Goal: Task Accomplishment & Management: Complete application form

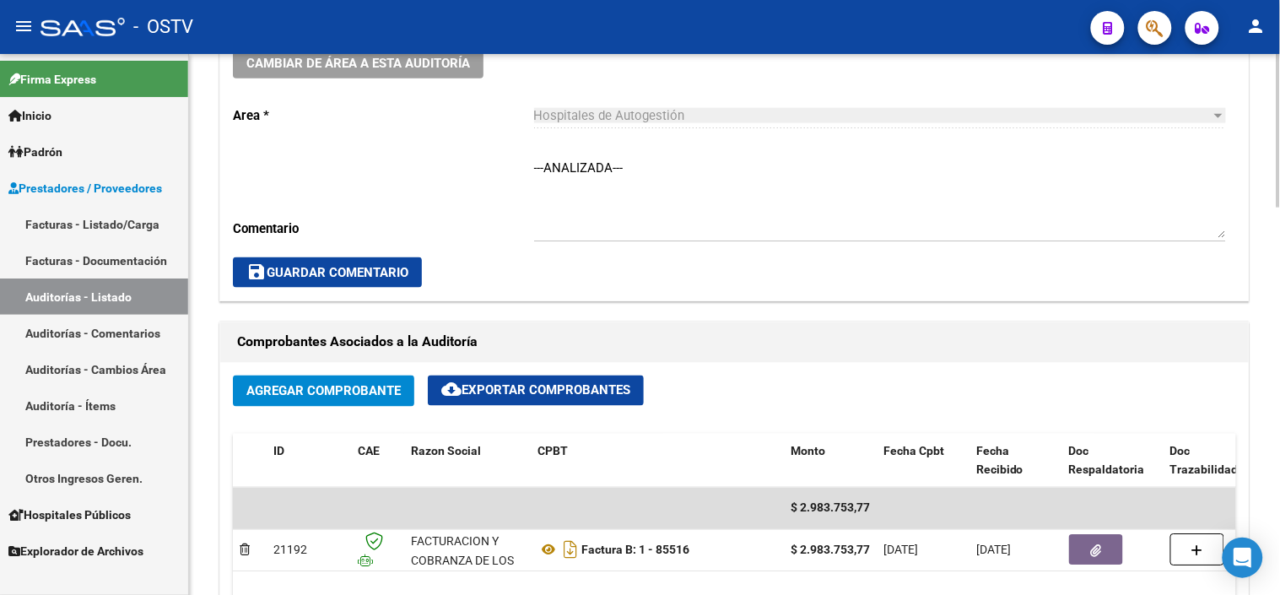
scroll to position [430, 0]
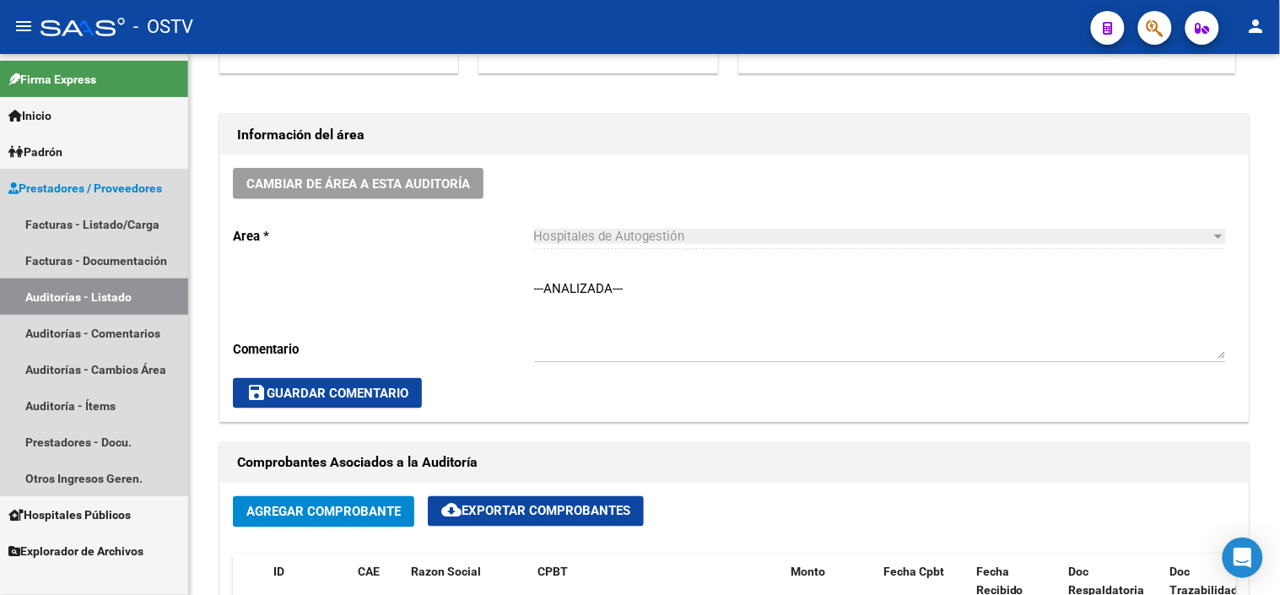
click at [63, 290] on link "Auditorías - Listado" at bounding box center [94, 296] width 188 height 36
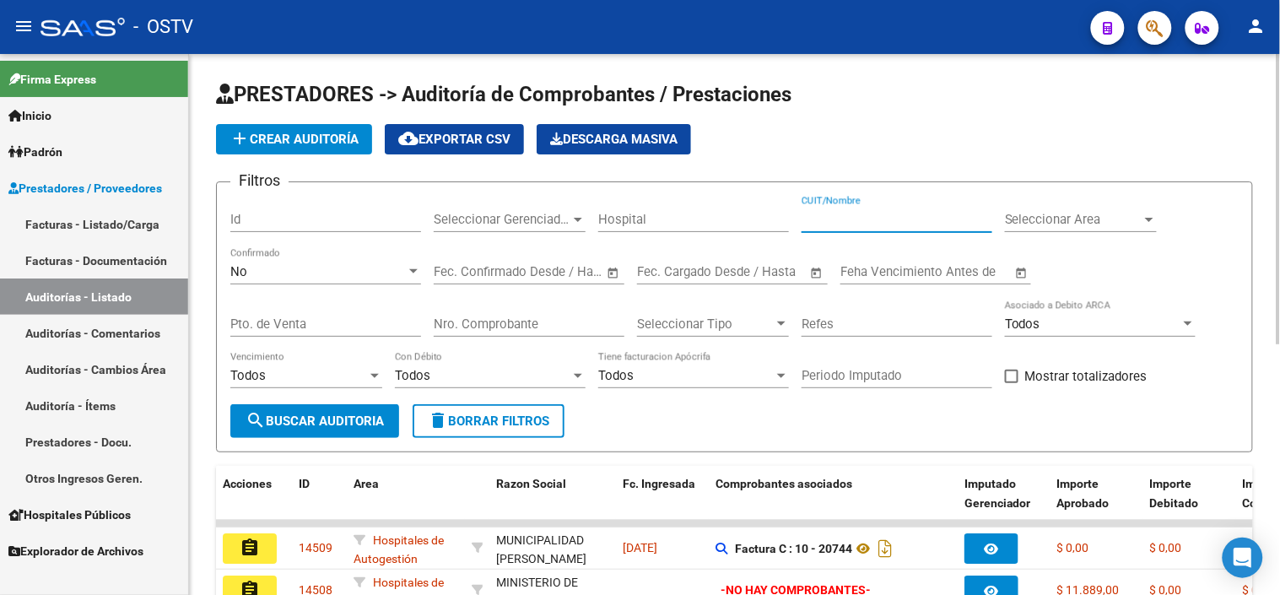
click at [875, 213] on input "CUIT/Nombre" at bounding box center [897, 219] width 191 height 15
click at [872, 222] on input "CUIT/Nombre" at bounding box center [897, 219] width 191 height 15
click at [844, 214] on input "307155497456" at bounding box center [897, 219] width 191 height 15
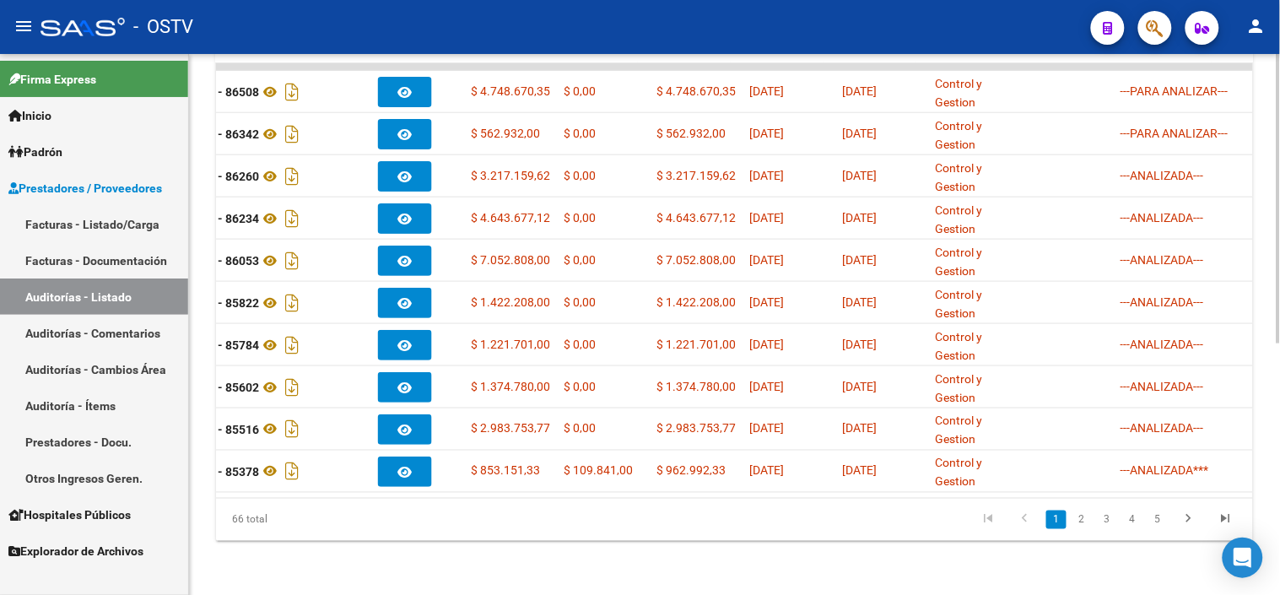
scroll to position [0, 783]
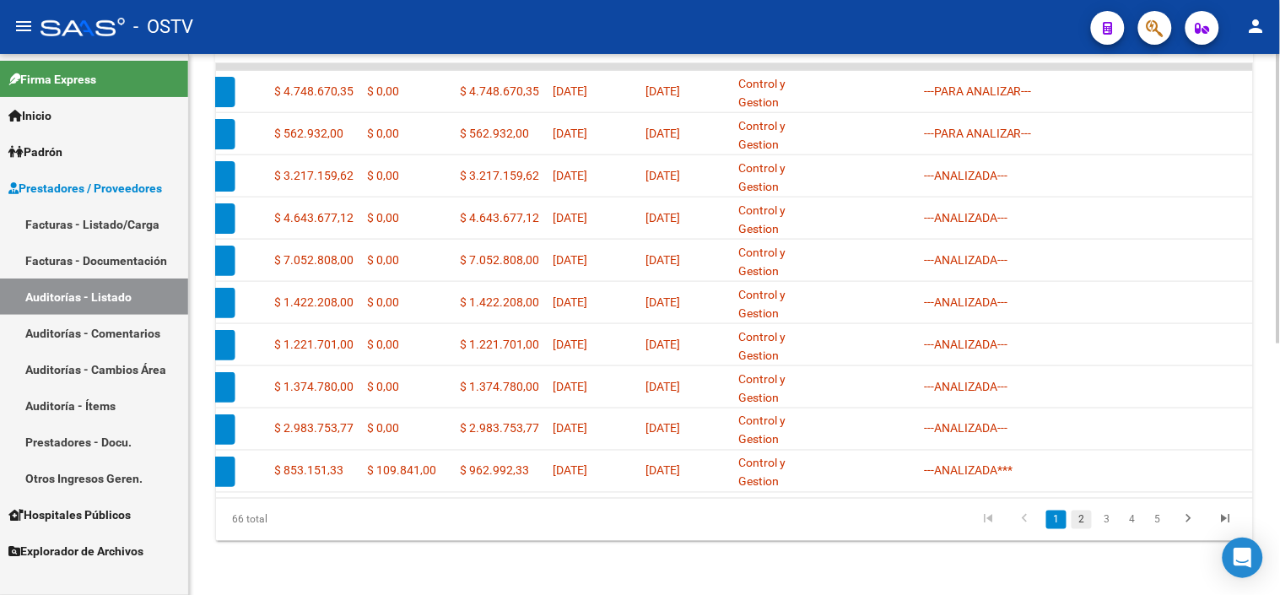
type input "30715497456"
drag, startPoint x: 1083, startPoint y: 518, endPoint x: 1085, endPoint y: 493, distance: 25.4
click at [1083, 518] on link "2" at bounding box center [1082, 519] width 20 height 19
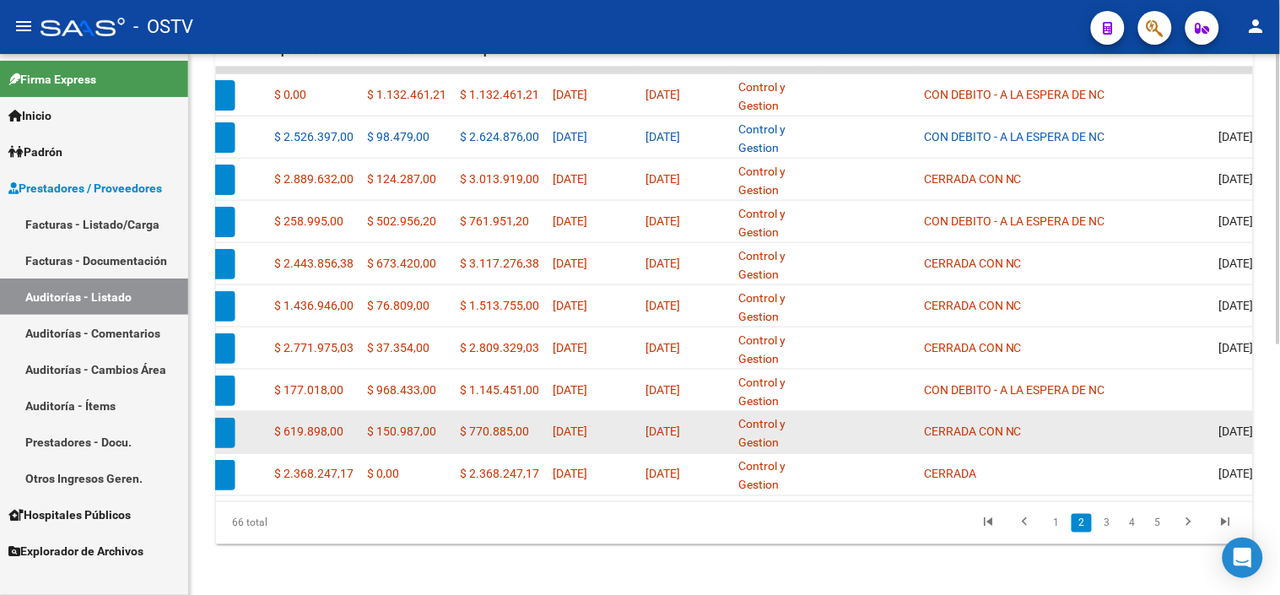
scroll to position [470, 0]
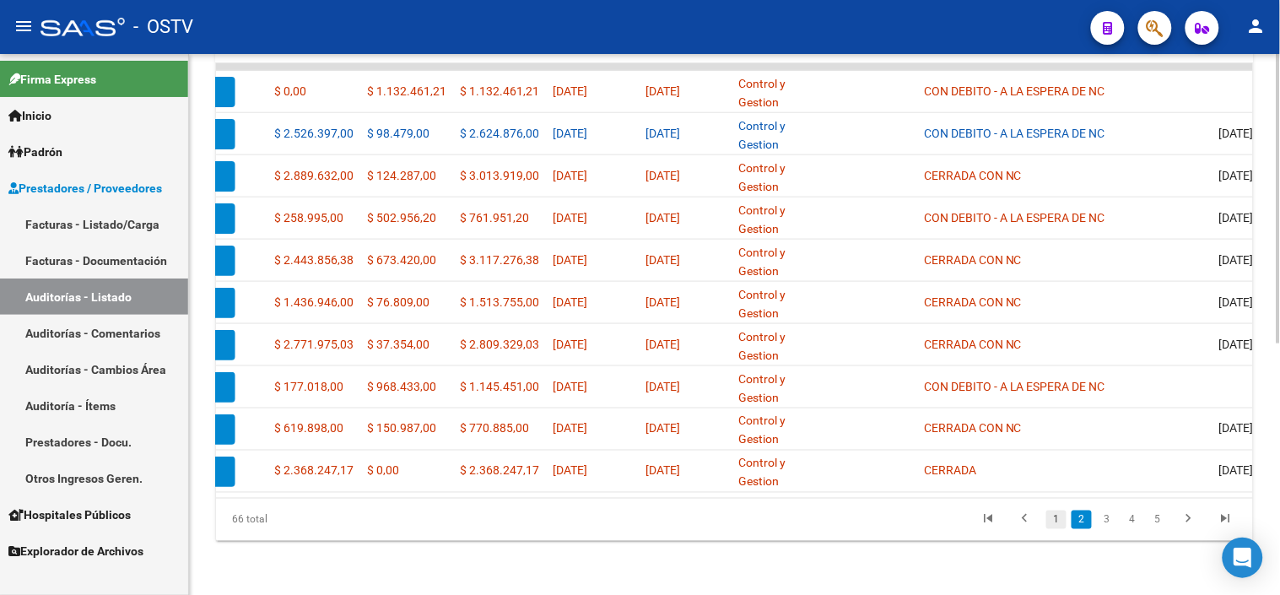
click at [1053, 518] on link "1" at bounding box center [1056, 519] width 20 height 19
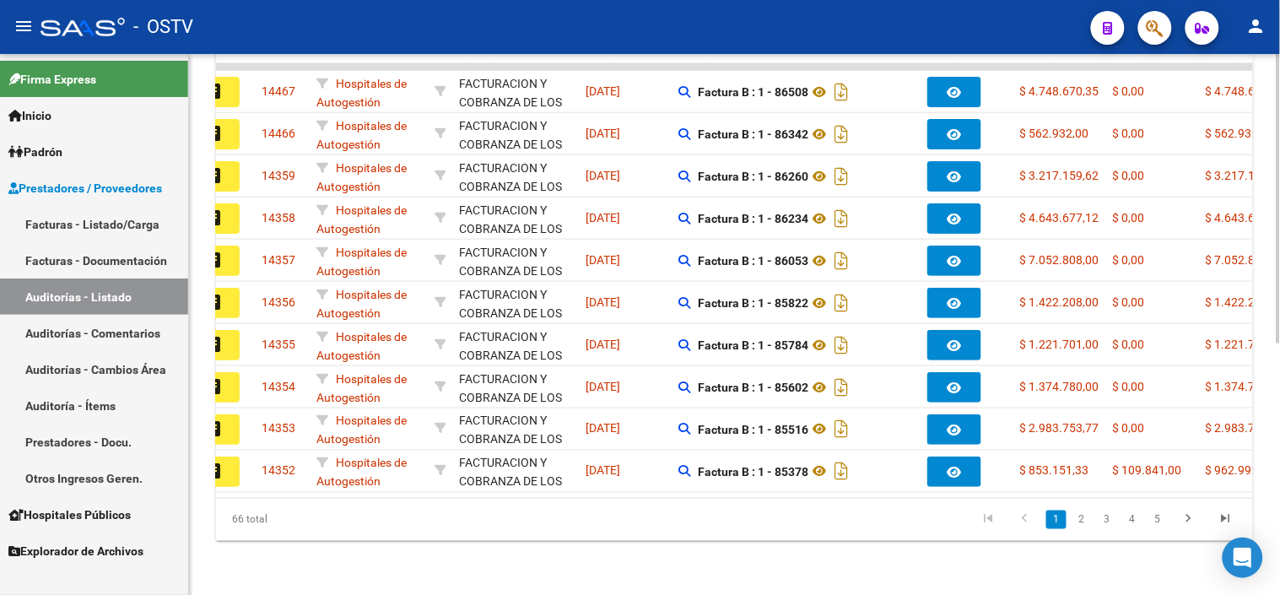
scroll to position [0, 0]
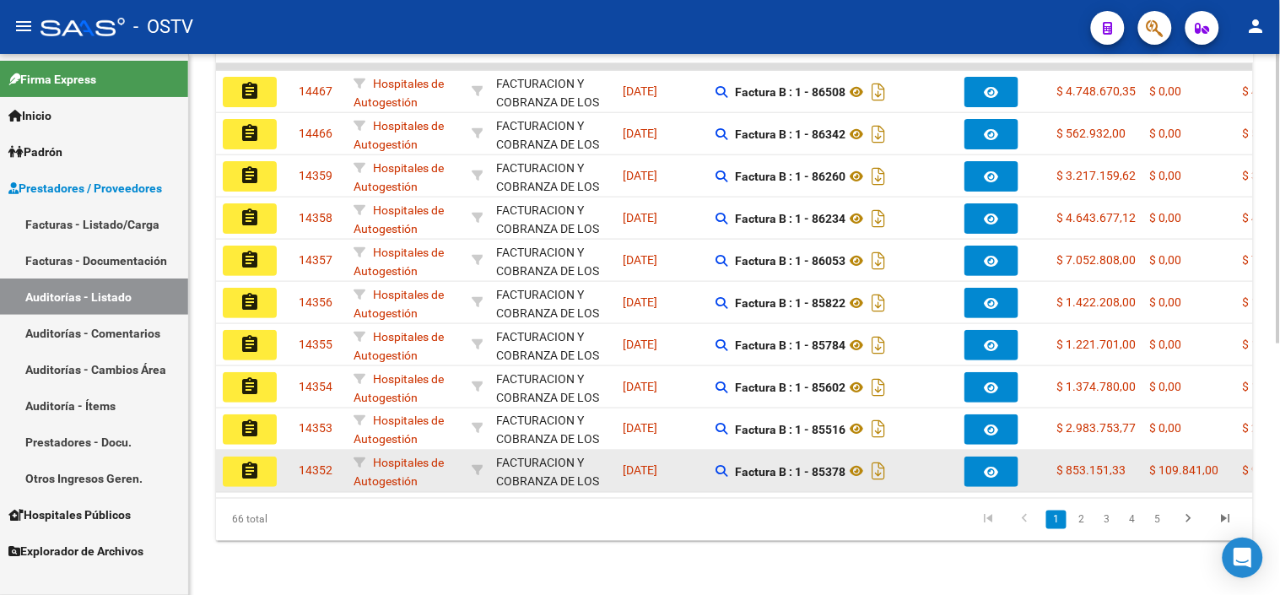
click at [253, 462] on mat-icon "assignment" at bounding box center [250, 471] width 20 height 20
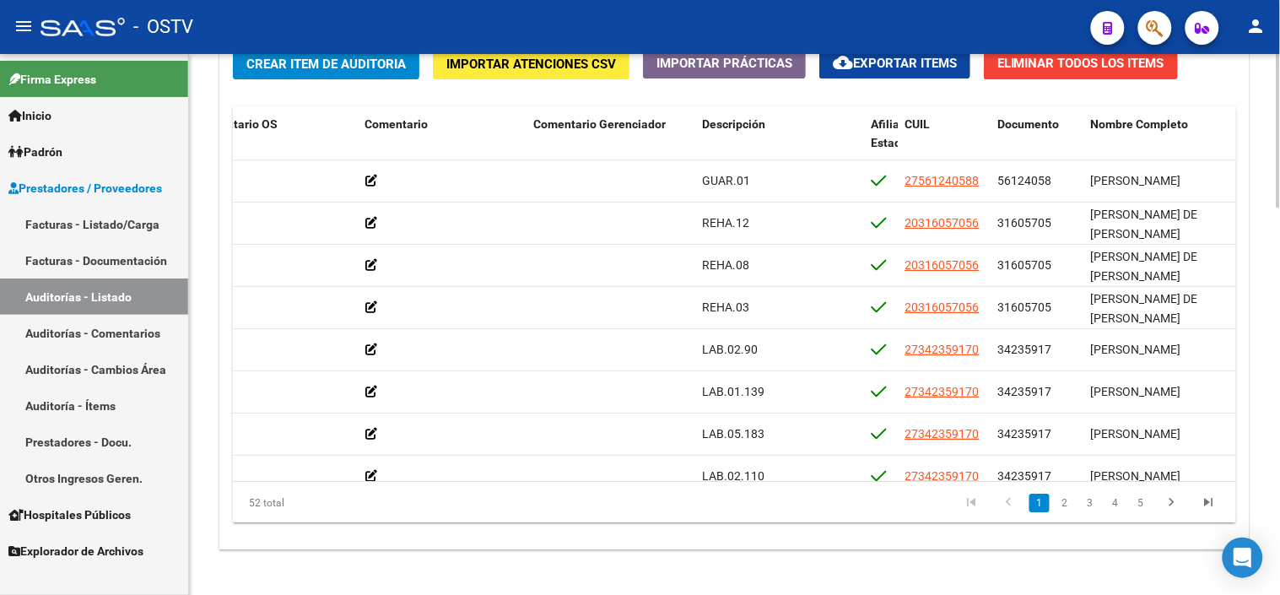
scroll to position [1274, 0]
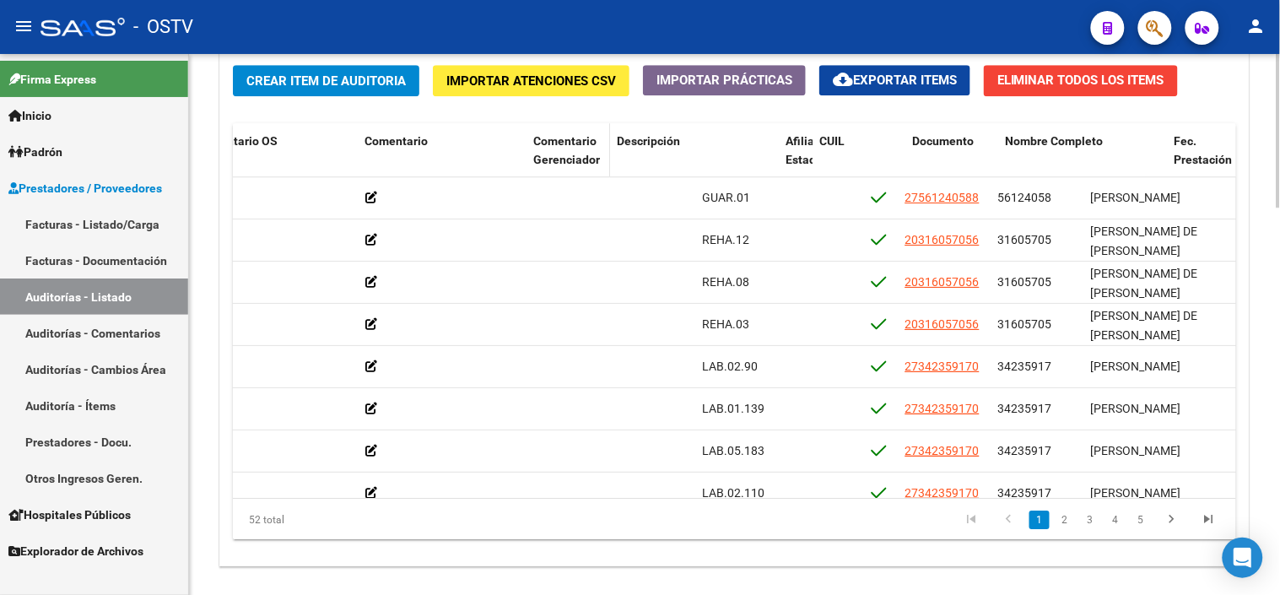
drag, startPoint x: 689, startPoint y: 144, endPoint x: 595, endPoint y: 144, distance: 94.5
click at [595, 144] on datatable-header-cell "Comentario Gerenciador" at bounding box center [569, 160] width 84 height 74
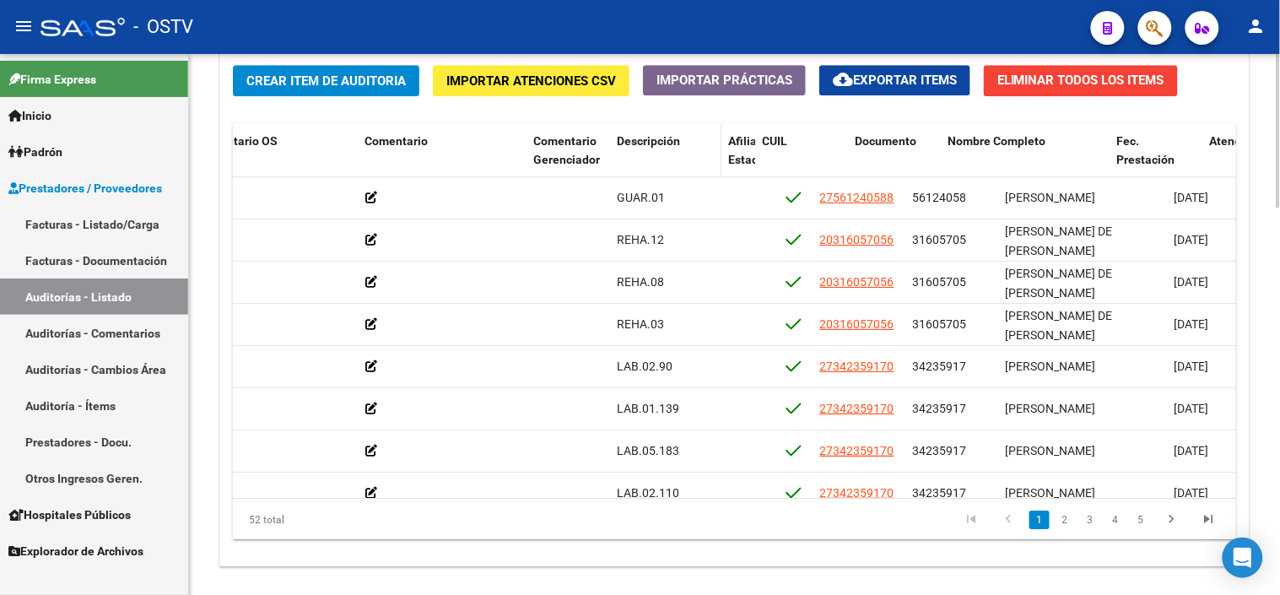
drag, startPoint x: 778, startPoint y: 156, endPoint x: 710, endPoint y: 162, distance: 67.8
click at [714, 162] on span at bounding box center [718, 160] width 8 height 74
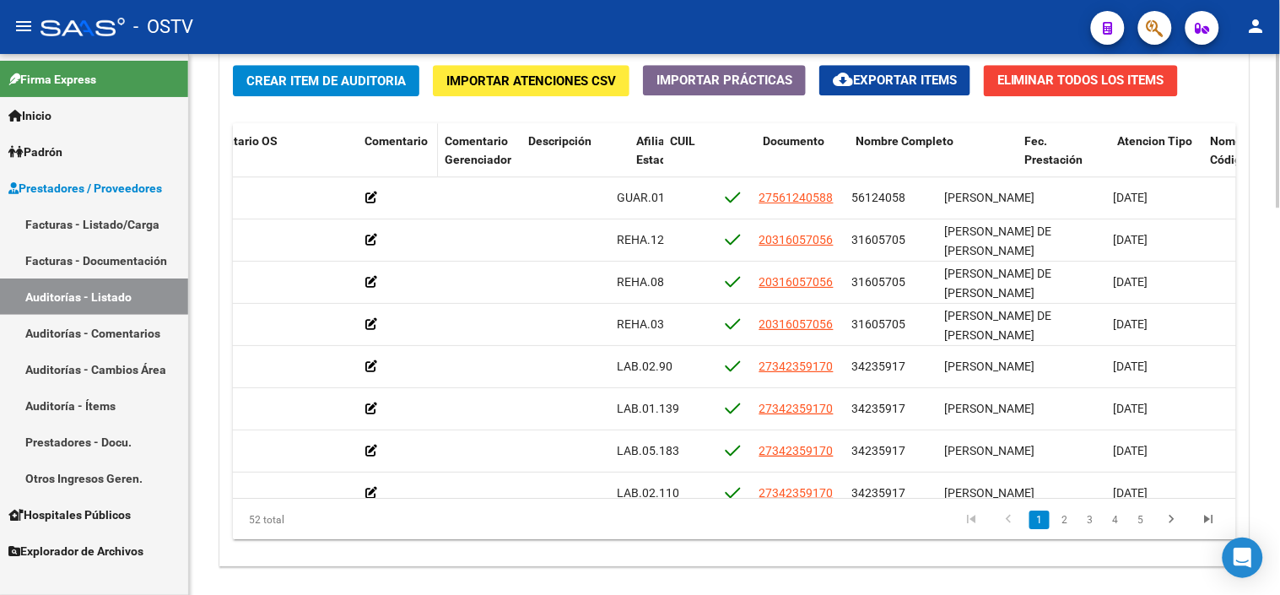
drag, startPoint x: 523, startPoint y: 149, endPoint x: 424, endPoint y: 145, distance: 98.8
click at [424, 145] on datatable-header-cell "Comentario" at bounding box center [398, 160] width 80 height 74
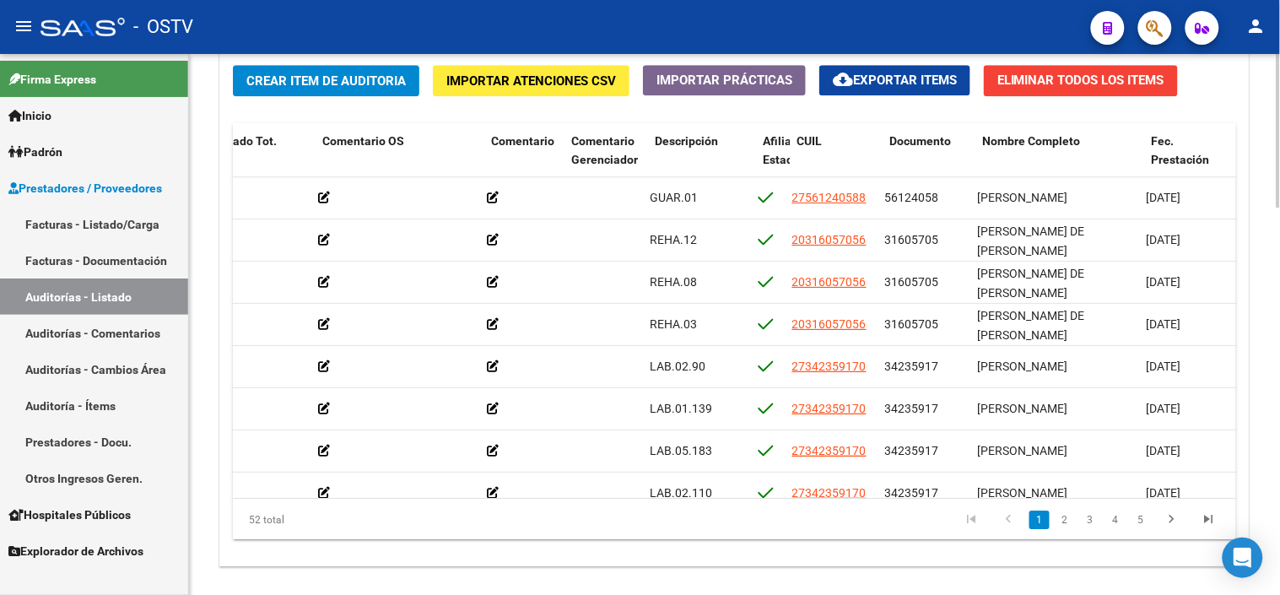
scroll to position [0, 511]
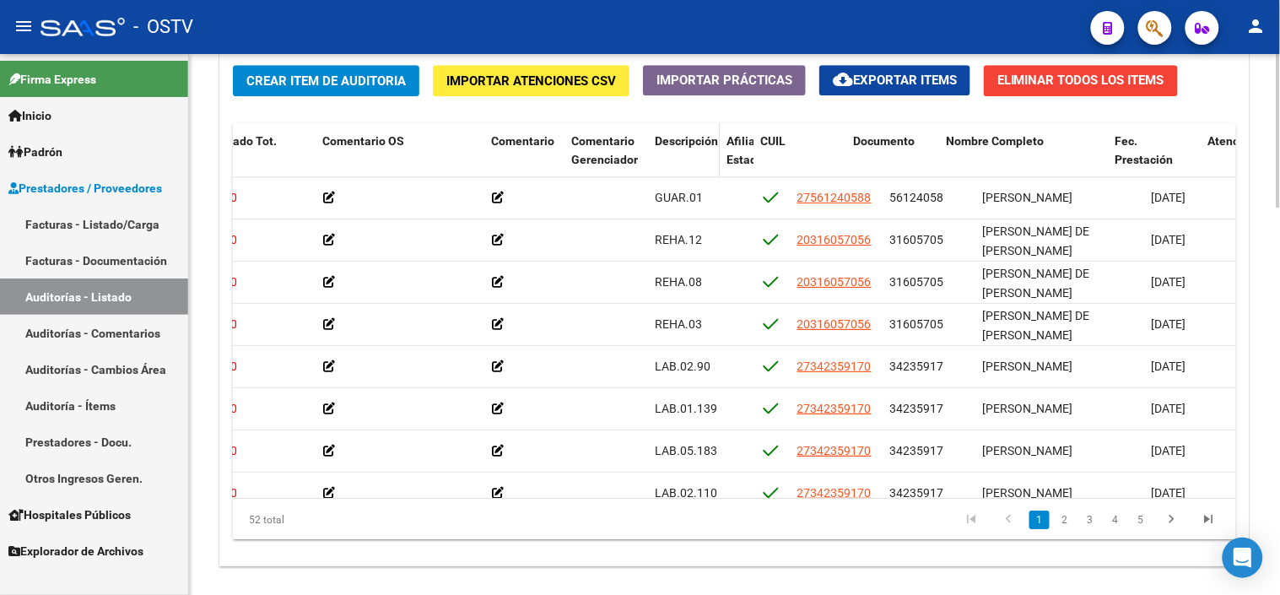
drag, startPoint x: 751, startPoint y: 157, endPoint x: 710, endPoint y: 159, distance: 40.5
click at [710, 159] on datatable-header-cell "Descripción" at bounding box center [684, 160] width 72 height 74
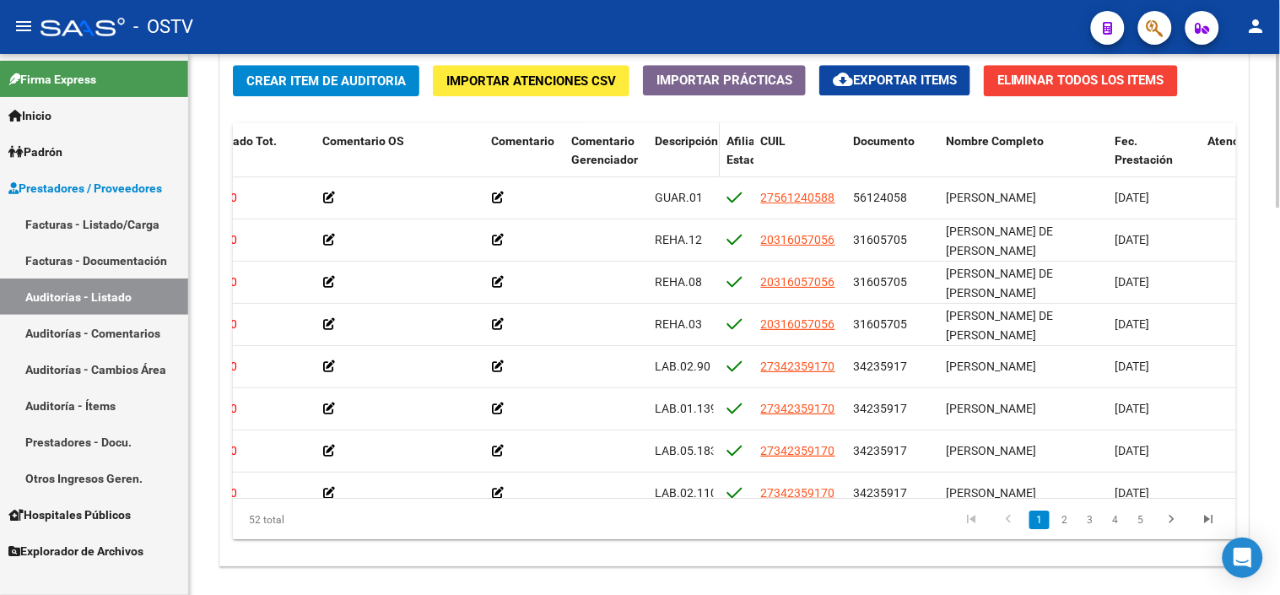
click at [648, 155] on datatable-header-cell "Descripción" at bounding box center [684, 160] width 72 height 74
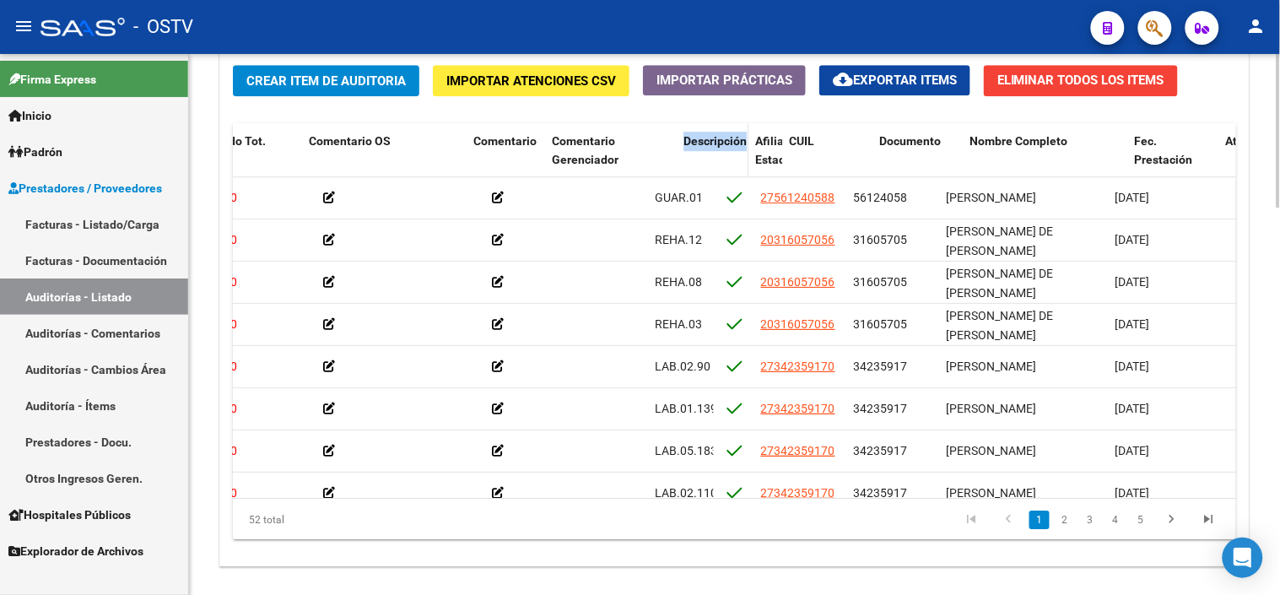
drag, startPoint x: 646, startPoint y: 156, endPoint x: 703, endPoint y: 156, distance: 57.4
click at [703, 156] on div "Id Gerenciador Monto Item Monto Aprobado Debitado Tot. Comentario OS Comentario…" at bounding box center [836, 160] width 2231 height 74
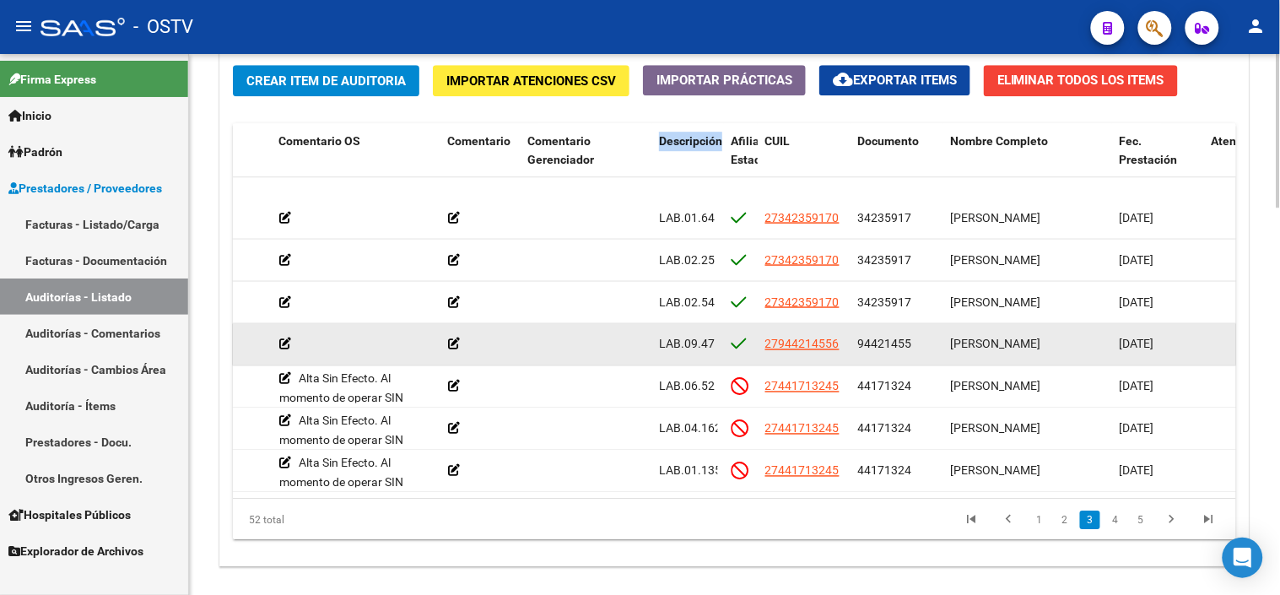
scroll to position [749, 555]
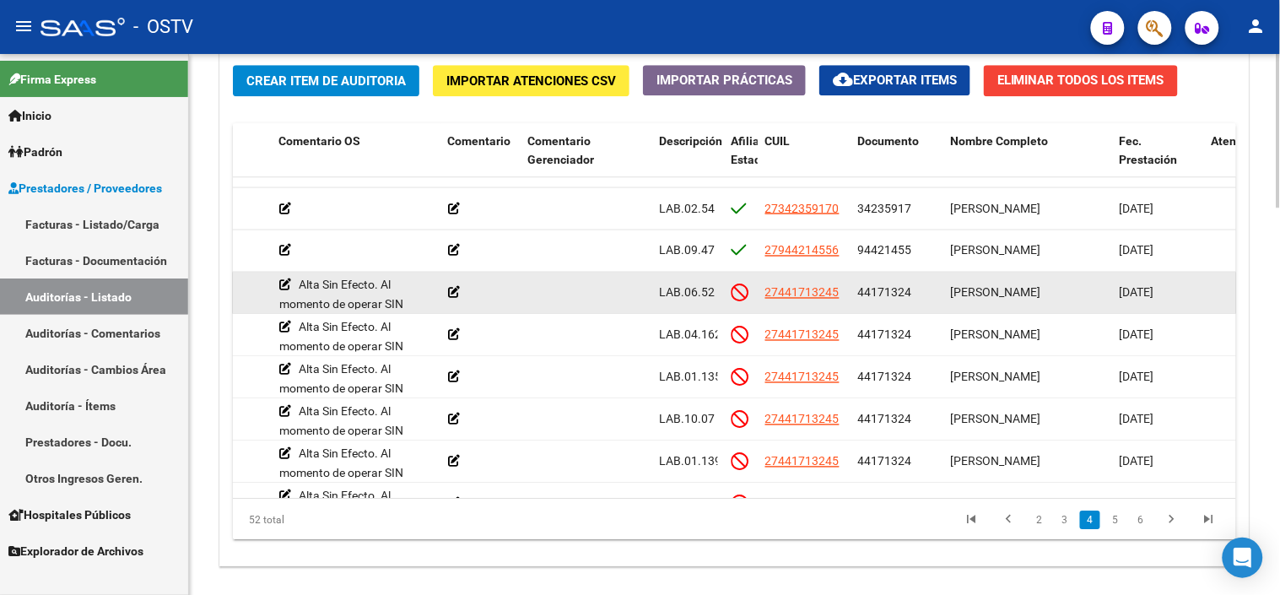
click at [869, 298] on span "44171324" at bounding box center [885, 292] width 54 height 14
copy span "44171324"
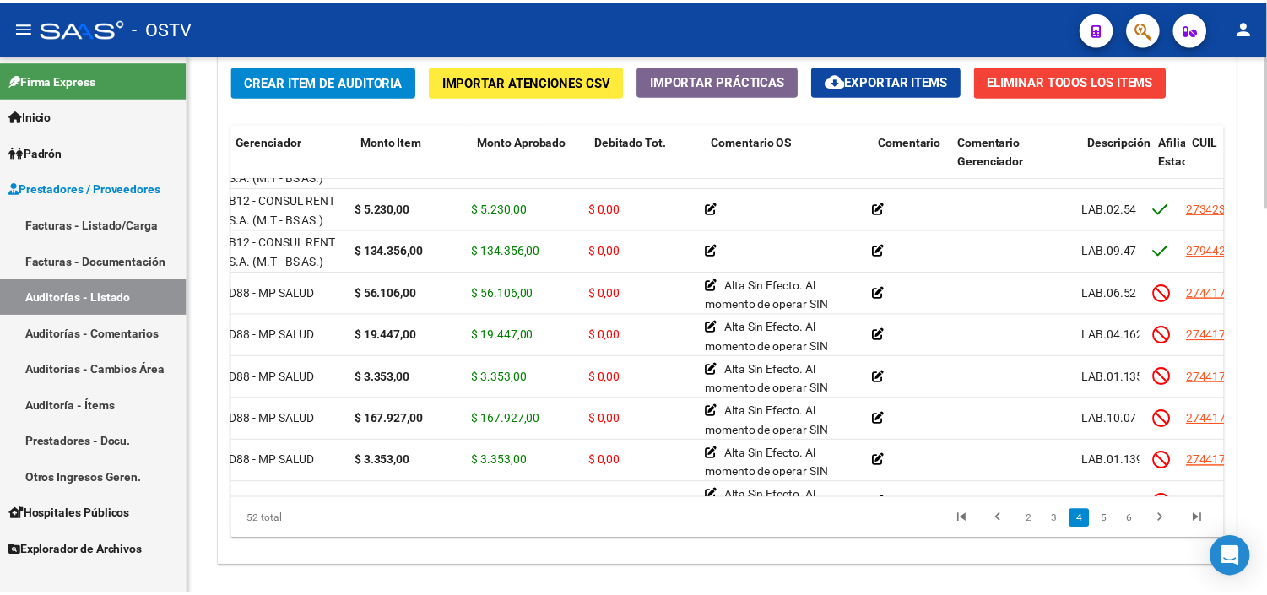
scroll to position [749, 0]
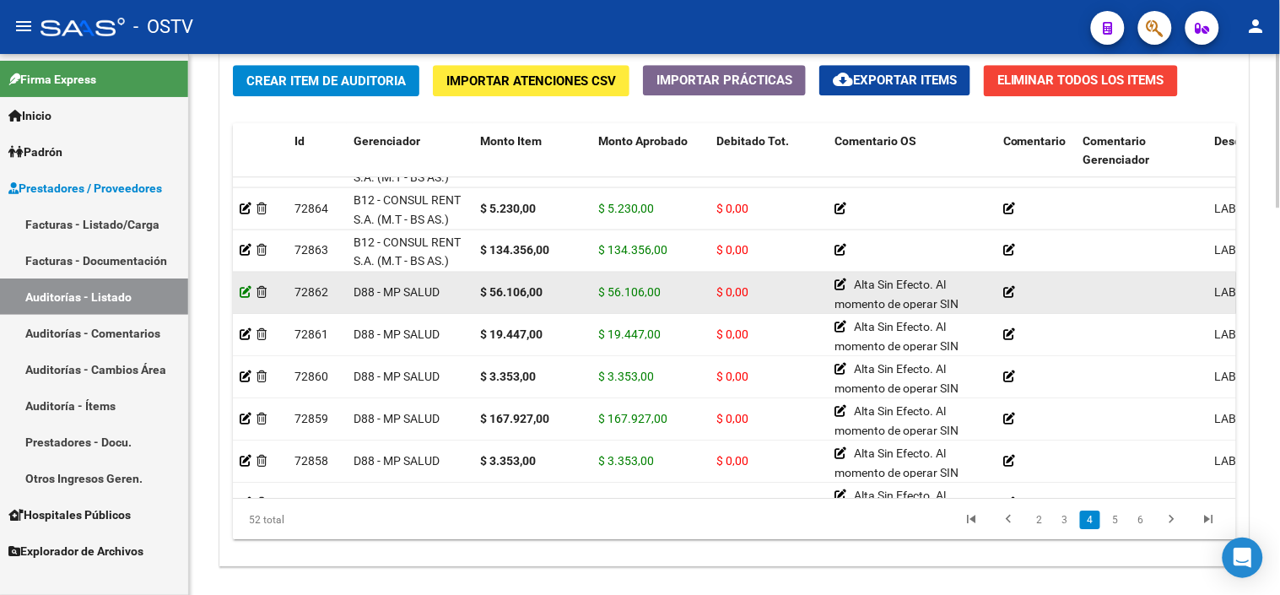
click at [243, 293] on icon at bounding box center [246, 292] width 12 height 12
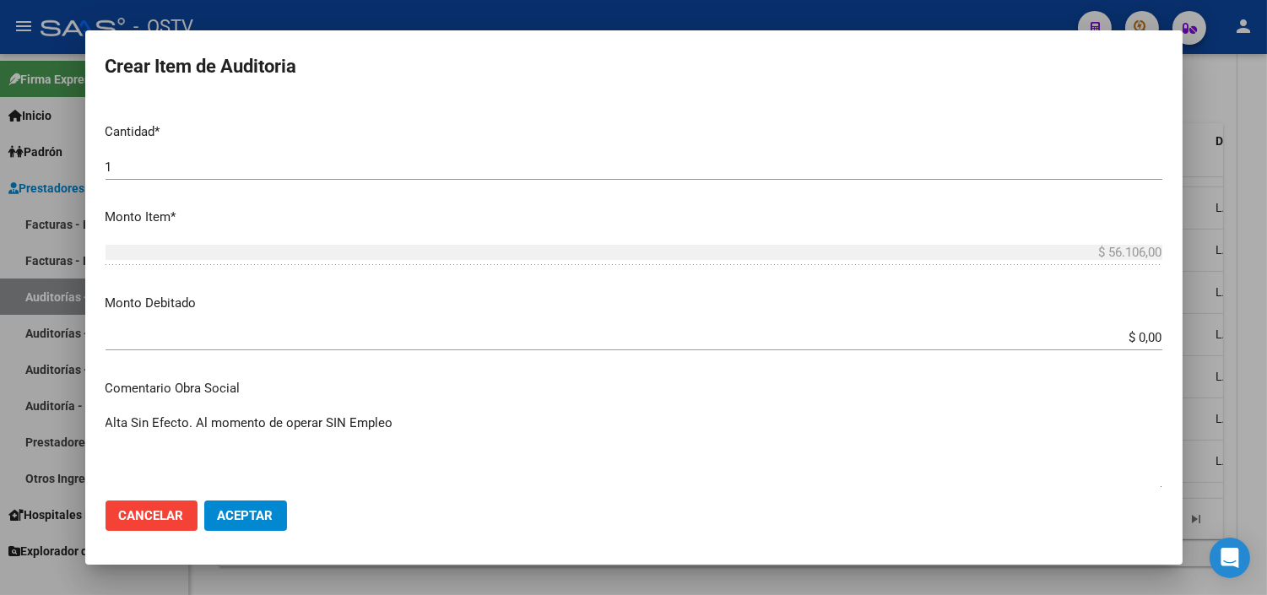
scroll to position [468, 0]
click at [1132, 338] on input "$ 0,00" at bounding box center [633, 335] width 1056 height 15
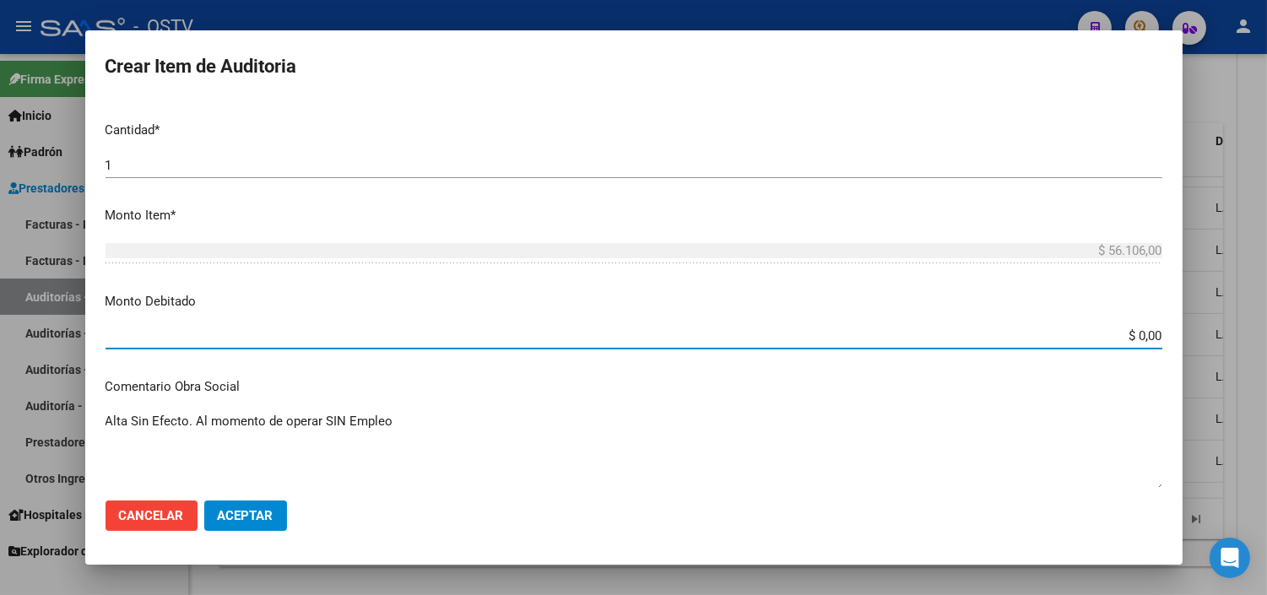
click at [1132, 338] on input "$ 0,00" at bounding box center [633, 335] width 1056 height 15
type input "$ 56.106,00"
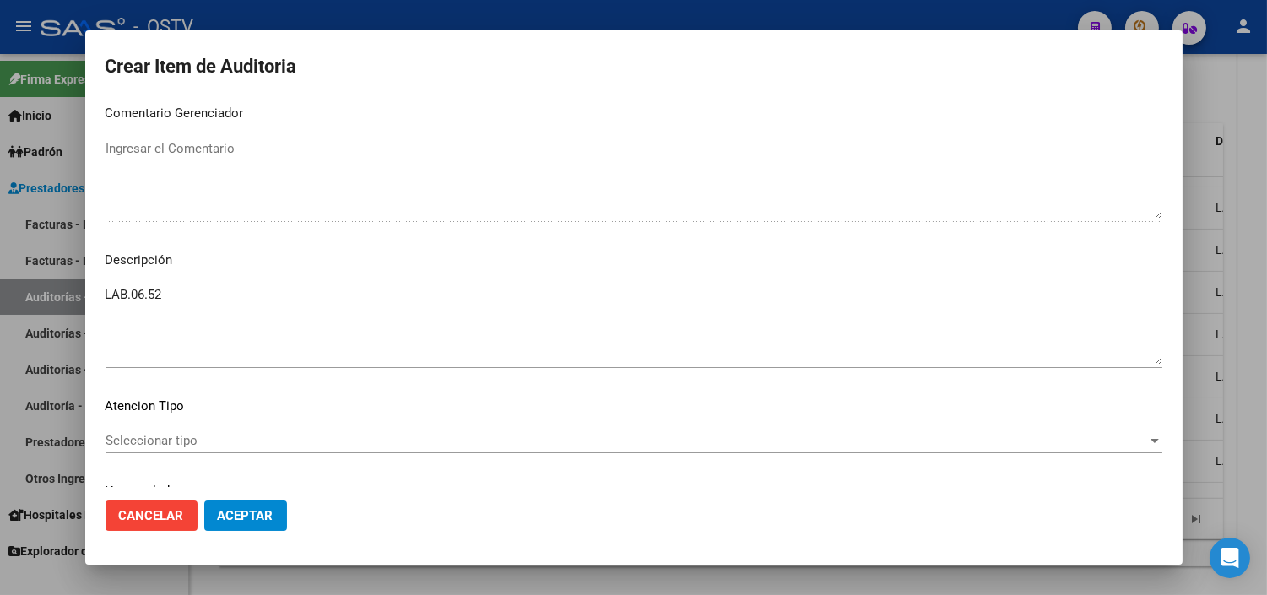
scroll to position [741, 0]
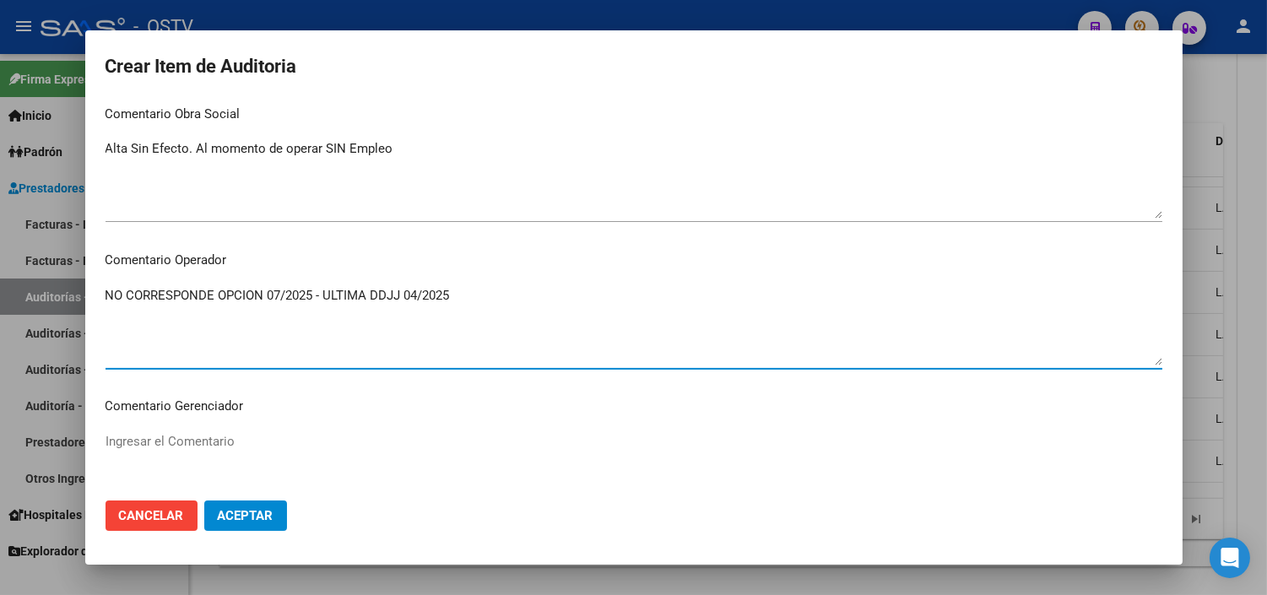
click at [316, 291] on textarea "NO CORRESPONDE OPCION 07/2025 - ULTIMA DDJJ 04/2025" at bounding box center [633, 325] width 1056 height 79
drag, startPoint x: 319, startPoint y: 291, endPoint x: 474, endPoint y: 299, distance: 155.4
click at [474, 299] on textarea "NO CORRESPONDE OPCION 07/2025 SIN DECLARACION JURADA - ULTIMA DDJJ 04/2025" at bounding box center [633, 325] width 1056 height 79
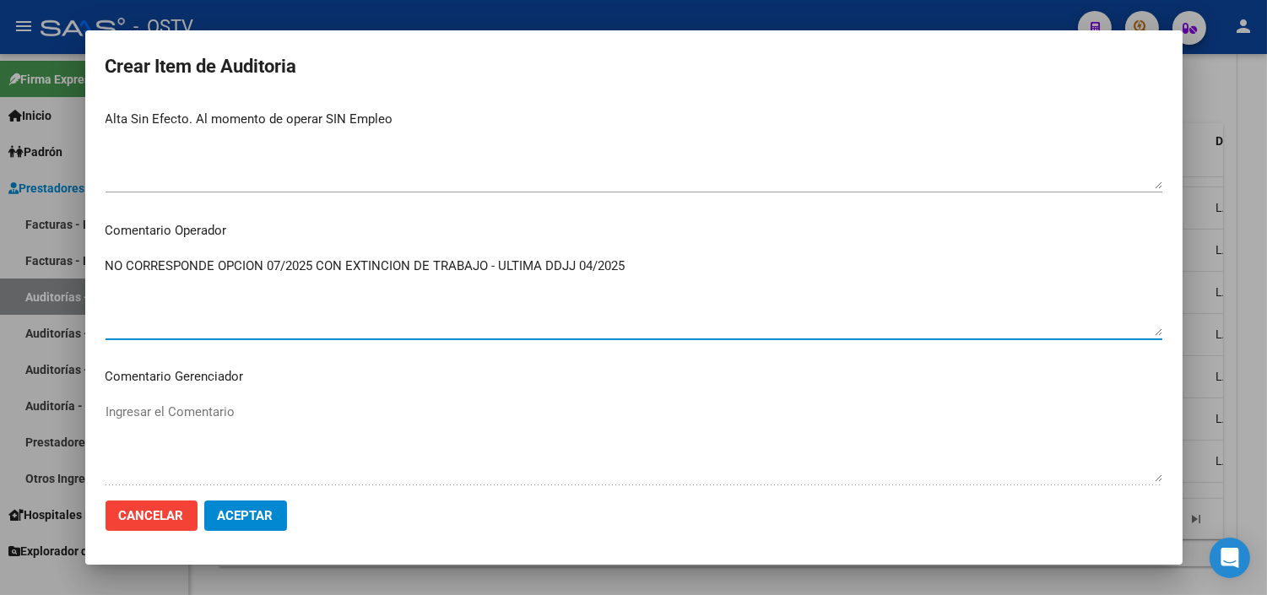
scroll to position [835, 0]
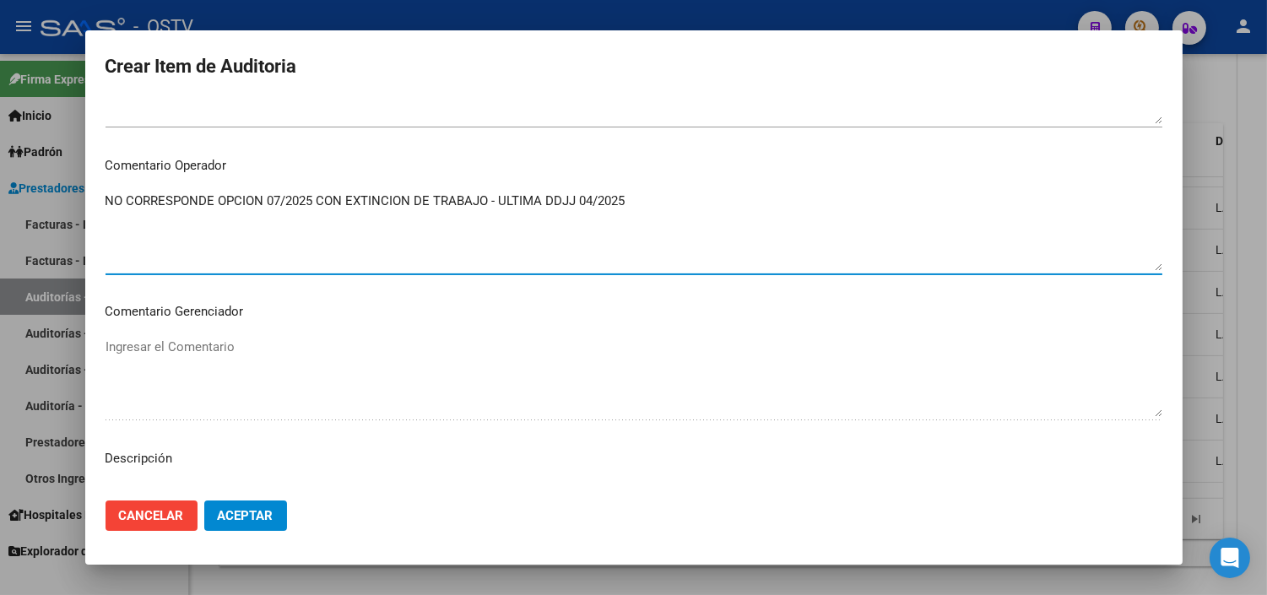
type textarea "NO CORRESPONDE OPCION 07/2025 CON EXTINCION DE TRABAJO - ULTIMA DDJJ 04/2025"
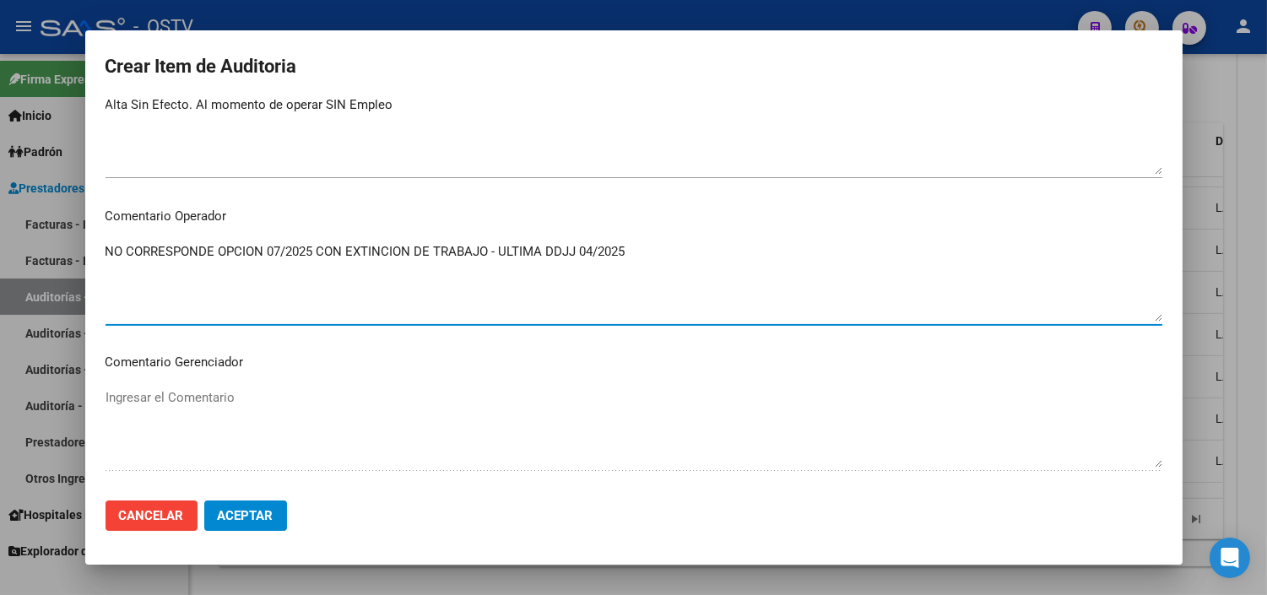
scroll to position [741, 0]
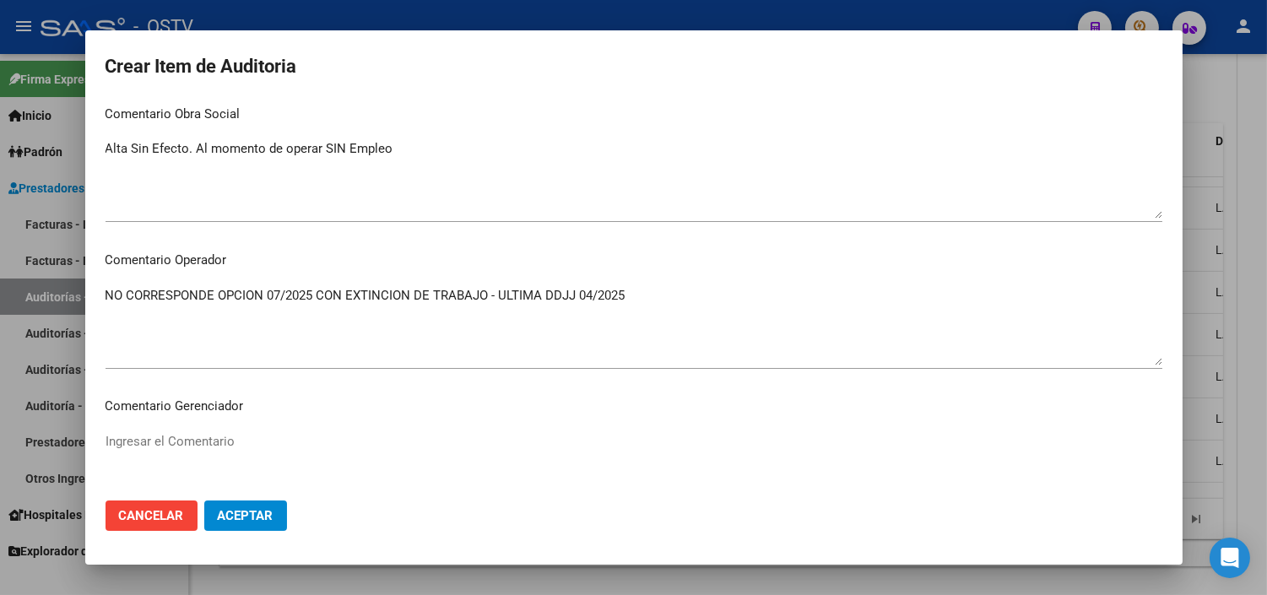
click at [417, 299] on textarea "NO CORRESPONDE OPCION 07/2025 CON EXTINCION DE TRABAJO - ULTIMA DDJJ 04/2025" at bounding box center [633, 325] width 1056 height 79
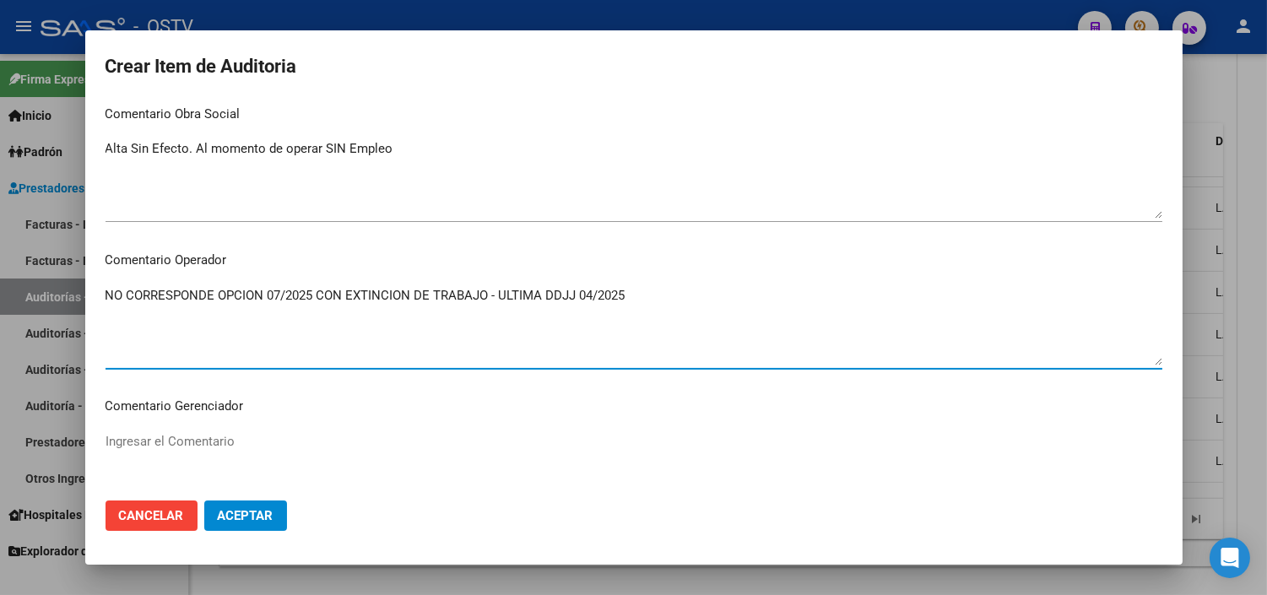
click at [417, 299] on textarea "NO CORRESPONDE OPCION 07/2025 CON EXTINCION DE TRABAJO - ULTIMA DDJJ 04/2025" at bounding box center [633, 325] width 1056 height 79
click at [273, 523] on button "Aceptar" at bounding box center [245, 515] width 83 height 30
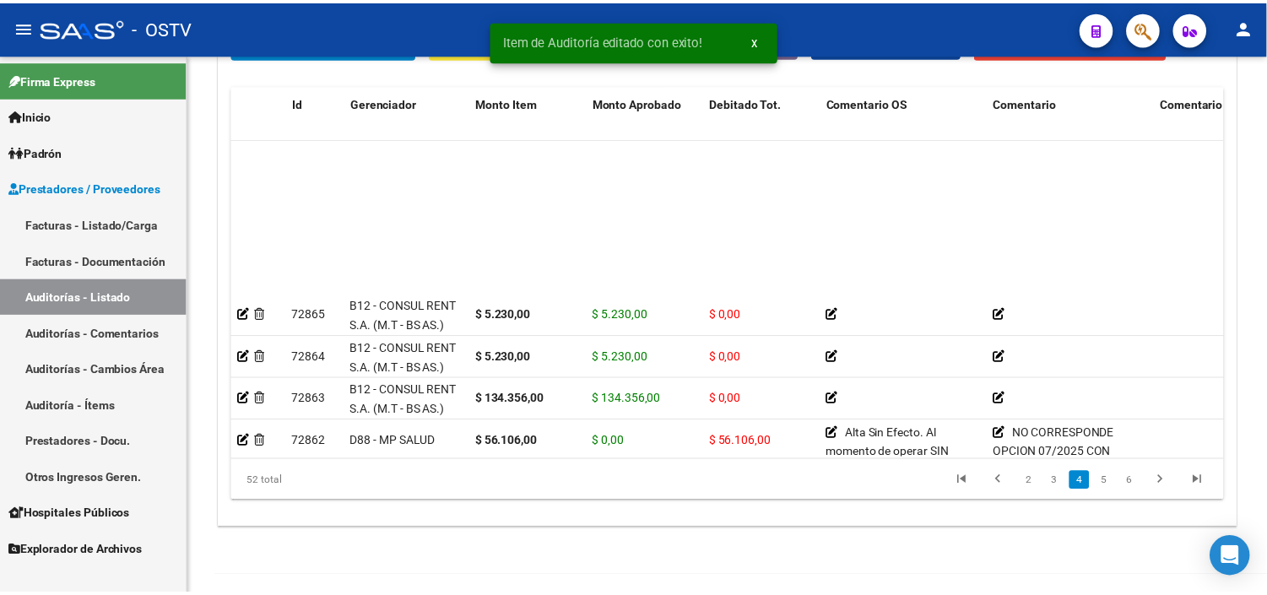
scroll to position [844, 0]
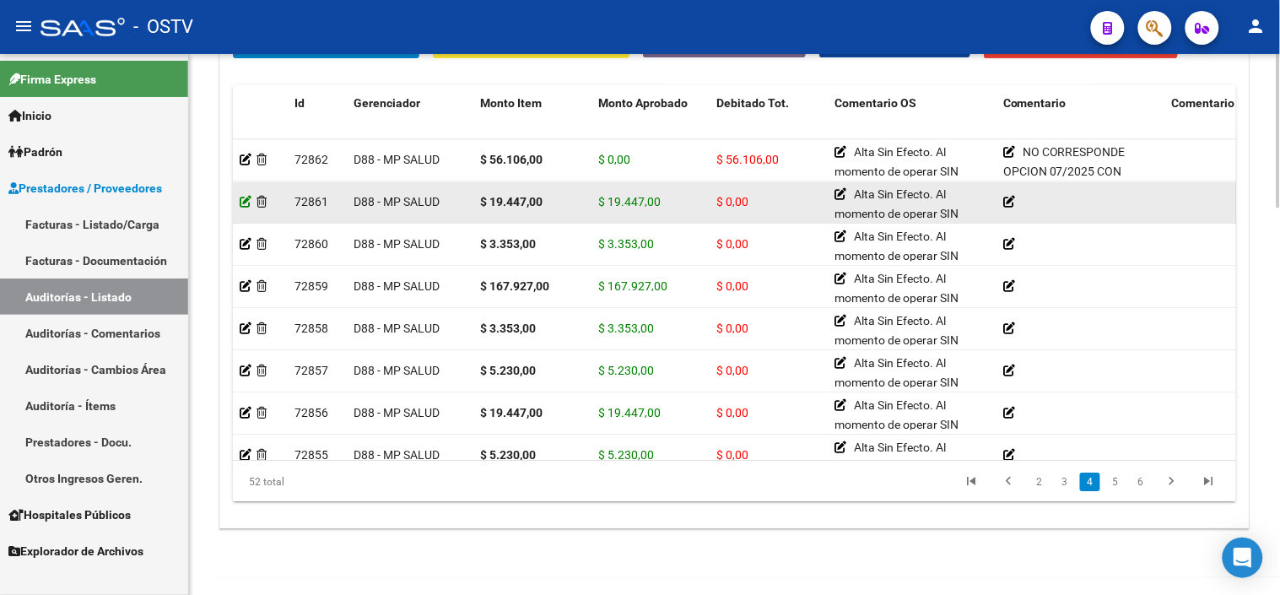
click at [246, 204] on icon at bounding box center [246, 202] width 12 height 12
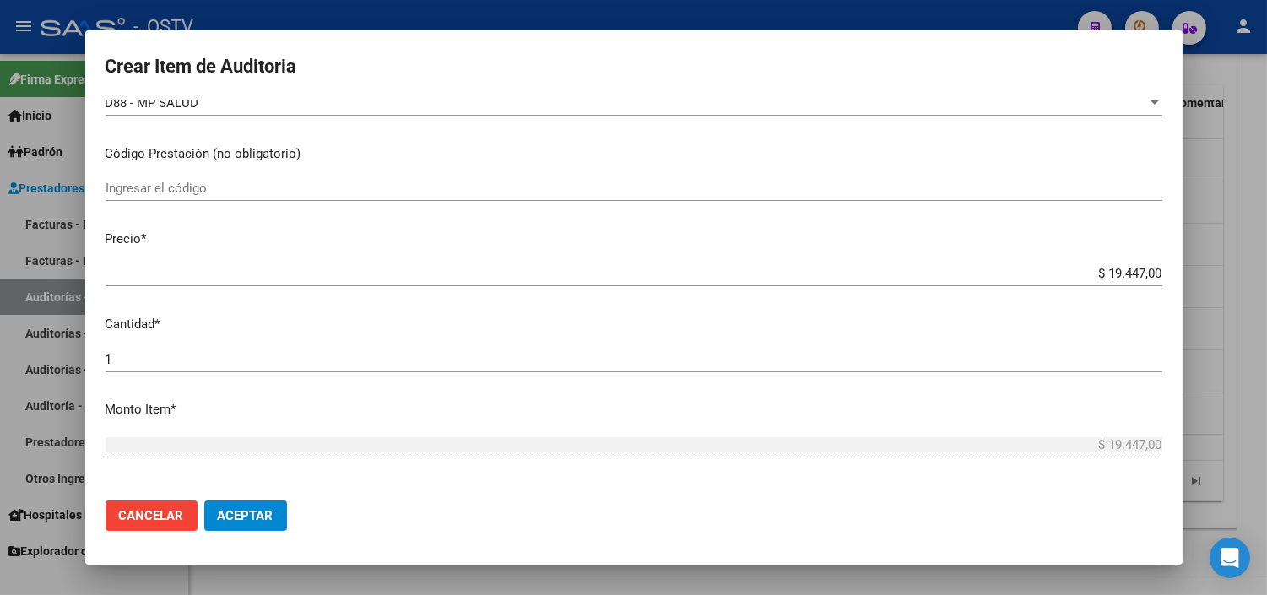
scroll to position [375, 0]
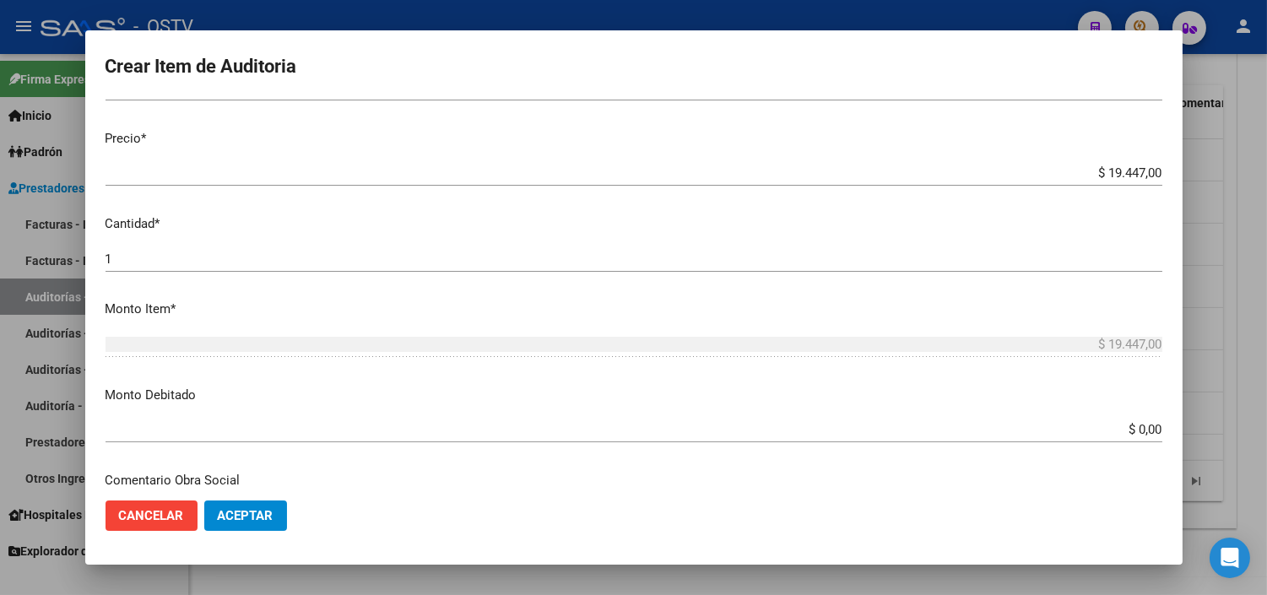
click at [1125, 434] on input "$ 0,00" at bounding box center [633, 429] width 1056 height 15
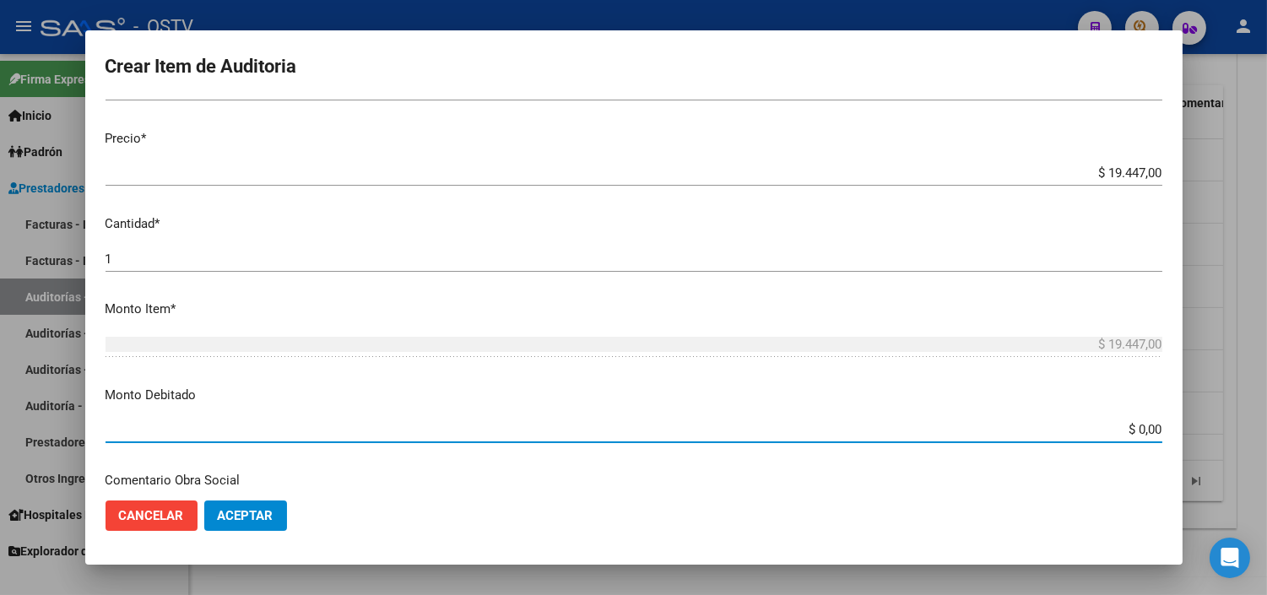
click at [1125, 434] on input "$ 0,00" at bounding box center [633, 429] width 1056 height 15
type input "$ 19.447,00"
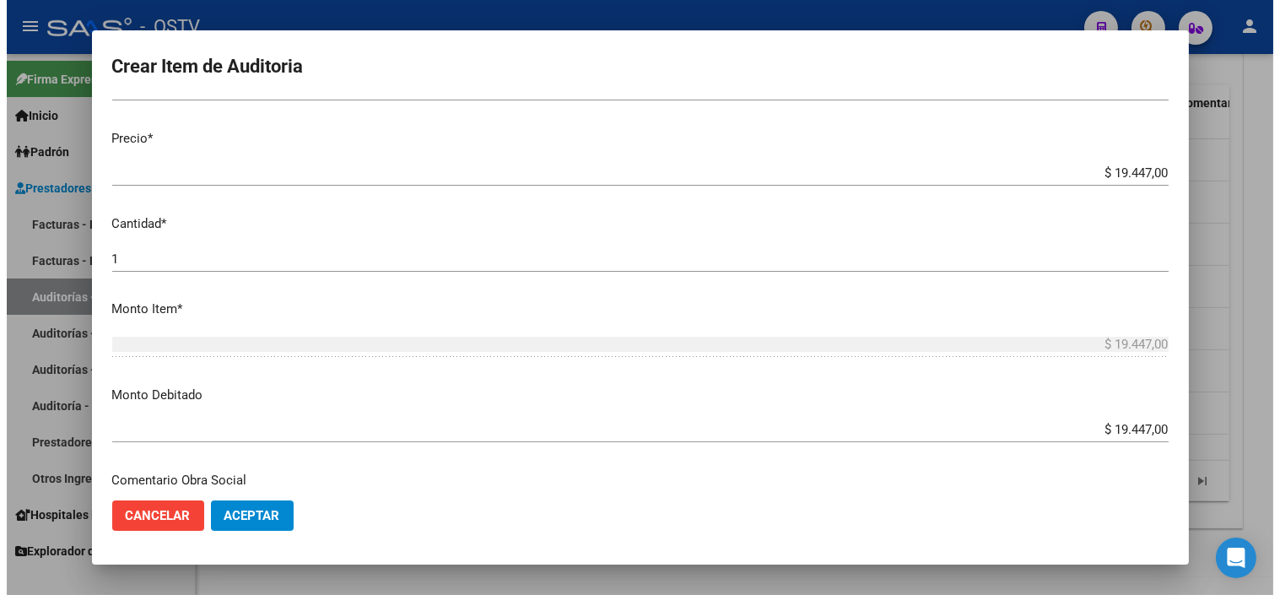
scroll to position [595, 0]
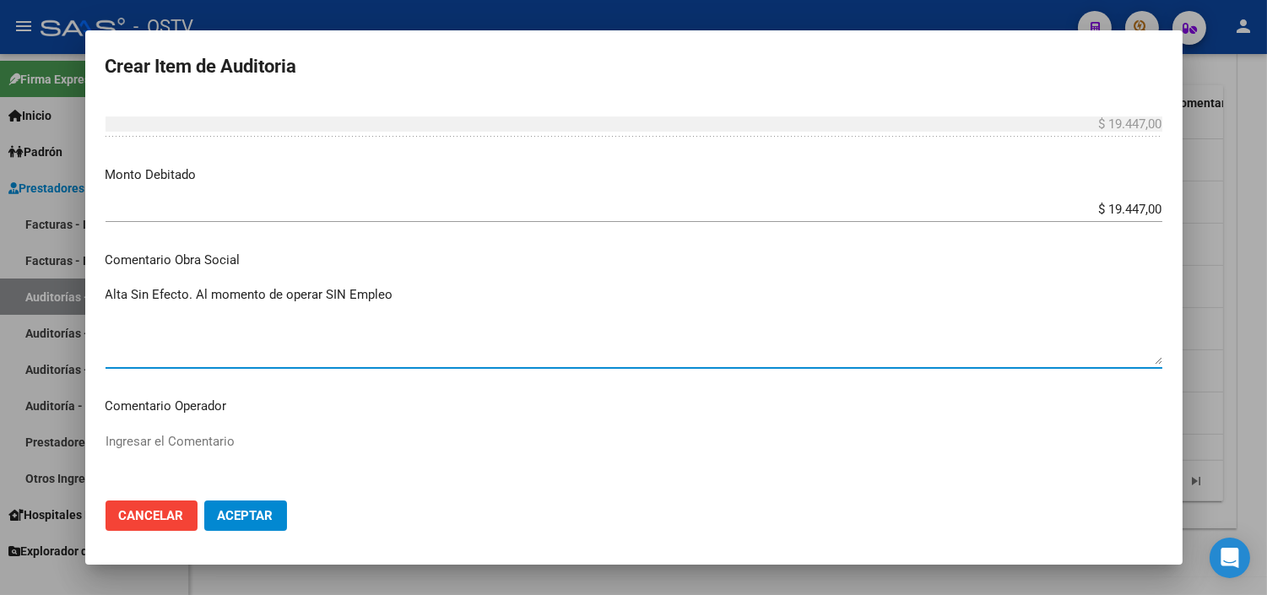
paste textarea "NO CORRESPONDE OPCION 07/2025 CON EXTINCION DE TRABAJO - ULTIMA DDJJ 04/2025"
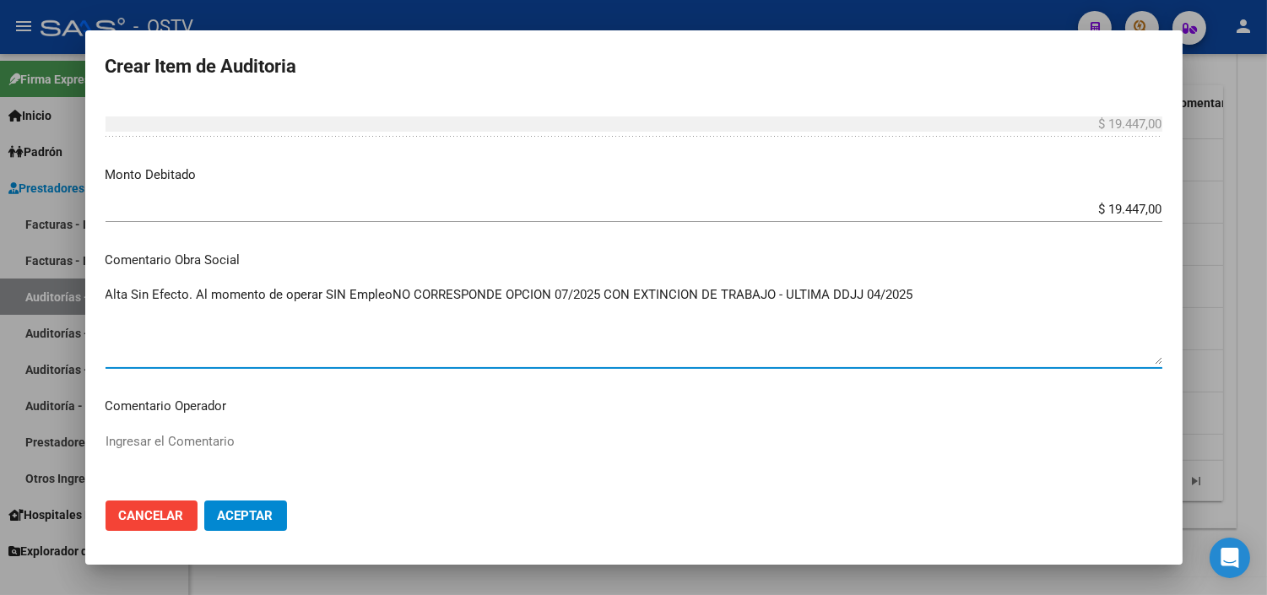
drag, startPoint x: 390, startPoint y: 300, endPoint x: 941, endPoint y: 299, distance: 551.0
click at [941, 299] on textarea "Alta Sin Efecto. Al momento de operar SIN EmpleoNO CORRESPONDE OPCION 07/2025 C…" at bounding box center [633, 324] width 1056 height 79
type textarea "Alta Sin Efecto. Al momento de operar SIN Empleo"
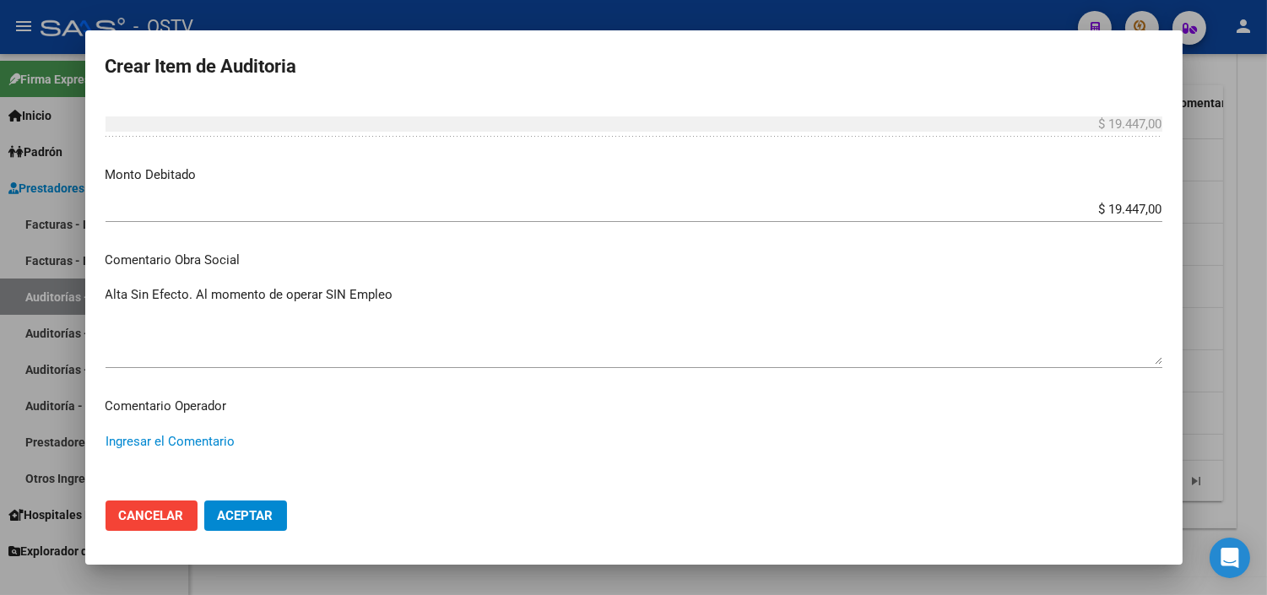
paste textarea "NO CORRESPONDE OPCION 07/2025 CON EXTINCION DE TRABAJO - ULTIMA DDJJ 04/2025"
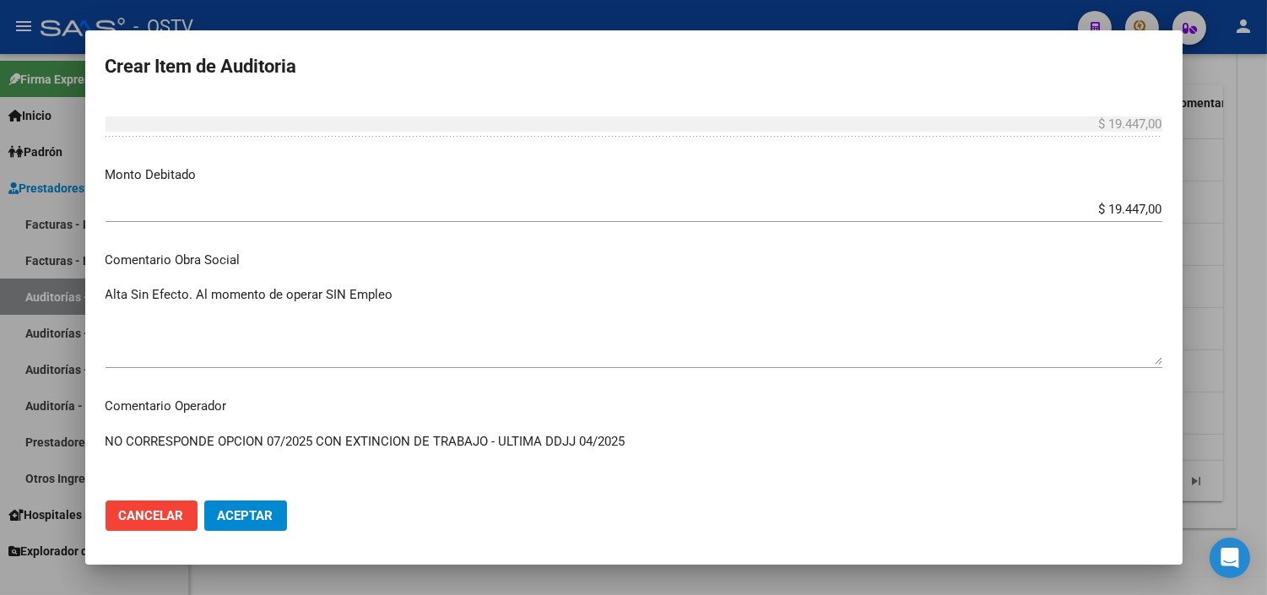
type textarea "NO CORRESPONDE OPCION 07/2025 CON EXTINCION DE TRABAJO - ULTIMA DDJJ 04/2025"
click at [273, 517] on span "Aceptar" at bounding box center [246, 515] width 56 height 15
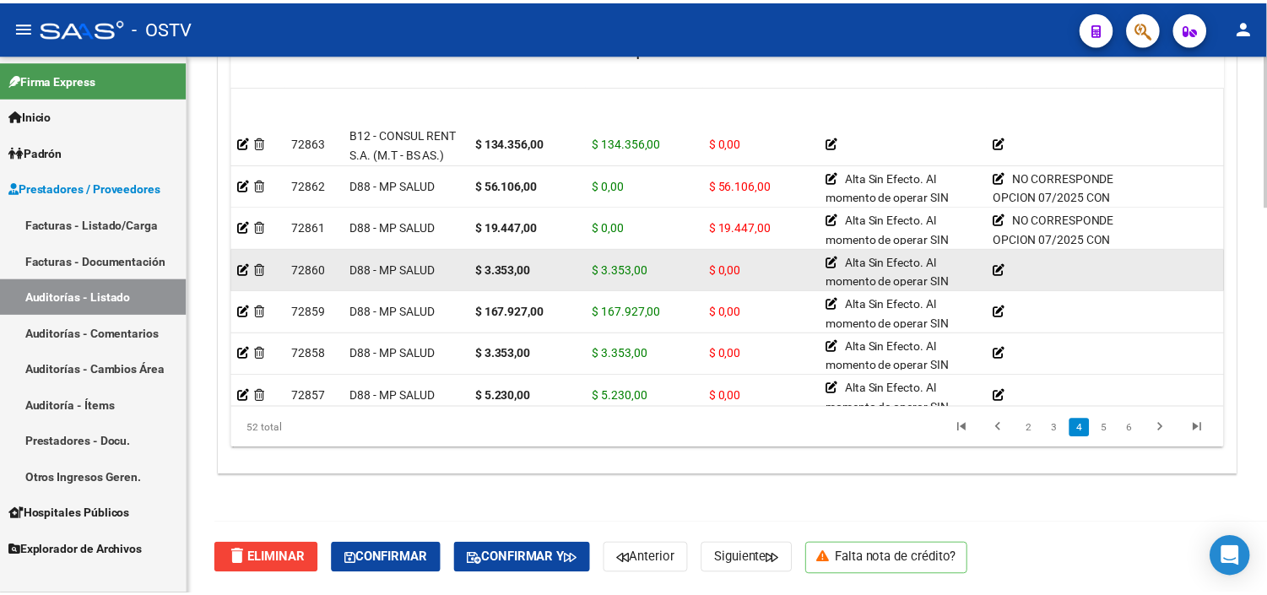
scroll to position [844, 0]
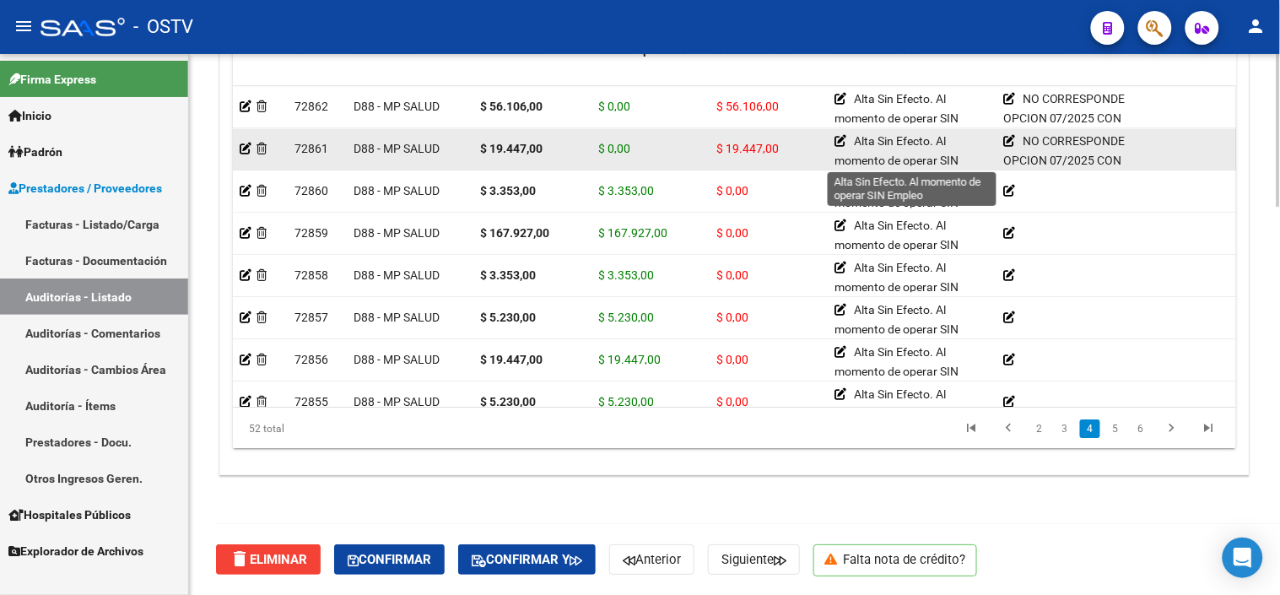
click at [840, 138] on icon at bounding box center [841, 141] width 12 height 12
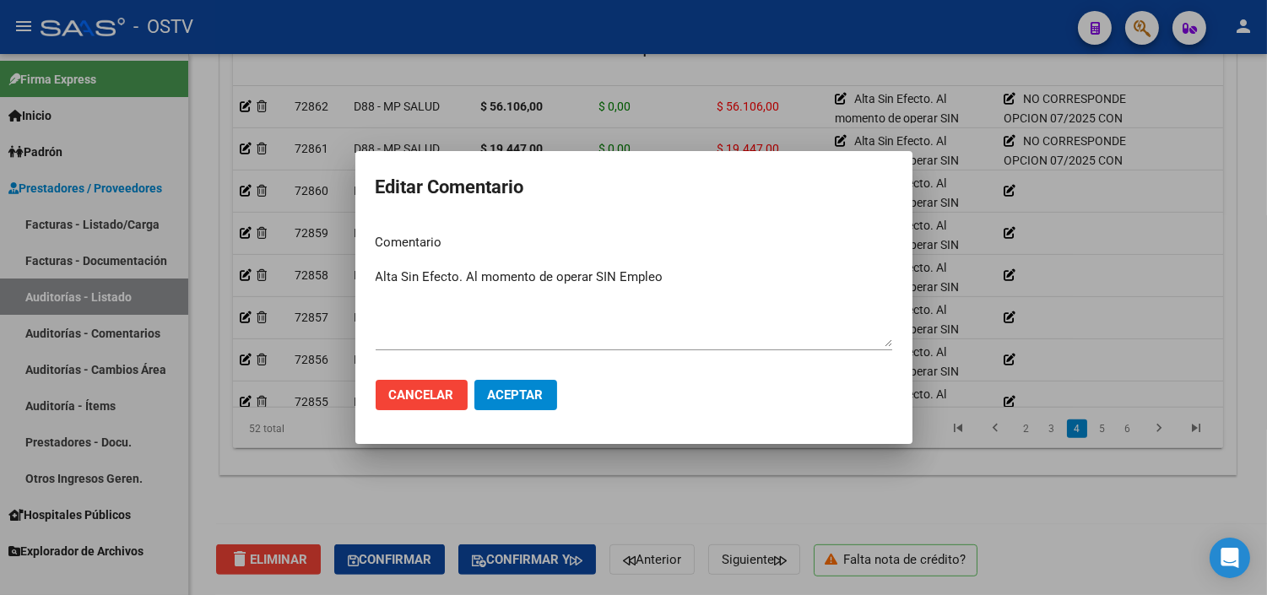
click at [734, 489] on div at bounding box center [633, 297] width 1267 height 595
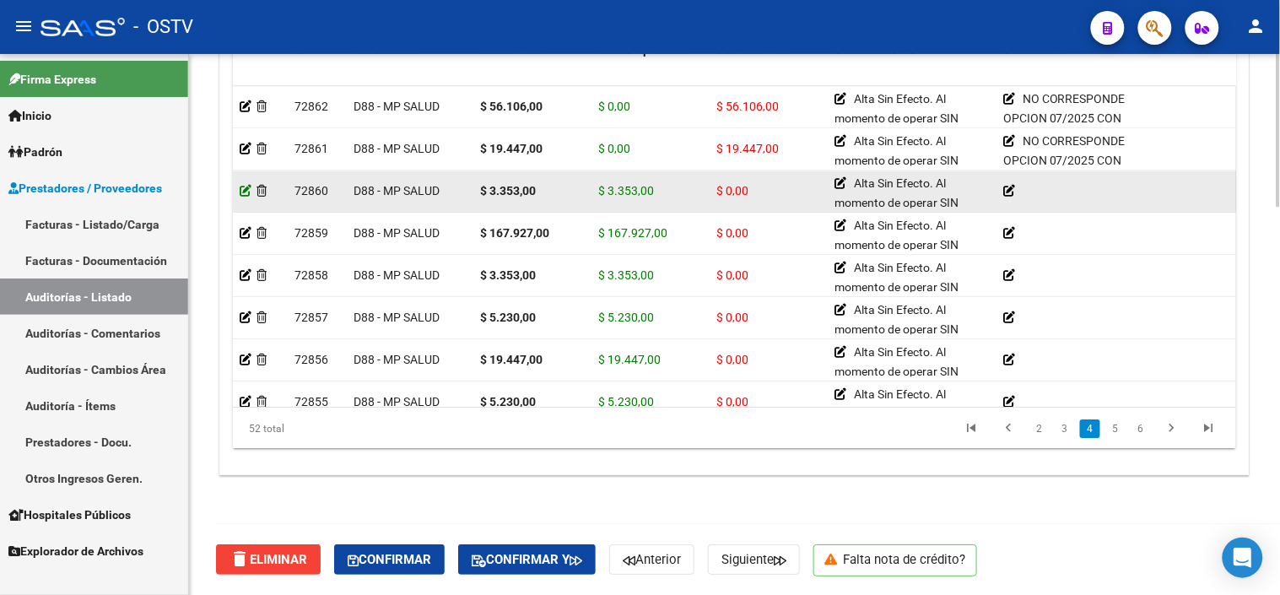
click at [246, 192] on icon at bounding box center [246, 191] width 12 height 12
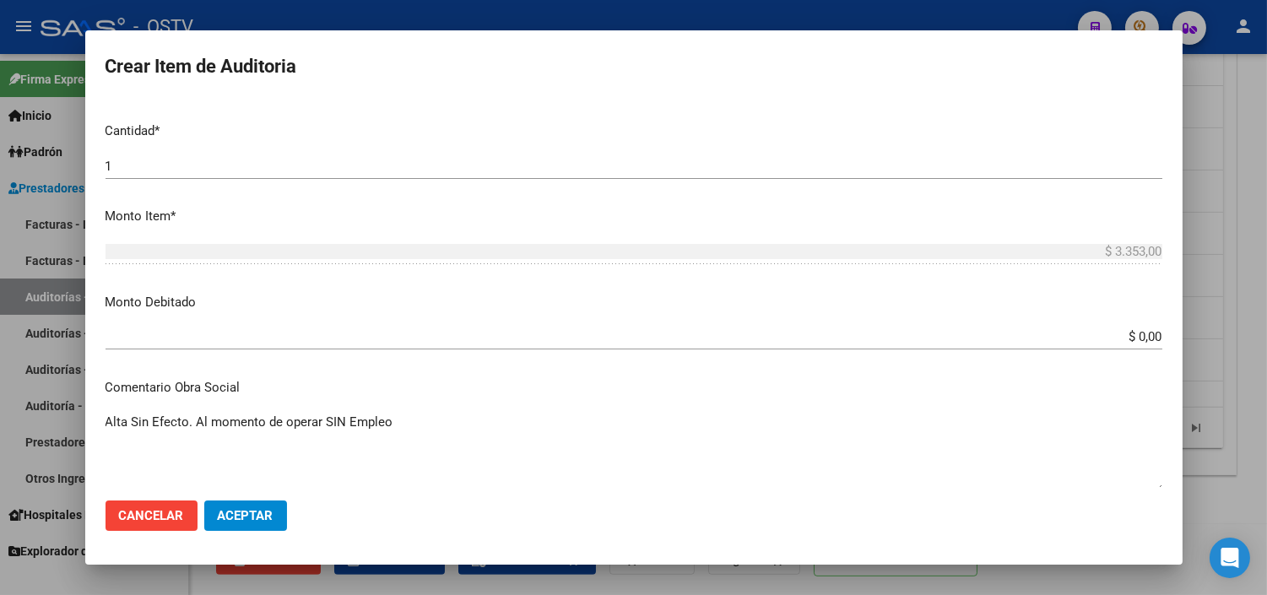
scroll to position [468, 0]
click at [1134, 334] on input "$ 0,00" at bounding box center [633, 335] width 1056 height 15
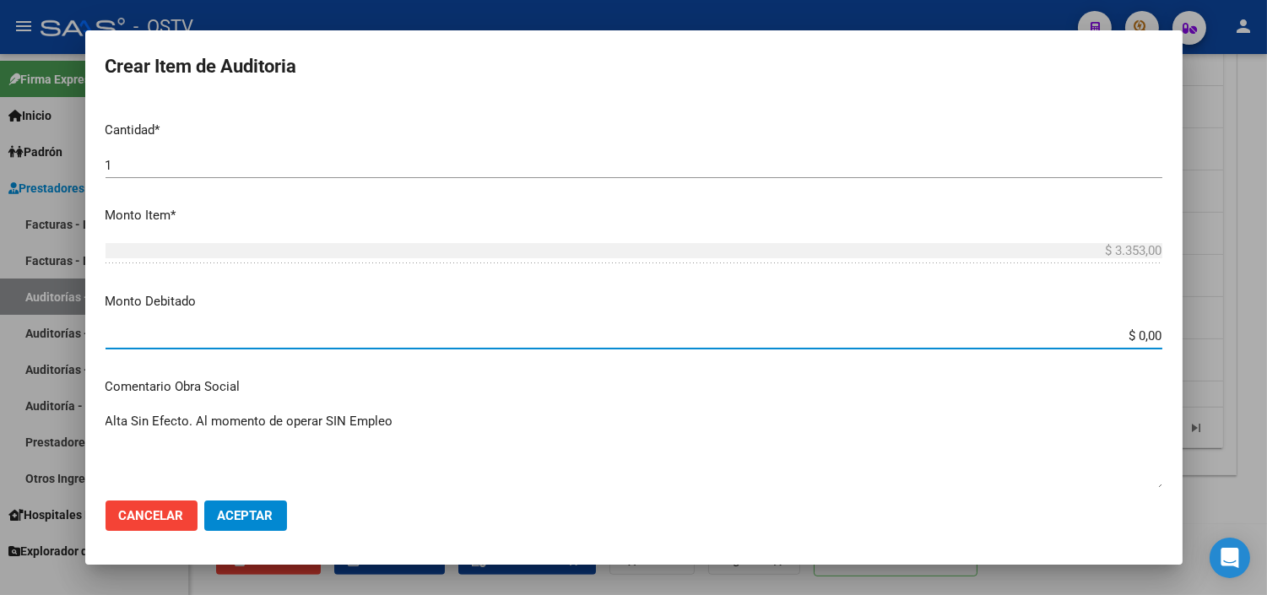
click at [1134, 334] on input "$ 0,00" at bounding box center [633, 335] width 1056 height 15
type input "$ 3.353,00"
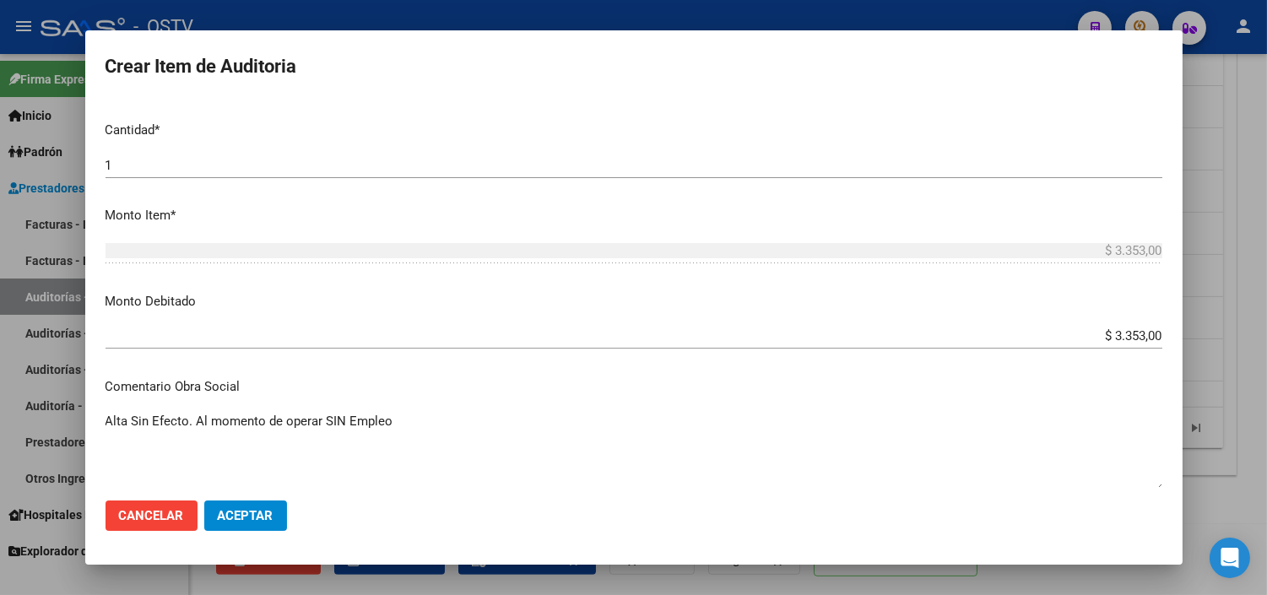
scroll to position [741, 0]
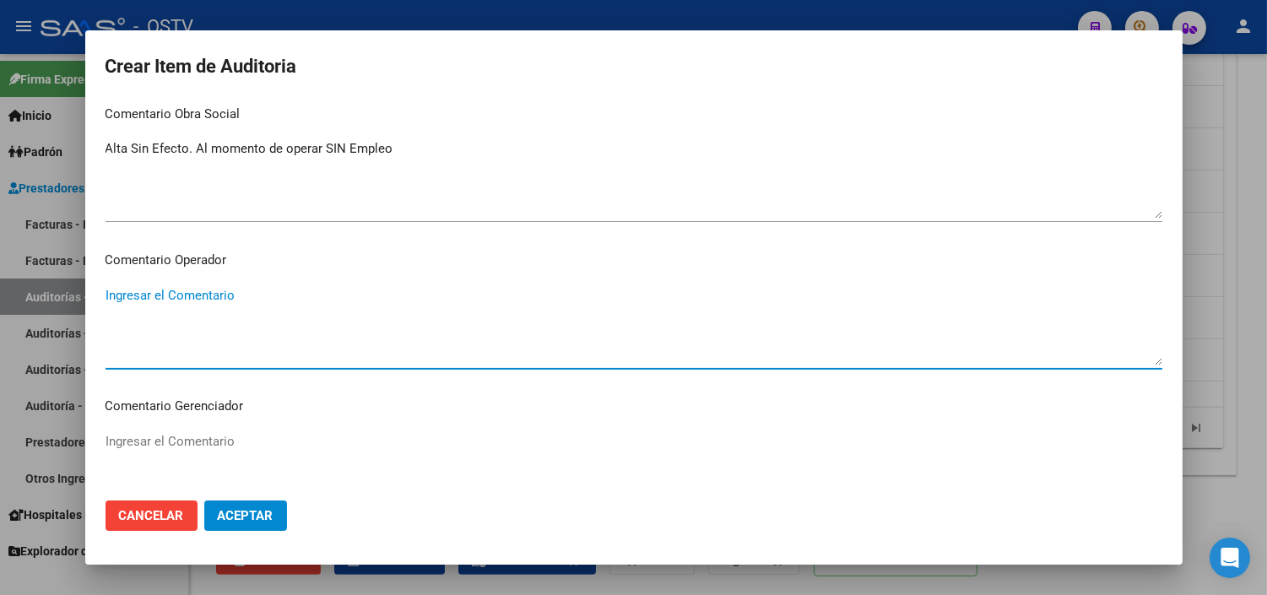
paste textarea "NO CORRESPONDE OPCION 07/2025 CON EXTINCION DE TRABAJO - ULTIMA DDJJ 04/2025"
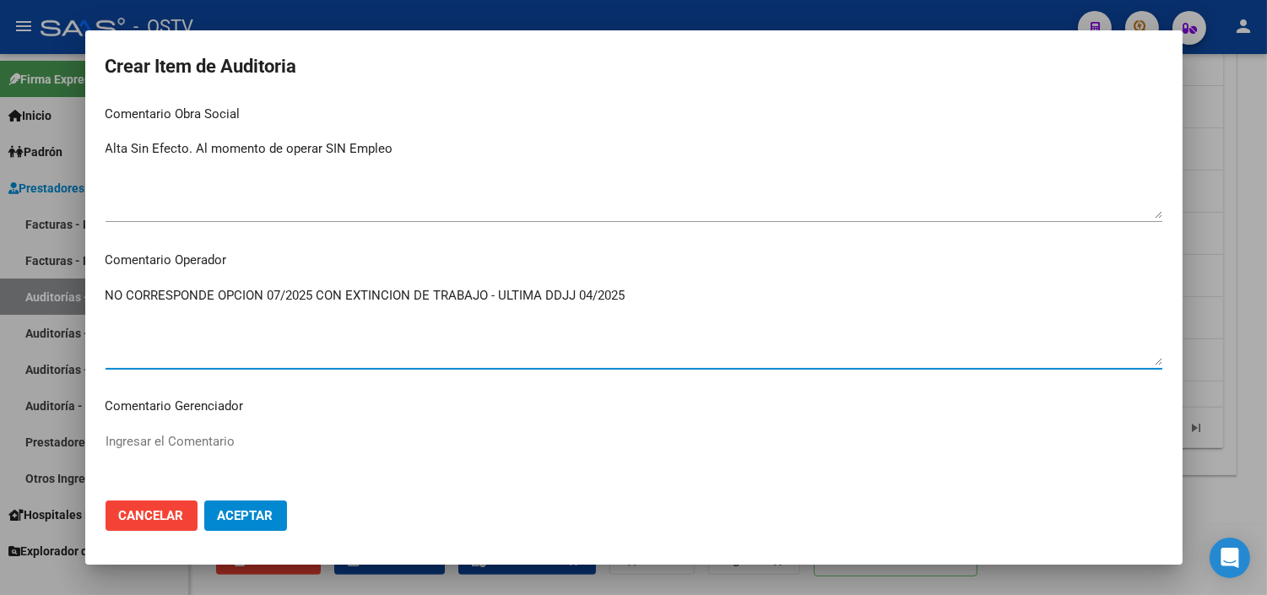
type textarea "NO CORRESPONDE OPCION 07/2025 CON EXTINCION DE TRABAJO - ULTIMA DDJJ 04/2025"
drag, startPoint x: 267, startPoint y: 509, endPoint x: 278, endPoint y: 502, distance: 12.9
click at [267, 509] on span "Aceptar" at bounding box center [246, 515] width 56 height 15
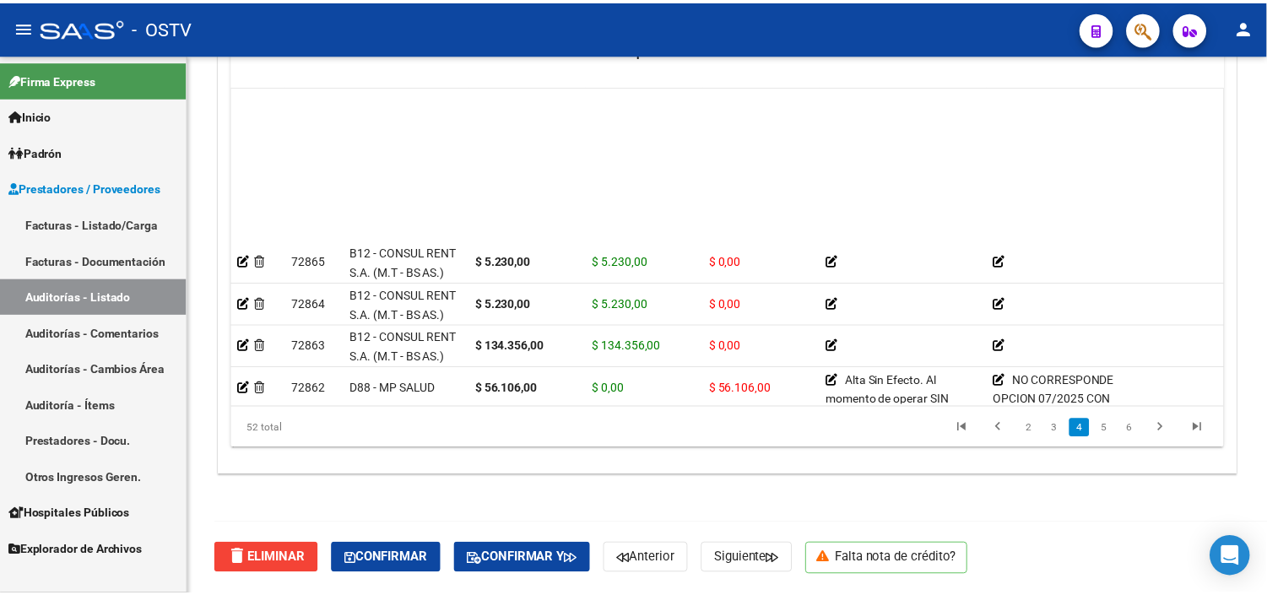
scroll to position [749, 0]
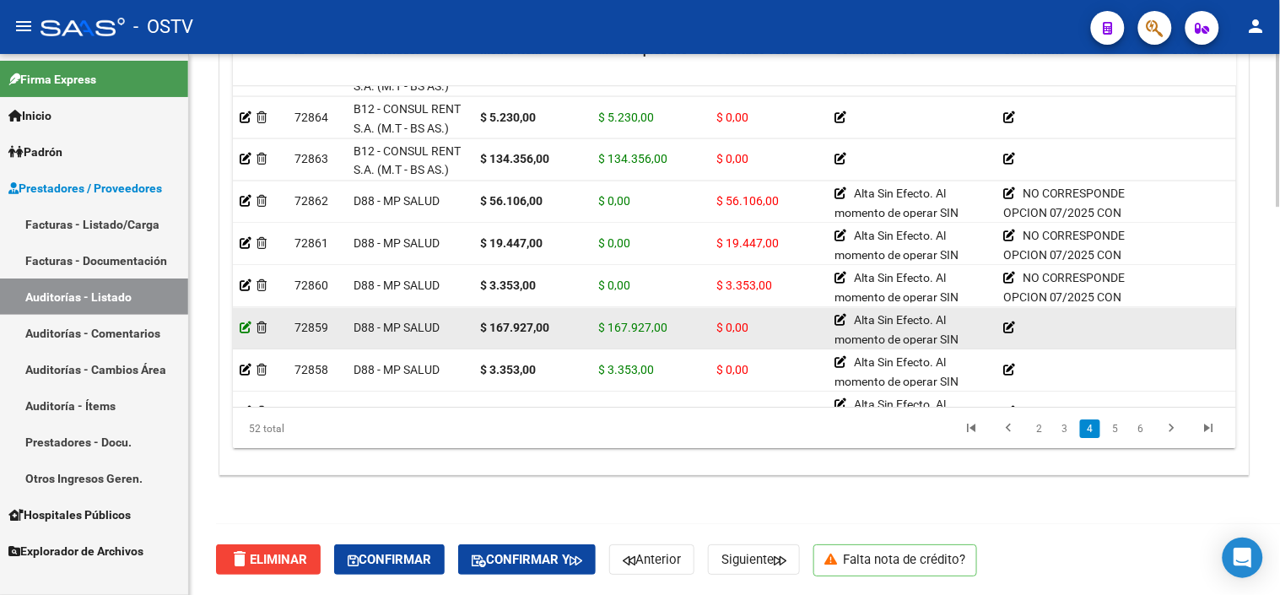
click at [248, 329] on icon at bounding box center [246, 327] width 12 height 12
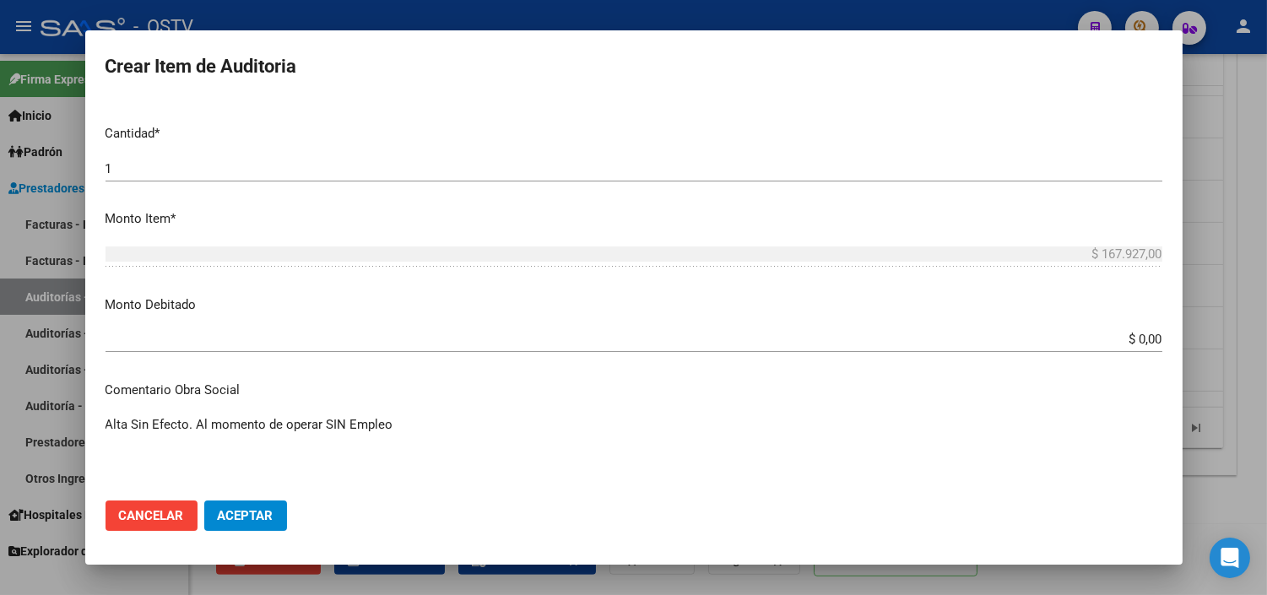
scroll to position [468, 0]
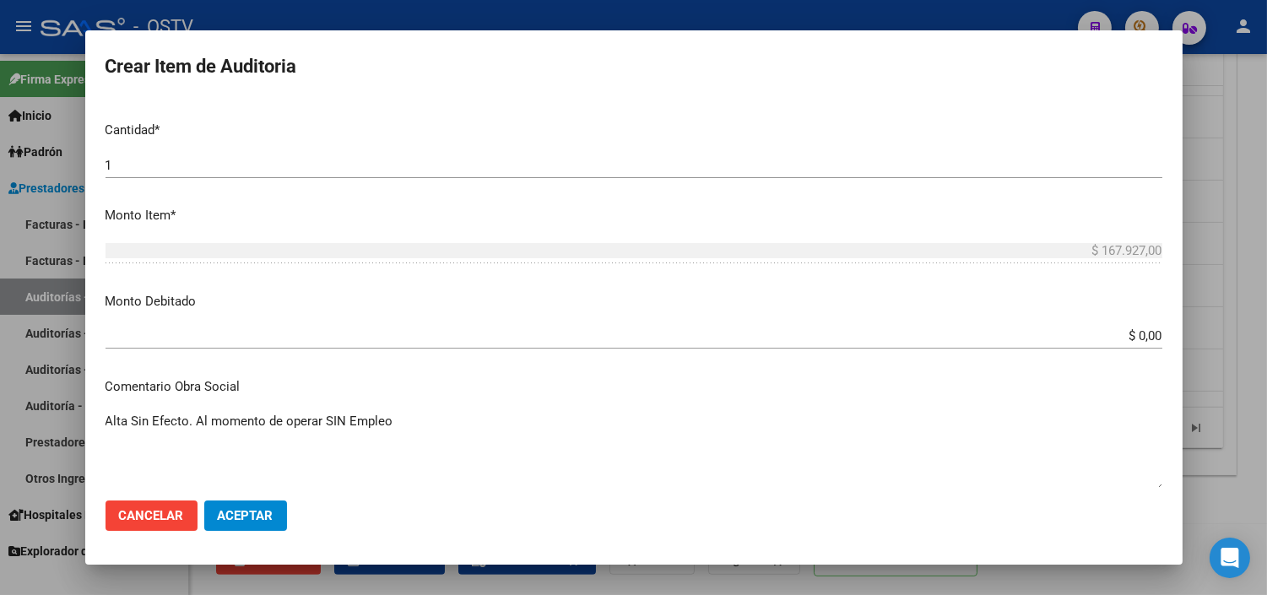
click at [1136, 332] on input "$ 0,00" at bounding box center [633, 335] width 1056 height 15
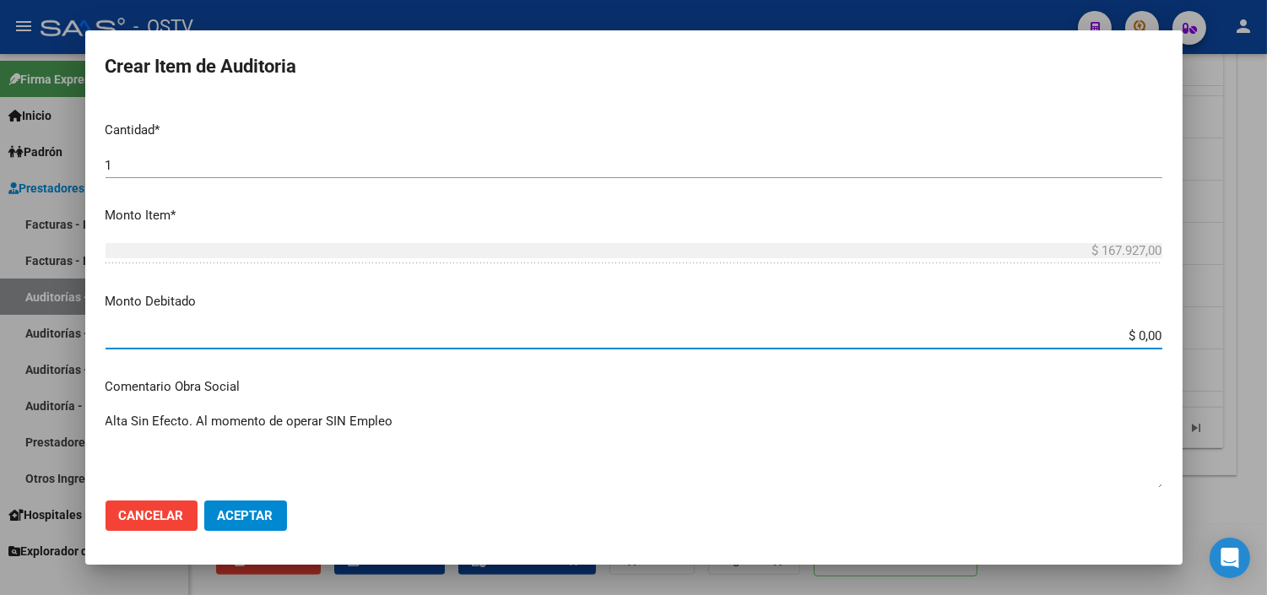
click at [1136, 332] on input "$ 0,00" at bounding box center [633, 335] width 1056 height 15
type input "$ 167.927,00"
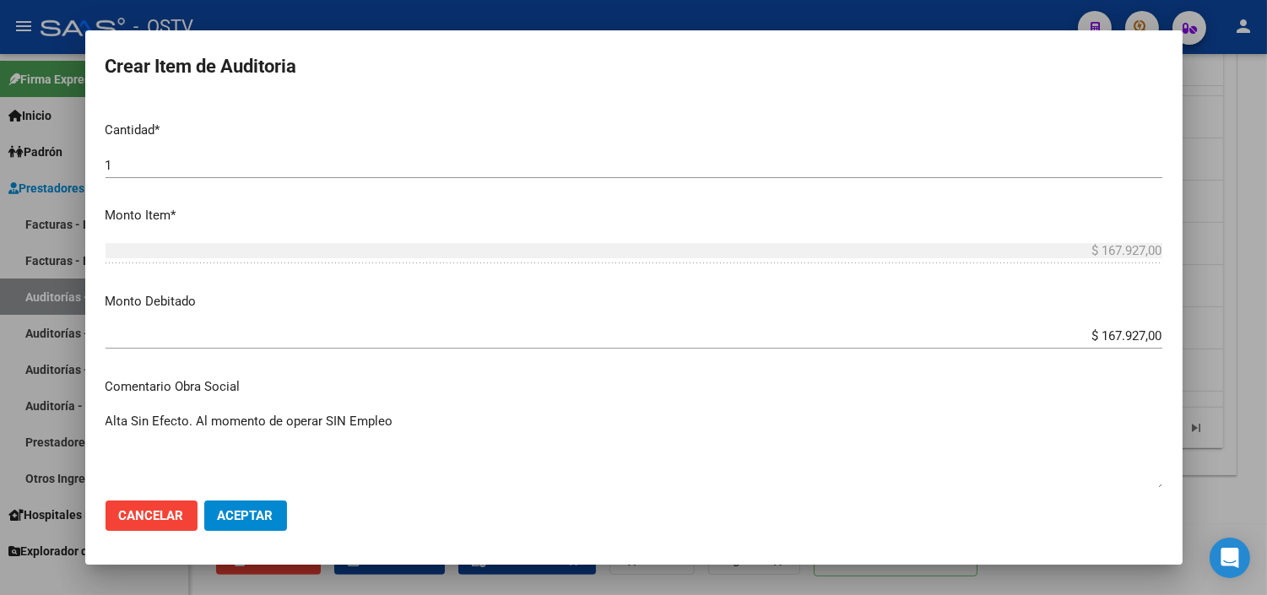
scroll to position [741, 0]
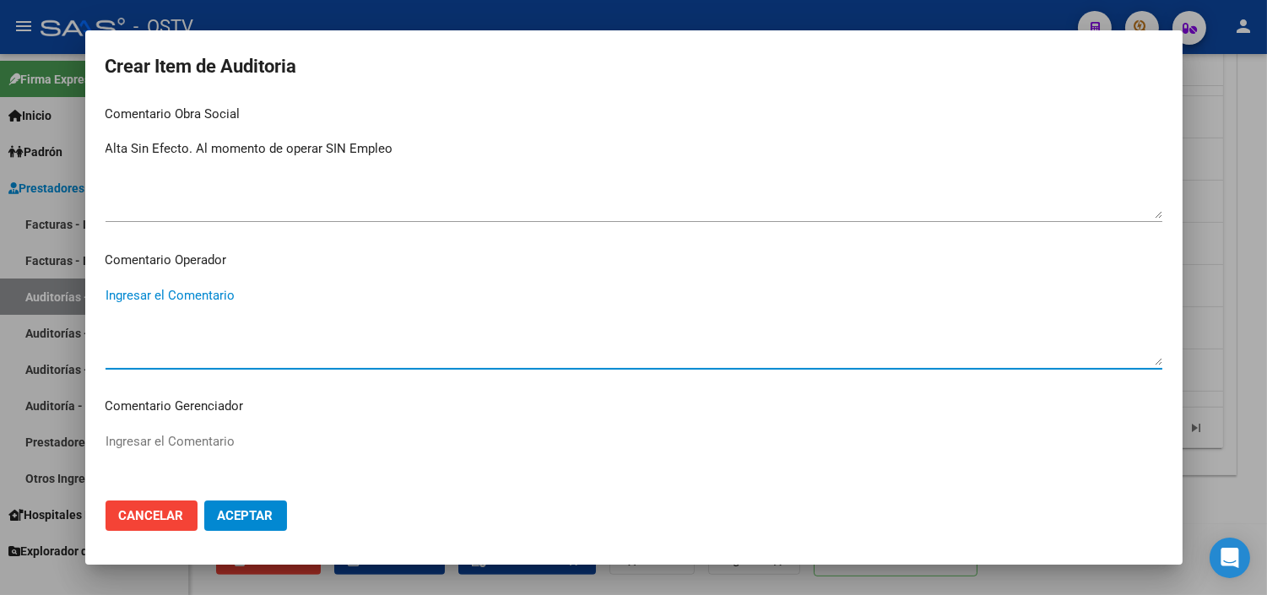
paste textarea "NO CORRESPONDE OPCION 07/2025 CON EXTINCION DE TRABAJO - ULTIMA DDJJ 04/2025"
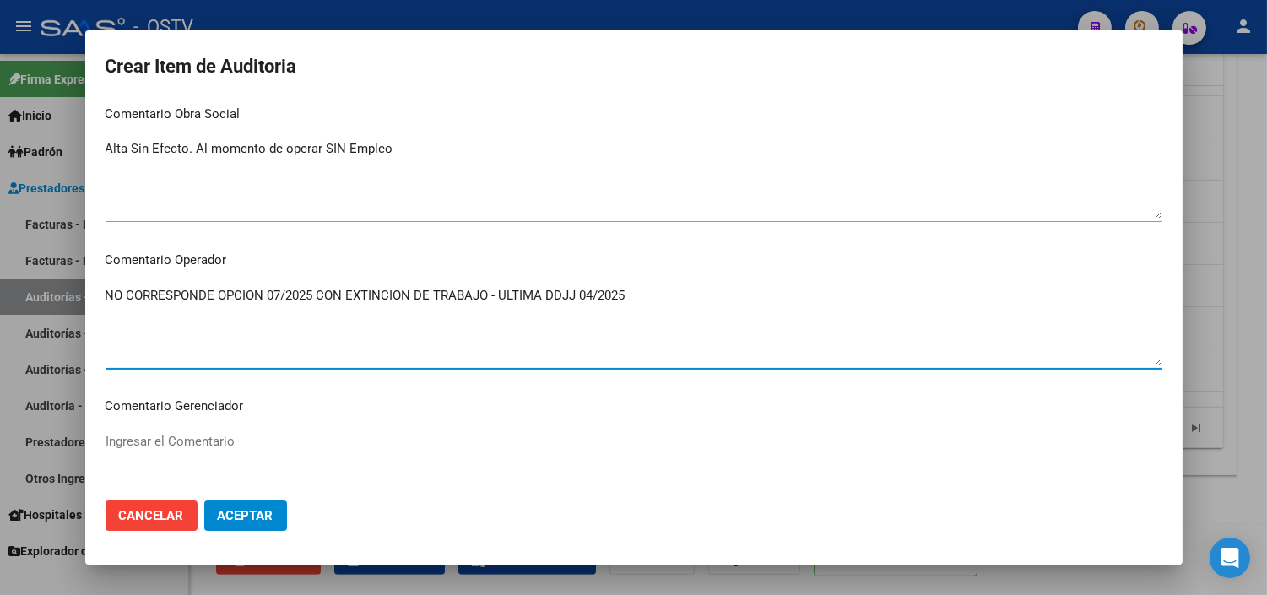
type textarea "NO CORRESPONDE OPCION 07/2025 CON EXTINCION DE TRABAJO - ULTIMA DDJJ 04/2025"
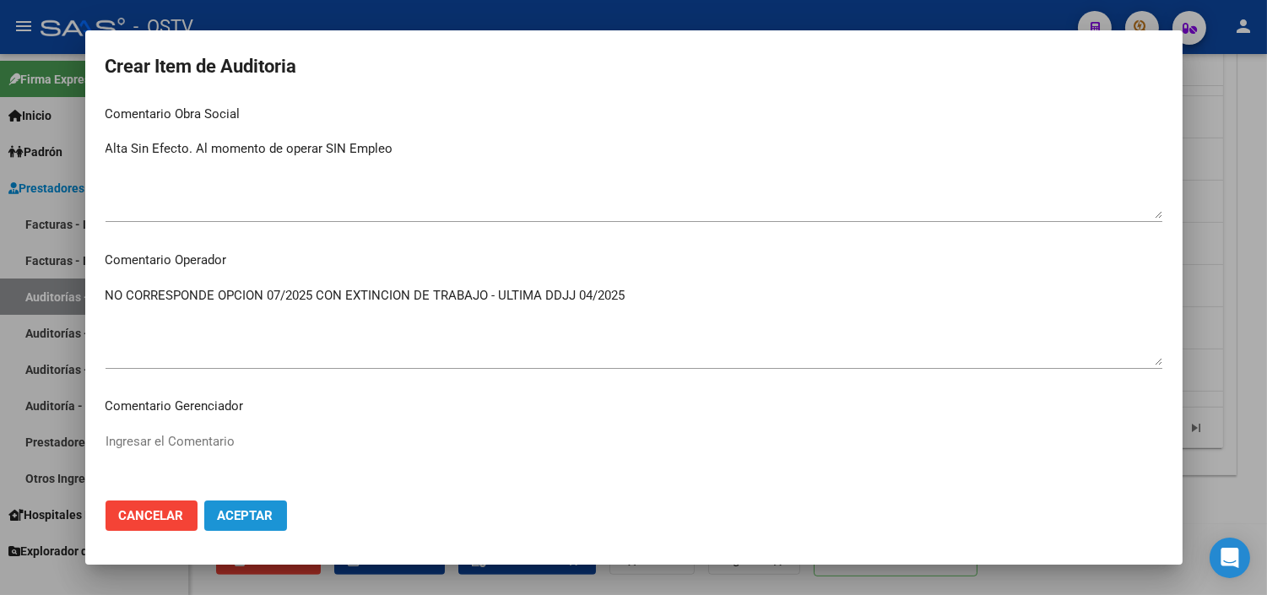
click at [247, 515] on span "Aceptar" at bounding box center [246, 515] width 56 height 15
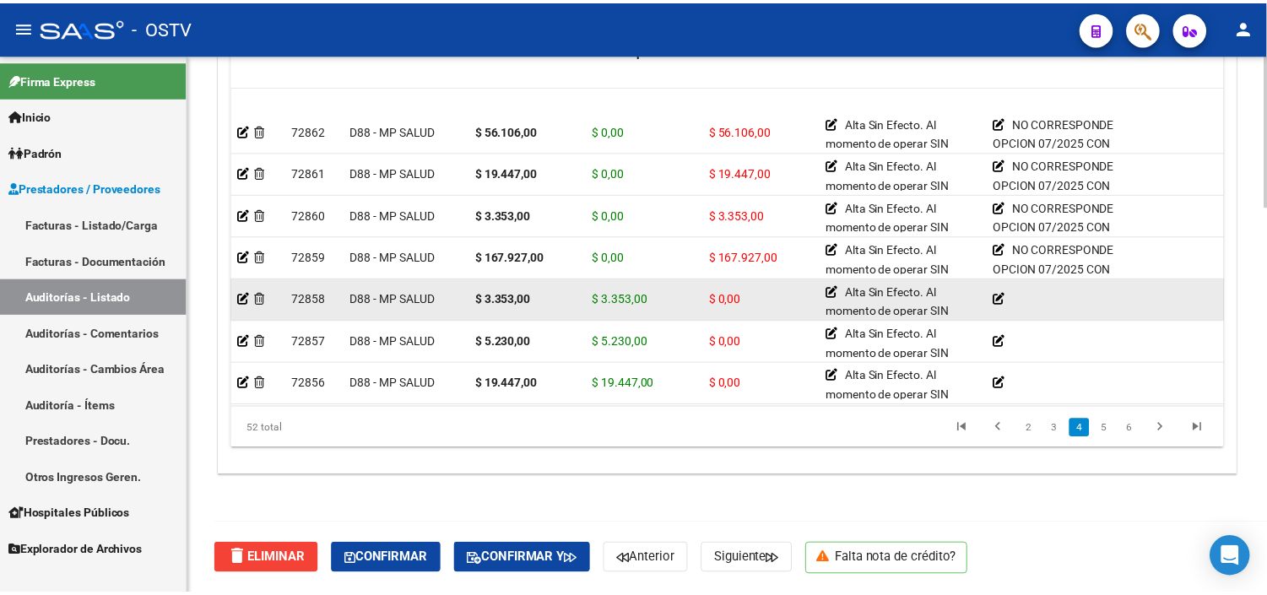
scroll to position [844, 0]
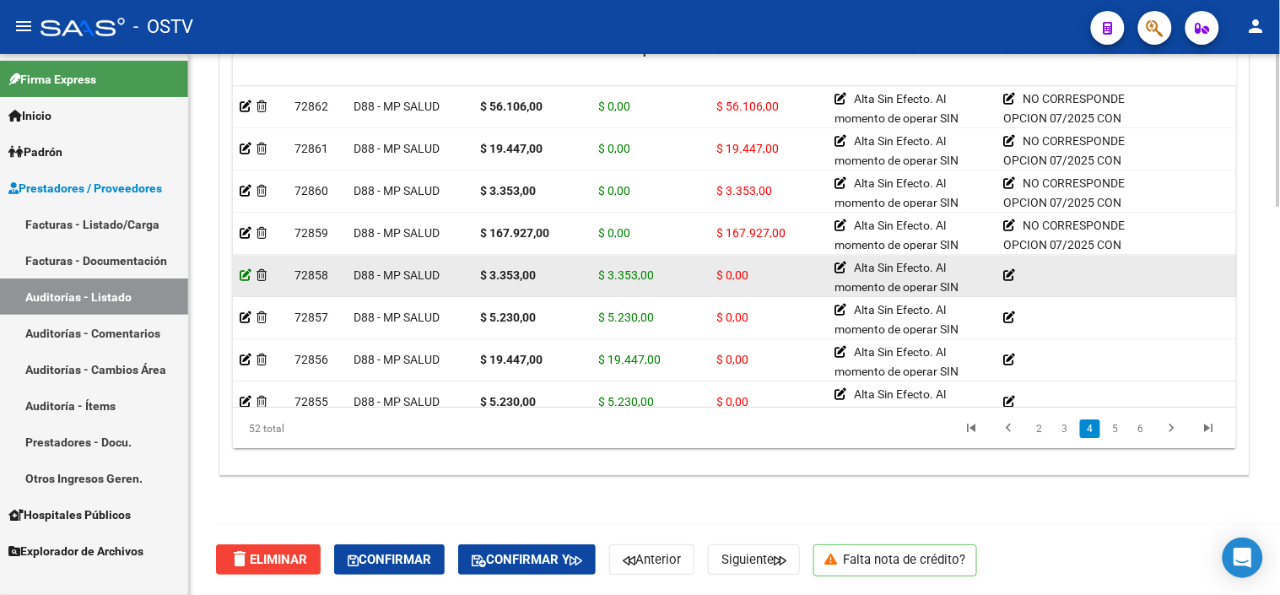
click at [242, 275] on icon at bounding box center [246, 275] width 12 height 12
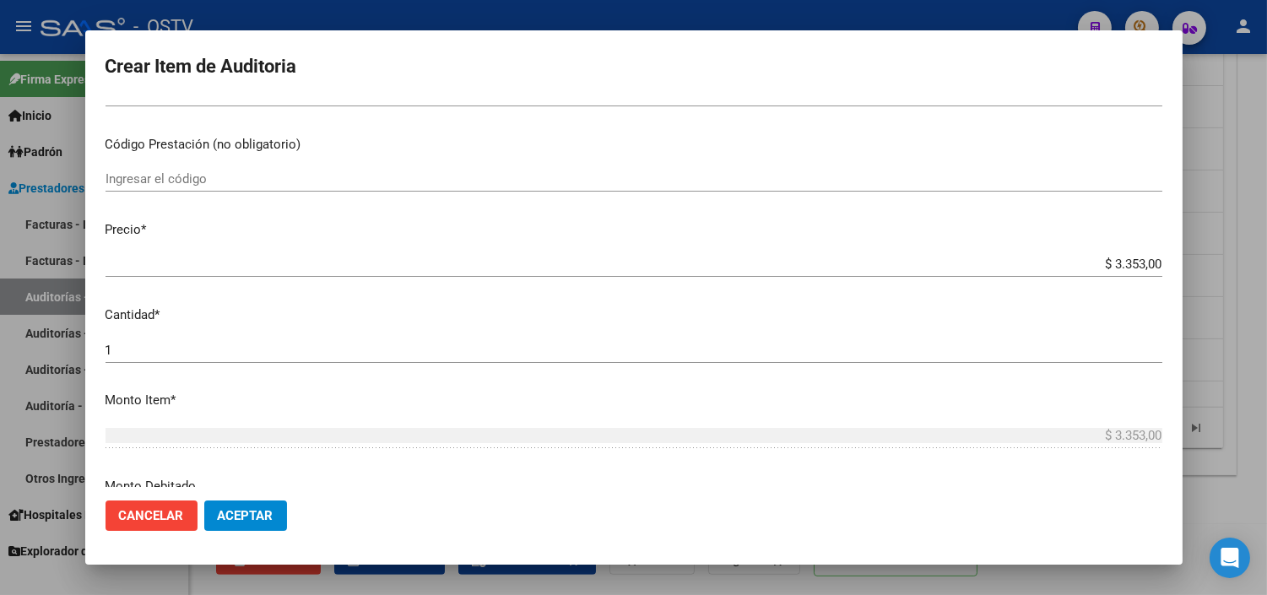
scroll to position [375, 0]
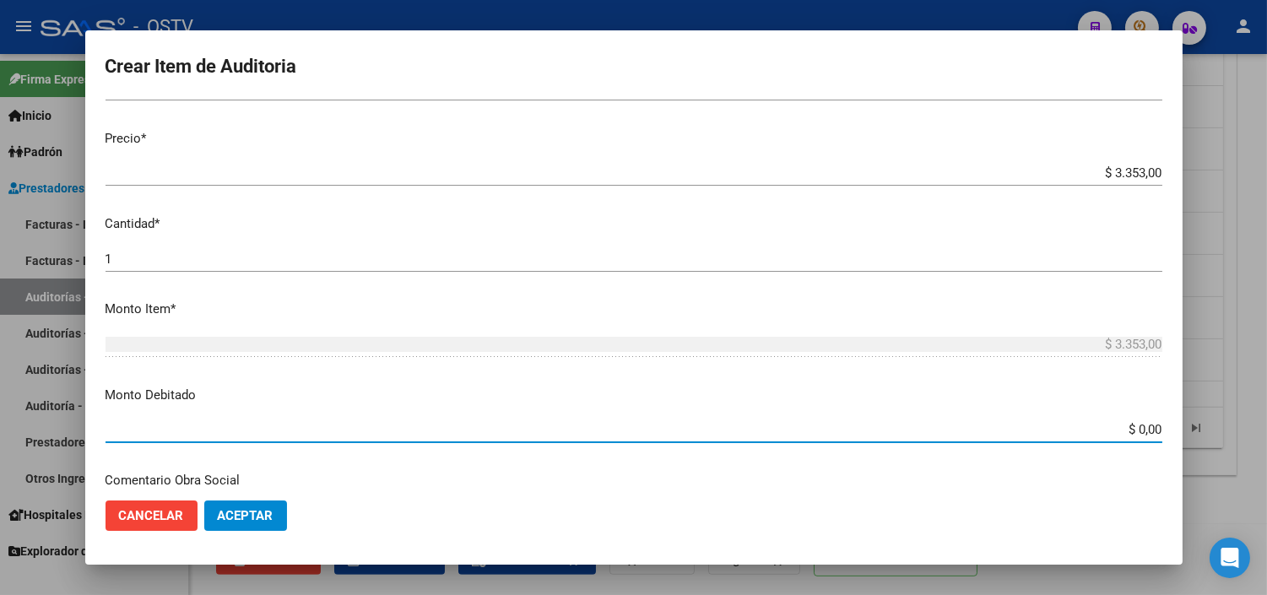
click at [1123, 434] on input "$ 0,00" at bounding box center [633, 429] width 1056 height 15
click at [1124, 434] on input "$ 0,00" at bounding box center [633, 429] width 1056 height 15
type input "$ 3.353,00"
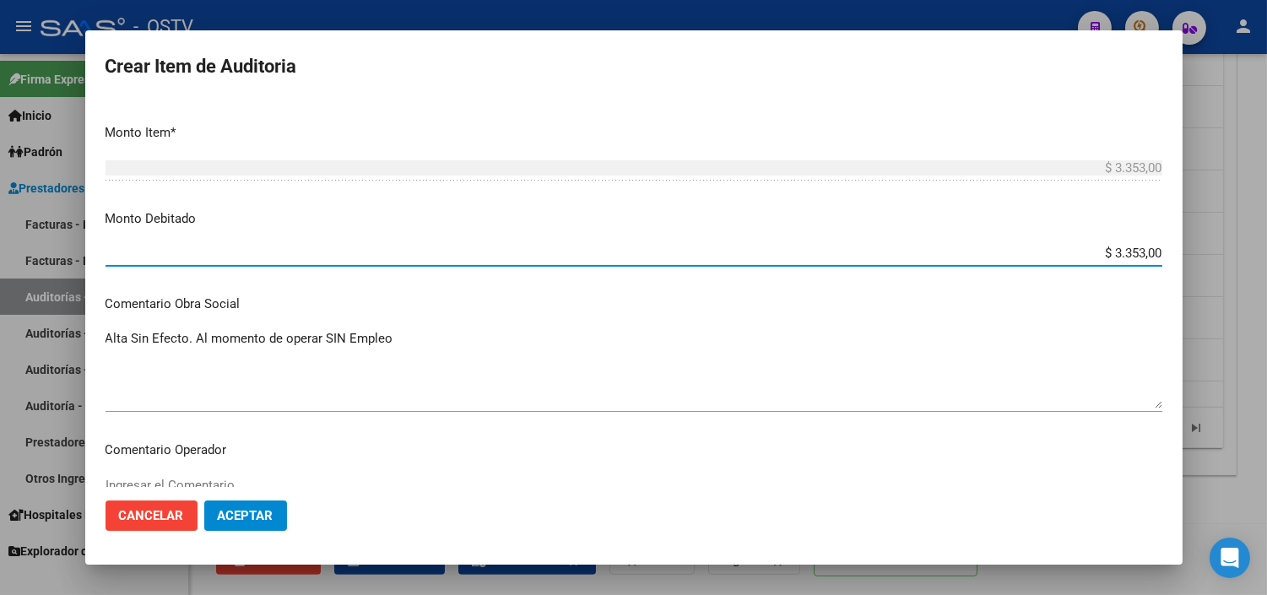
scroll to position [562, 0]
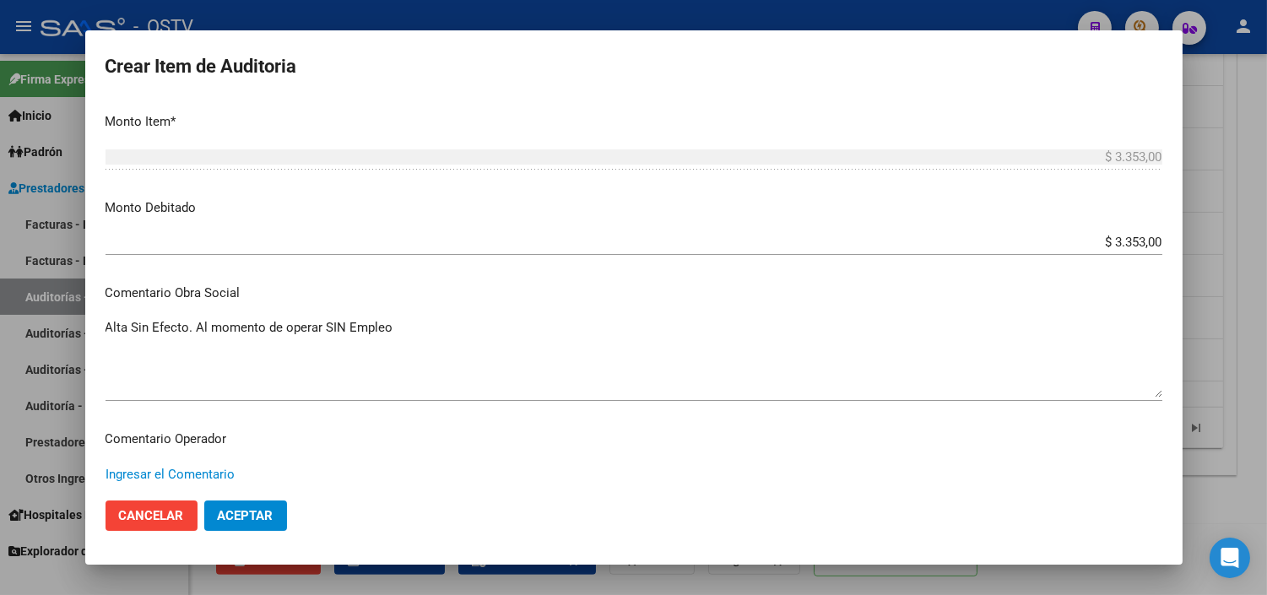
paste textarea "NO CORRESPONDE OPCION 07/2025 CON EXTINCION DE TRABAJO - ULTIMA DDJJ 04/2025"
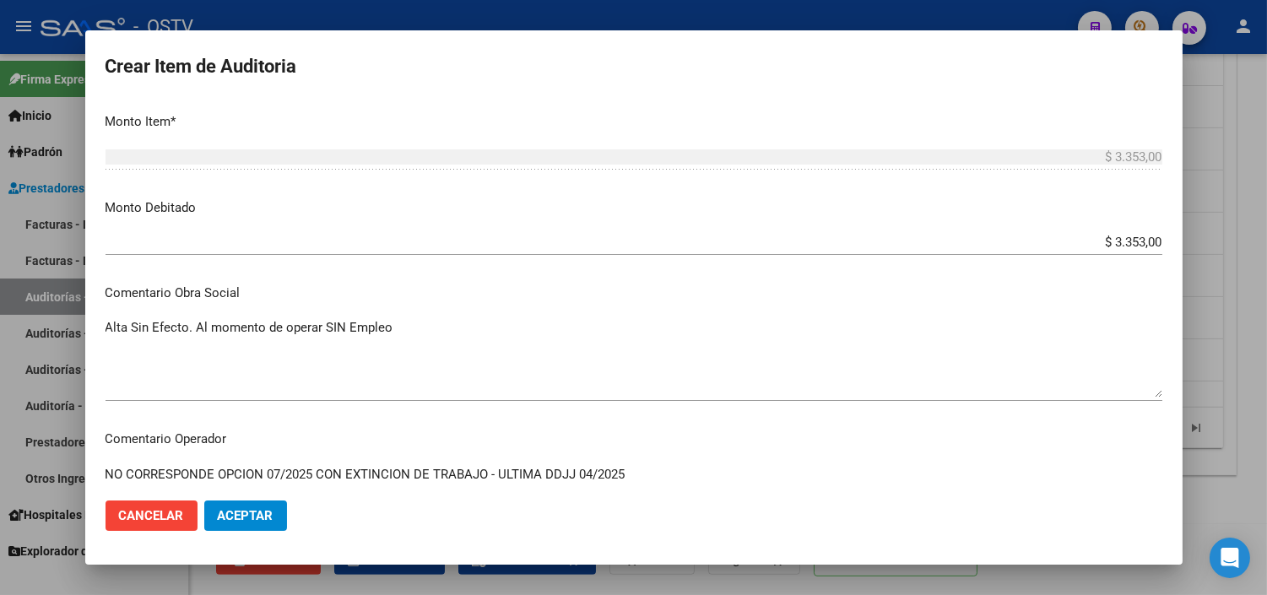
type textarea "NO CORRESPONDE OPCION 07/2025 CON EXTINCION DE TRABAJO - ULTIMA DDJJ 04/2025"
click at [272, 520] on span "Aceptar" at bounding box center [246, 515] width 56 height 15
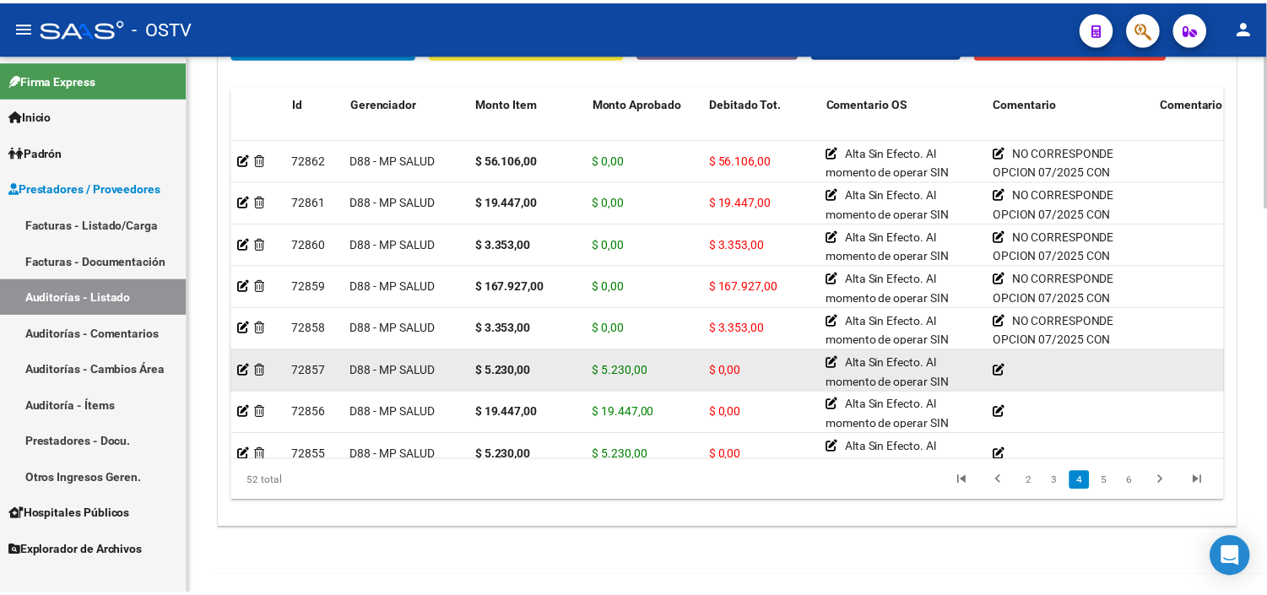
scroll to position [937, 0]
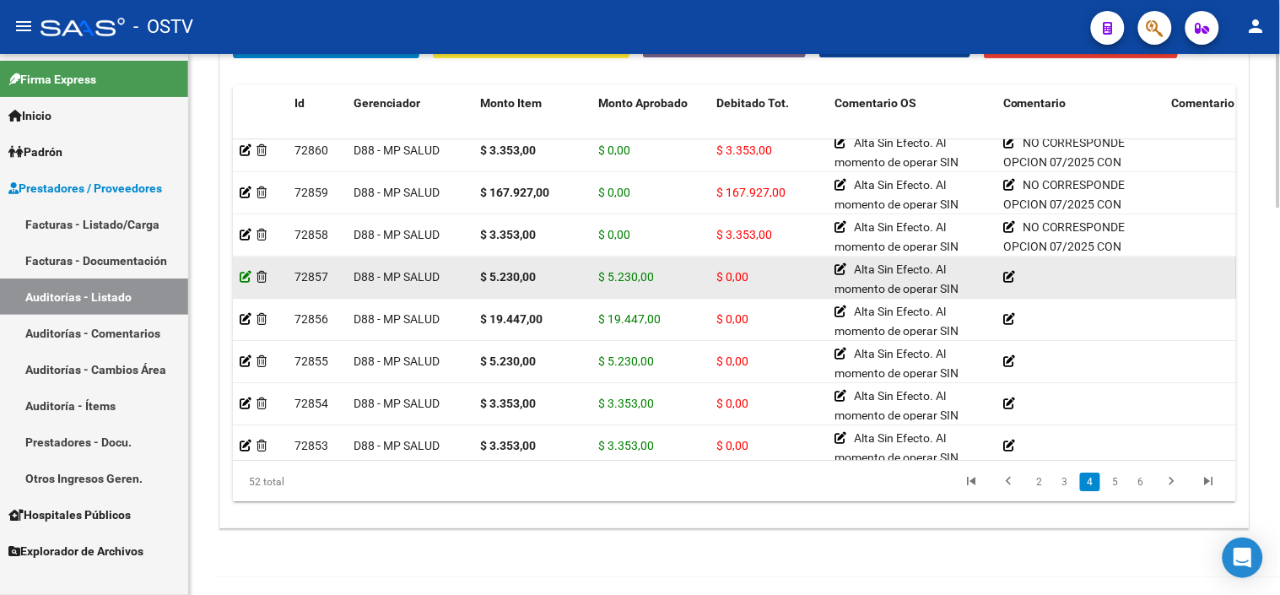
click at [240, 279] on icon at bounding box center [246, 277] width 12 height 12
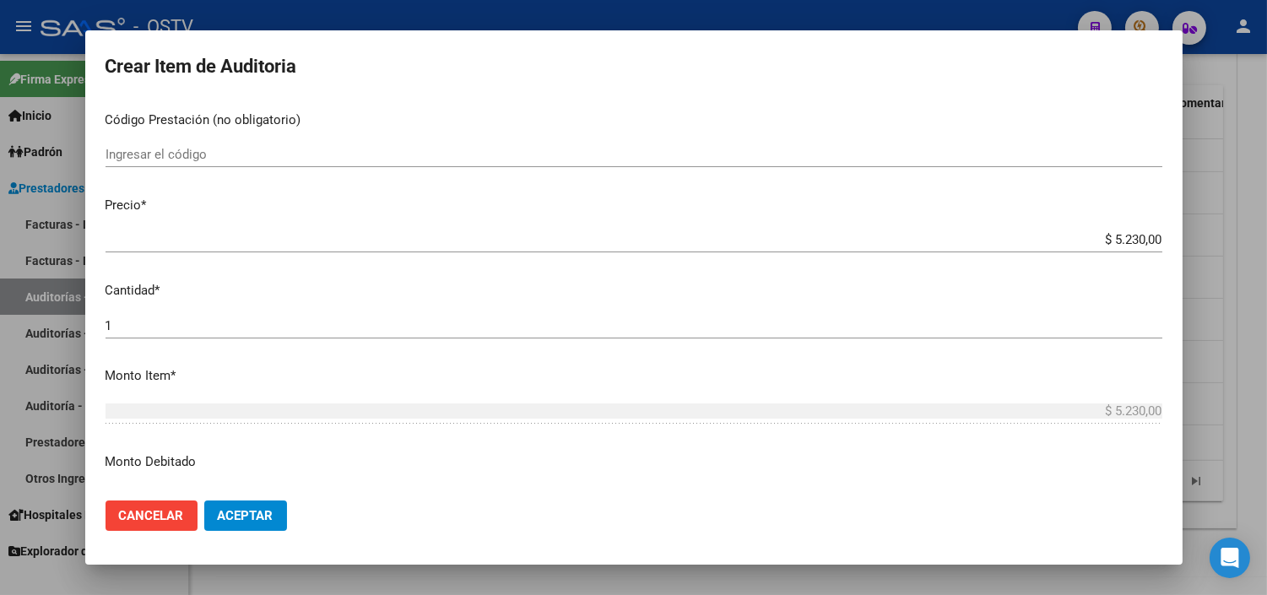
scroll to position [375, 0]
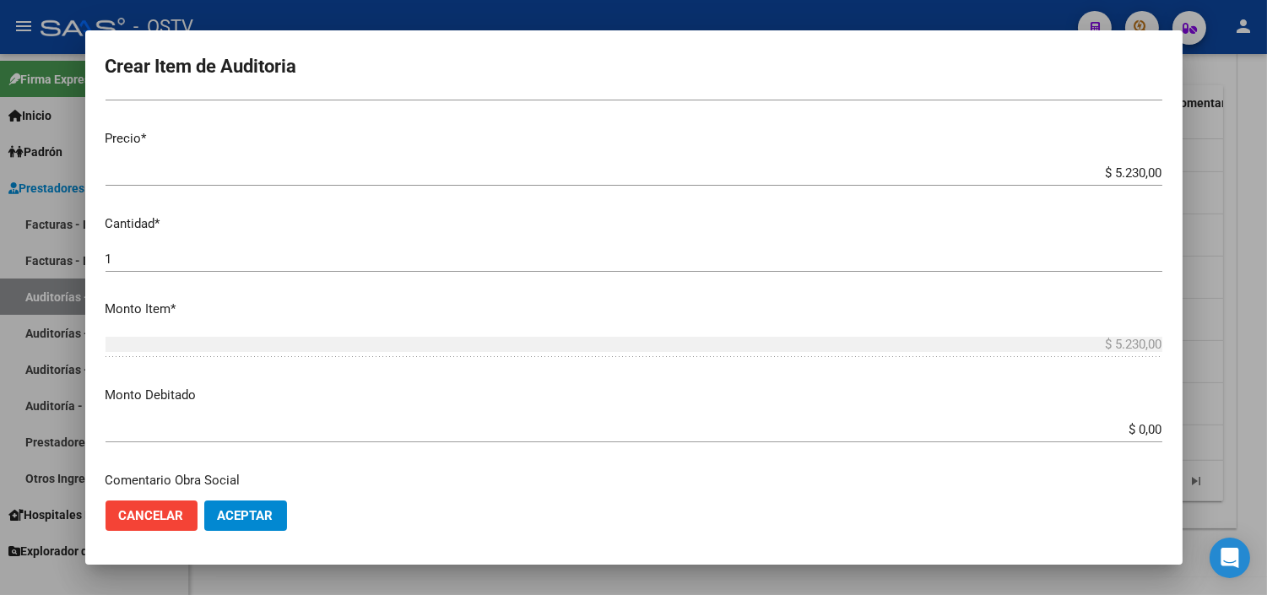
click at [1128, 427] on input "$ 0,00" at bounding box center [633, 429] width 1056 height 15
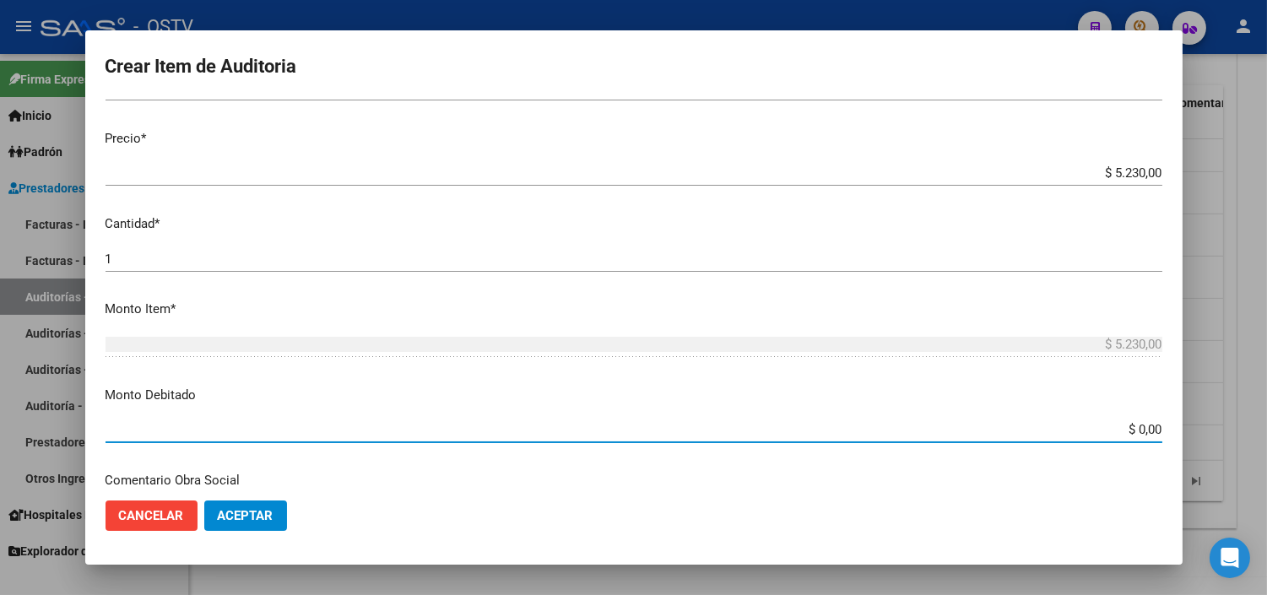
click at [1128, 427] on input "$ 0,00" at bounding box center [633, 429] width 1056 height 15
type input "$ 5.230,00"
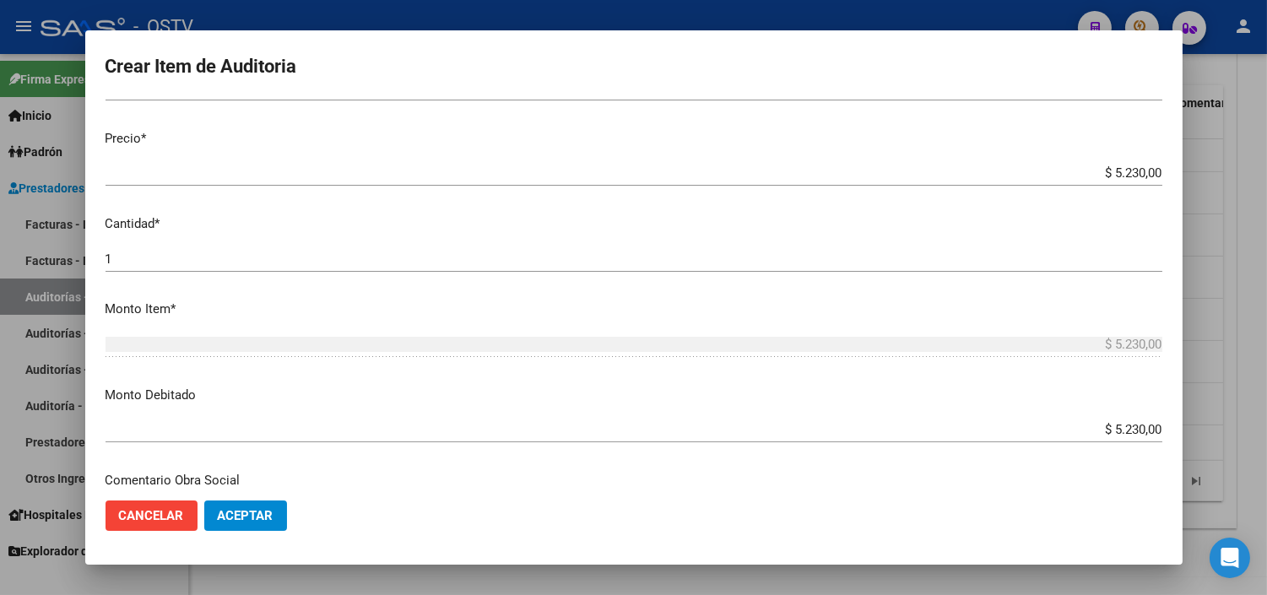
scroll to position [595, 0]
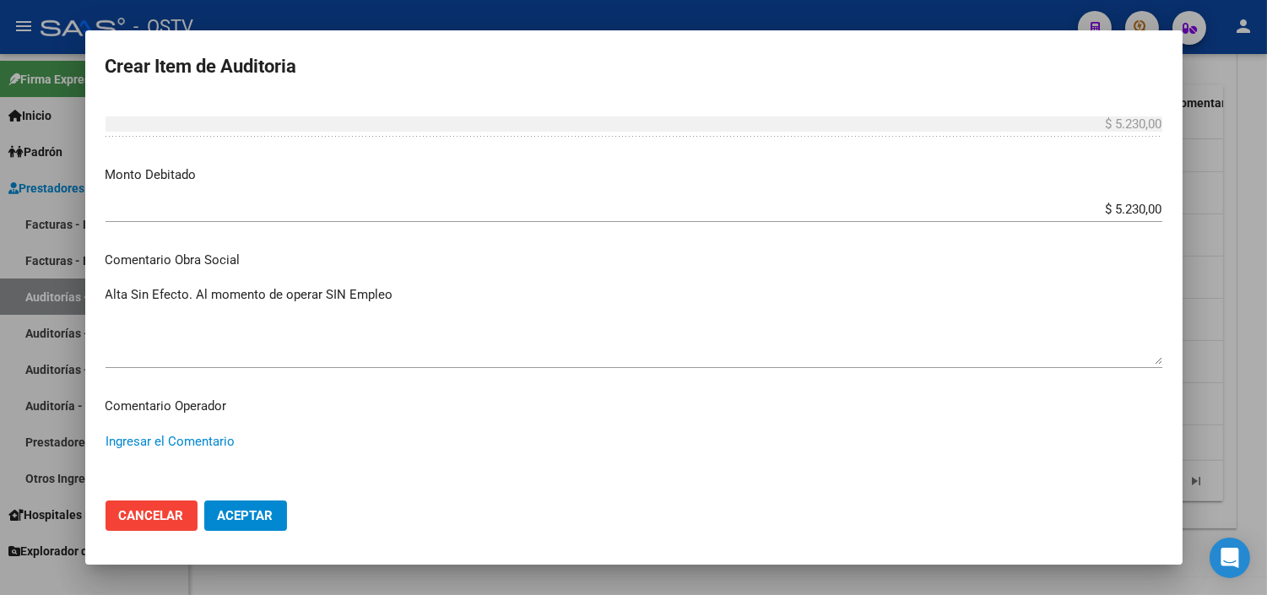
paste textarea "NO CORRESPONDE OPCION 07/2025 CON EXTINCION DE TRABAJO - ULTIMA DDJJ 04/2025"
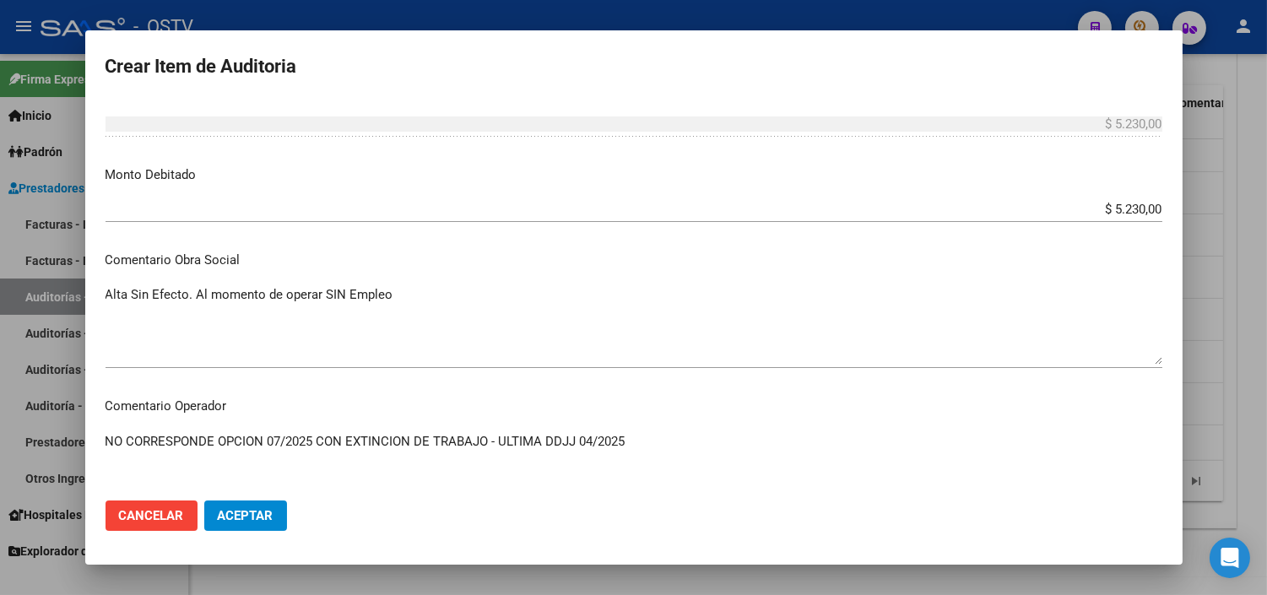
type textarea "NO CORRESPONDE OPCION 07/2025 CON EXTINCION DE TRABAJO - ULTIMA DDJJ 04/2025"
click at [225, 530] on button "Aceptar" at bounding box center [245, 515] width 83 height 30
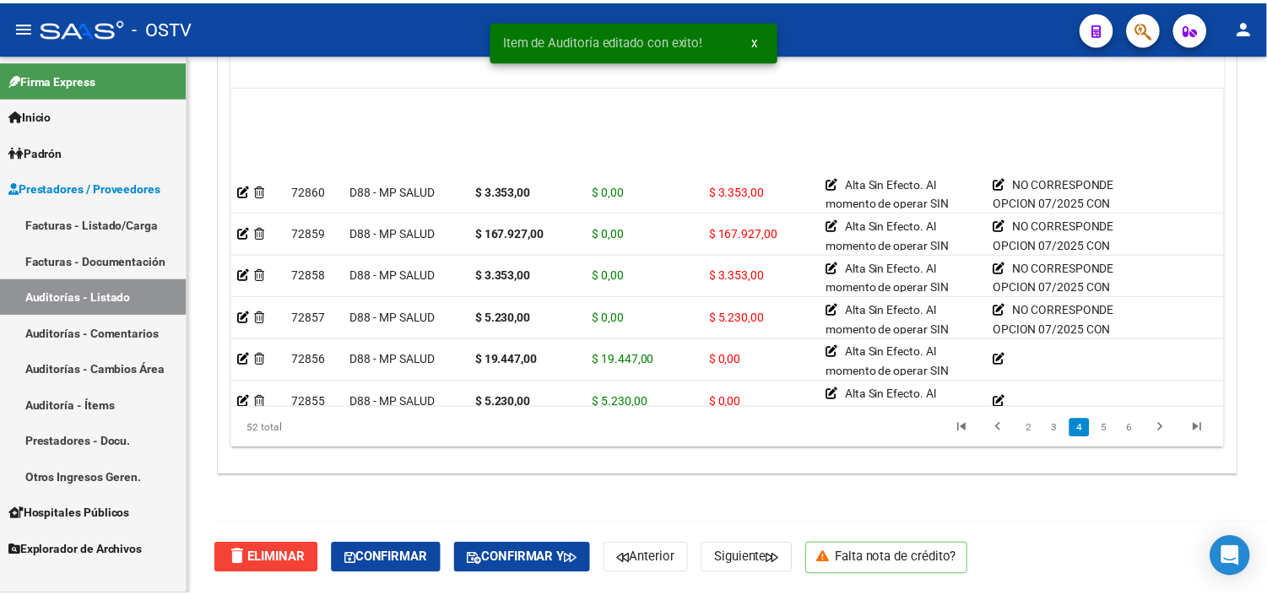
scroll to position [937, 0]
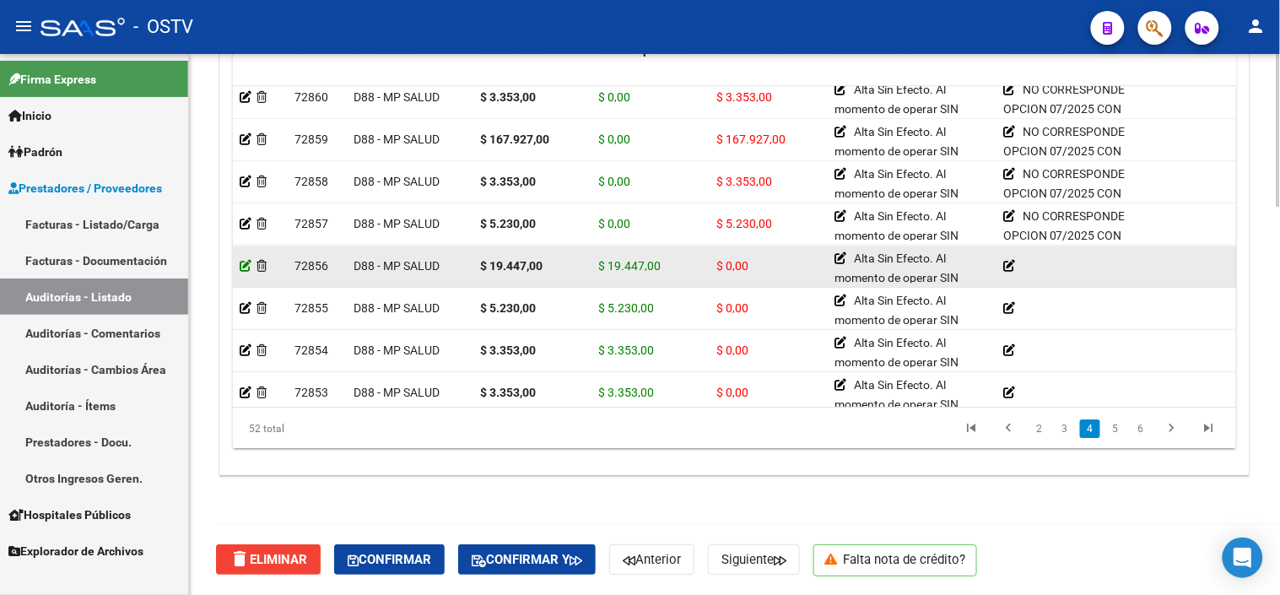
click at [248, 262] on icon at bounding box center [246, 266] width 12 height 12
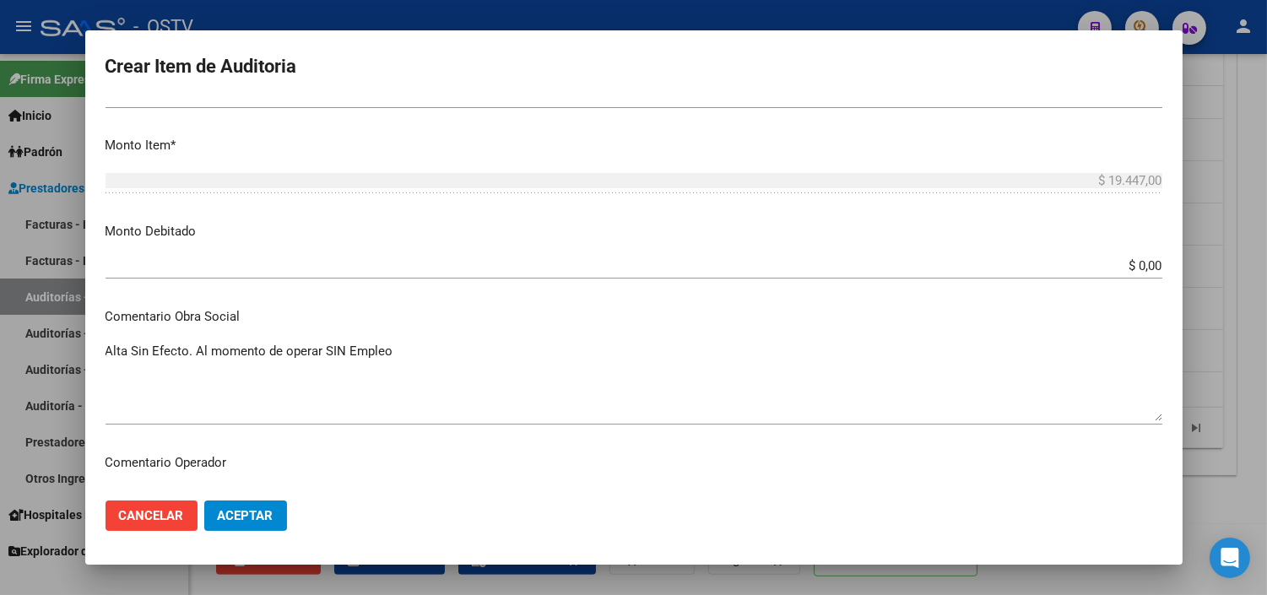
scroll to position [562, 0]
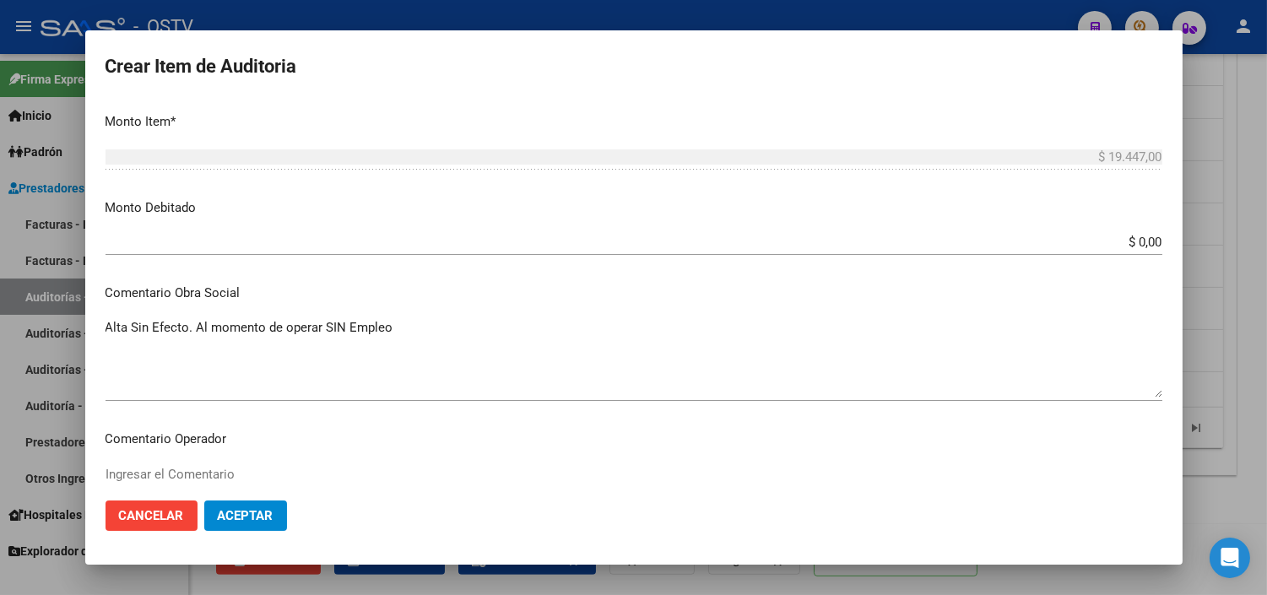
click at [1121, 247] on input "$ 0,00" at bounding box center [633, 242] width 1056 height 15
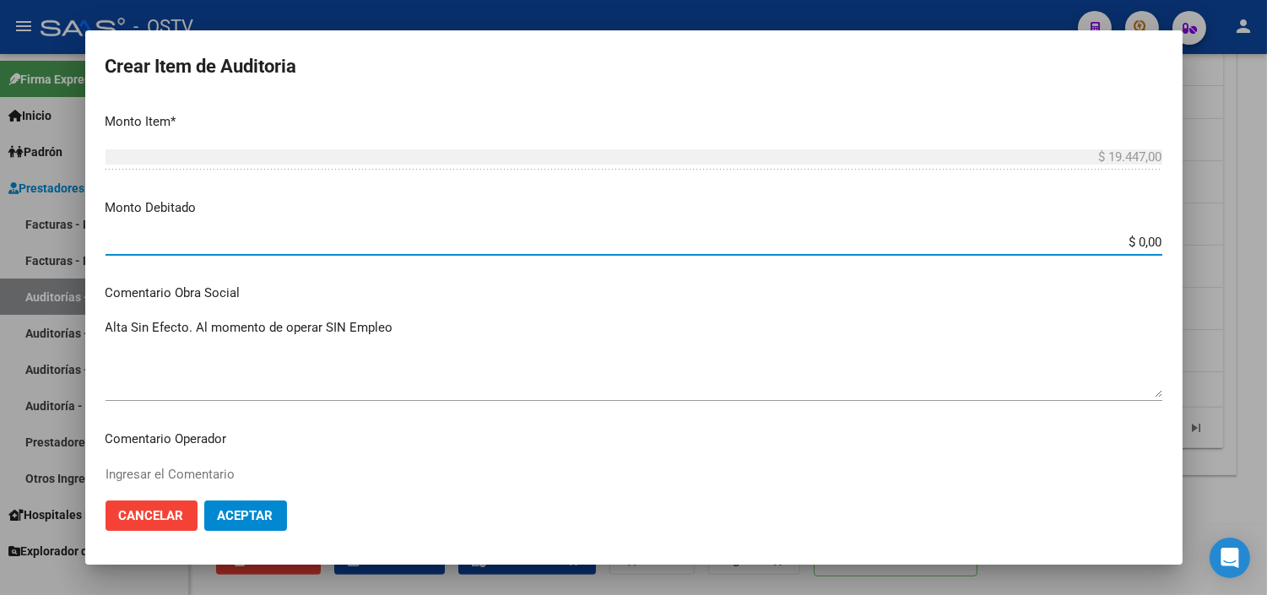
click at [1121, 247] on input "$ 0,00" at bounding box center [633, 242] width 1056 height 15
type input "$ 19.447,00"
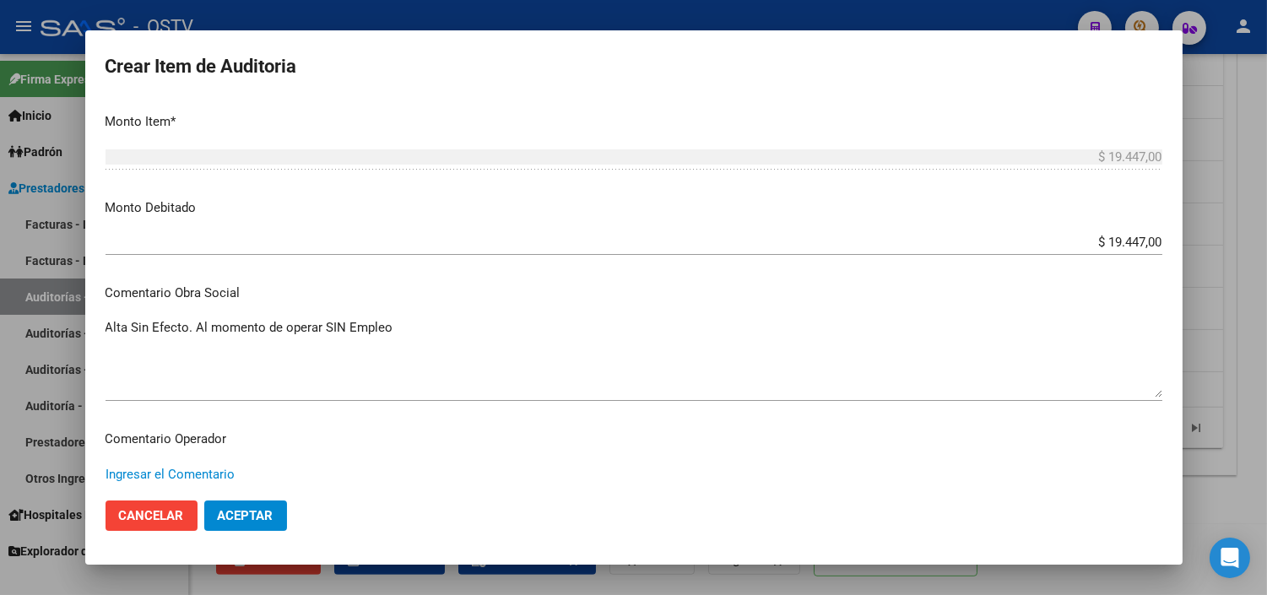
paste textarea "NO CORRESPONDE OPCION 07/2025 CON EXTINCION DE TRABAJO - ULTIMA DDJJ 04/2025"
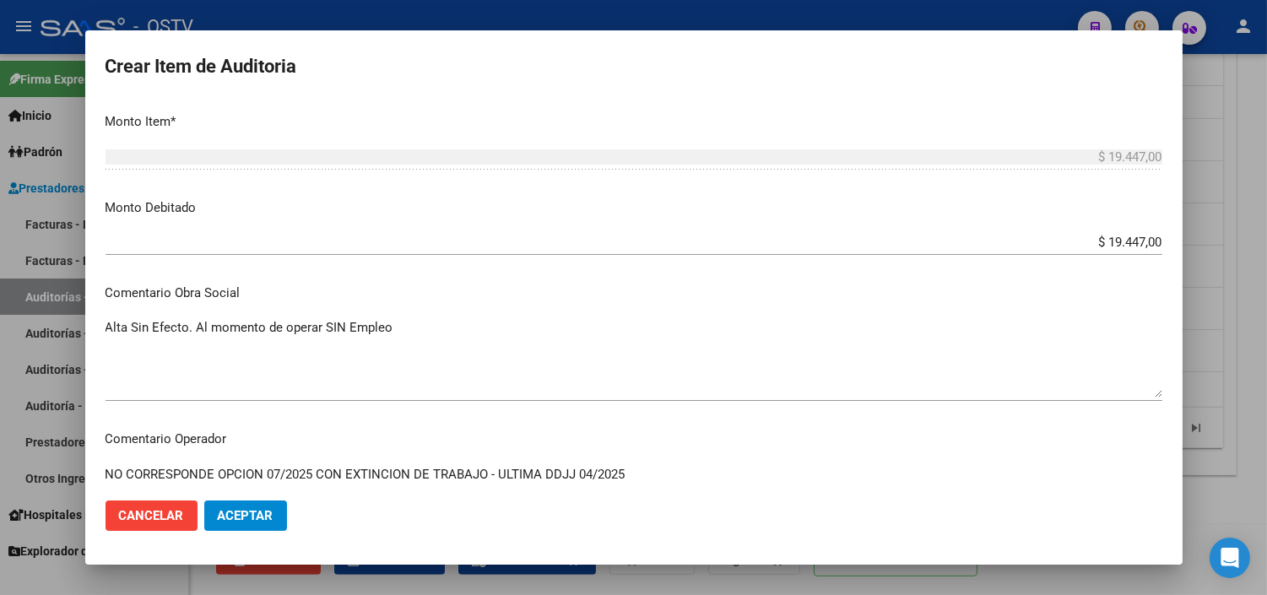
type textarea "NO CORRESPONDE OPCION 07/2025 CON EXTINCION DE TRABAJO - ULTIMA DDJJ 04/2025"
click at [259, 528] on button "Aceptar" at bounding box center [245, 515] width 83 height 30
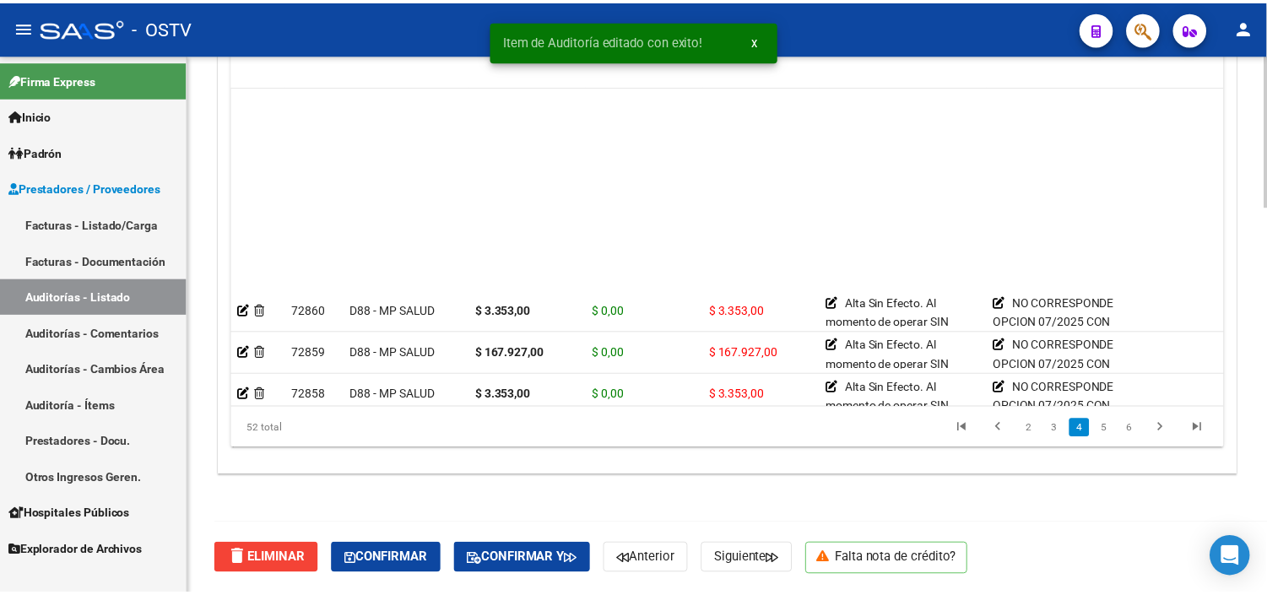
scroll to position [937, 0]
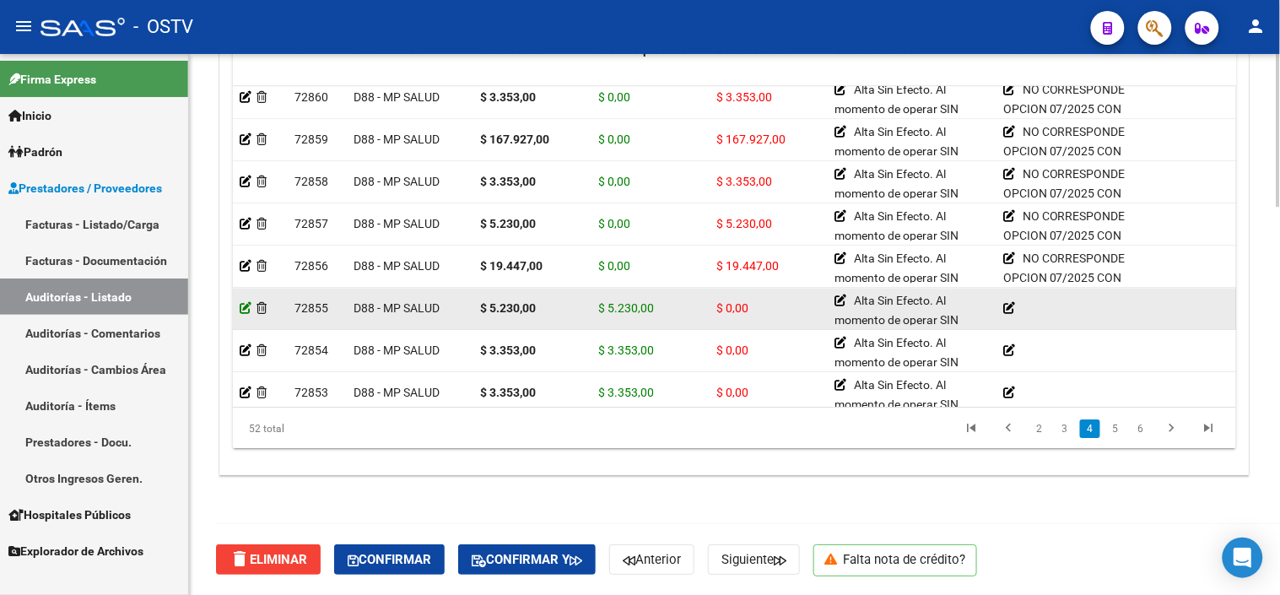
click at [247, 305] on icon at bounding box center [246, 308] width 12 height 12
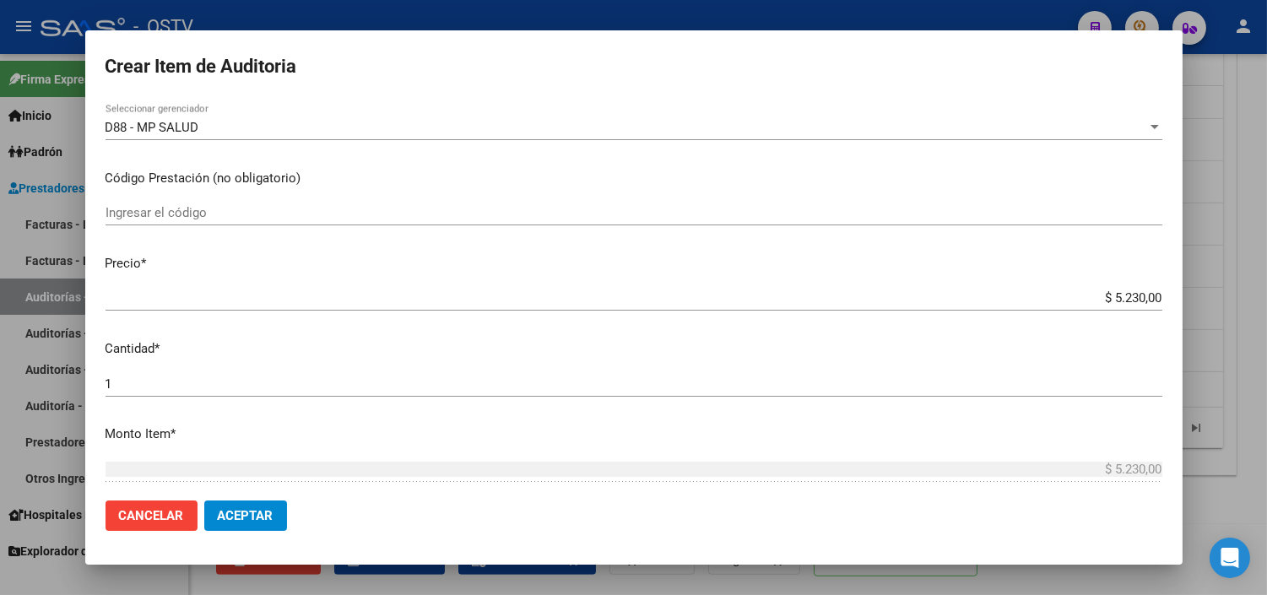
scroll to position [468, 0]
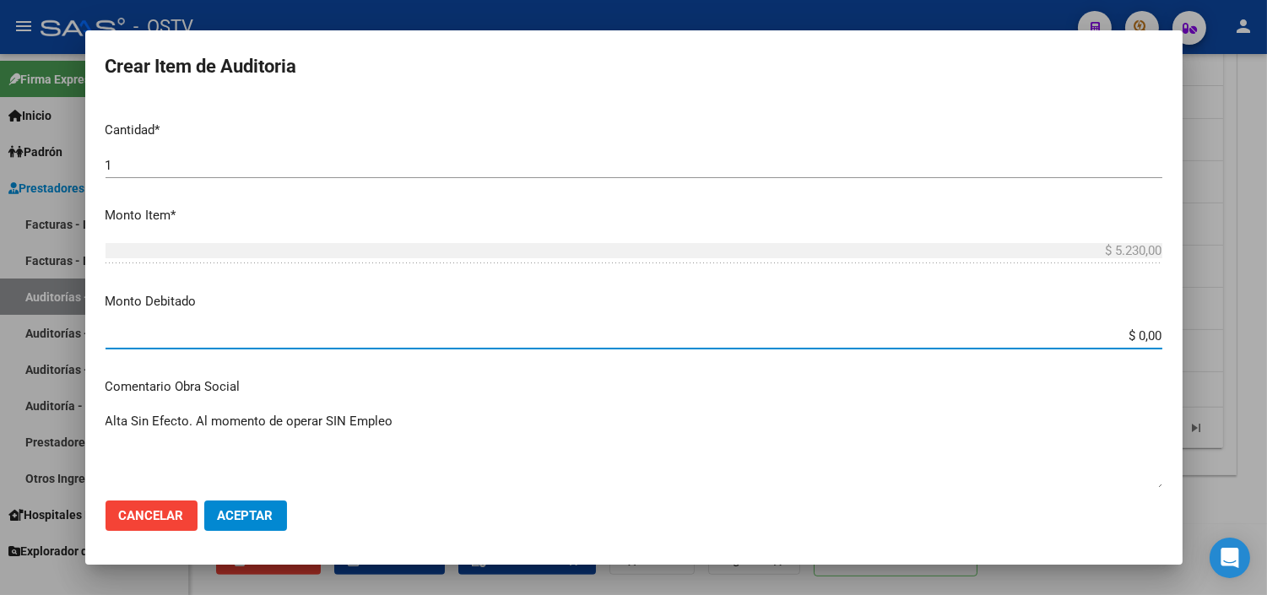
click at [1140, 335] on input "$ 0,00" at bounding box center [633, 335] width 1056 height 15
type input "$ 5.230,00"
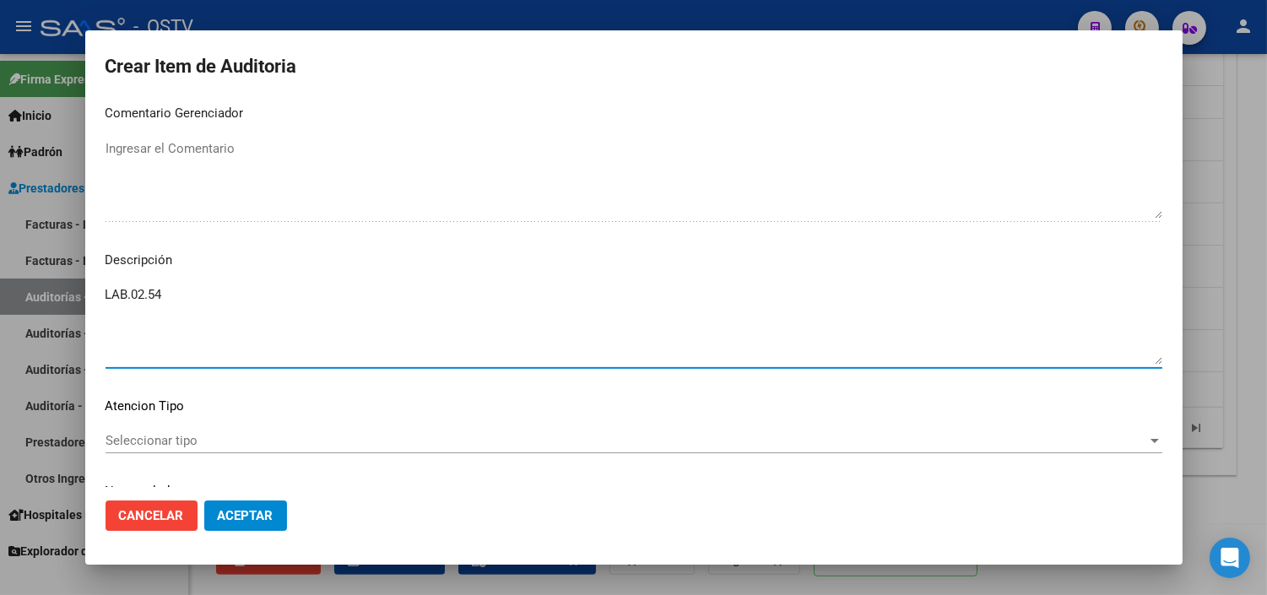
scroll to position [741, 0]
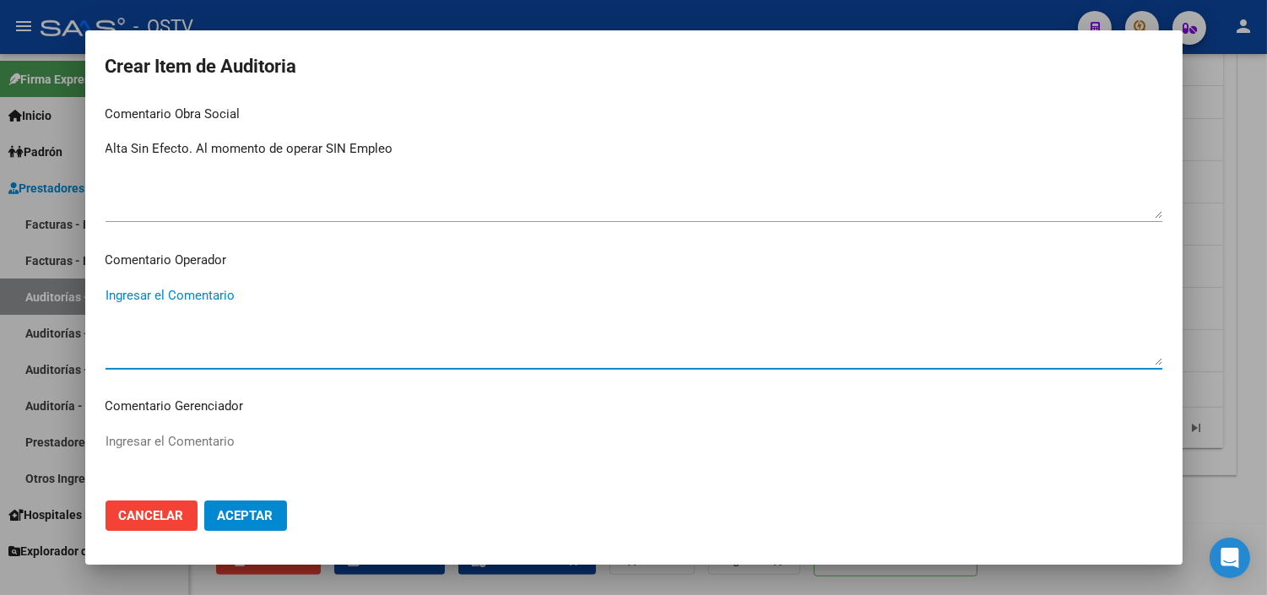
paste textarea "NO CORRESPONDE OPCION 07/2025 CON EXTINCION DE TRABAJO - ULTIMA DDJJ 04/2025"
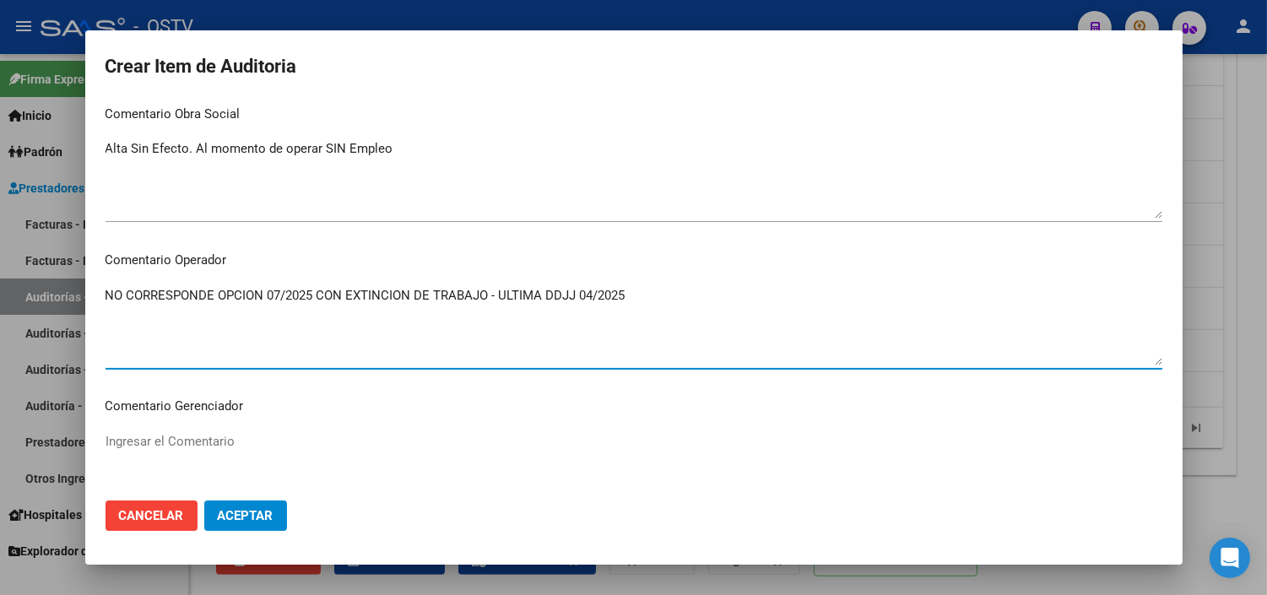
type textarea "NO CORRESPONDE OPCION 07/2025 CON EXTINCION DE TRABAJO - ULTIMA DDJJ 04/2025"
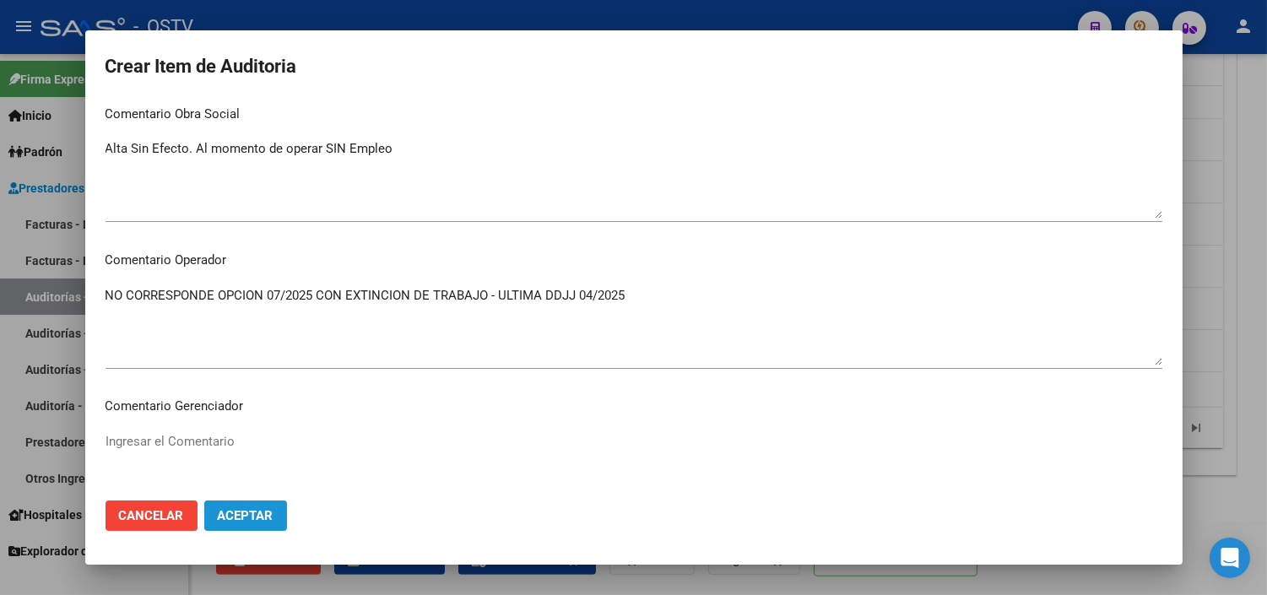
click at [220, 512] on span "Aceptar" at bounding box center [246, 515] width 56 height 15
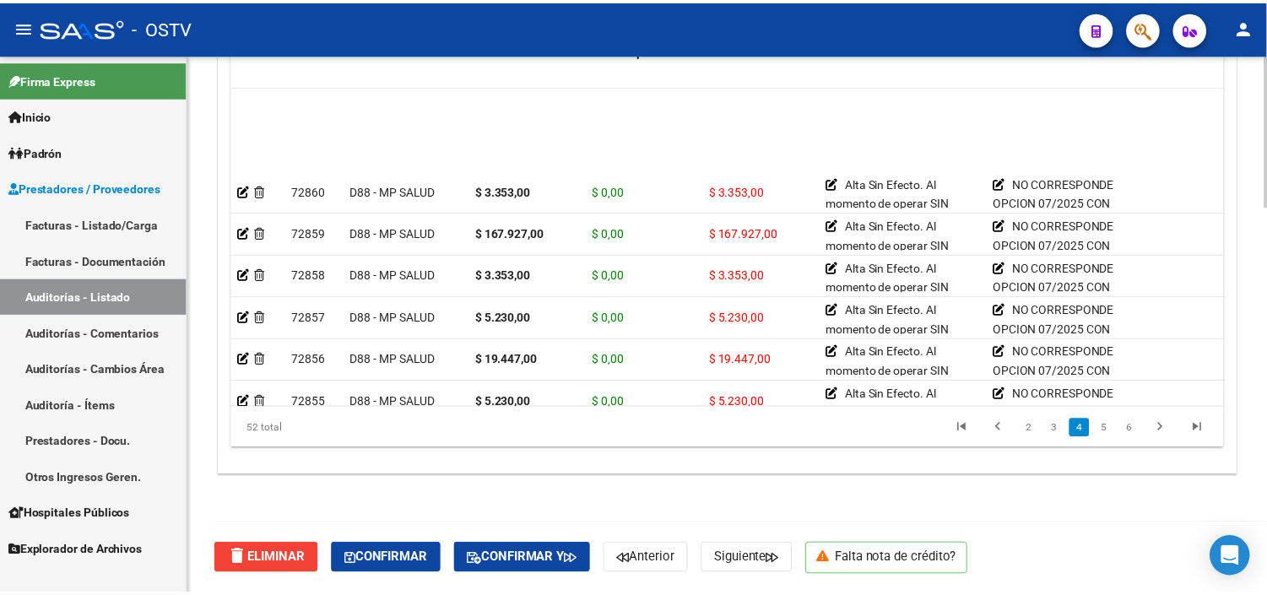
scroll to position [1031, 0]
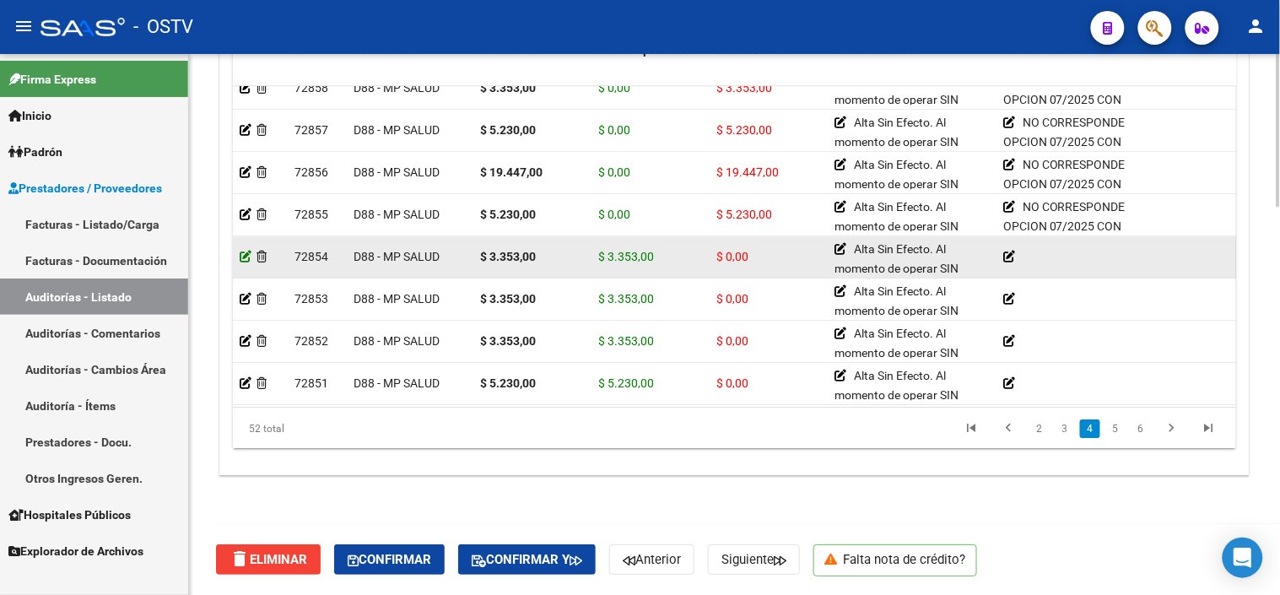
click at [243, 256] on icon at bounding box center [246, 257] width 12 height 12
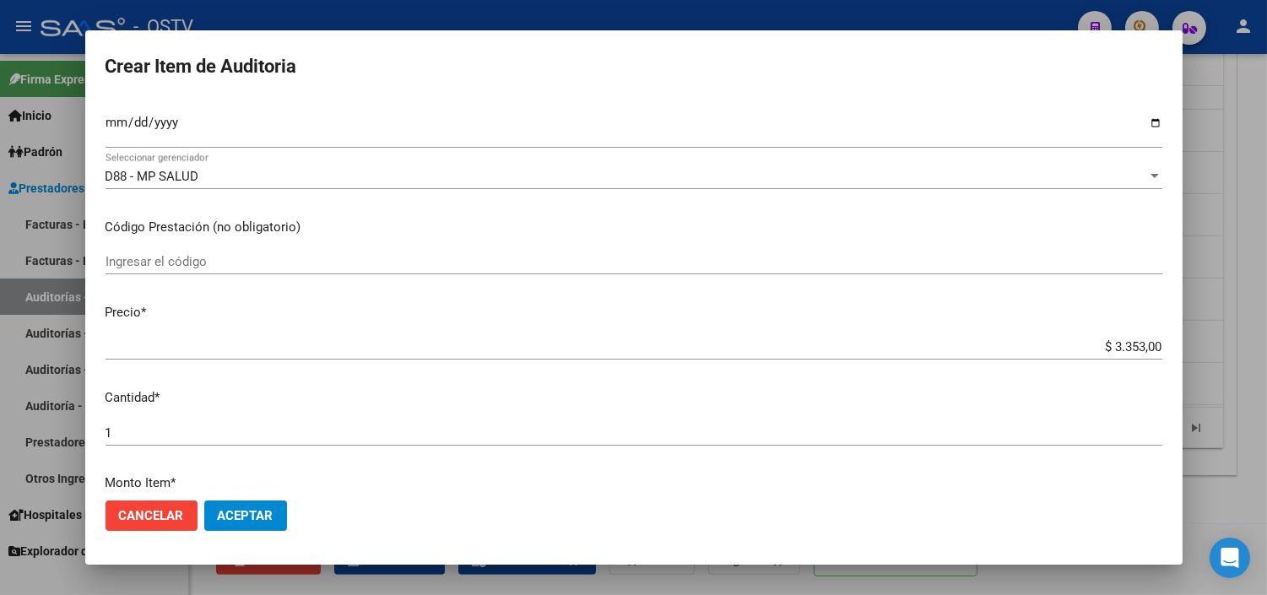
scroll to position [562, 0]
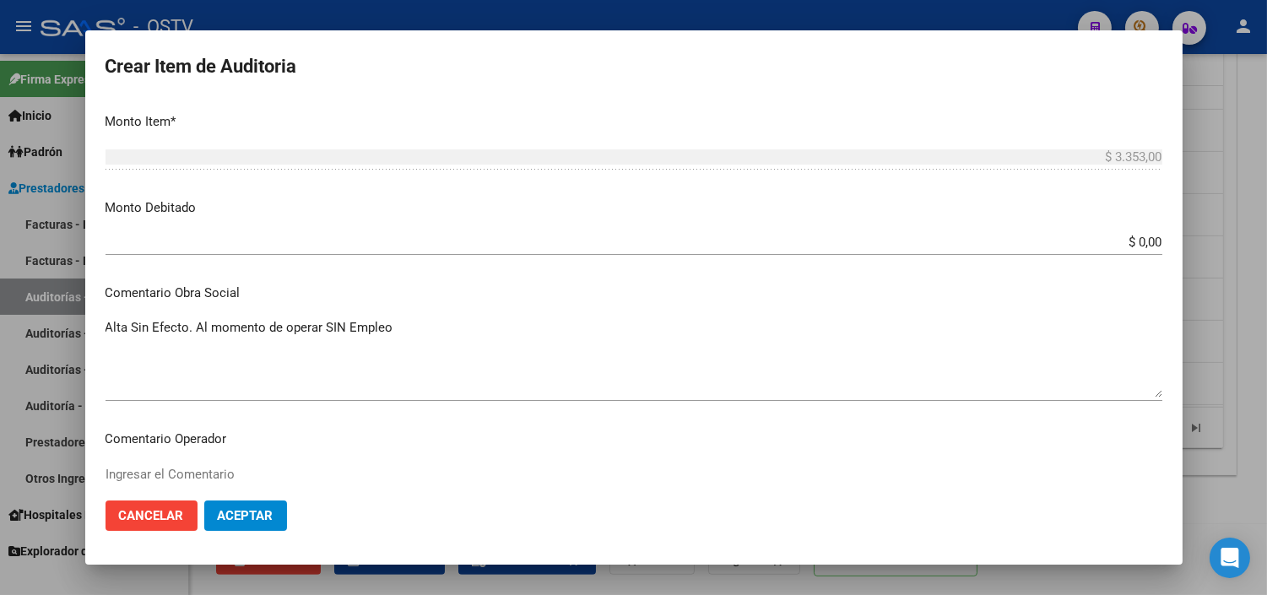
click at [1135, 238] on input "$ 0,00" at bounding box center [633, 242] width 1056 height 15
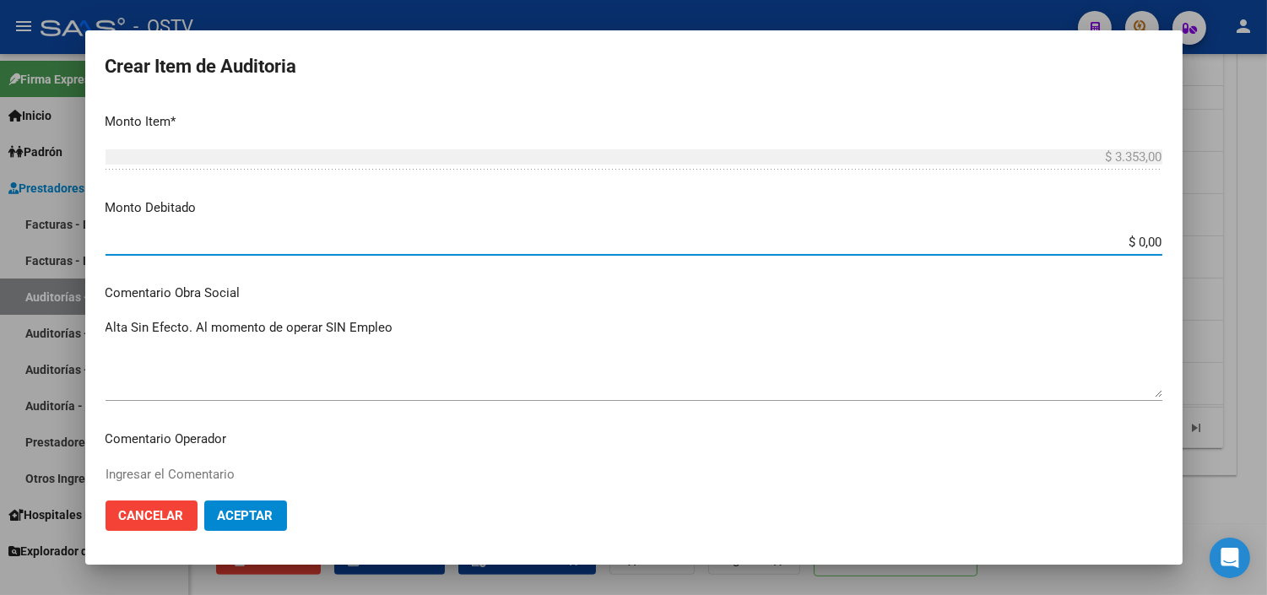
click at [1135, 238] on input "$ 0,00" at bounding box center [633, 242] width 1056 height 15
type input "$ 3.353,00"
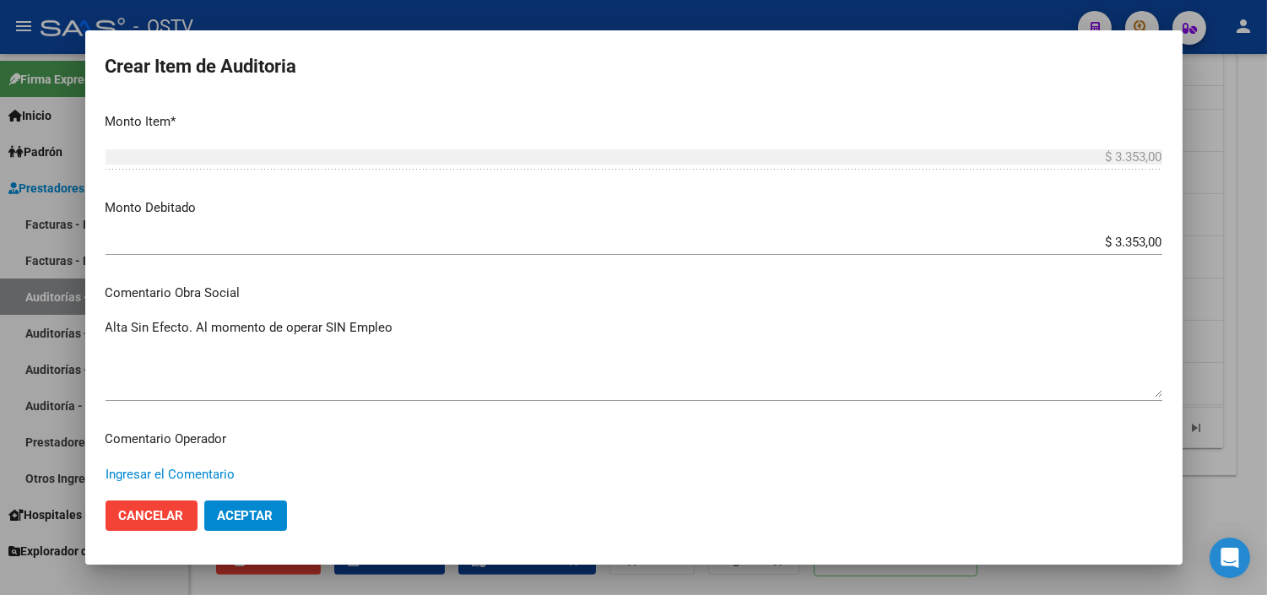
paste textarea "NO CORRESPONDE OPCION 07/2025 CON EXTINCION DE TRABAJO - ULTIMA DDJJ 04/2025"
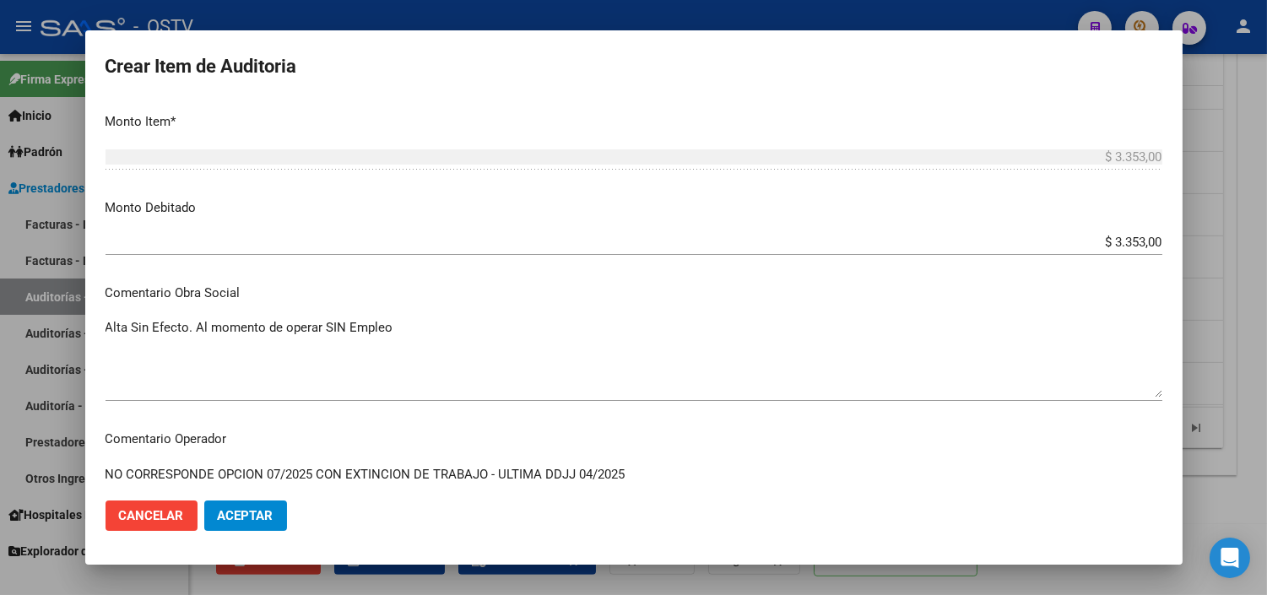
type textarea "NO CORRESPONDE OPCION 07/2025 CON EXTINCION DE TRABAJO - ULTIMA DDJJ 04/2025"
click at [262, 510] on span "Aceptar" at bounding box center [246, 515] width 56 height 15
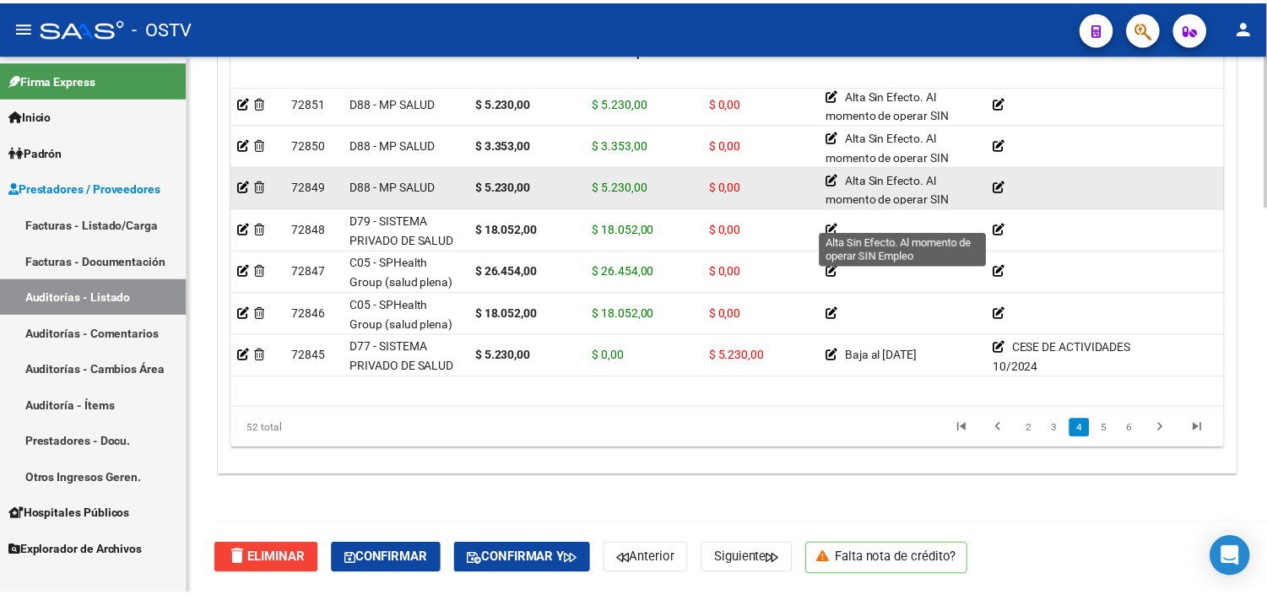
scroll to position [1218, 0]
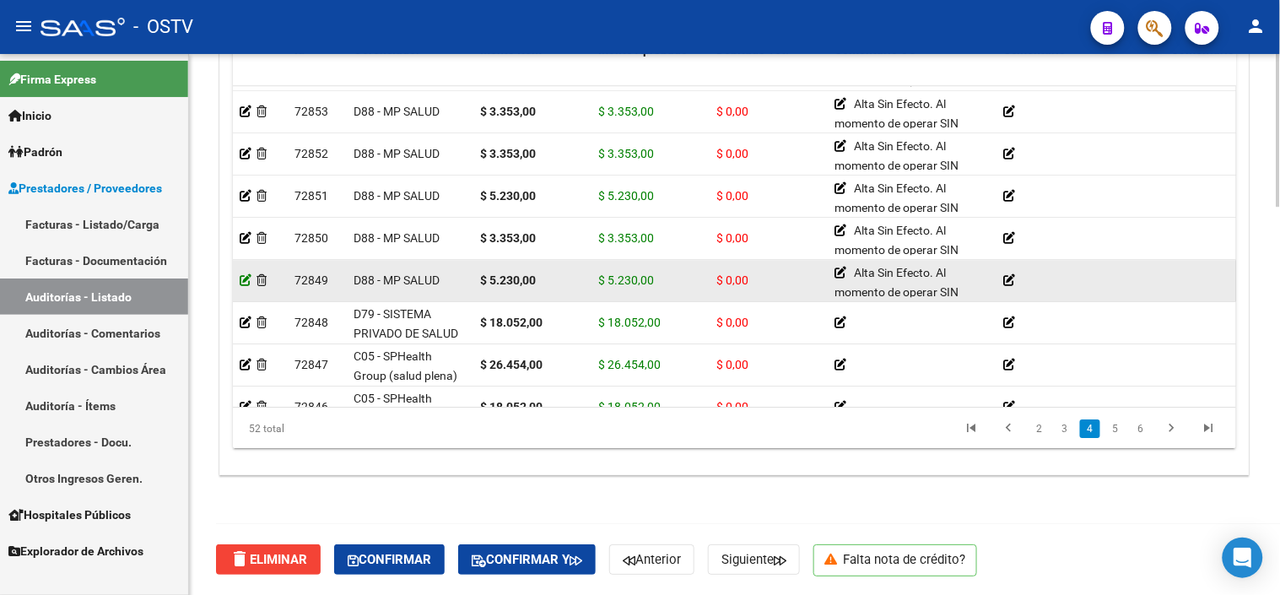
click at [240, 275] on icon at bounding box center [246, 280] width 12 height 12
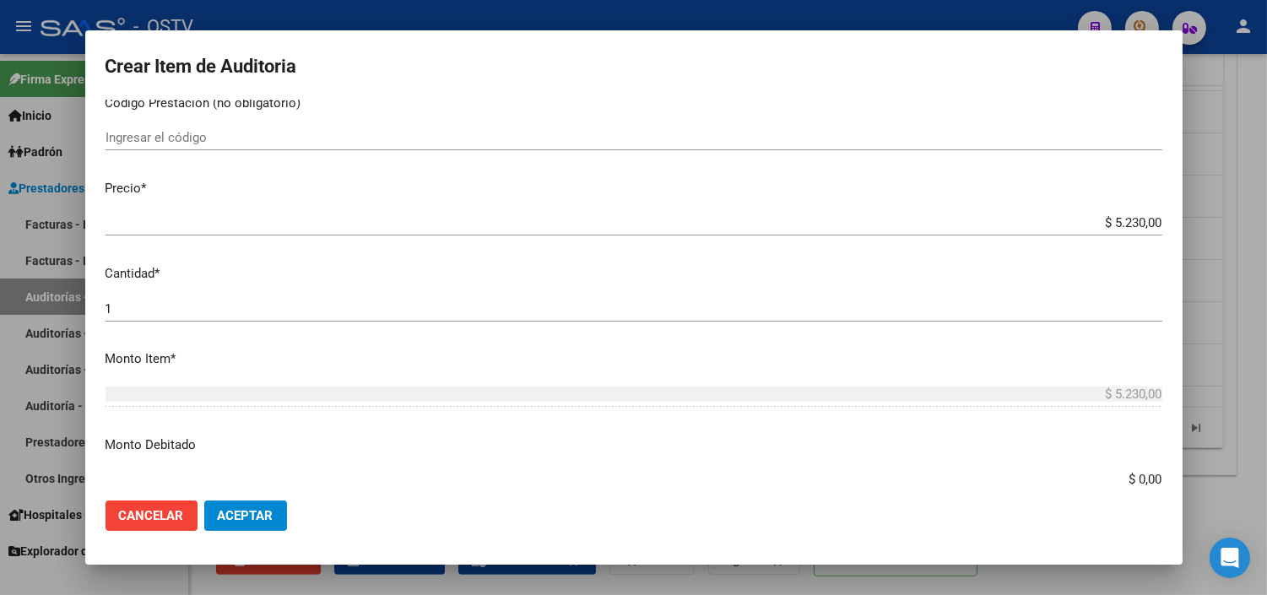
scroll to position [375, 0]
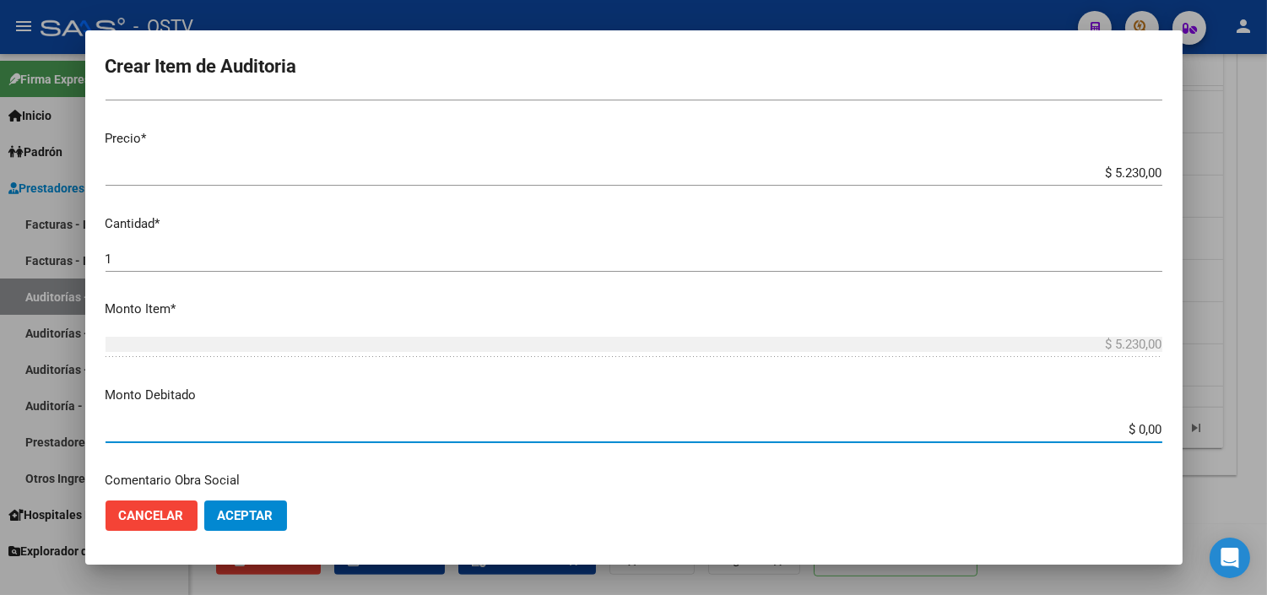
click at [1133, 430] on input "$ 0,00" at bounding box center [633, 429] width 1056 height 15
type input "$ 5.230,00"
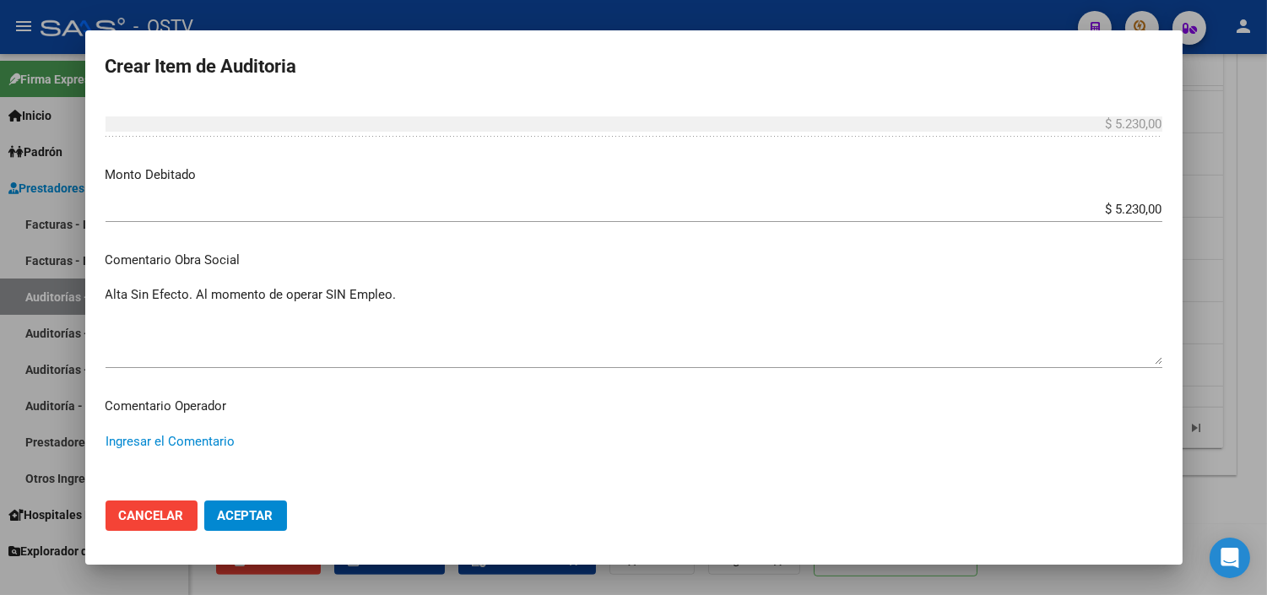
paste textarea "NO CORRESPONDE OPCION 07/2025 CON EXTINCION DE TRABAJO - ULTIMA DDJJ 04/2025"
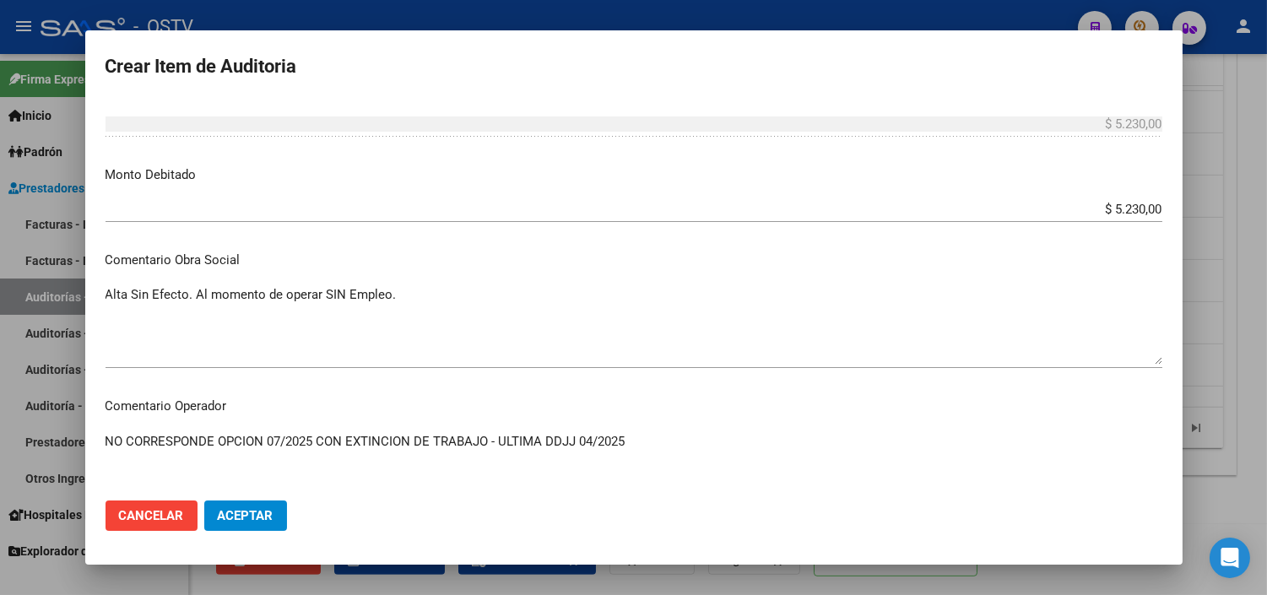
type textarea "NO CORRESPONDE OPCION 07/2025 CON EXTINCION DE TRABAJO - ULTIMA DDJJ 04/2025"
click at [231, 523] on button "Aceptar" at bounding box center [245, 515] width 83 height 30
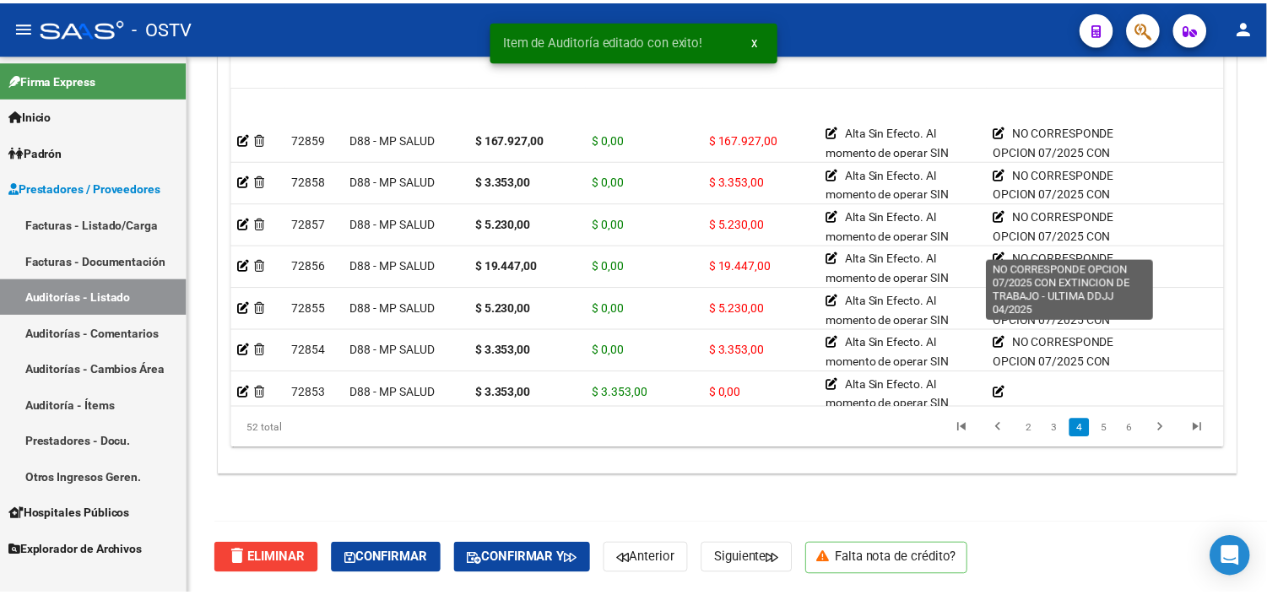
scroll to position [1031, 0]
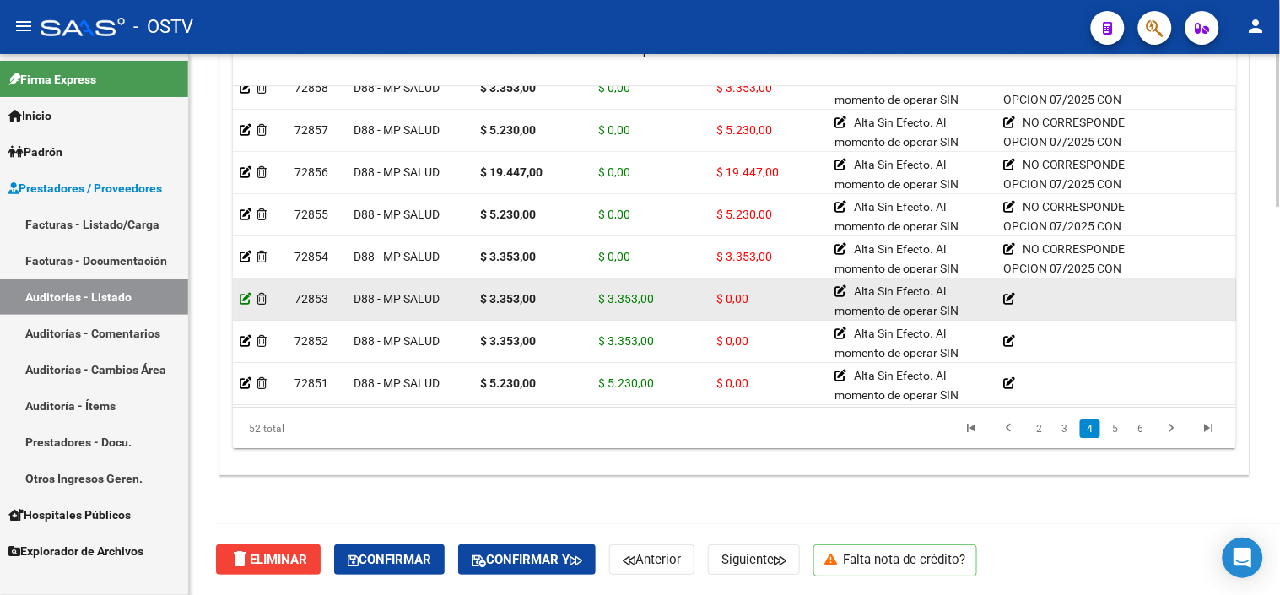
click at [245, 300] on icon at bounding box center [246, 299] width 12 height 12
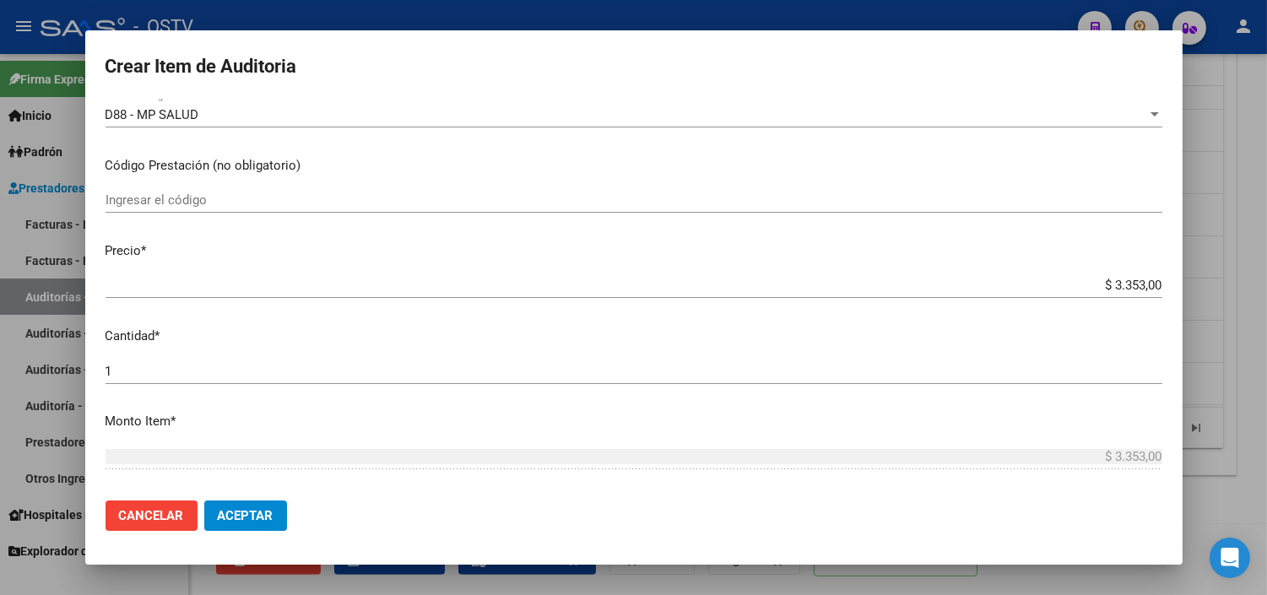
scroll to position [375, 0]
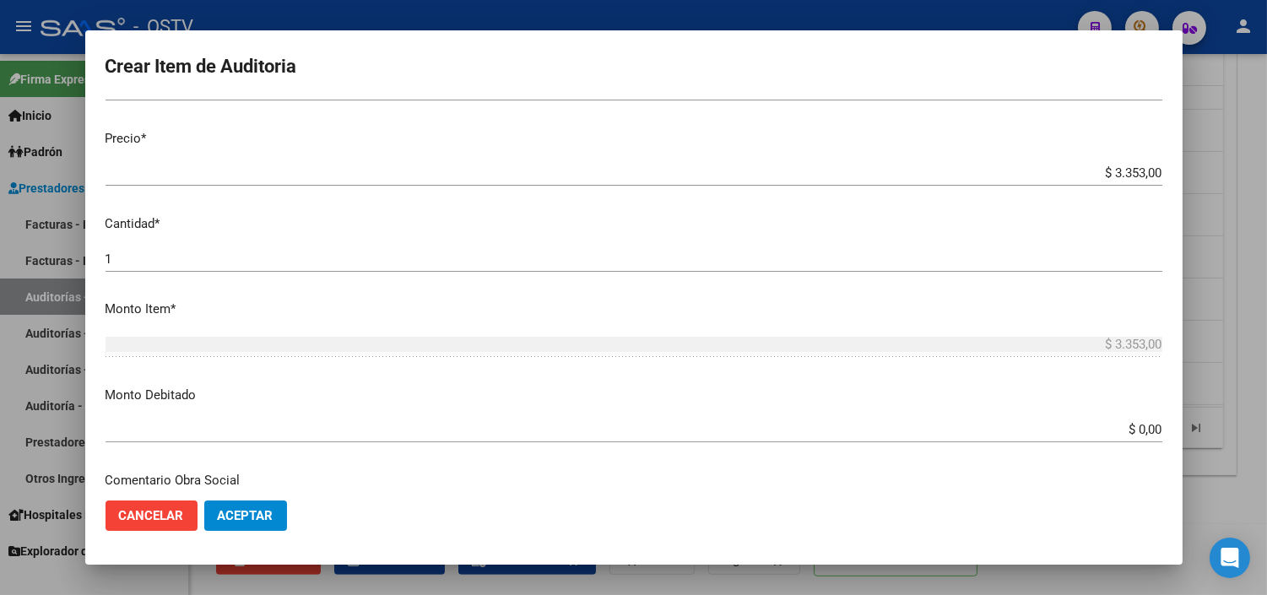
click at [1133, 429] on input "$ 0,00" at bounding box center [633, 429] width 1056 height 15
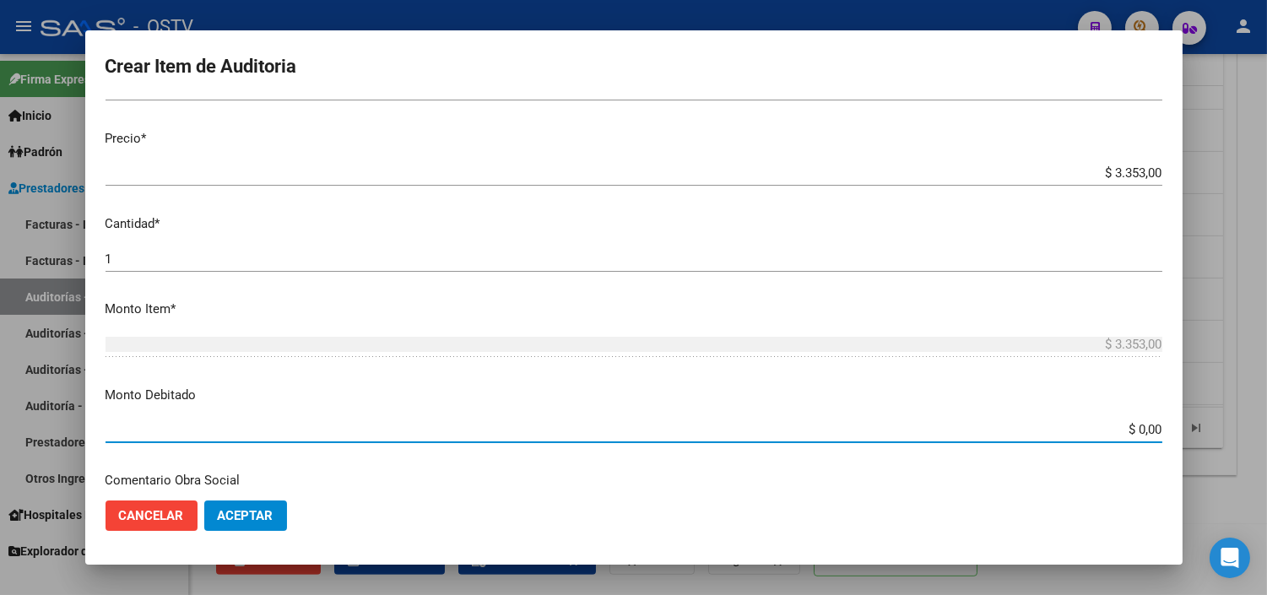
click at [1133, 429] on input "$ 0,00" at bounding box center [633, 429] width 1056 height 15
type input "$ 3.353,00"
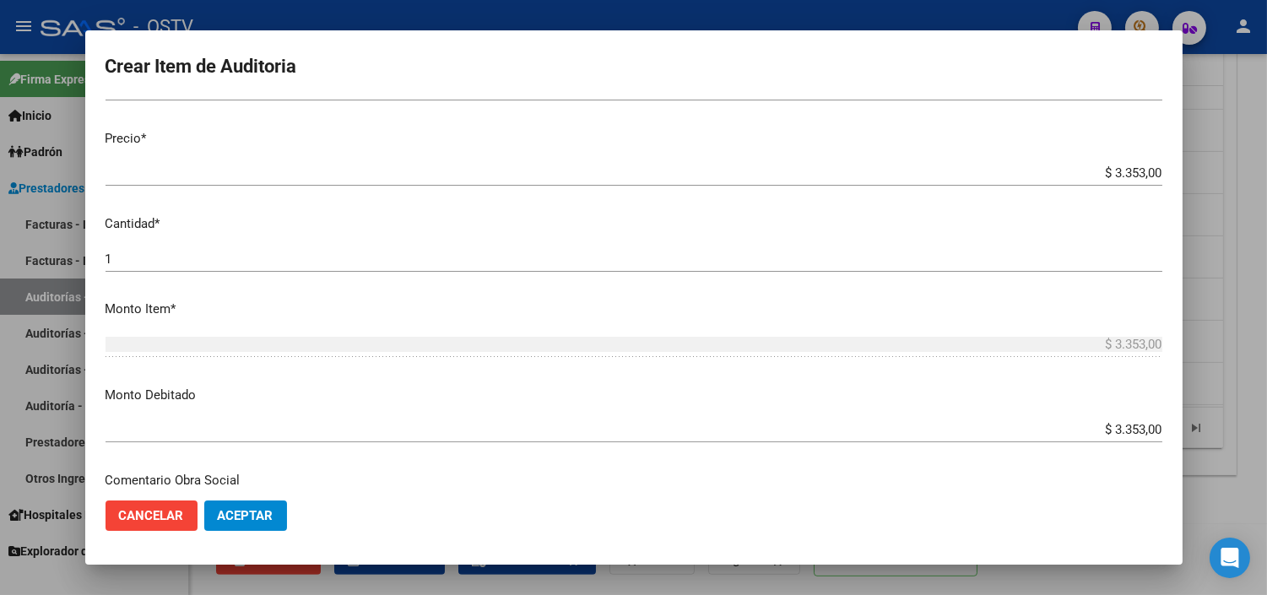
scroll to position [595, 0]
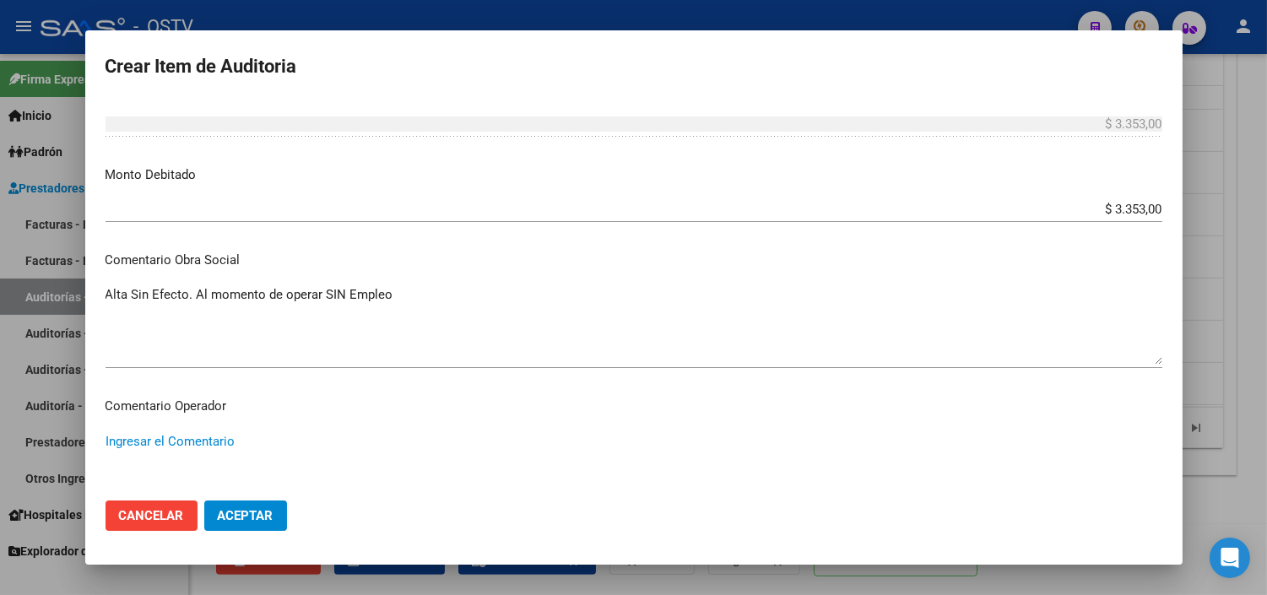
paste textarea "NO CORRESPONDE OPCION 07/2025 CON EXTINCION DE TRABAJO - ULTIMA DDJJ 04/2025"
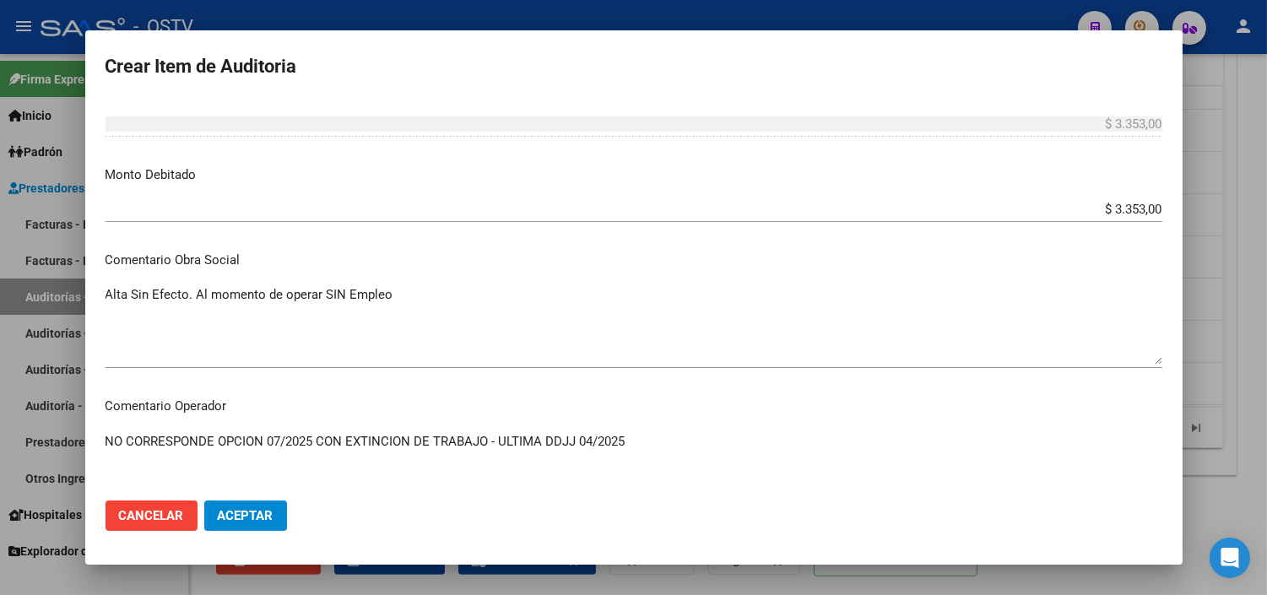
type textarea "NO CORRESPONDE OPCION 07/2025 CON EXTINCION DE TRABAJO - ULTIMA DDJJ 04/2025"
click at [246, 516] on span "Aceptar" at bounding box center [246, 515] width 56 height 15
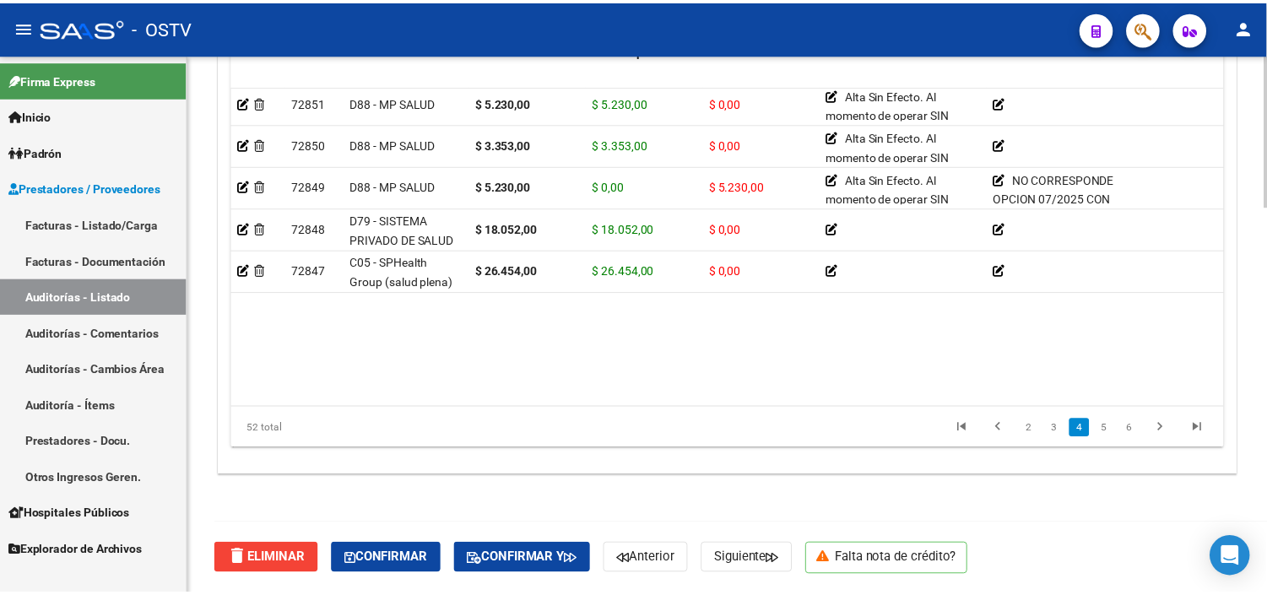
scroll to position [1125, 0]
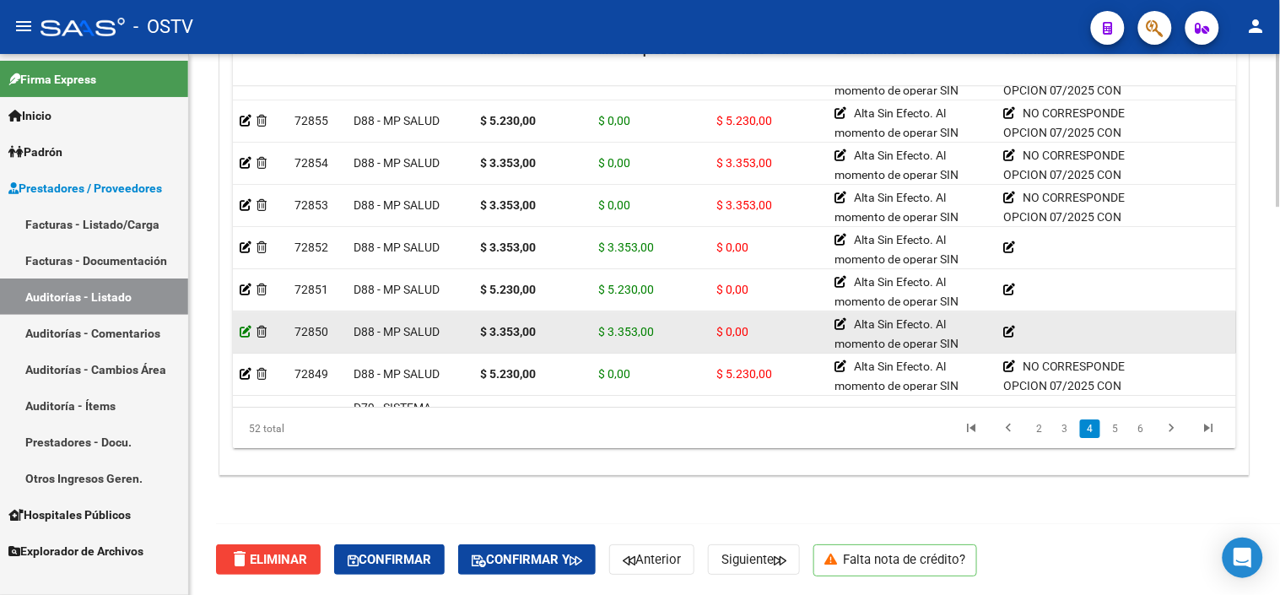
click at [246, 334] on icon at bounding box center [246, 332] width 12 height 12
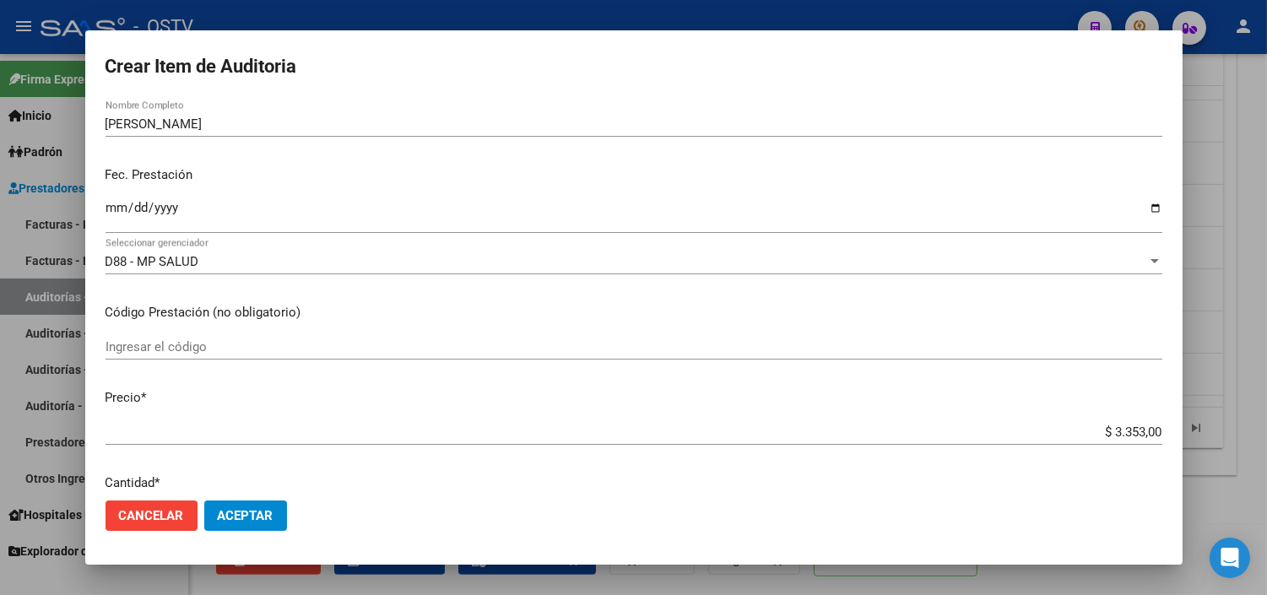
scroll to position [468, 0]
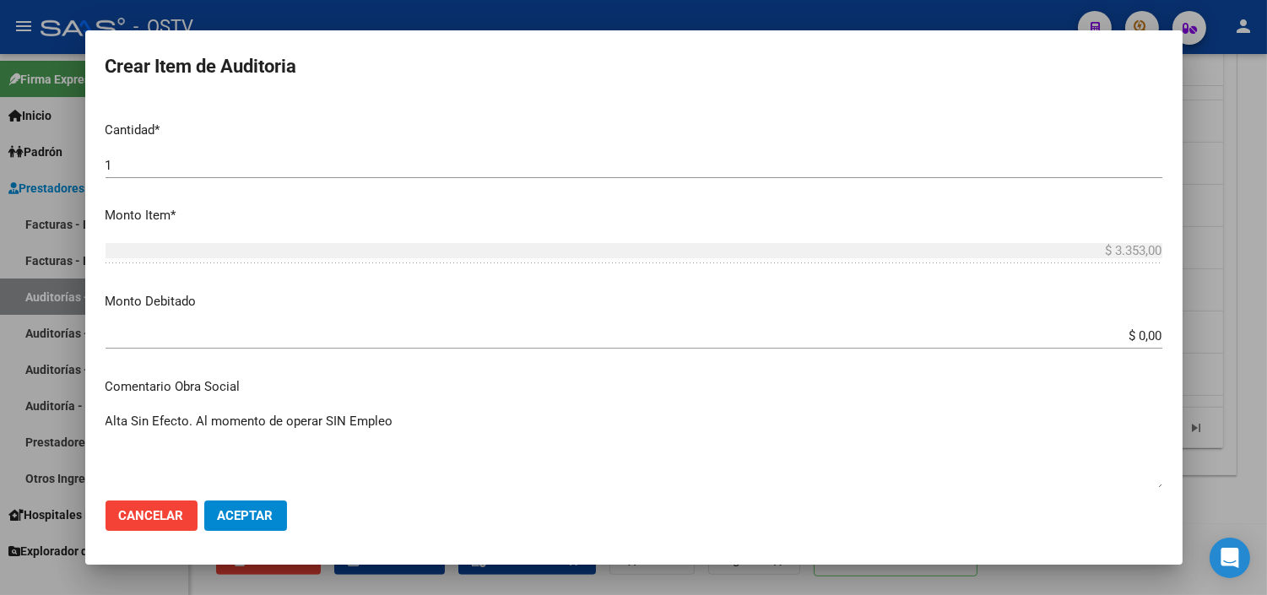
click at [1127, 338] on input "$ 0,00" at bounding box center [633, 335] width 1056 height 15
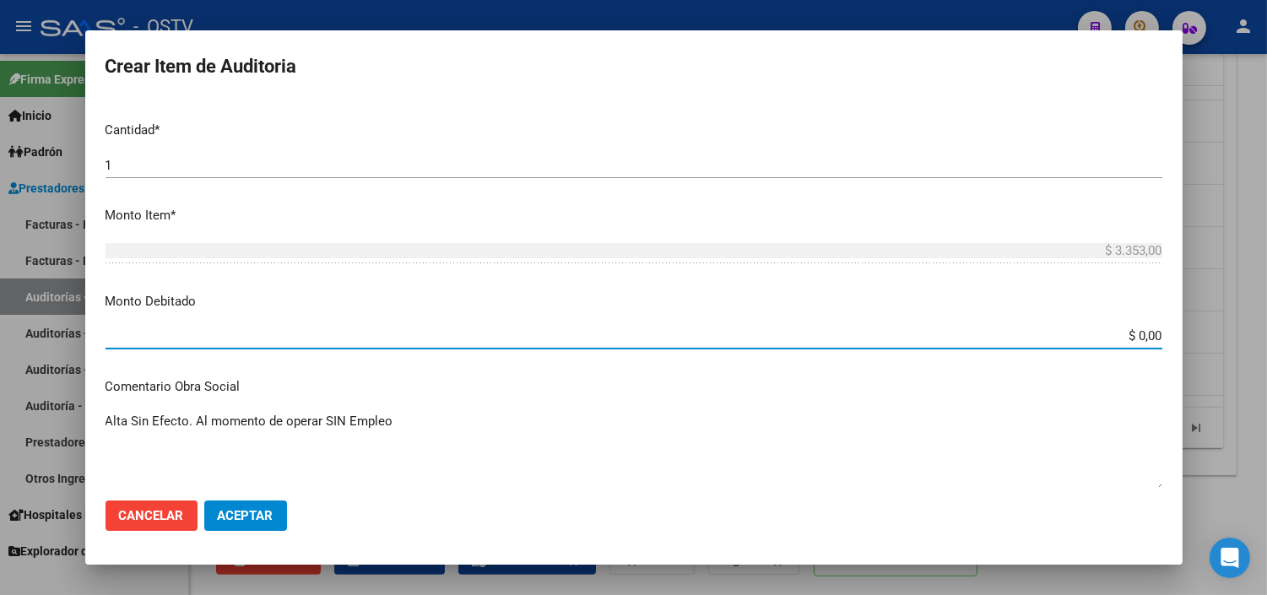
click at [1127, 338] on input "$ 0,00" at bounding box center [633, 335] width 1056 height 15
type input "$ 3.353,00"
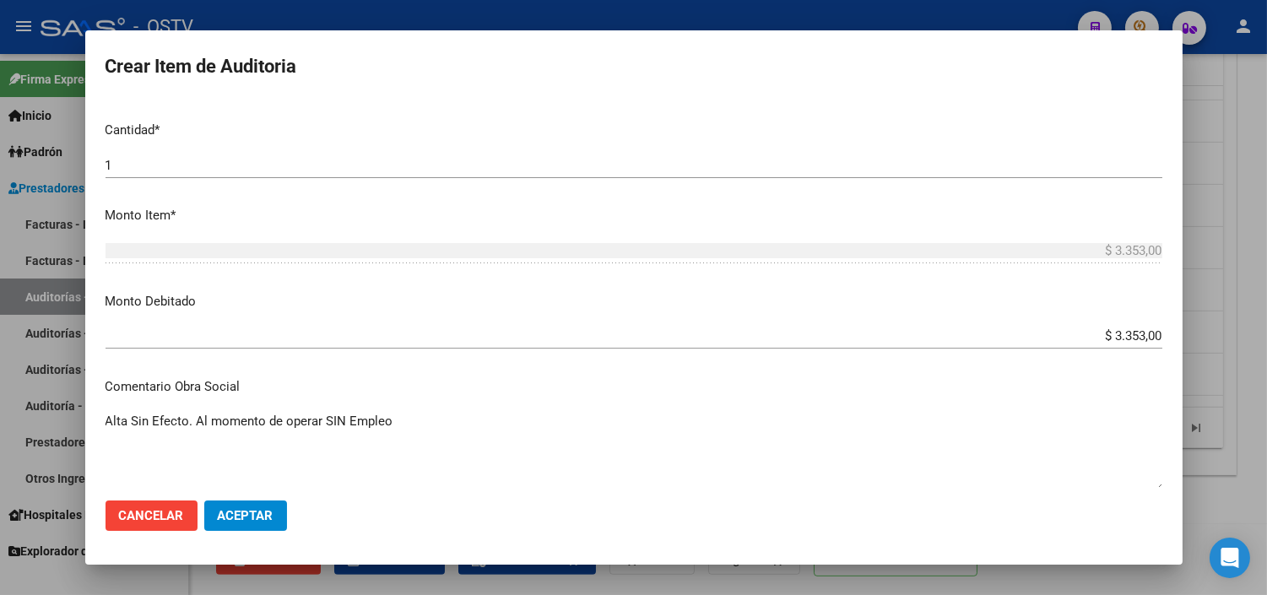
scroll to position [741, 0]
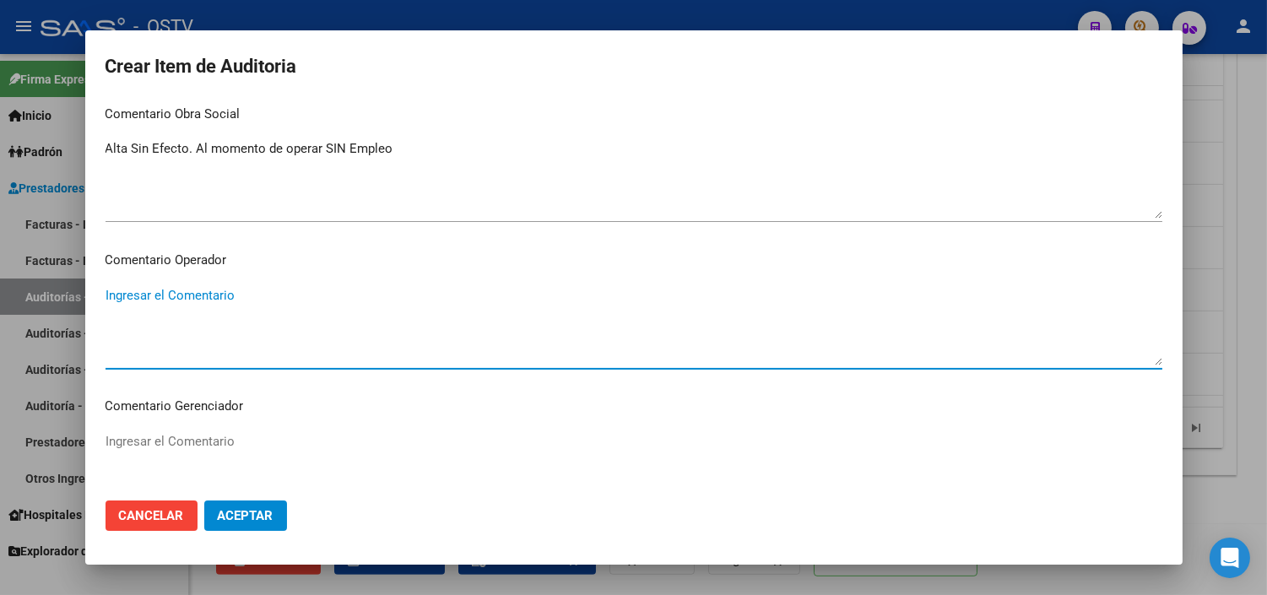
paste textarea "NO CORRESPONDE OPCION 07/2025 CON EXTINCION DE TRABAJO - ULTIMA DDJJ 04/2025"
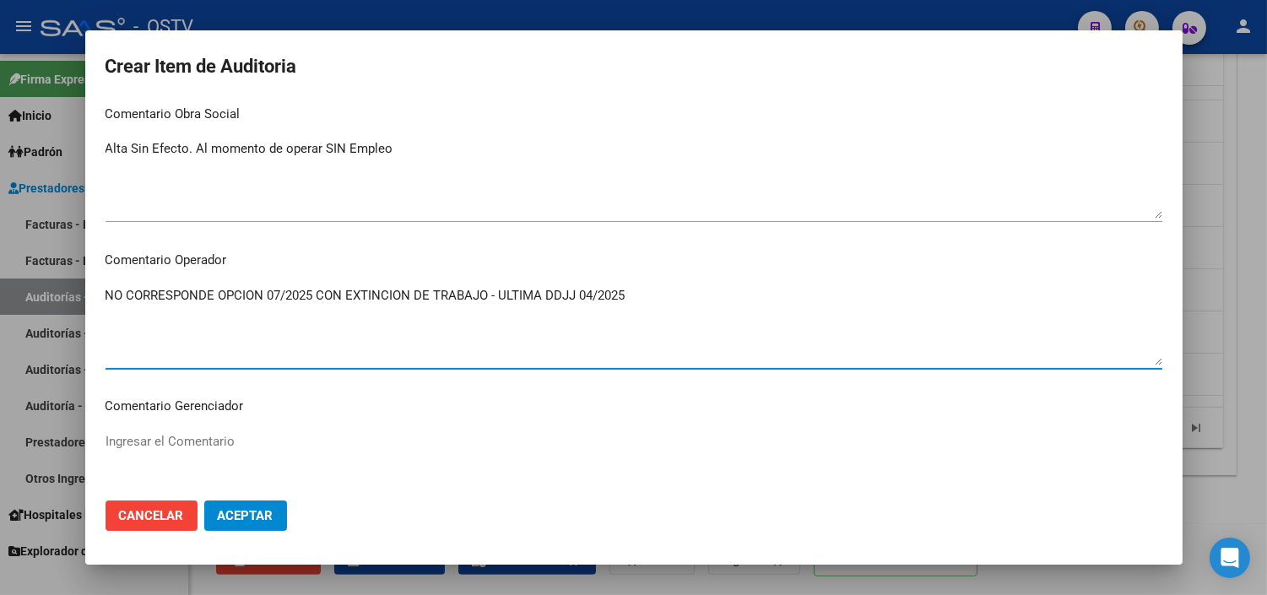
type textarea "NO CORRESPONDE OPCION 07/2025 CON EXTINCION DE TRABAJO - ULTIMA DDJJ 04/2025"
click at [272, 506] on button "Aceptar" at bounding box center [245, 515] width 83 height 30
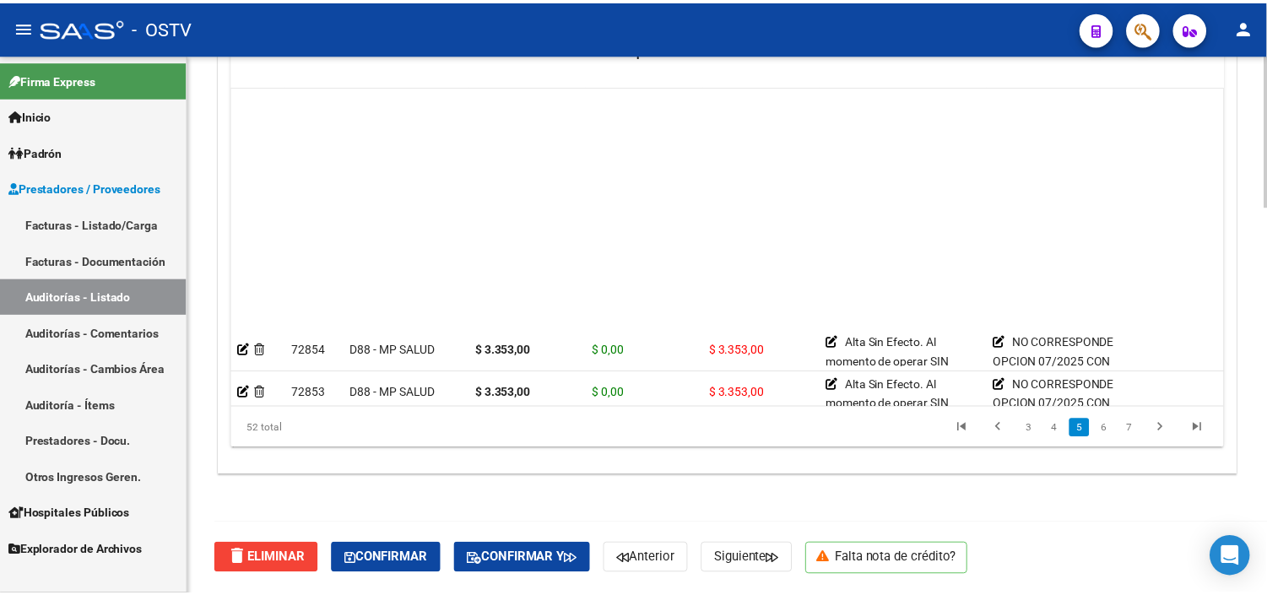
scroll to position [1218, 0]
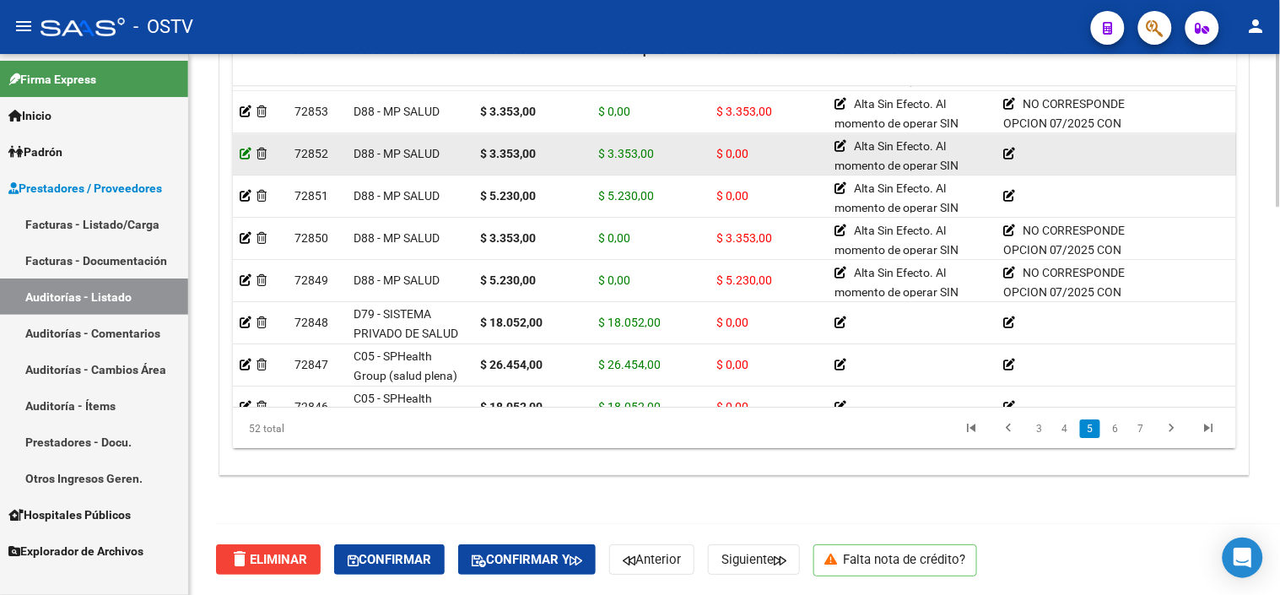
click at [242, 153] on icon at bounding box center [246, 154] width 12 height 12
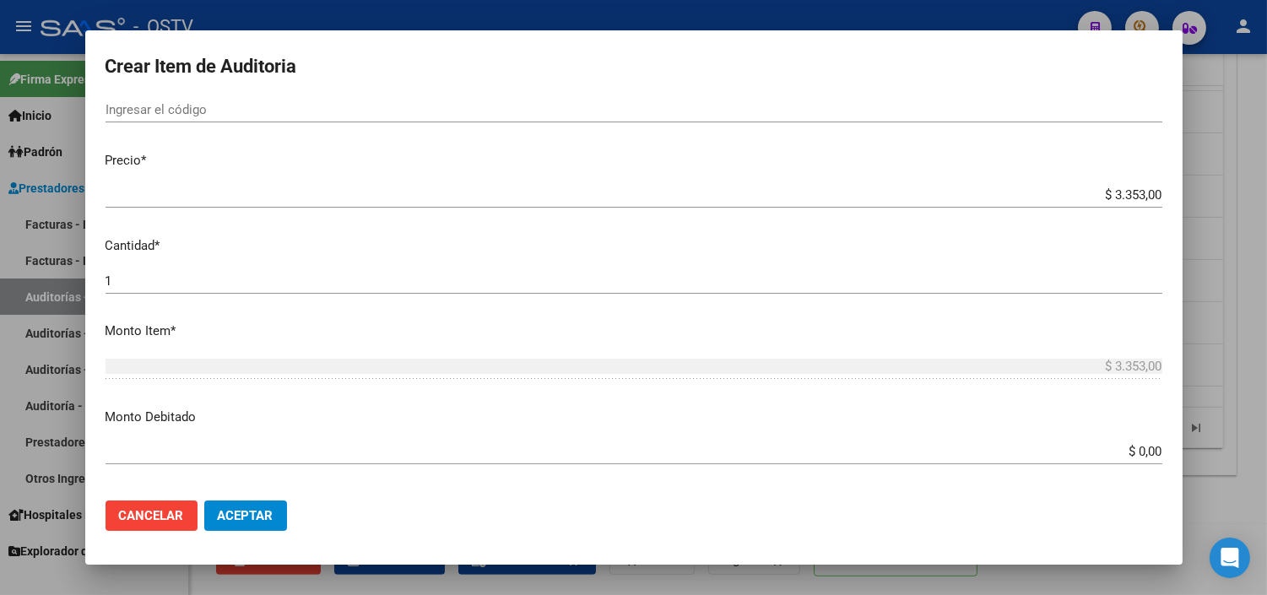
scroll to position [468, 0]
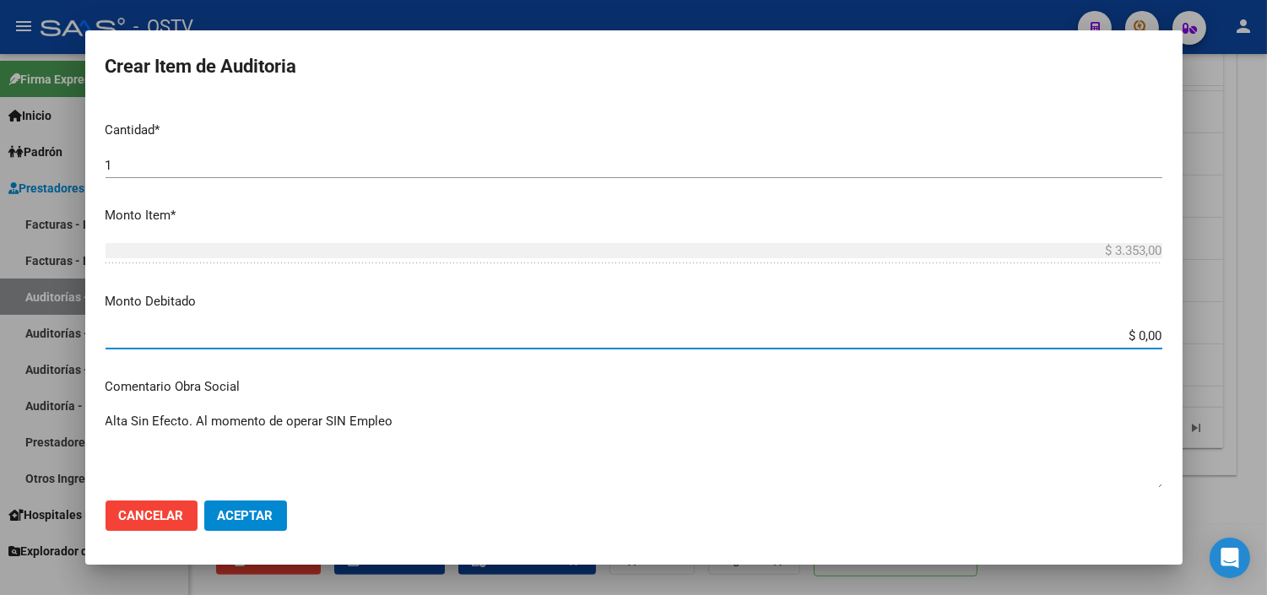
click at [1126, 331] on input "$ 0,00" at bounding box center [633, 335] width 1056 height 15
type input "$ 3.353,00"
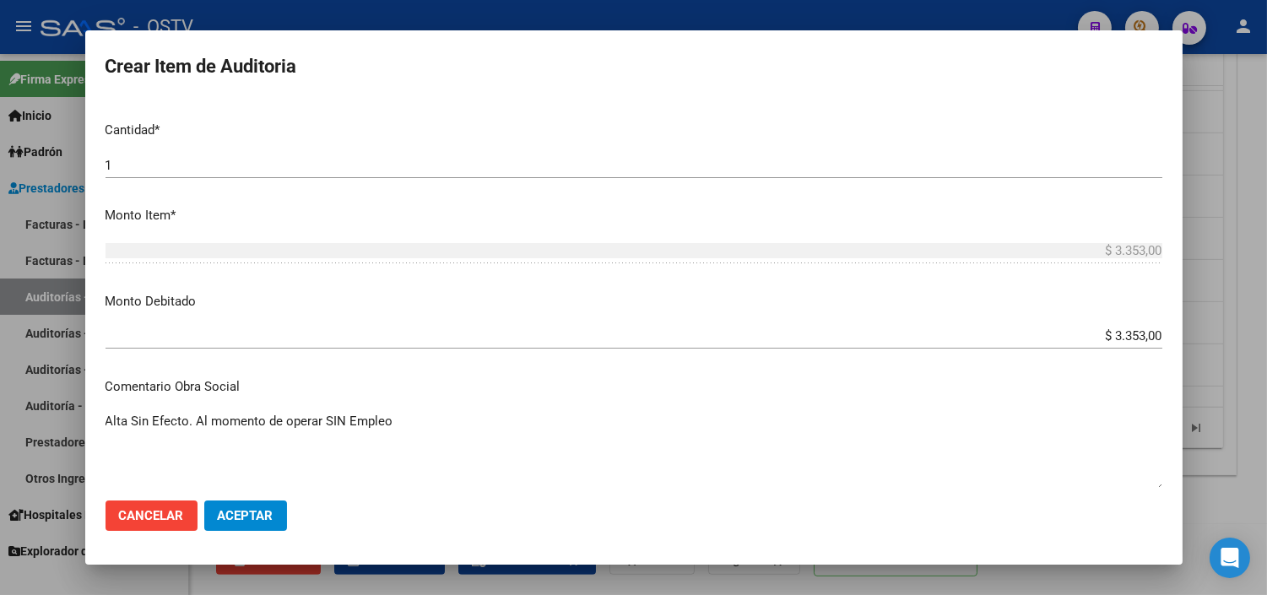
scroll to position [741, 0]
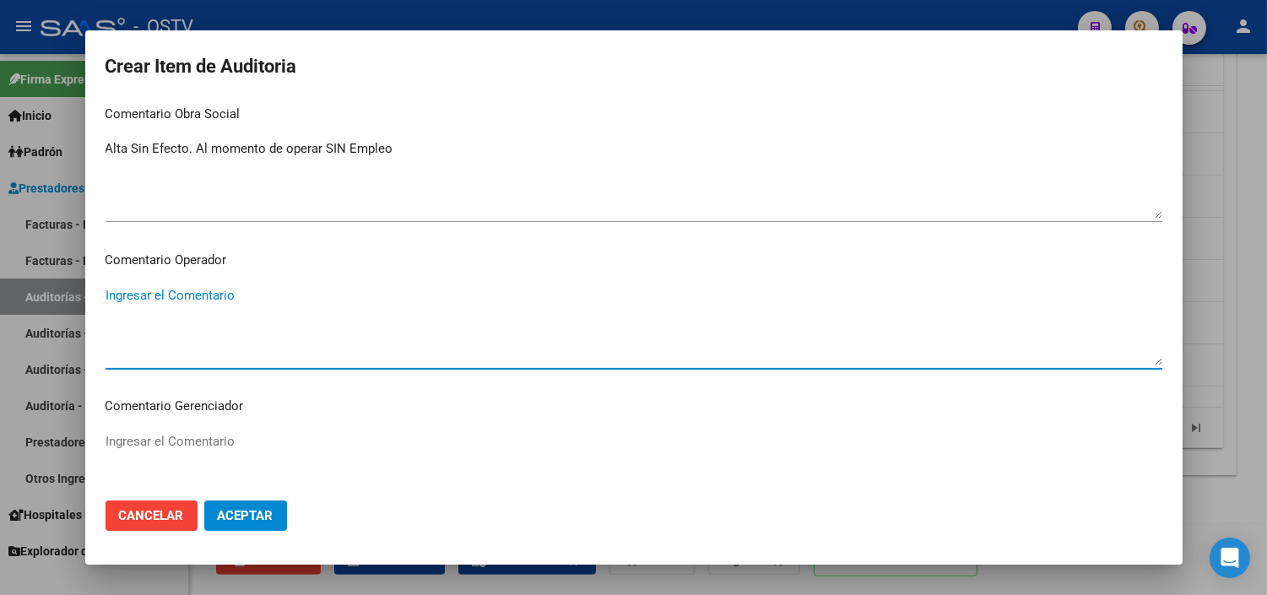
paste textarea "NO CORRESPONDE OPCION 07/2025 CON EXTINCION DE TRABAJO - ULTIMA DDJJ 04/2025"
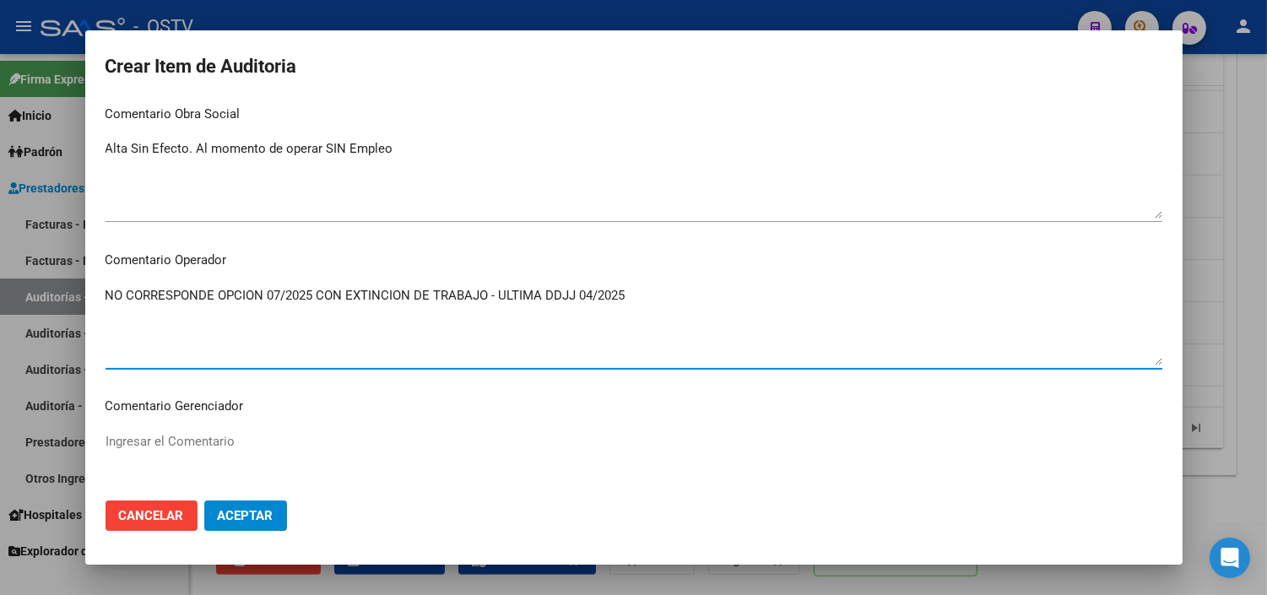
type textarea "NO CORRESPONDE OPCION 07/2025 CON EXTINCION DE TRABAJO - ULTIMA DDJJ 04/2025"
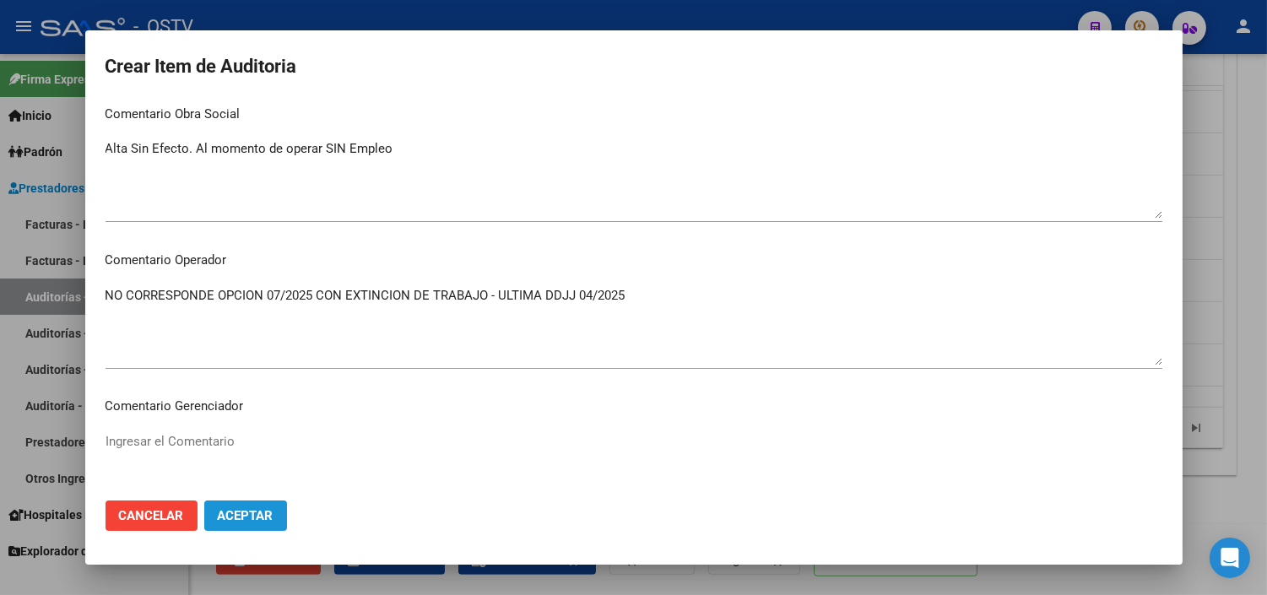
click at [240, 503] on button "Aceptar" at bounding box center [245, 515] width 83 height 30
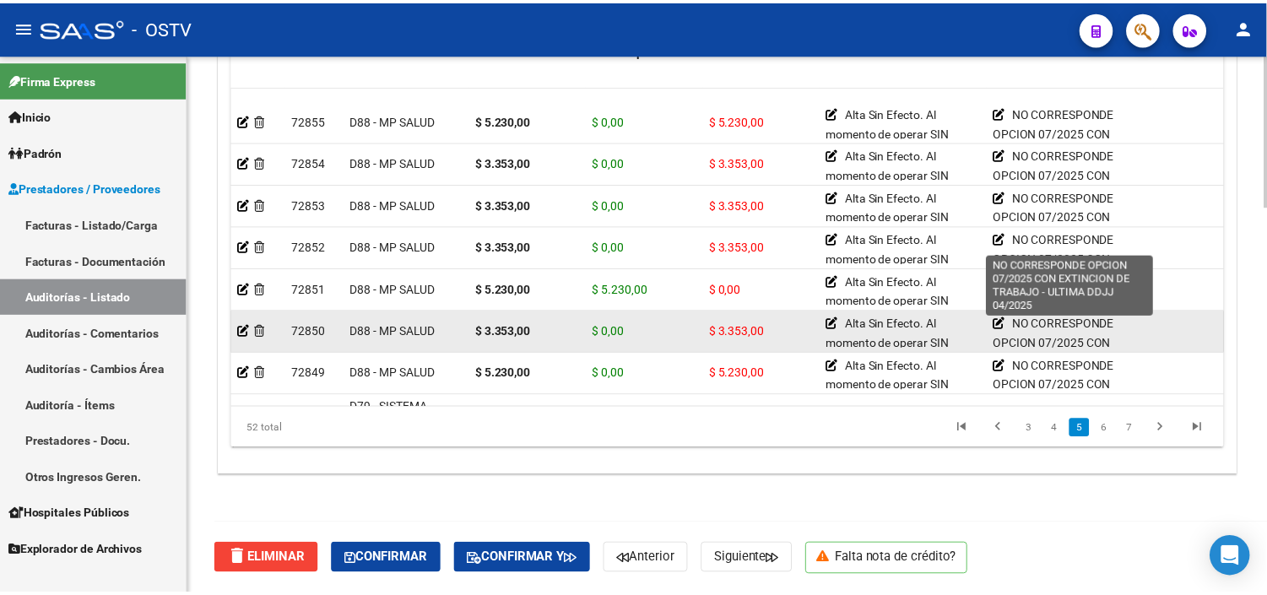
scroll to position [1218, 0]
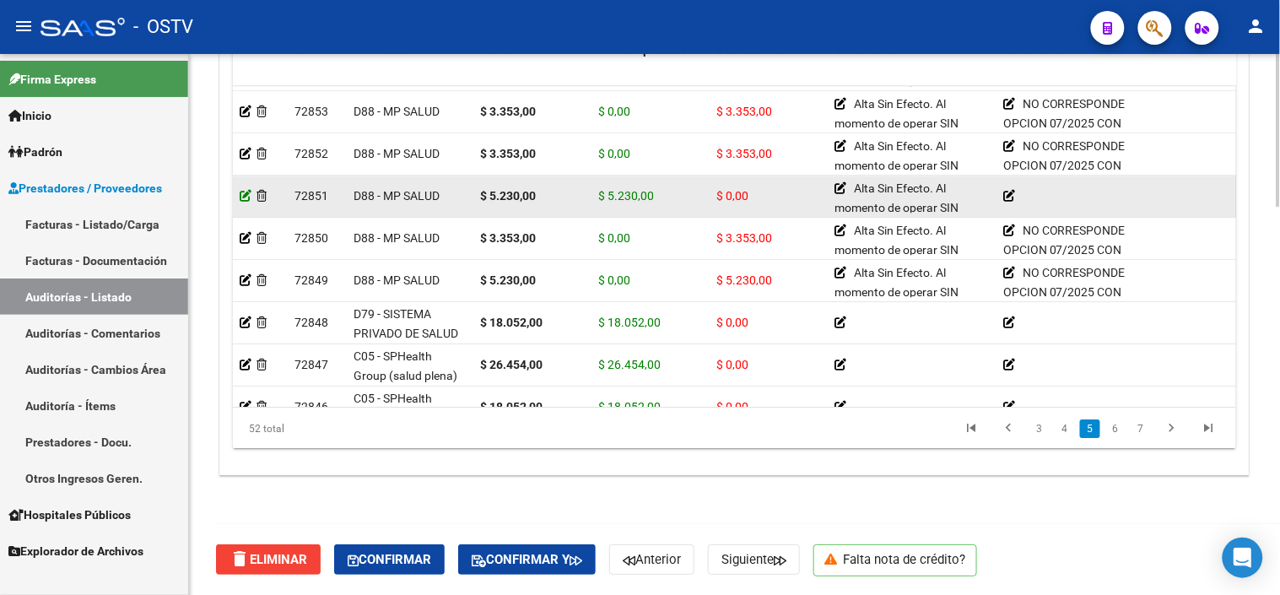
click at [240, 192] on icon at bounding box center [246, 196] width 12 height 12
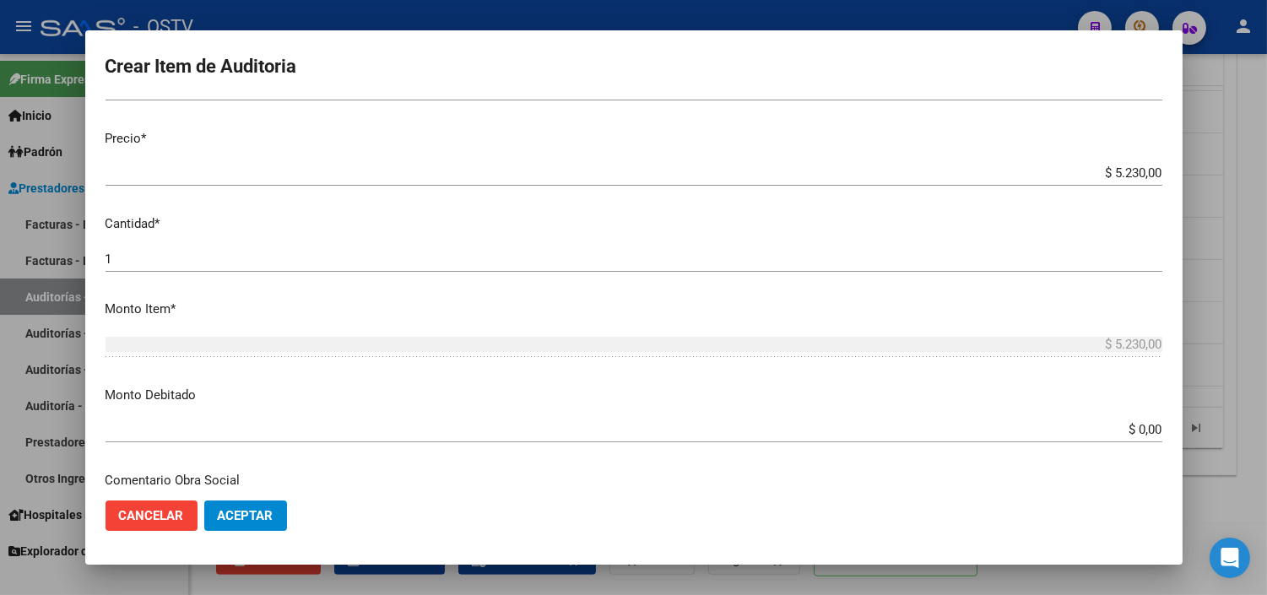
scroll to position [468, 0]
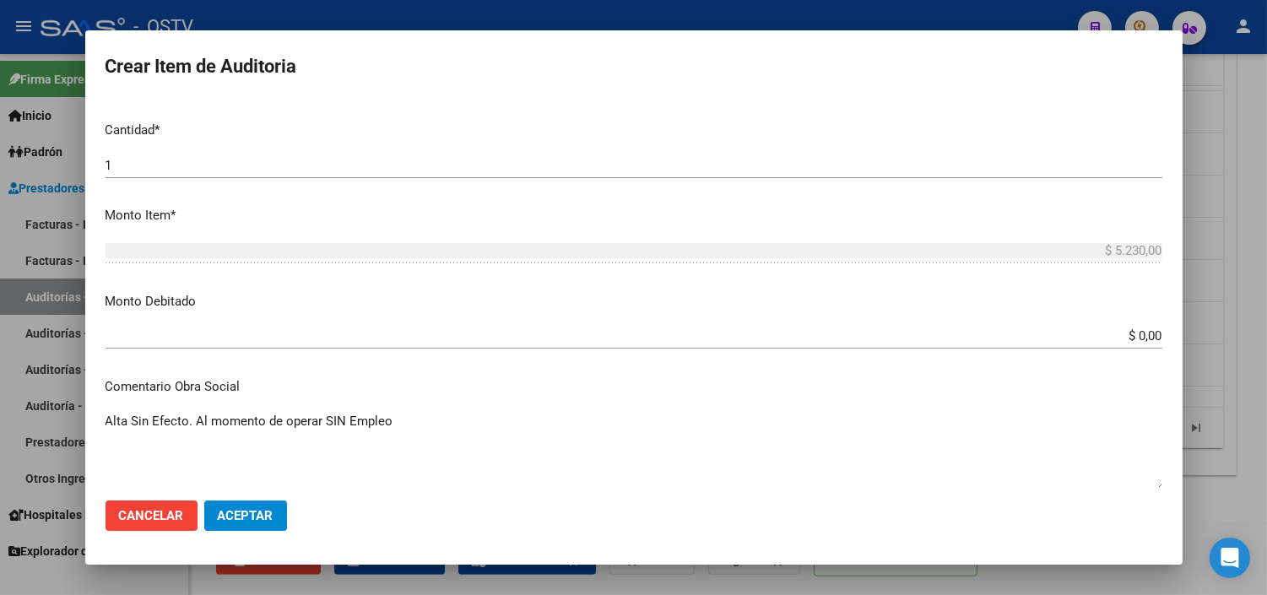
click at [1119, 334] on input "$ 0,00" at bounding box center [633, 335] width 1056 height 15
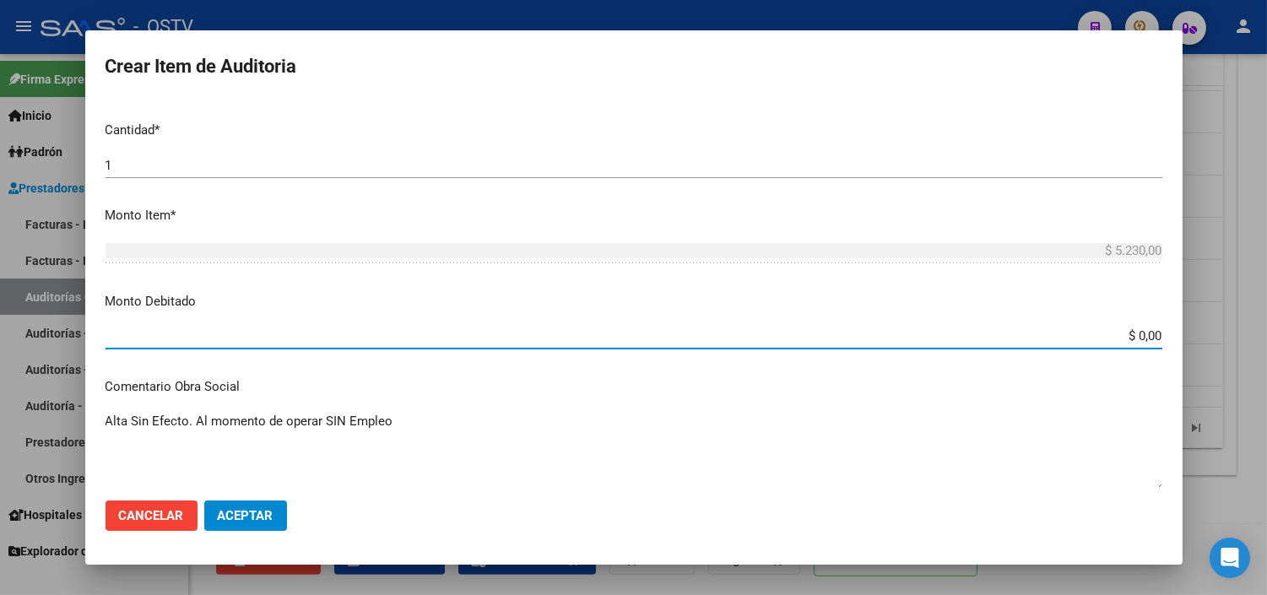
click at [1119, 334] on input "$ 0,00" at bounding box center [633, 335] width 1056 height 15
type input "$ 5.230,00"
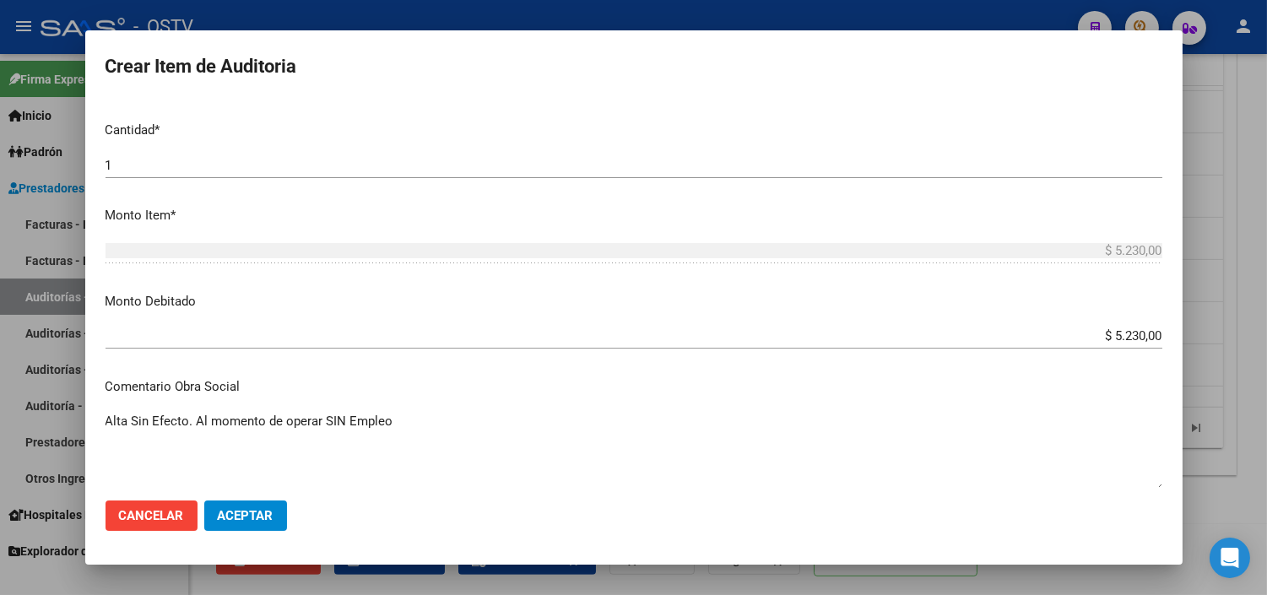
scroll to position [741, 0]
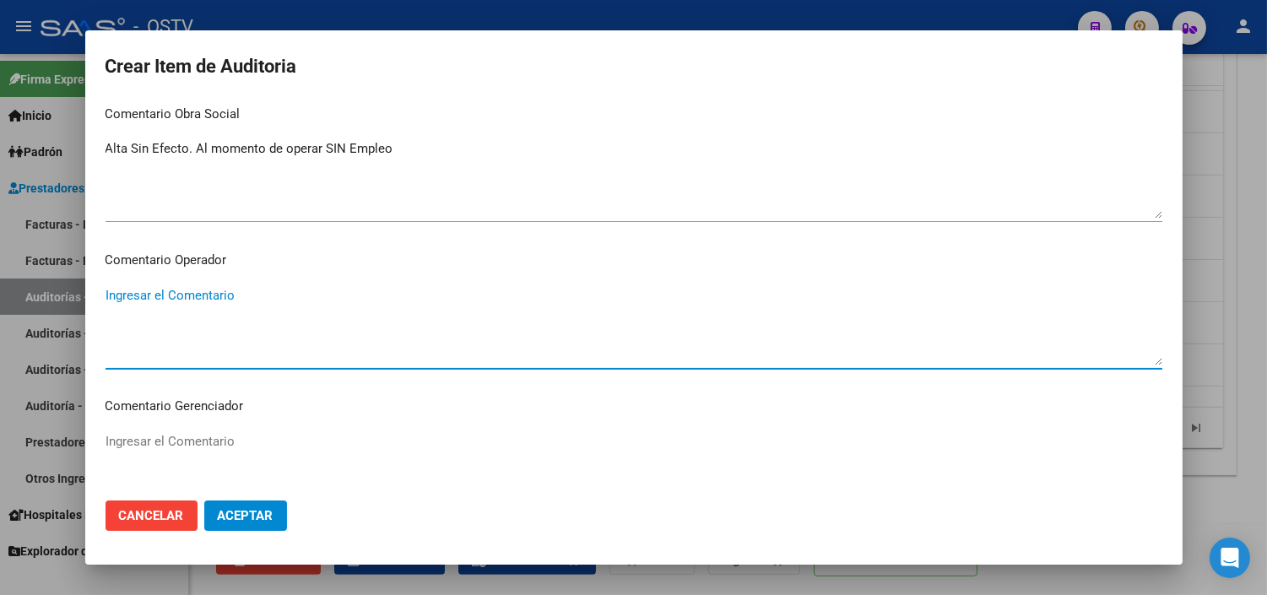
paste textarea "NO CORRESPONDE OPCION 07/2025 CON EXTINCION DE TRABAJO - ULTIMA DDJJ 04/2025"
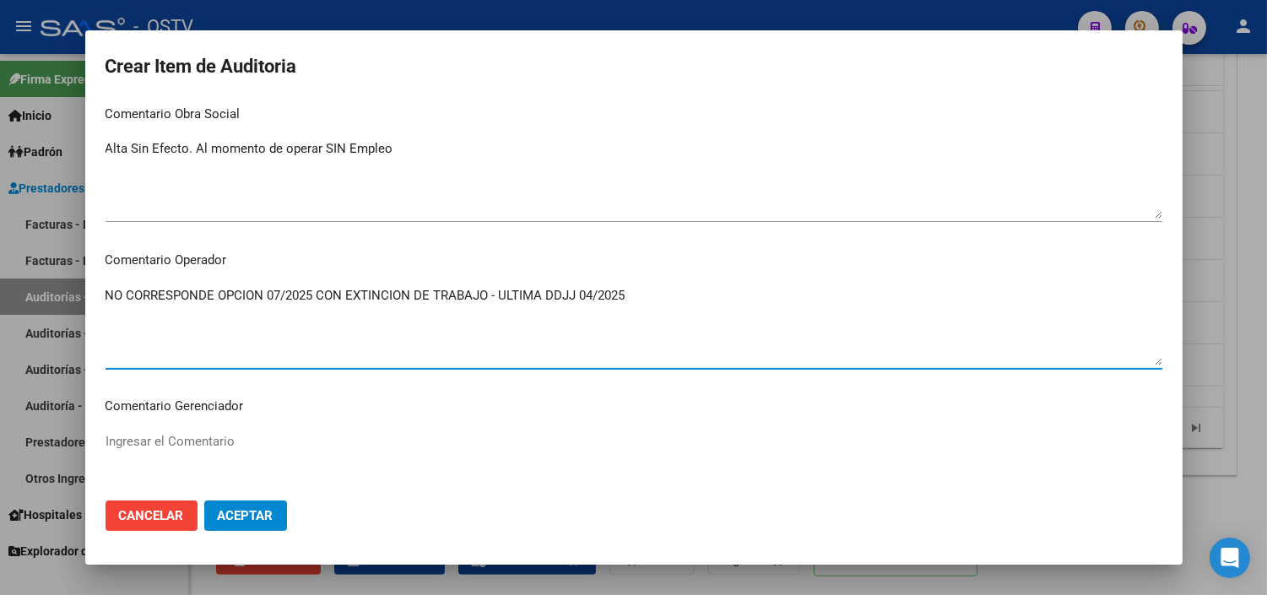
type textarea "NO CORRESPONDE OPCION 07/2025 CON EXTINCION DE TRABAJO - ULTIMA DDJJ 04/2025"
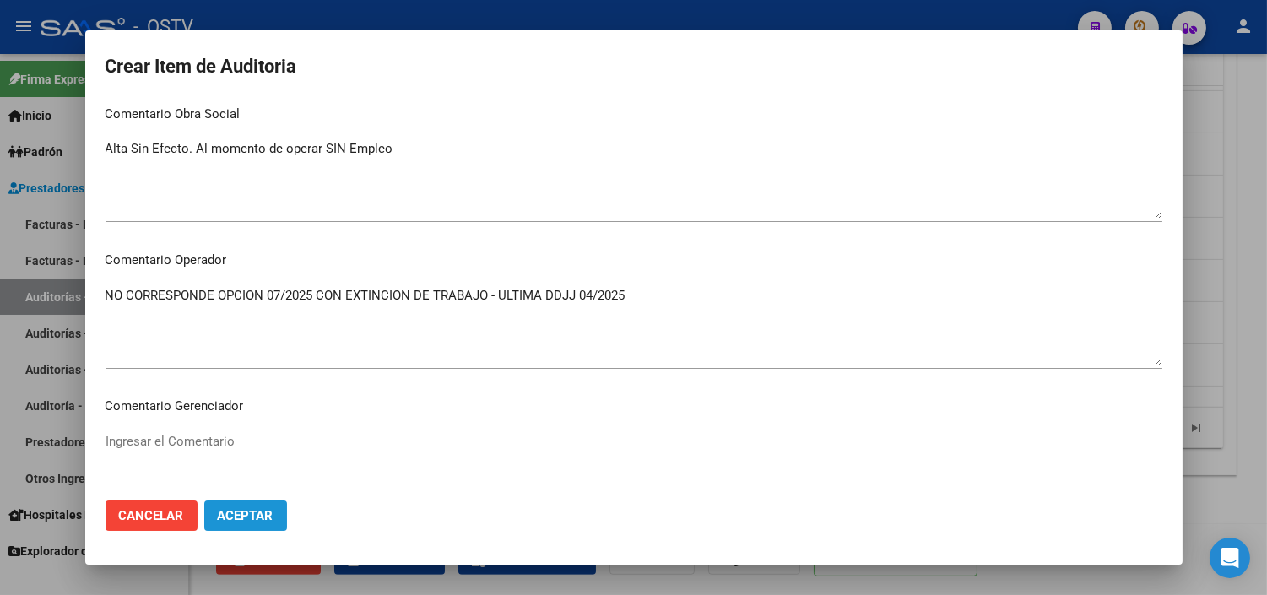
click at [248, 513] on span "Aceptar" at bounding box center [246, 515] width 56 height 15
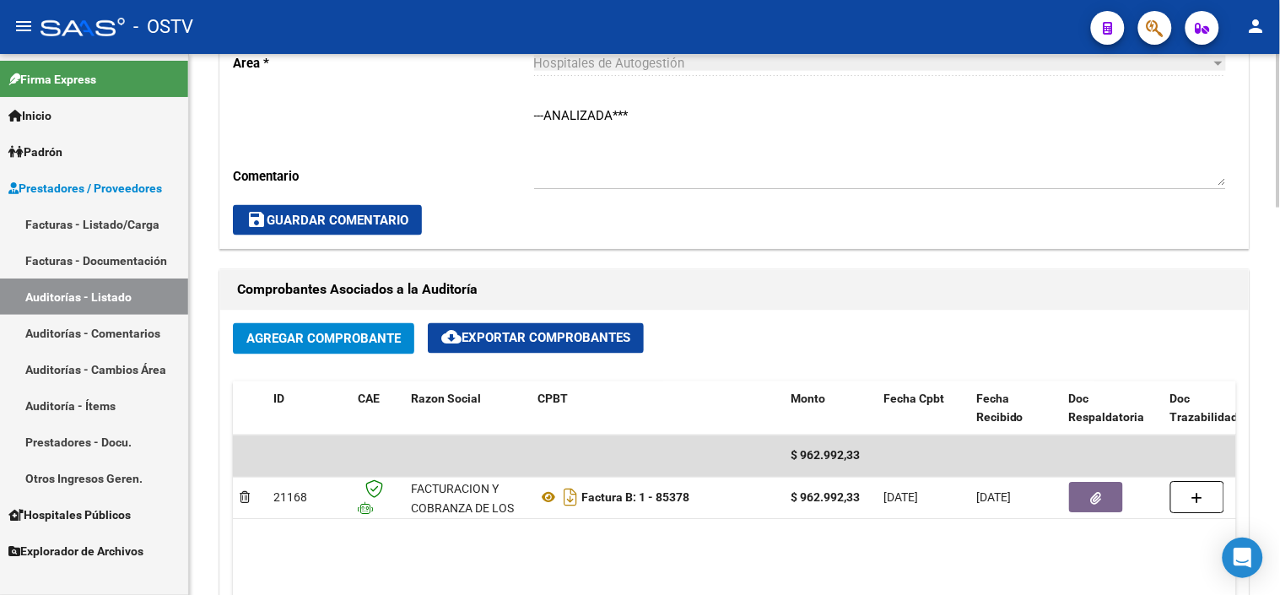
scroll to position [749, 0]
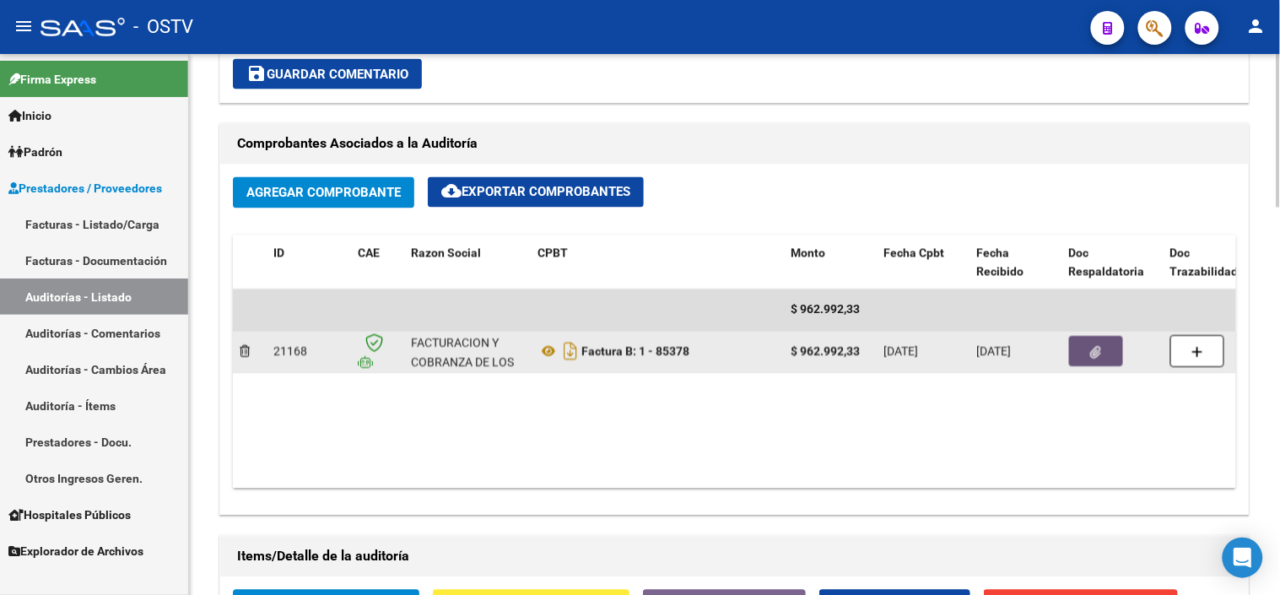
click at [1084, 361] on button "button" at bounding box center [1096, 352] width 54 height 30
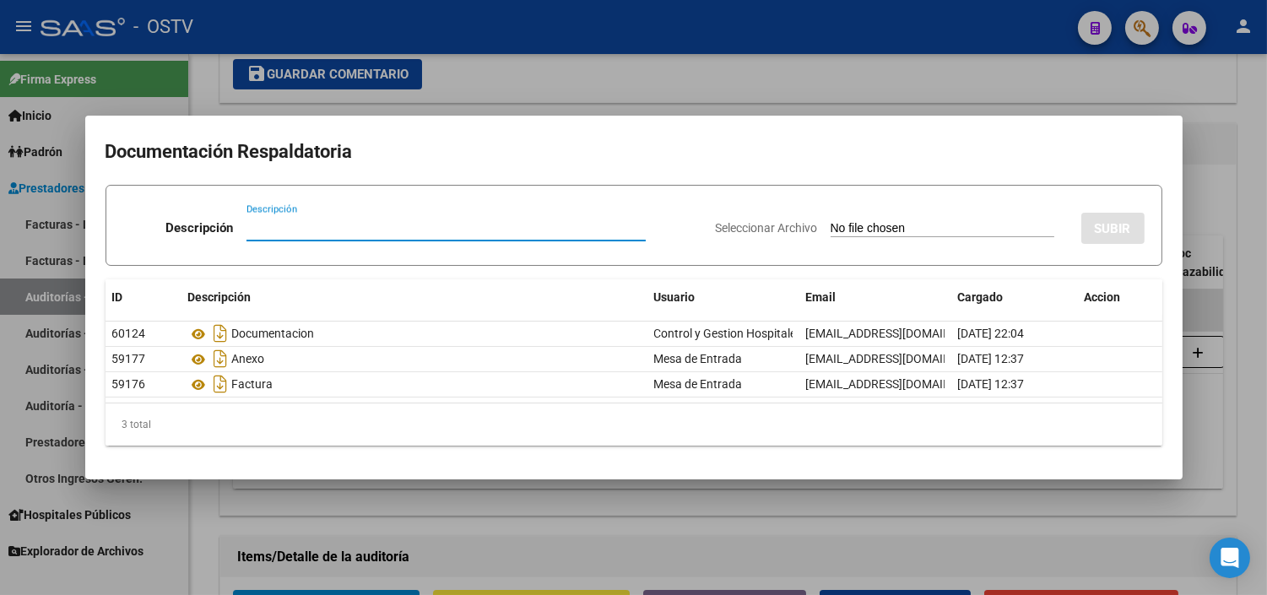
click at [662, 517] on div at bounding box center [633, 297] width 1267 height 595
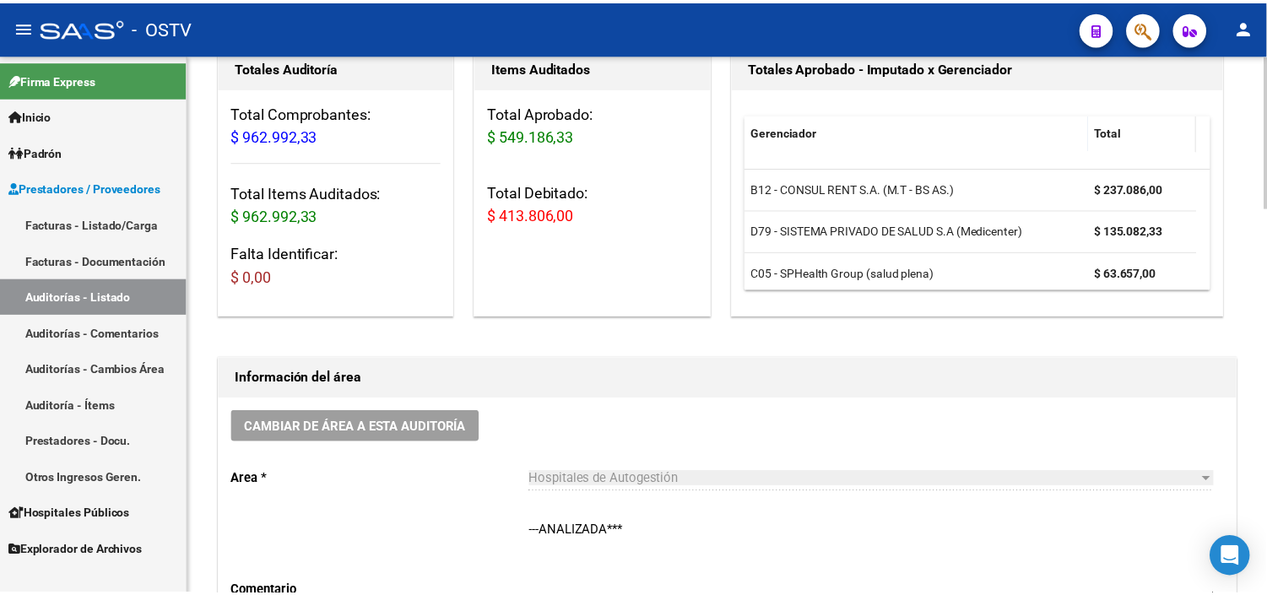
scroll to position [0, 0]
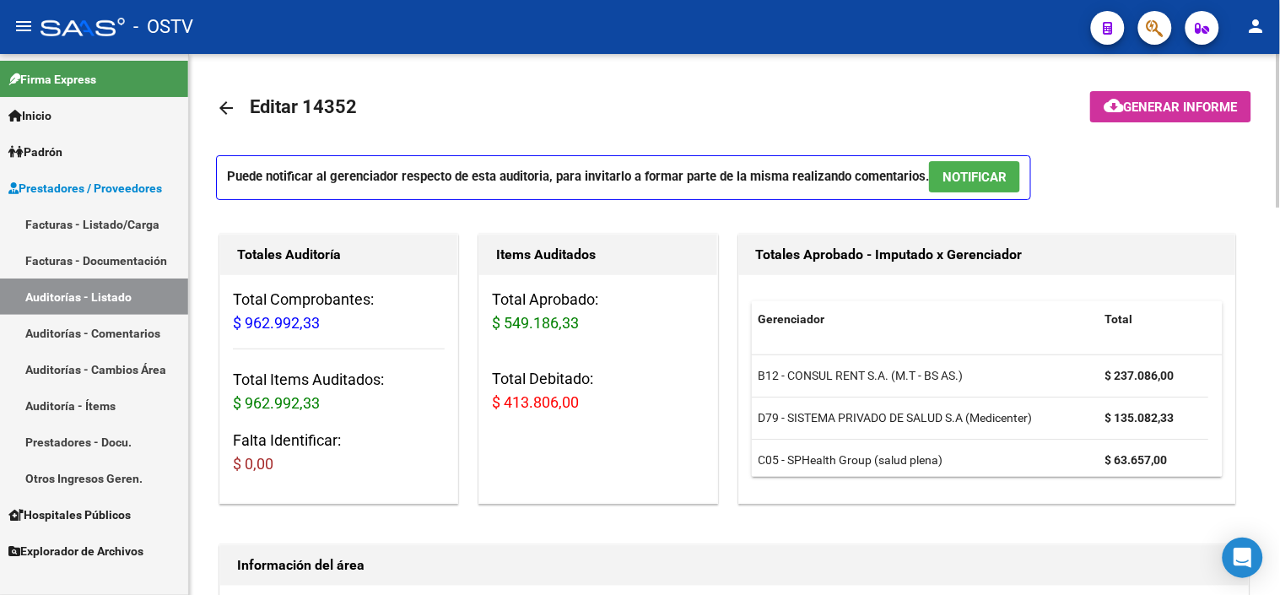
click at [1169, 108] on span "Generar informe" at bounding box center [1181, 107] width 114 height 15
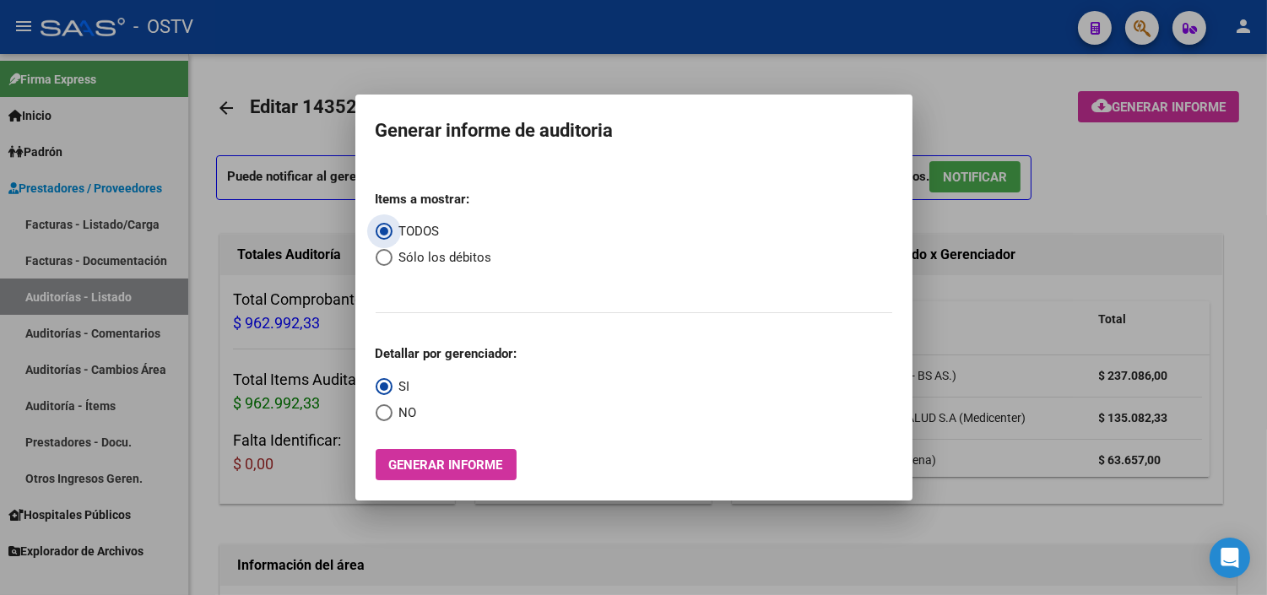
click at [393, 256] on span "Sólo los débitos" at bounding box center [442, 257] width 100 height 19
click at [392, 256] on input "Sólo los débitos" at bounding box center [383, 257] width 17 height 17
radio input "true"
click at [392, 413] on span "NO" at bounding box center [404, 412] width 24 height 19
click at [392, 413] on input "NO" at bounding box center [383, 412] width 17 height 17
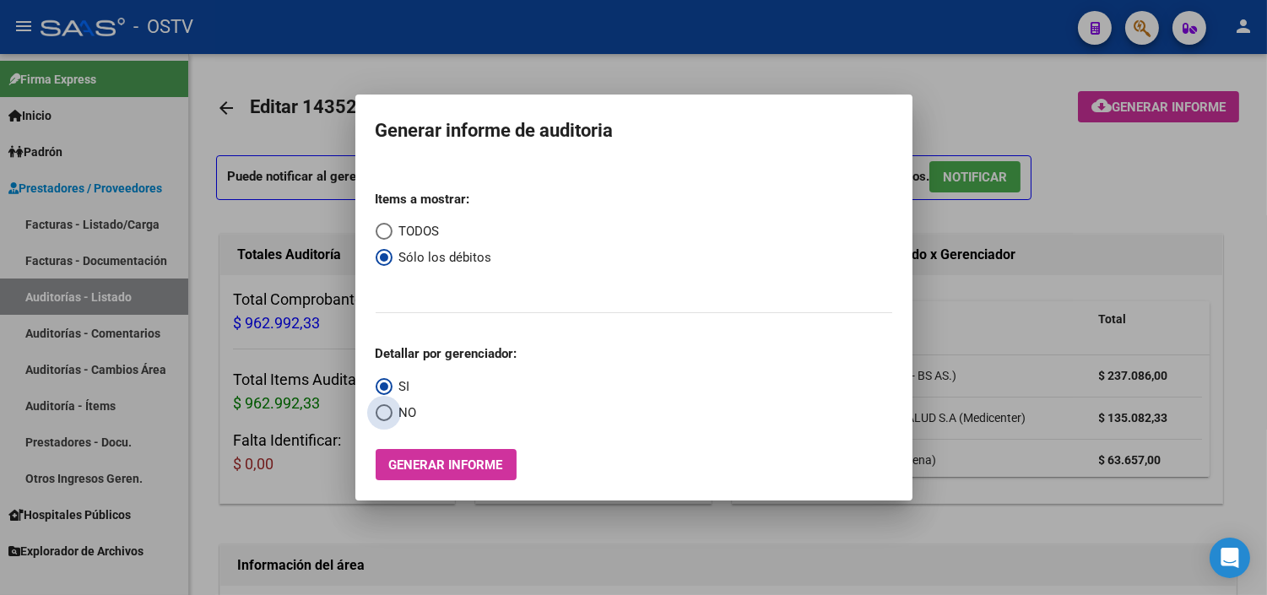
radio input "true"
click at [413, 467] on span "Generar informe" at bounding box center [446, 464] width 114 height 15
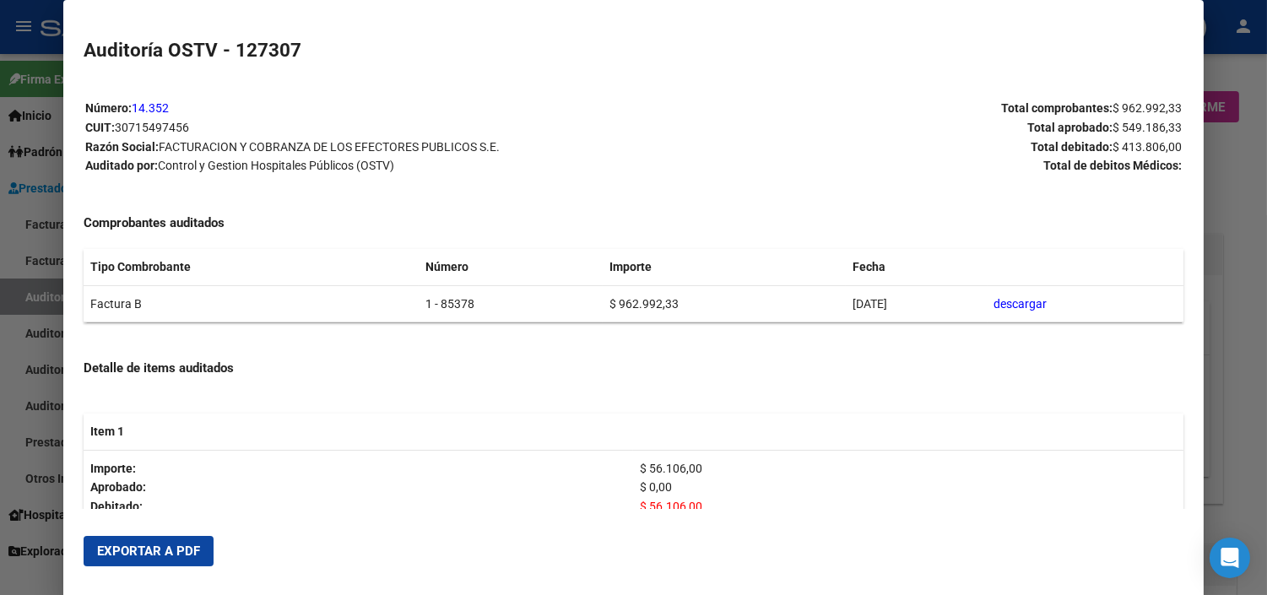
click at [176, 551] on span "Exportar a PDF" at bounding box center [148, 550] width 103 height 15
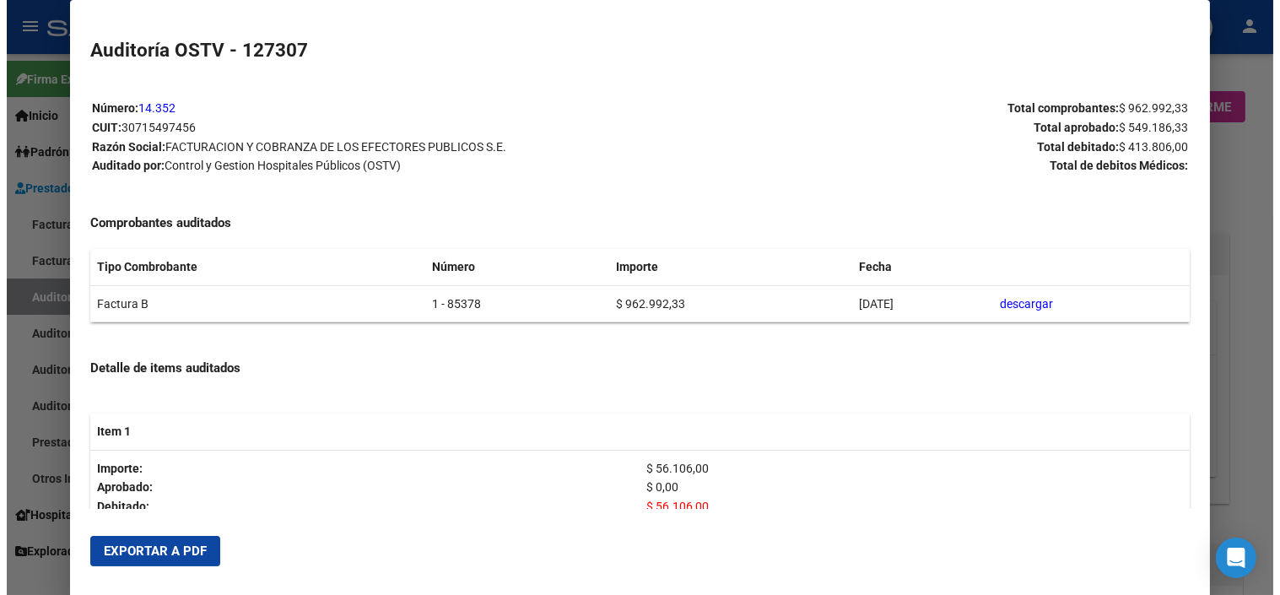
scroll to position [187, 0]
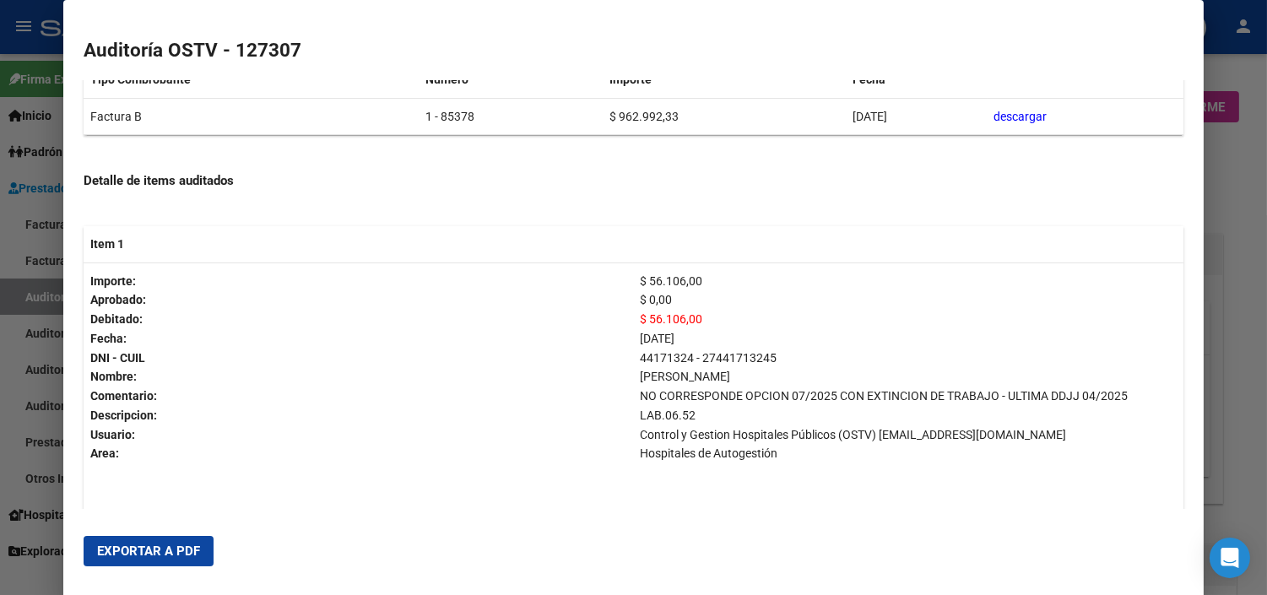
click at [1243, 371] on div at bounding box center [633, 297] width 1267 height 595
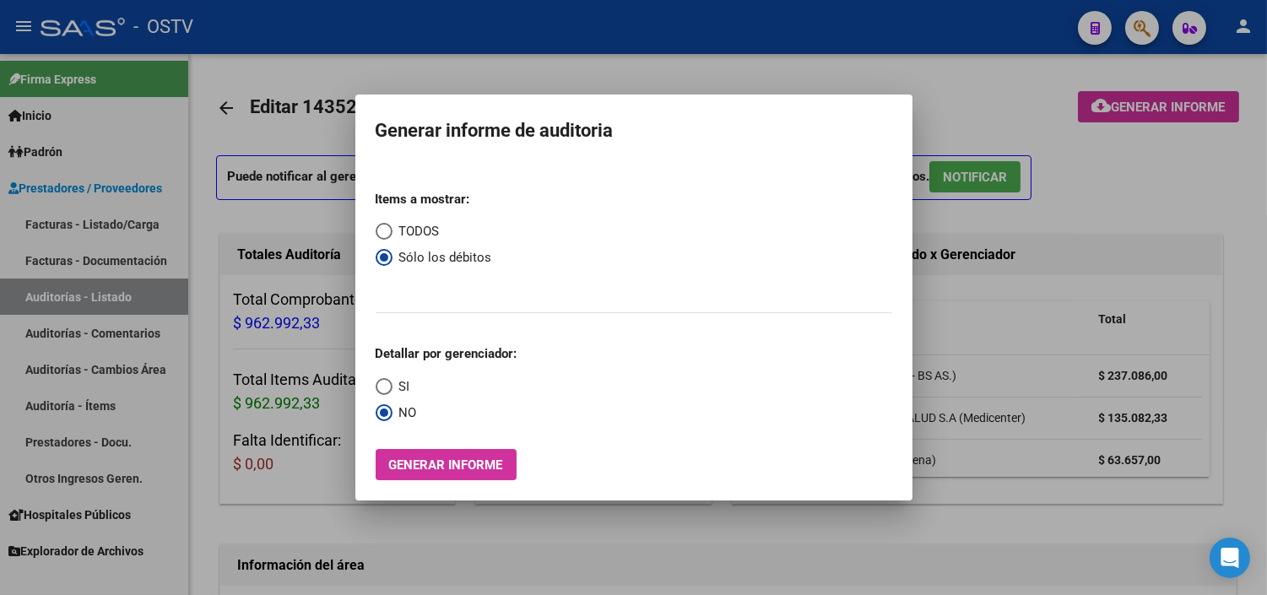
click at [1243, 370] on div at bounding box center [633, 297] width 1267 height 595
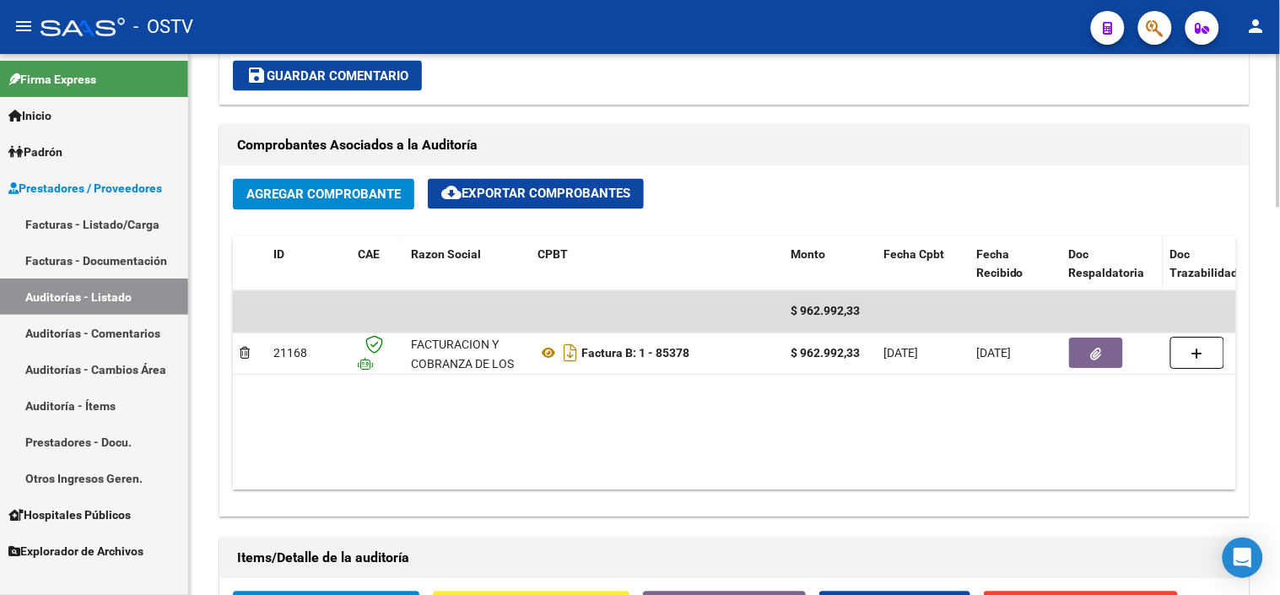
scroll to position [711, 0]
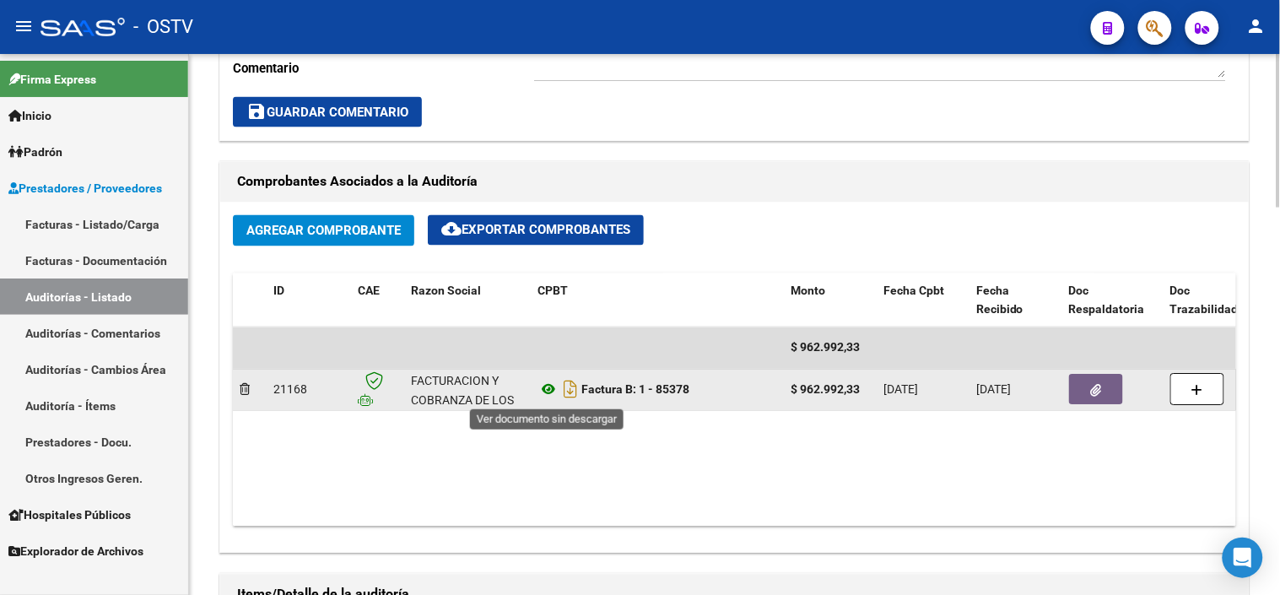
click at [552, 392] on icon at bounding box center [549, 390] width 22 height 20
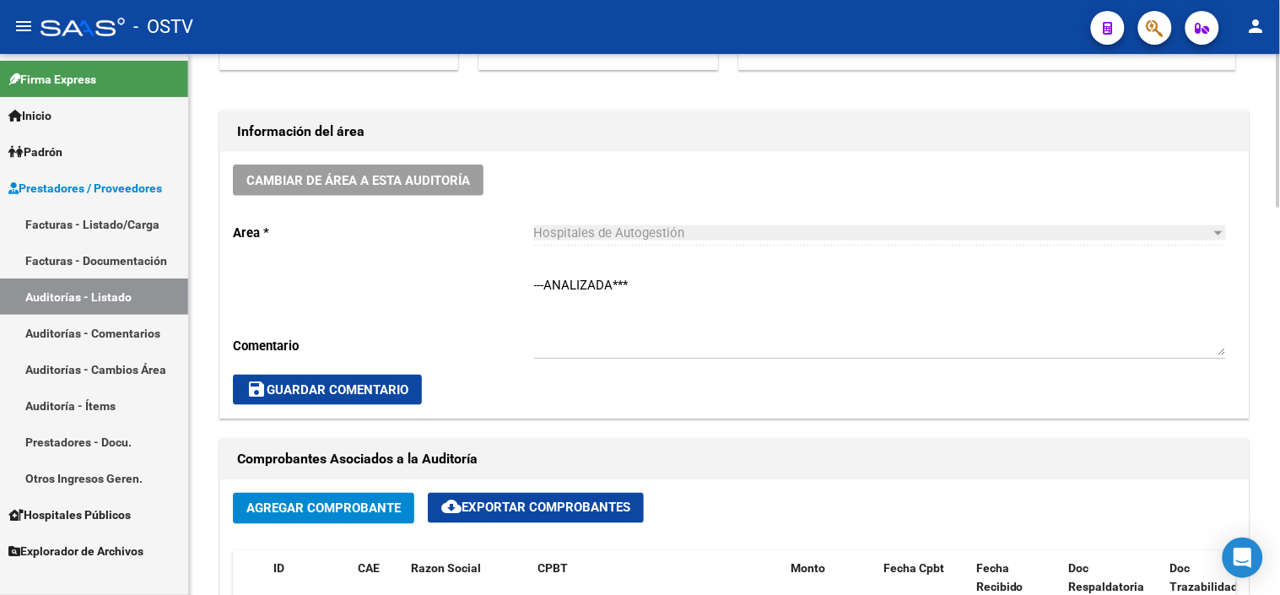
scroll to position [430, 0]
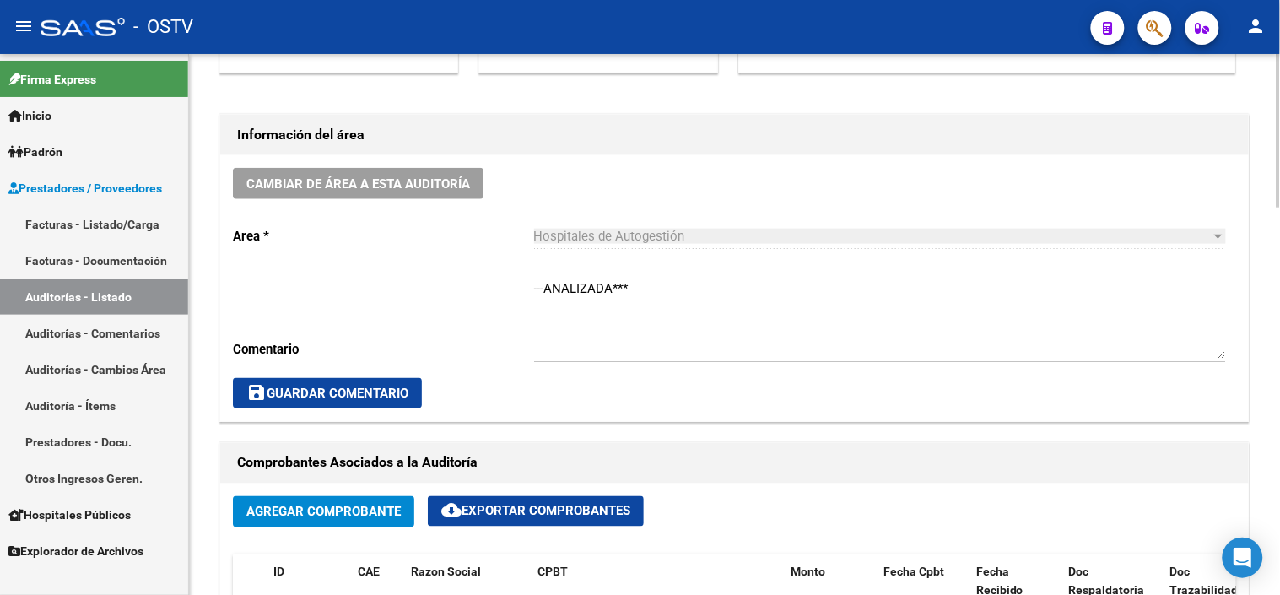
click at [567, 283] on textarea "---ANALIZADA***" at bounding box center [880, 318] width 692 height 79
click at [567, 284] on textarea "---ANALIZADA***" at bounding box center [880, 318] width 692 height 79
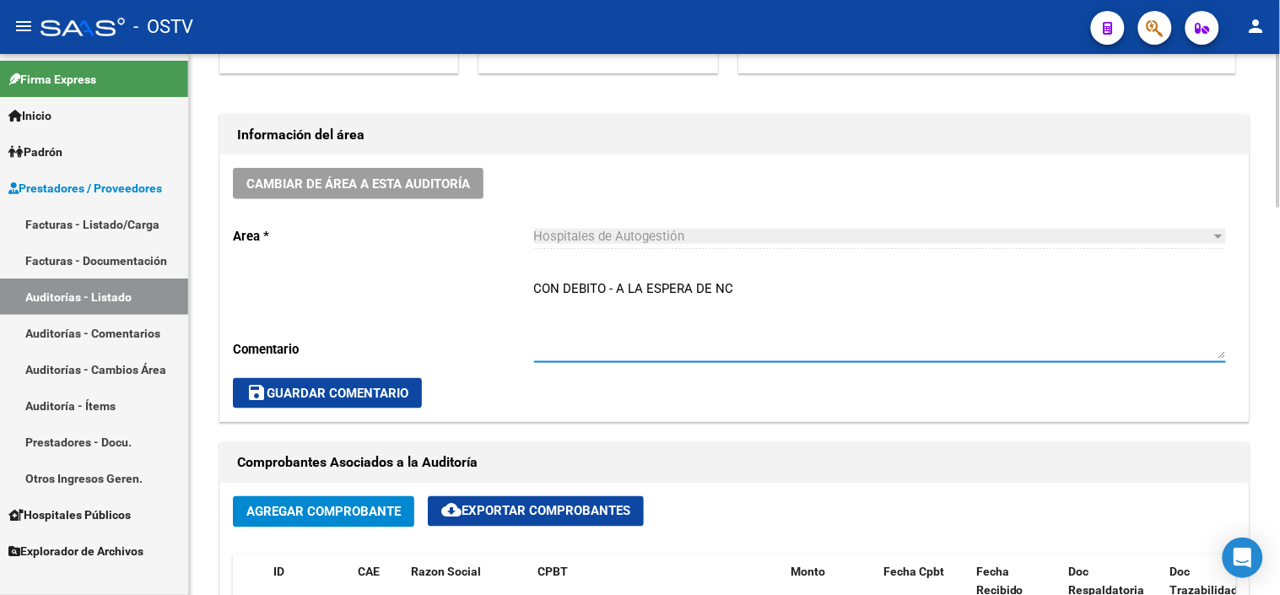
type textarea "CON DEBITO - A LA ESPERA DE NC"
click at [351, 393] on span "save Guardar Comentario" at bounding box center [327, 393] width 162 height 15
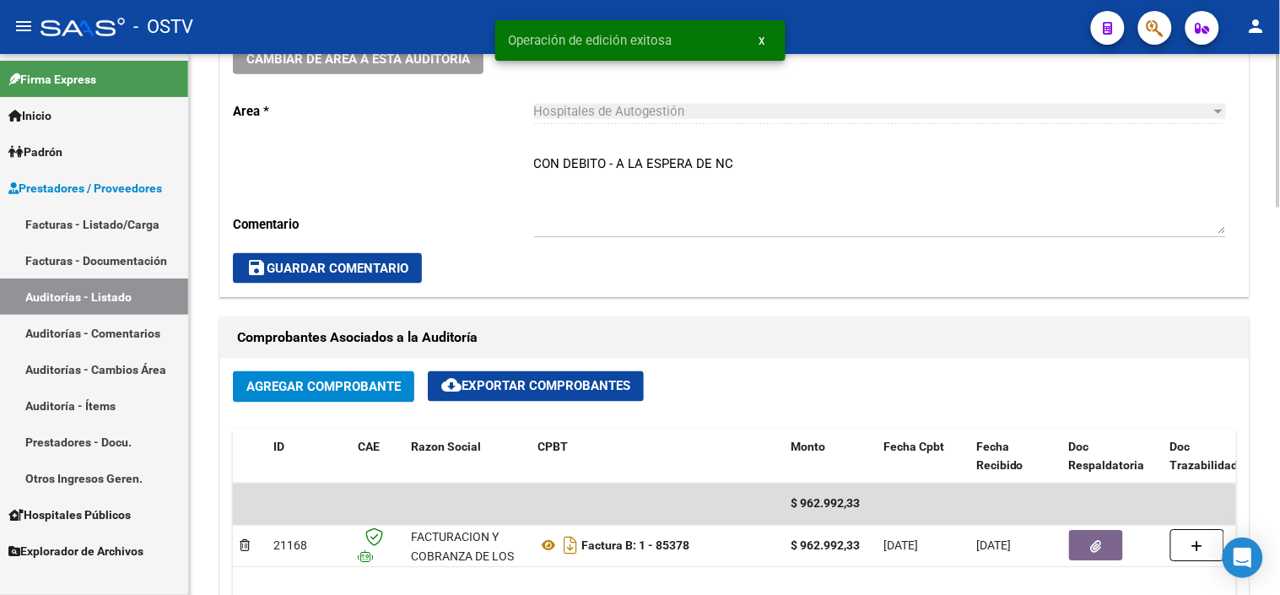
scroll to position [618, 0]
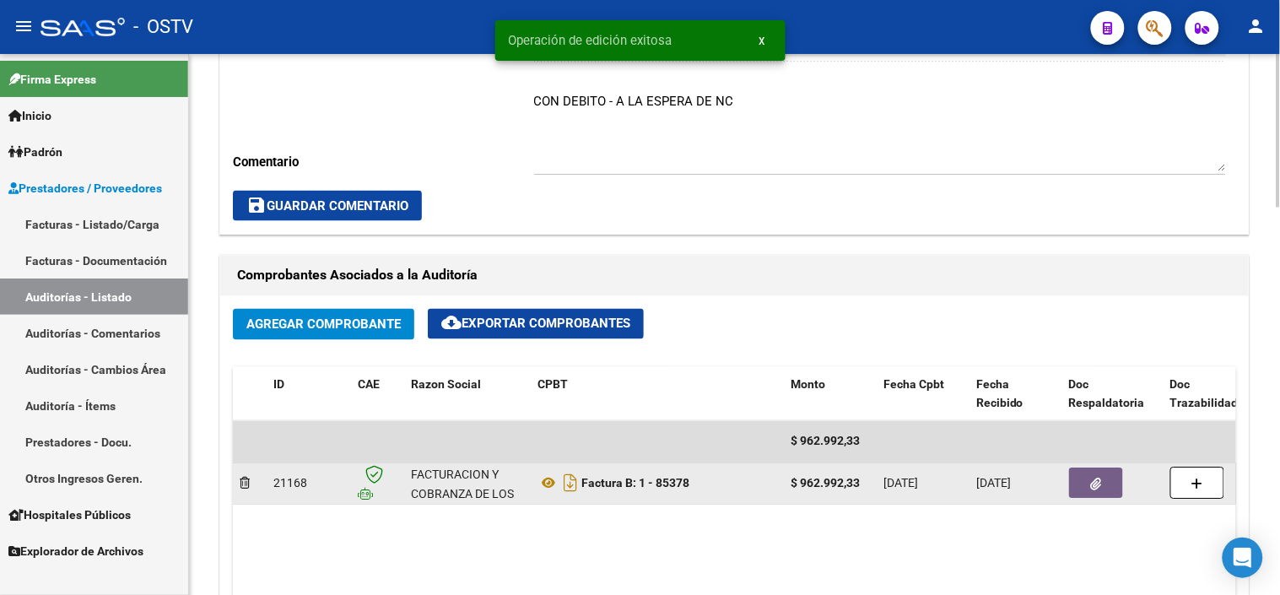
click at [1083, 493] on button "button" at bounding box center [1096, 483] width 54 height 30
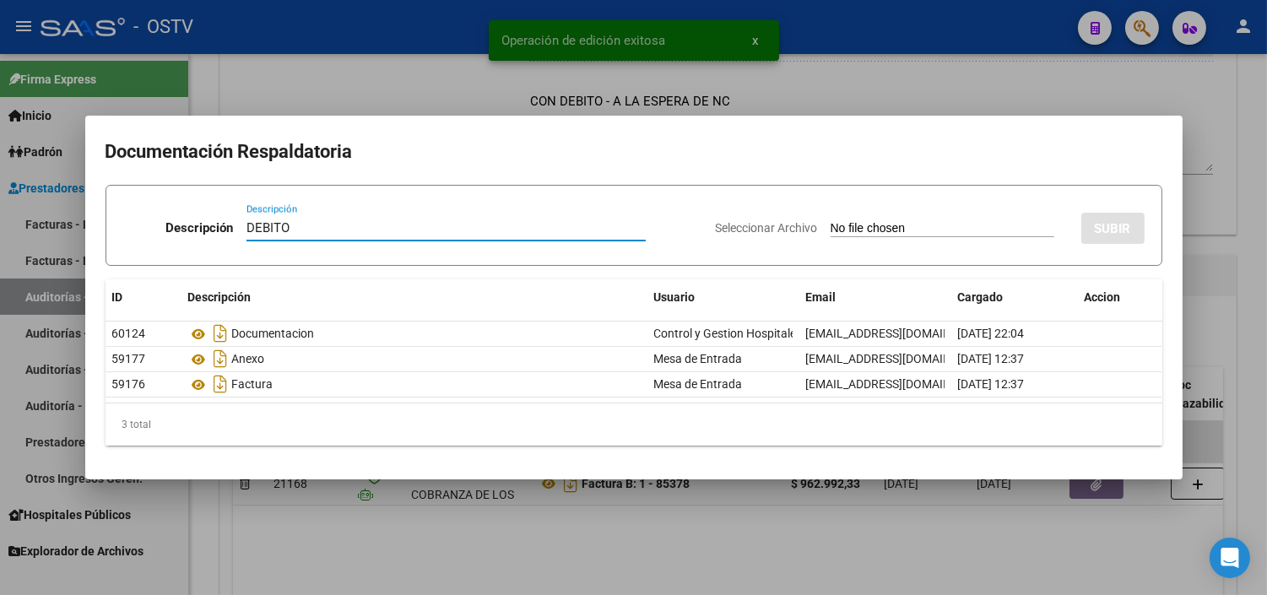
type input "DEBITO"
click at [830, 221] on input "Seleccionar Archivo" at bounding box center [942, 229] width 224 height 16
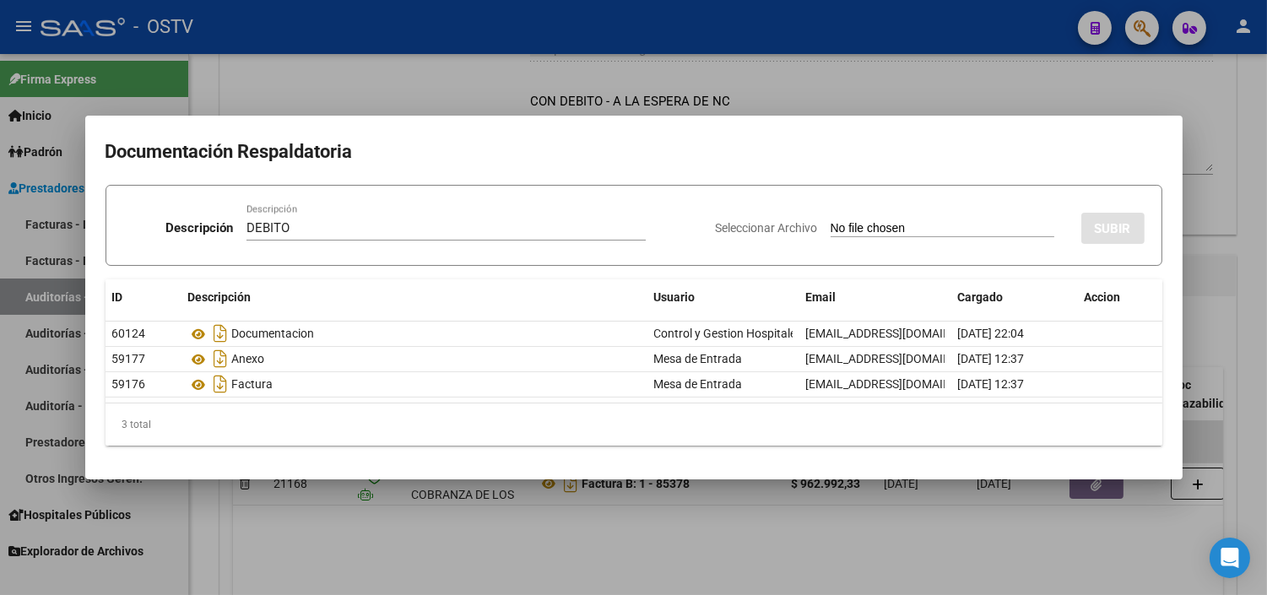
type input "C:\fakepath\DEBITO FC 1-85378.pdf"
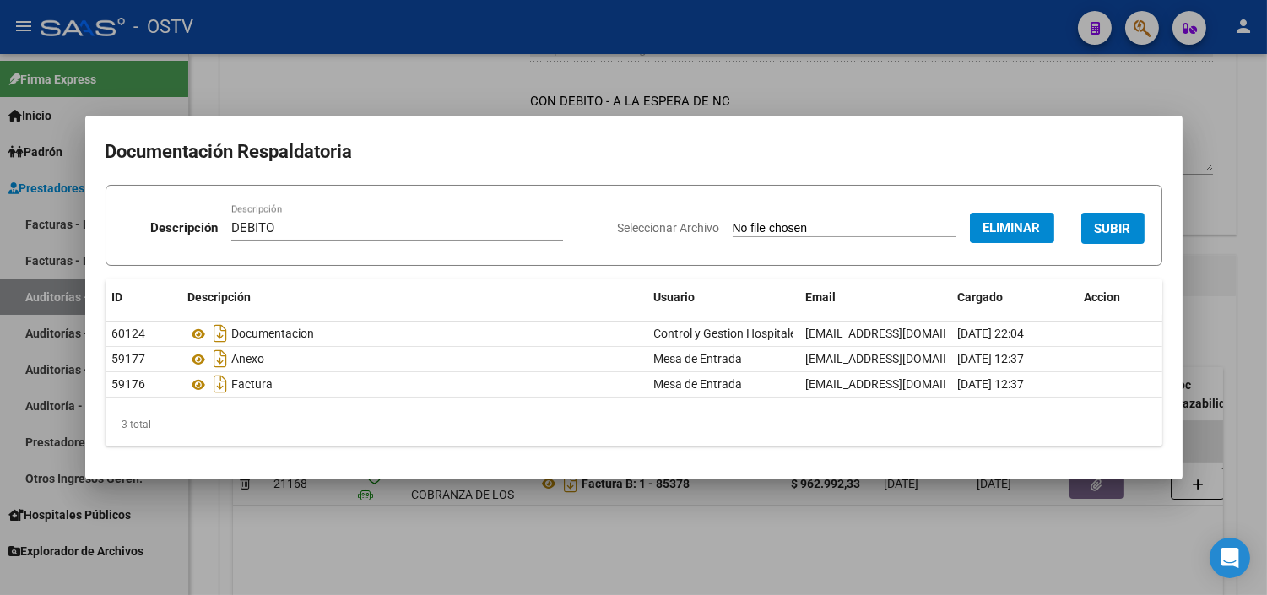
click at [1112, 220] on span "SUBIR" at bounding box center [1112, 227] width 36 height 15
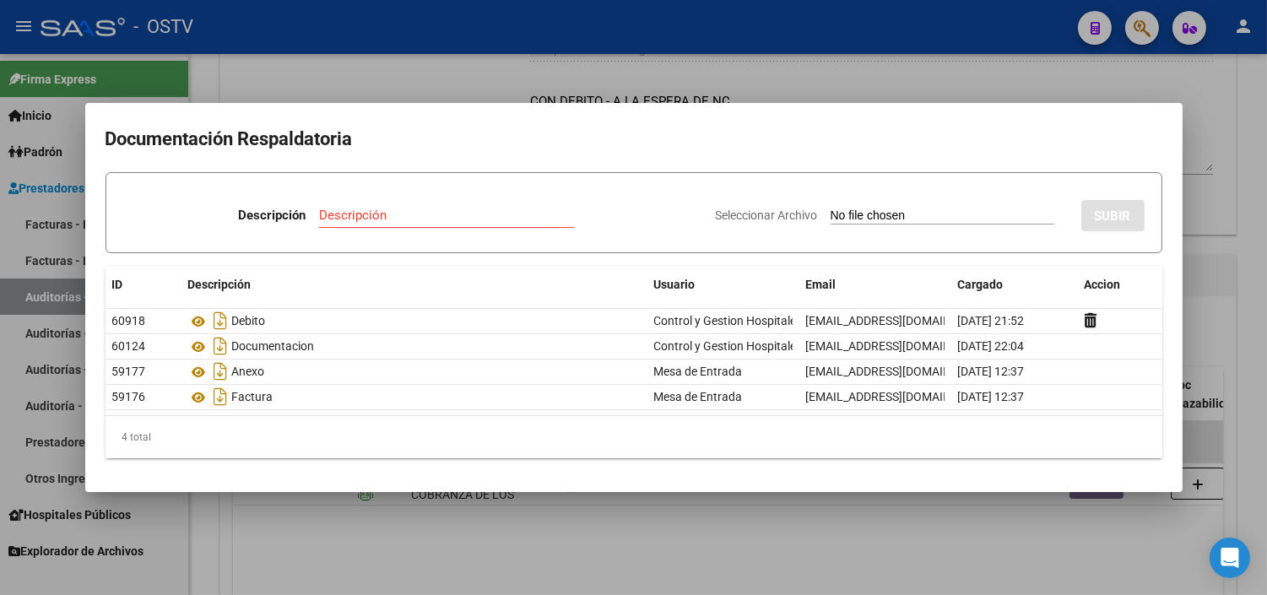
click at [372, 515] on div at bounding box center [633, 297] width 1267 height 595
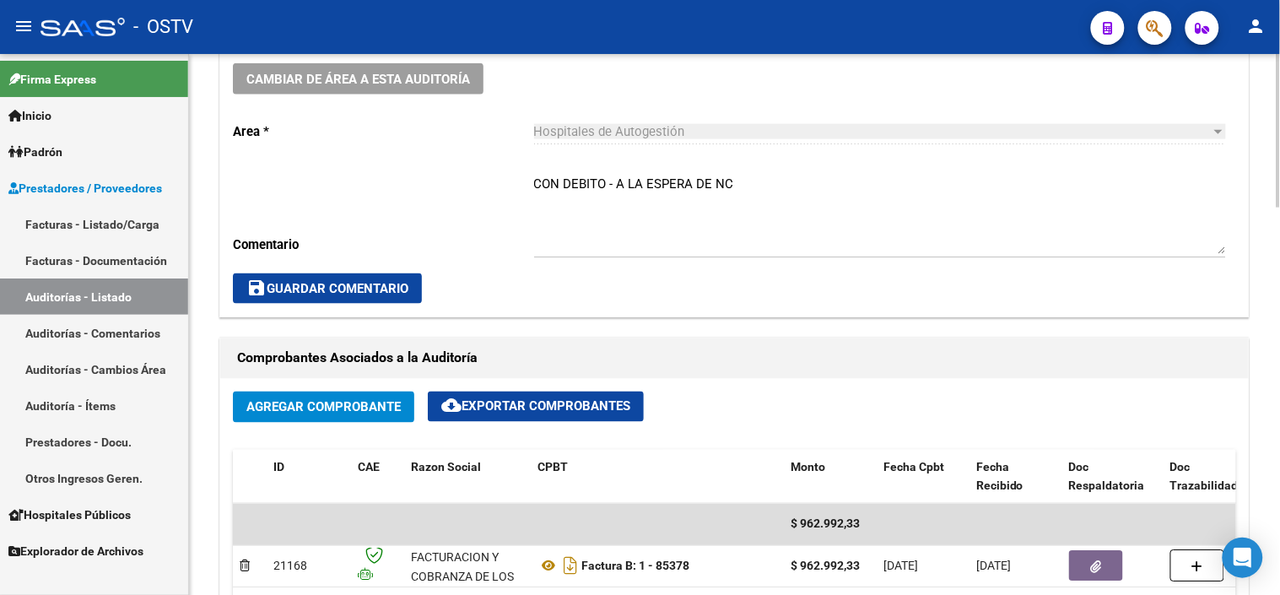
scroll to position [55, 0]
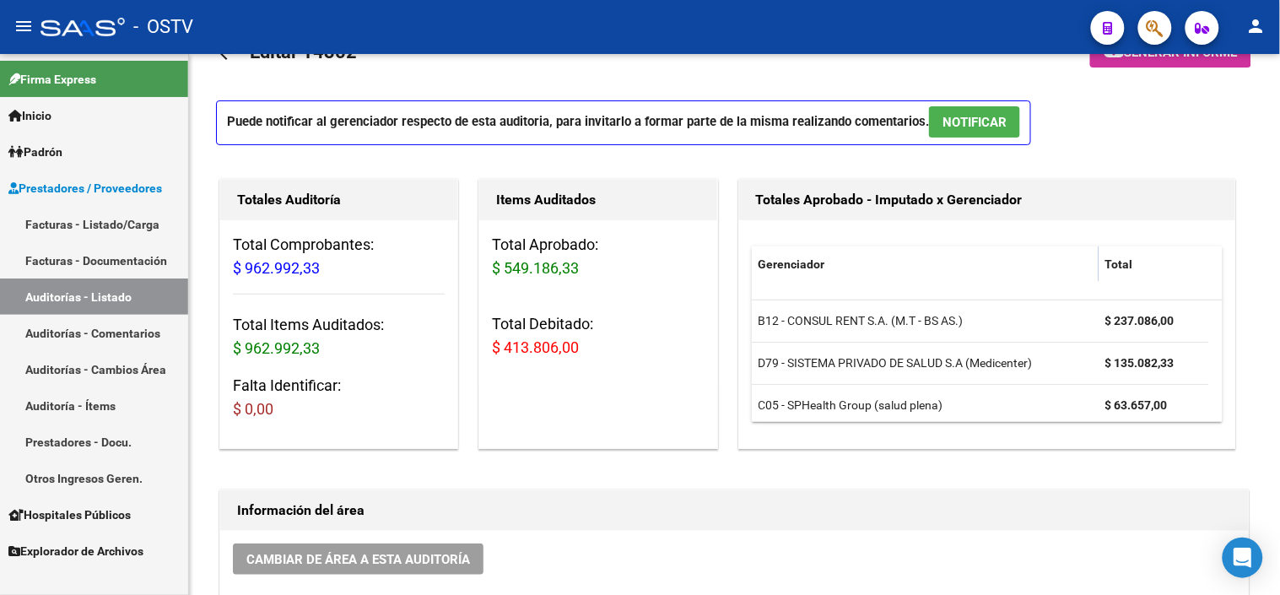
click at [123, 297] on link "Auditorías - Listado" at bounding box center [94, 296] width 188 height 36
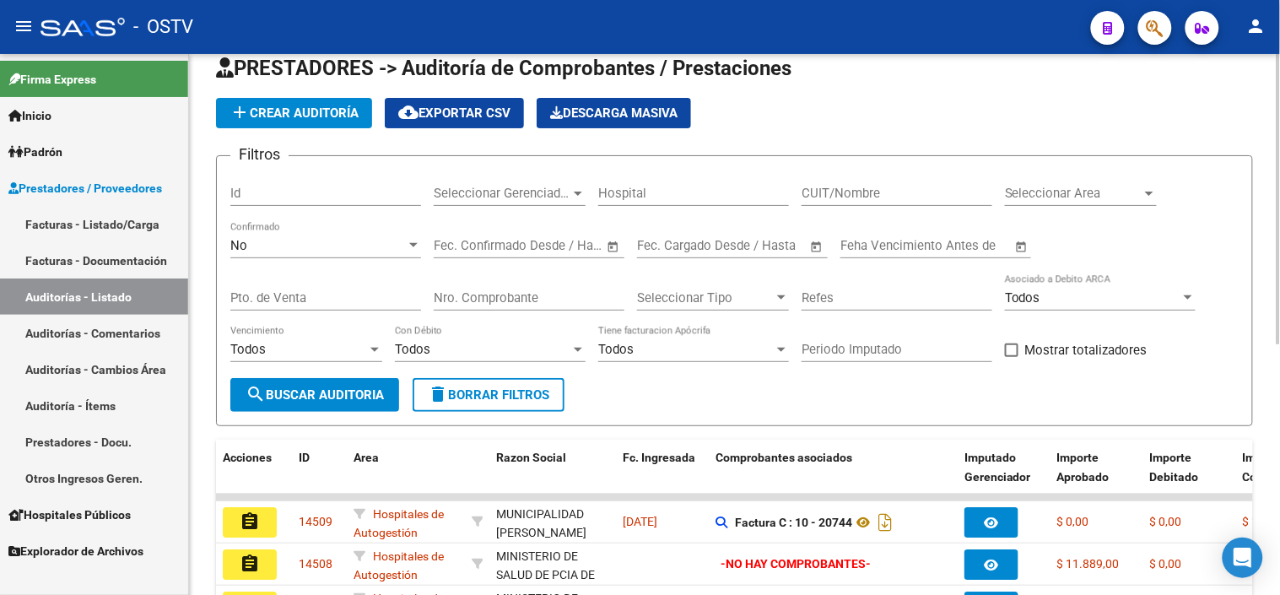
scroll to position [55, 0]
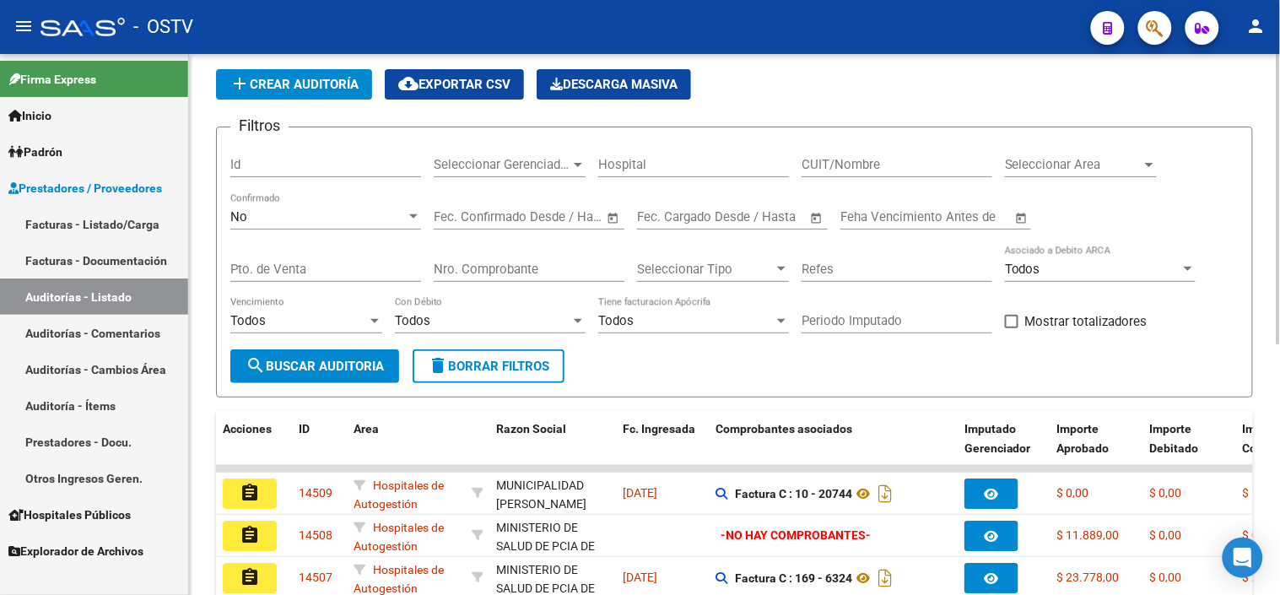
click at [854, 170] on input "CUIT/Nombre" at bounding box center [897, 164] width 191 height 15
type input "30715497456"
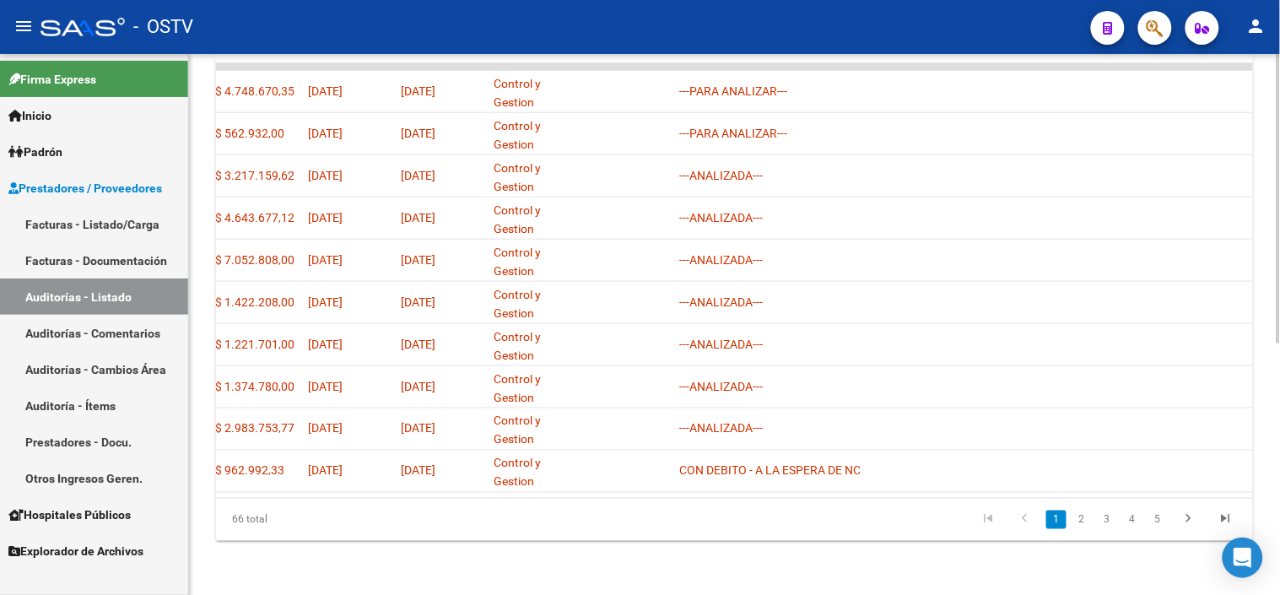
scroll to position [0, 0]
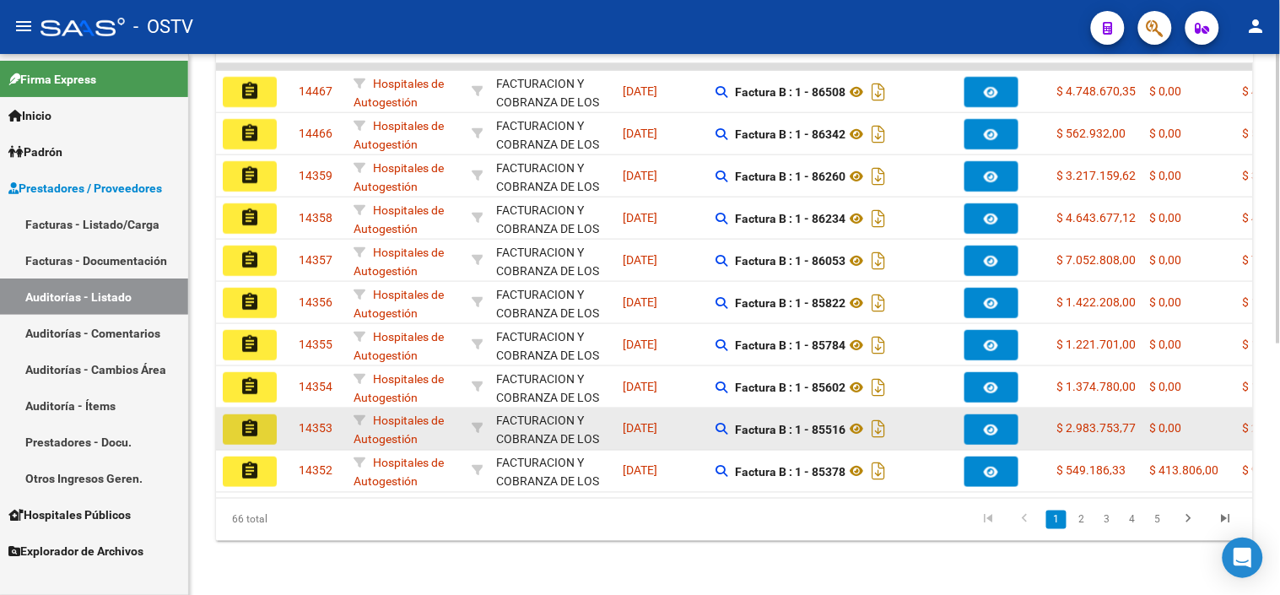
click at [247, 419] on mat-icon "assignment" at bounding box center [250, 429] width 20 height 20
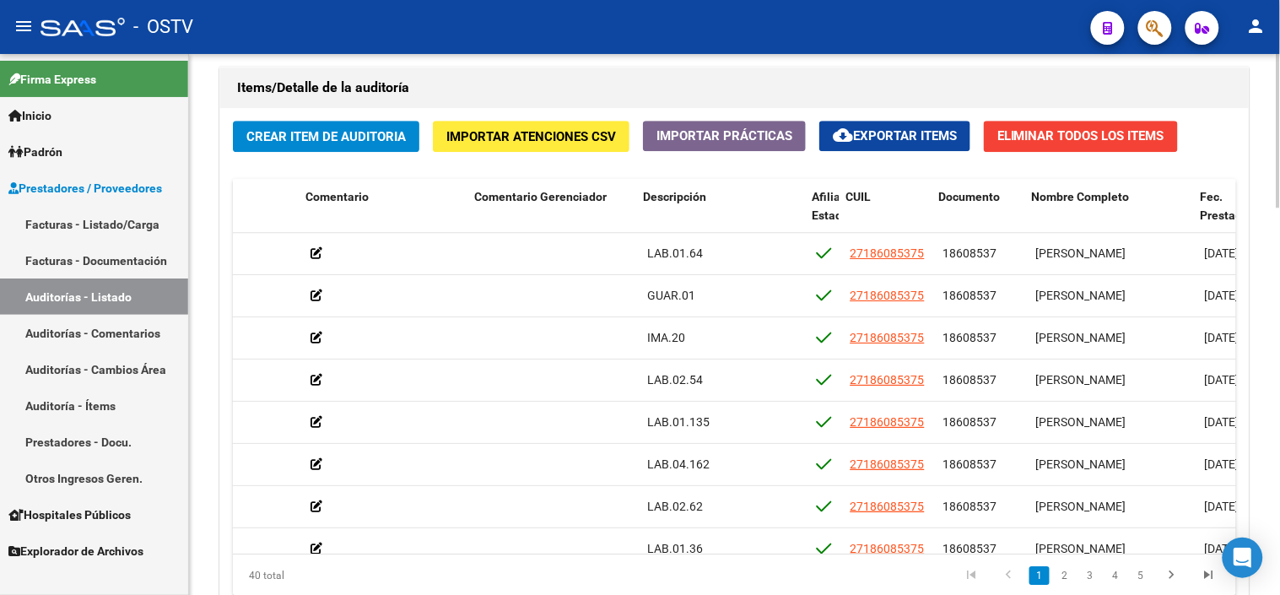
scroll to position [0, 727]
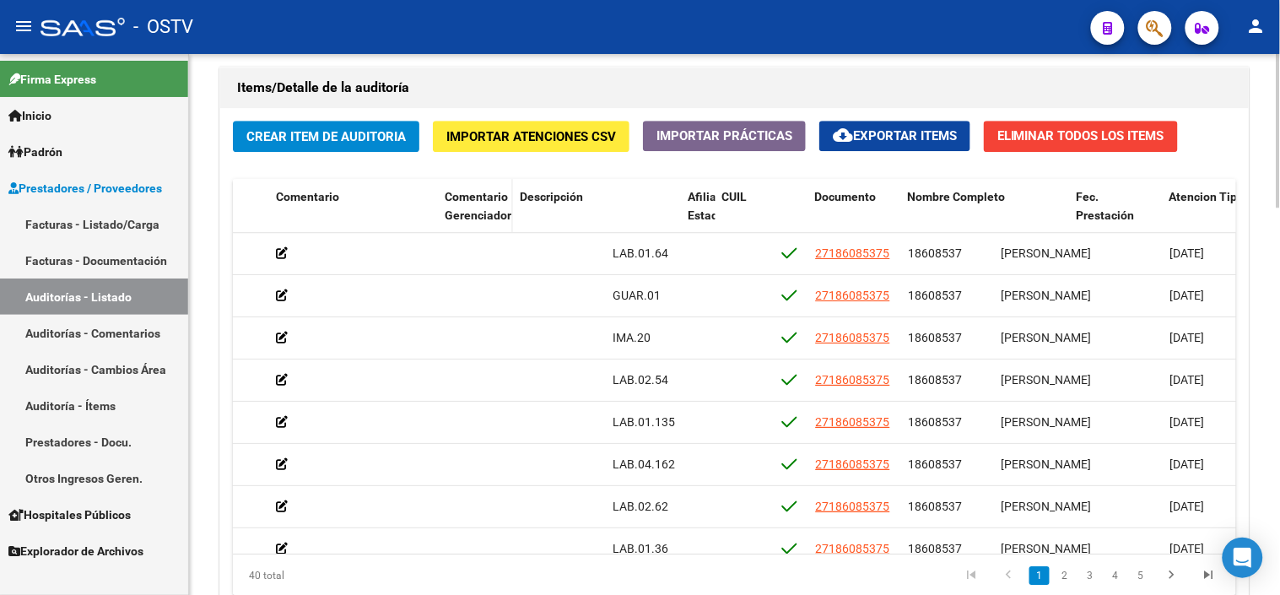
drag, startPoint x: 603, startPoint y: 201, endPoint x: 500, endPoint y: 197, distance: 103.8
click at [500, 197] on datatable-header-cell "Comentario Gerenciador" at bounding box center [475, 216] width 75 height 74
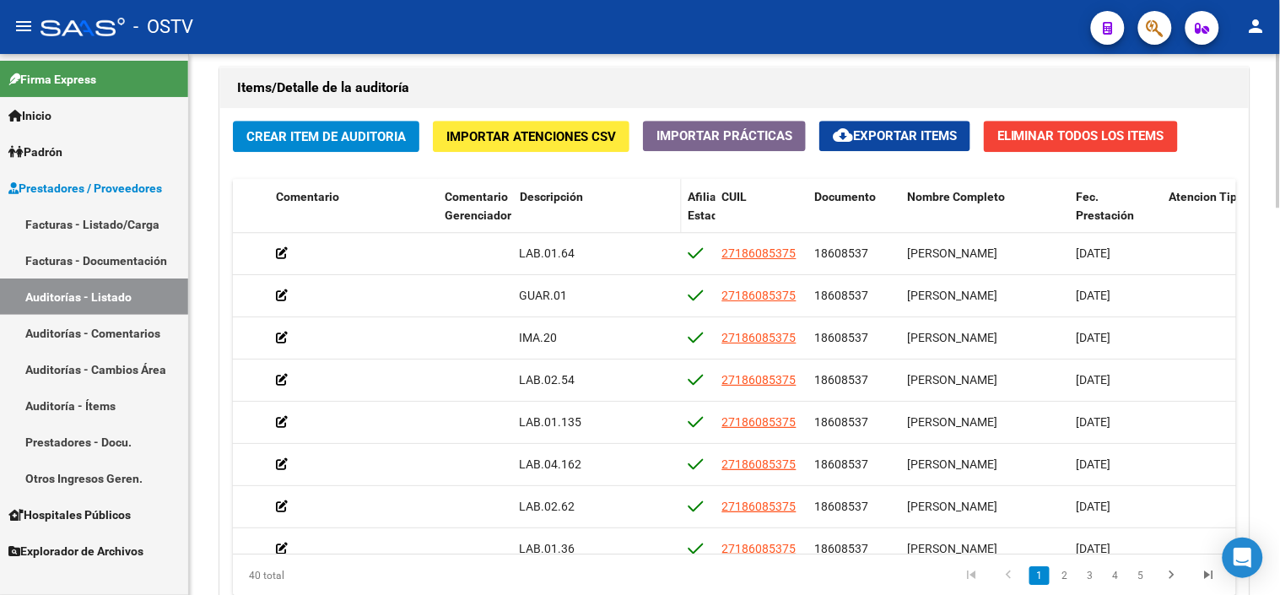
drag, startPoint x: 500, startPoint y: 197, endPoint x: 653, endPoint y: 201, distance: 153.6
click at [653, 201] on div "Descripción" at bounding box center [597, 196] width 155 height 19
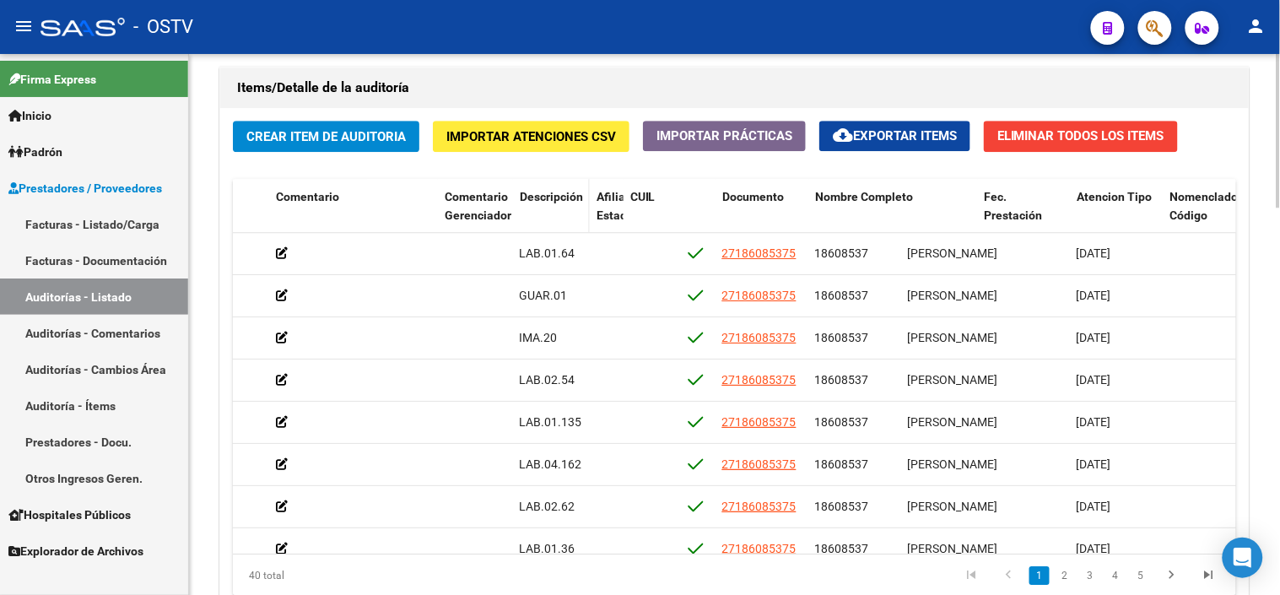
drag, startPoint x: 680, startPoint y: 208, endPoint x: 578, endPoint y: 212, distance: 102.2
click at [578, 212] on datatable-header-cell "Descripción" at bounding box center [551, 216] width 77 height 74
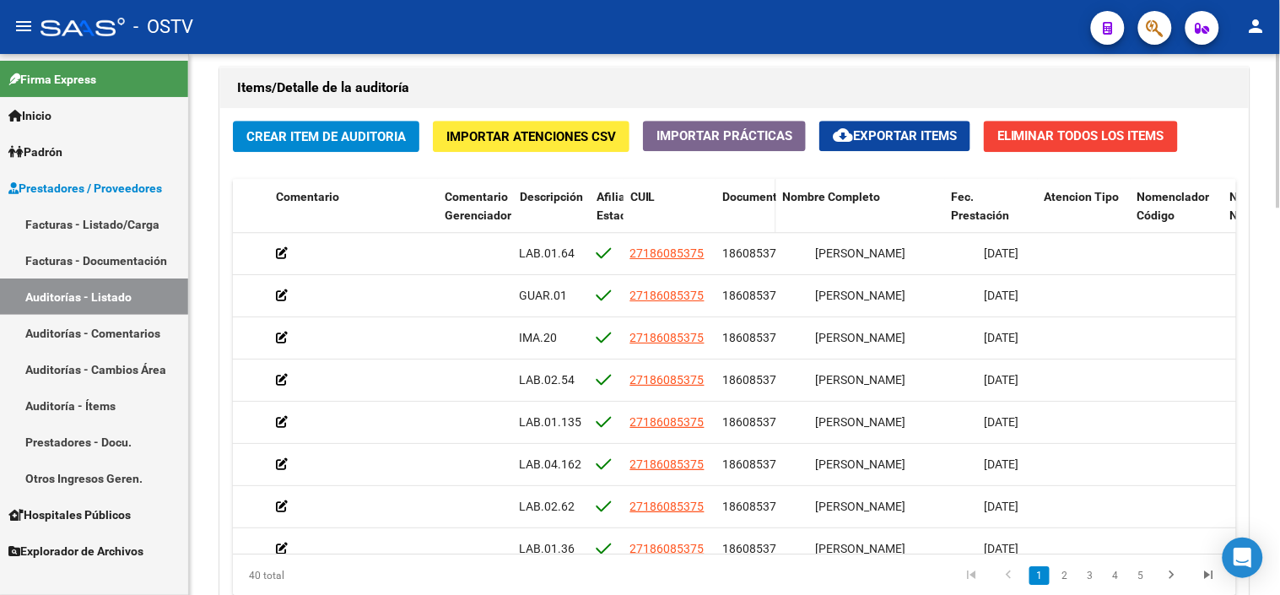
drag, startPoint x: 802, startPoint y: 208, endPoint x: 764, endPoint y: 207, distance: 37.2
click at [764, 207] on datatable-header-cell "Documento" at bounding box center [746, 216] width 60 height 74
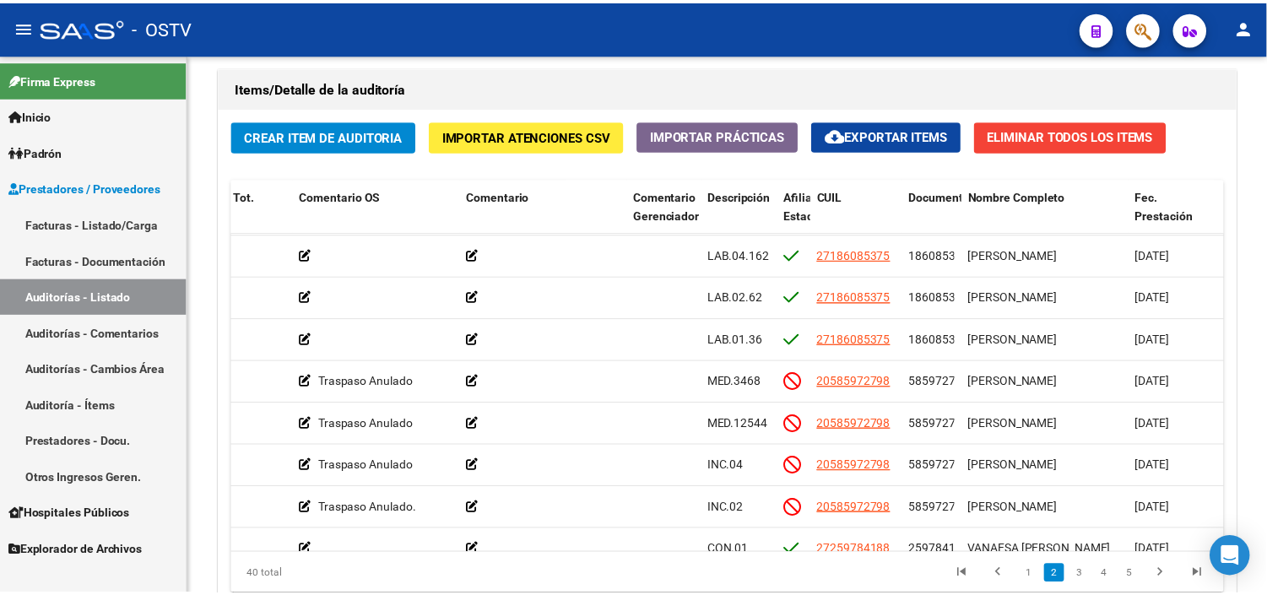
scroll to position [281, 532]
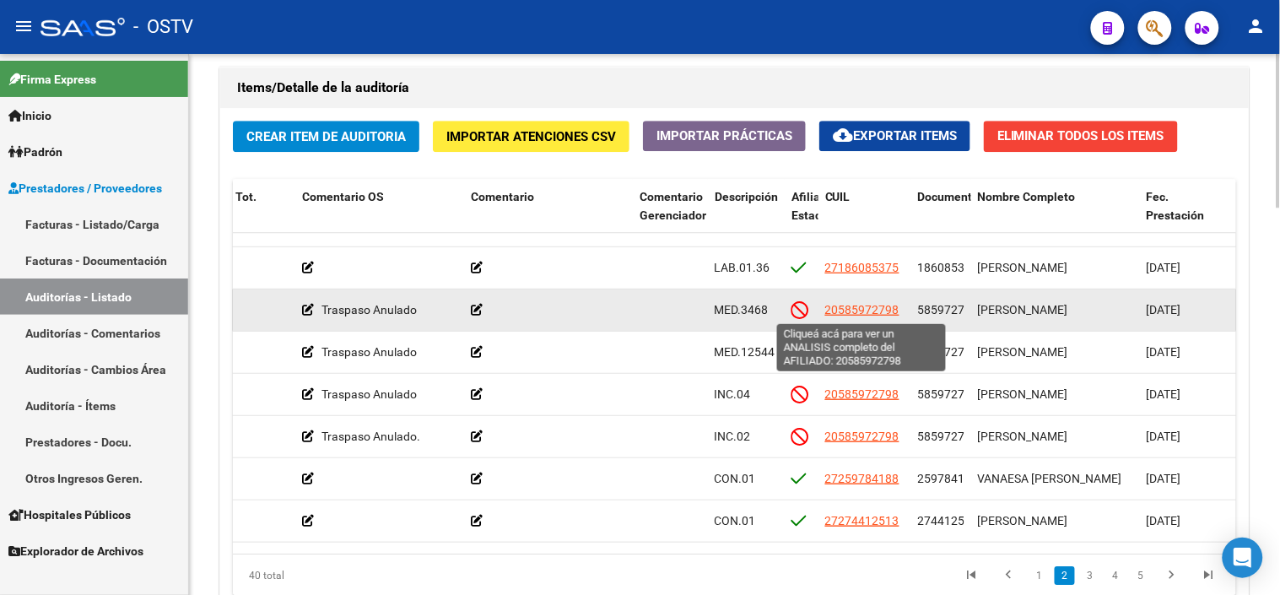
click at [849, 311] on span "20585972798" at bounding box center [862, 310] width 74 height 14
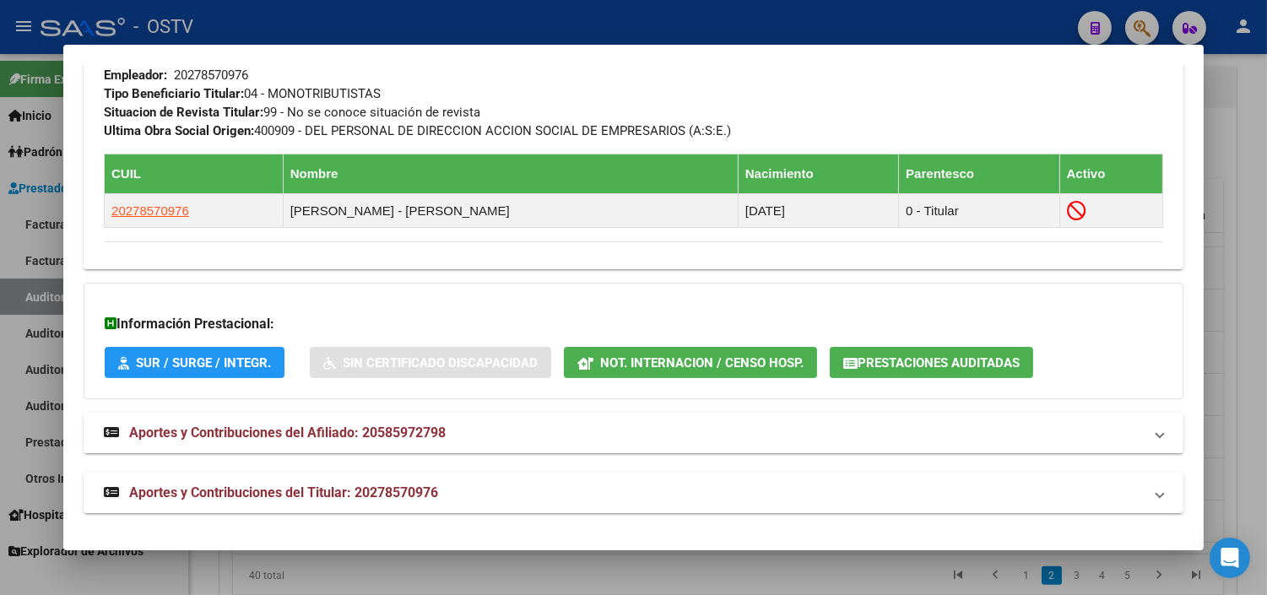
scroll to position [900, 0]
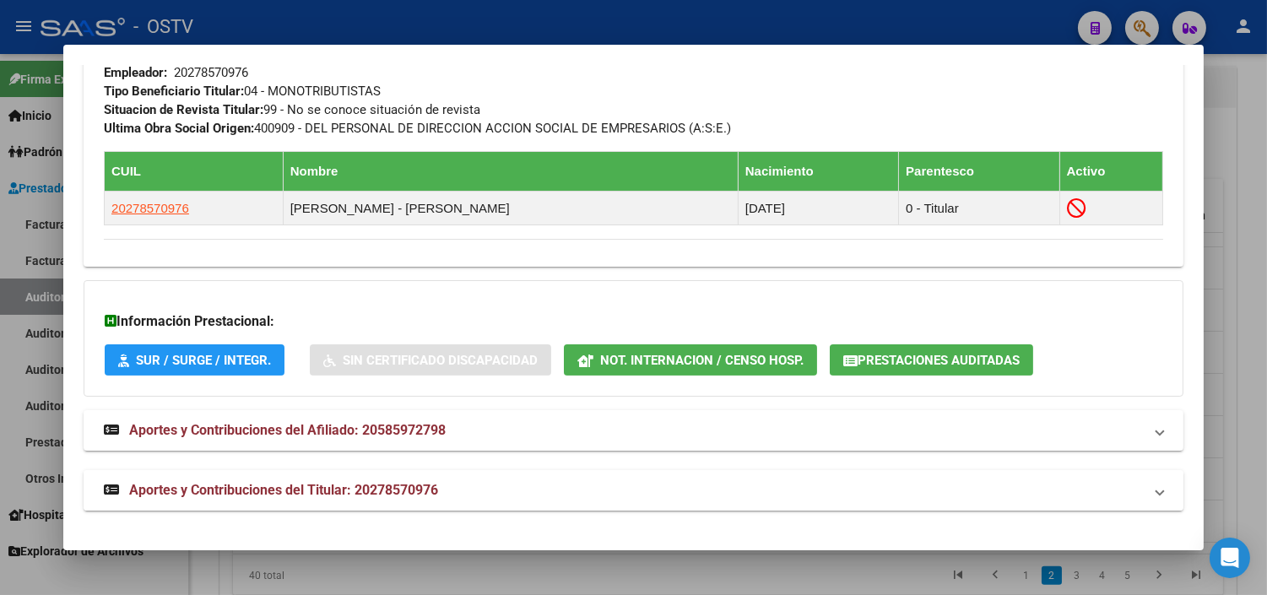
click at [281, 495] on span "Aportes y Contribuciones del Titular: 20278570976" at bounding box center [283, 490] width 309 height 16
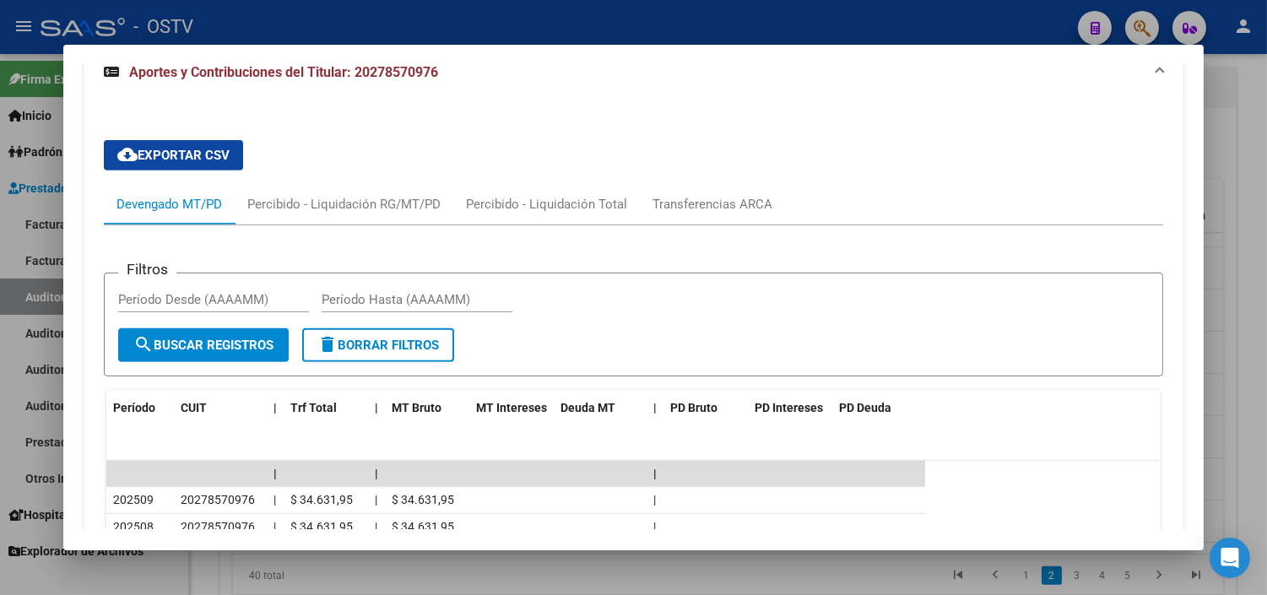
scroll to position [1095, 0]
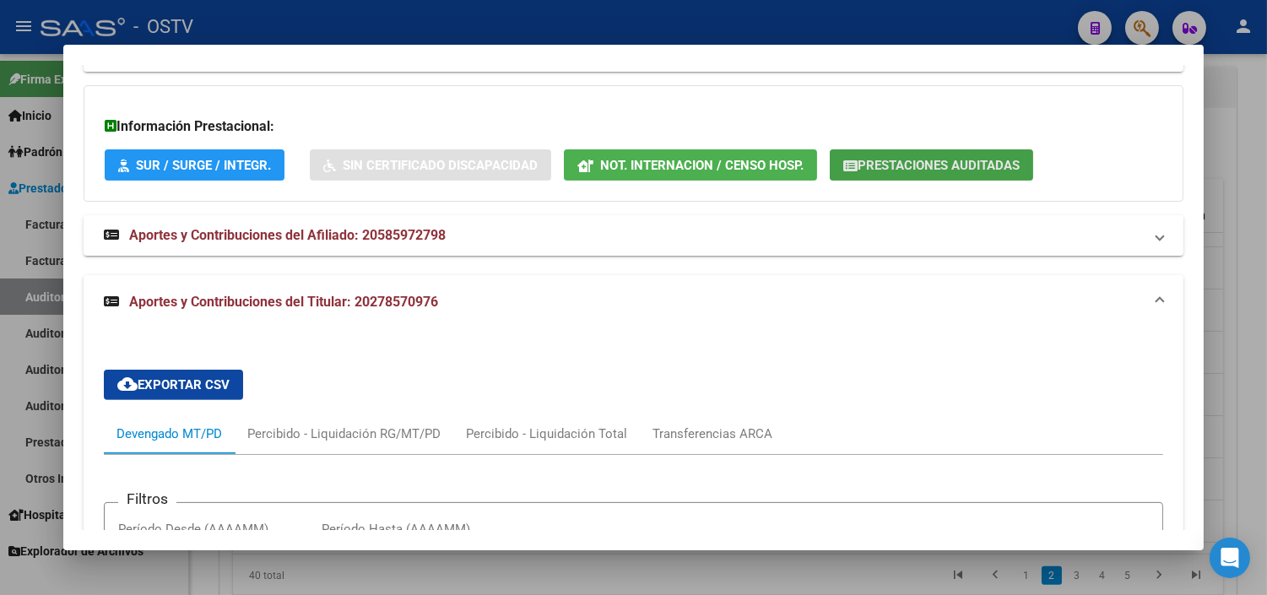
click at [882, 154] on button "Prestaciones Auditadas" at bounding box center [930, 164] width 203 height 31
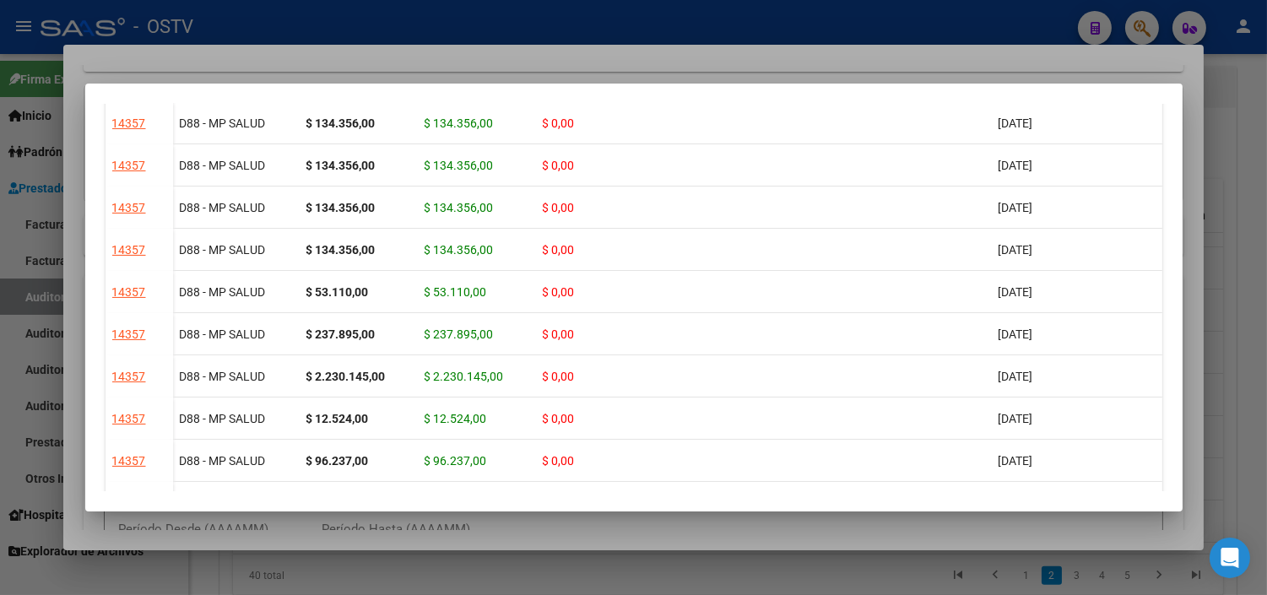
scroll to position [1031, 0]
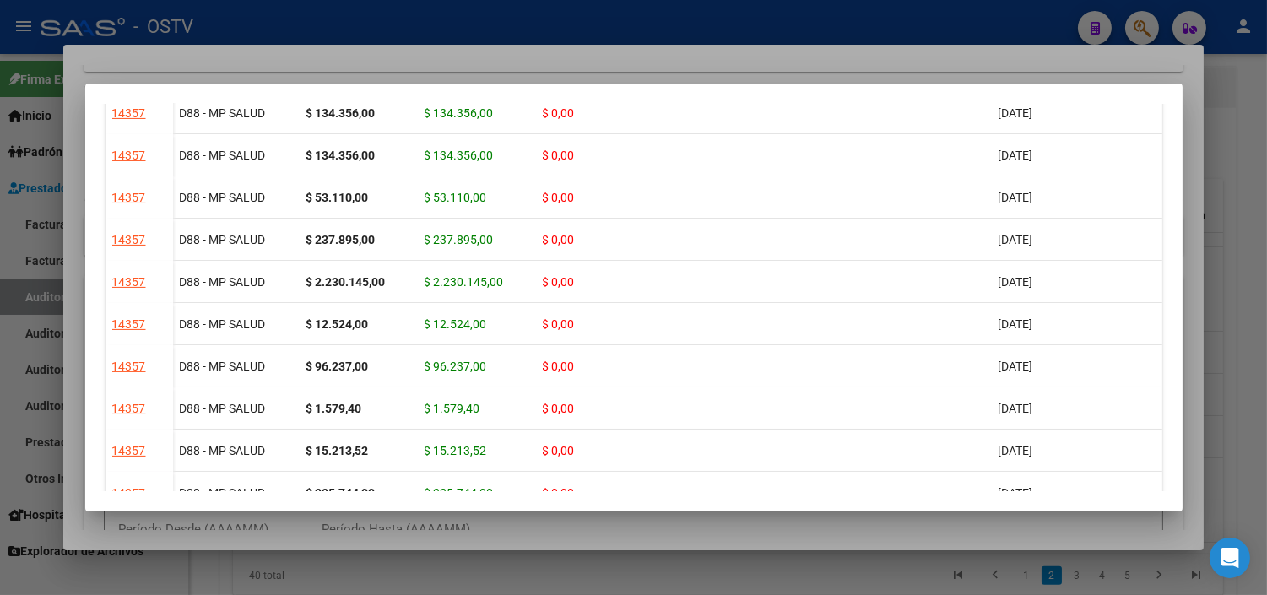
click at [602, 518] on div at bounding box center [633, 297] width 1267 height 595
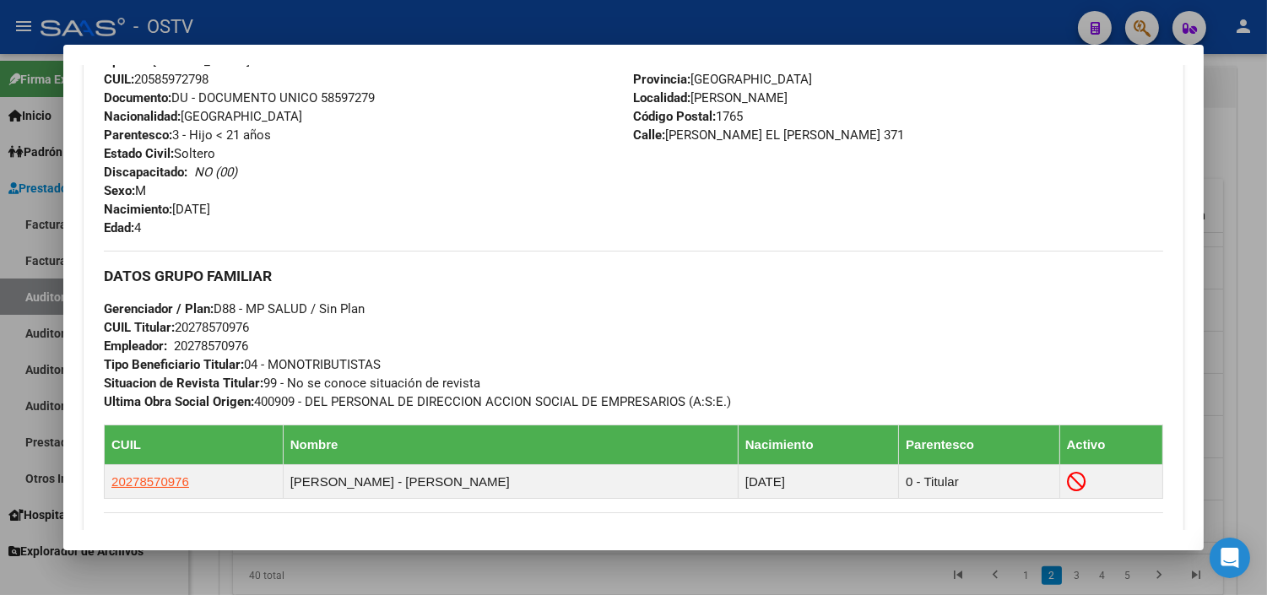
scroll to position [908, 0]
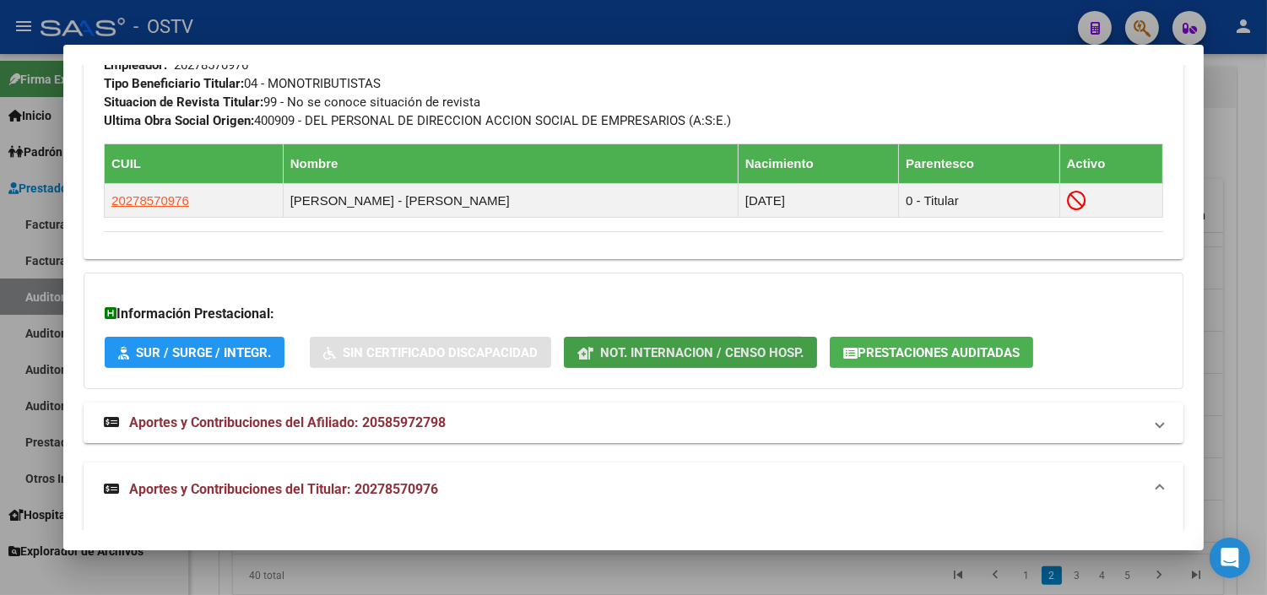
click at [586, 343] on button "Not. Internacion / Censo Hosp." at bounding box center [690, 352] width 253 height 31
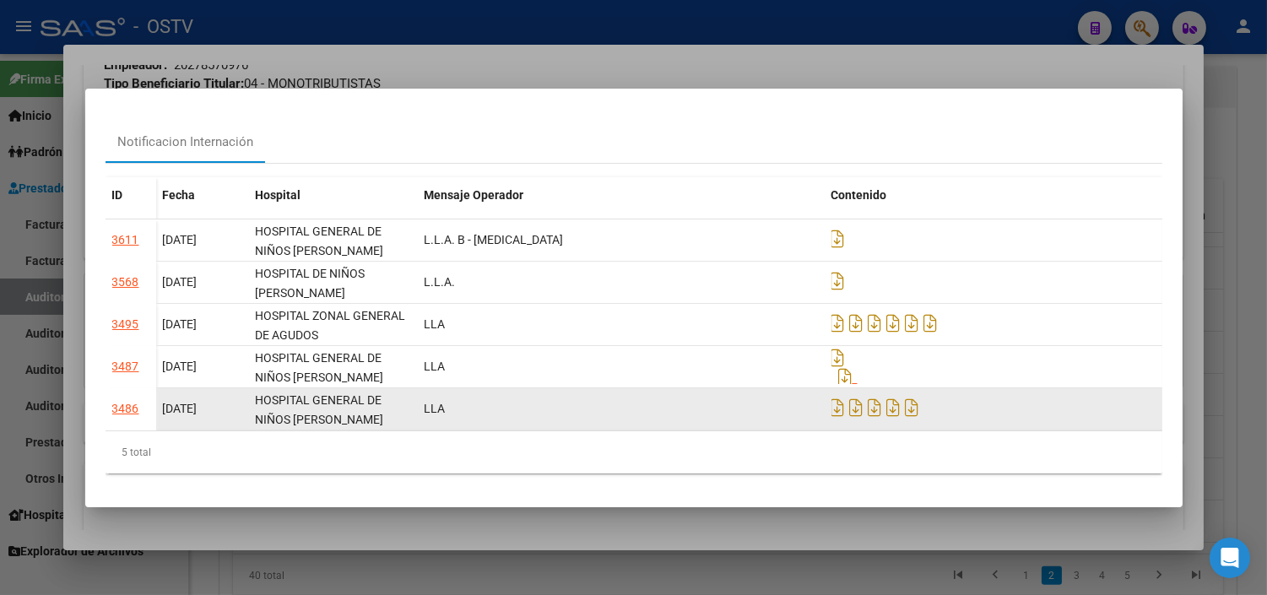
click at [125, 412] on div "3486" at bounding box center [125, 408] width 27 height 19
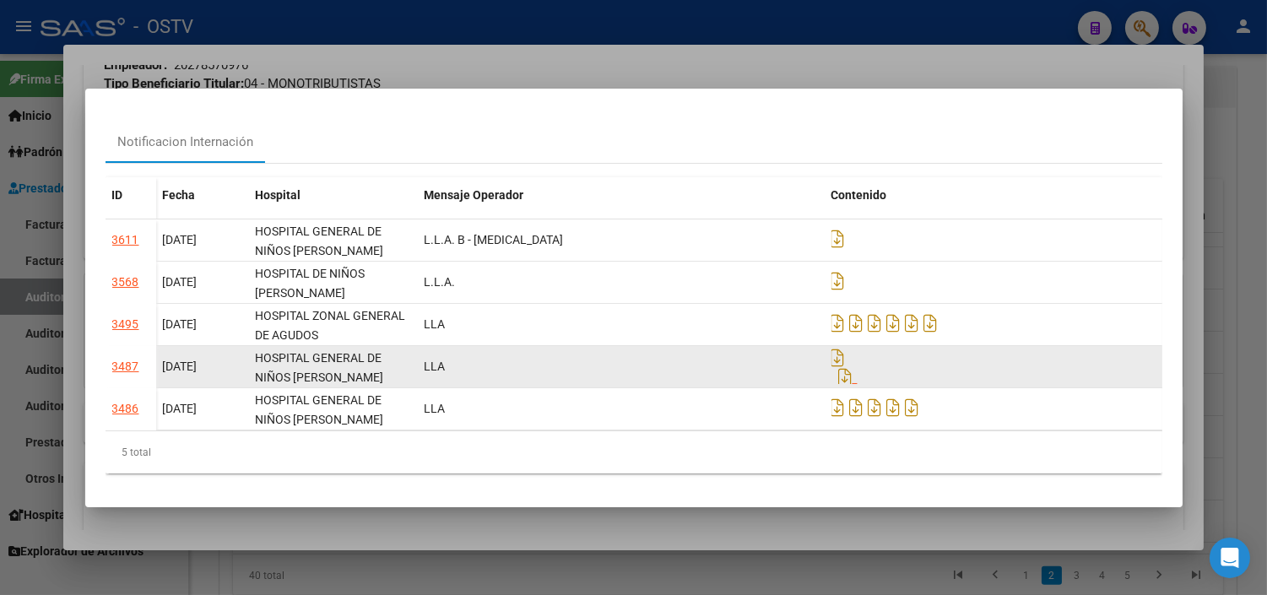
click at [115, 363] on div "3487" at bounding box center [125, 366] width 27 height 19
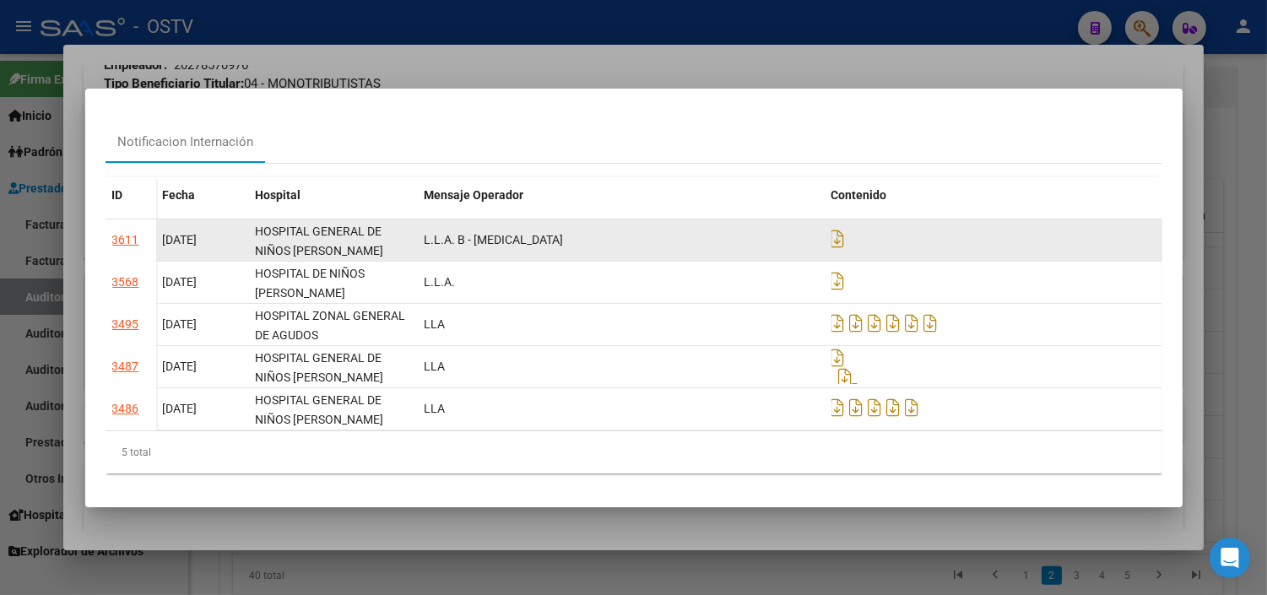
click at [122, 240] on div "3611" at bounding box center [125, 239] width 27 height 19
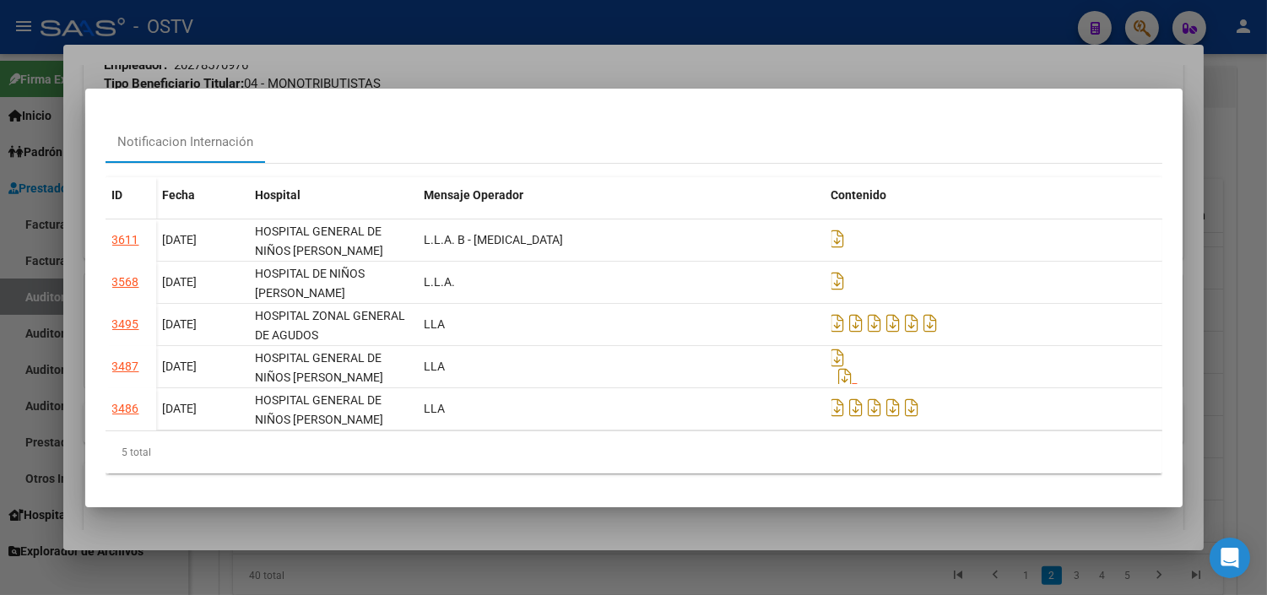
click at [422, 528] on div at bounding box center [633, 297] width 1267 height 595
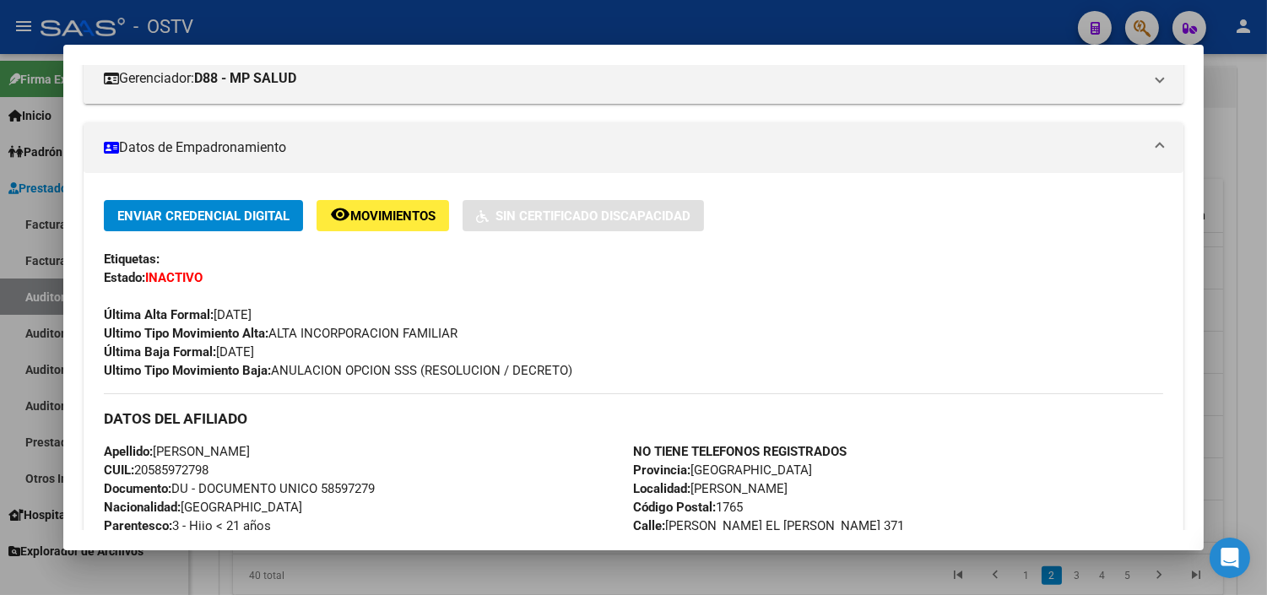
scroll to position [0, 0]
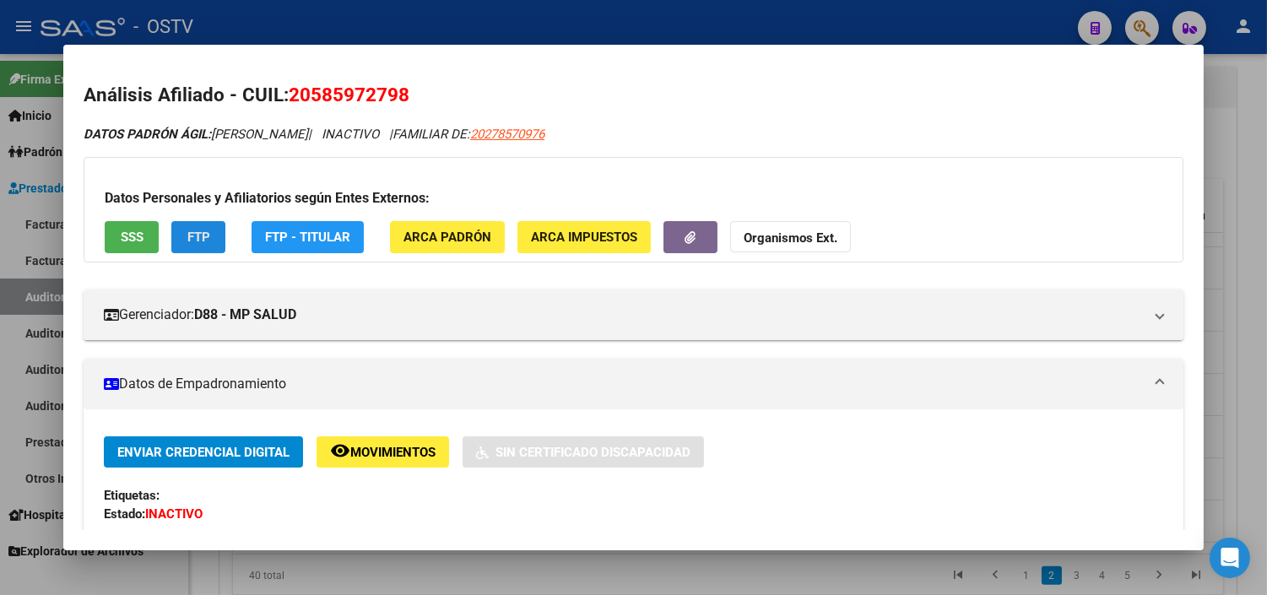
click at [177, 238] on button "FTP" at bounding box center [198, 236] width 54 height 31
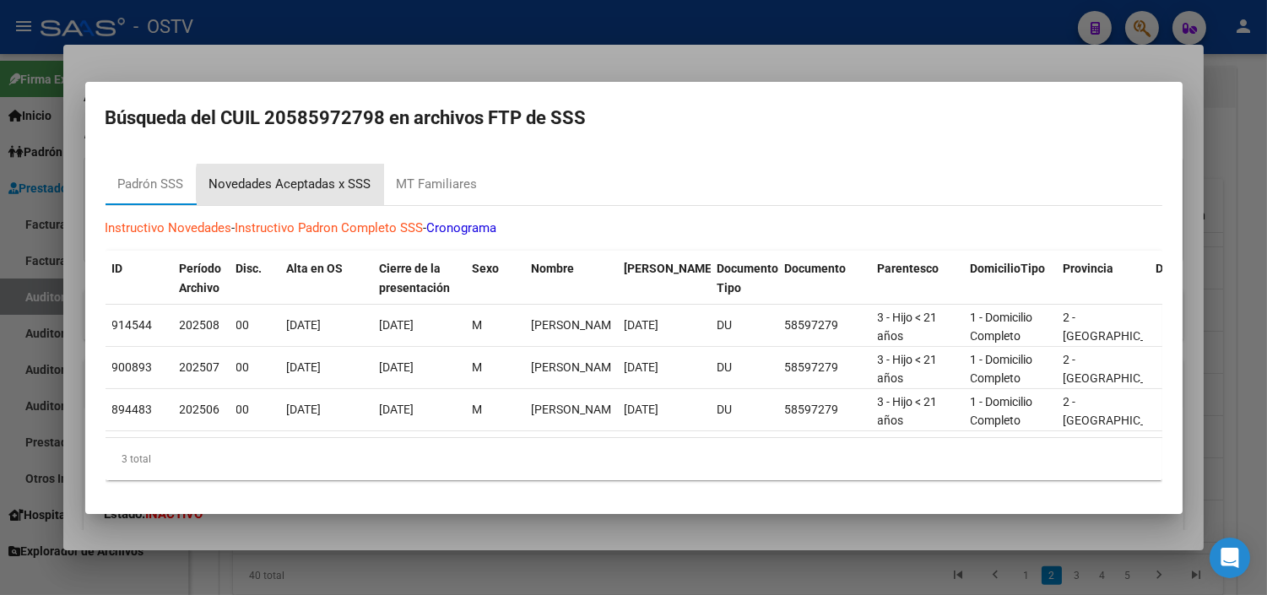
click at [341, 177] on div "Novedades Aceptadas x SSS" at bounding box center [290, 184] width 162 height 19
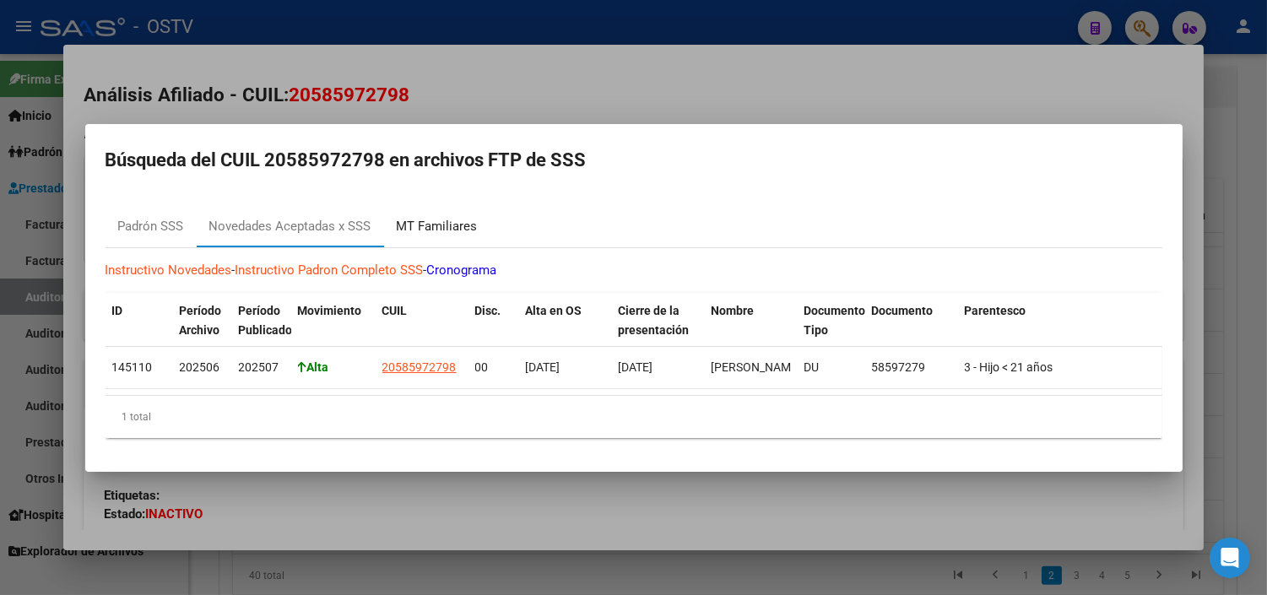
click at [435, 217] on div "MT Familiares" at bounding box center [437, 226] width 81 height 19
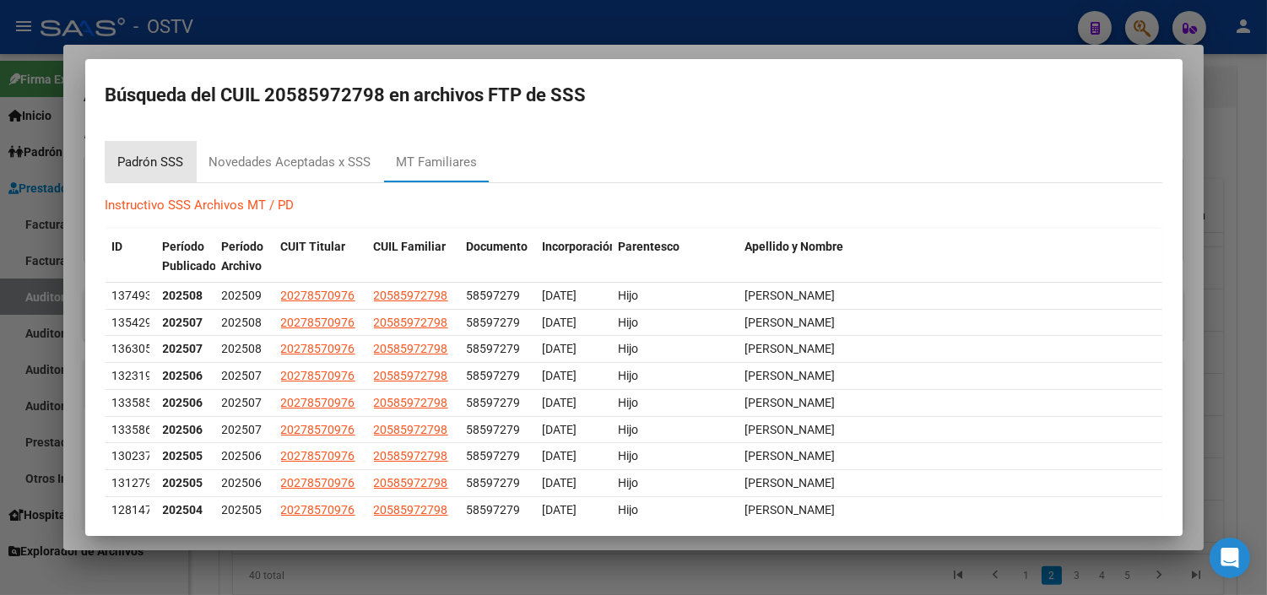
click at [154, 160] on div "Padrón SSS" at bounding box center [151, 162] width 66 height 19
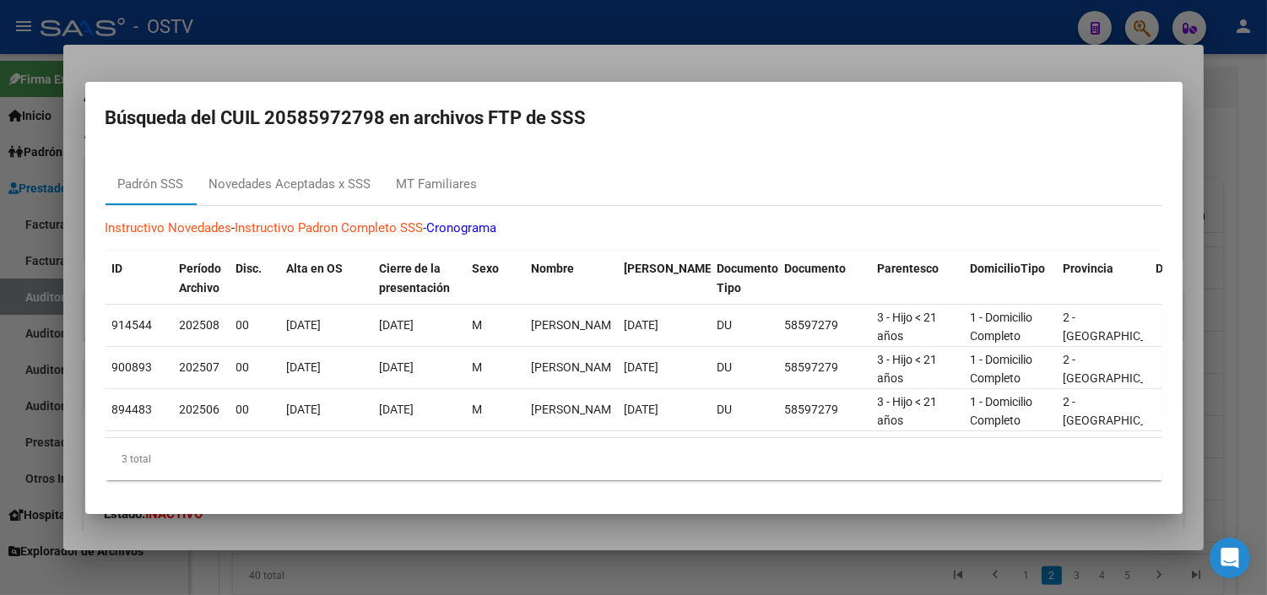
click at [251, 534] on div at bounding box center [633, 297] width 1267 height 595
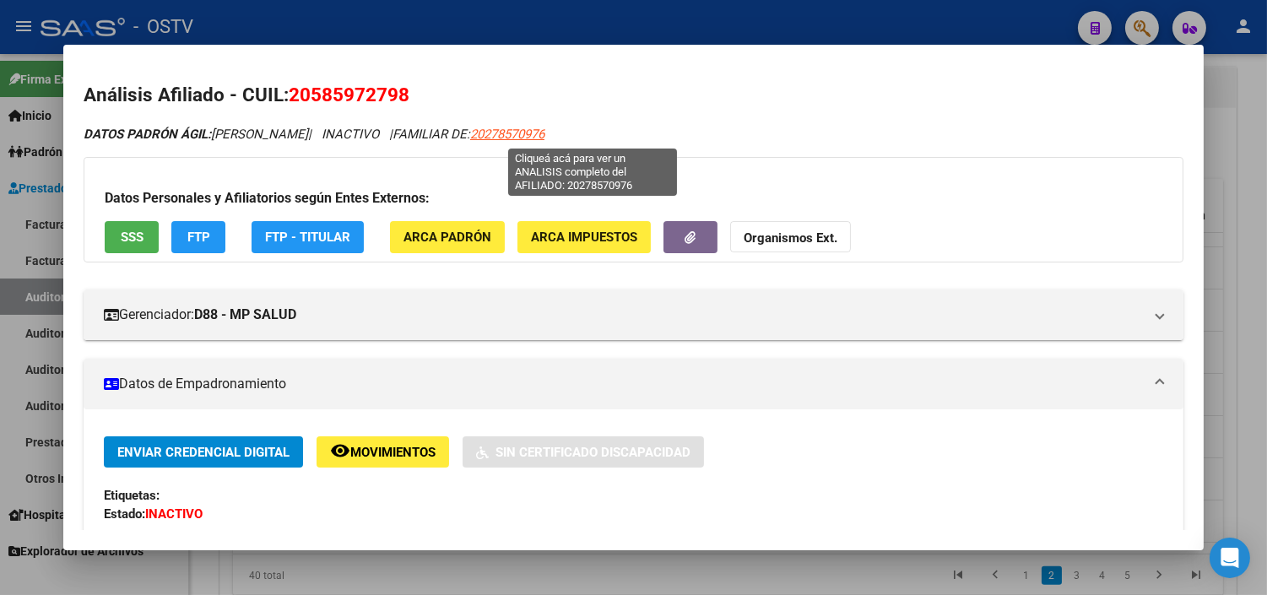
click at [544, 132] on span "20278570976" at bounding box center [507, 134] width 74 height 15
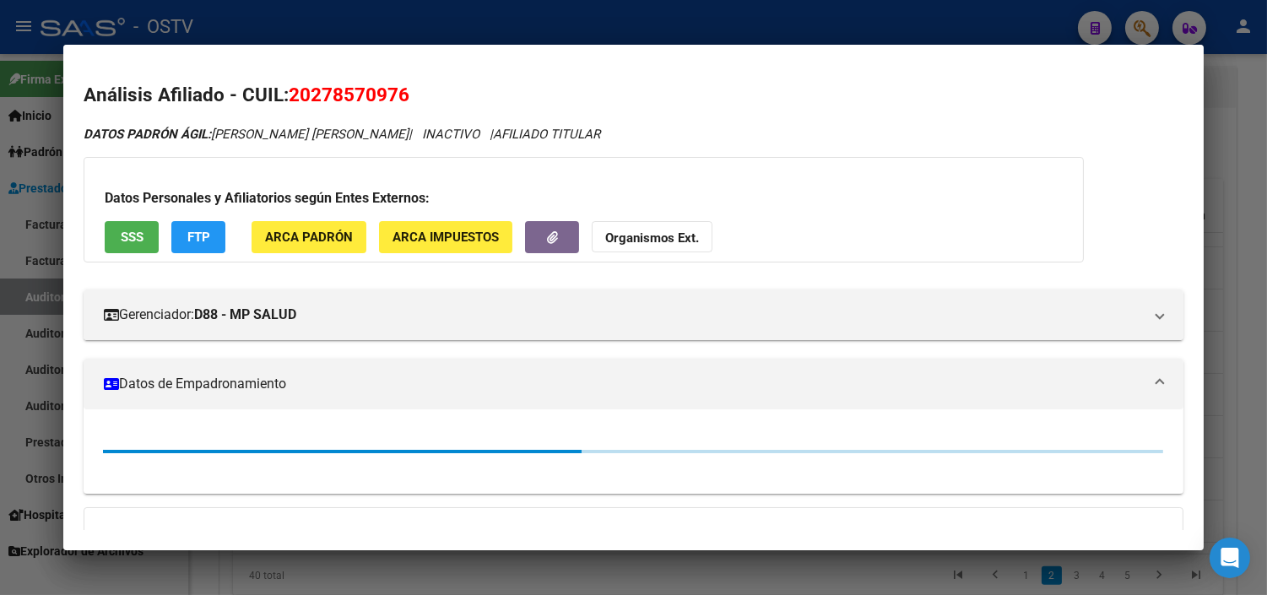
click at [177, 239] on button "FTP" at bounding box center [198, 236] width 54 height 31
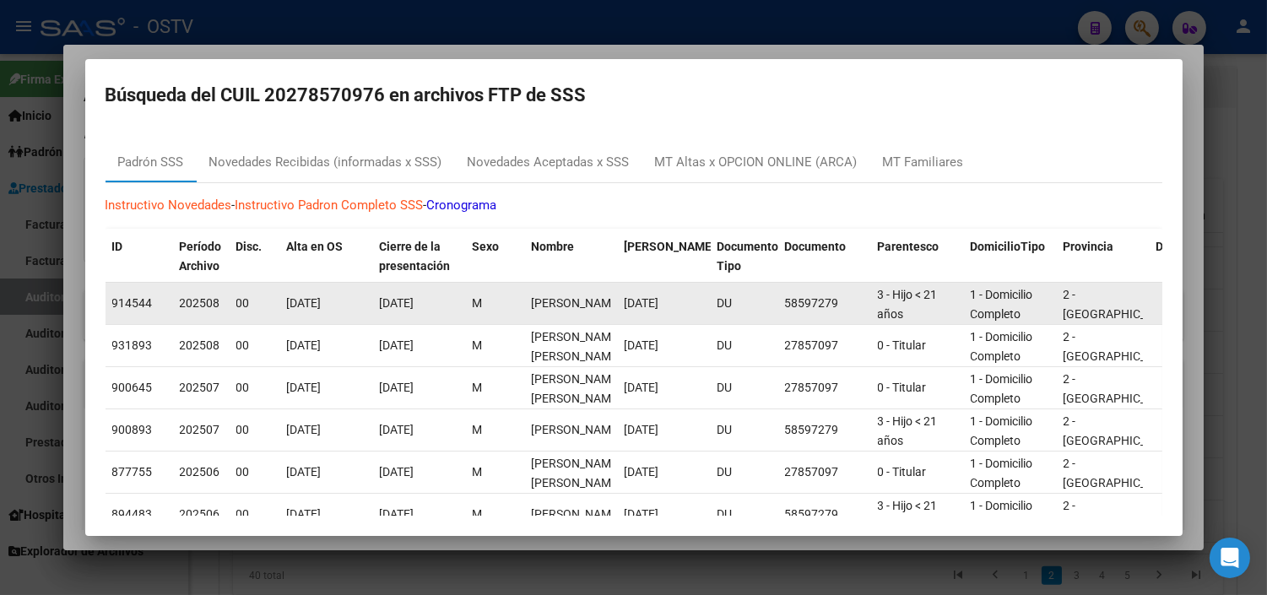
scroll to position [21, 0]
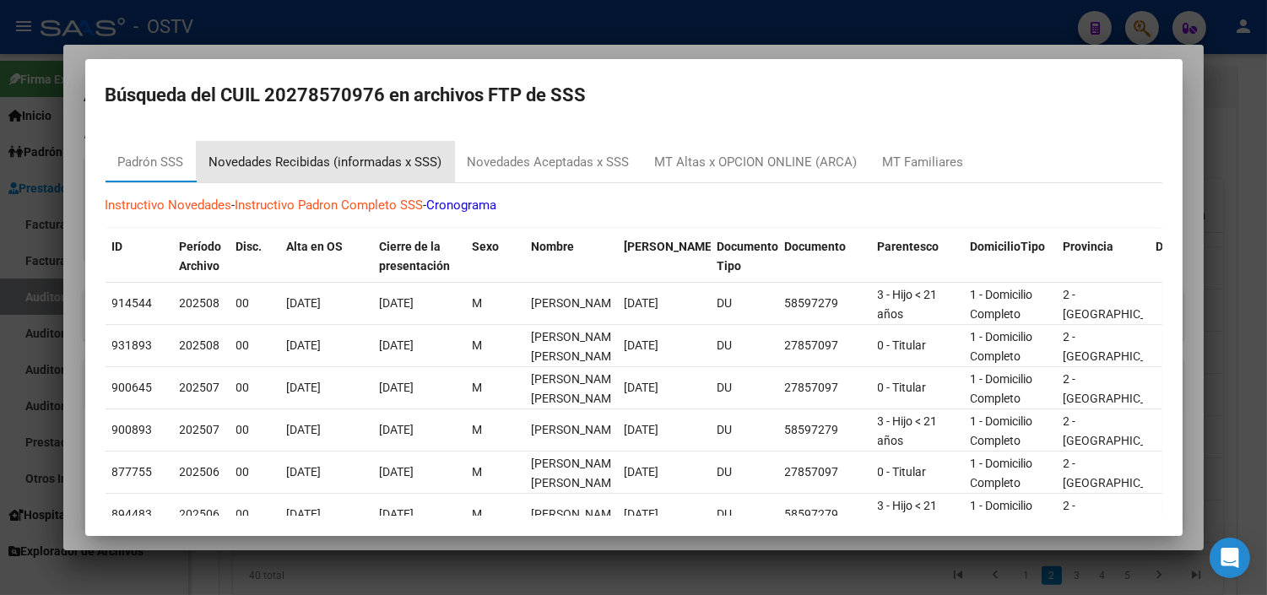
click at [409, 159] on div "Novedades Recibidas (informadas x SSS)" at bounding box center [325, 162] width 233 height 19
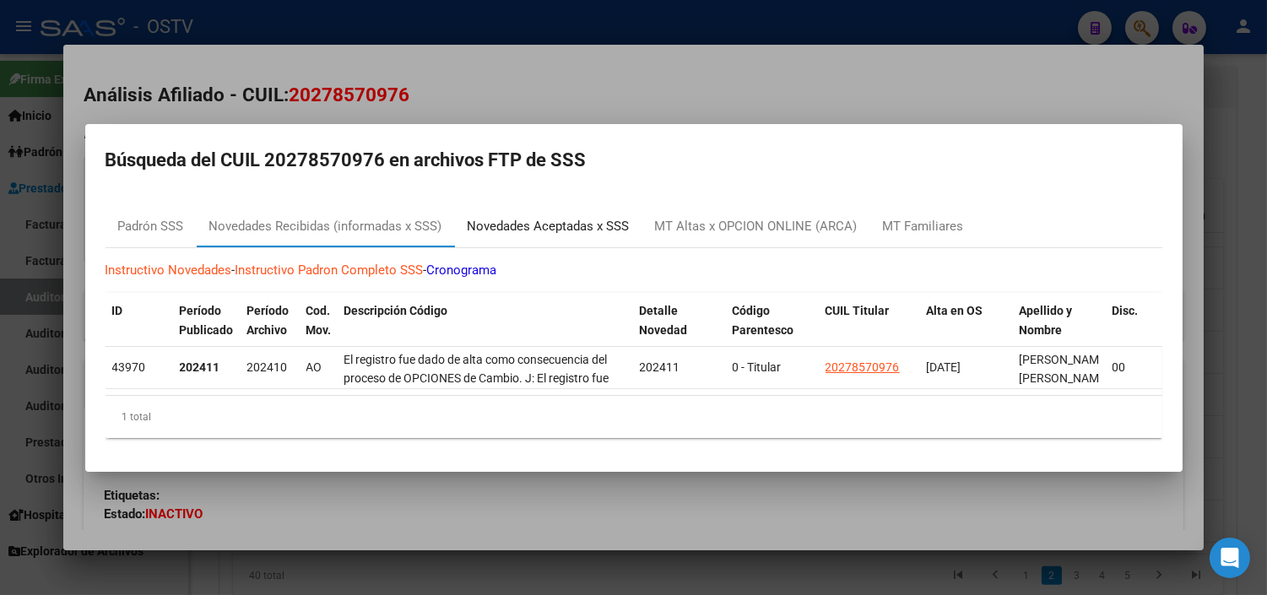
click at [525, 225] on div "Novedades Aceptadas x SSS" at bounding box center [548, 226] width 162 height 19
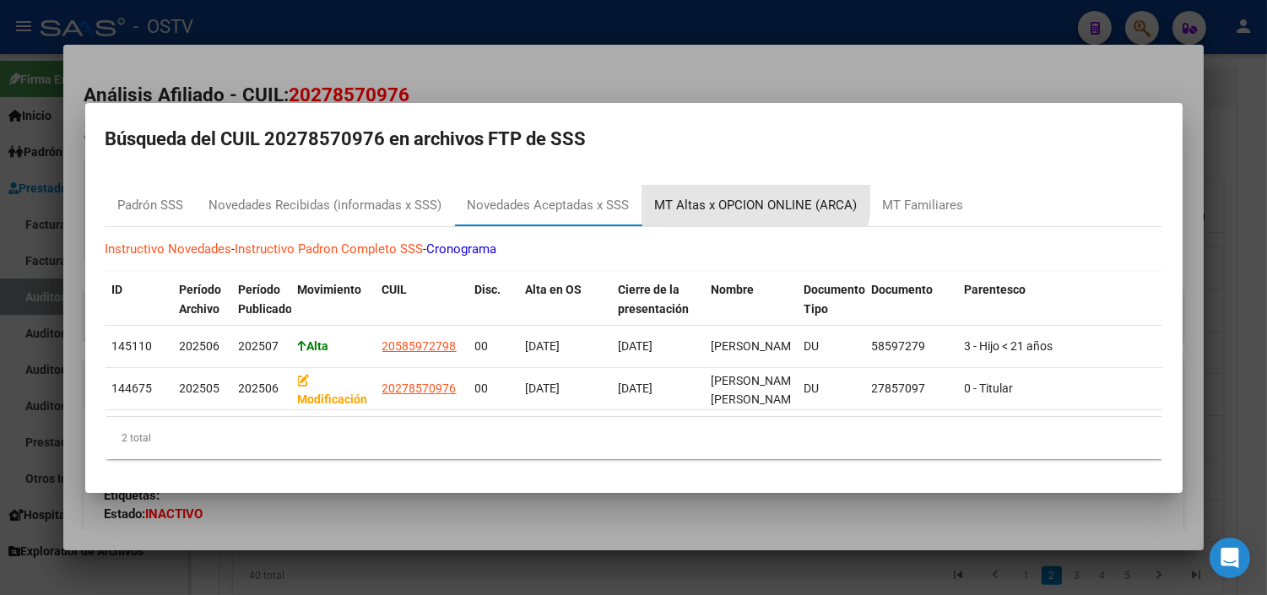
click at [747, 196] on div "MT Altas x OPCION ONLINE (ARCA)" at bounding box center [756, 205] width 203 height 19
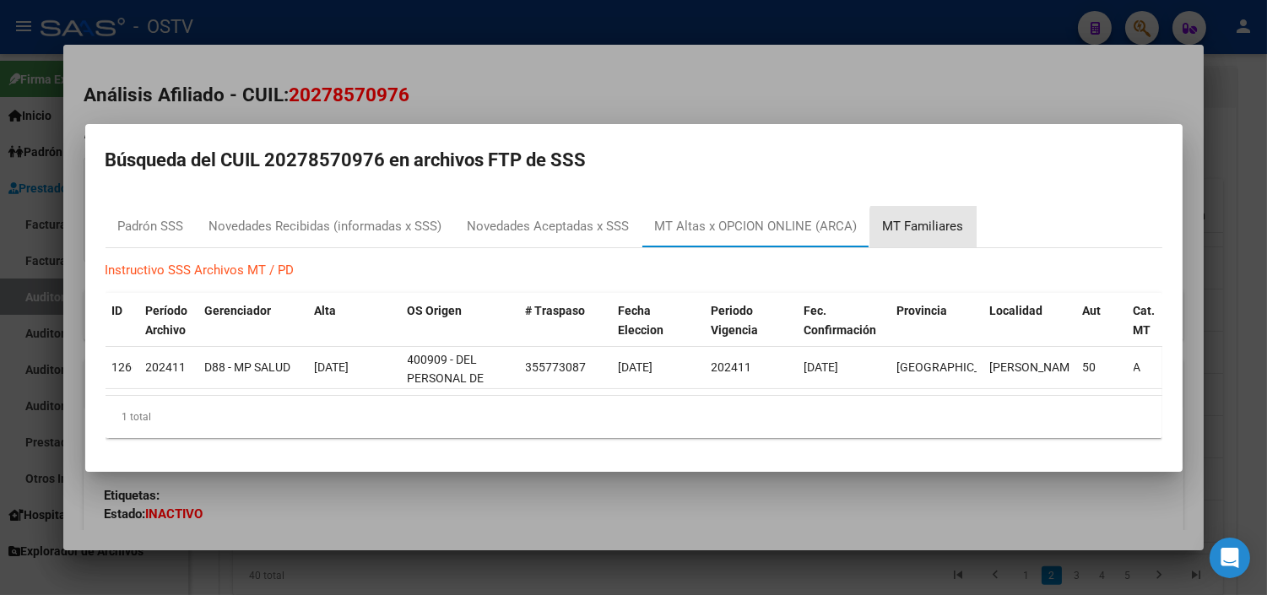
click at [933, 224] on div "MT Familiares" at bounding box center [923, 226] width 81 height 19
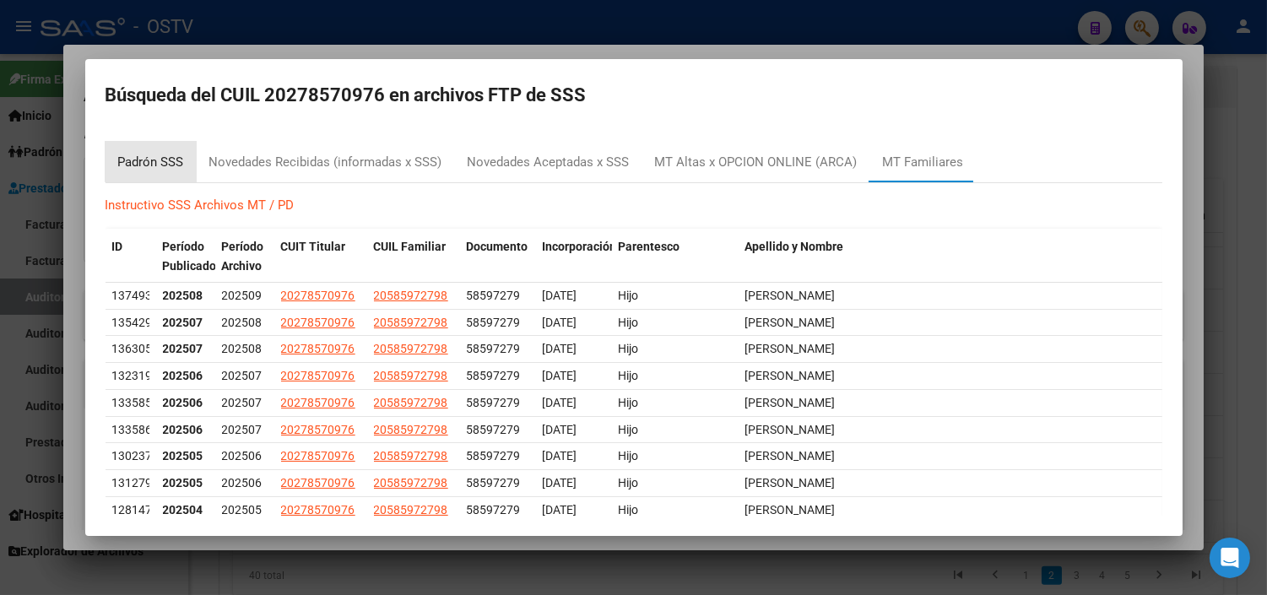
click at [167, 154] on div "Padrón SSS" at bounding box center [151, 162] width 66 height 19
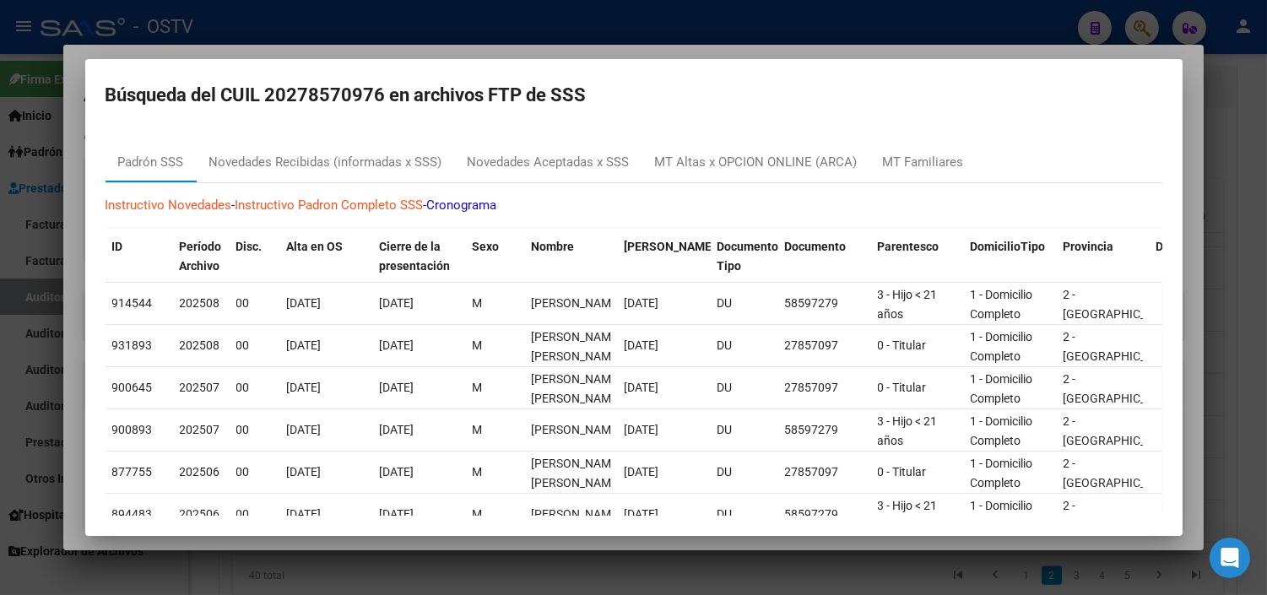
click at [409, 561] on div at bounding box center [633, 297] width 1267 height 595
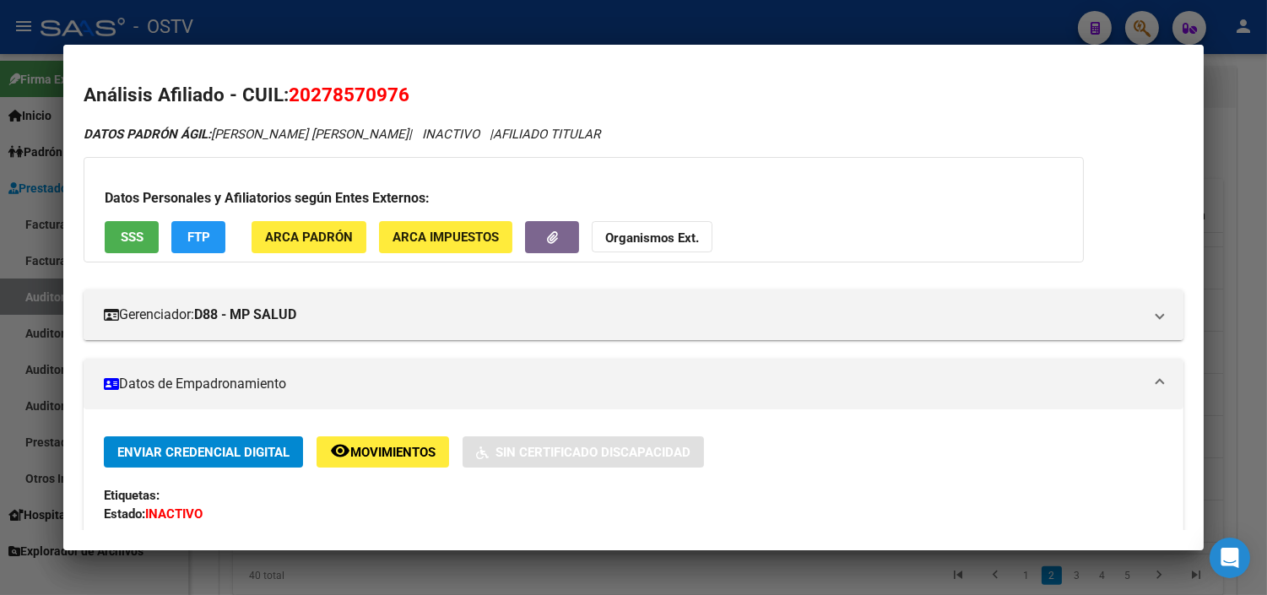
click at [326, 97] on span "20278570976" at bounding box center [349, 95] width 121 height 22
click at [326, 90] on span "20278570976" at bounding box center [349, 95] width 121 height 22
copy span "20278570976"
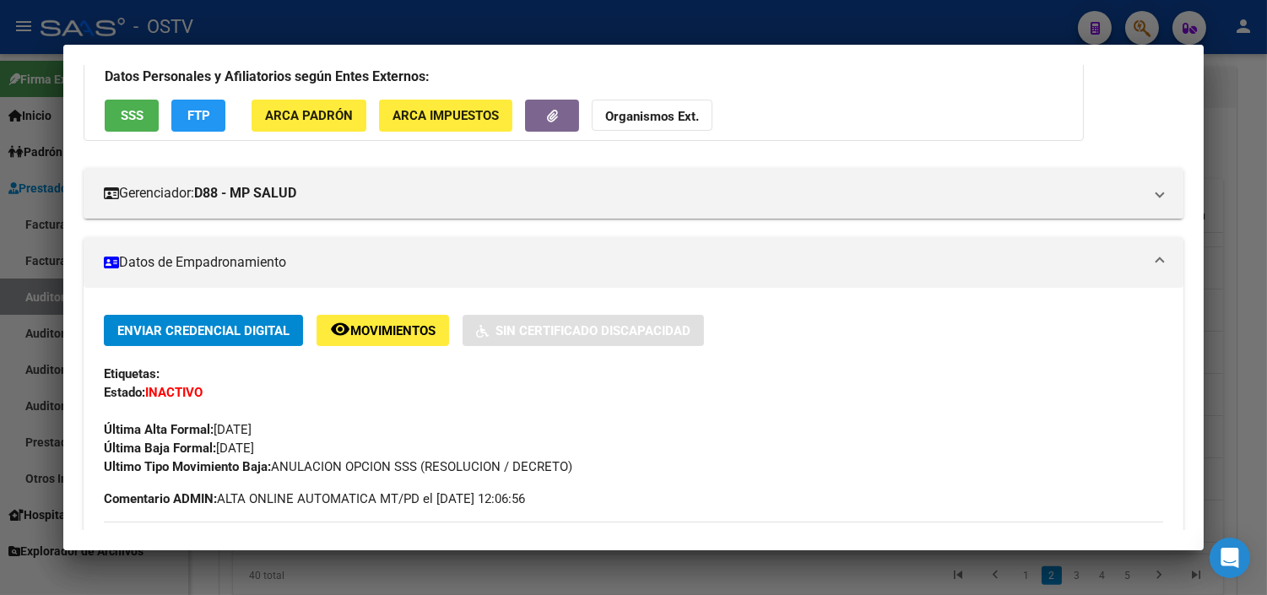
scroll to position [0, 0]
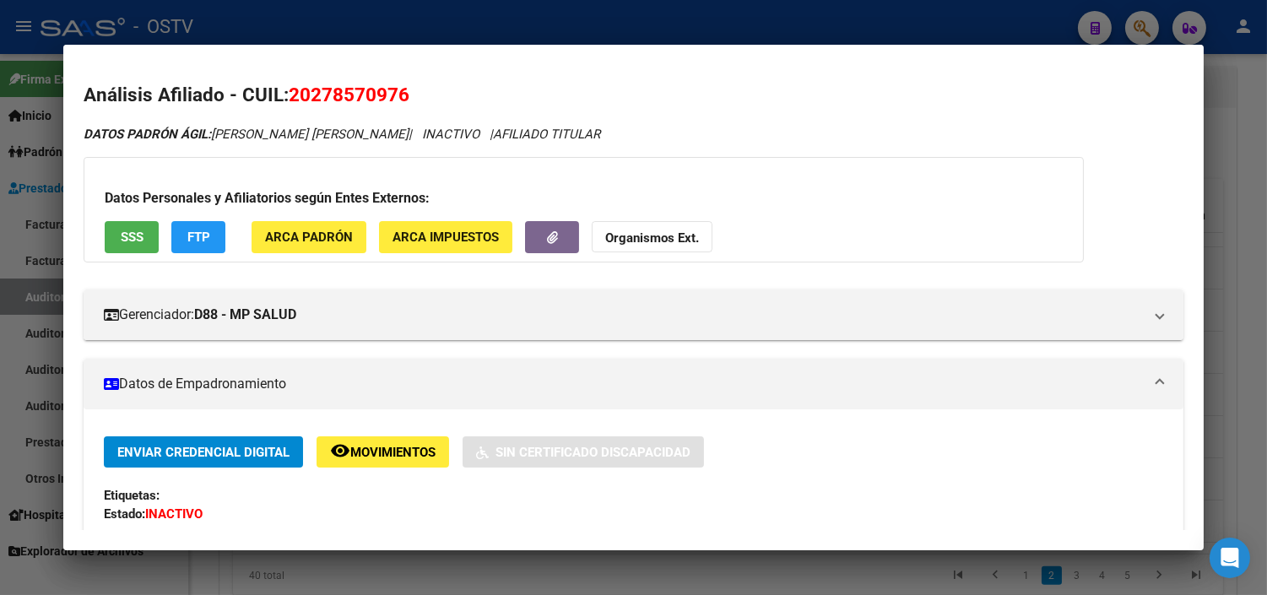
copy span "20278570976"
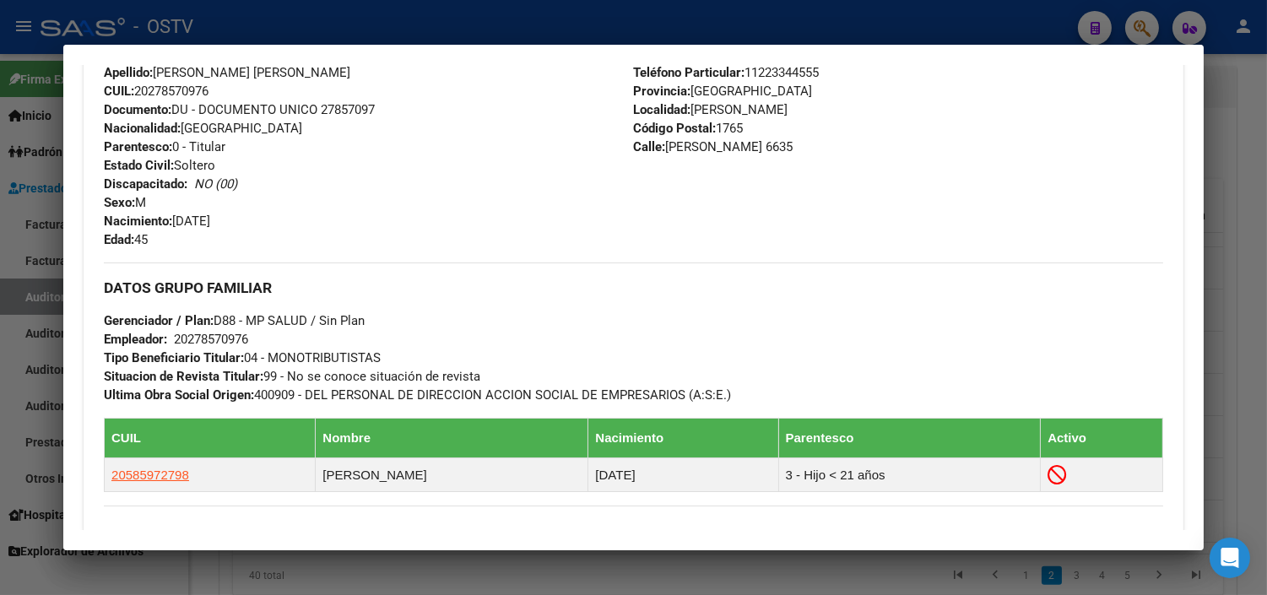
scroll to position [855, 0]
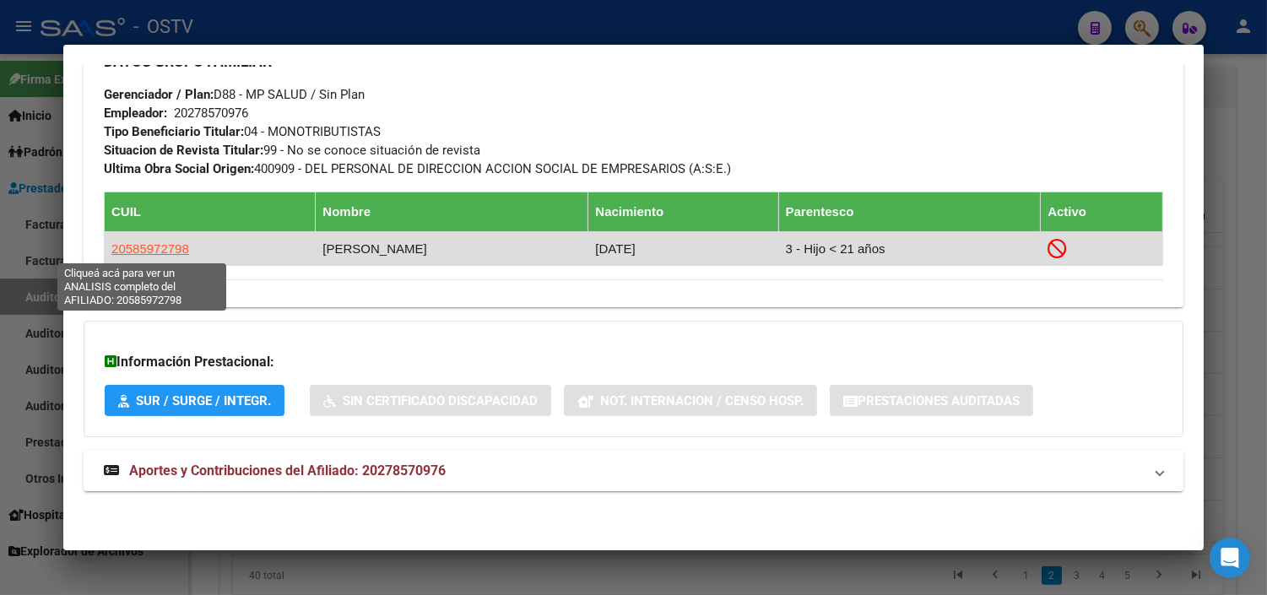
click at [175, 249] on span "20585972798" at bounding box center [150, 248] width 78 height 14
type textarea "20585972798"
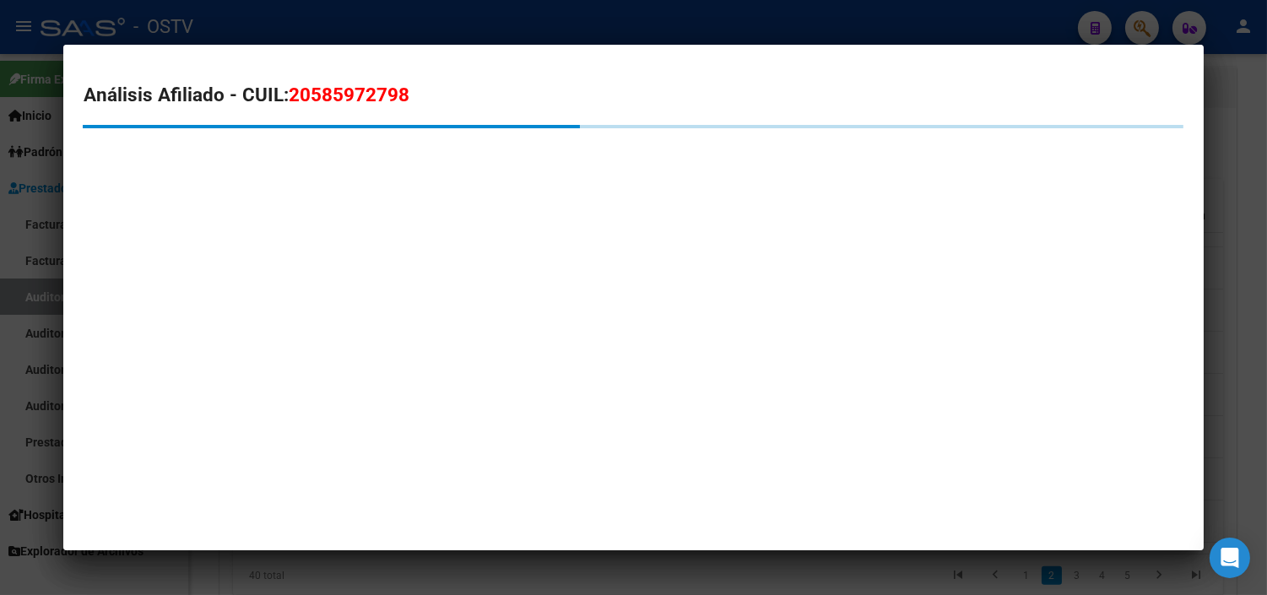
click at [321, 100] on span "20585972798" at bounding box center [349, 95] width 121 height 22
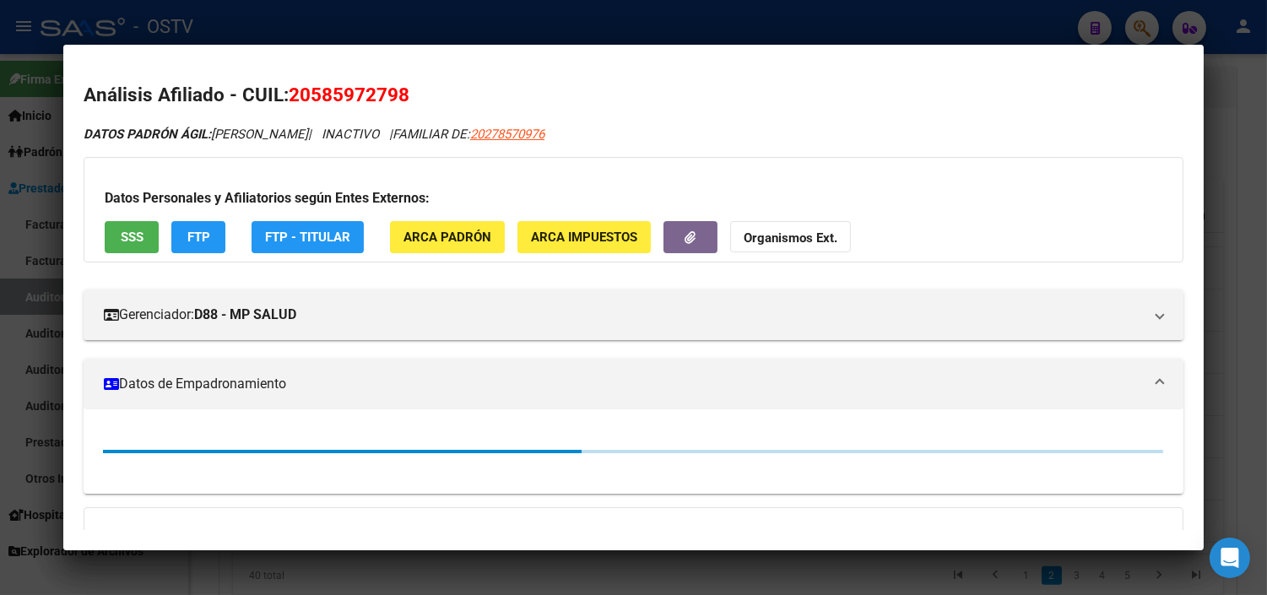
copy span "20585972798"
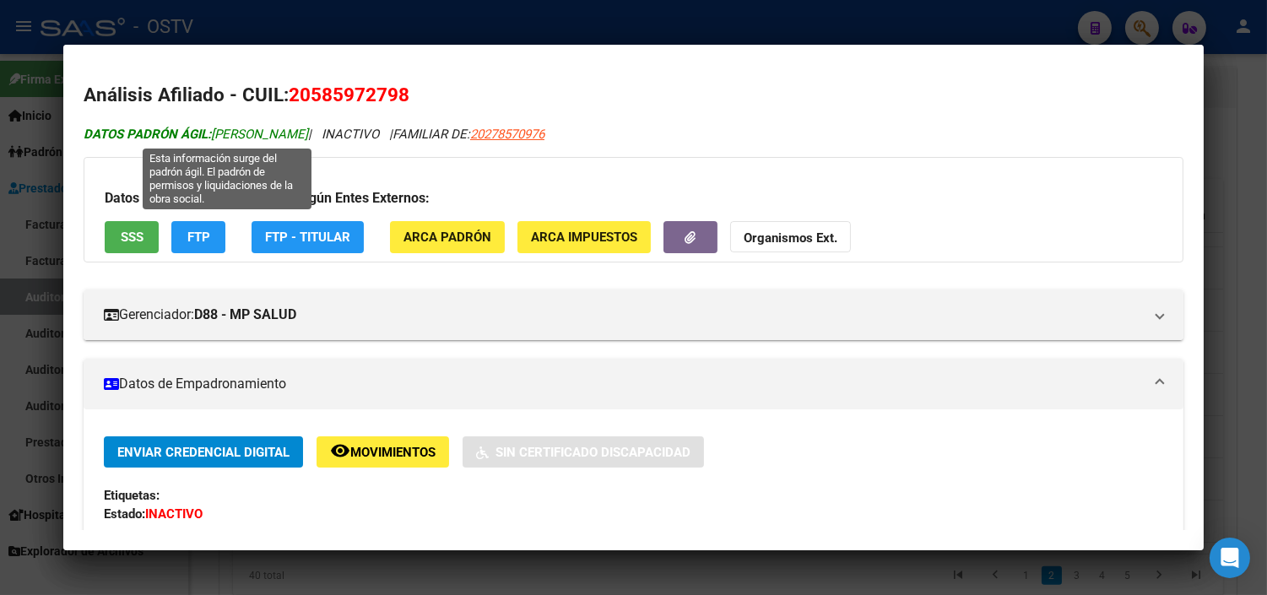
drag, startPoint x: 212, startPoint y: 138, endPoint x: 373, endPoint y: 140, distance: 161.2
click at [308, 140] on span "DATOS PADRÓN ÁGIL: ARIAS ANTHONY BEMJAMIN" at bounding box center [196, 134] width 224 height 15
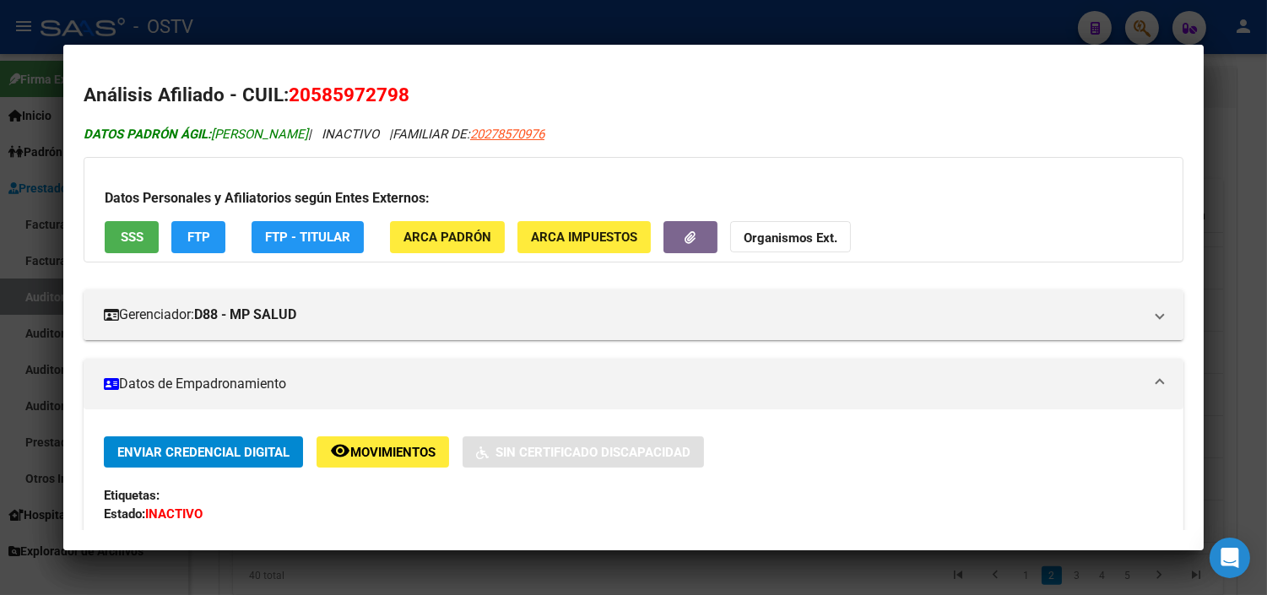
copy span "RIAS ANTHONY BEMJAMIN"
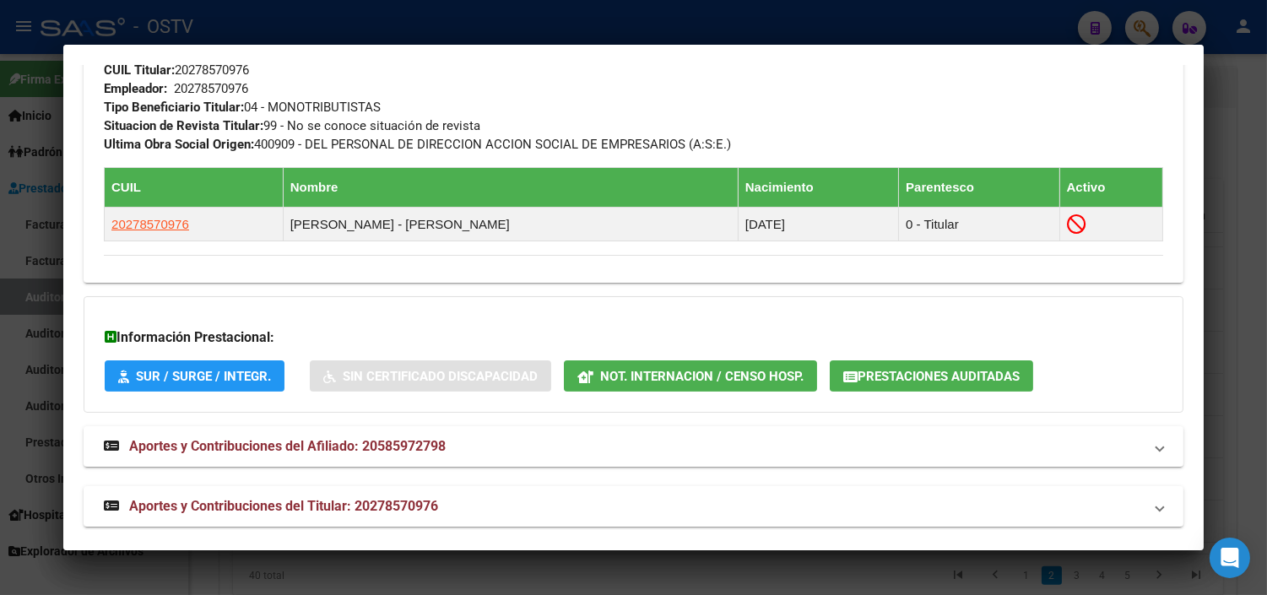
scroll to position [900, 0]
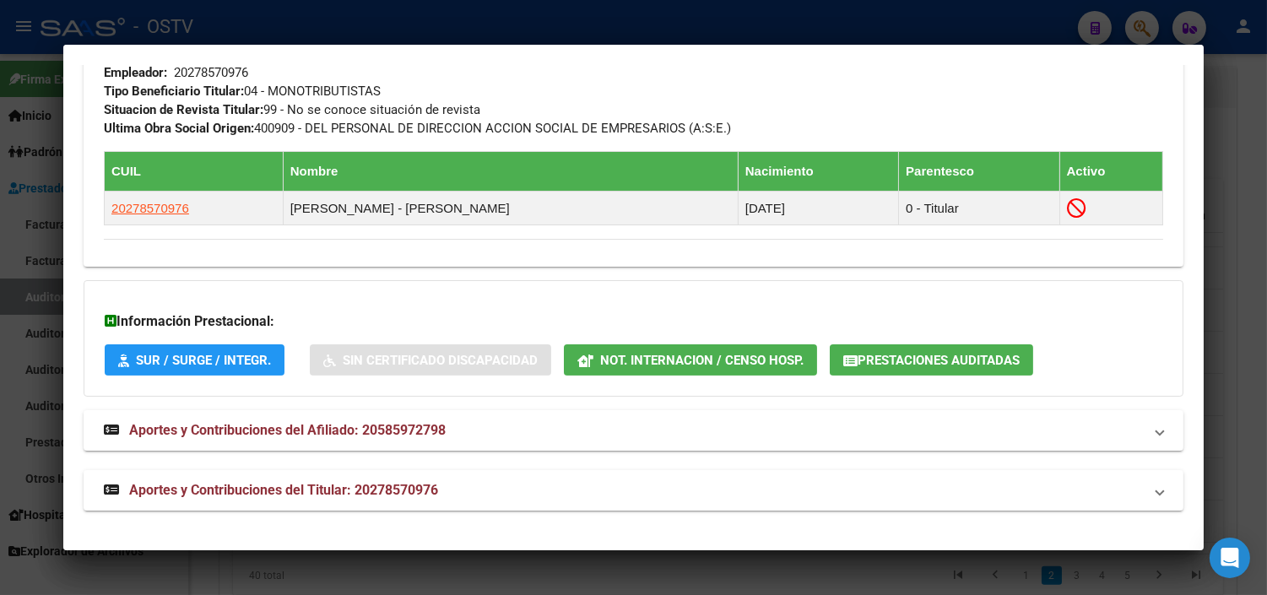
click at [950, 368] on span "Prestaciones Auditadas" at bounding box center [938, 360] width 162 height 15
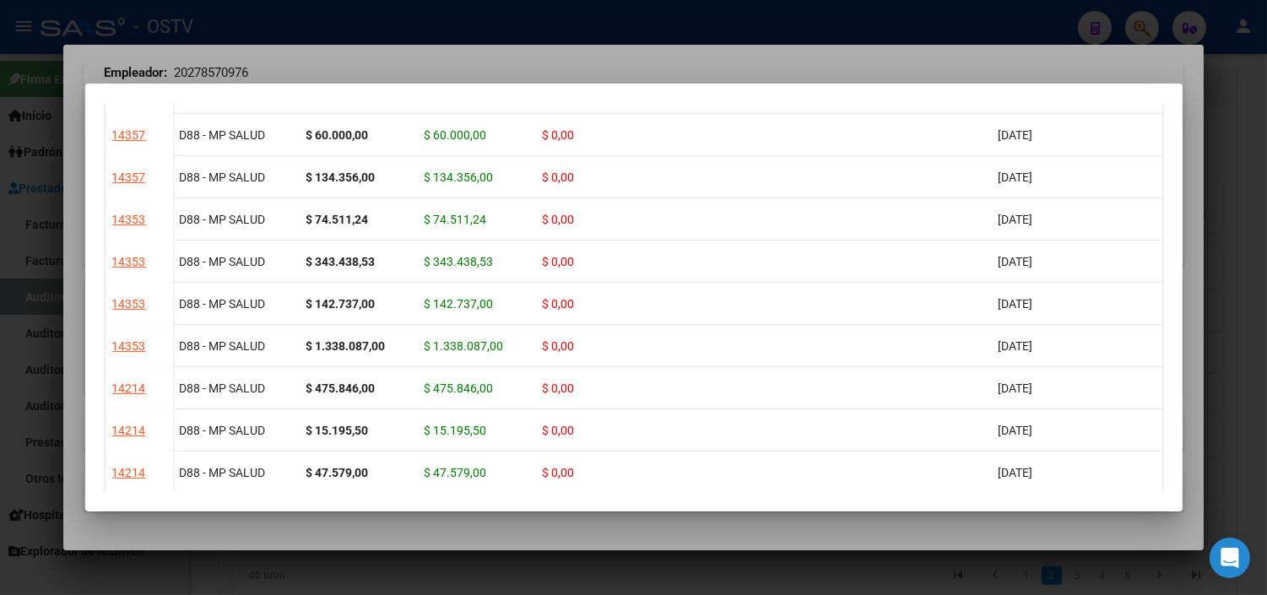
scroll to position [1884, 0]
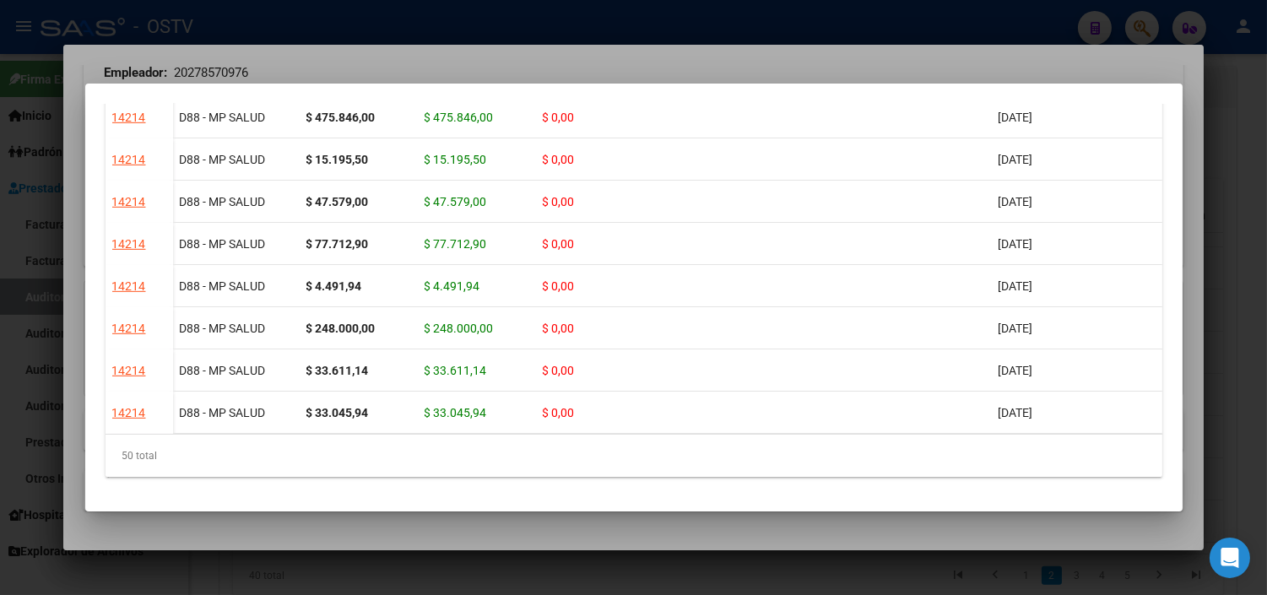
click at [656, 528] on div at bounding box center [633, 297] width 1267 height 595
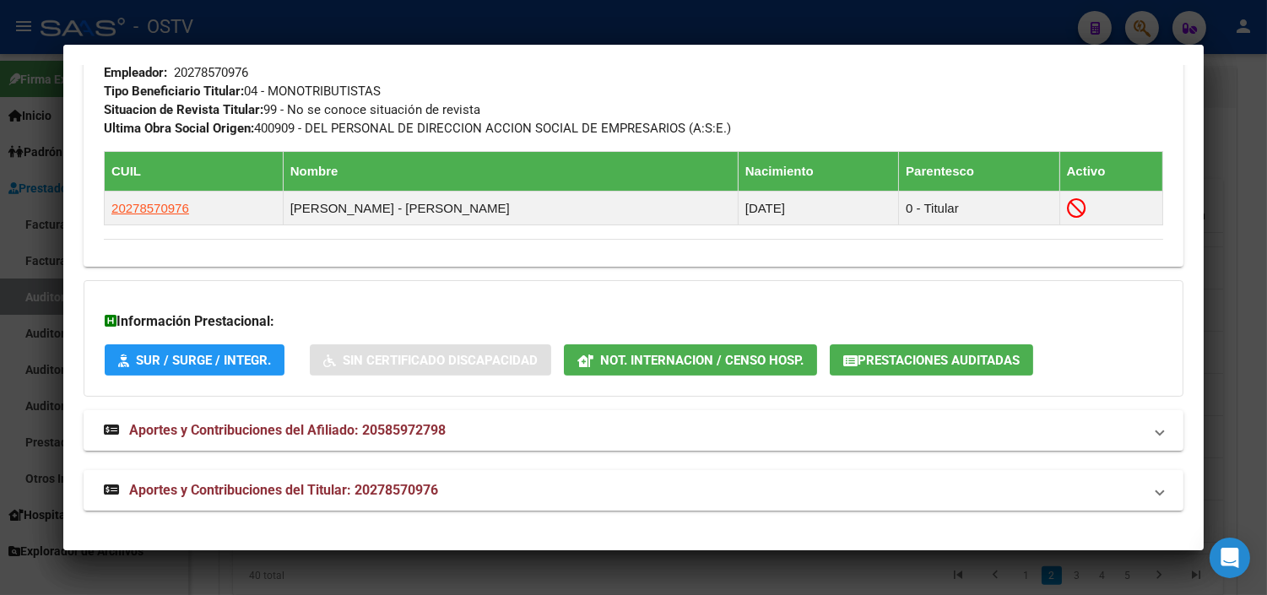
click at [694, 570] on div at bounding box center [633, 297] width 1267 height 595
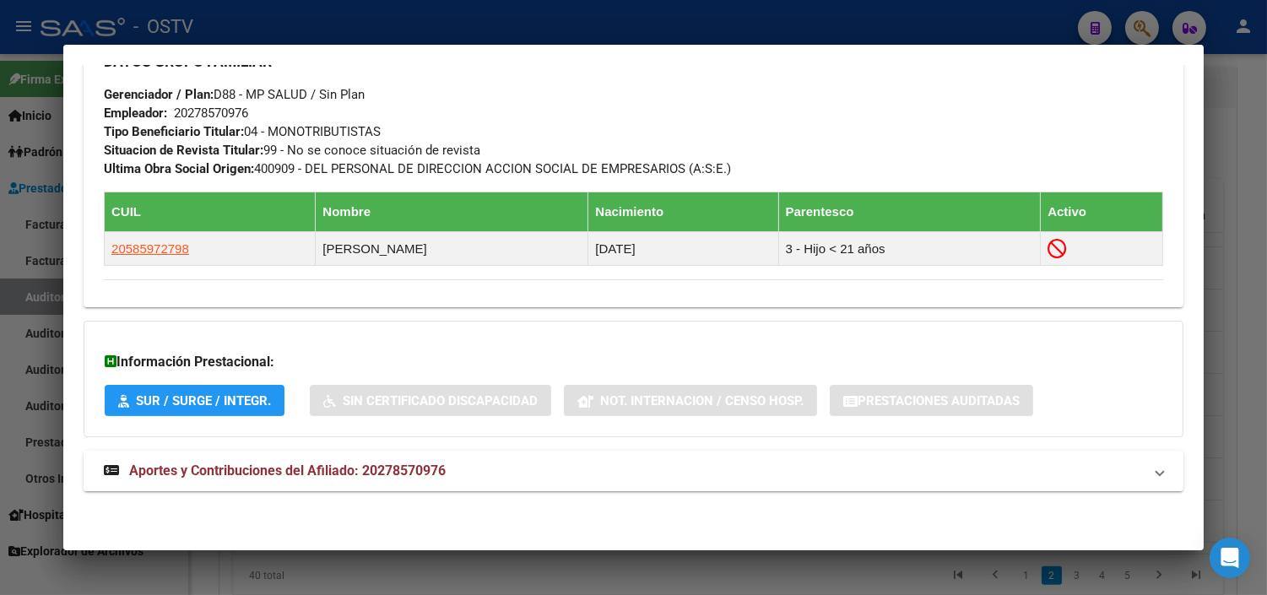
click at [352, 471] on span "Aportes y Contribuciones del Afiliado: 20278570976" at bounding box center [287, 470] width 316 height 16
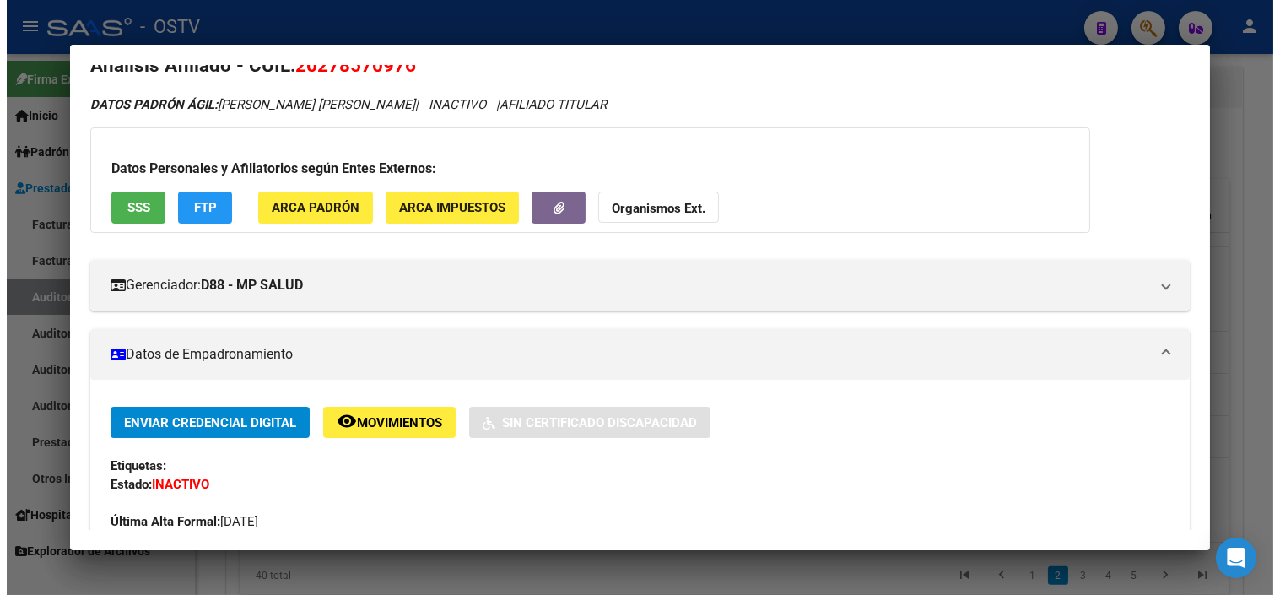
scroll to position [0, 0]
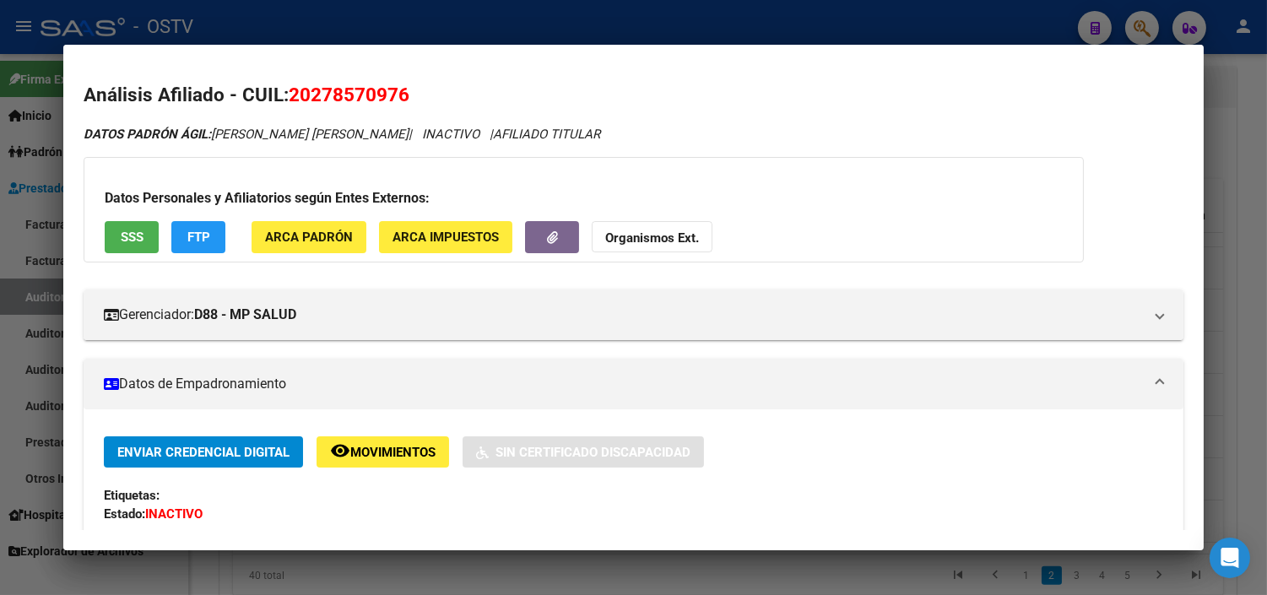
click at [443, 569] on div at bounding box center [633, 297] width 1267 height 595
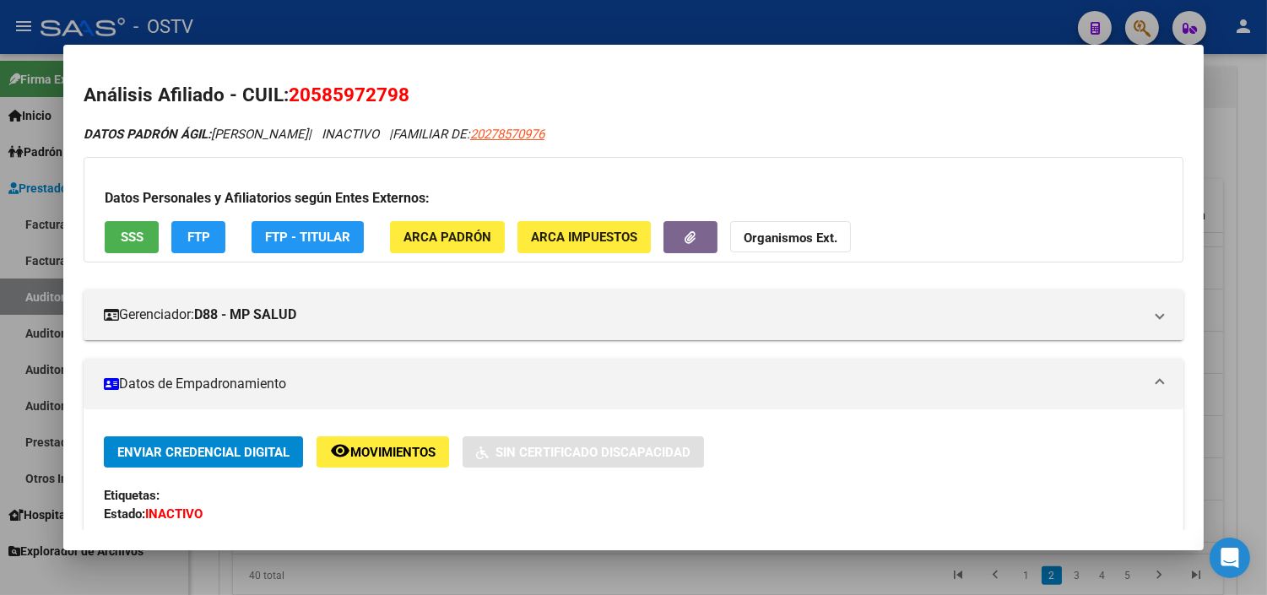
click at [443, 569] on div at bounding box center [633, 297] width 1267 height 595
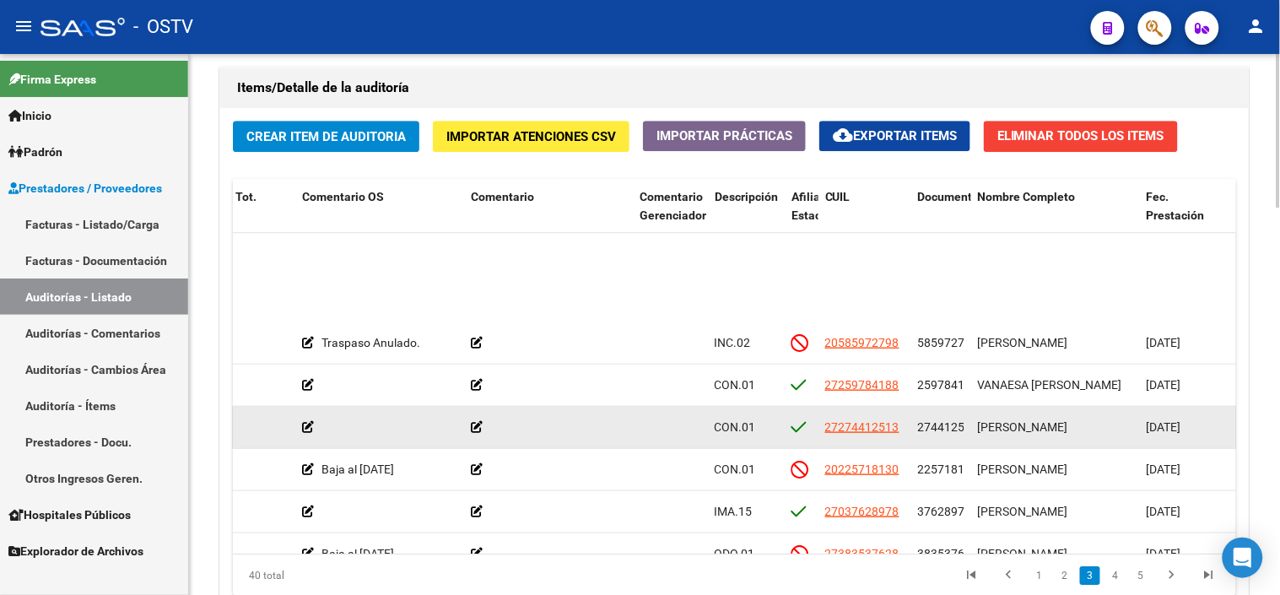
scroll to position [468, 532]
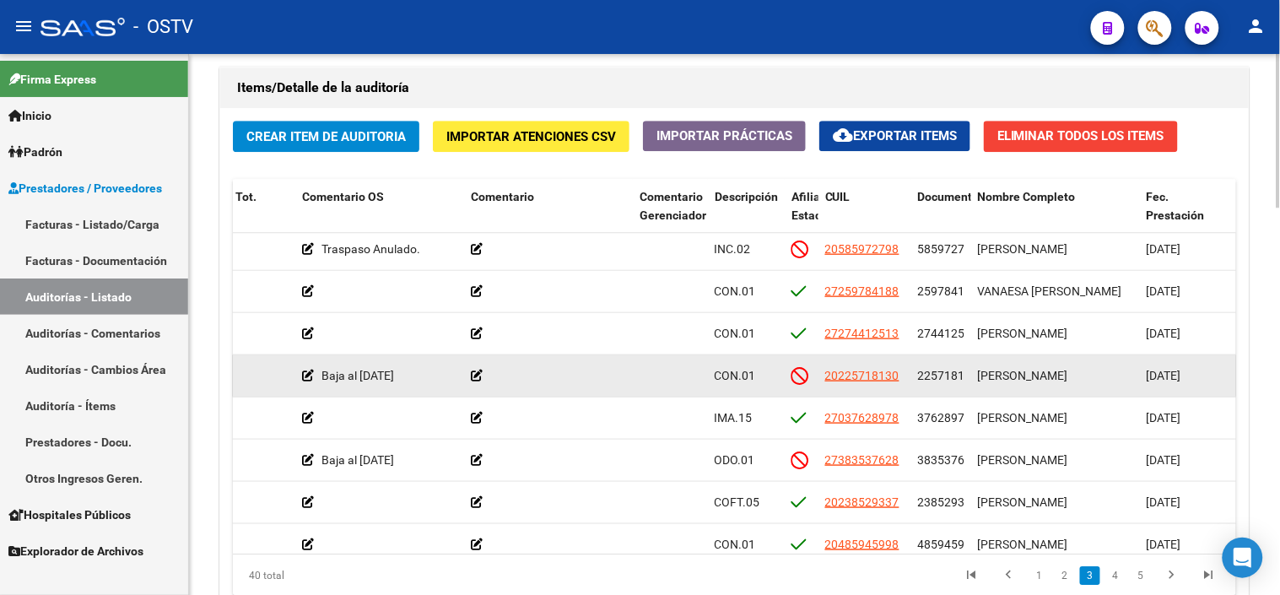
click at [951, 378] on span "22571813" at bounding box center [945, 376] width 54 height 14
click at [951, 380] on span "22571813" at bounding box center [945, 376] width 54 height 14
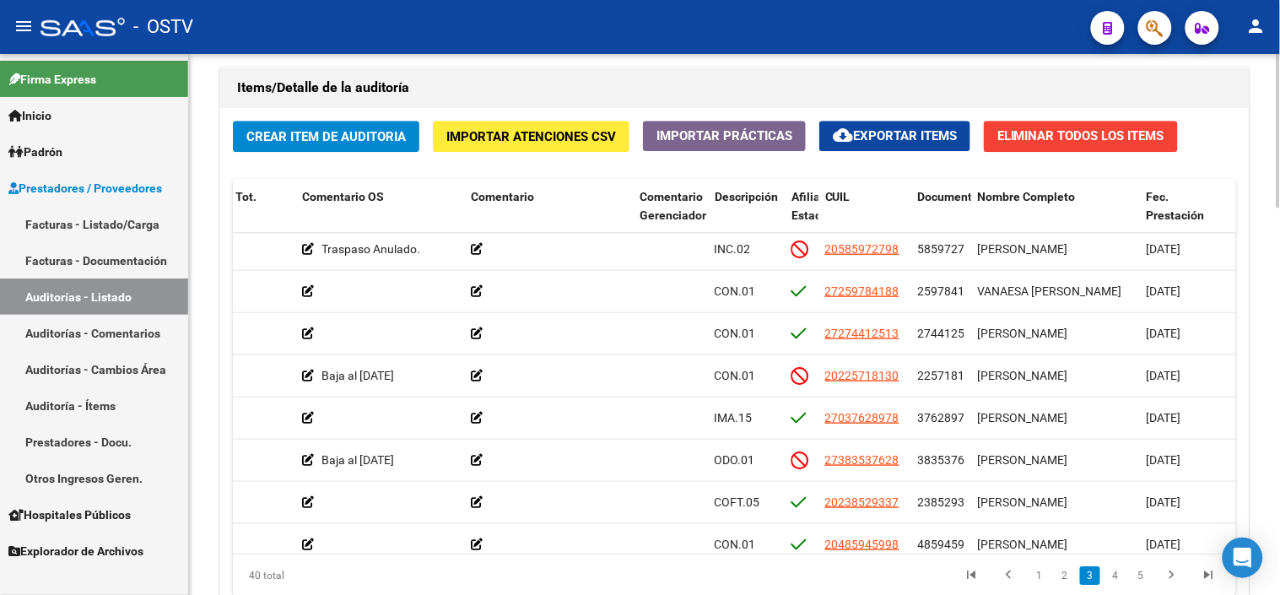
copy span "22571813"
click at [1278, 405] on div at bounding box center [1279, 477] width 4 height 154
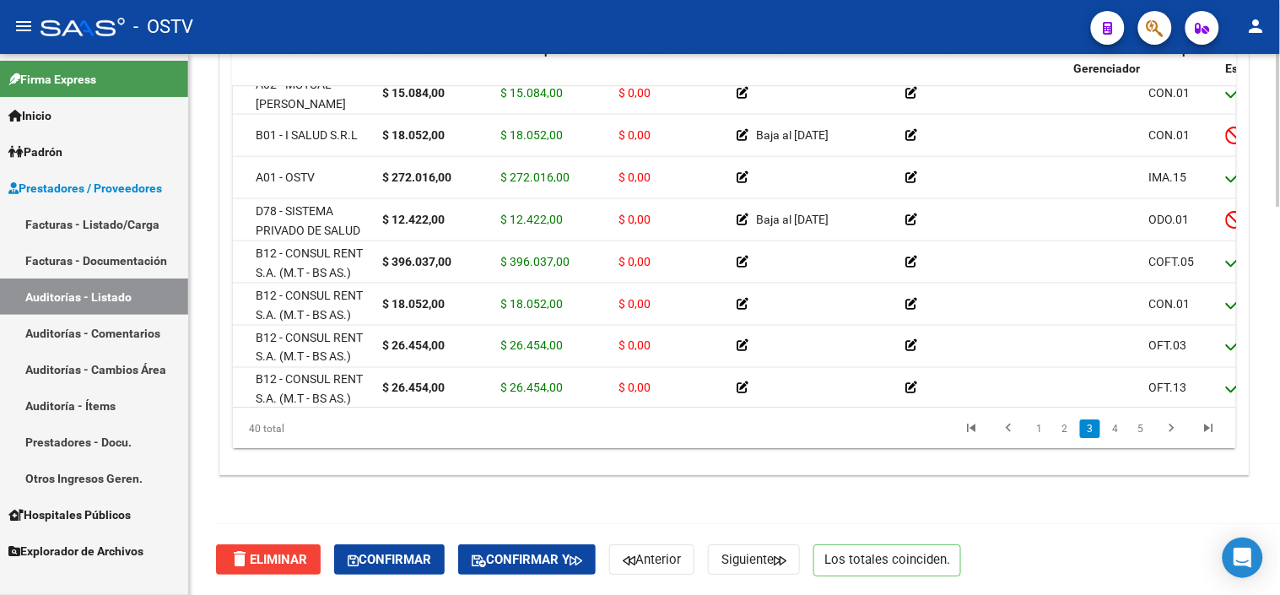
scroll to position [562, 0]
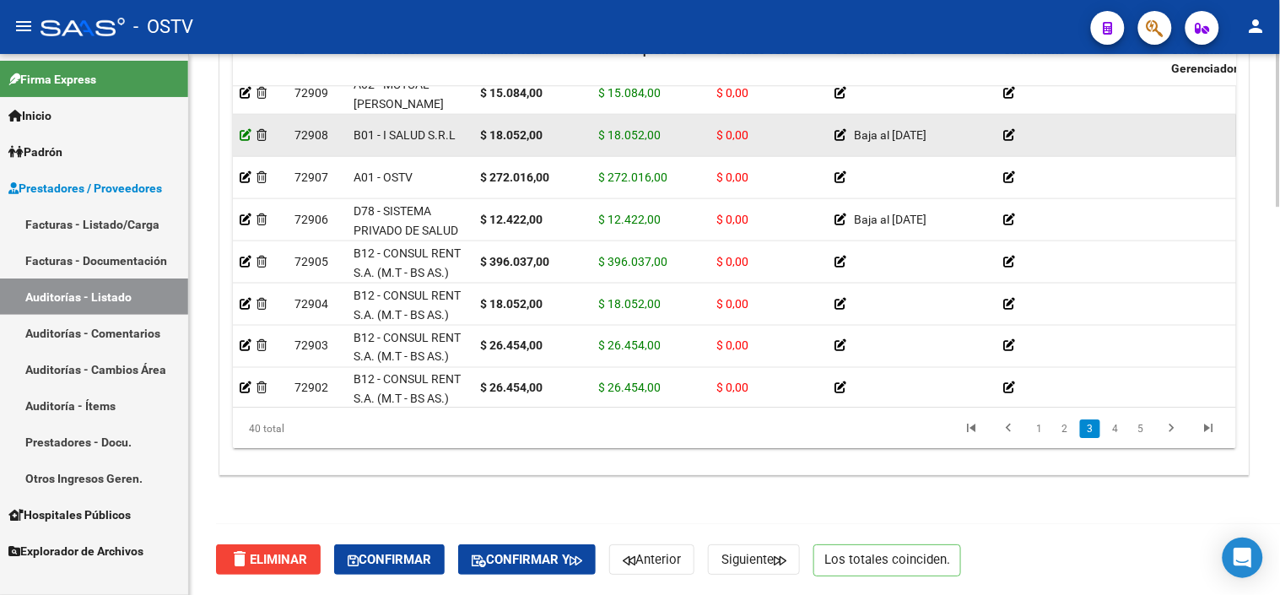
click at [247, 129] on icon at bounding box center [246, 135] width 12 height 12
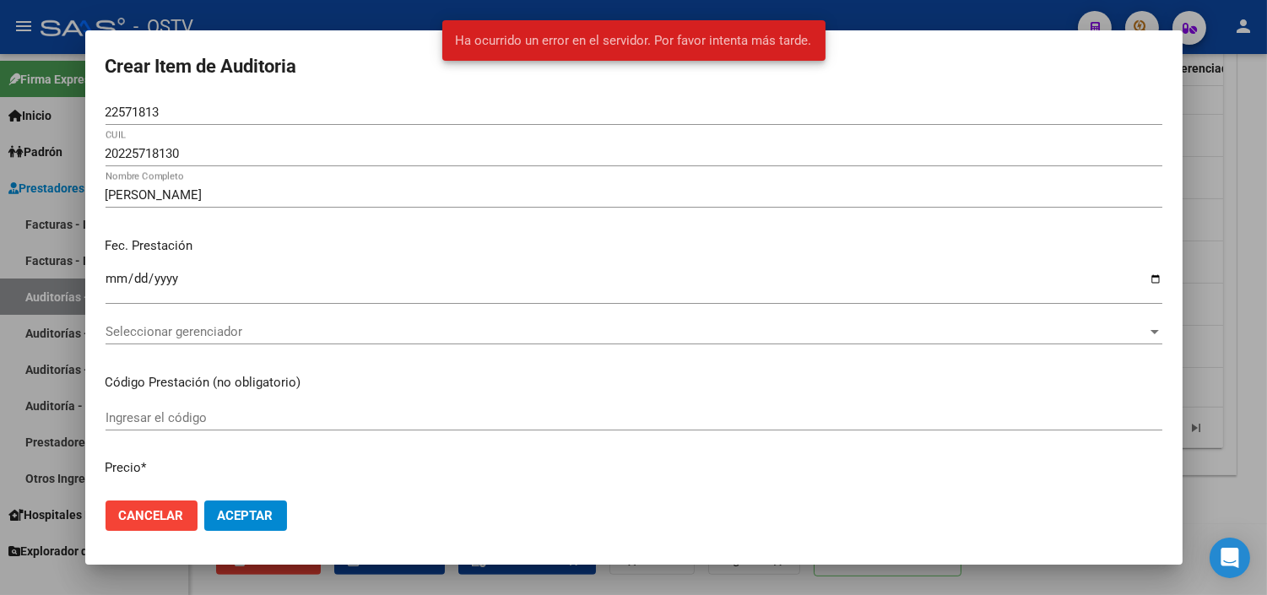
click at [1013, 586] on div at bounding box center [633, 297] width 1267 height 595
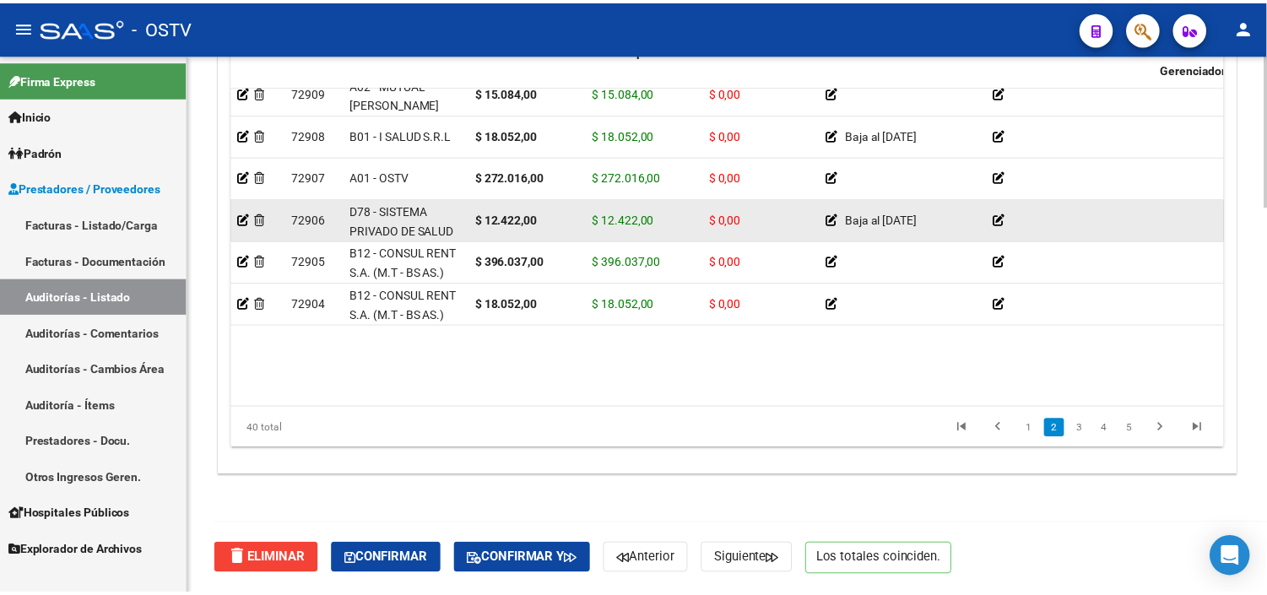
scroll to position [468, 0]
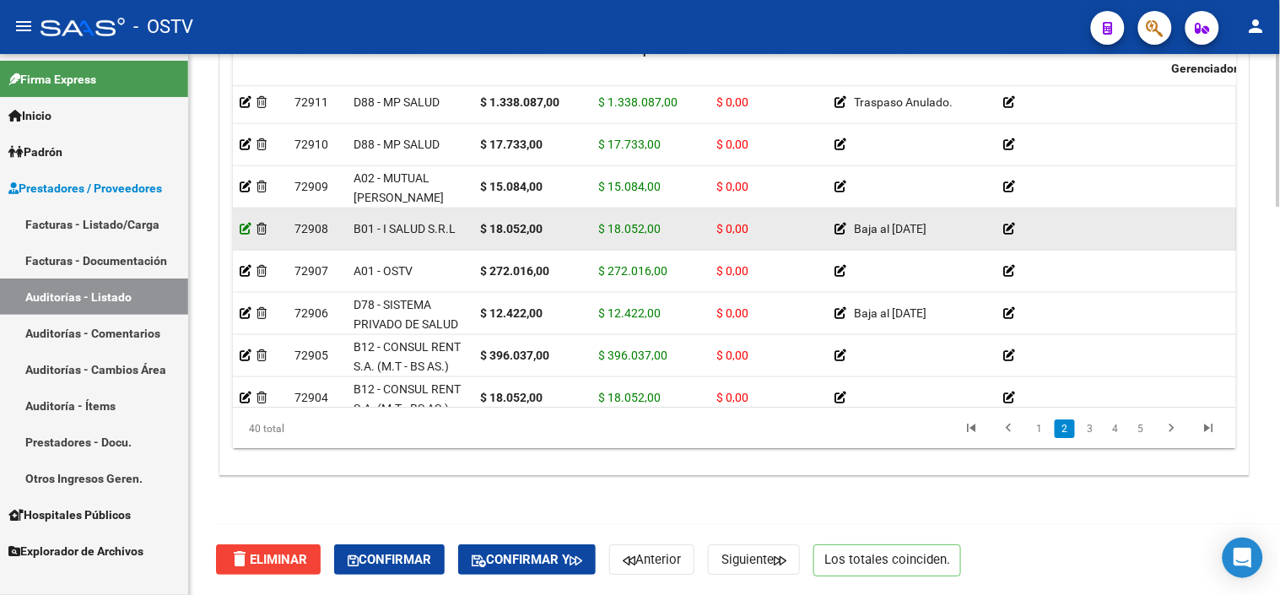
click at [246, 228] on icon at bounding box center [246, 229] width 12 height 12
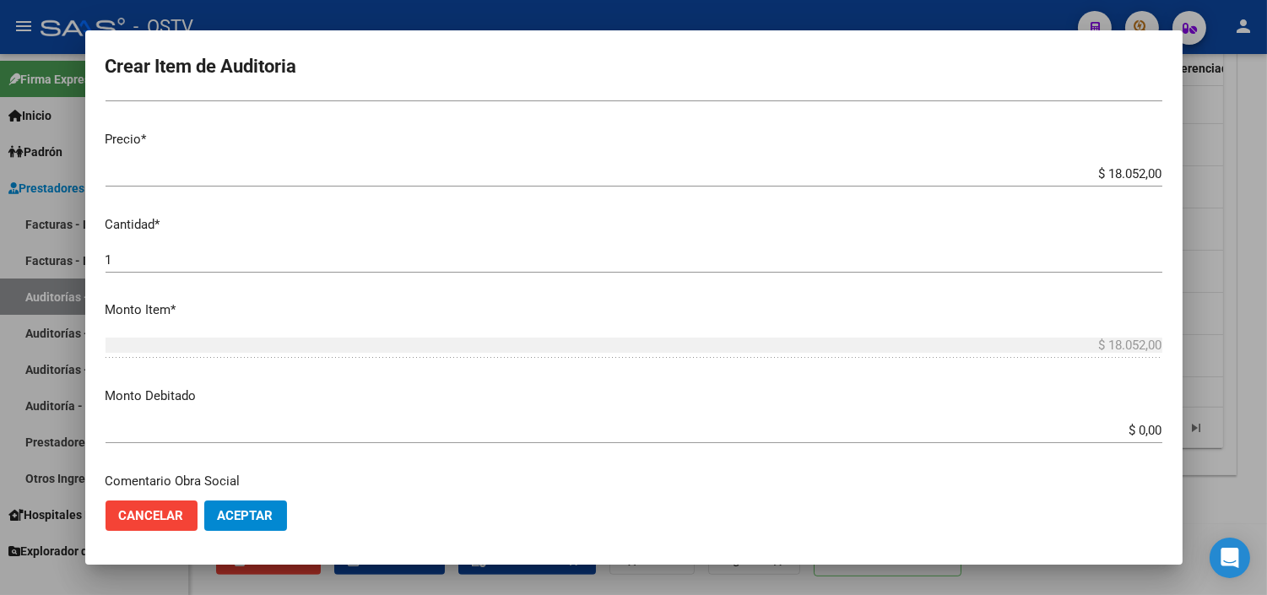
scroll to position [375, 0]
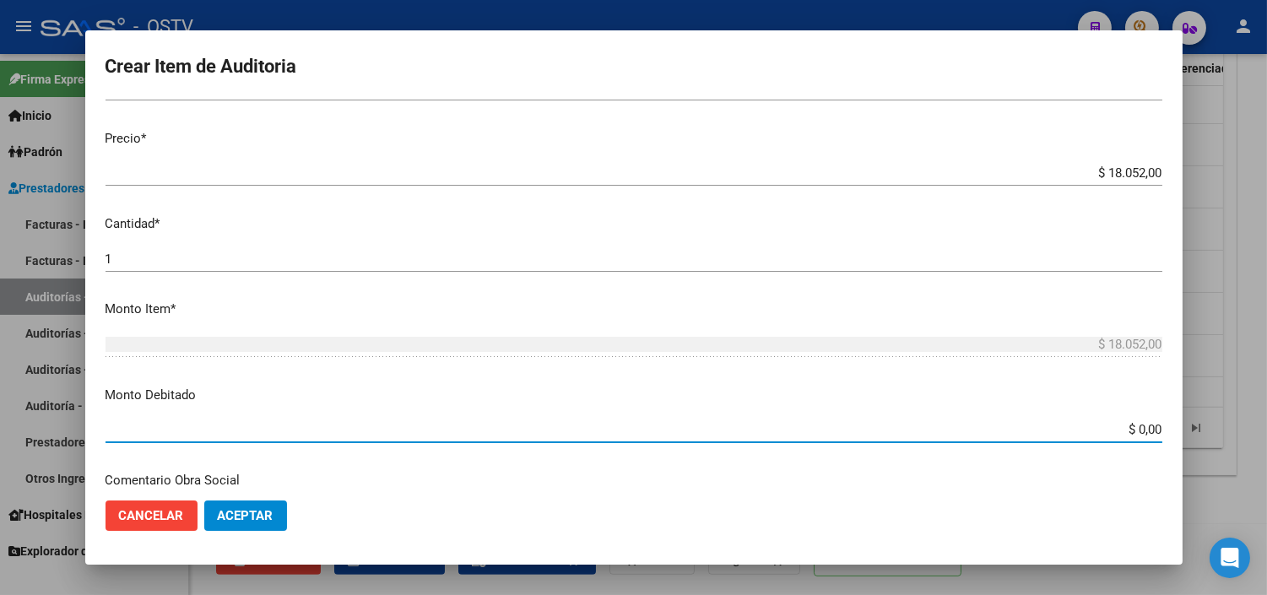
click at [1122, 426] on input "$ 0,00" at bounding box center [633, 429] width 1056 height 15
click at [1122, 427] on input "$ 0,00" at bounding box center [633, 429] width 1056 height 15
click at [1122, 428] on input "$ 0,00" at bounding box center [633, 429] width 1056 height 15
type input "$ 18.052,00"
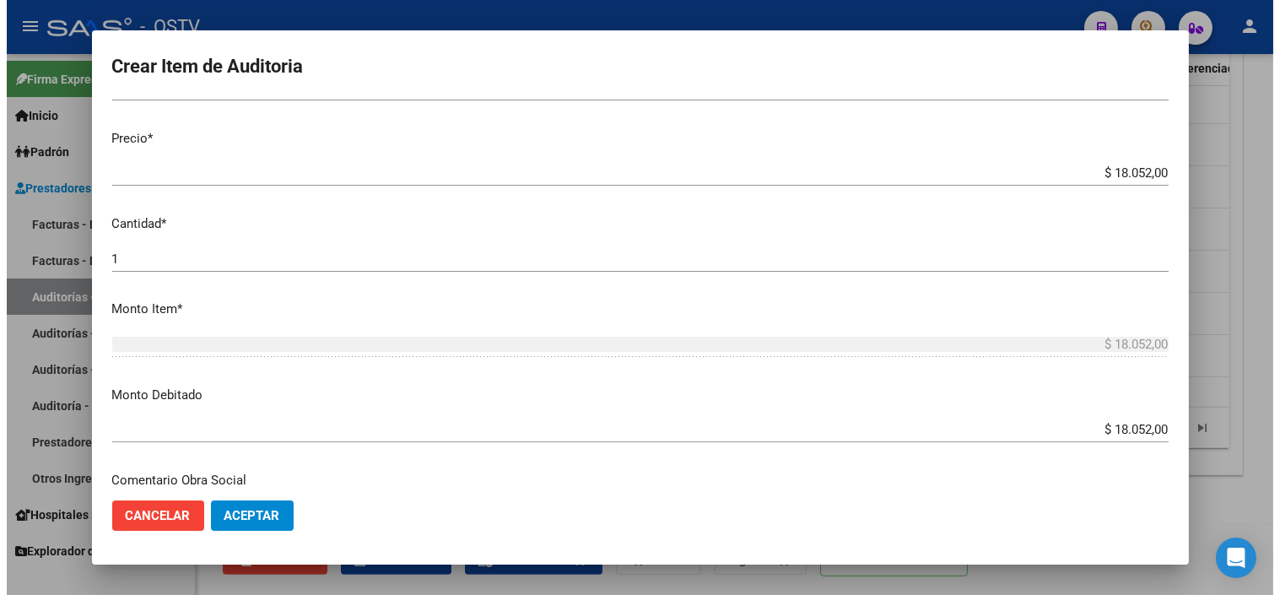
scroll to position [595, 0]
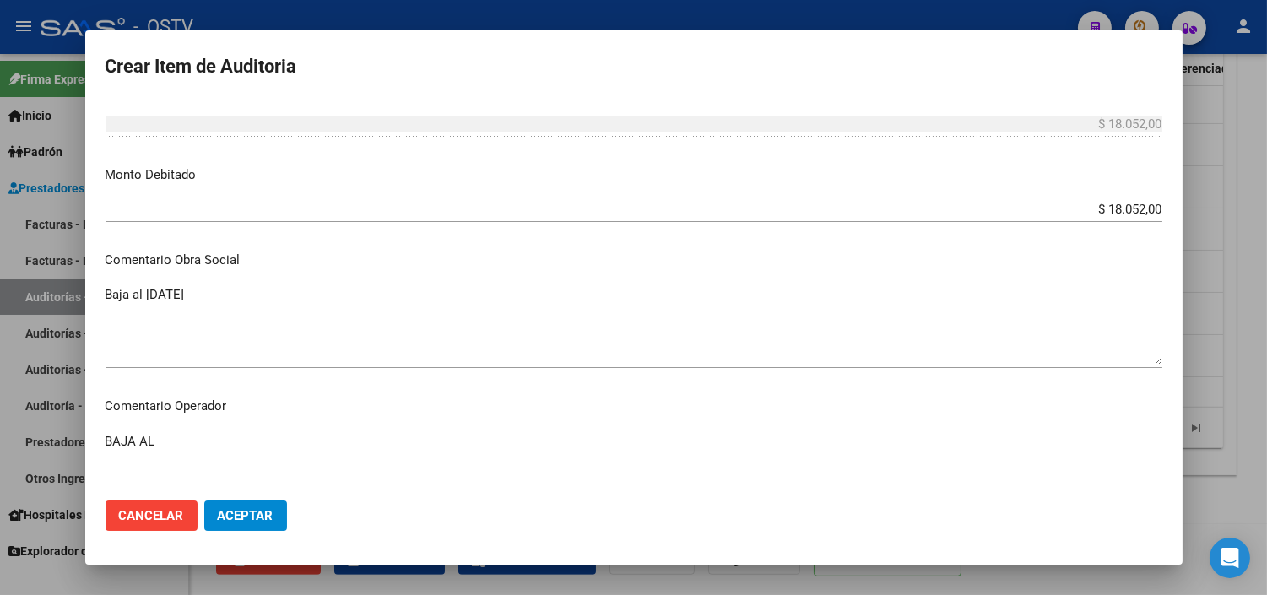
paste textarea "31-05-2025 SIN DECLARACION JURADA"
click at [228, 435] on textarea "BAJA AL 31-05-2025 SIN DECLARACION JURADA" at bounding box center [633, 471] width 1056 height 79
type textarea "BAJA AL 31-05-2025 SIN DECLARACION JURADA"
click at [246, 516] on span "Aceptar" at bounding box center [246, 515] width 56 height 15
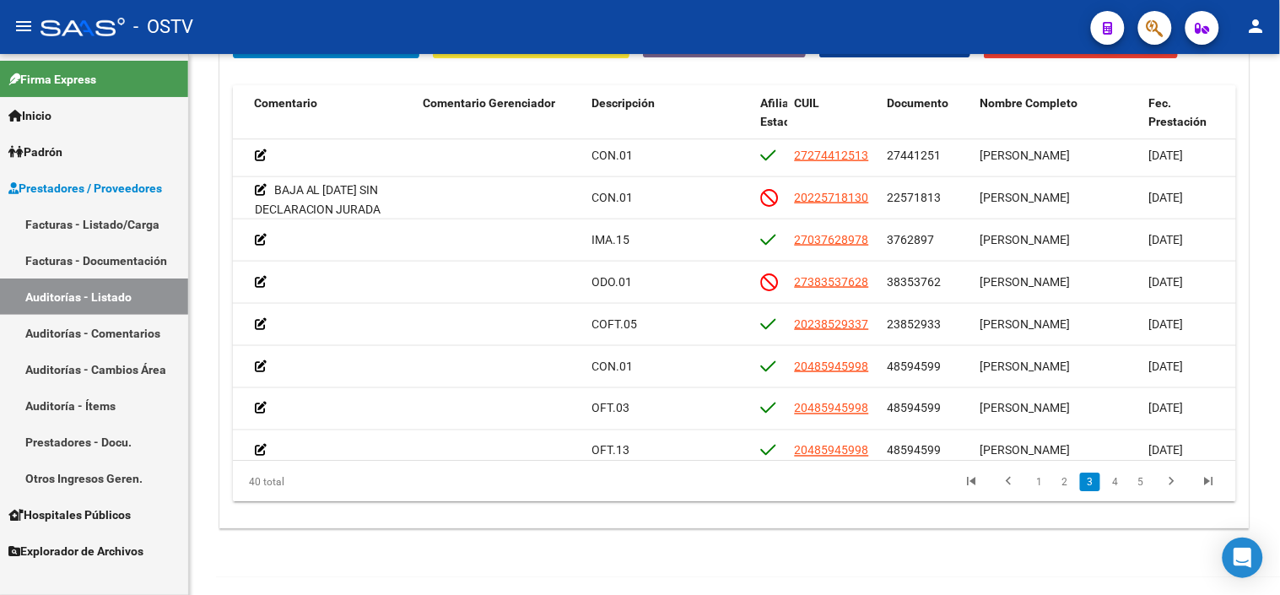
scroll to position [562, 748]
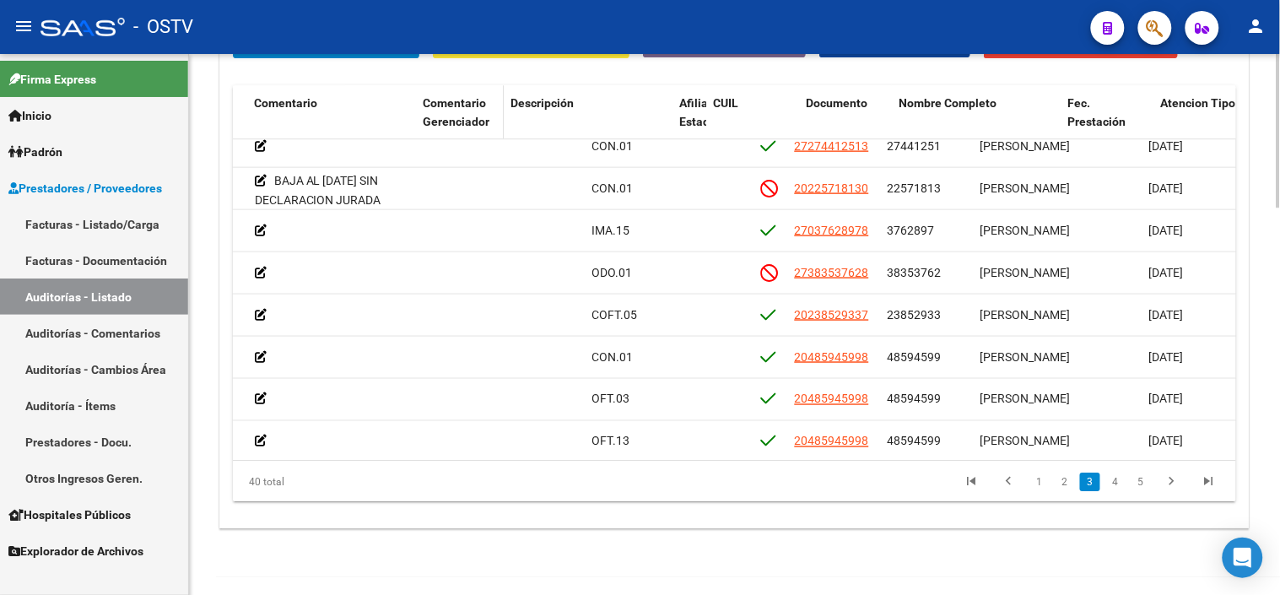
drag, startPoint x: 584, startPoint y: 115, endPoint x: 494, endPoint y: 115, distance: 90.3
click at [494, 115] on datatable-header-cell "Comentario Gerenciador" at bounding box center [460, 122] width 88 height 74
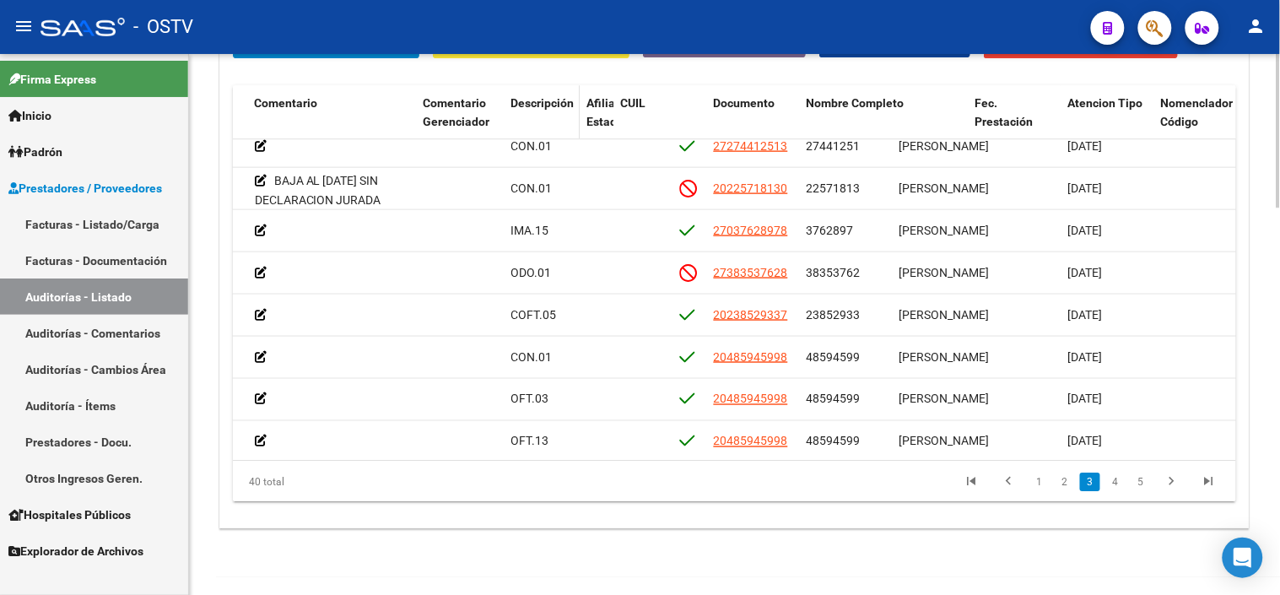
drag, startPoint x: 670, startPoint y: 115, endPoint x: 567, endPoint y: 122, distance: 103.2
click at [567, 122] on datatable-header-cell "Descripción" at bounding box center [542, 122] width 76 height 74
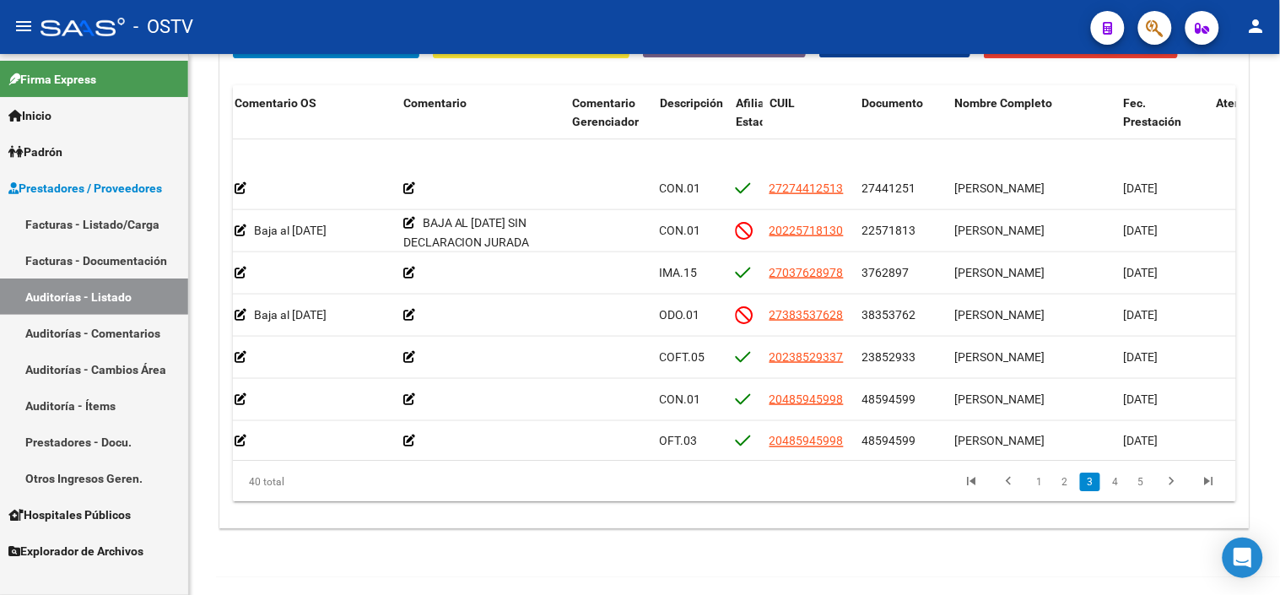
scroll to position [562, 600]
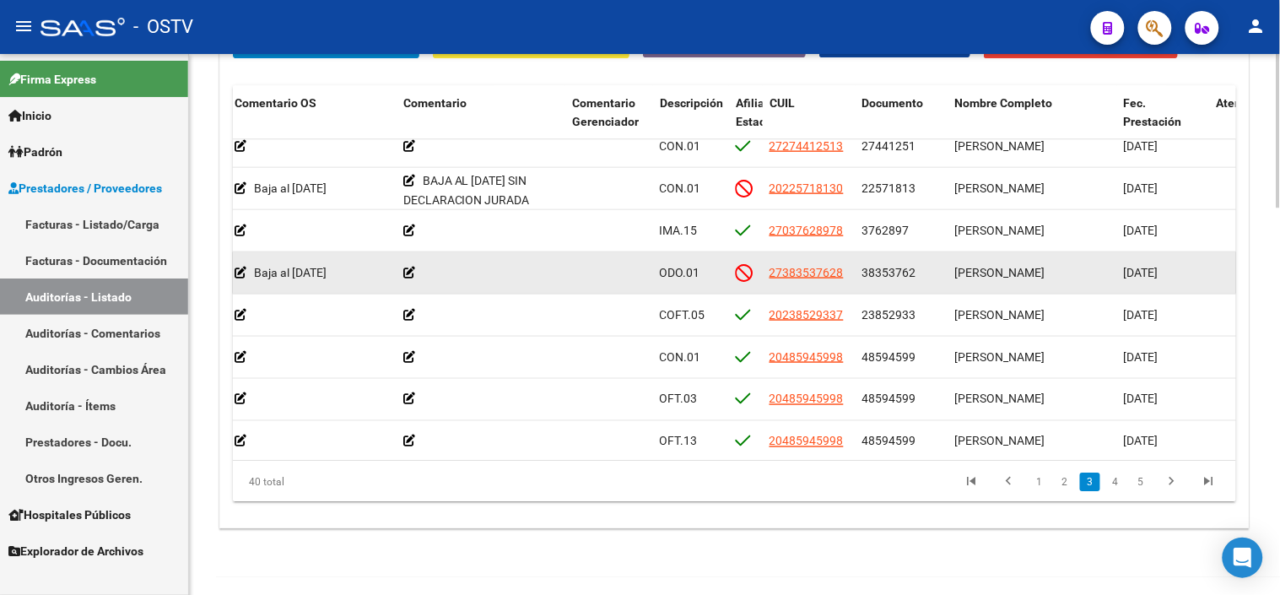
click at [883, 275] on span "38353762" at bounding box center [889, 273] width 54 height 14
click at [884, 275] on span "38353762" at bounding box center [889, 273] width 54 height 14
copy span "38353762"
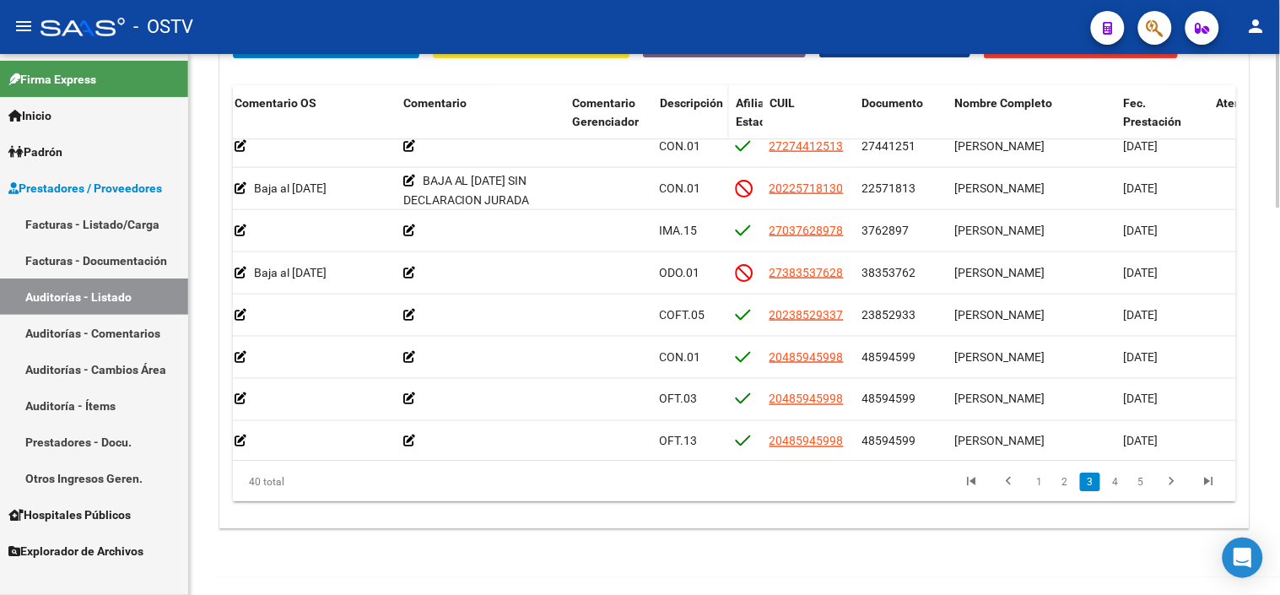
copy span "38353762"
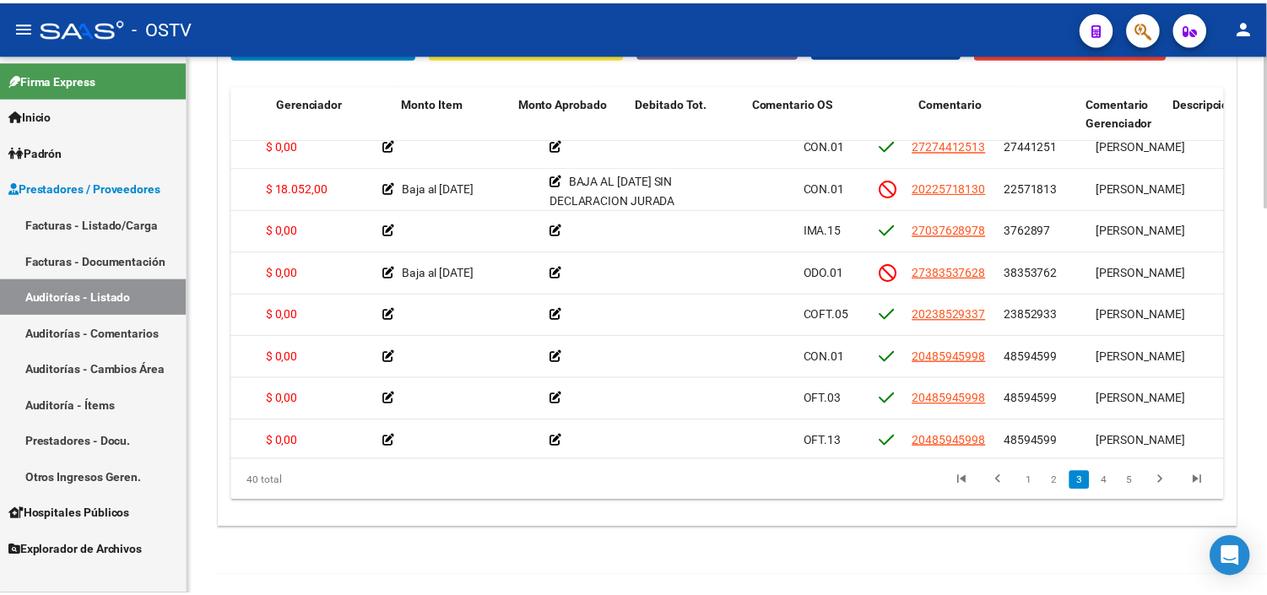
scroll to position [562, 0]
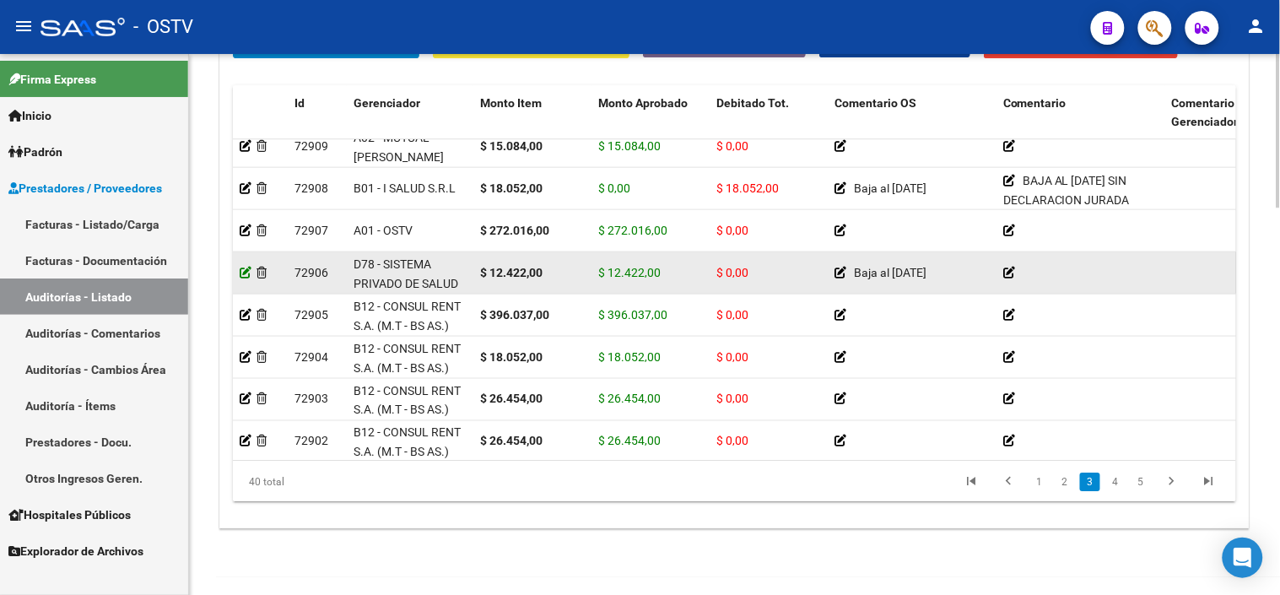
click at [248, 270] on icon at bounding box center [246, 273] width 12 height 12
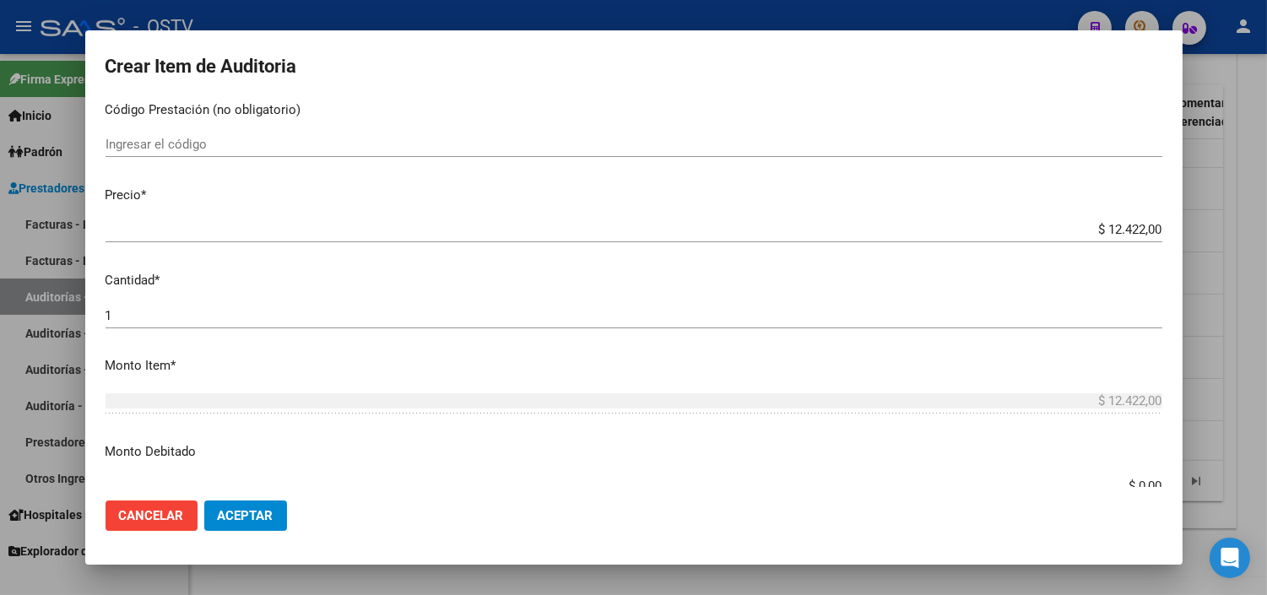
scroll to position [375, 0]
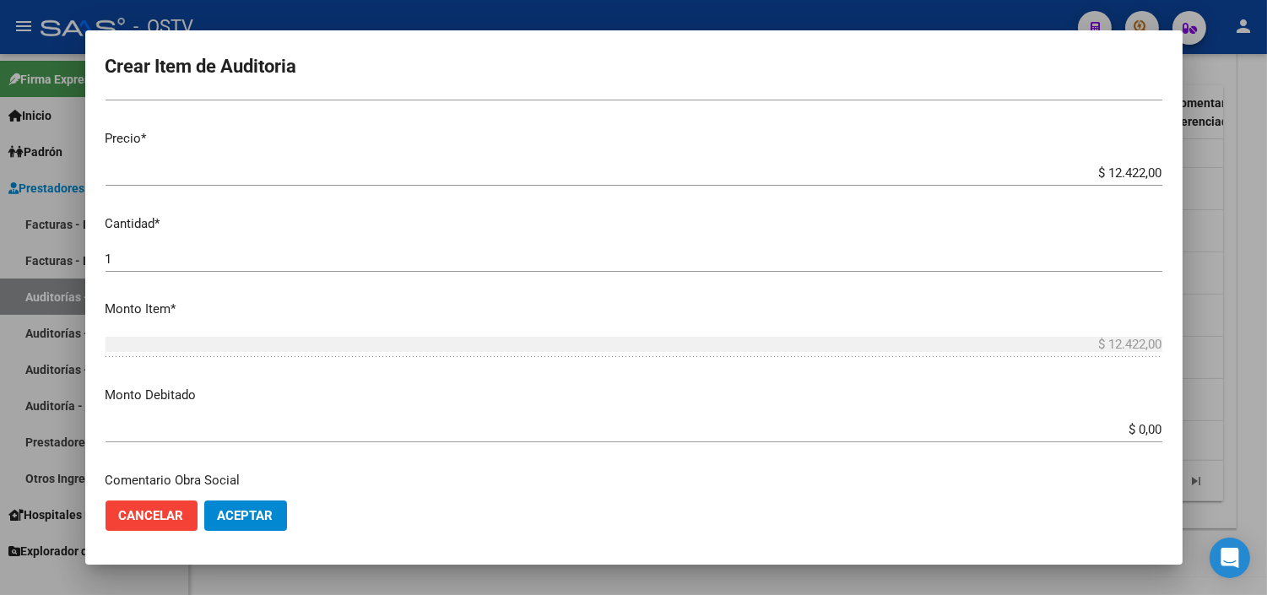
click at [1126, 425] on input "$ 0,00" at bounding box center [633, 429] width 1056 height 15
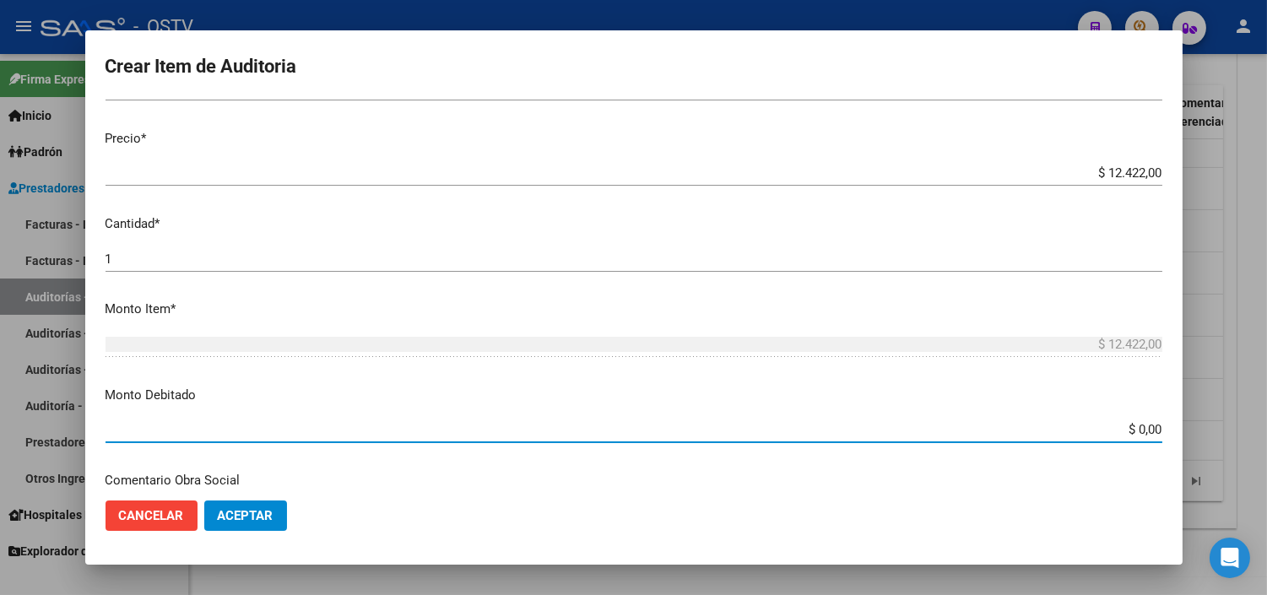
click at [1126, 425] on input "$ 0,00" at bounding box center [633, 429] width 1056 height 15
type input "$ 12.422,00"
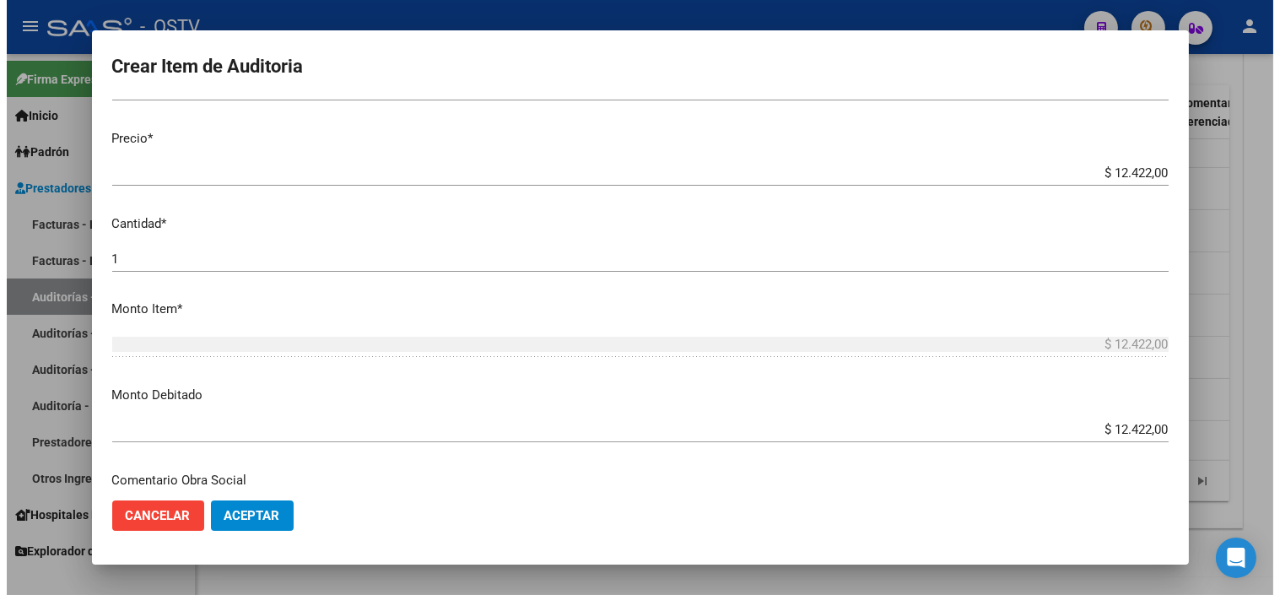
scroll to position [595, 0]
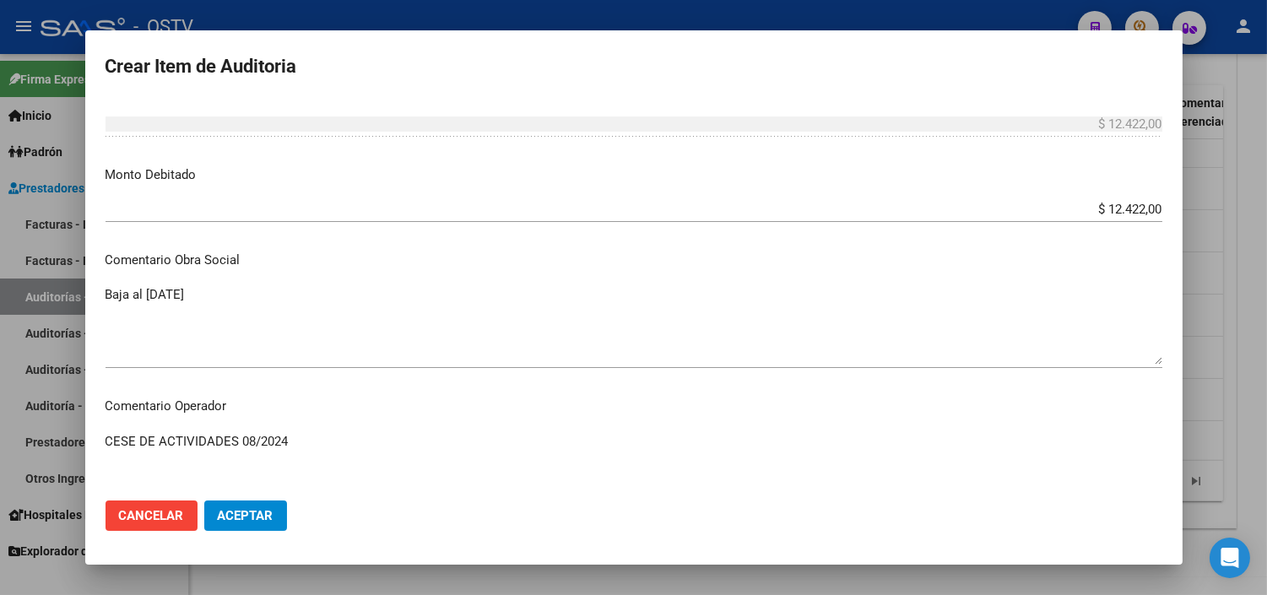
type textarea "CESE DE ACTIVIDADES 08/2024"
click at [249, 516] on span "Aceptar" at bounding box center [246, 515] width 56 height 15
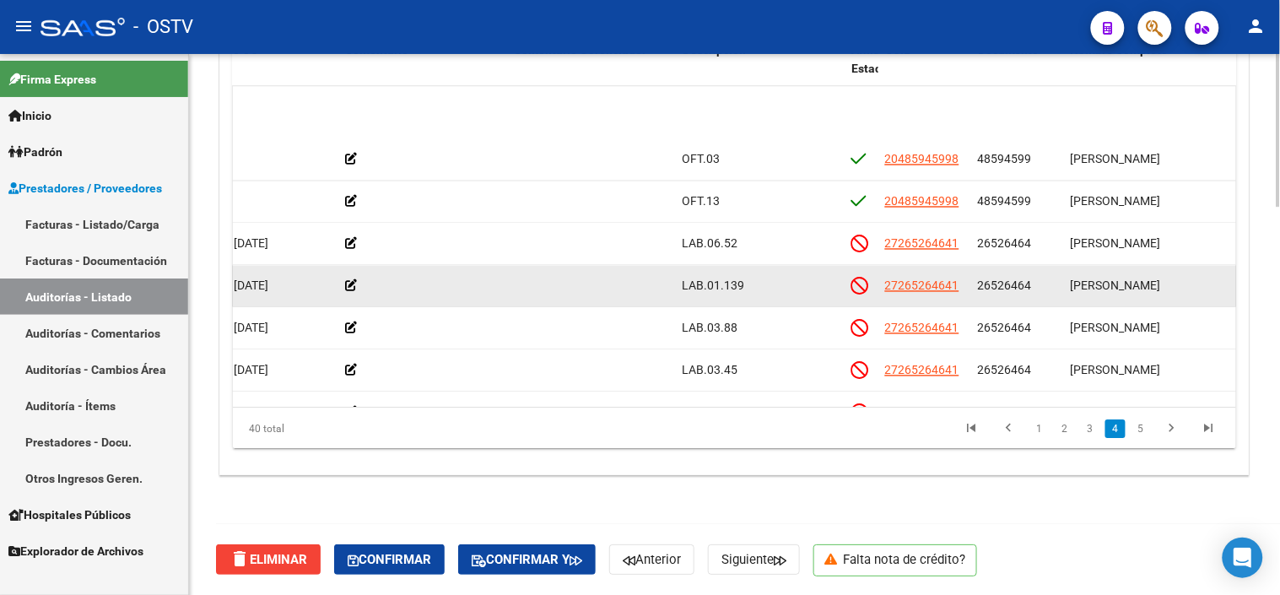
scroll to position [844, 658]
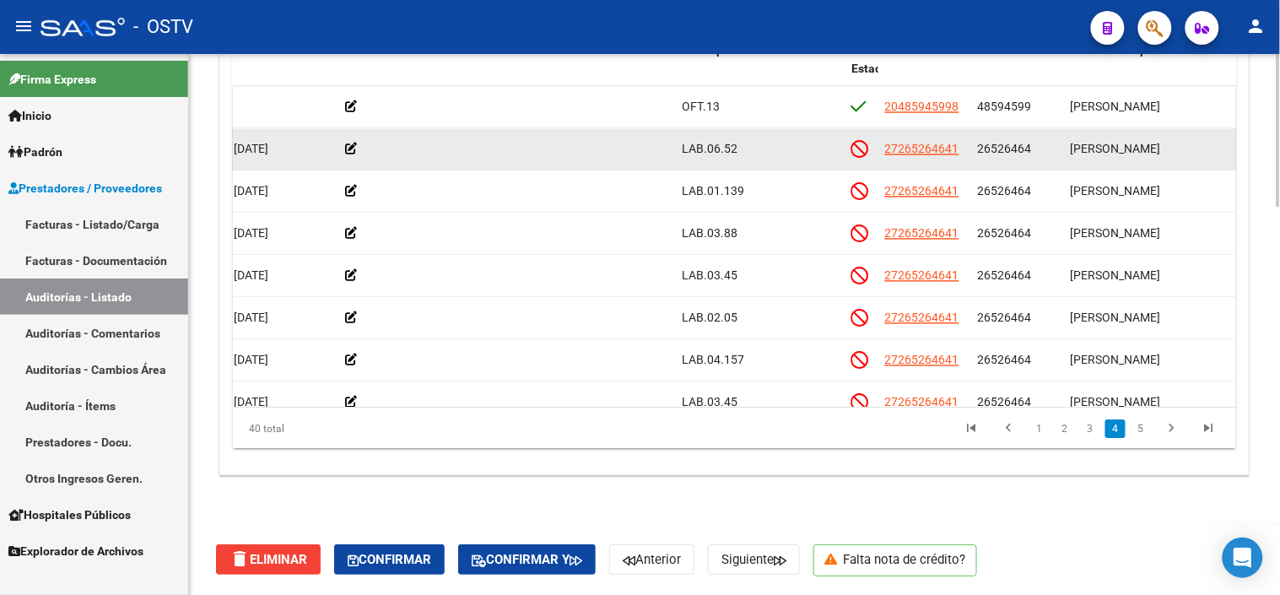
click at [981, 154] on span "26526464" at bounding box center [1005, 149] width 54 height 14
copy span "26526464"
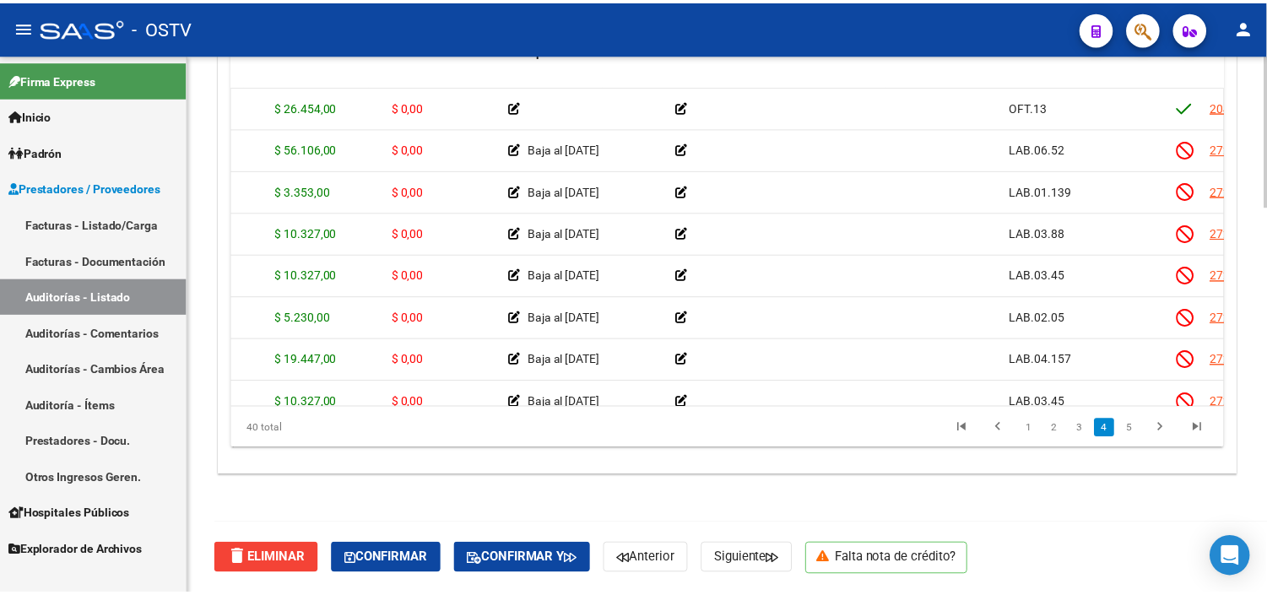
scroll to position [844, 0]
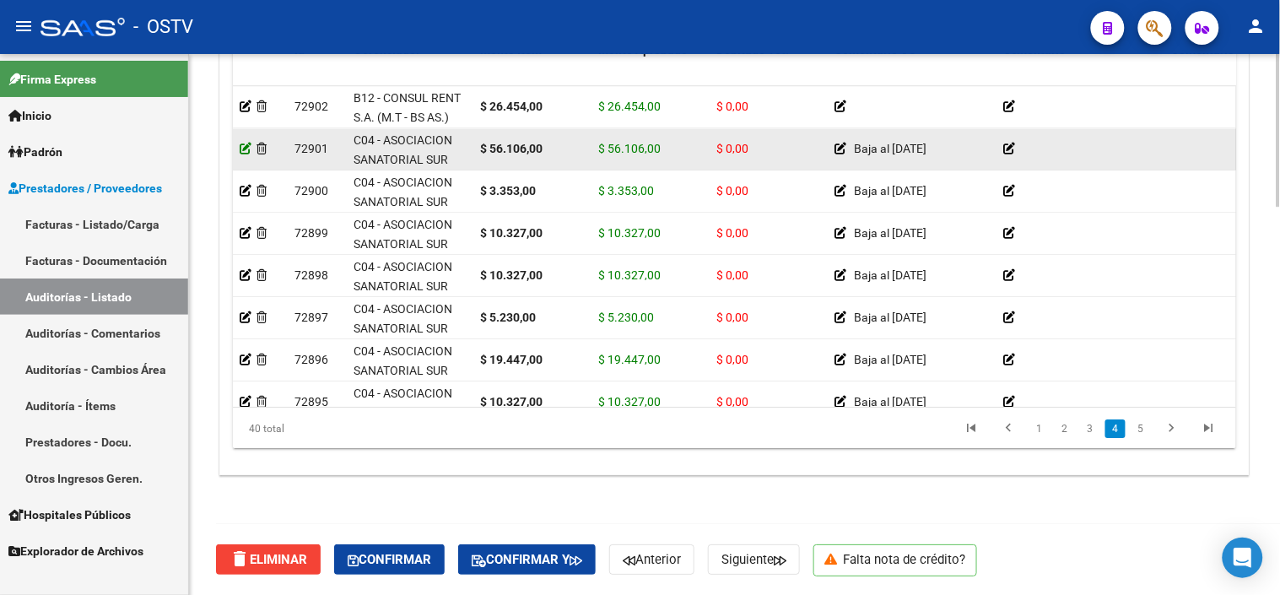
click at [246, 147] on icon at bounding box center [246, 149] width 12 height 12
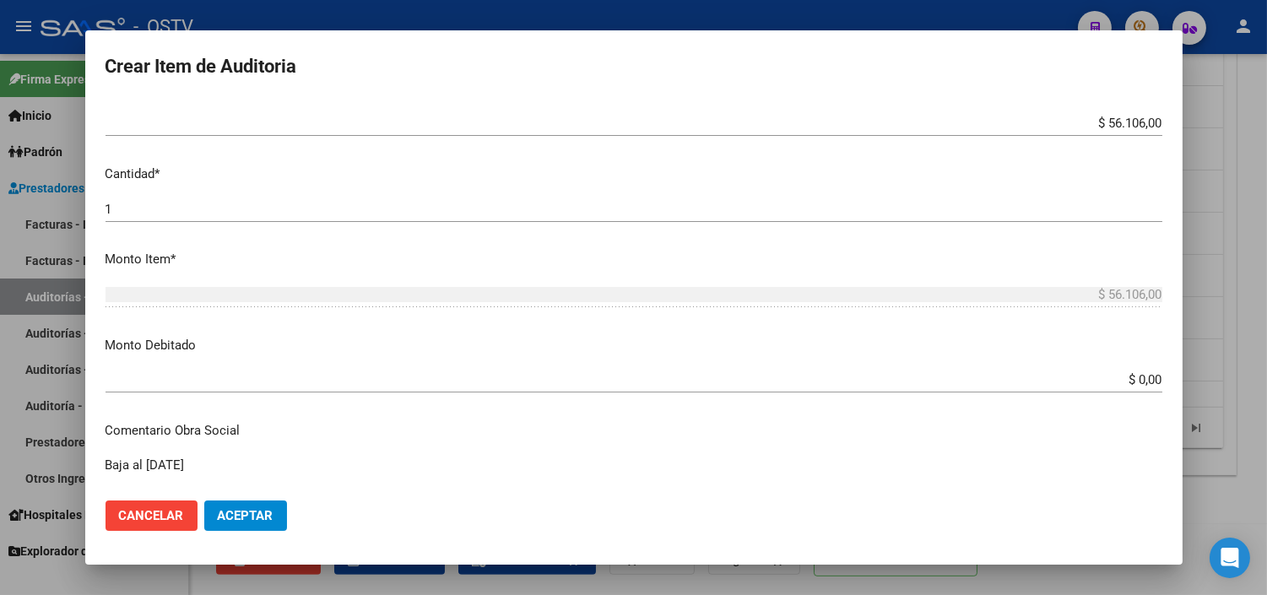
scroll to position [468, 0]
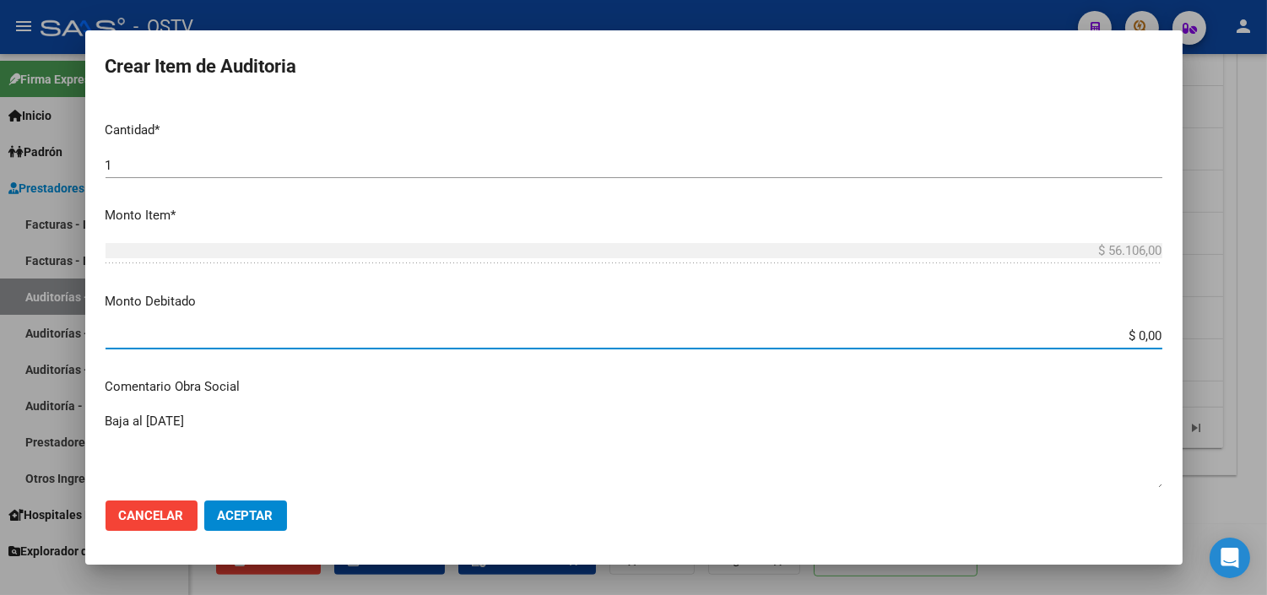
click at [1122, 338] on input "$ 0,00" at bounding box center [633, 335] width 1056 height 15
click at [1123, 338] on input "$ 0,00" at bounding box center [633, 335] width 1056 height 15
type input "$ 56.106,00"
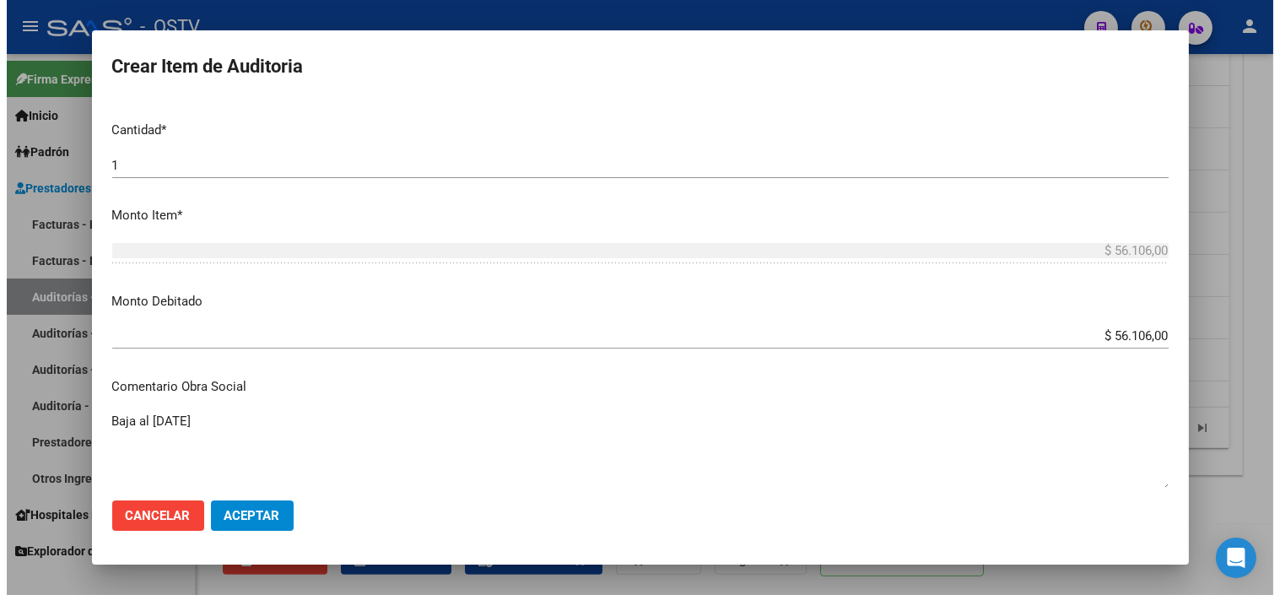
scroll to position [741, 0]
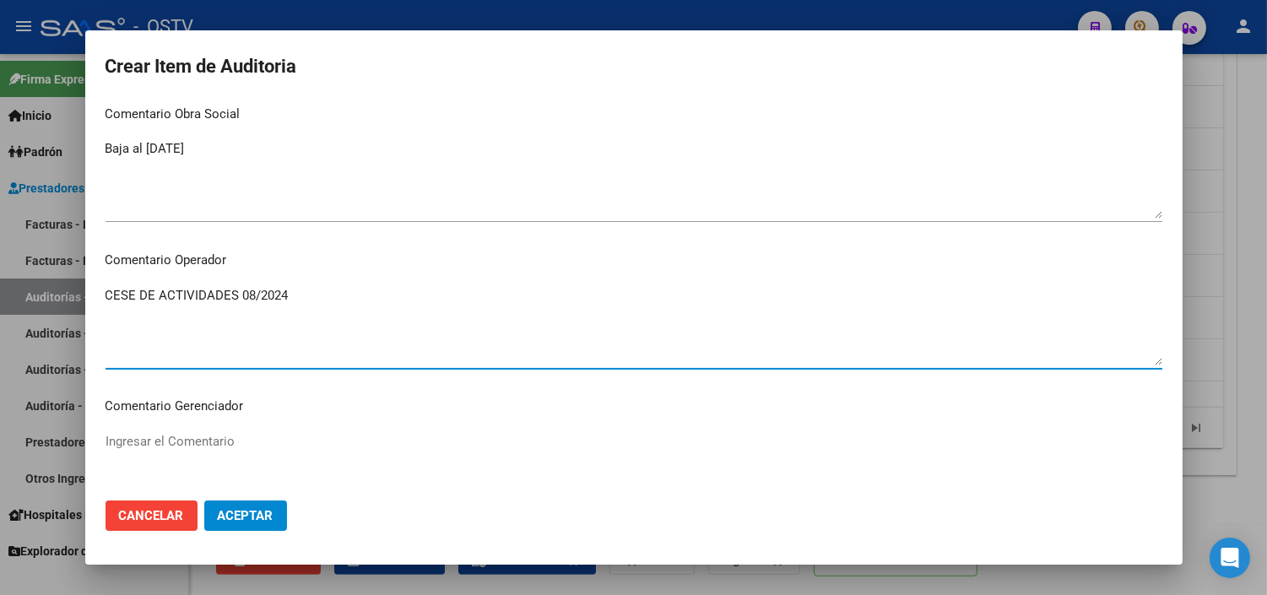
drag, startPoint x: 299, startPoint y: 290, endPoint x: 86, endPoint y: 302, distance: 213.0
click at [86, 302] on mat-dialog-content "26526464 Nro Documento 27265264641 CUIL Afiliado Inactivo IRMA ITATI GOMEZ Nomb…" at bounding box center [633, 293] width 1097 height 386
type textarea "CESE DE ACTIVIDADES 08/2024"
click at [232, 516] on span "Aceptar" at bounding box center [246, 515] width 56 height 15
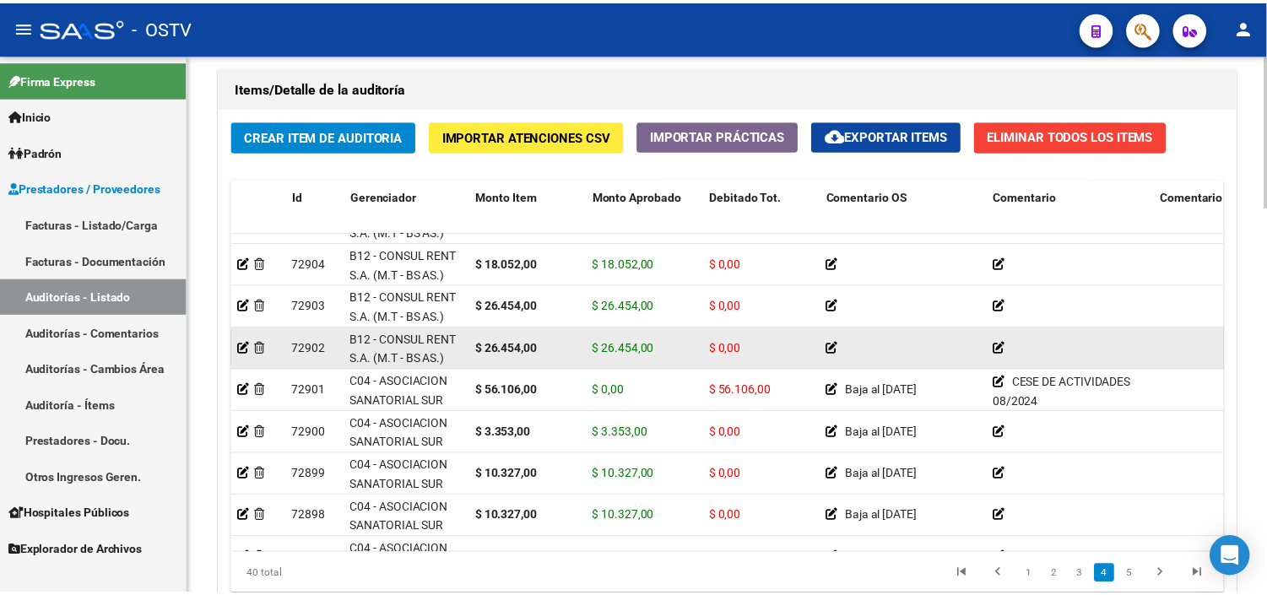
scroll to position [844, 0]
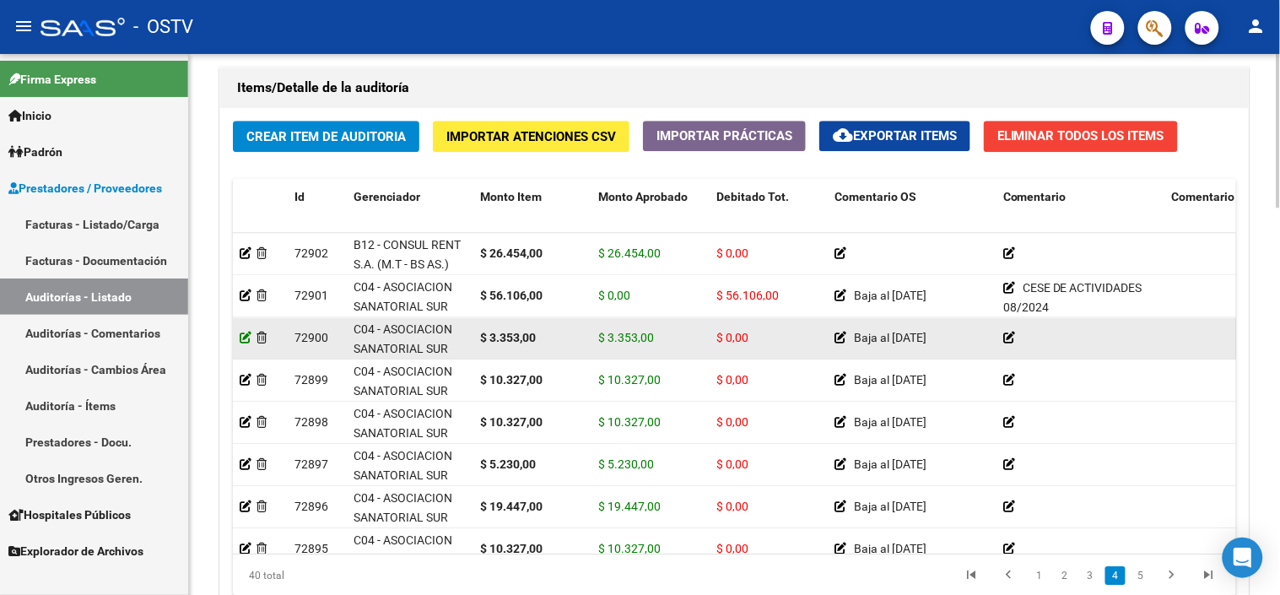
click at [248, 332] on icon at bounding box center [246, 338] width 12 height 12
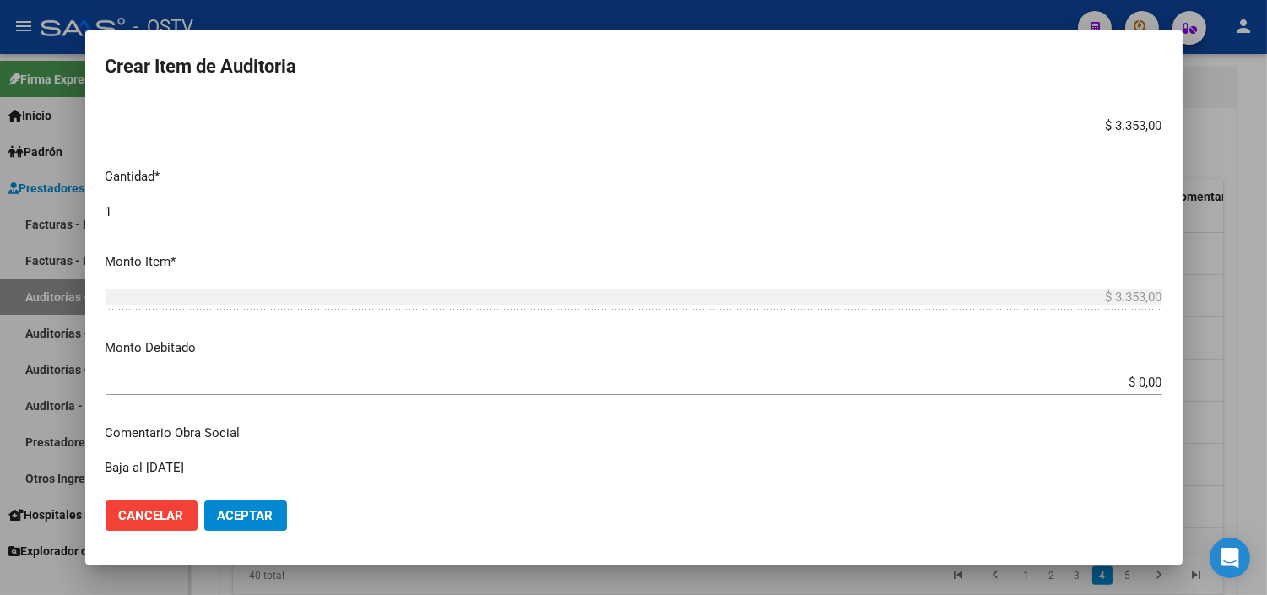
scroll to position [468, 0]
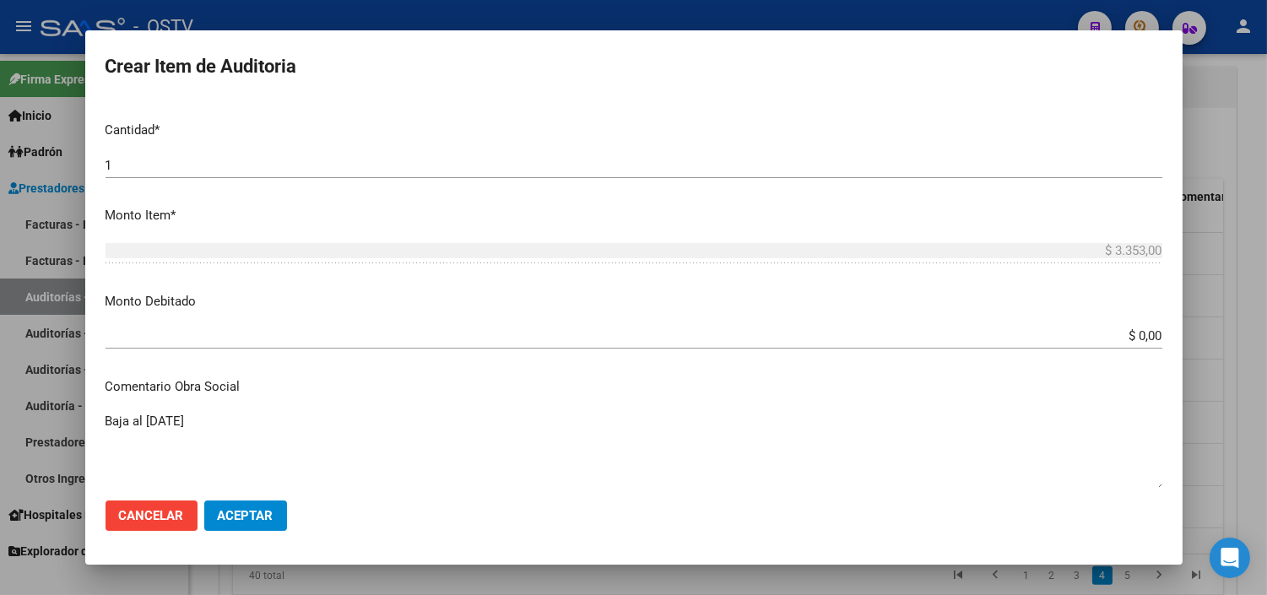
click at [1131, 336] on input "$ 0,00" at bounding box center [633, 335] width 1056 height 15
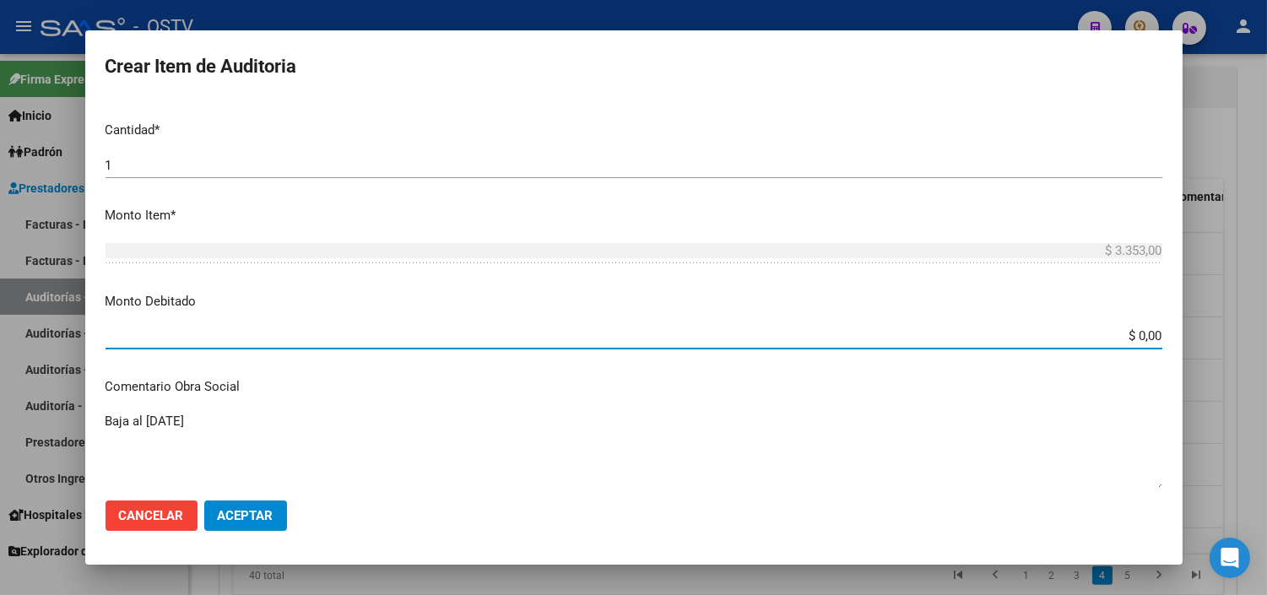
click at [1131, 336] on input "$ 0,00" at bounding box center [633, 335] width 1056 height 15
type input "$ 3.353,00"
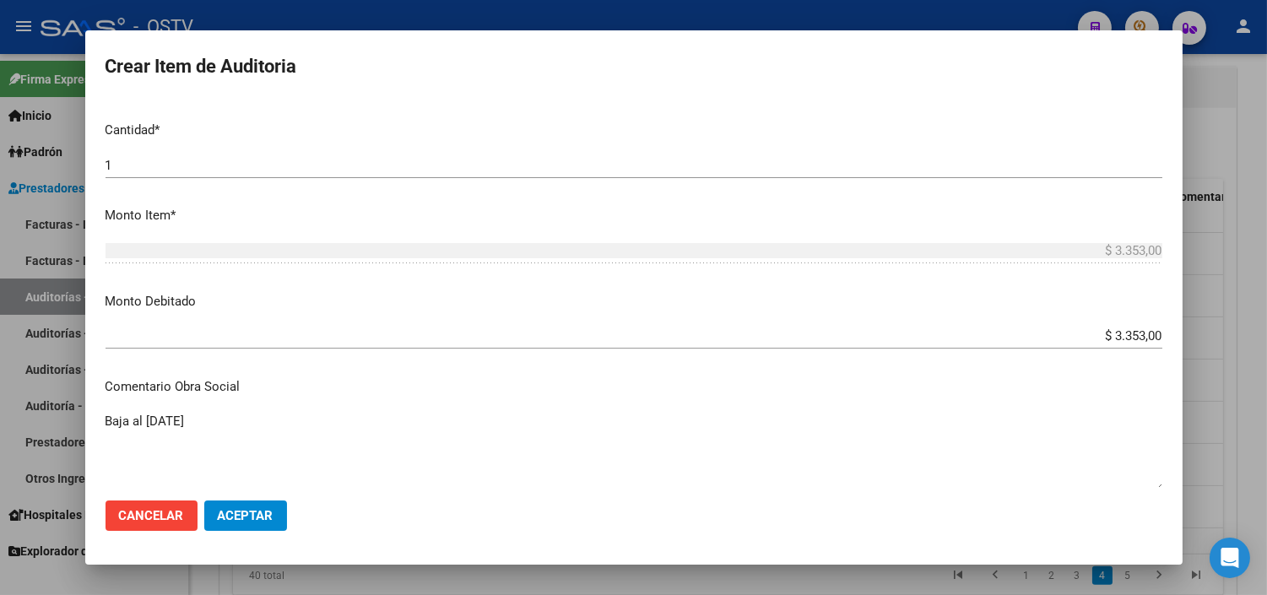
scroll to position [741, 0]
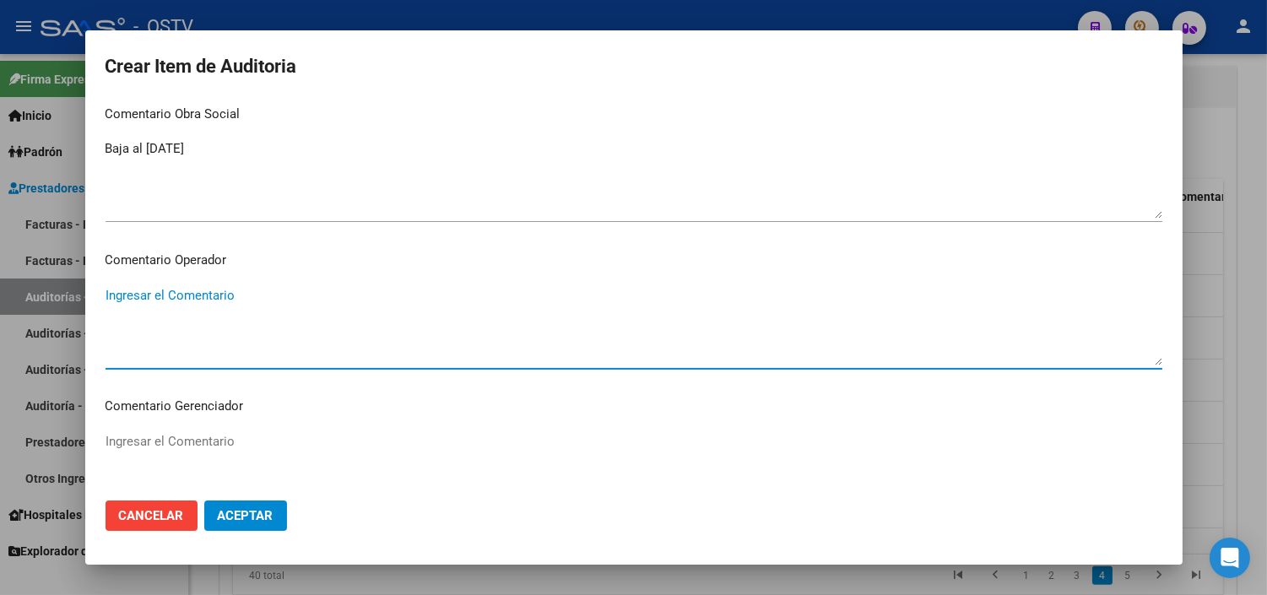
paste textarea "CESE DE ACTIVIDADES 08/2024"
type textarea "CESE DE ACTIVIDADES 08/2024"
click at [253, 516] on span "Aceptar" at bounding box center [246, 515] width 56 height 15
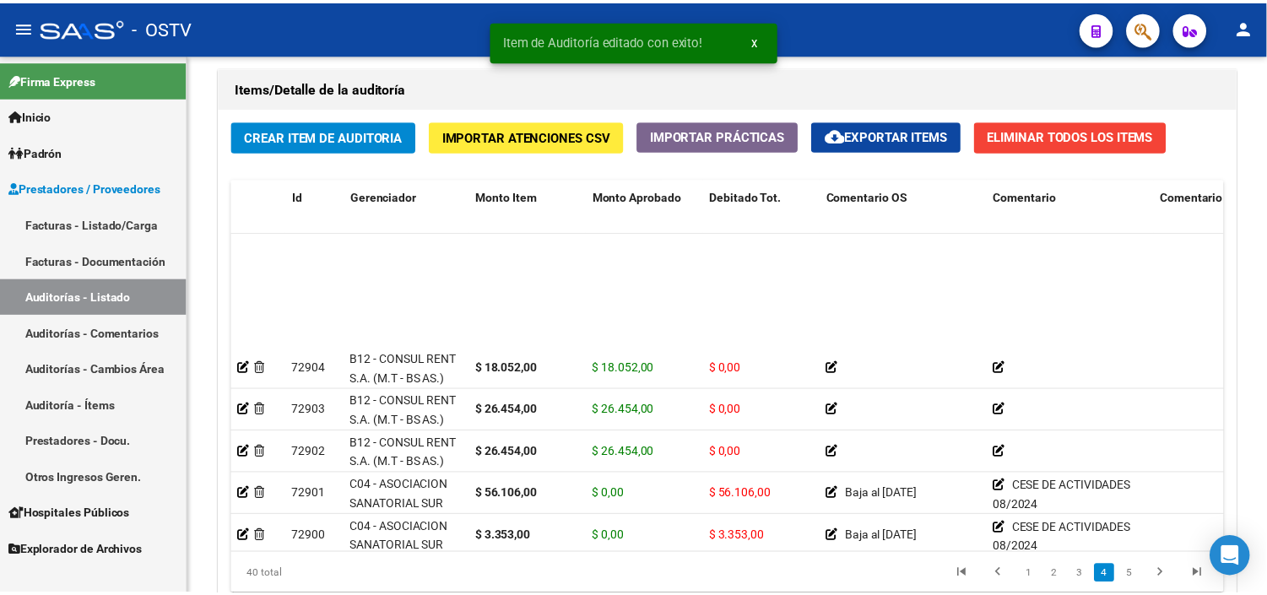
scroll to position [844, 0]
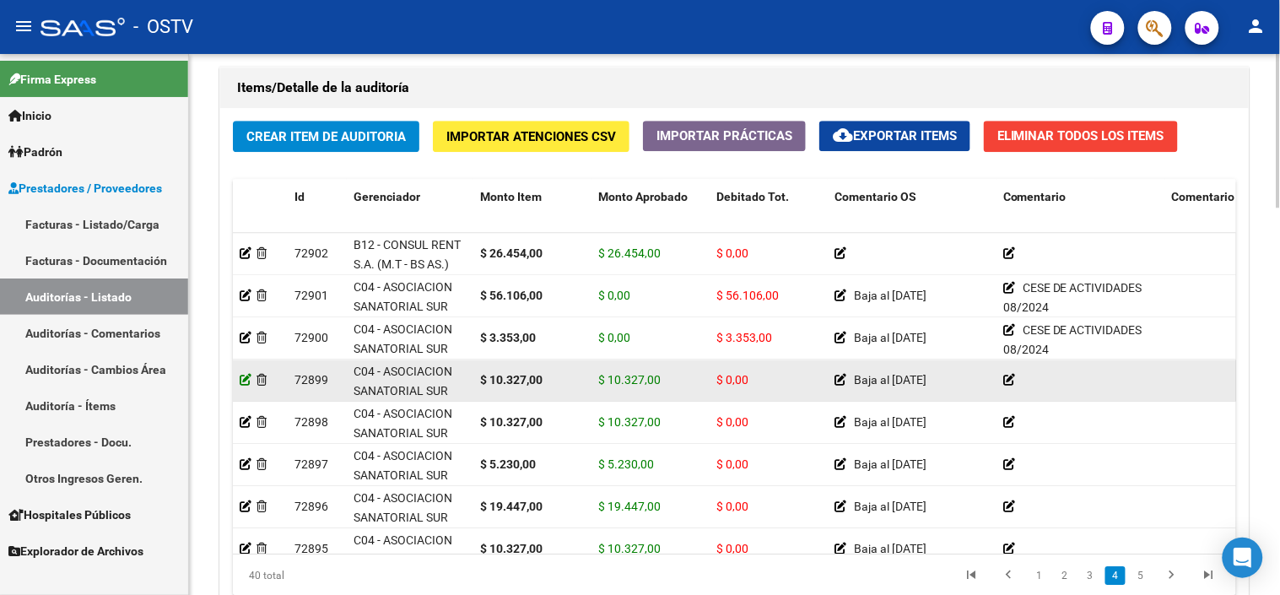
click at [242, 384] on icon at bounding box center [246, 380] width 12 height 12
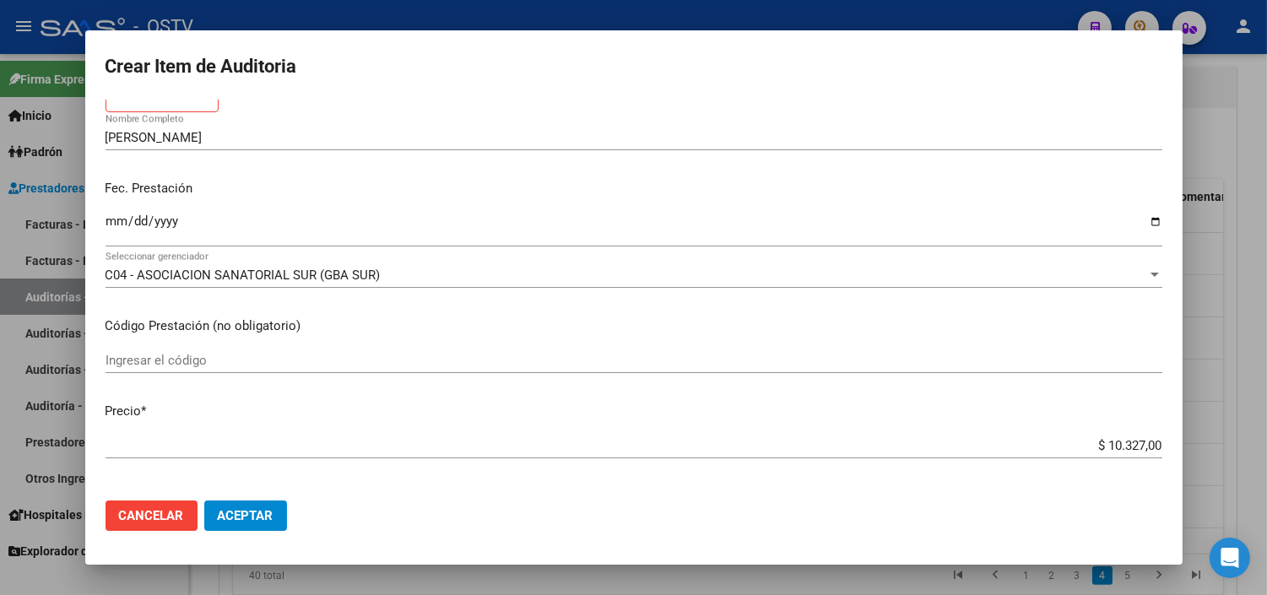
scroll to position [375, 0]
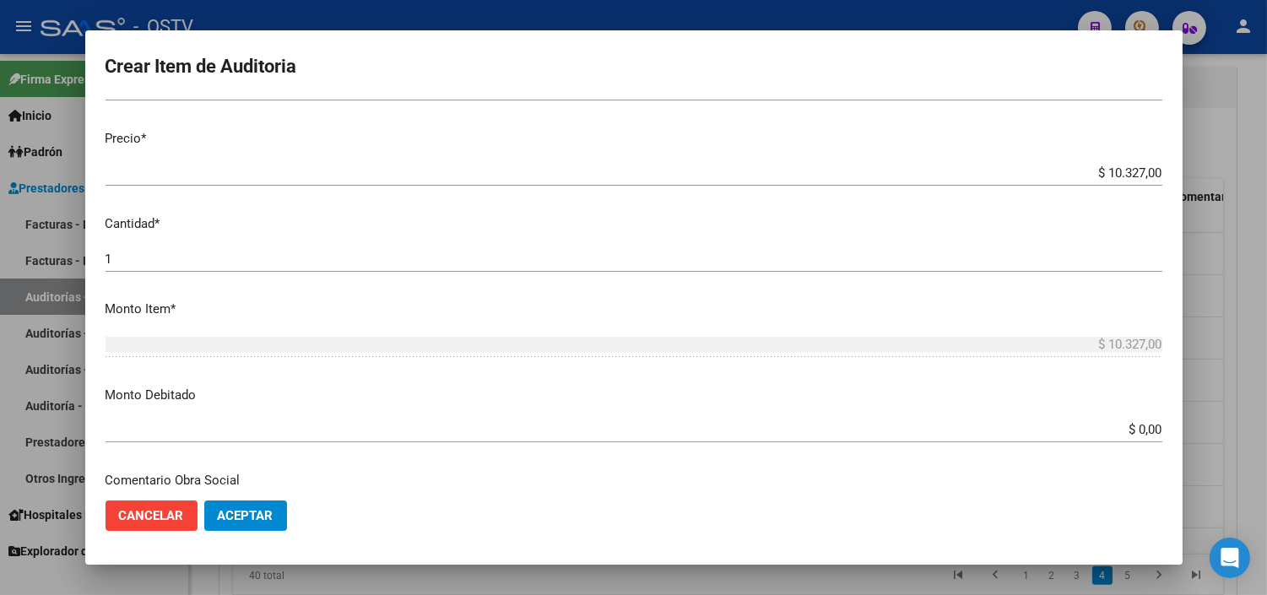
click at [1136, 424] on input "$ 0,00" at bounding box center [633, 429] width 1056 height 15
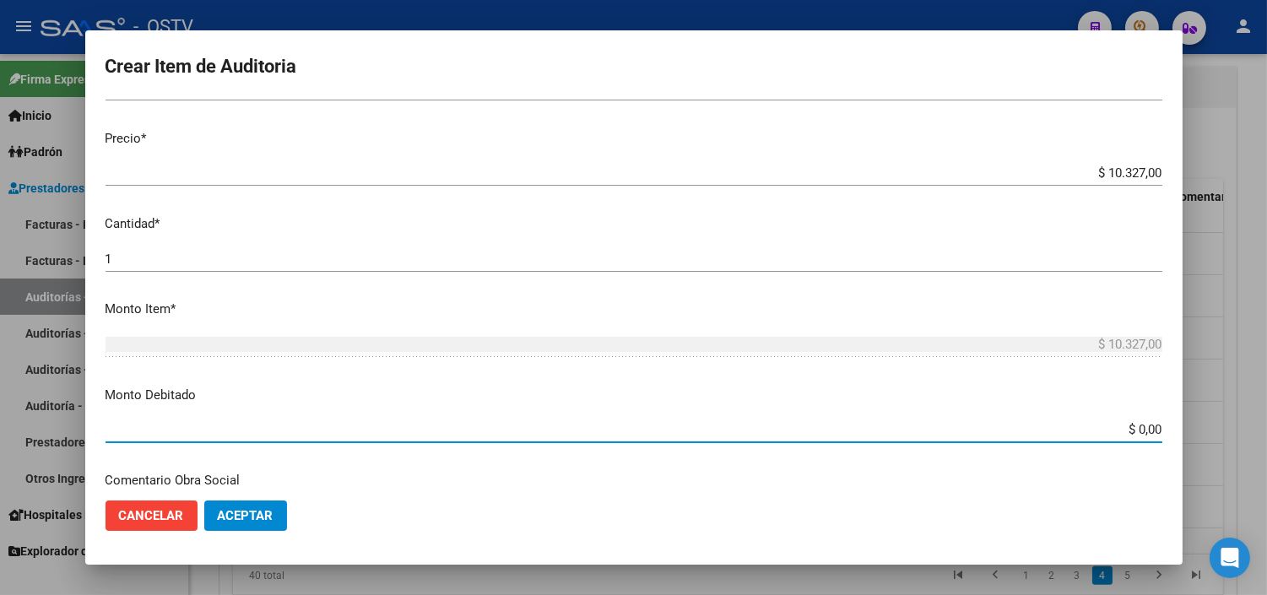
click at [1136, 424] on input "$ 0,00" at bounding box center [633, 429] width 1056 height 15
type input "$ 10.327,00"
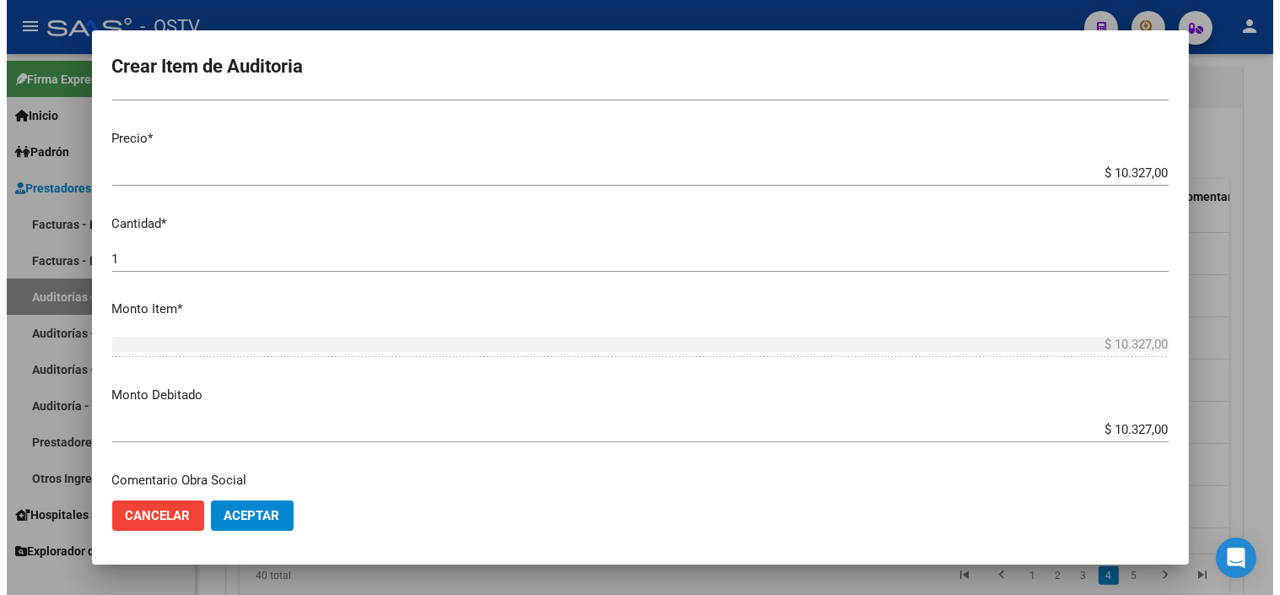
scroll to position [595, 0]
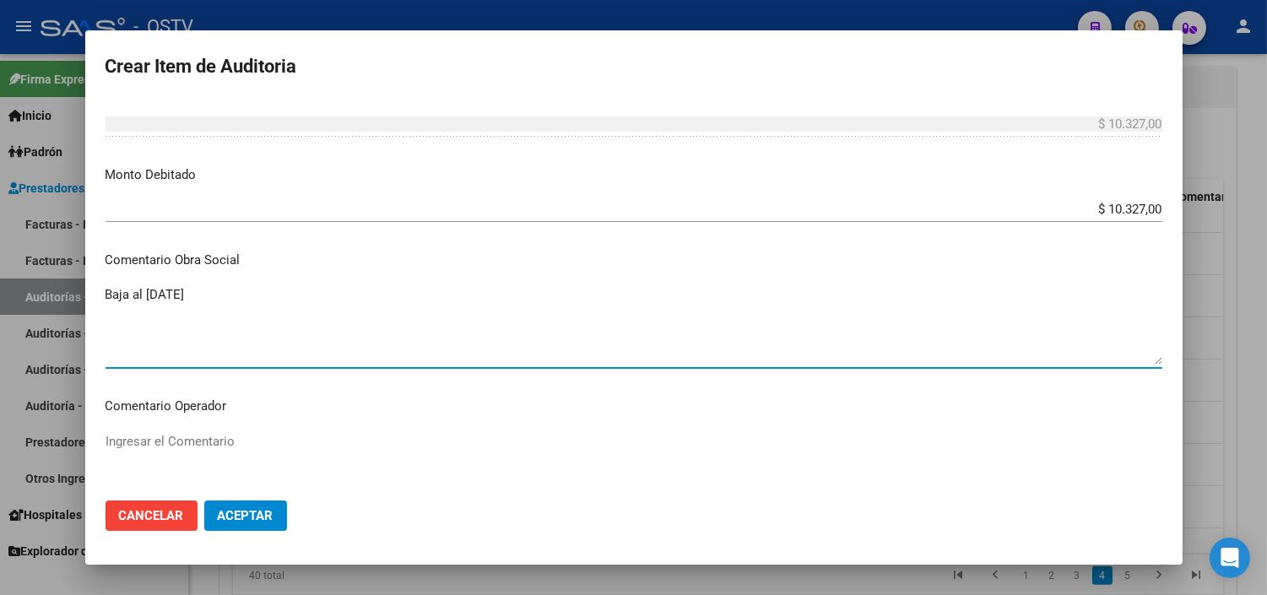
paste textarea "CESE DE ACTIVIDADES 08/2024"
drag, startPoint x: 217, startPoint y: 293, endPoint x: 405, endPoint y: 294, distance: 188.2
click at [405, 294] on textarea "Baja al 31/10/2024CESE DE ACTIVIDADES 08/2024" at bounding box center [633, 324] width 1056 height 79
type textarea "Baja al 31/10/2024"
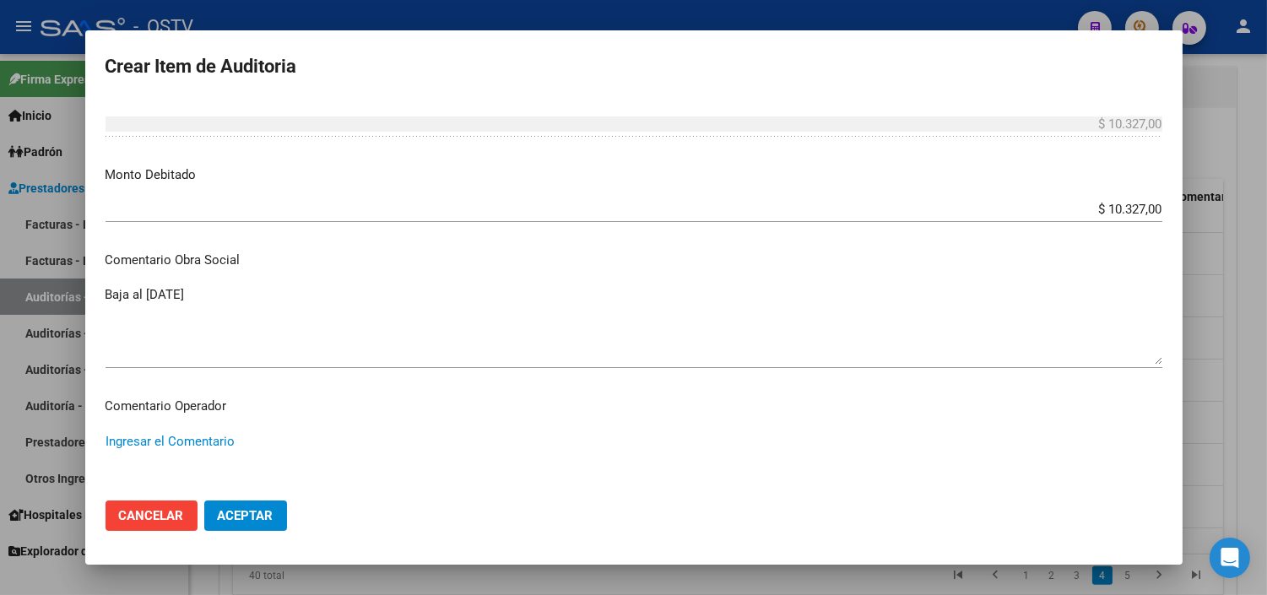
paste textarea "CESE DE ACTIVIDADES 08/2024"
type textarea "CESE DE ACTIVIDADES 08/2024"
click at [240, 499] on mat-dialog-actions "Cancelar Aceptar" at bounding box center [633, 515] width 1056 height 57
click at [242, 510] on span "Aceptar" at bounding box center [246, 515] width 56 height 15
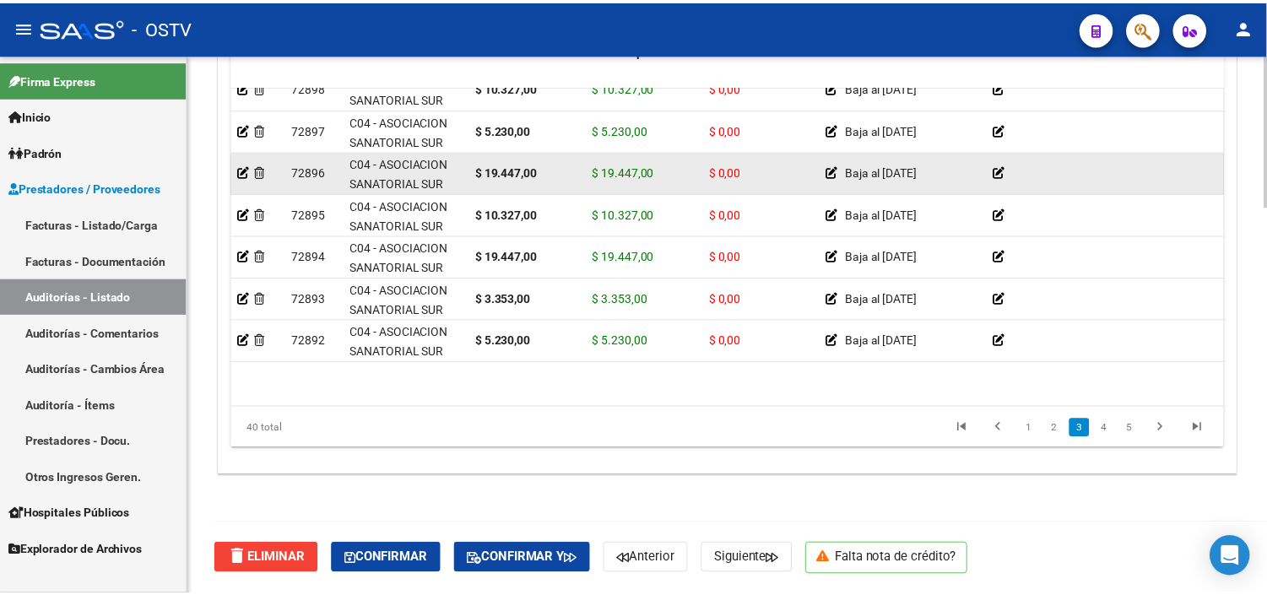
scroll to position [937, 0]
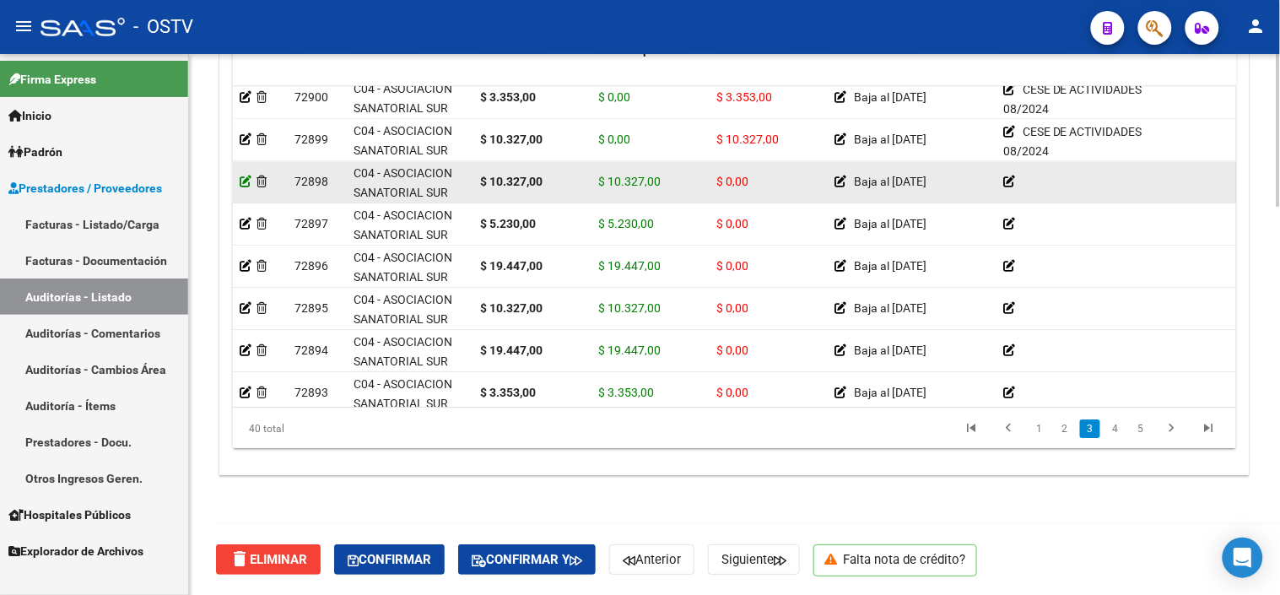
click at [249, 180] on icon at bounding box center [246, 182] width 12 height 12
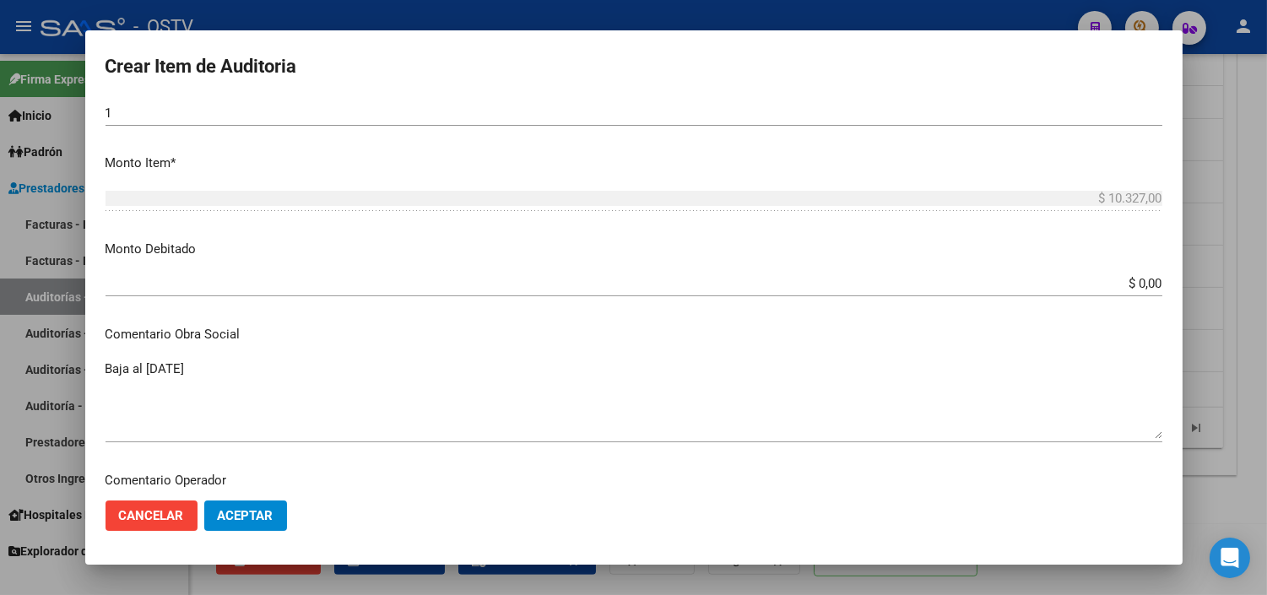
scroll to position [562, 0]
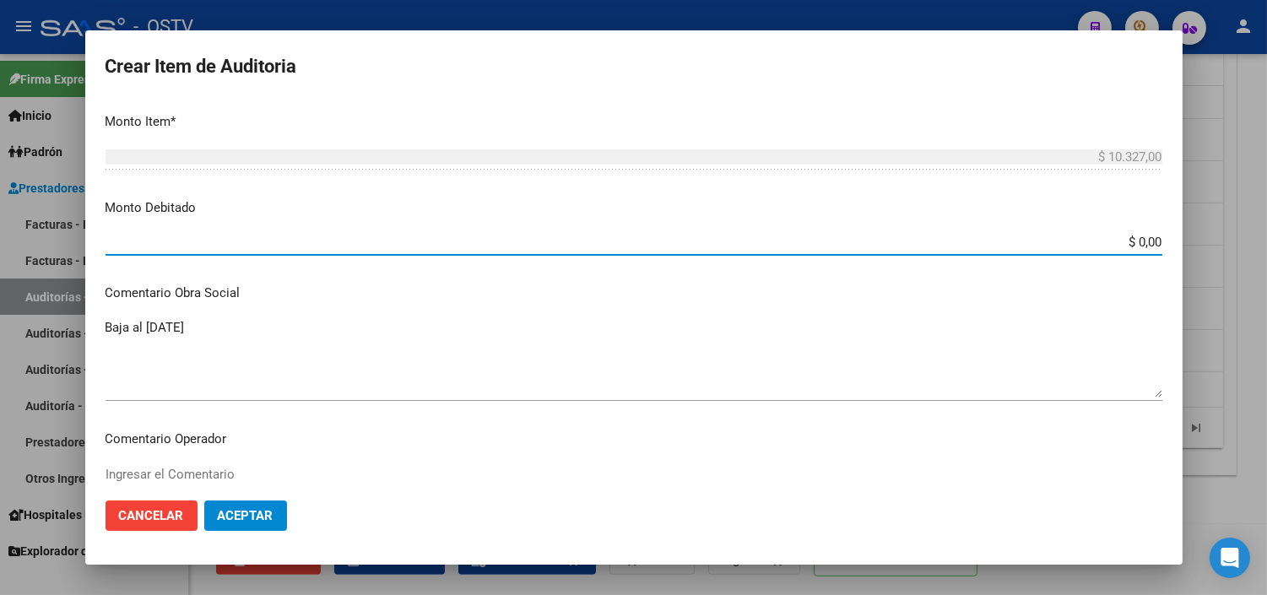
click at [1118, 240] on input "$ 0,00" at bounding box center [633, 242] width 1056 height 15
click at [1119, 240] on input "$ 0,00" at bounding box center [633, 242] width 1056 height 15
type input "$ 10.327,00"
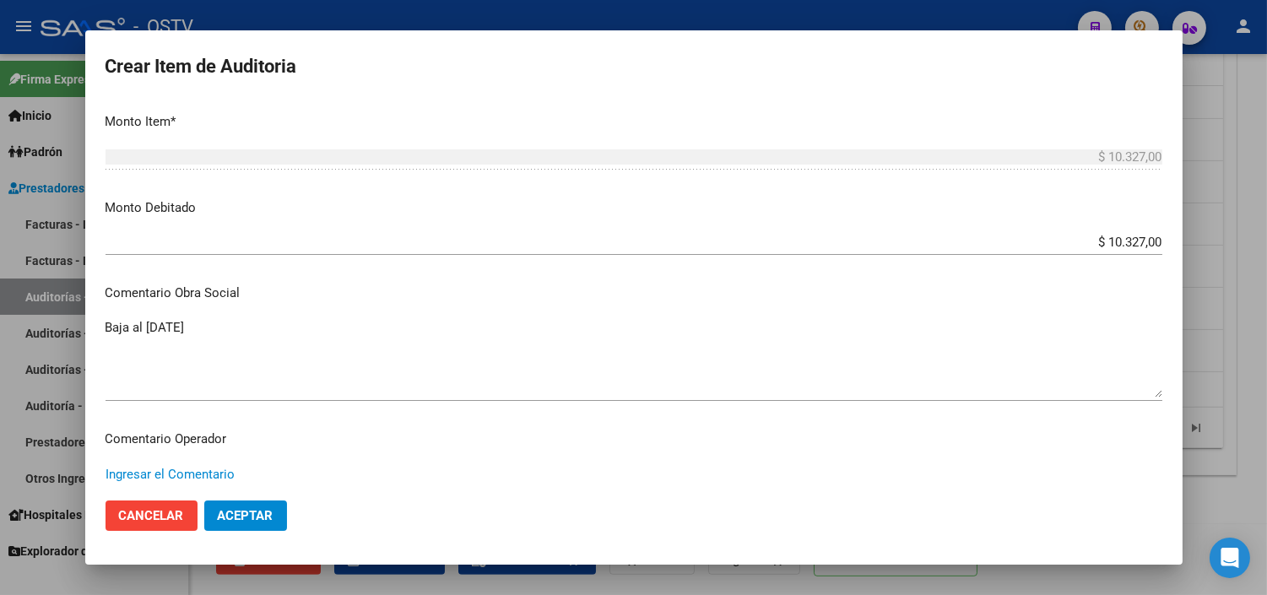
paste textarea "CESE DE ACTIVIDADES 08/2024"
type textarea "CESE DE ACTIVIDADES 08/2024"
click at [263, 521] on span "Aceptar" at bounding box center [246, 515] width 56 height 15
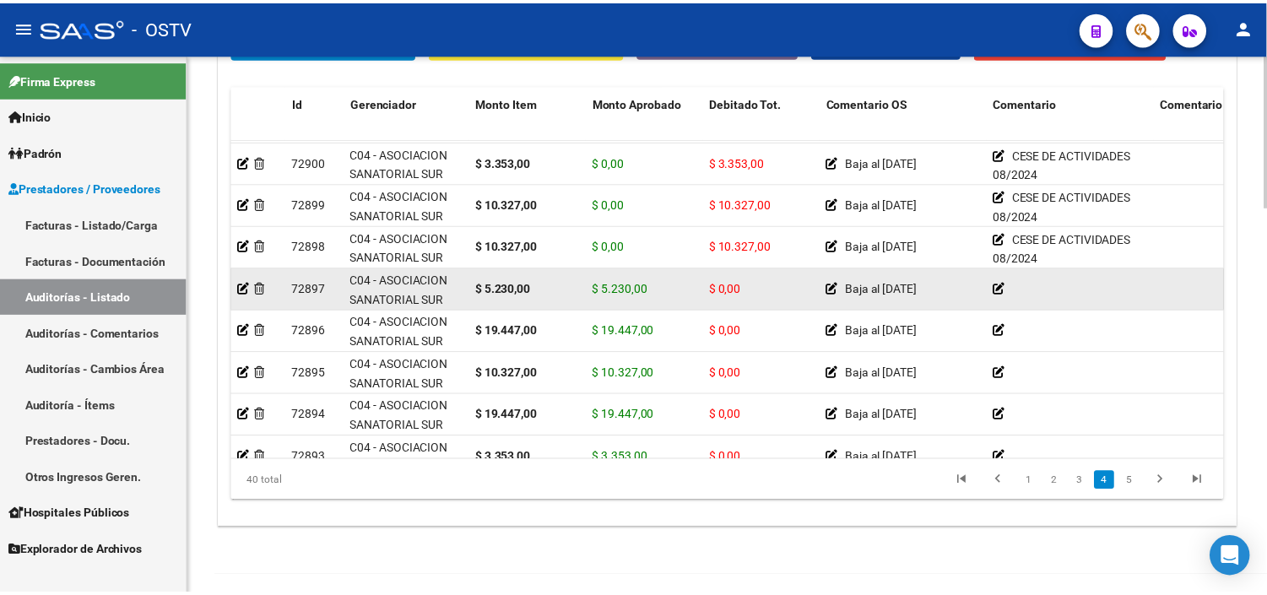
scroll to position [937, 0]
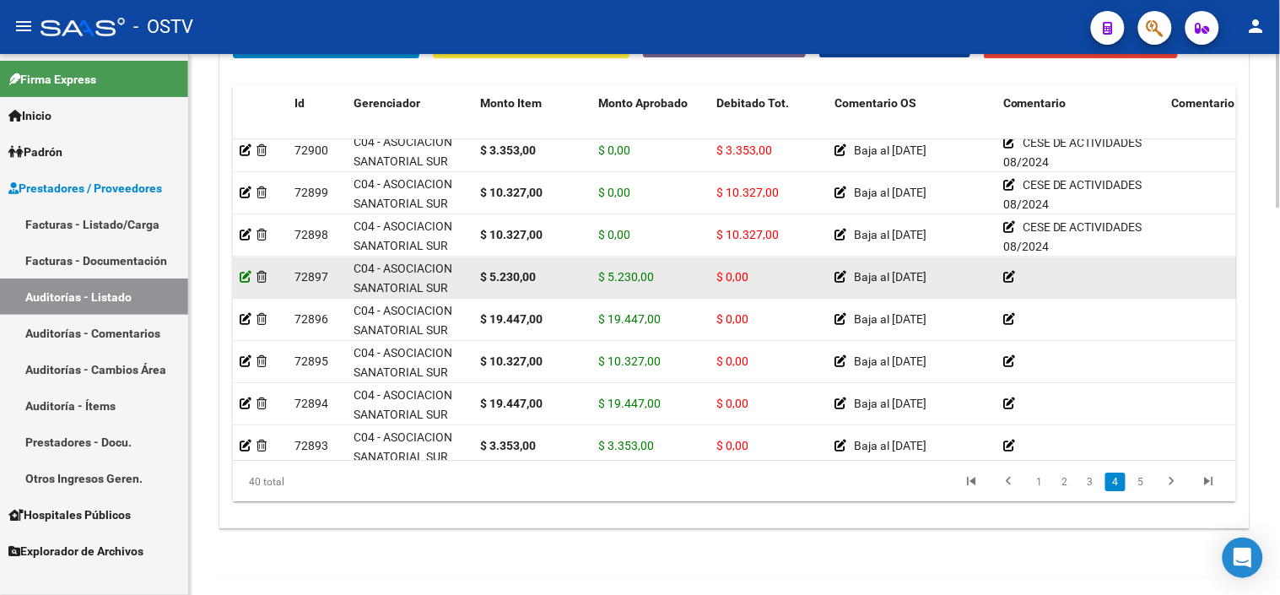
click at [243, 279] on icon at bounding box center [246, 277] width 12 height 12
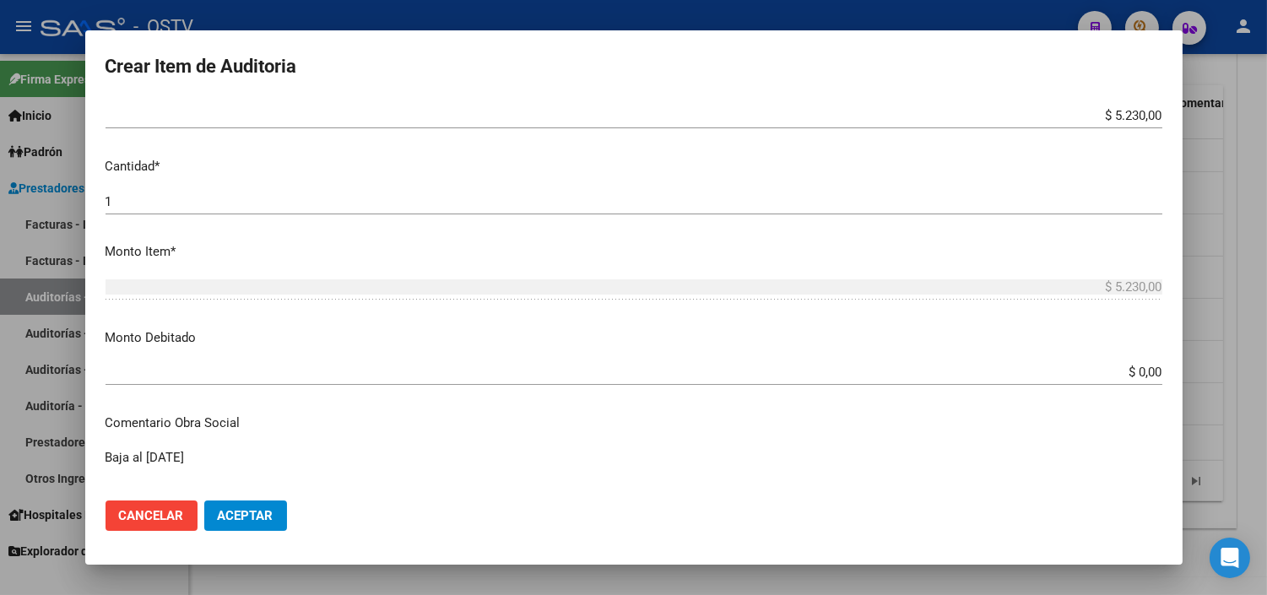
scroll to position [468, 0]
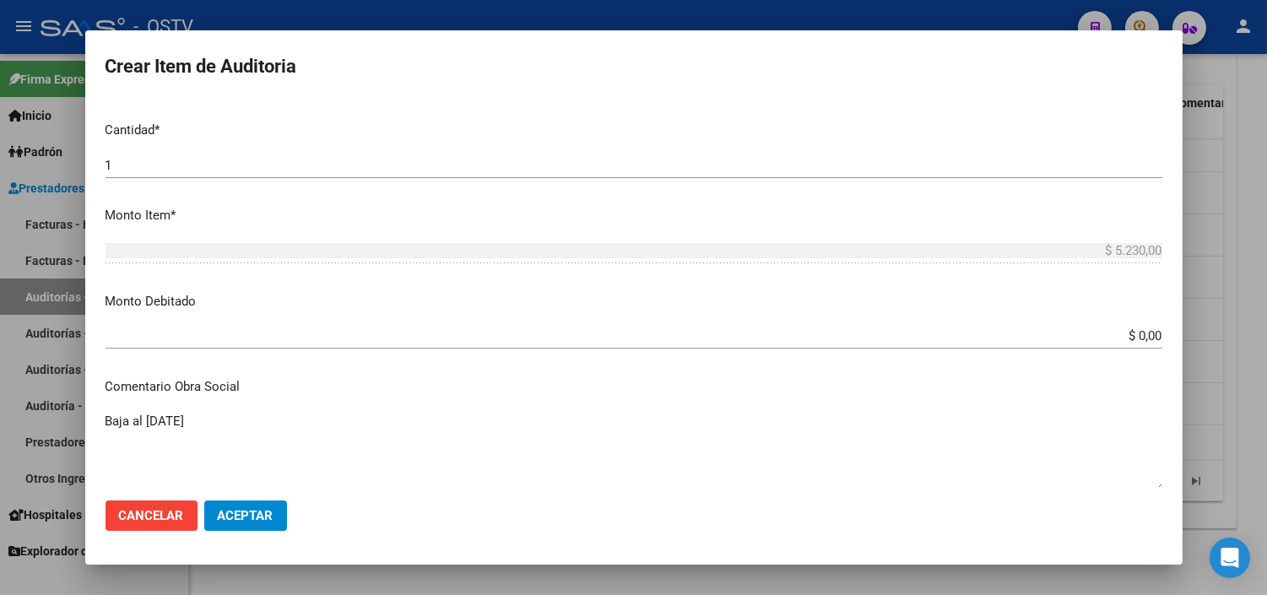
click at [1134, 338] on input "$ 0,00" at bounding box center [633, 335] width 1056 height 15
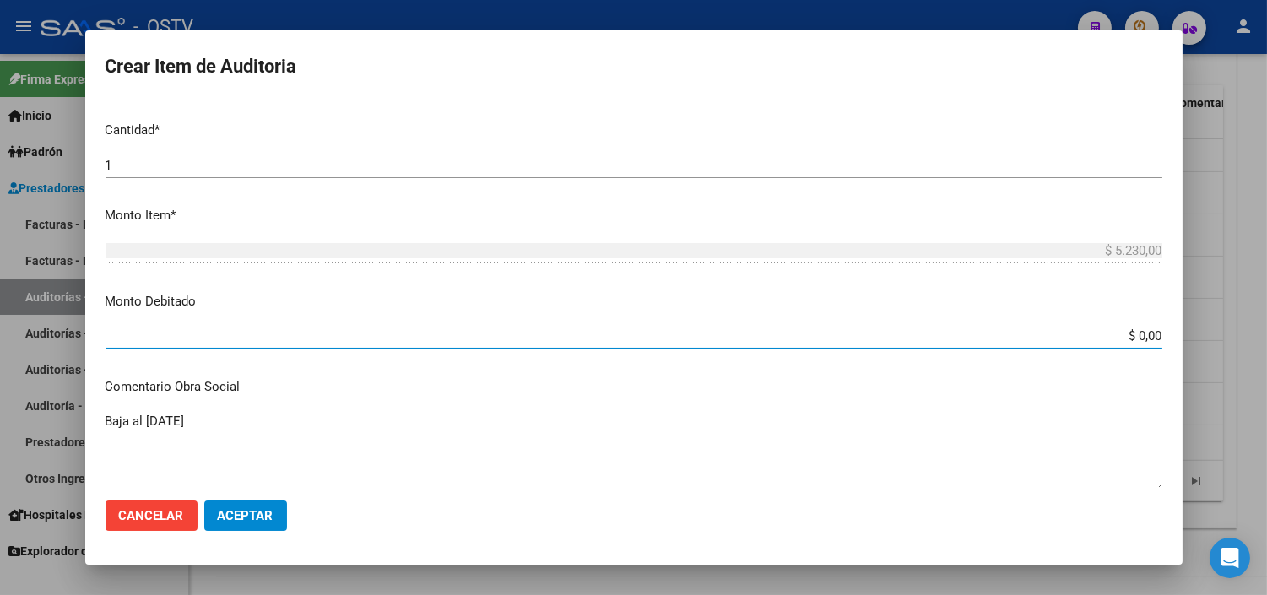
click at [1134, 338] on input "$ 0,00" at bounding box center [633, 335] width 1056 height 15
type input "$ 5.230,00"
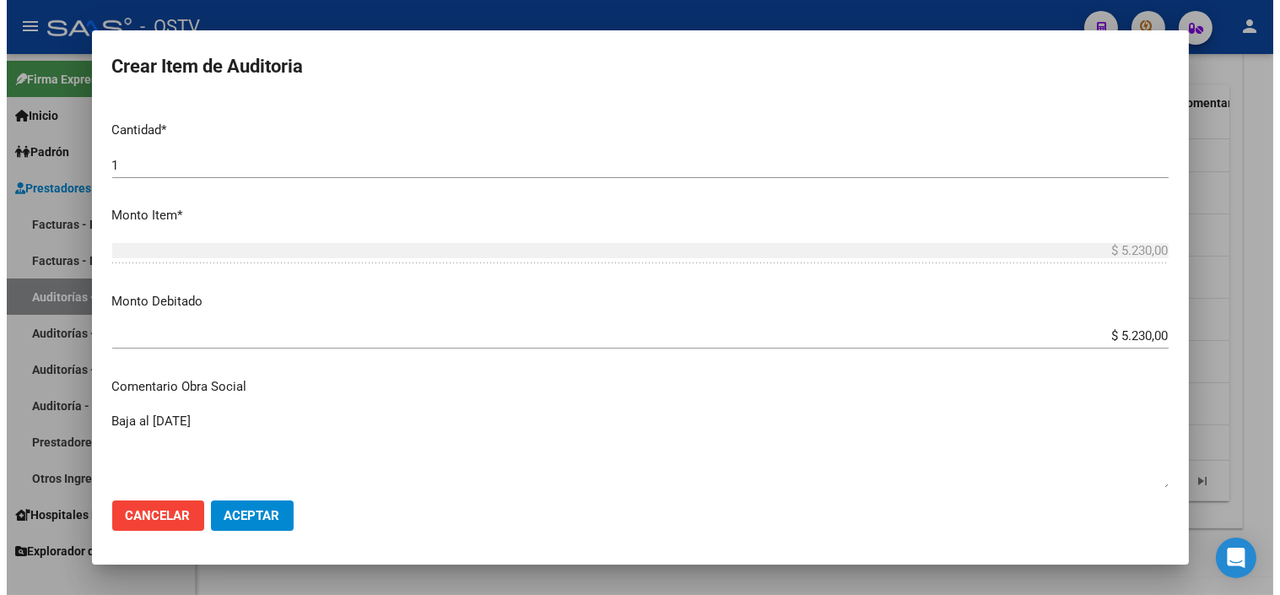
scroll to position [741, 0]
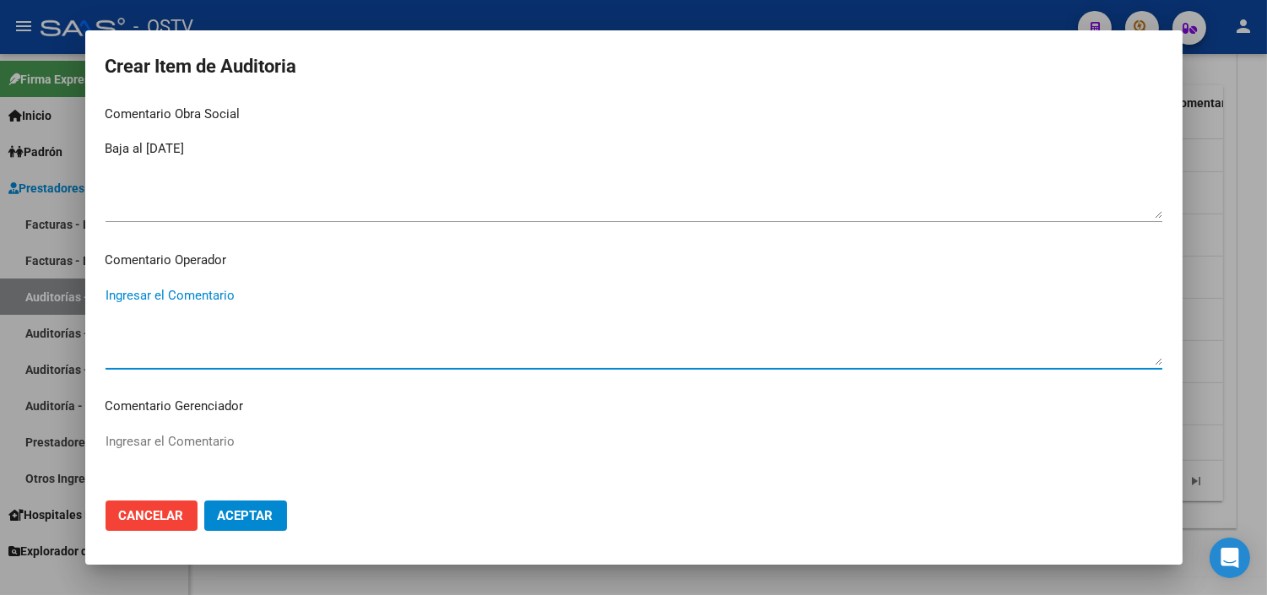
paste textarea "CESE DE ACTIVIDADES 08/2024"
type textarea "CESE DE ACTIVIDADES 08/2024"
click at [248, 520] on span "Aceptar" at bounding box center [246, 515] width 56 height 15
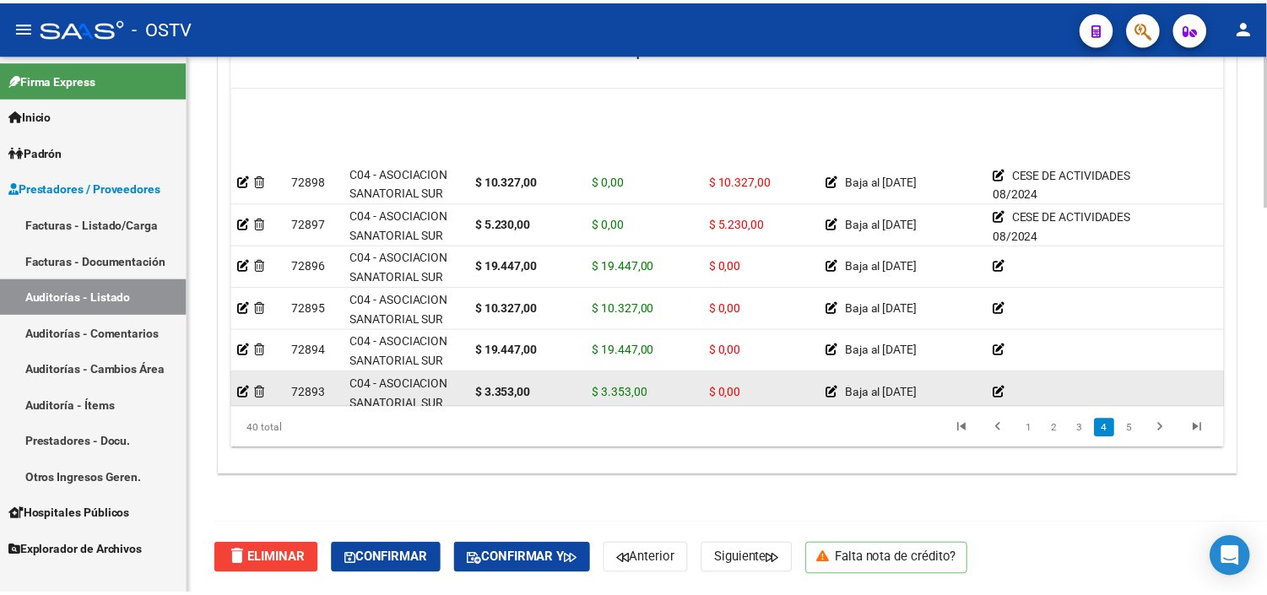
scroll to position [1031, 0]
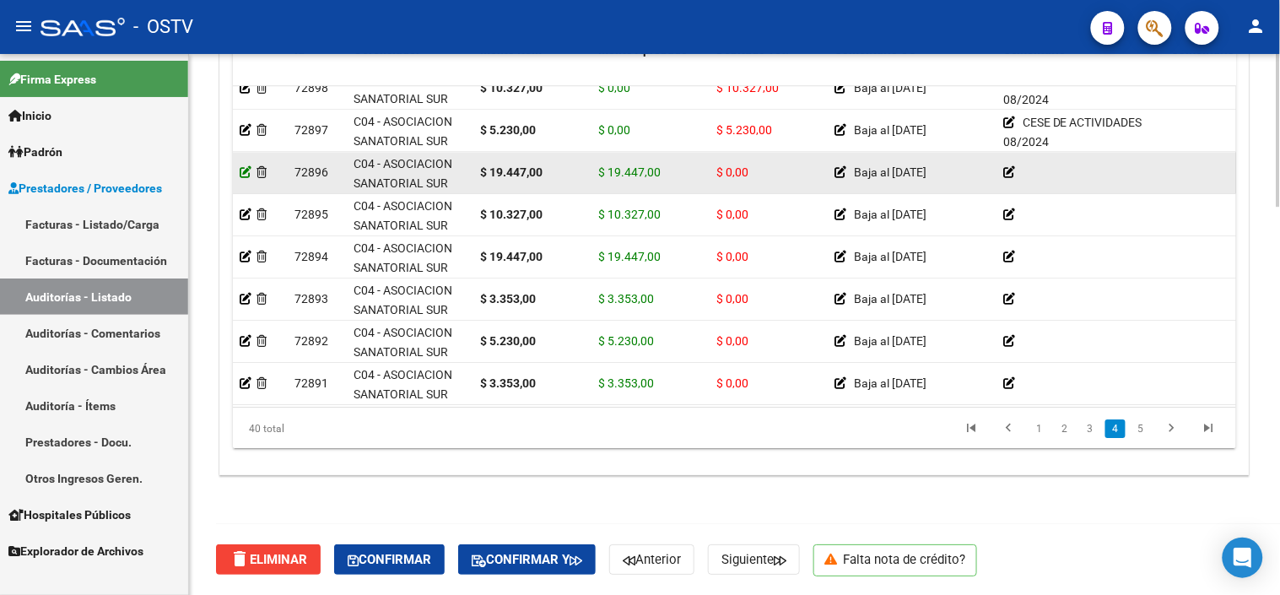
click at [241, 169] on icon at bounding box center [246, 172] width 12 height 12
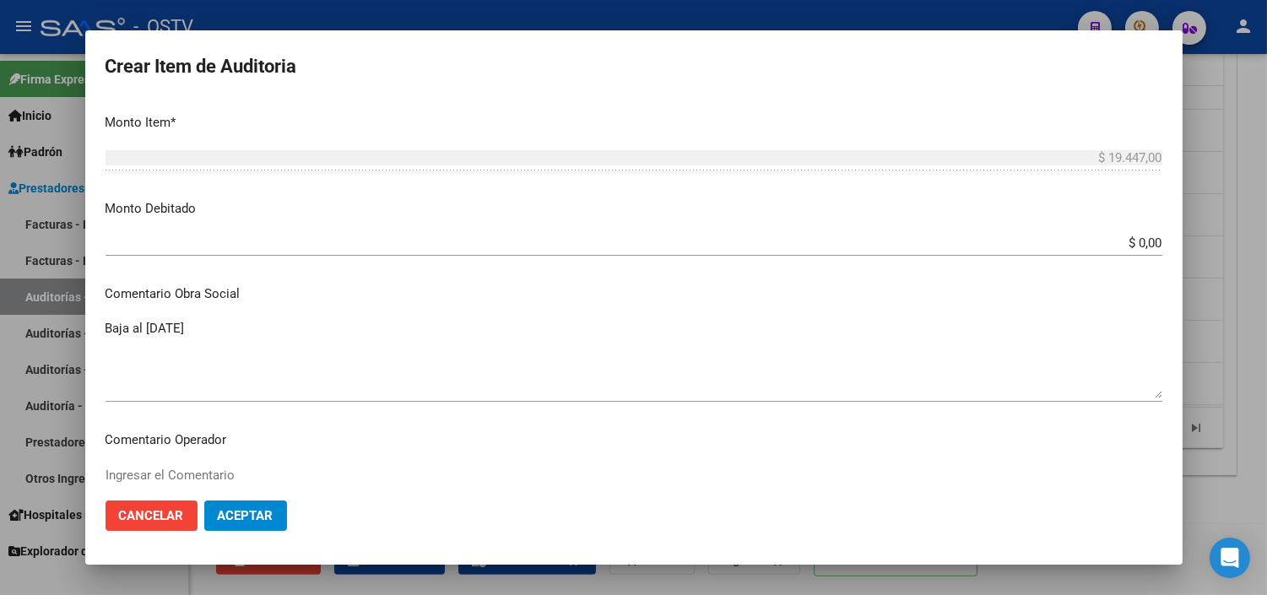
scroll to position [562, 0]
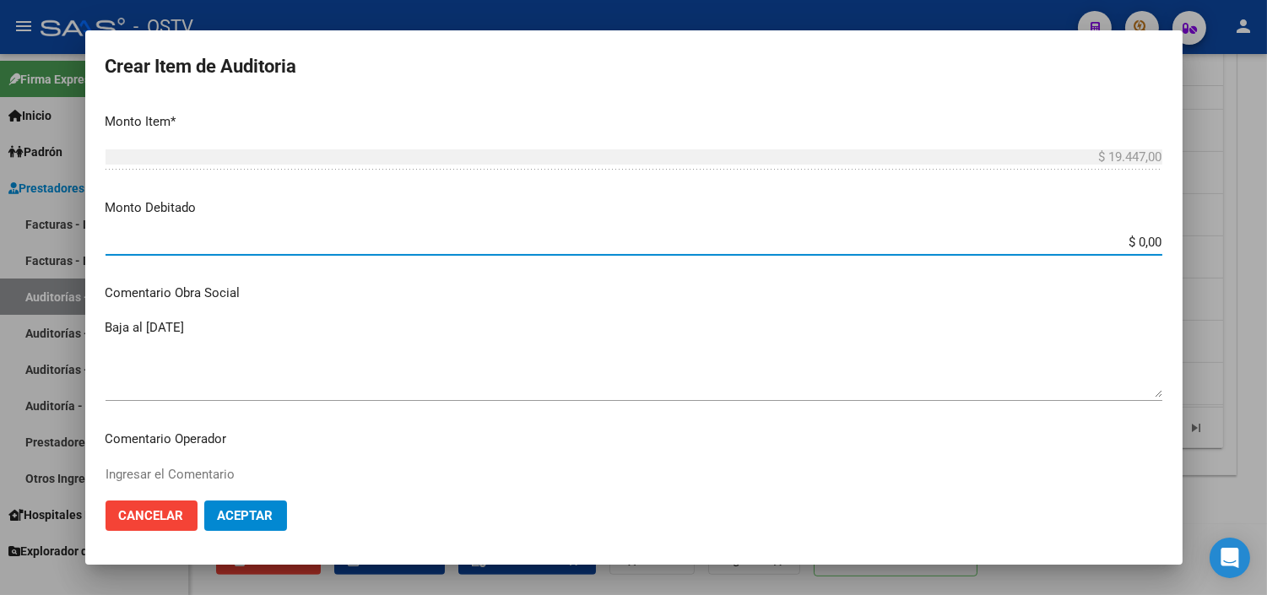
click at [1126, 239] on input "$ 0,00" at bounding box center [633, 242] width 1056 height 15
type input "$ 19.447,00"
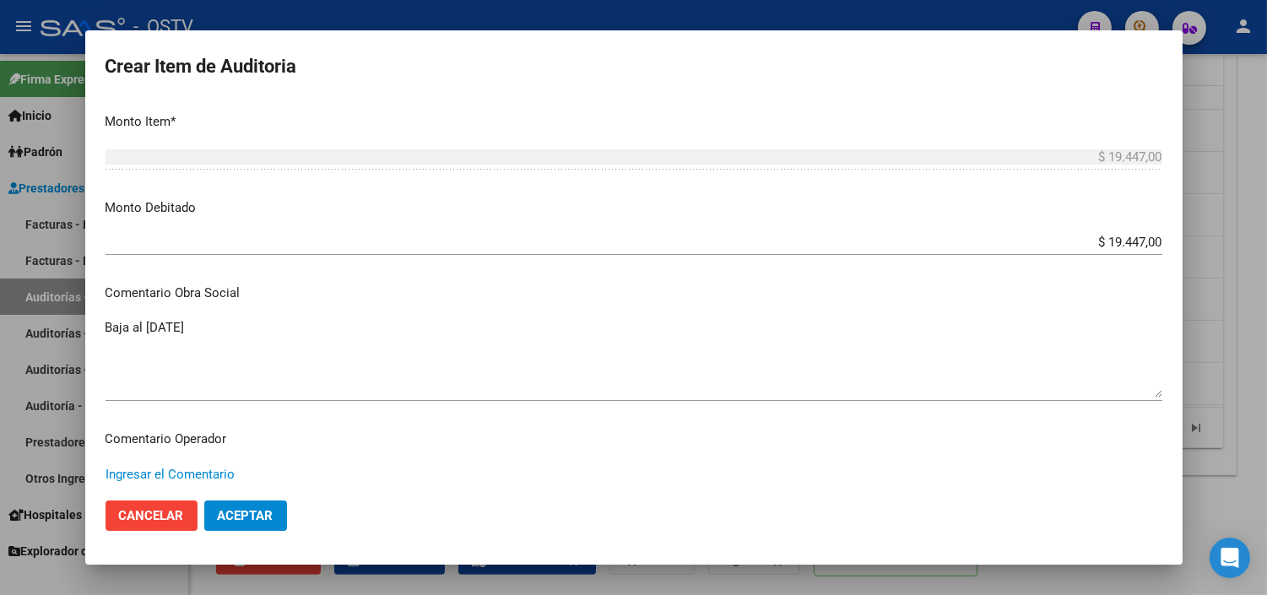
paste textarea "CESE DE ACTIVIDADES 08/2024"
type textarea "CESE DE ACTIVIDADES 08/2024"
click at [239, 526] on button "Aceptar" at bounding box center [245, 515] width 83 height 30
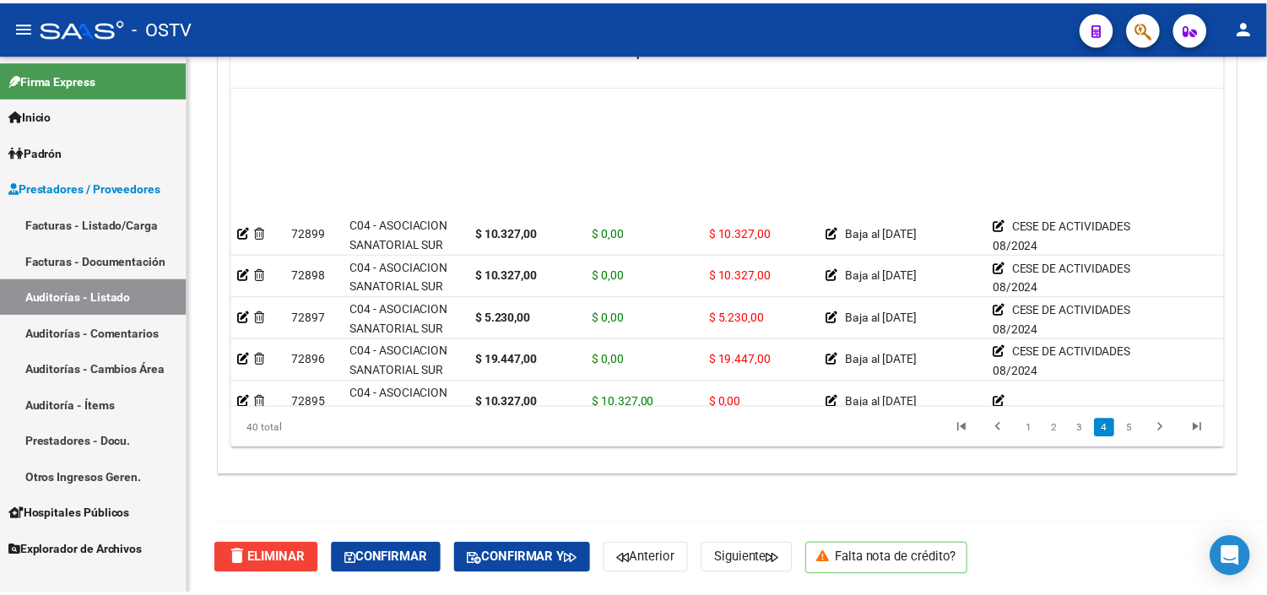
scroll to position [1031, 0]
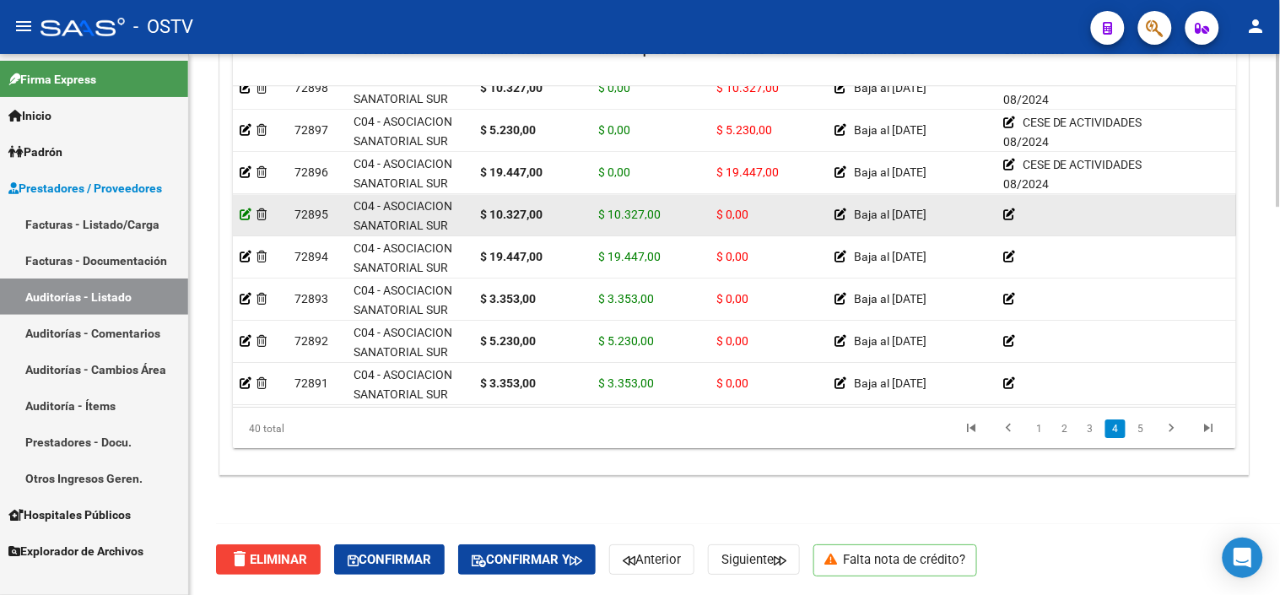
click at [247, 214] on icon at bounding box center [246, 214] width 12 height 12
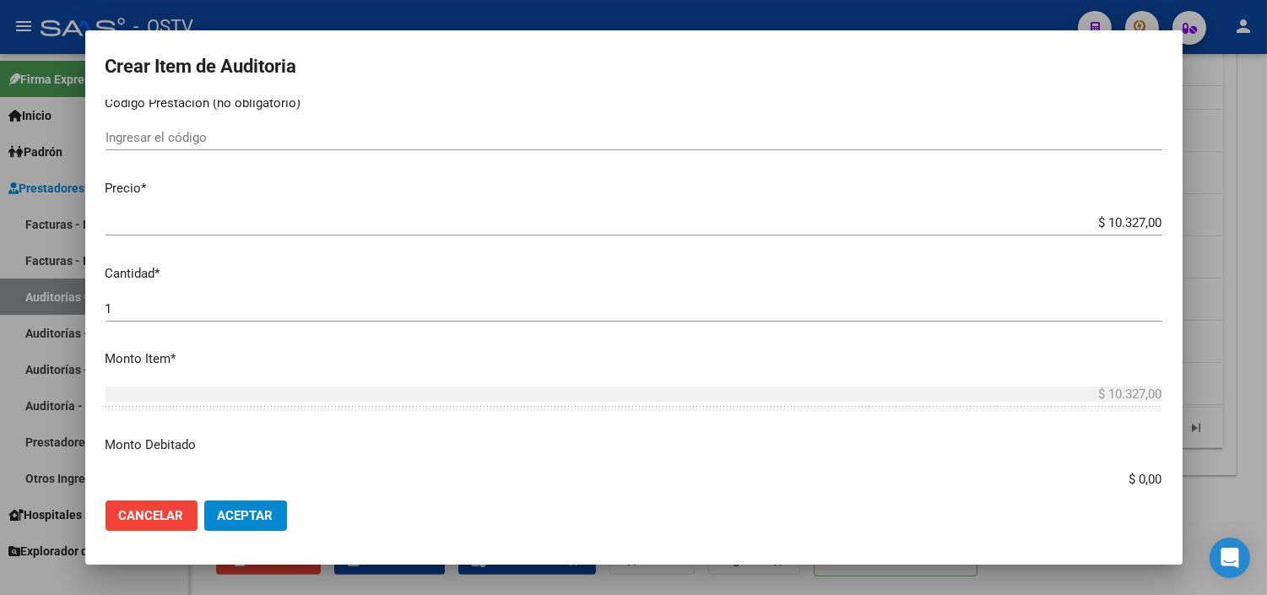
scroll to position [375, 0]
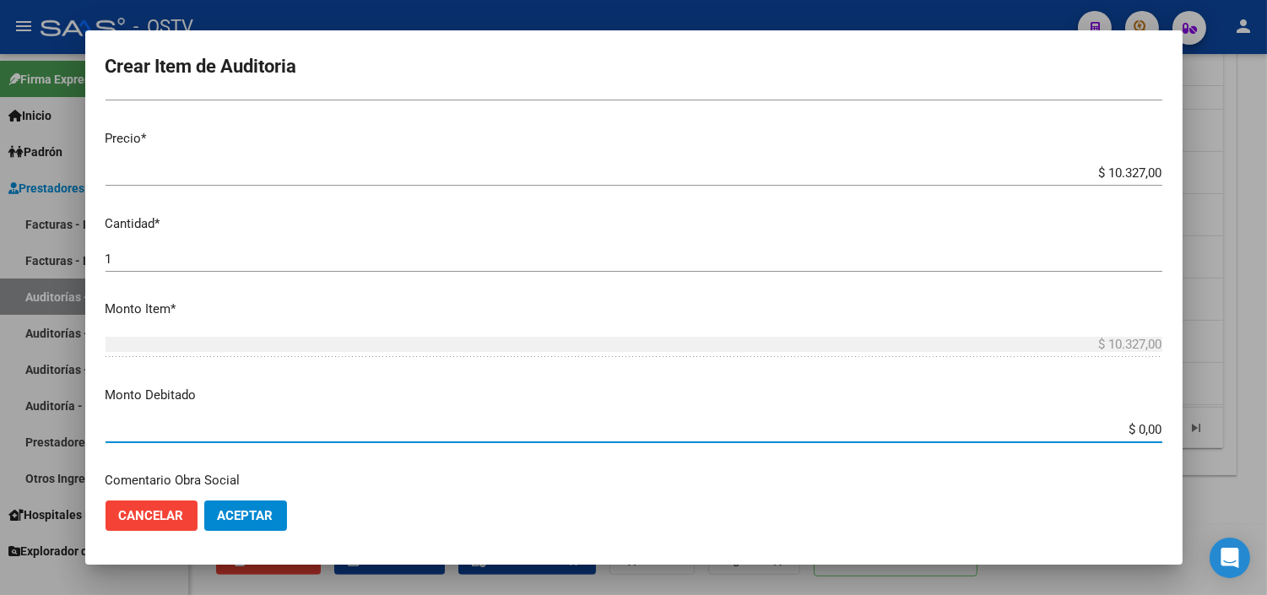
click at [1128, 432] on input "$ 0,00" at bounding box center [633, 429] width 1056 height 15
type input "$ 10.327,00"
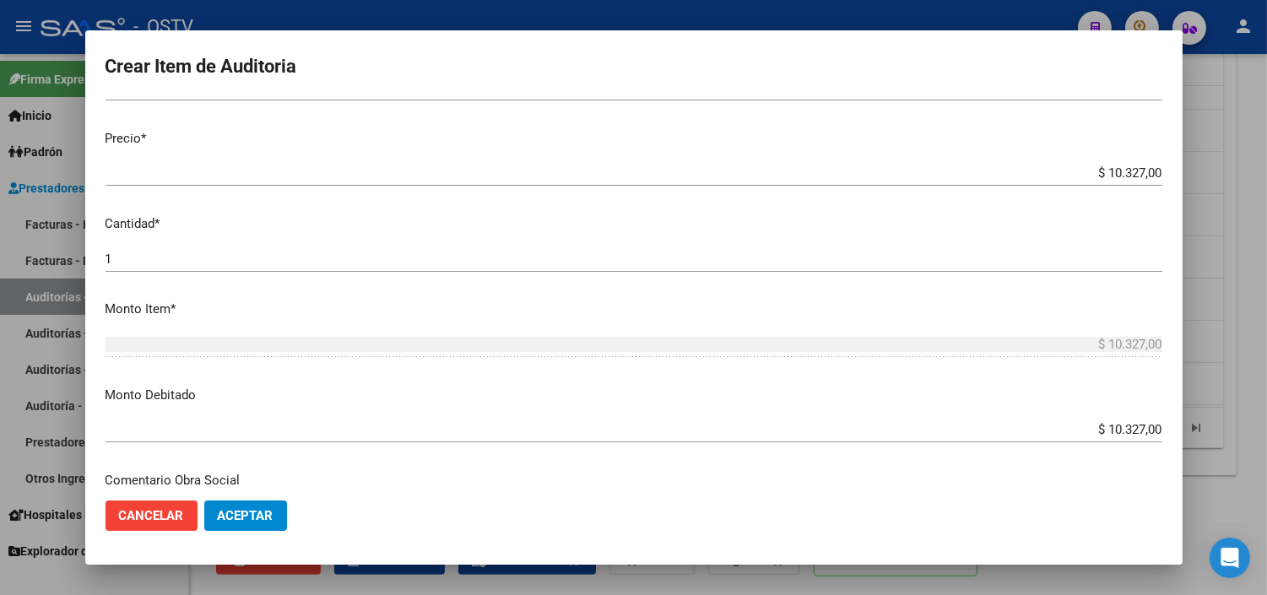
scroll to position [595, 0]
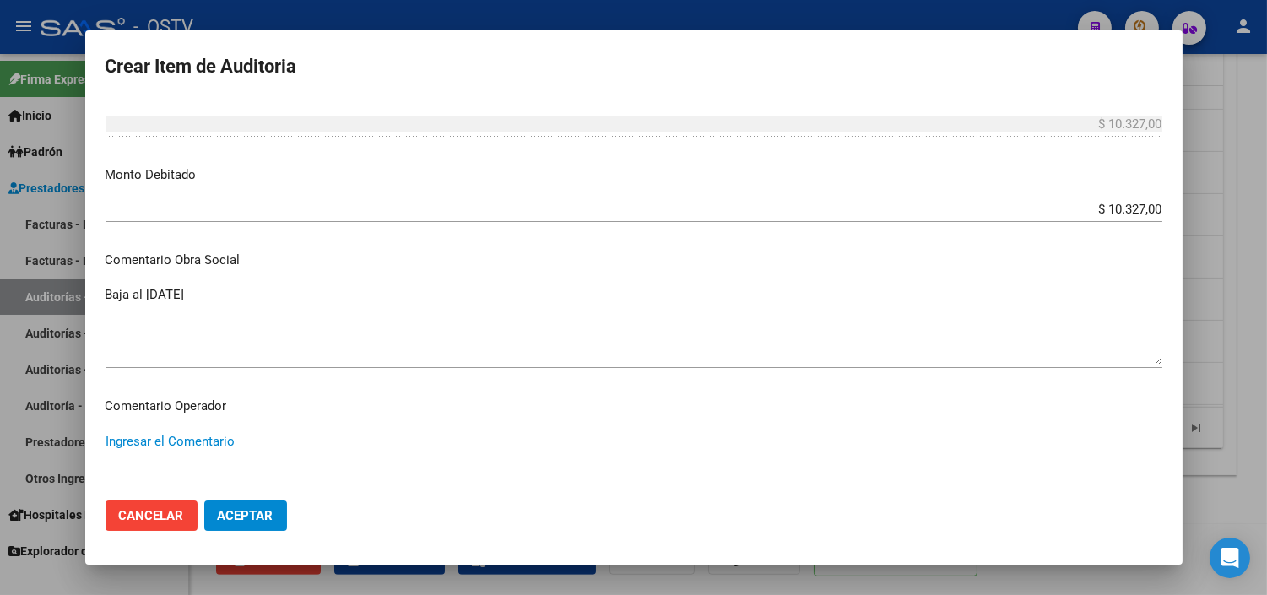
paste textarea "CESE DE ACTIVIDADES 08/2024"
type textarea "CESE DE ACTIVIDADES 08/2024"
click at [225, 520] on span "Aceptar" at bounding box center [246, 515] width 56 height 15
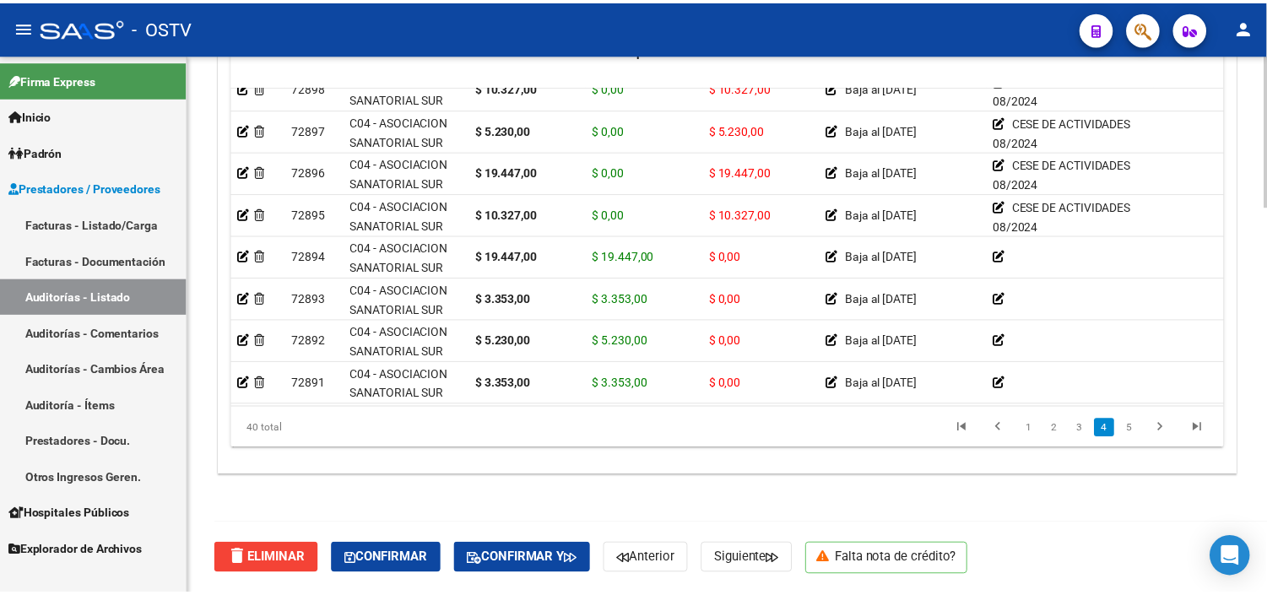
scroll to position [1125, 0]
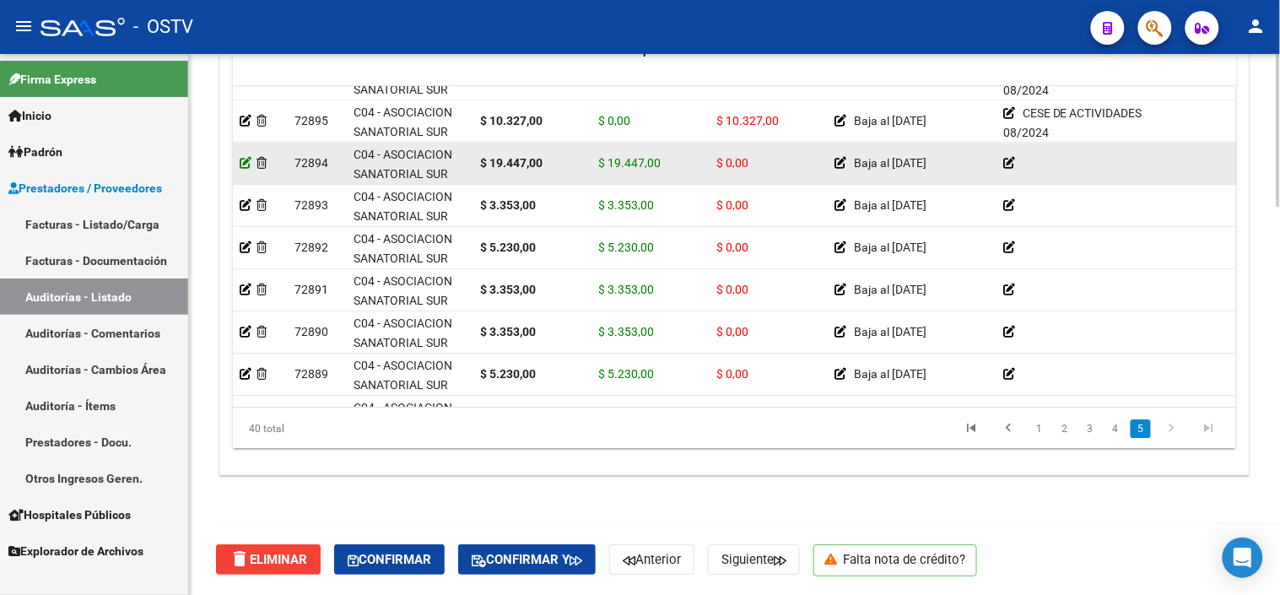
click at [241, 157] on icon at bounding box center [246, 163] width 12 height 12
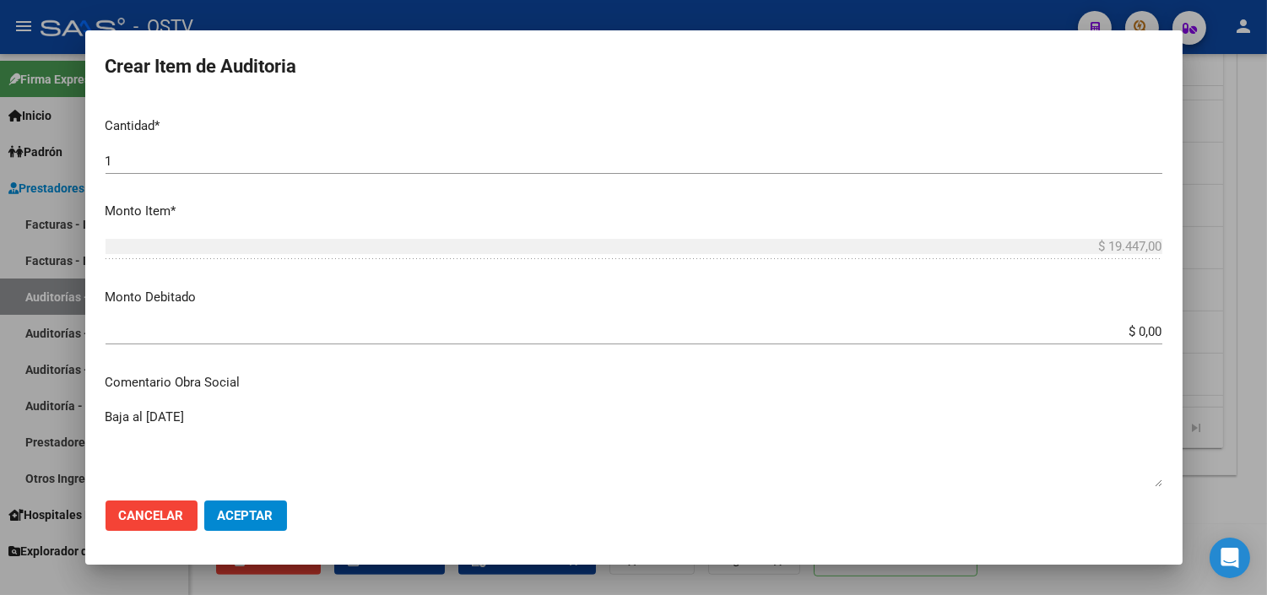
scroll to position [468, 0]
click at [1126, 346] on div "$ 0,00 Ingresar el monto" at bounding box center [633, 335] width 1056 height 25
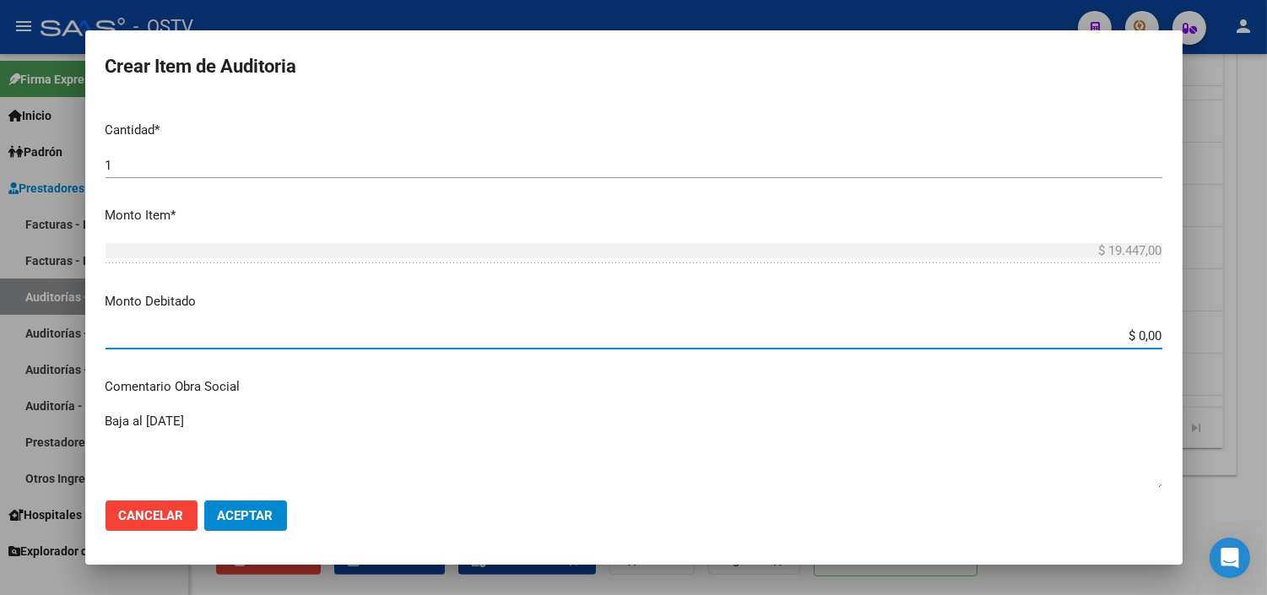
click at [1129, 336] on input "$ 0,00" at bounding box center [633, 335] width 1056 height 15
type input "$ 19.447,00"
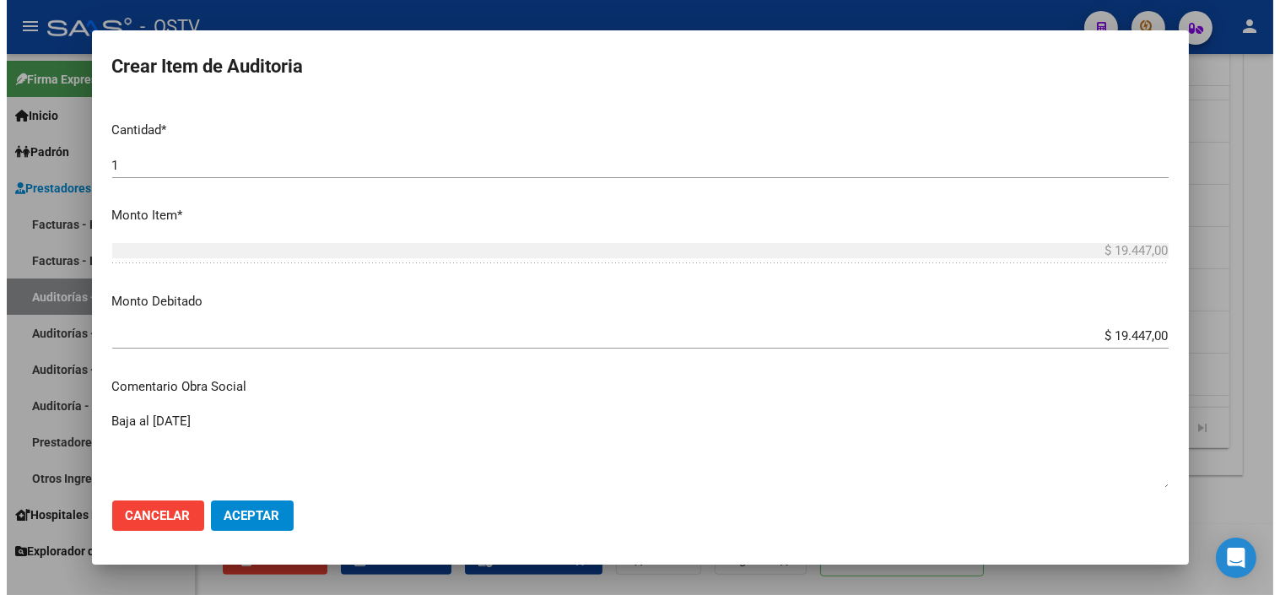
scroll to position [741, 0]
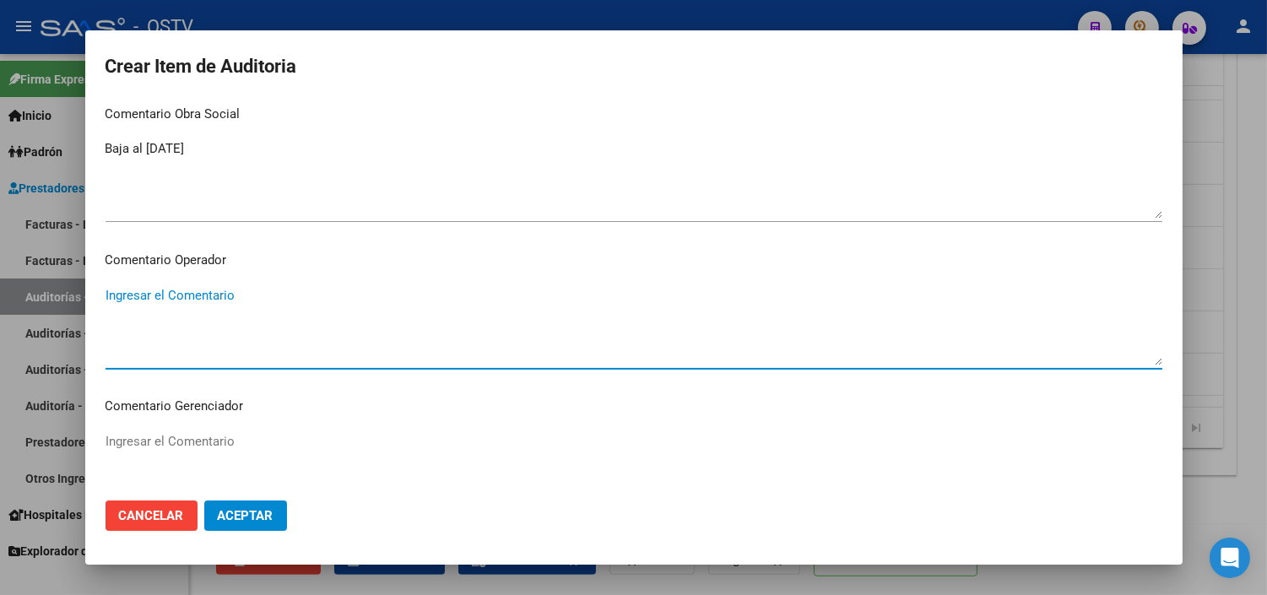
paste textarea "CESE DE ACTIVIDADES 08/2024"
type textarea "CESE DE ACTIVIDADES 08/2024"
click at [266, 518] on span "Aceptar" at bounding box center [246, 515] width 56 height 15
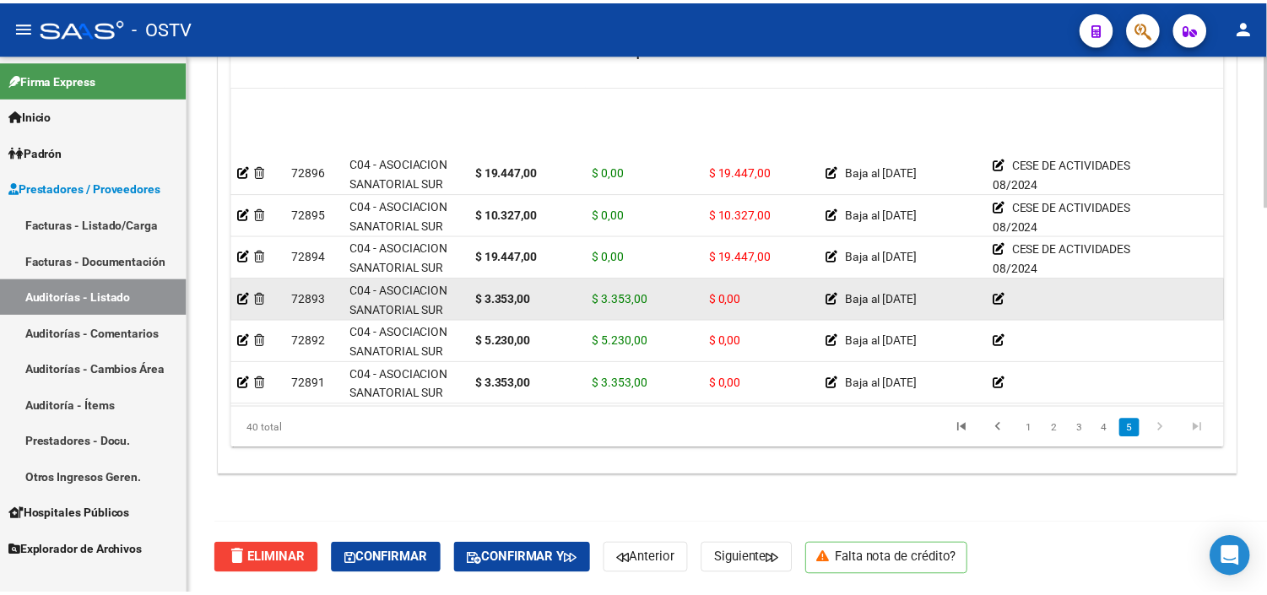
scroll to position [1125, 0]
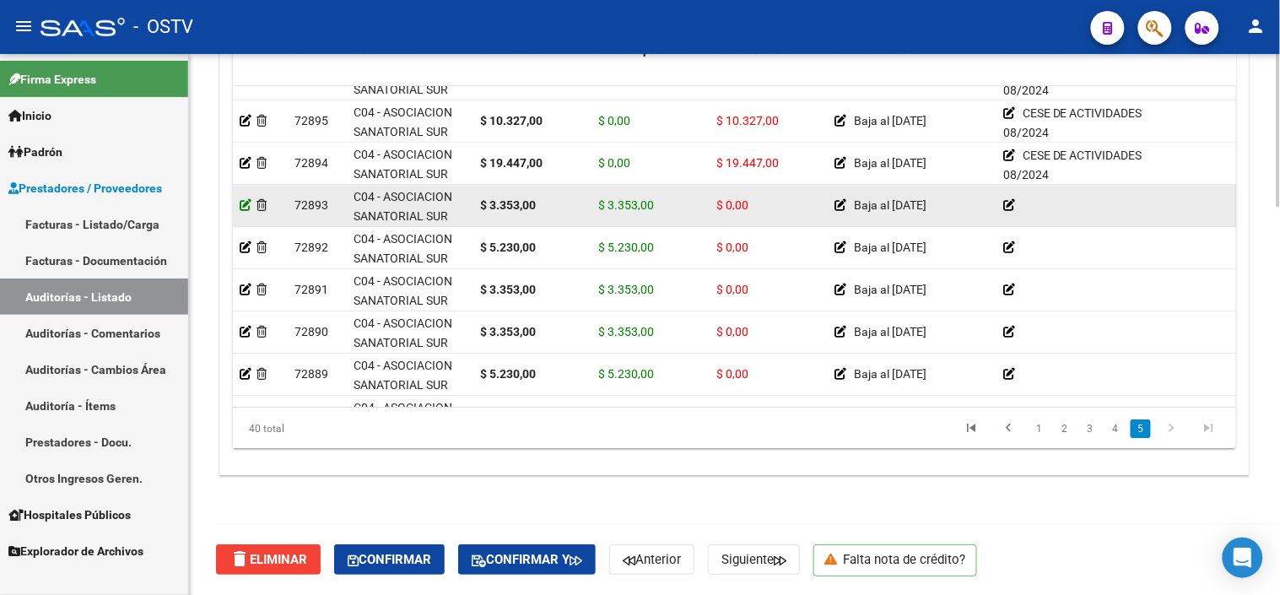
click at [241, 206] on icon at bounding box center [246, 205] width 12 height 12
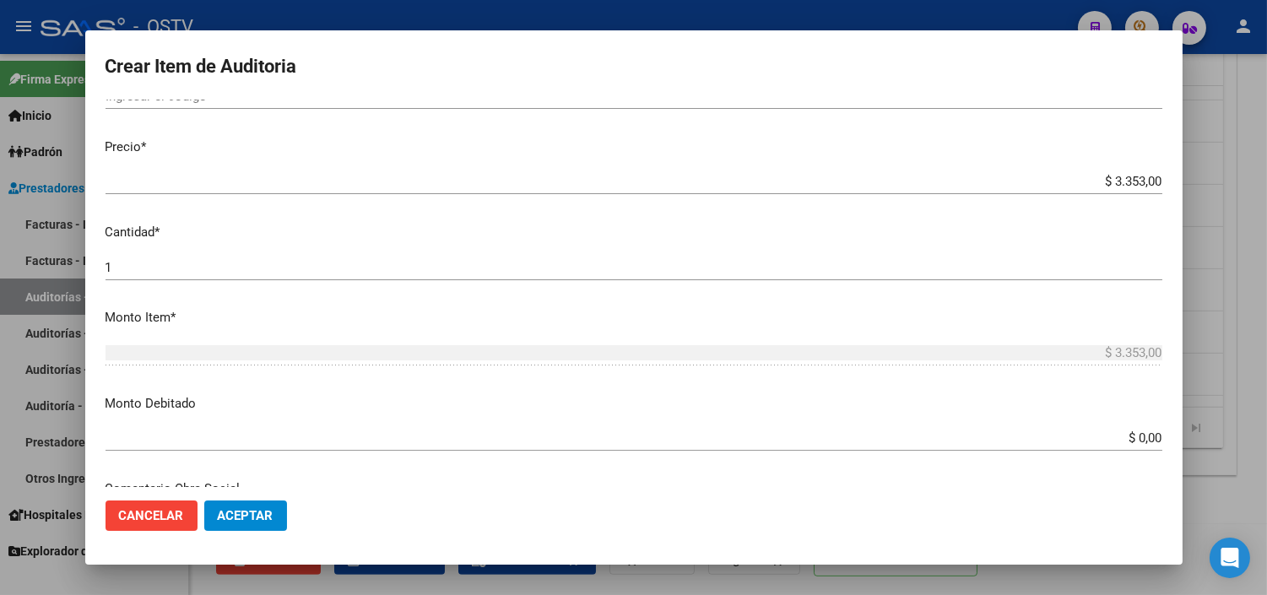
scroll to position [375, 0]
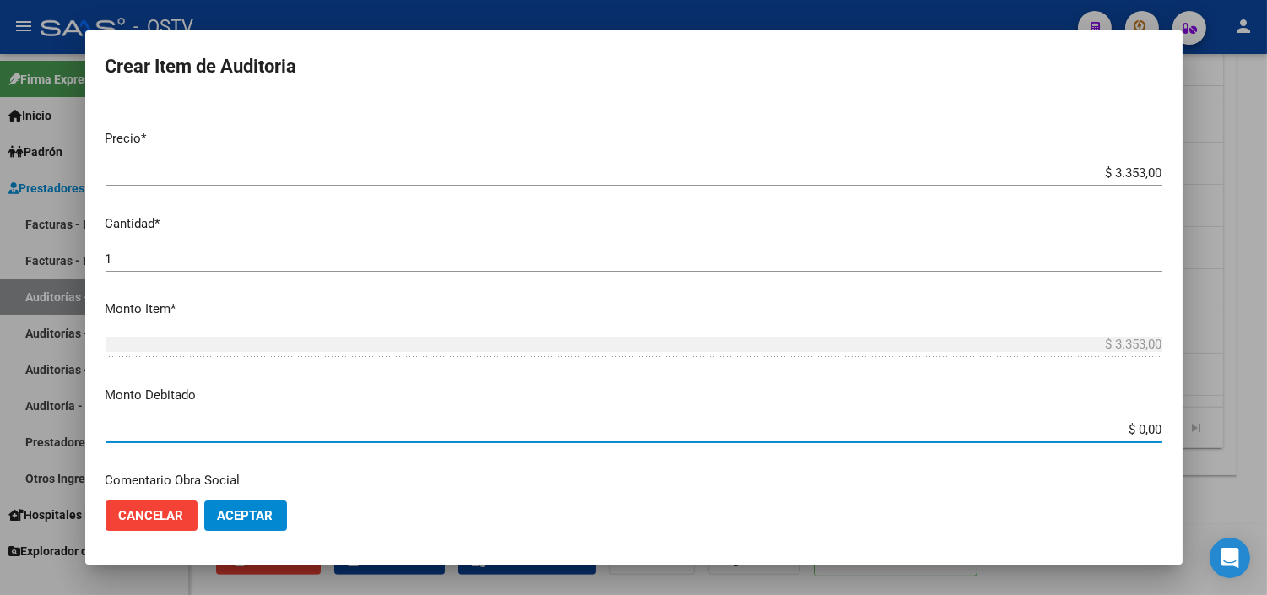
click at [1134, 424] on input "$ 0,00" at bounding box center [633, 429] width 1056 height 15
type input "$ 3.353,00"
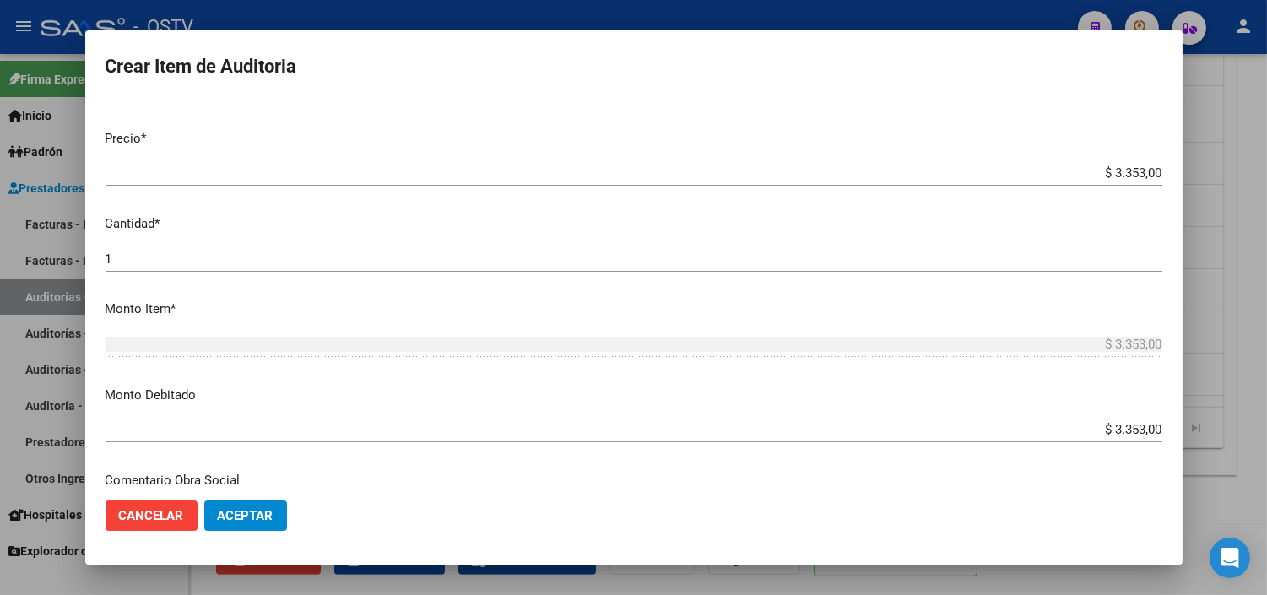
scroll to position [595, 0]
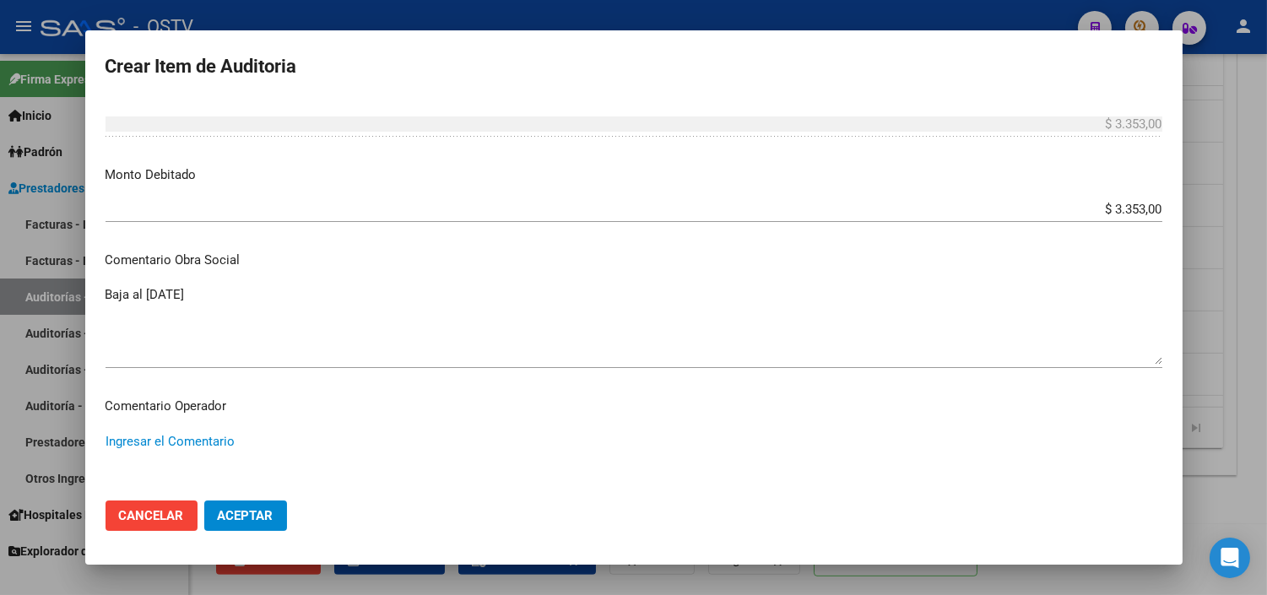
paste textarea "CESE DE ACTIVIDADES 08/2024"
type textarea "CESE DE ACTIVIDADES 08/2024"
click at [234, 517] on span "Aceptar" at bounding box center [246, 515] width 56 height 15
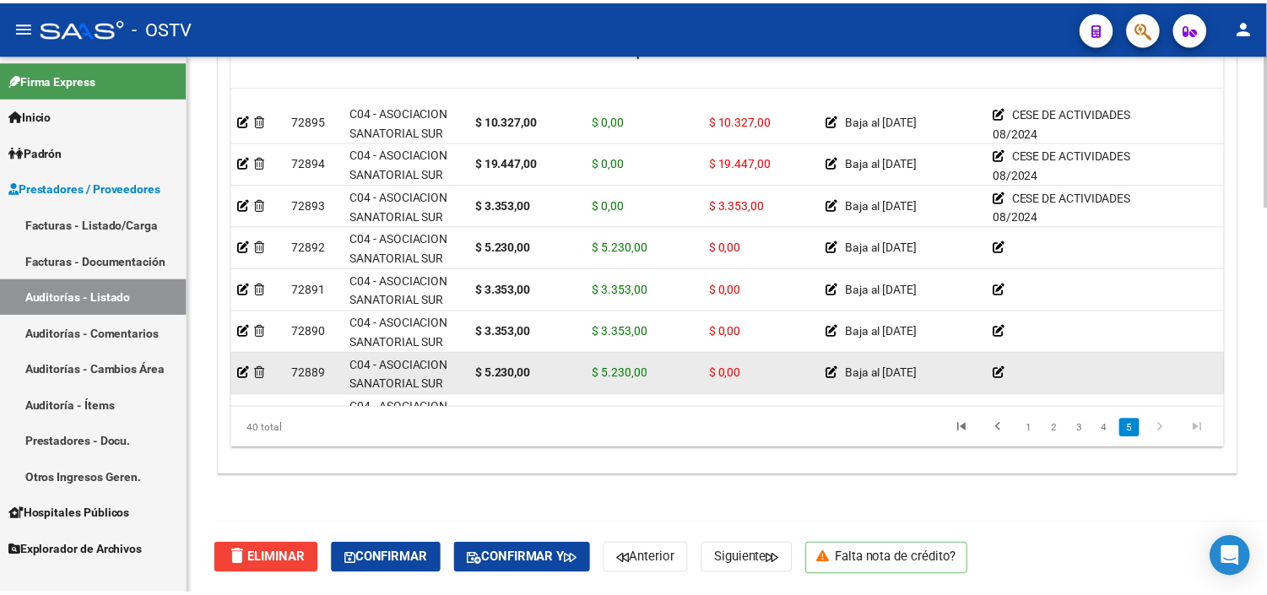
scroll to position [1218, 0]
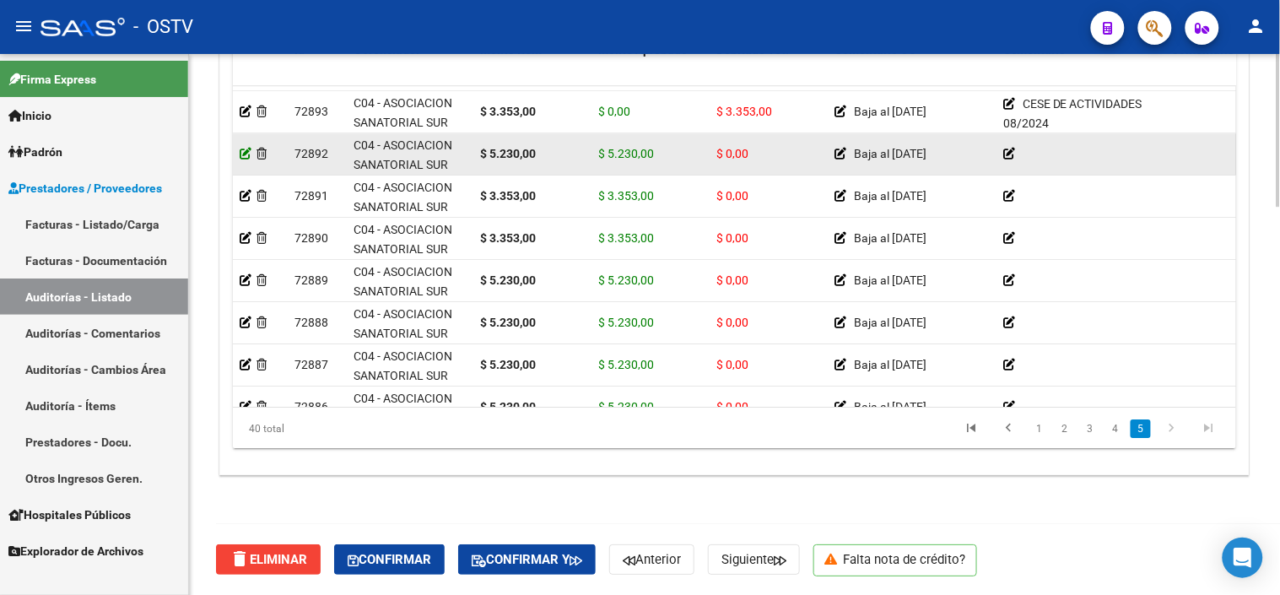
click at [246, 149] on icon at bounding box center [246, 154] width 12 height 12
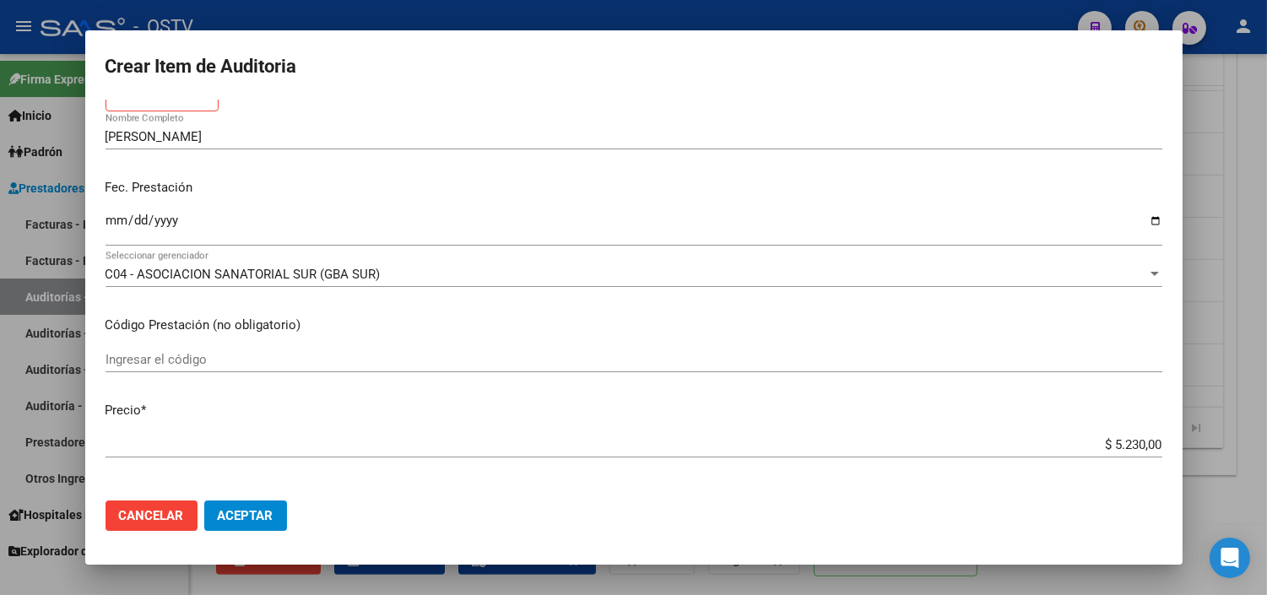
scroll to position [375, 0]
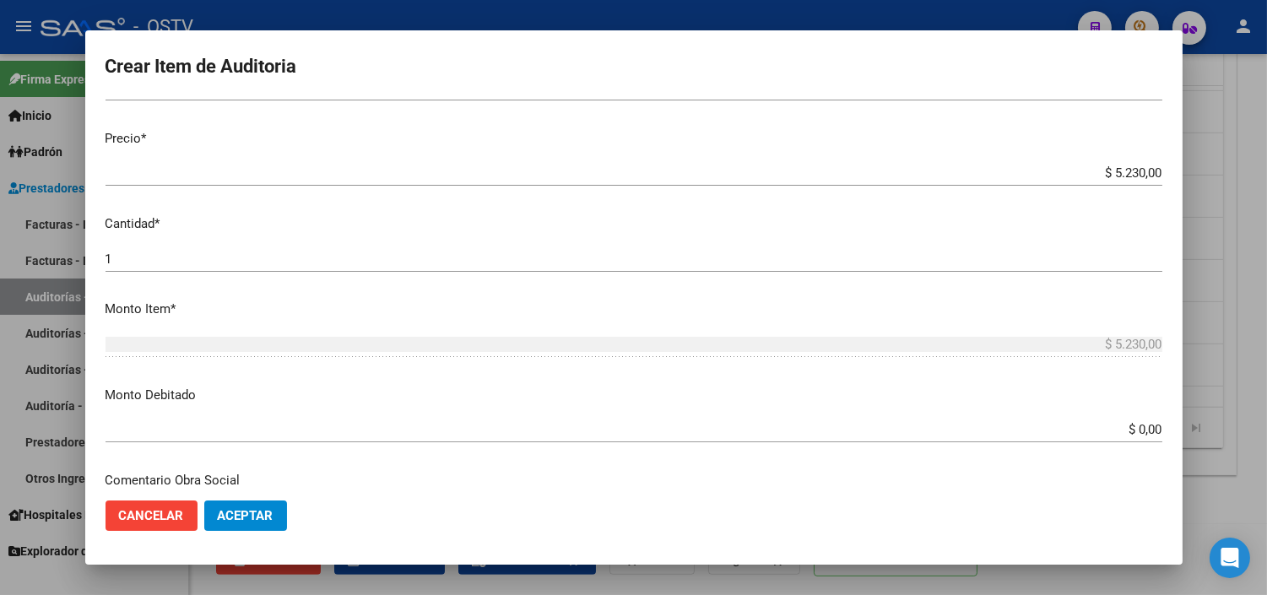
click at [1121, 430] on input "$ 0,00" at bounding box center [633, 429] width 1056 height 15
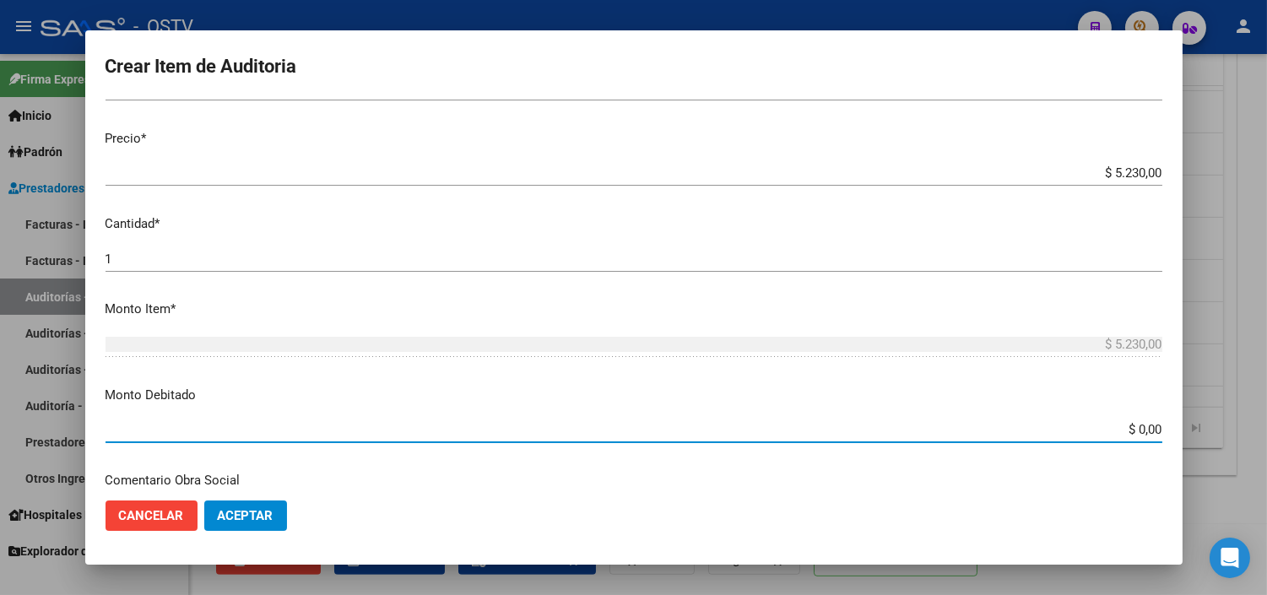
click at [1121, 430] on input "$ 0,00" at bounding box center [633, 429] width 1056 height 15
type input "$ 5.230,00"
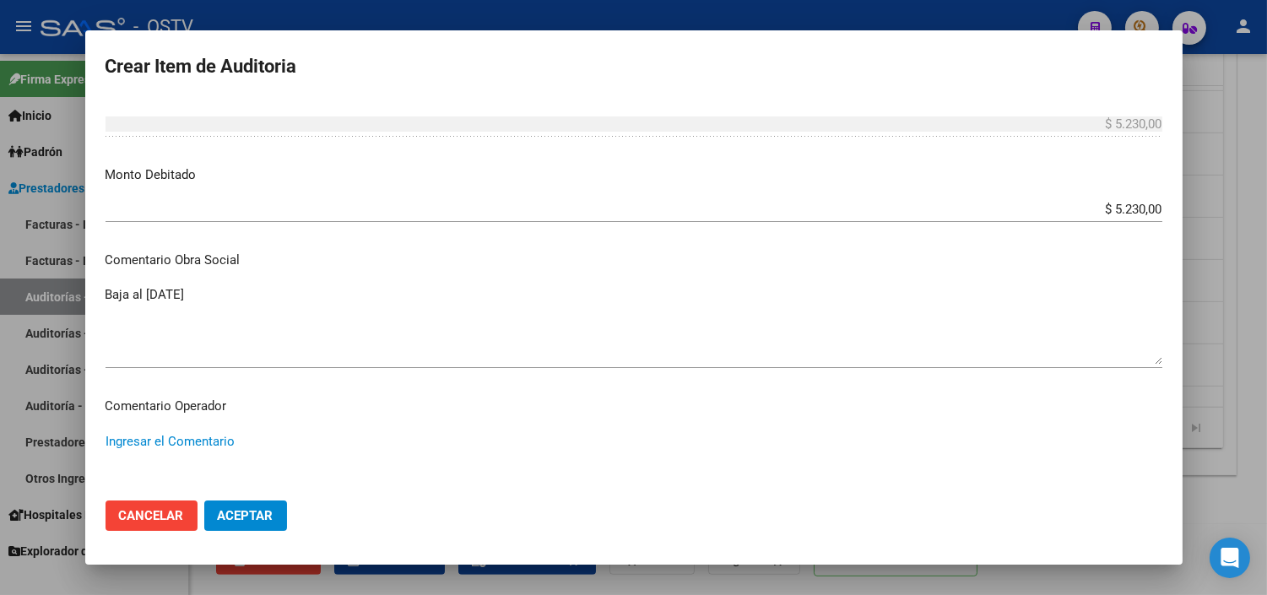
paste textarea "CESE DE ACTIVIDADES 08/2024"
type textarea "CESE DE ACTIVIDADES 08/2024"
click at [257, 516] on span "Aceptar" at bounding box center [246, 515] width 56 height 15
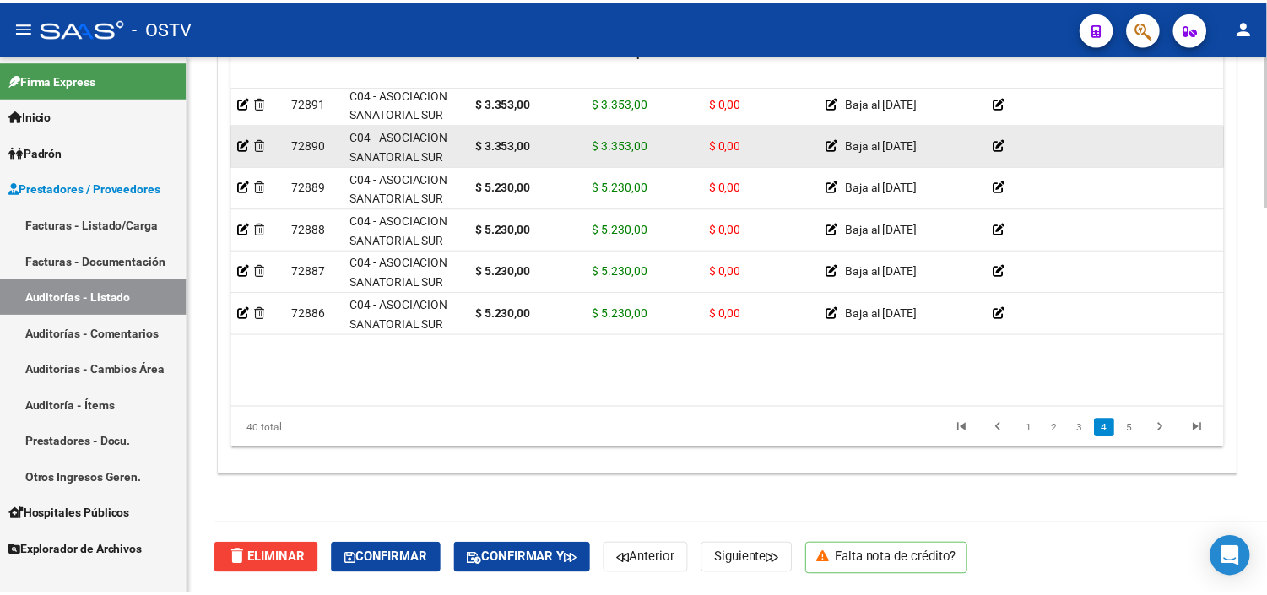
scroll to position [1218, 0]
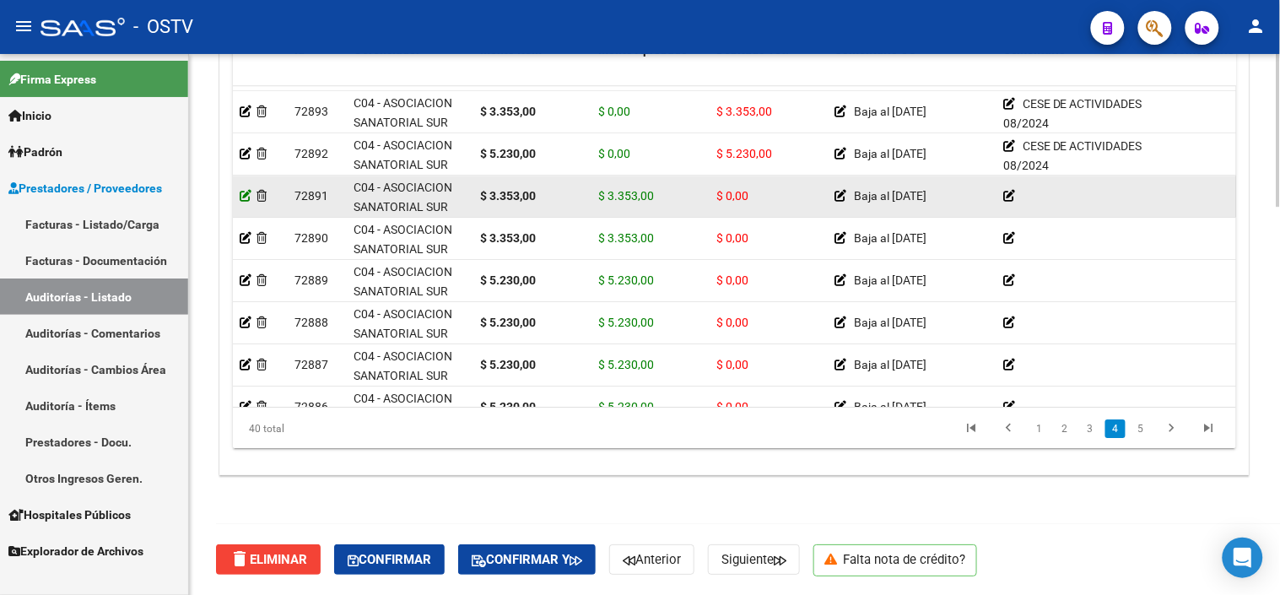
click at [245, 196] on icon at bounding box center [246, 196] width 12 height 12
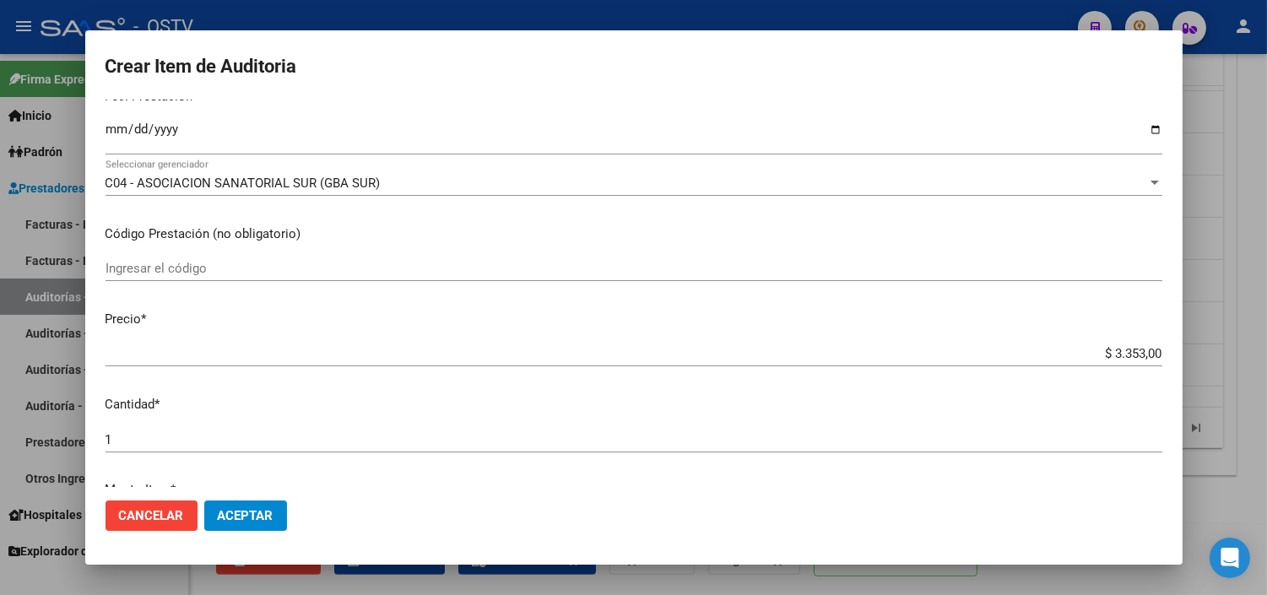
scroll to position [515, 0]
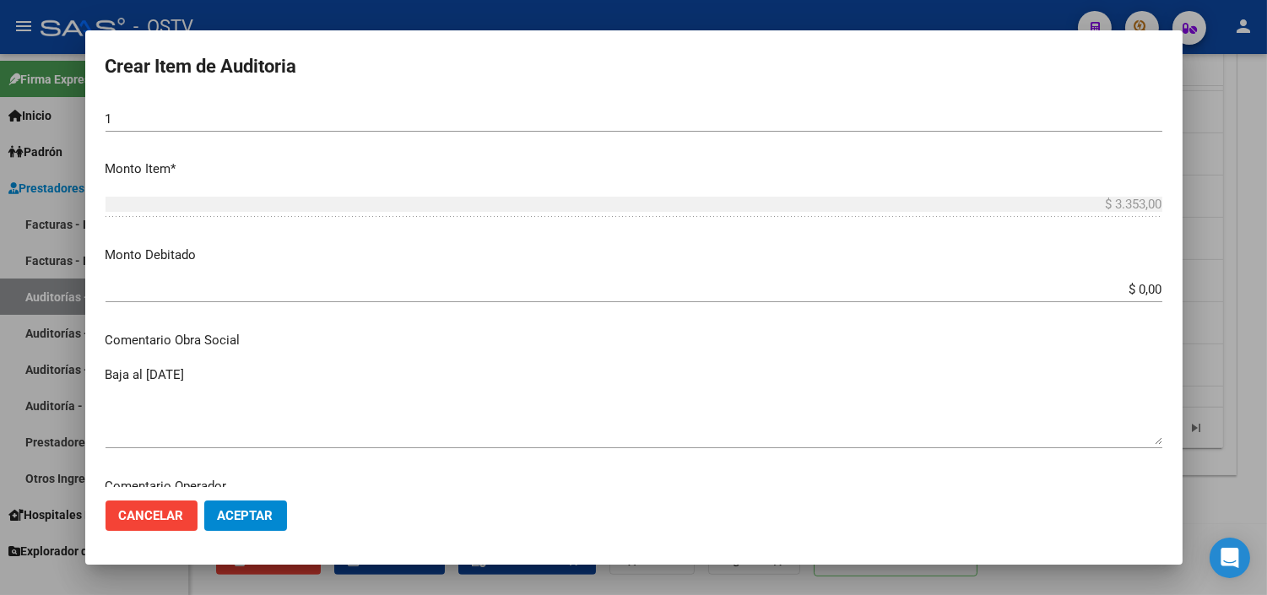
click at [1128, 291] on input "$ 0,00" at bounding box center [633, 289] width 1056 height 15
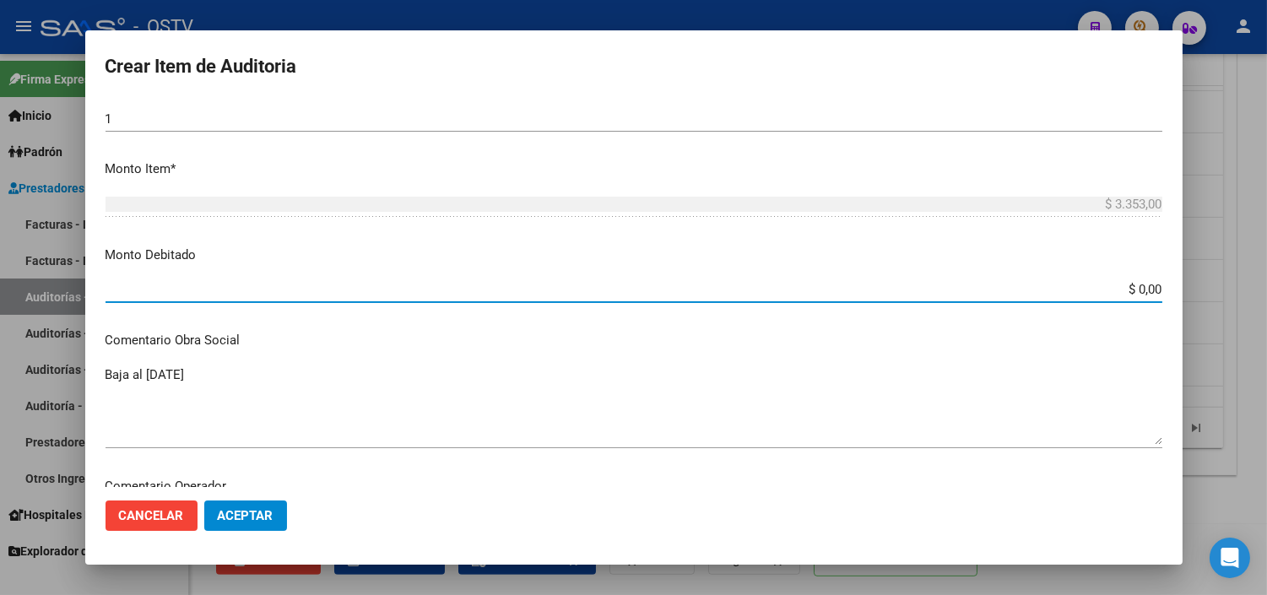
click at [1128, 291] on input "$ 0,00" at bounding box center [633, 289] width 1056 height 15
type input "$ 3.353,00"
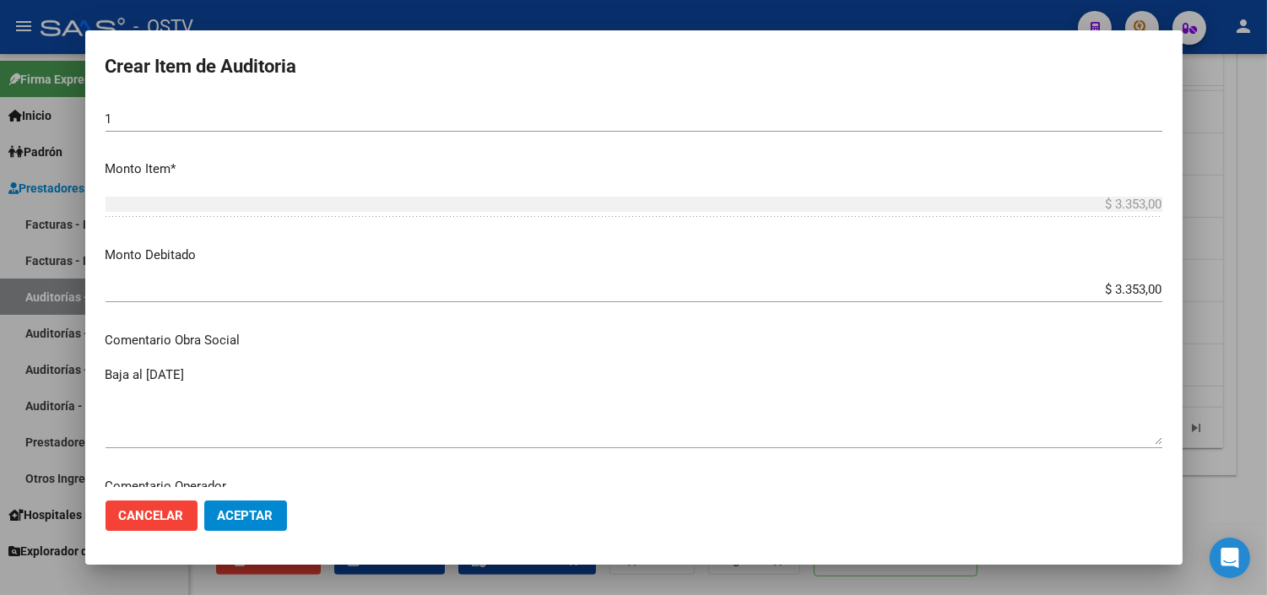
scroll to position [741, 0]
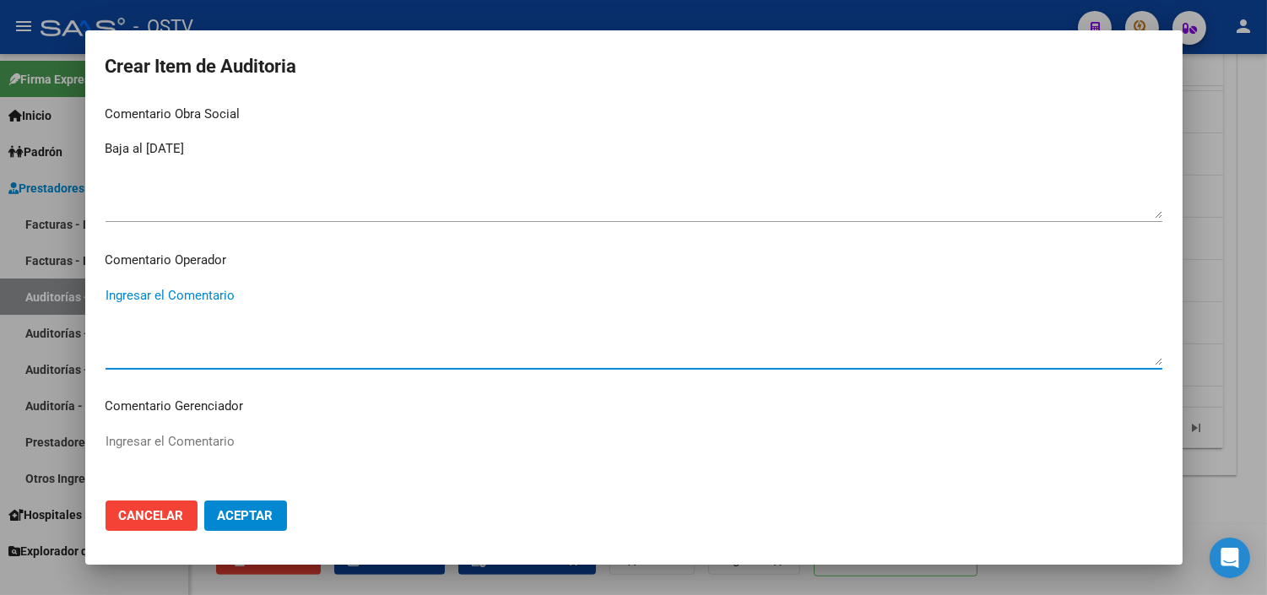
paste textarea "CESE DE ACTIVIDADES 08/2024"
type textarea "CESE DE ACTIVIDADES 08/2024"
click at [231, 516] on span "Aceptar" at bounding box center [246, 515] width 56 height 15
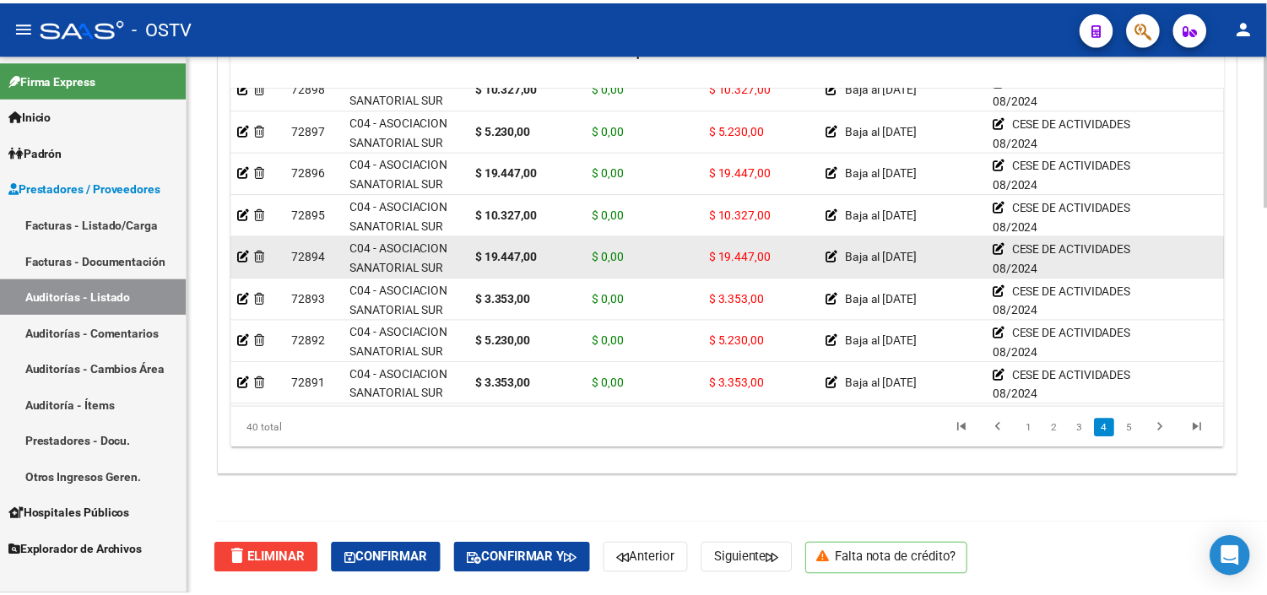
scroll to position [1218, 0]
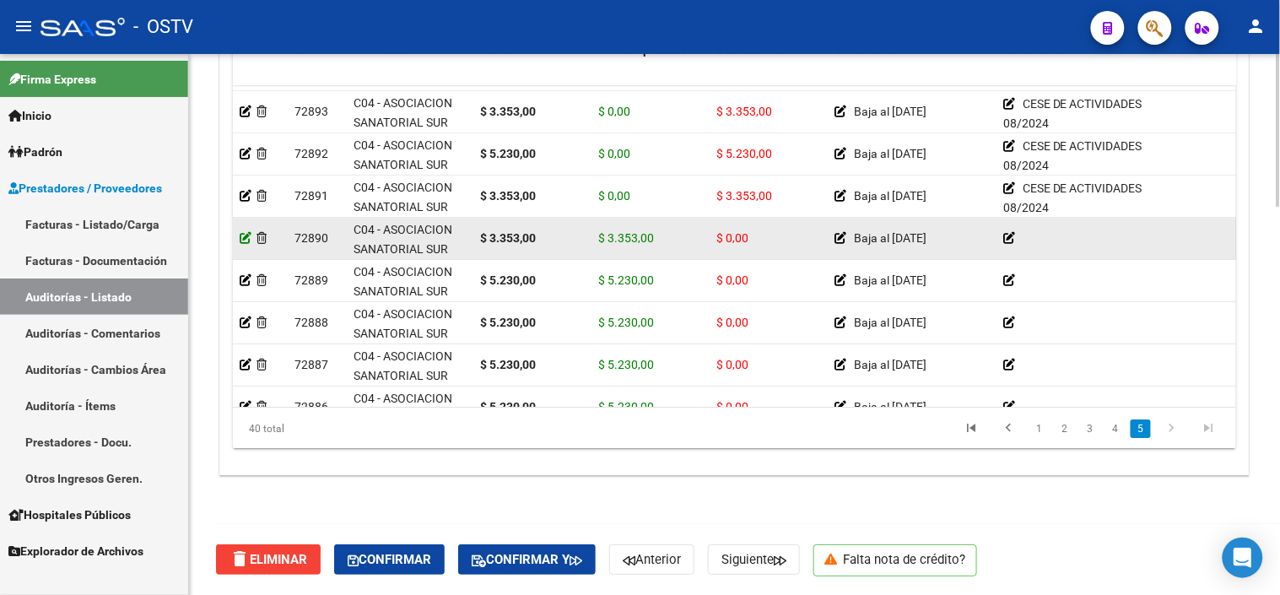
click at [245, 234] on icon at bounding box center [246, 238] width 12 height 12
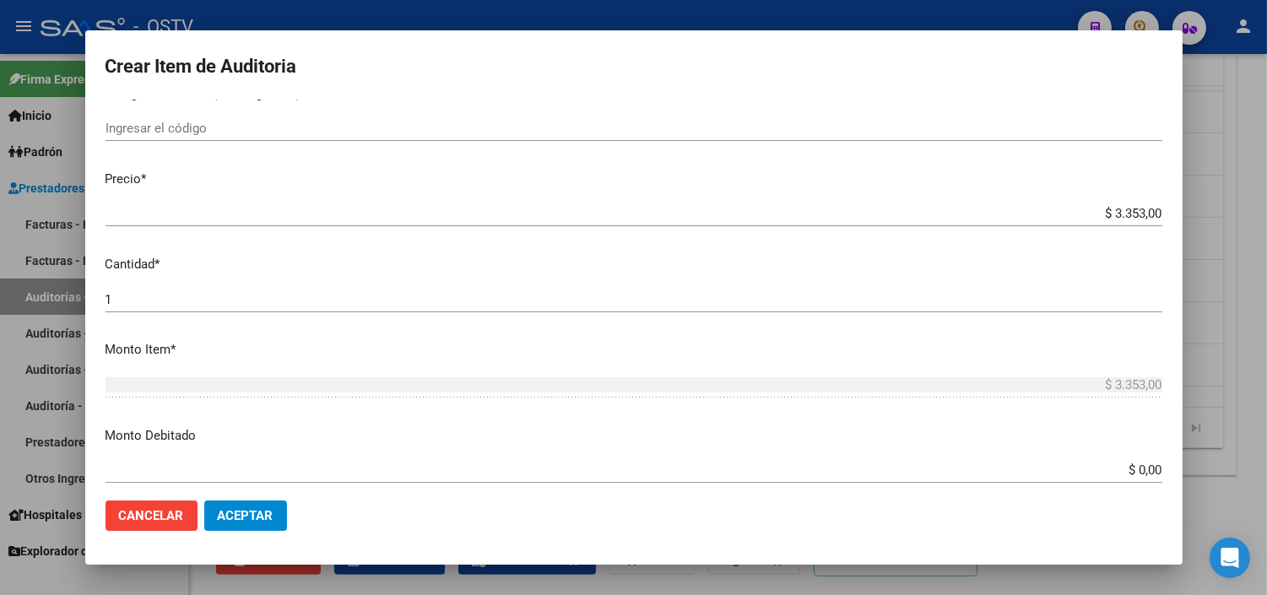
scroll to position [375, 0]
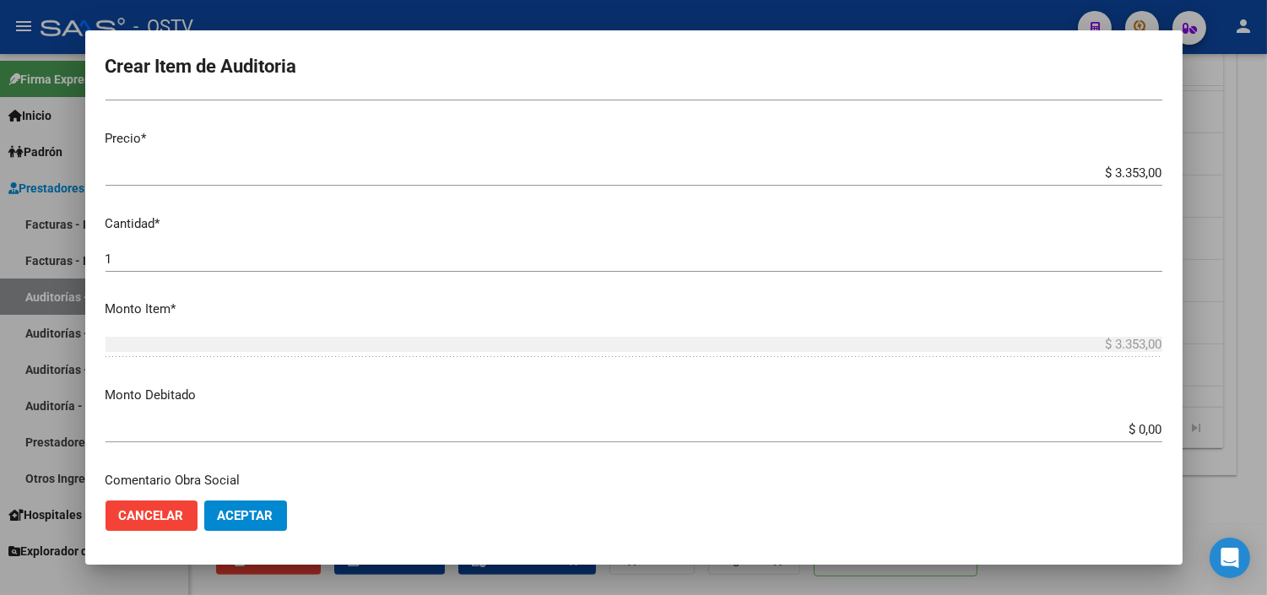
click at [1123, 429] on input "$ 0,00" at bounding box center [633, 429] width 1056 height 15
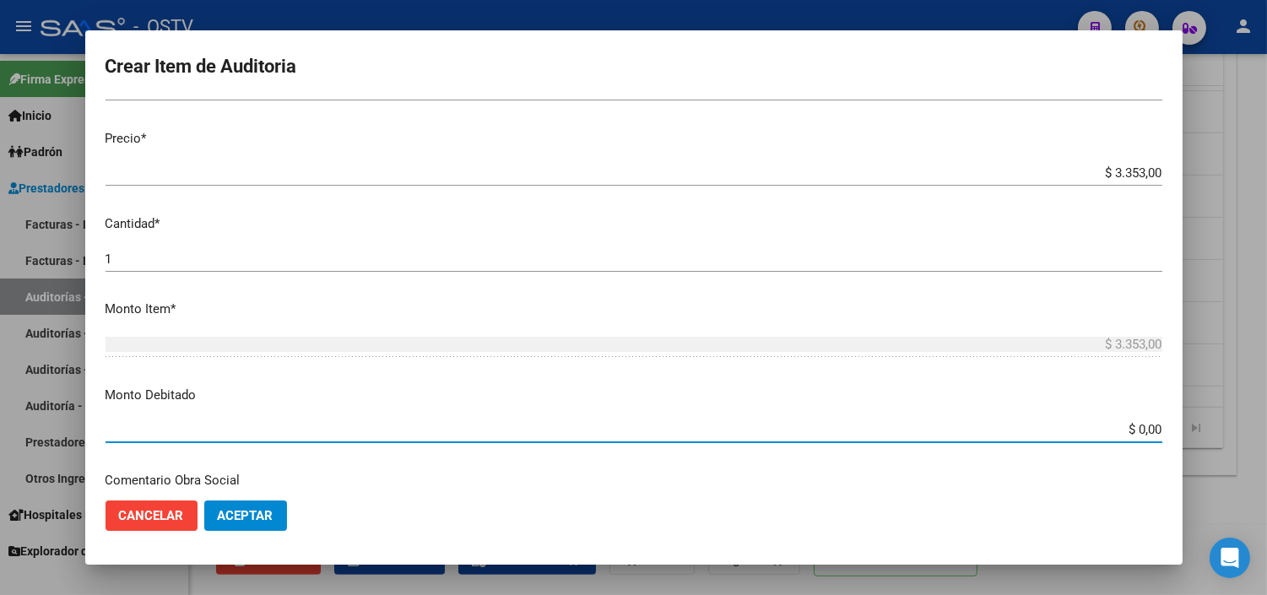
click at [1123, 429] on input "$ 0,00" at bounding box center [633, 429] width 1056 height 15
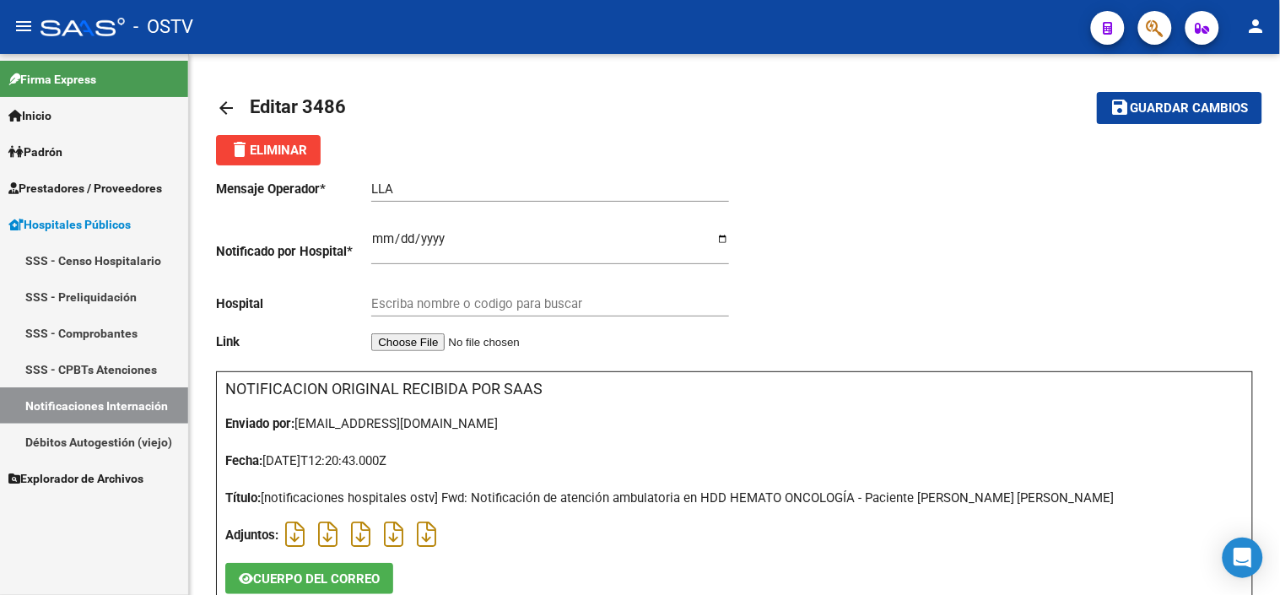
type input "HOSPITAL GENERAL DE NIÑOS DR. RICARDO GUTIERREZ"
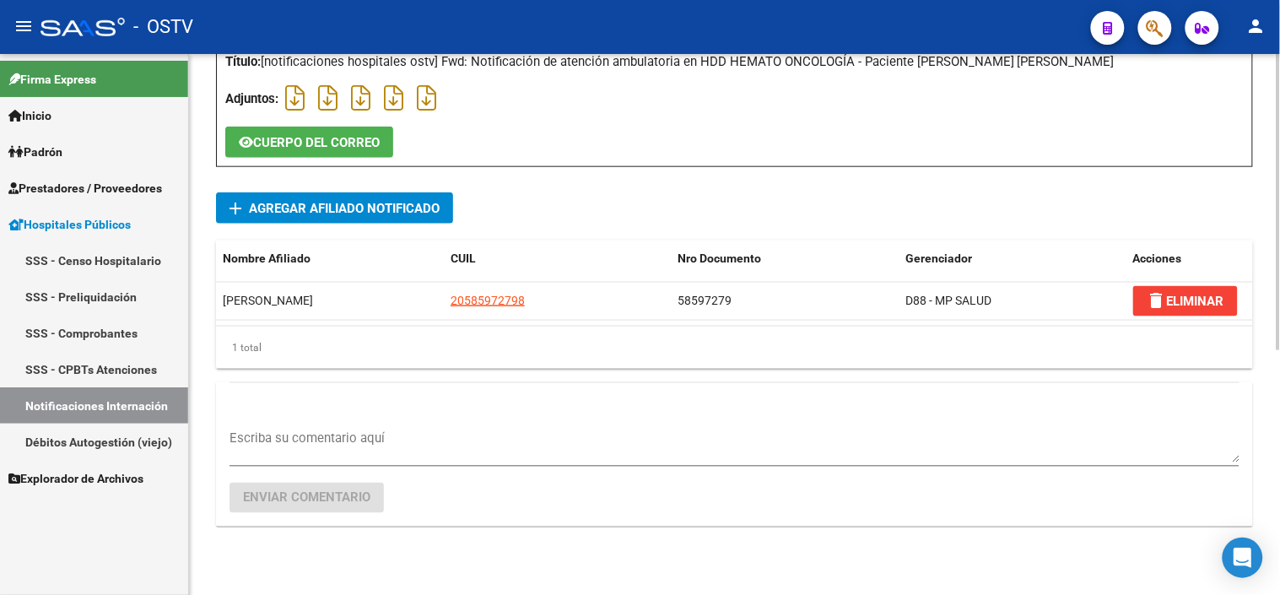
scroll to position [450, 0]
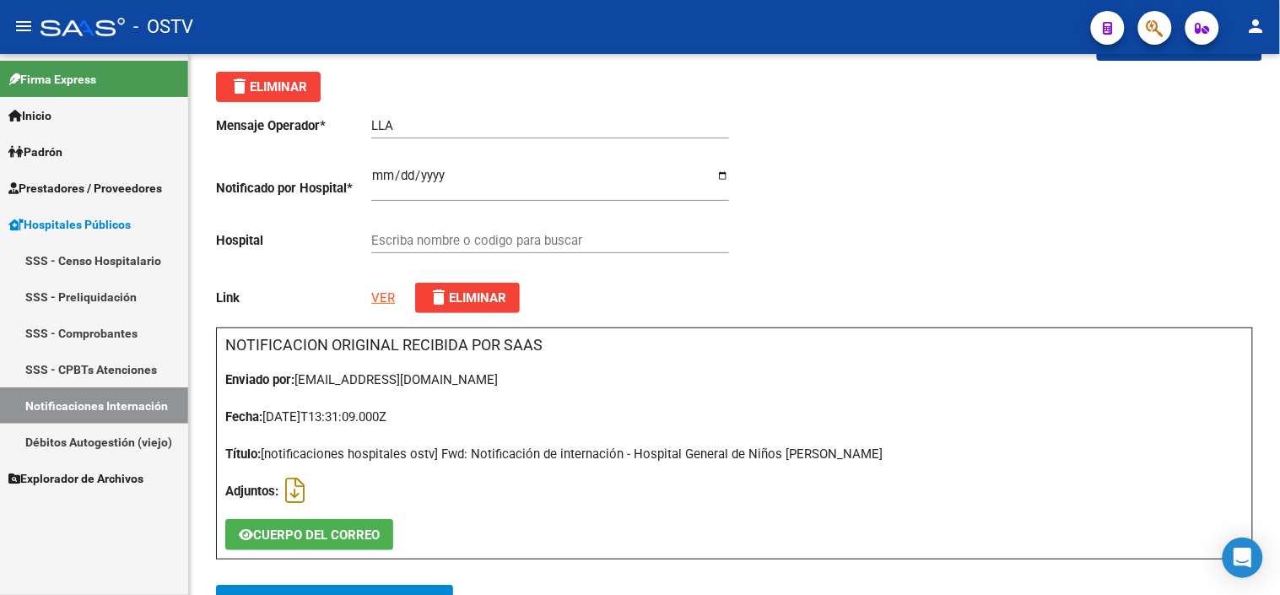
type input "HOSPITAL GENERAL DE NIÑOS [PERSON_NAME]"
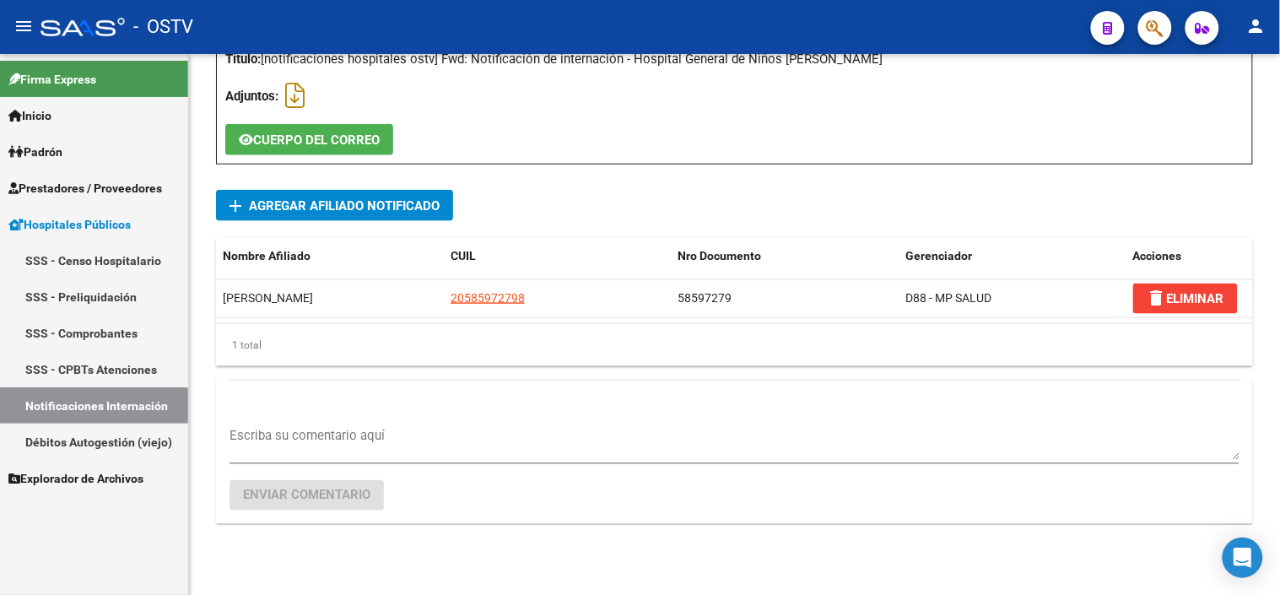
scroll to position [470, 0]
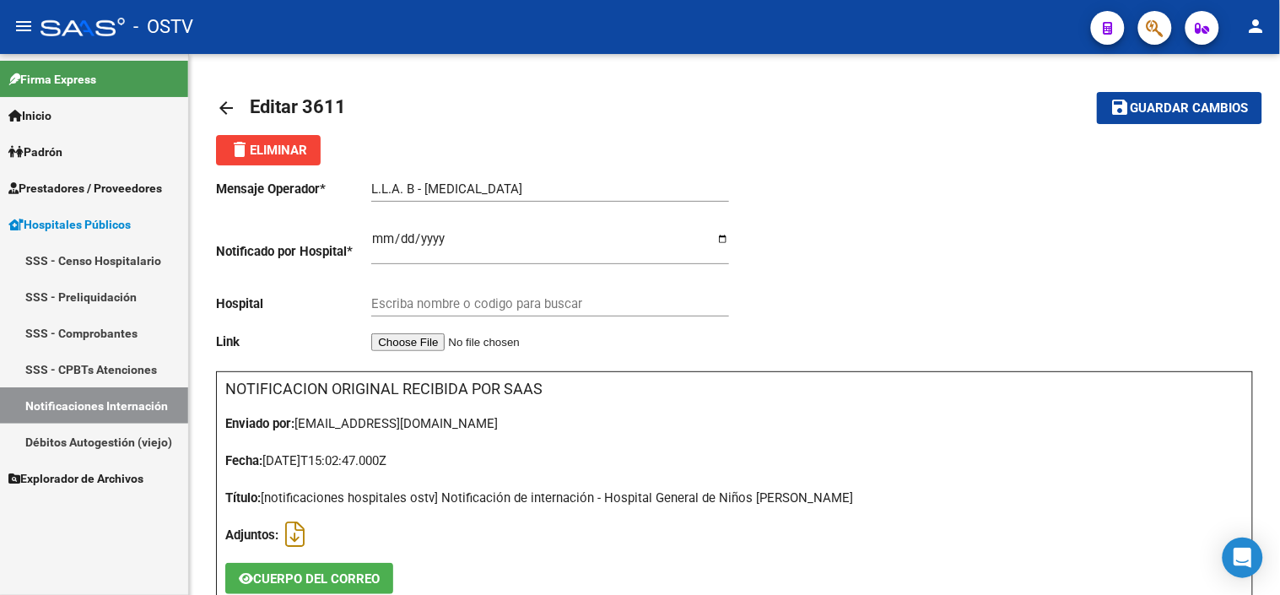
type input "HOSPITAL GENERAL DE NIÑOS [PERSON_NAME]"
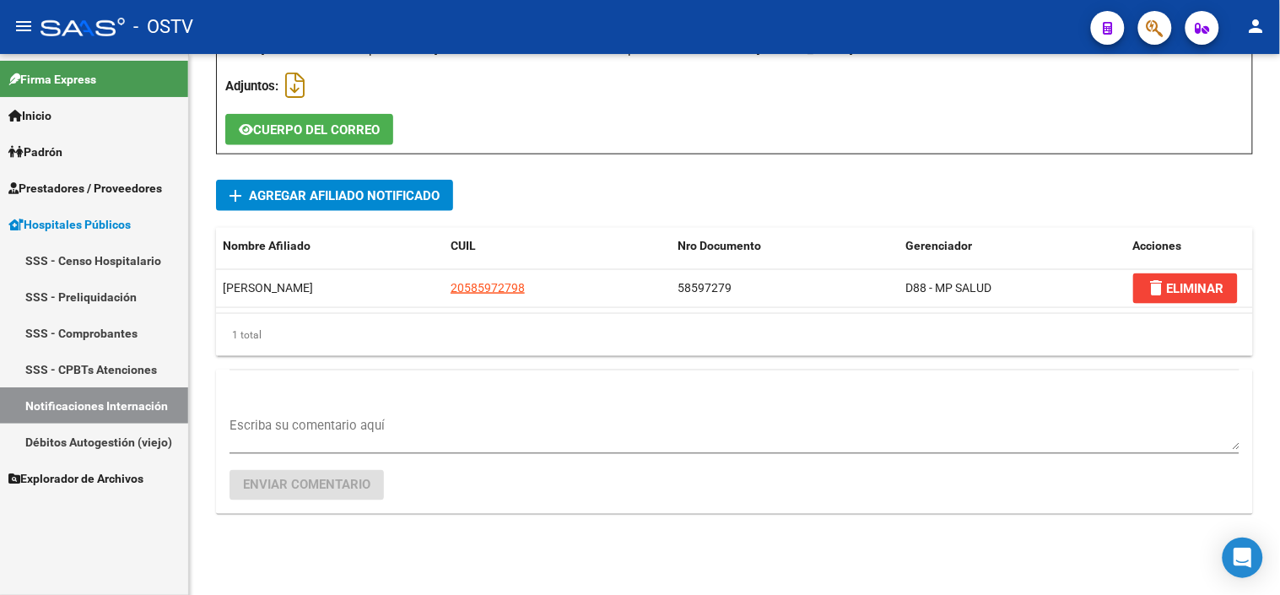
scroll to position [450, 0]
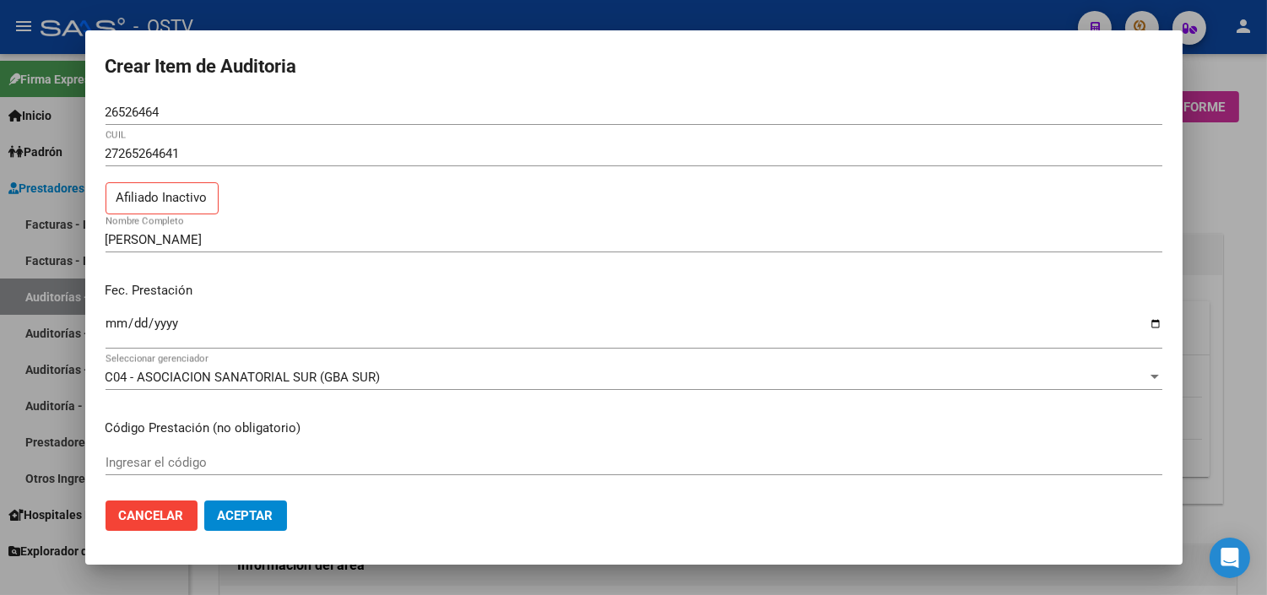
type input "$ 3.353,00"
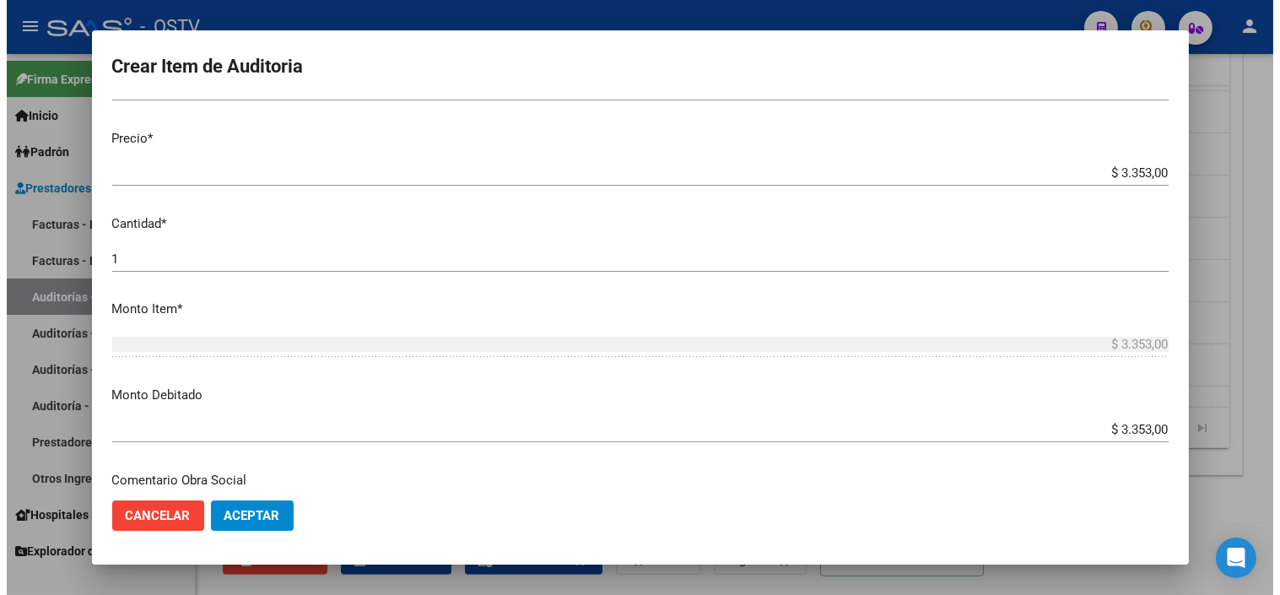
scroll to position [595, 0]
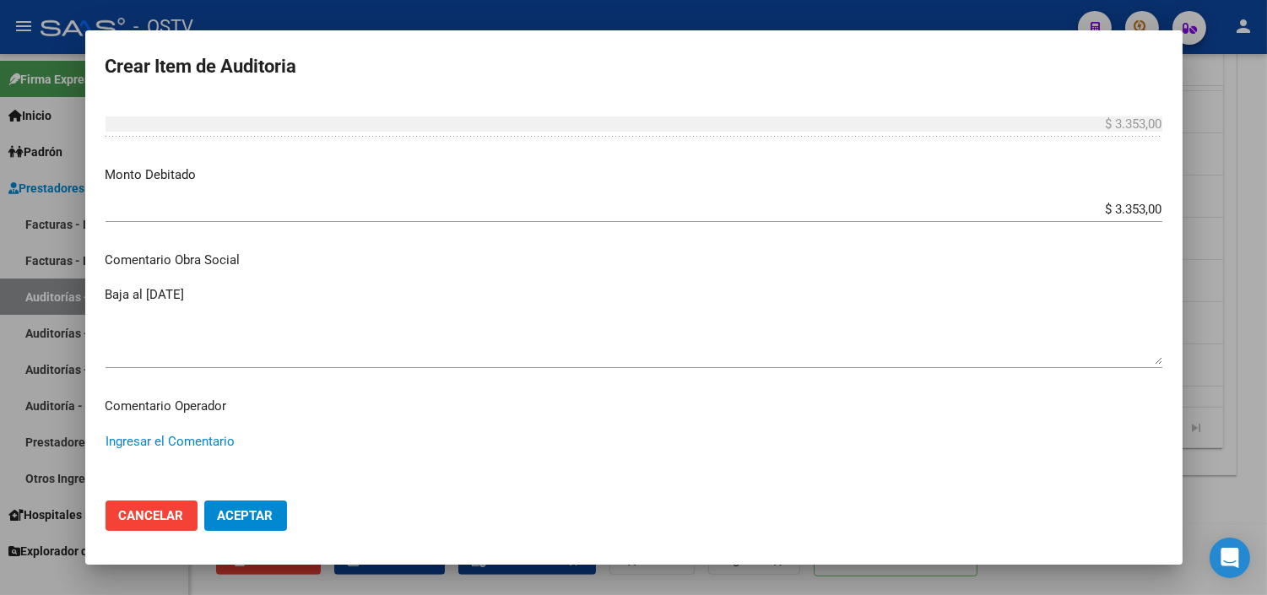
paste textarea "CESE DE ACTIVIDADES 08/2024"
type textarea "CESE DE ACTIVIDADES 08/2024"
click at [274, 510] on button "Aceptar" at bounding box center [245, 515] width 83 height 30
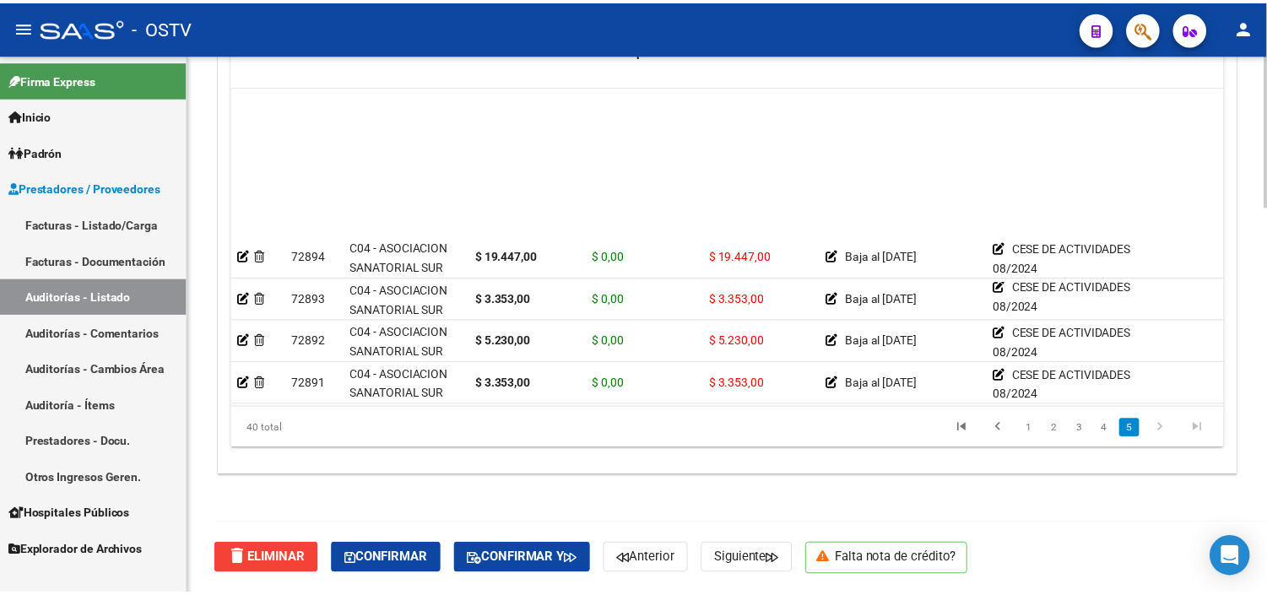
scroll to position [1312, 0]
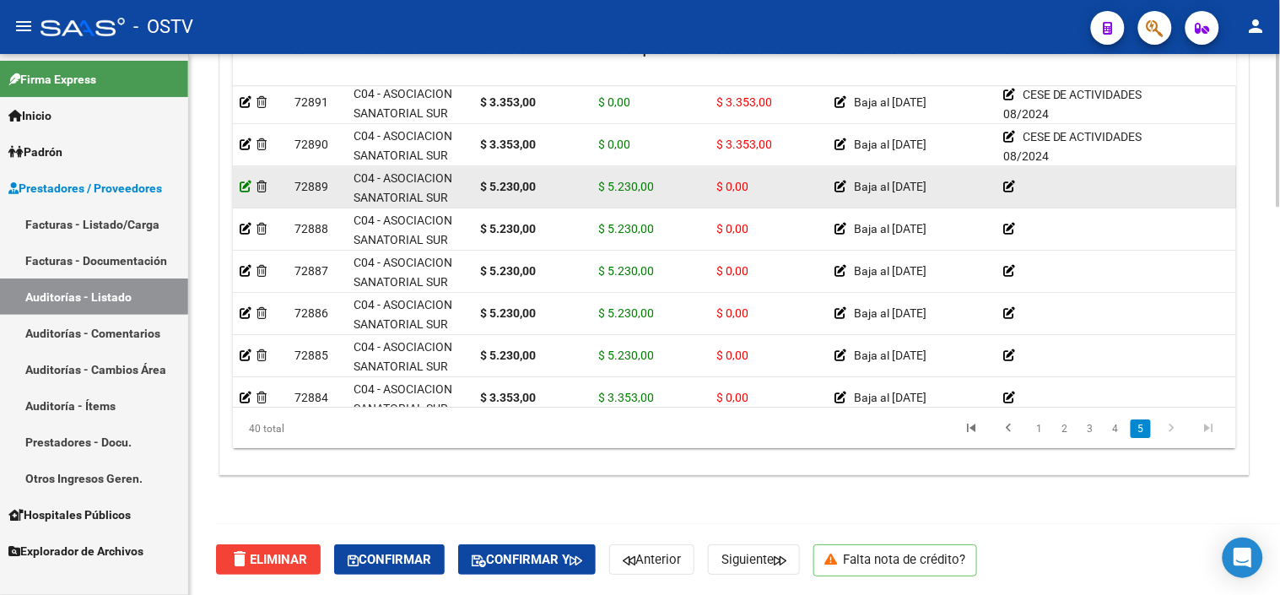
click at [241, 186] on icon at bounding box center [246, 187] width 12 height 12
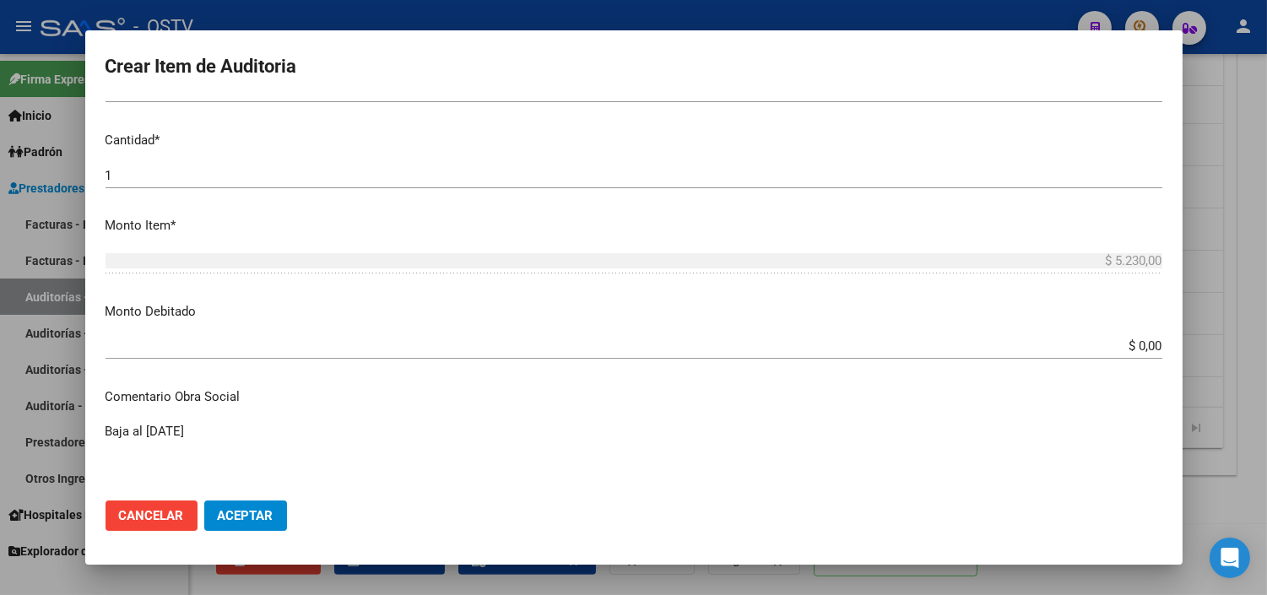
scroll to position [468, 0]
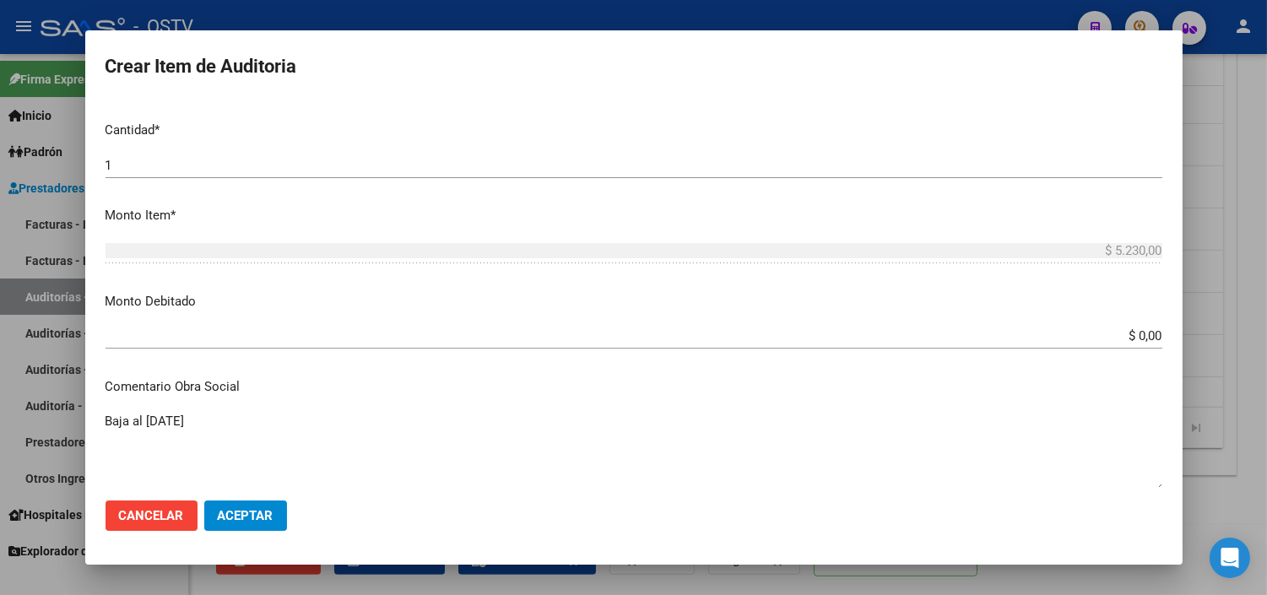
click at [1131, 335] on input "$ 0,00" at bounding box center [633, 335] width 1056 height 15
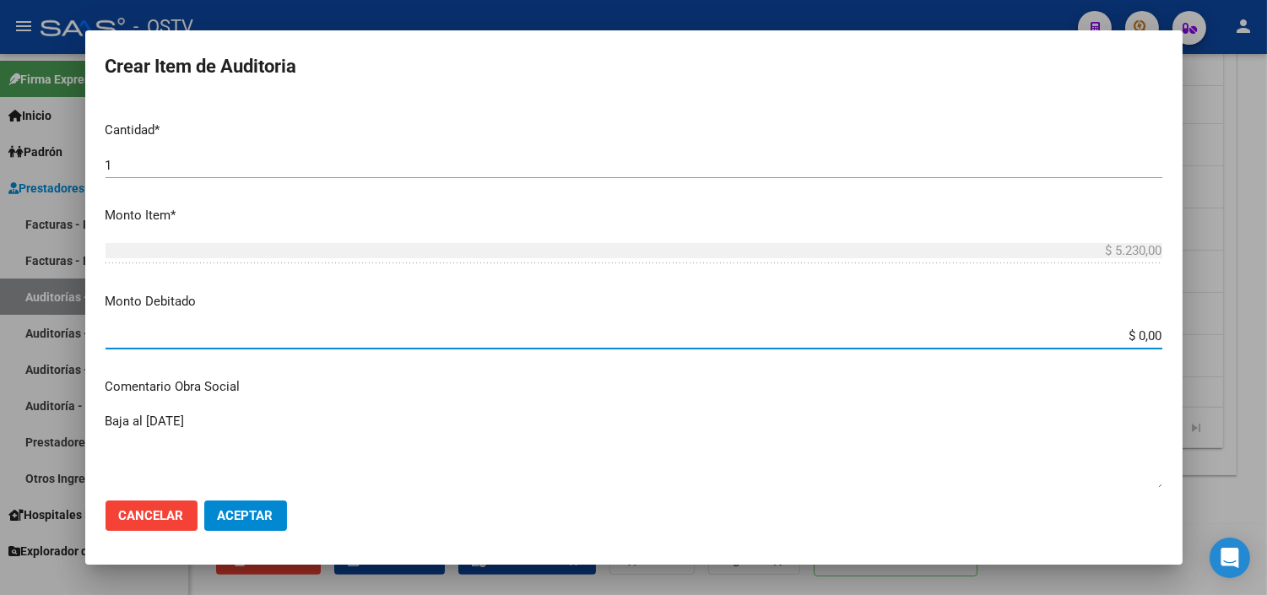
click at [1131, 335] on input "$ 0,00" at bounding box center [633, 335] width 1056 height 15
type input "$ 5.230,00"
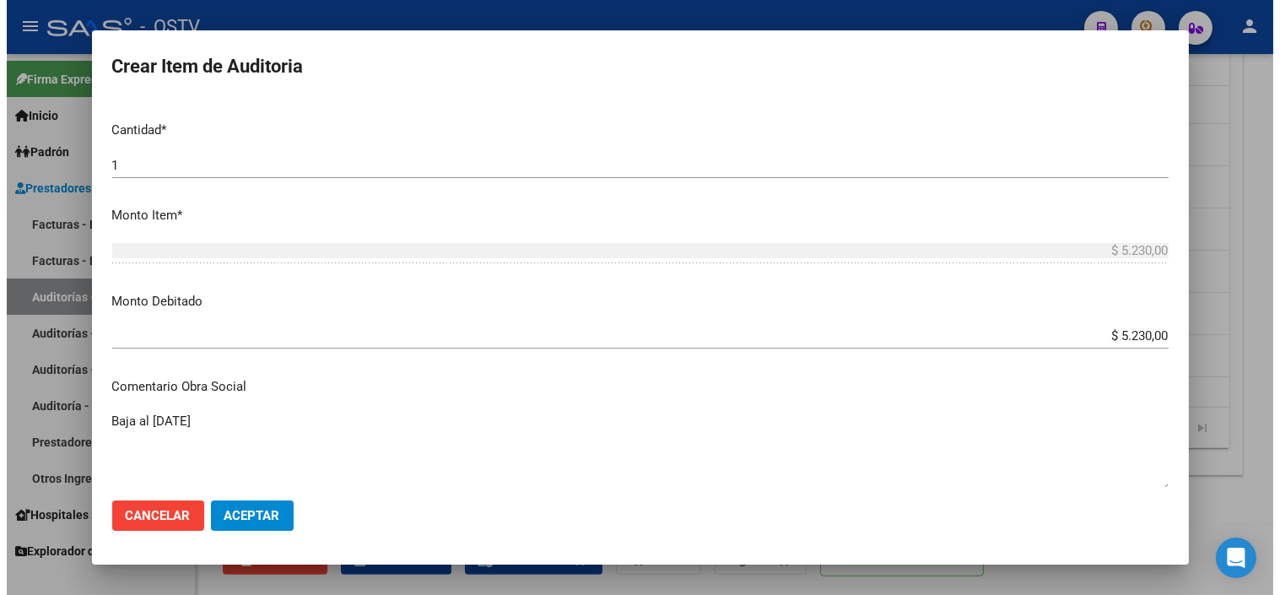
scroll to position [741, 0]
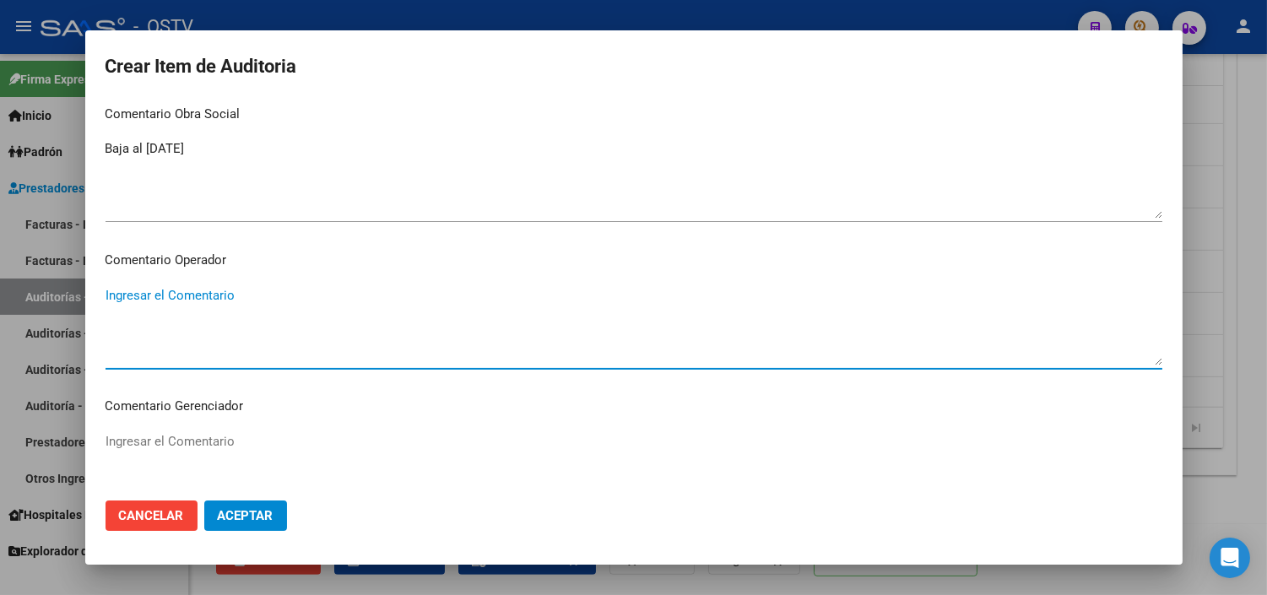
paste textarea "CESE DE ACTIVIDADES 08/2024"
type textarea "CESE DE ACTIVIDADES 08/2024"
click at [257, 515] on span "Aceptar" at bounding box center [246, 515] width 56 height 15
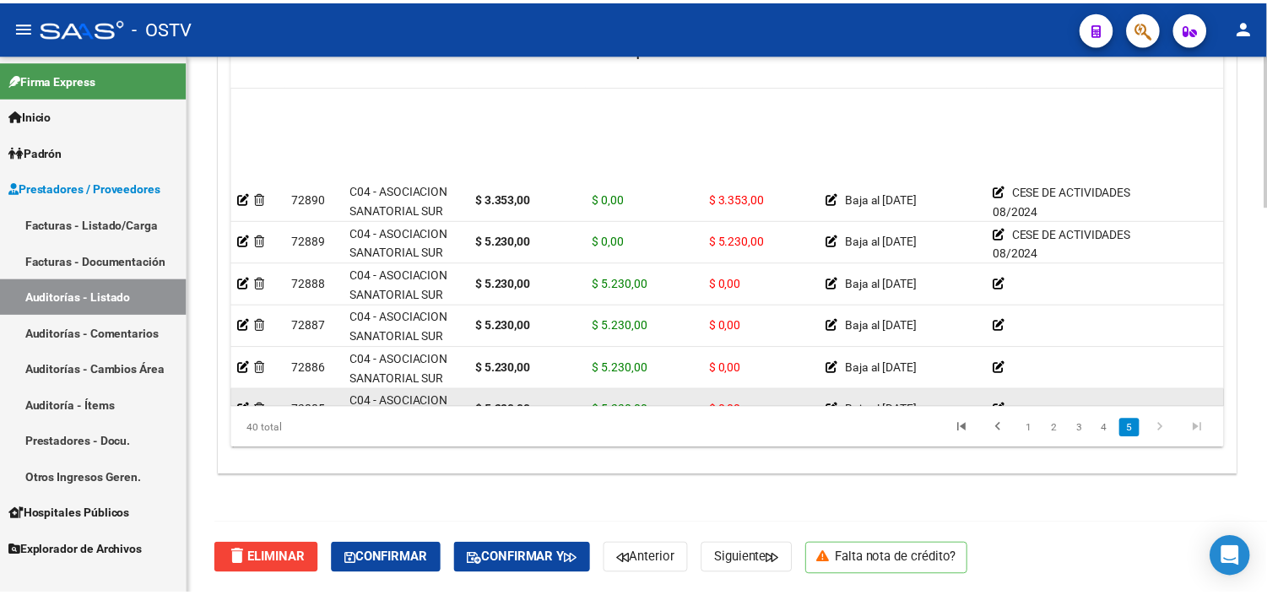
scroll to position [1386, 0]
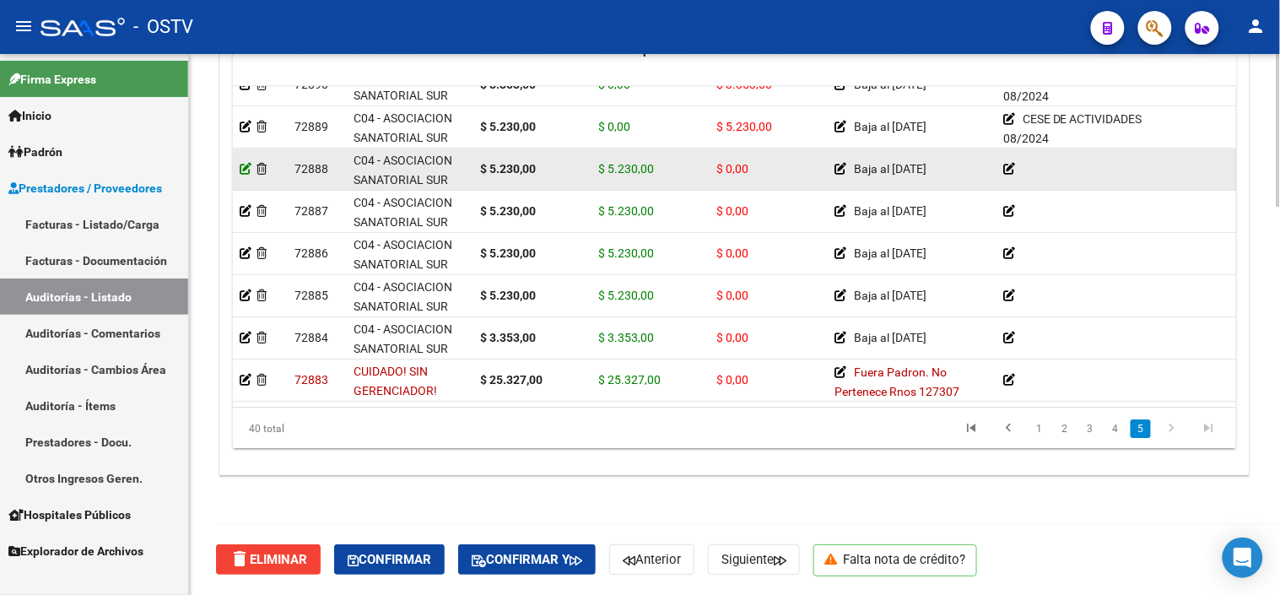
click at [247, 163] on icon at bounding box center [246, 169] width 12 height 12
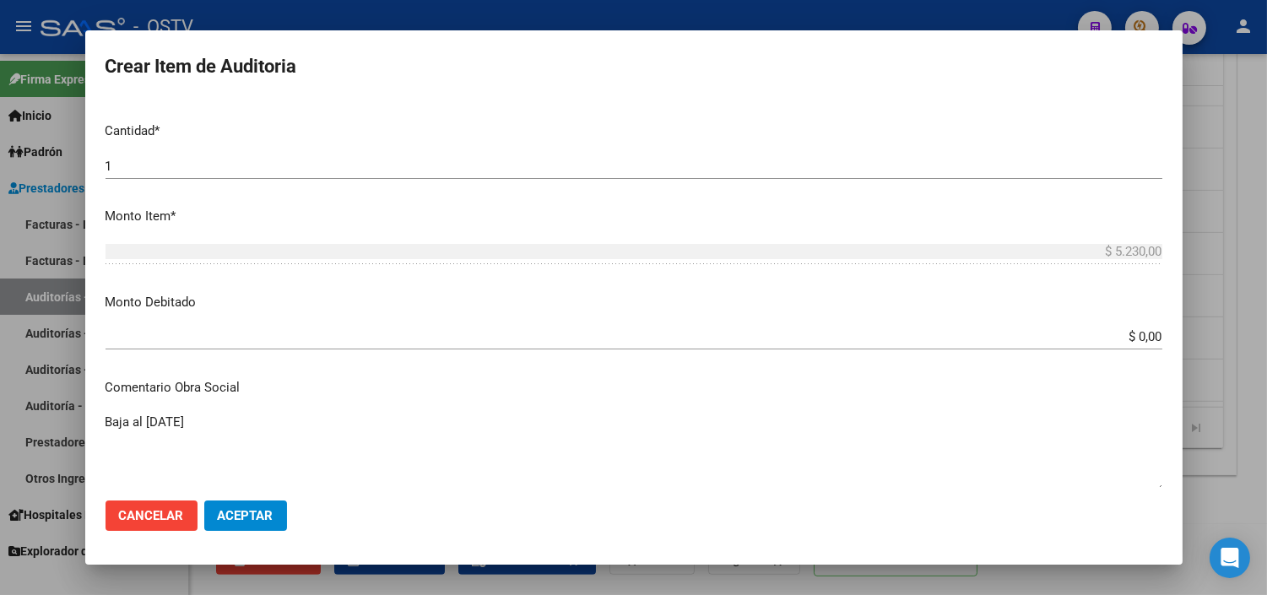
scroll to position [468, 0]
click at [1133, 332] on input "$ 0,00" at bounding box center [633, 335] width 1056 height 15
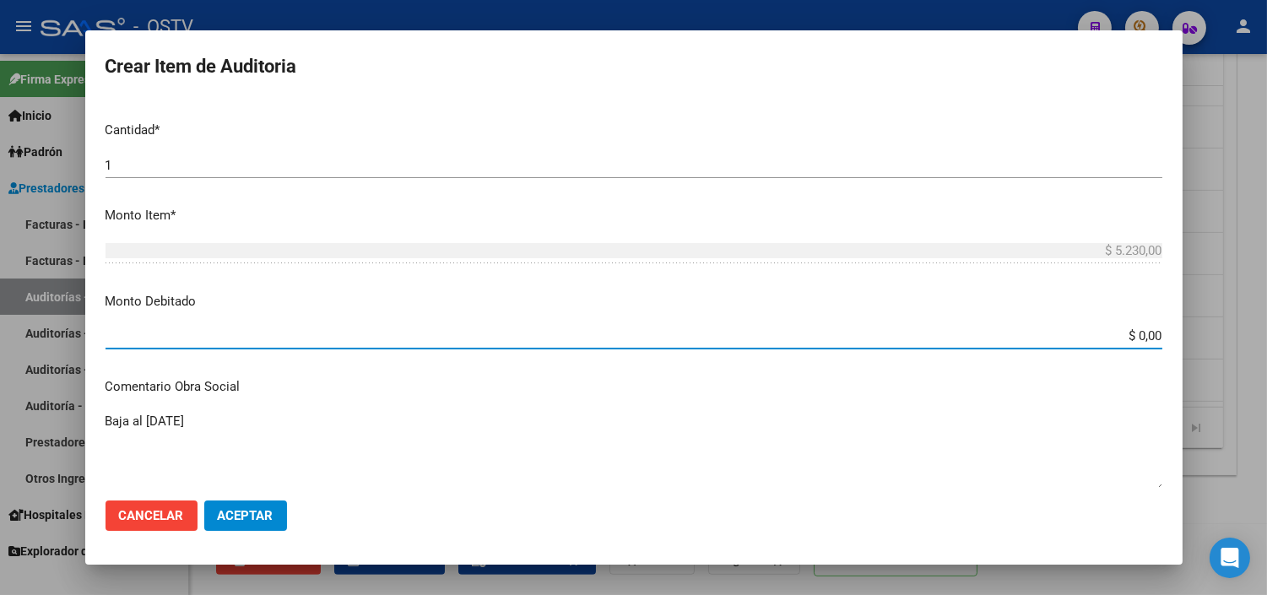
click at [1133, 332] on input "$ 0,00" at bounding box center [633, 335] width 1056 height 15
type input "$ 5.230,00"
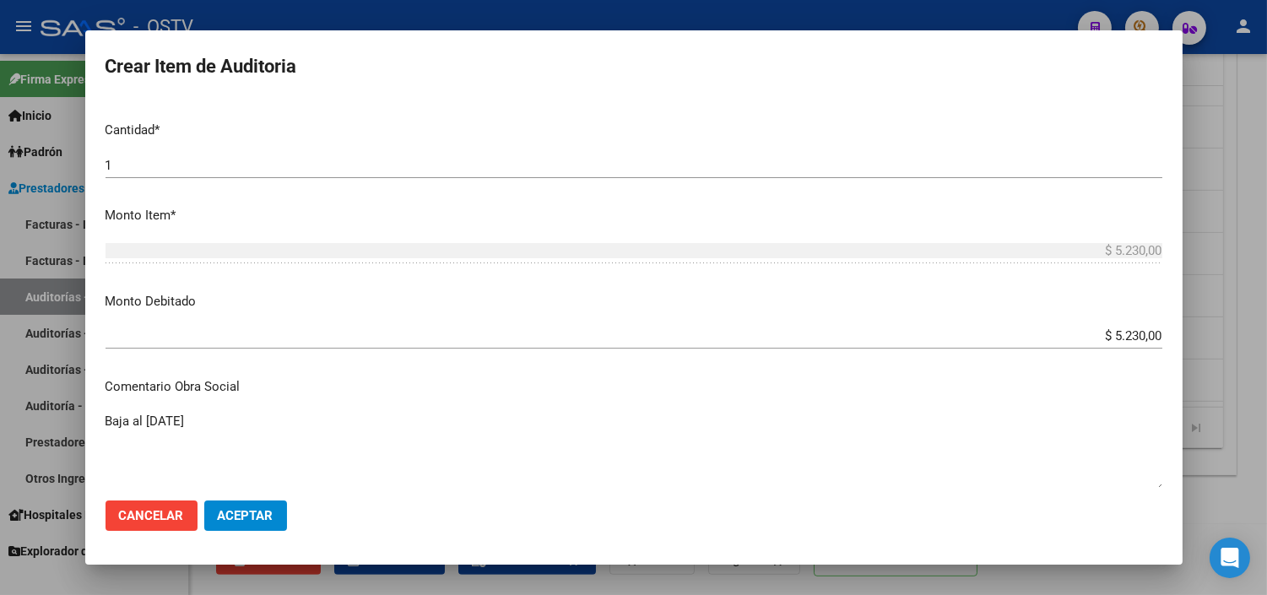
scroll to position [741, 0]
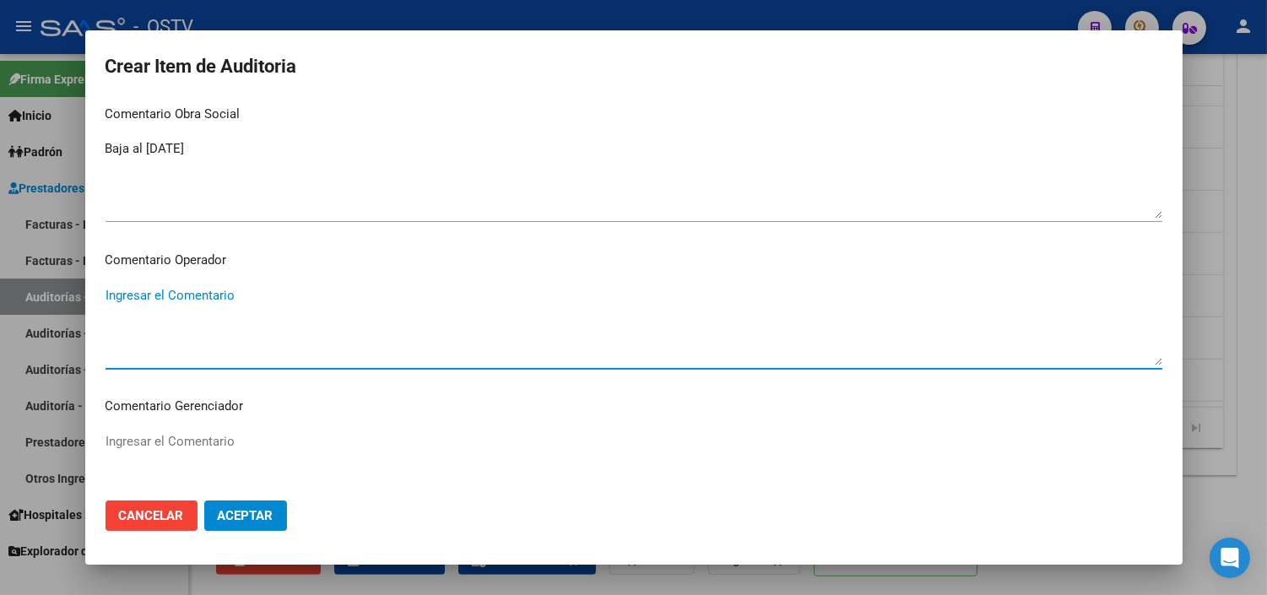
paste textarea "CESE DE ACTIVIDADES 08/2024"
type textarea "CESE DE ACTIVIDADES 08/2024"
click at [246, 521] on span "Aceptar" at bounding box center [246, 515] width 56 height 15
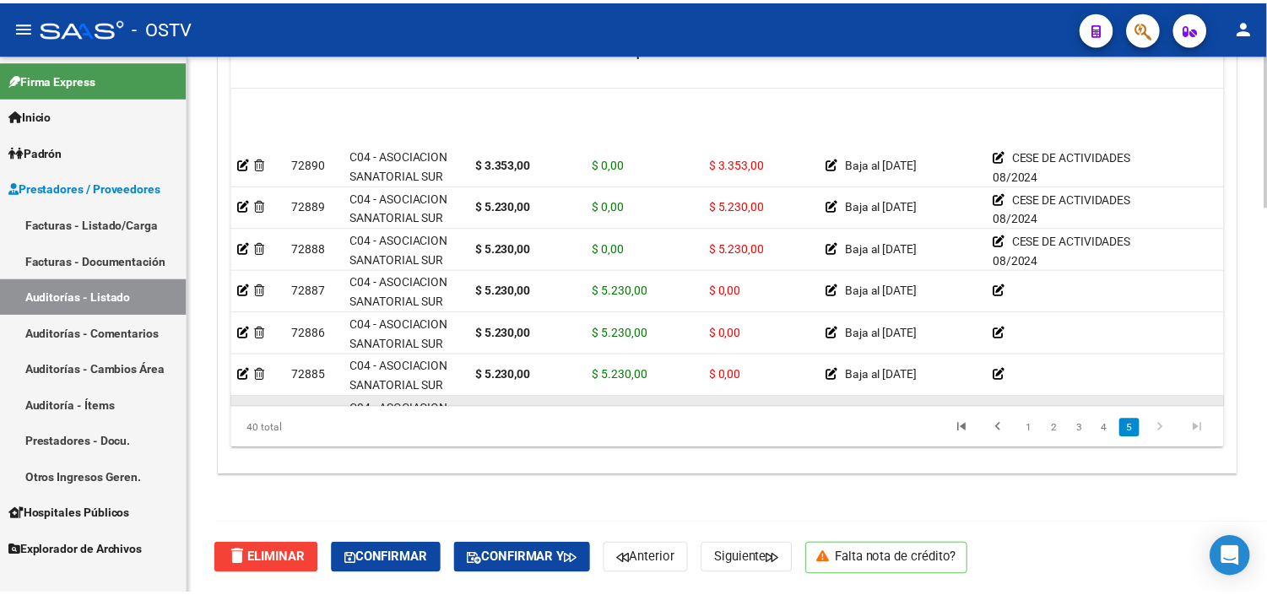
scroll to position [1386, 0]
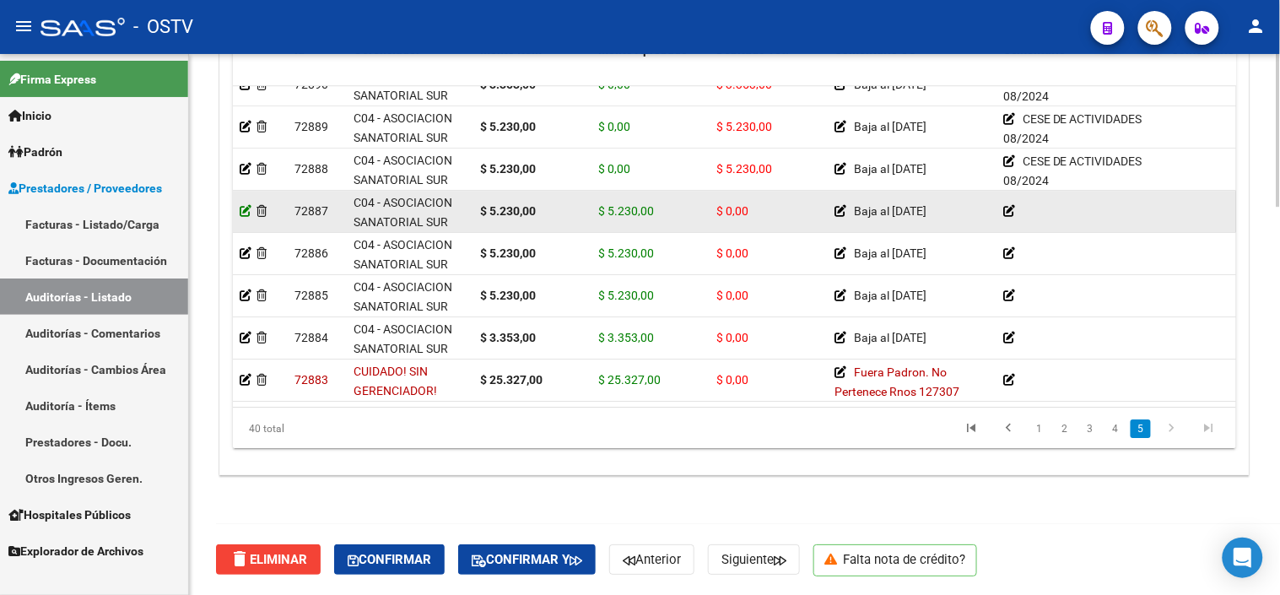
click at [240, 205] on icon at bounding box center [246, 211] width 12 height 12
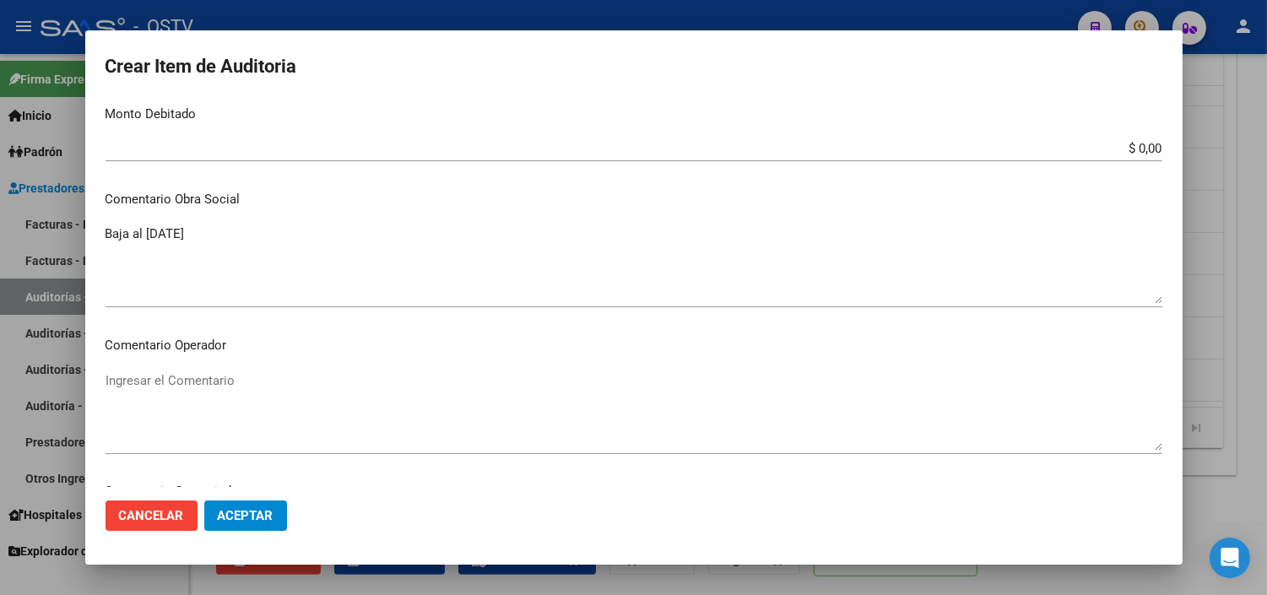
scroll to position [468, 0]
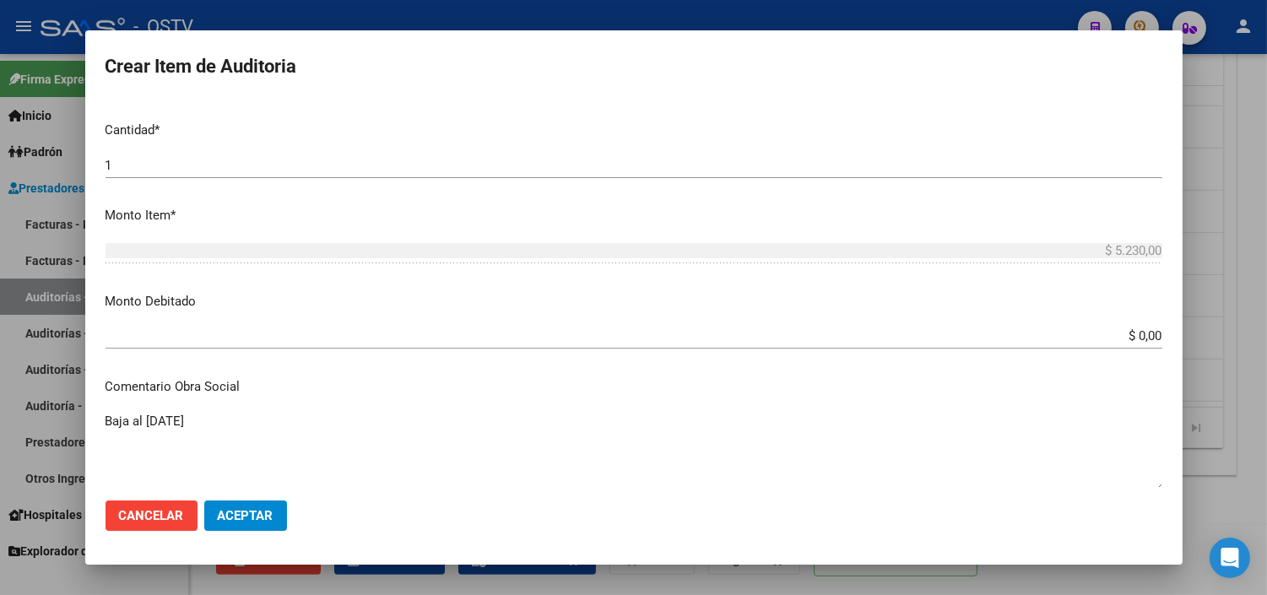
click at [1122, 339] on input "$ 0,00" at bounding box center [633, 335] width 1056 height 15
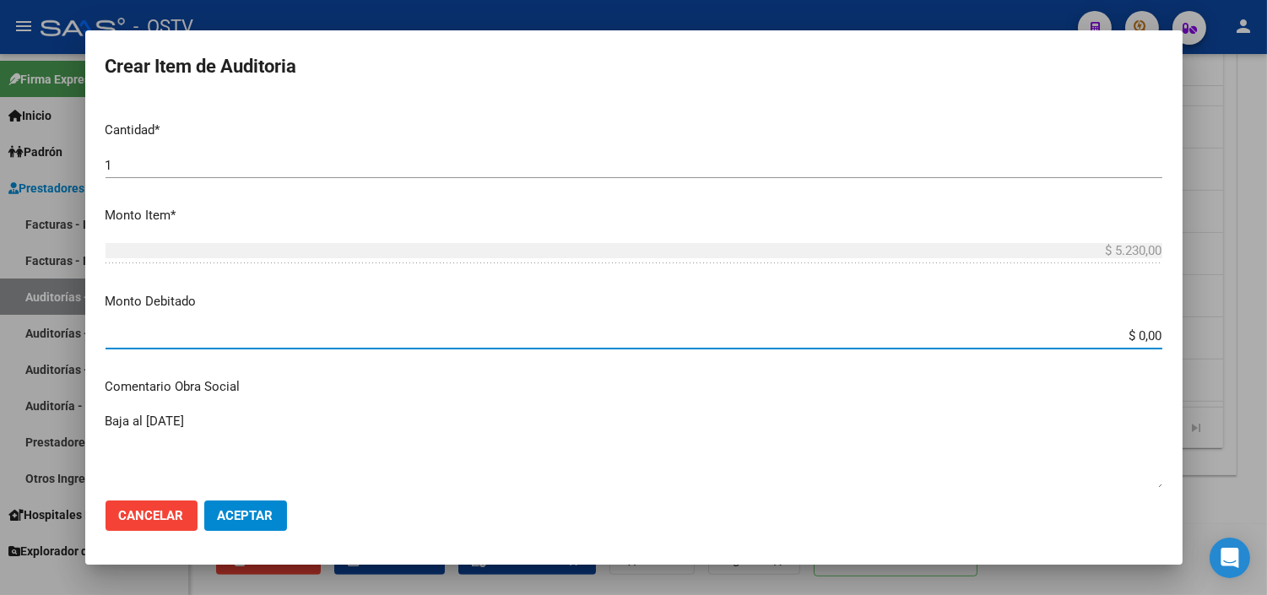
click at [1122, 339] on input "$ 0,00" at bounding box center [633, 335] width 1056 height 15
click at [1137, 339] on input "$ 0,00" at bounding box center [633, 335] width 1056 height 15
type input "$ 5.230,00"
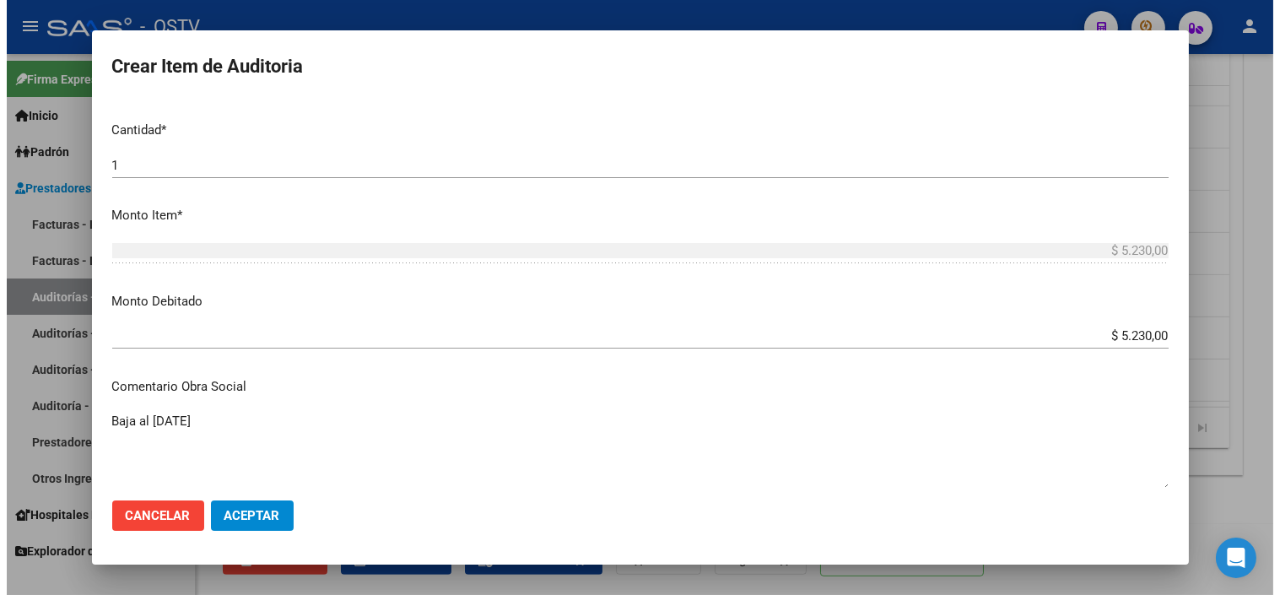
scroll to position [741, 0]
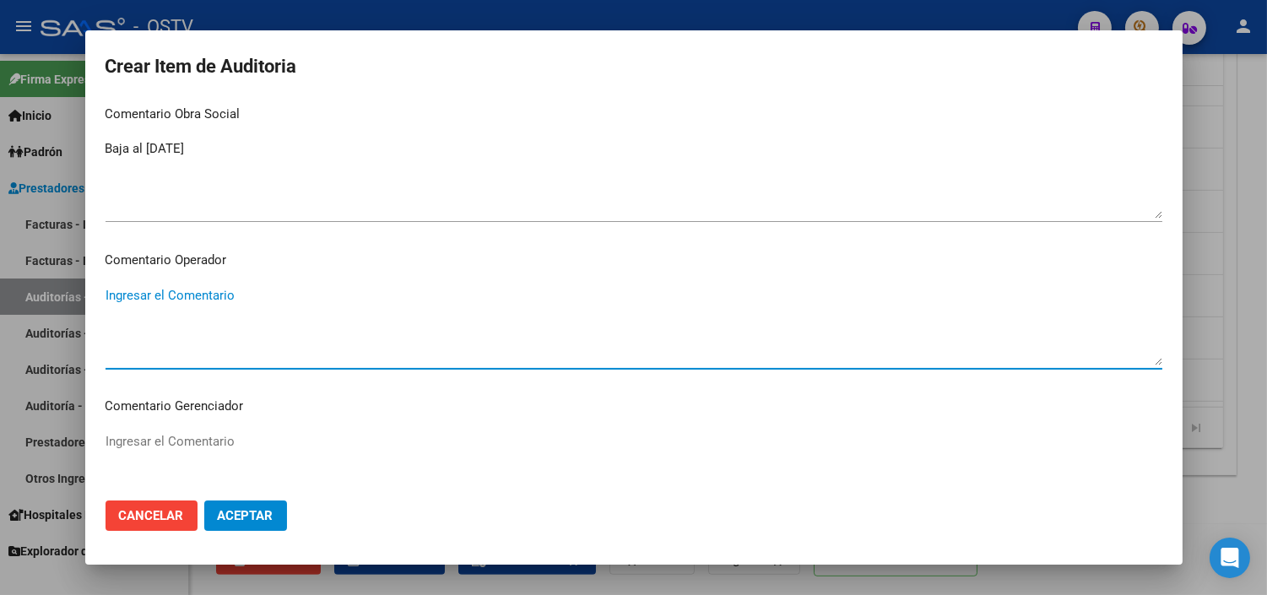
paste textarea "CESE DE ACTIVIDADES 08/2024"
type textarea "CESE DE ACTIVIDADES 08/2024"
click at [280, 506] on button "Aceptar" at bounding box center [245, 515] width 83 height 30
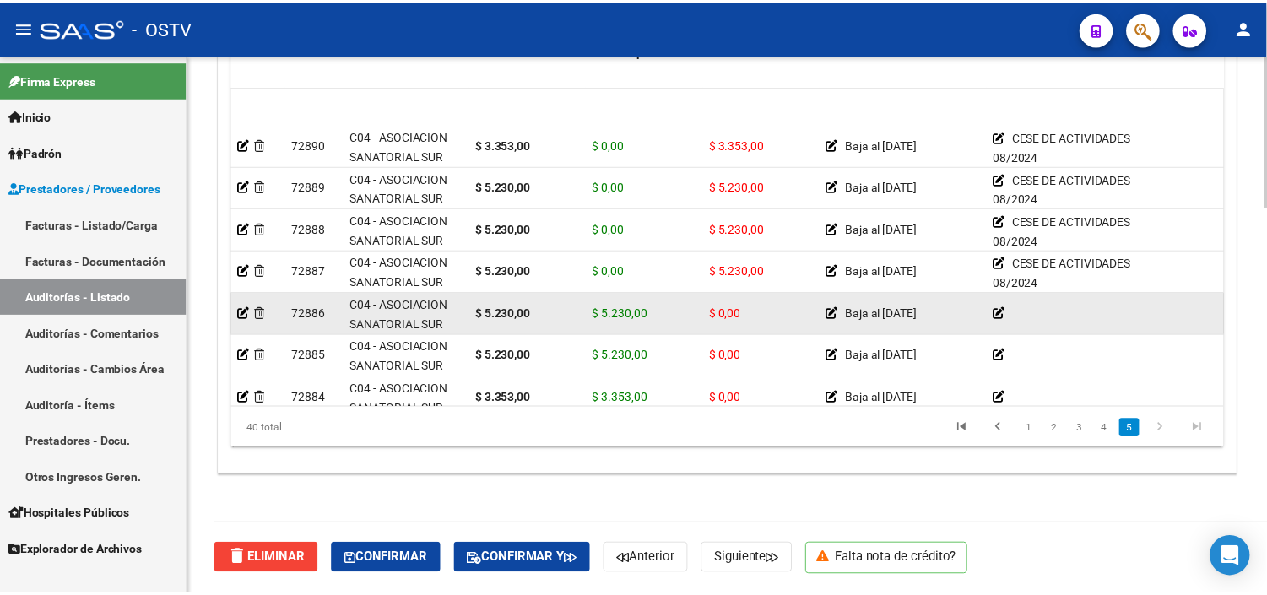
scroll to position [1386, 0]
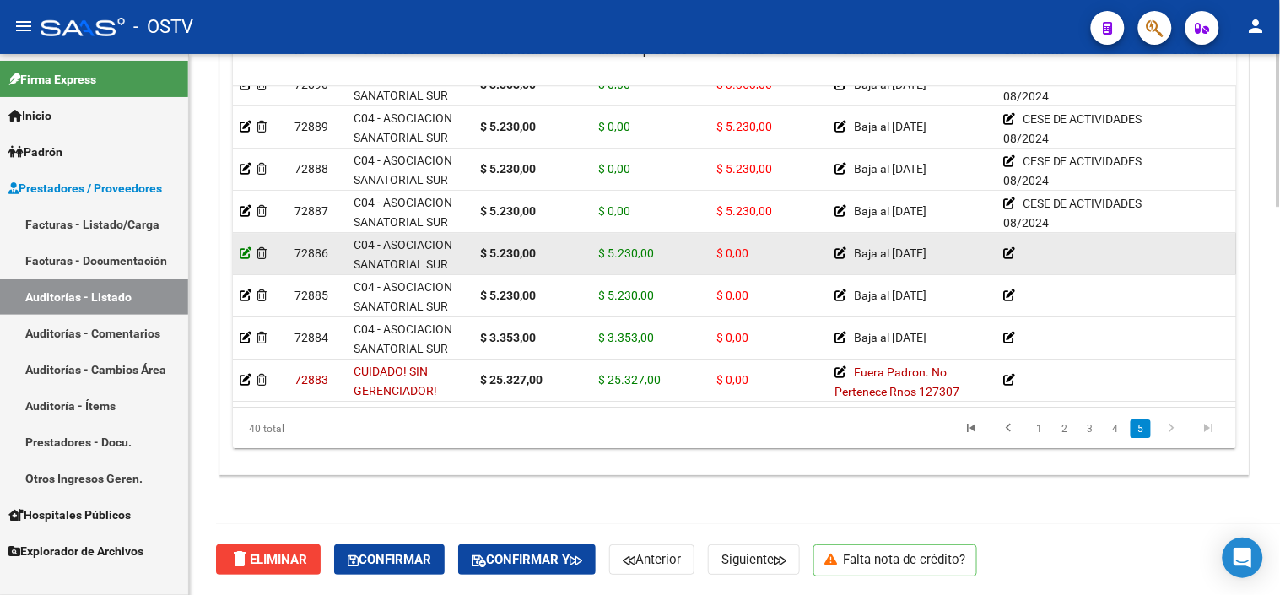
click at [243, 247] on icon at bounding box center [246, 253] width 12 height 12
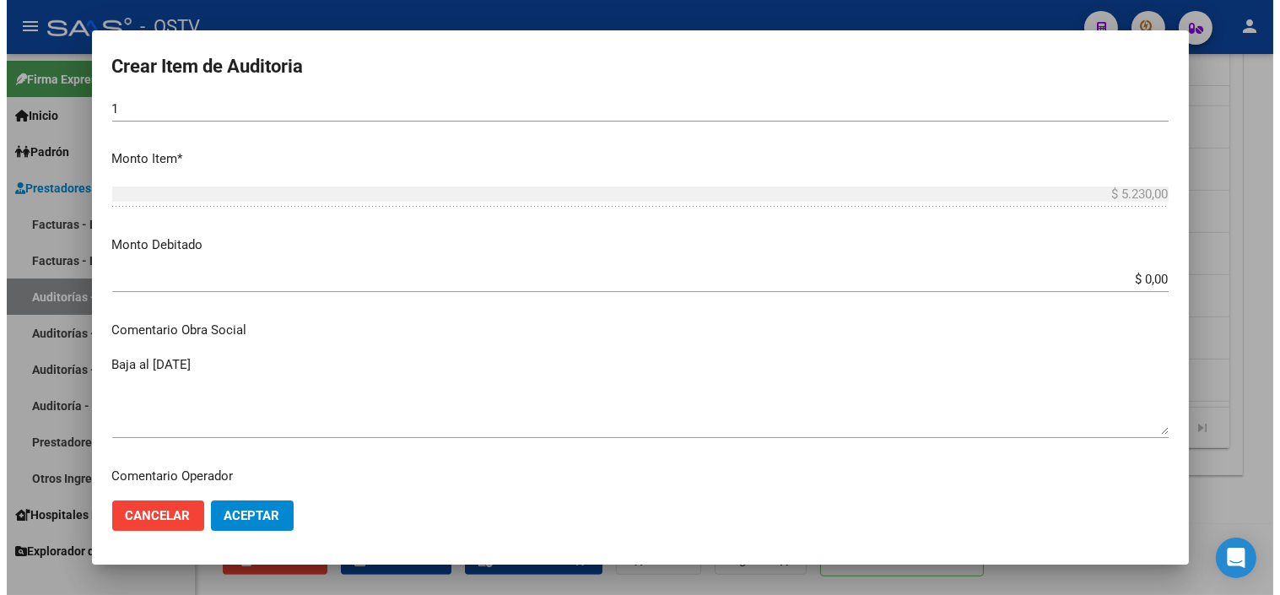
scroll to position [562, 0]
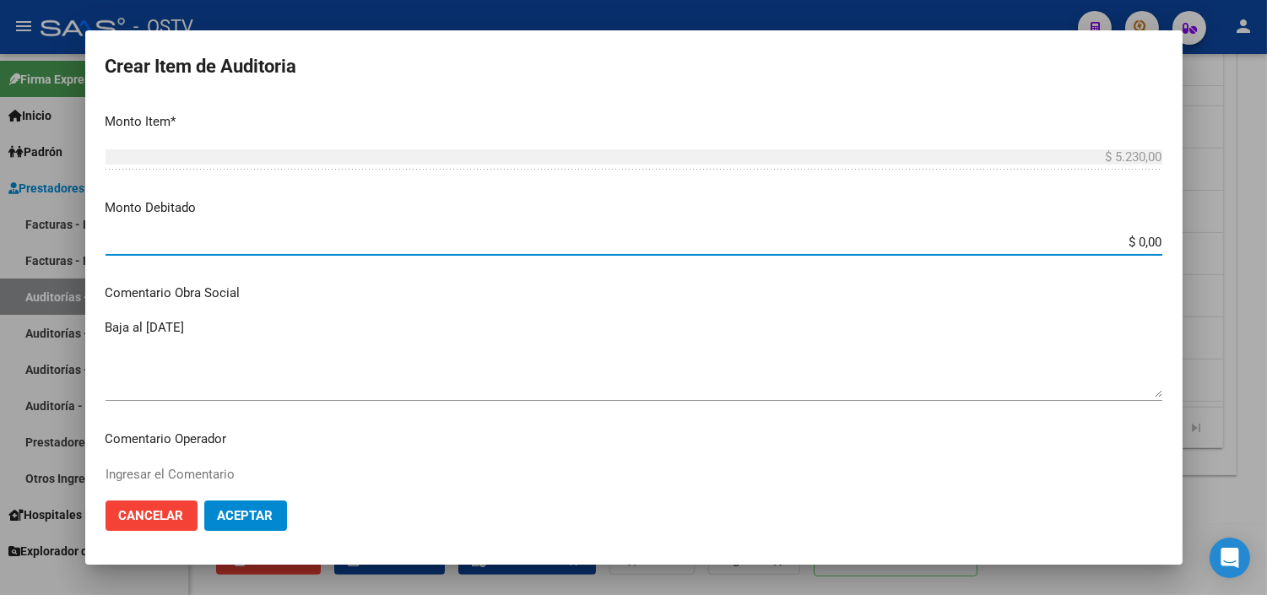
click at [1121, 246] on input "$ 0,00" at bounding box center [633, 242] width 1056 height 15
click at [1128, 241] on input "$ 0,00" at bounding box center [633, 242] width 1056 height 15
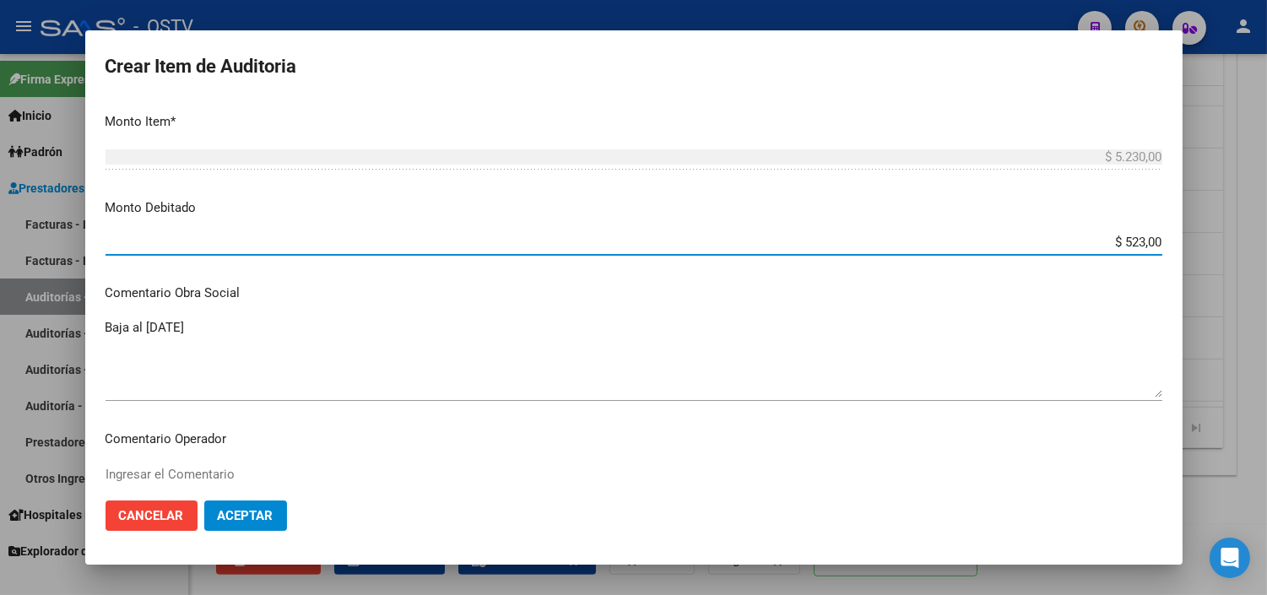
type input "$ 5.230,00"
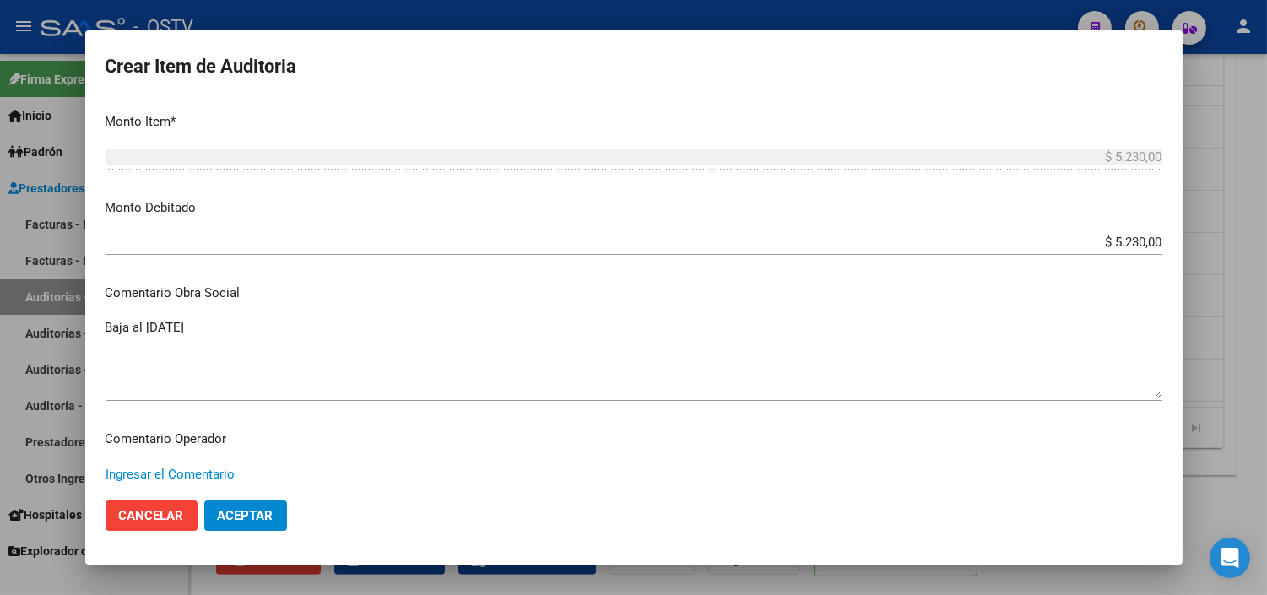
paste textarea "CESE DE ACTIVIDADES 08/2024"
type textarea "CESE DE ACTIVIDADES 08/2024"
click at [238, 518] on span "Aceptar" at bounding box center [246, 515] width 56 height 15
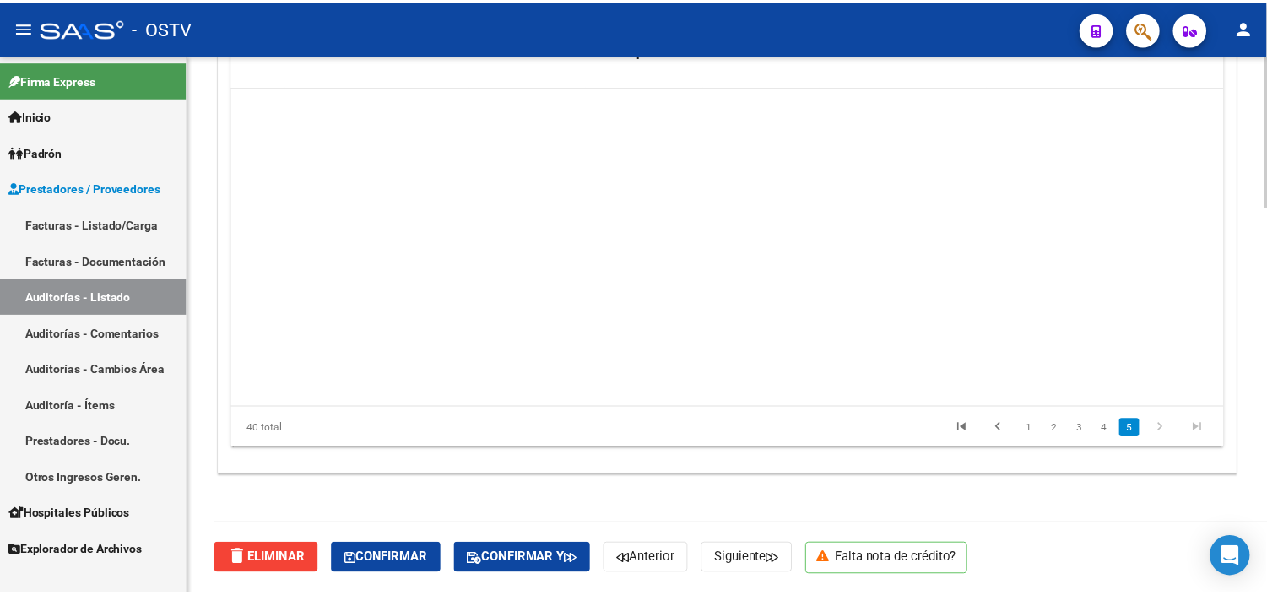
scroll to position [1386, 0]
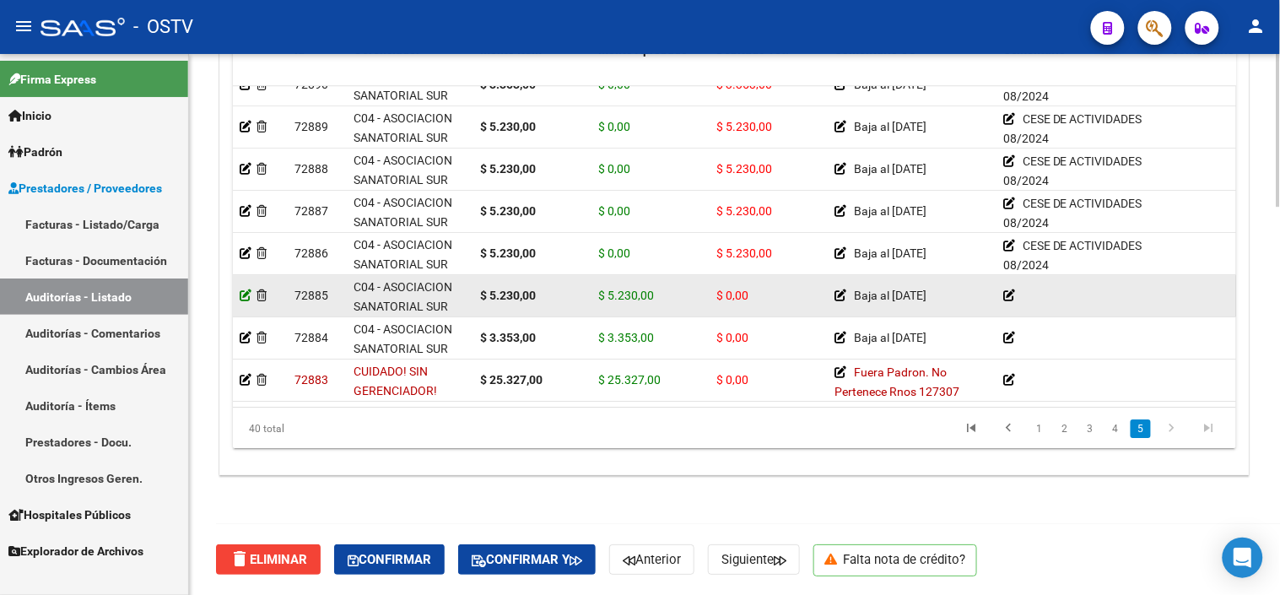
click at [240, 289] on icon at bounding box center [246, 295] width 12 height 12
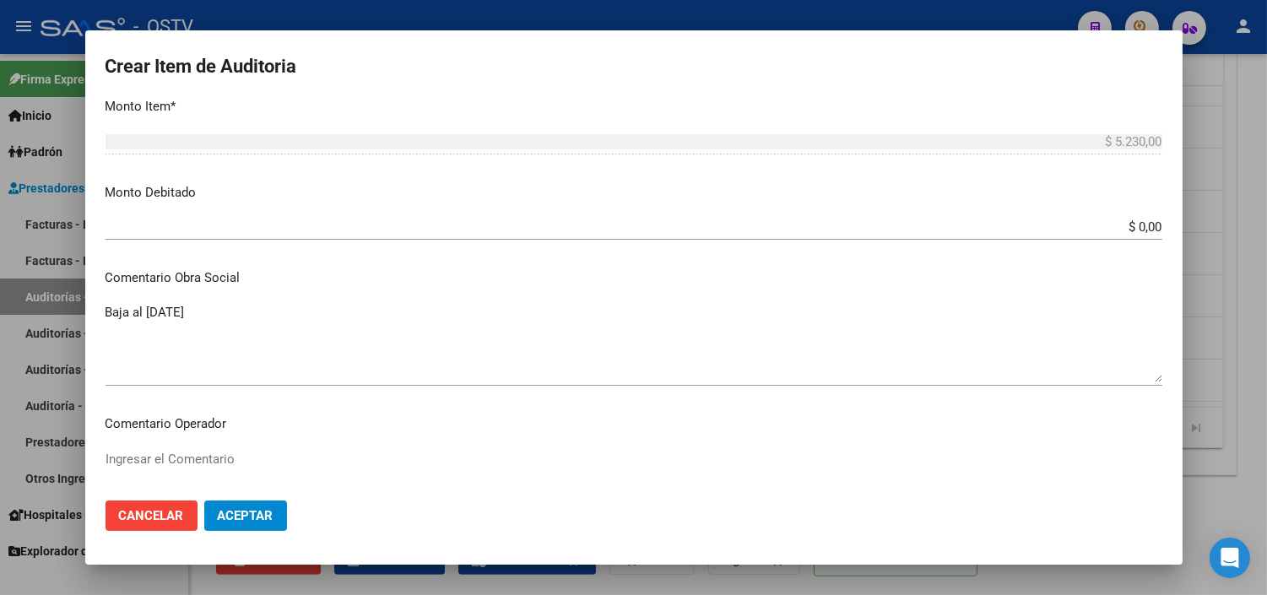
scroll to position [468, 0]
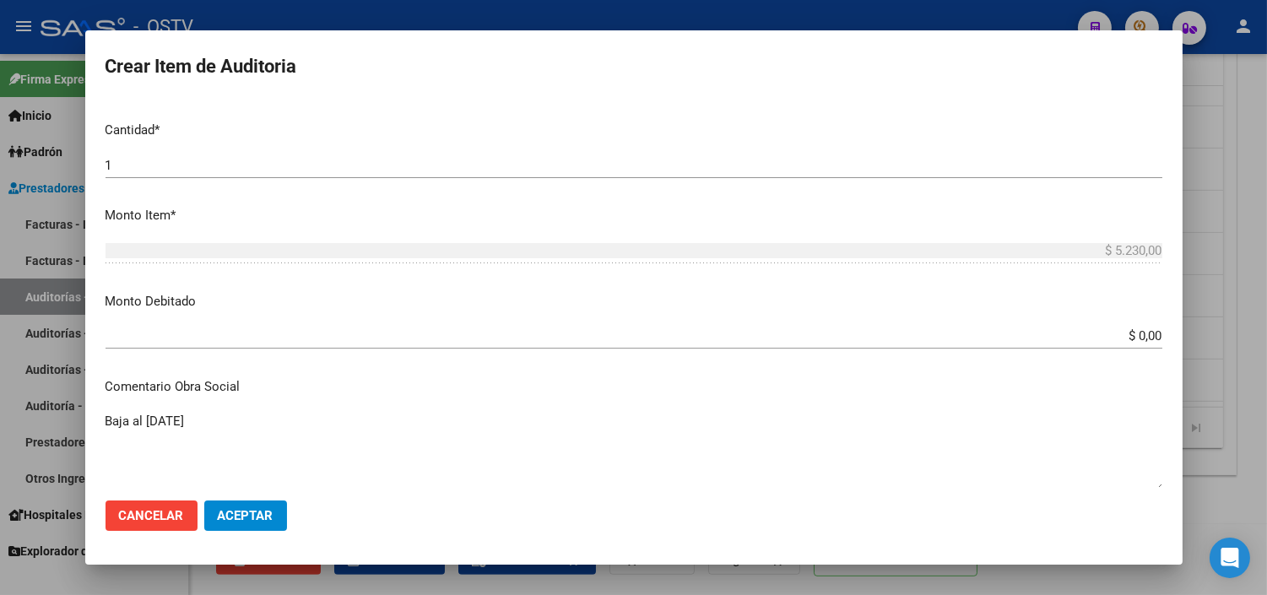
click at [1132, 332] on input "$ 0,00" at bounding box center [633, 335] width 1056 height 15
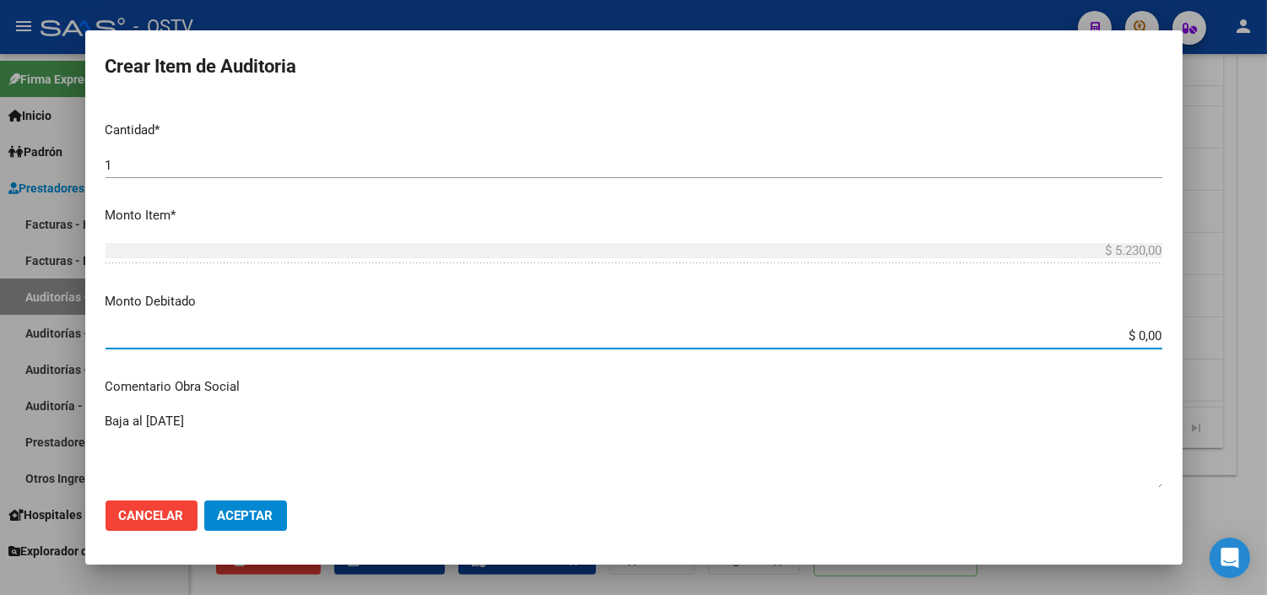
click at [1132, 332] on input "$ 0,00" at bounding box center [633, 335] width 1056 height 15
click at [1132, 331] on input "$ 0,00" at bounding box center [633, 335] width 1056 height 15
type input "$ 5.230,00"
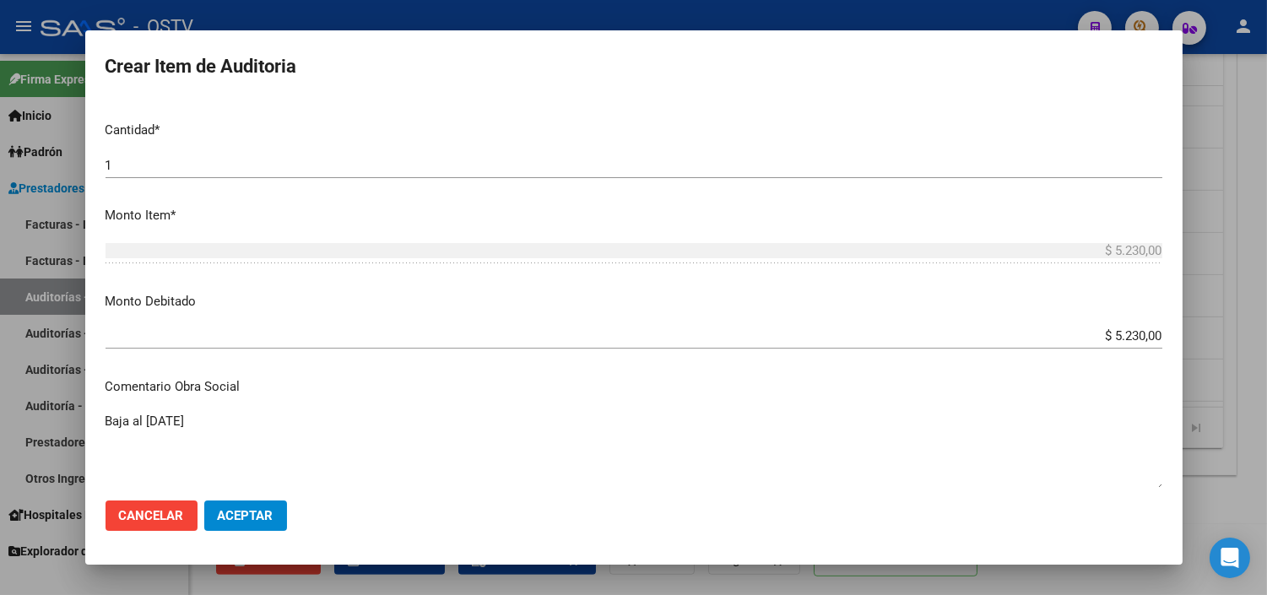
scroll to position [741, 0]
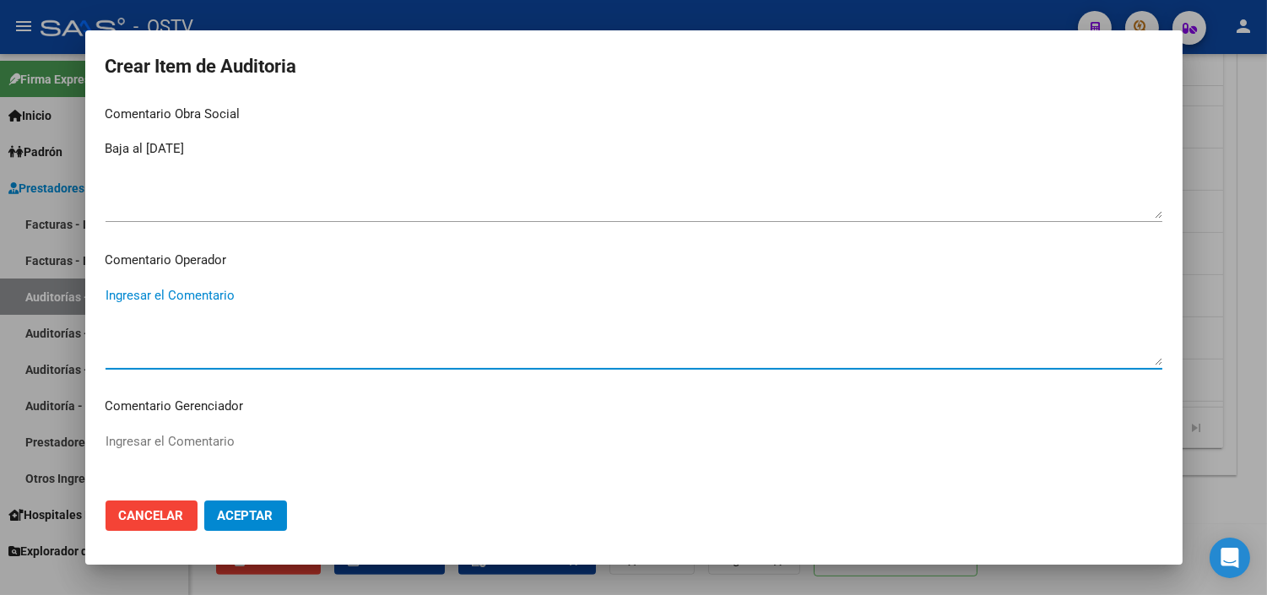
paste textarea "CESE DE ACTIVIDADES 08/2024"
type textarea "CESE DE ACTIVIDADES 08/2024"
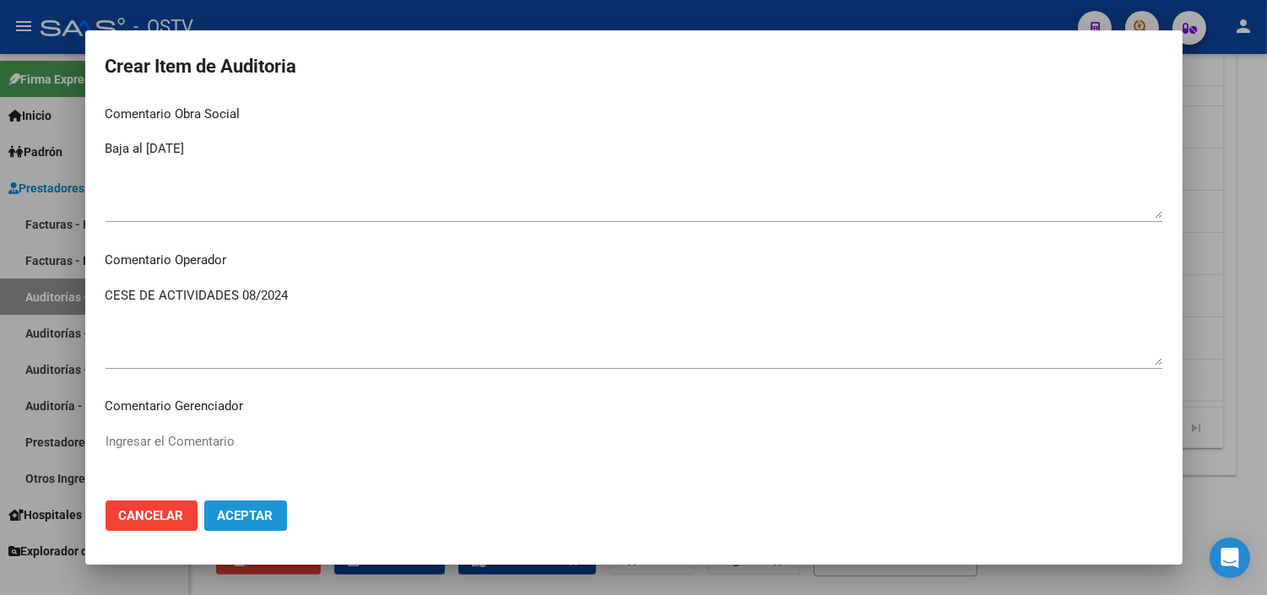
click at [250, 506] on button "Aceptar" at bounding box center [245, 515] width 83 height 30
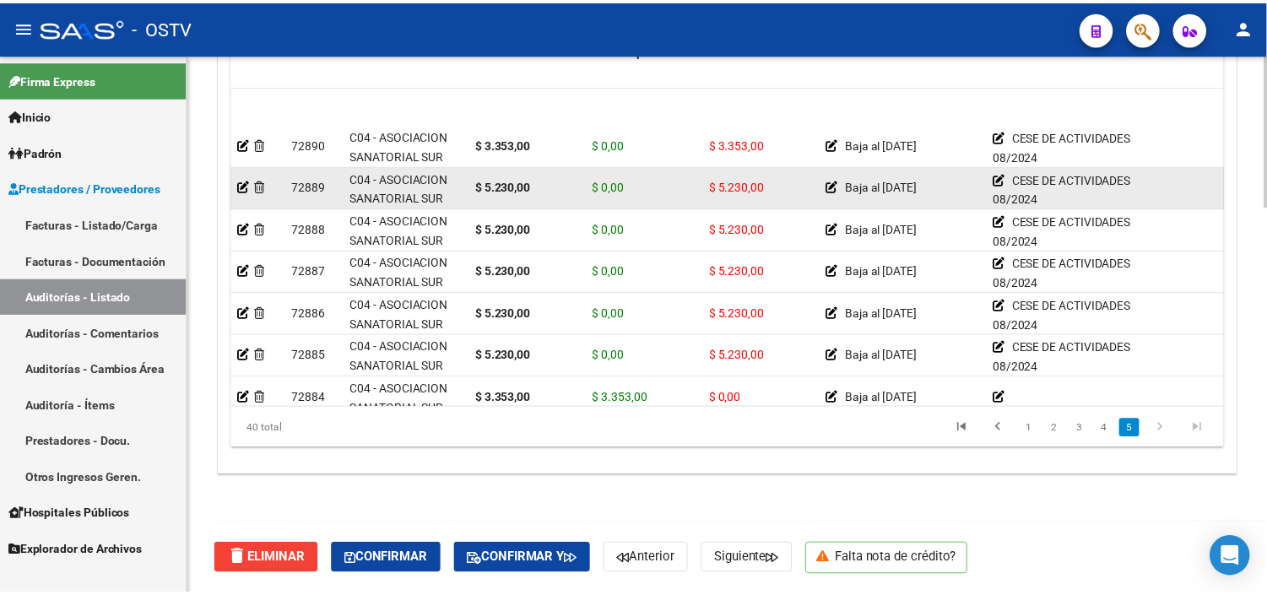
scroll to position [1386, 0]
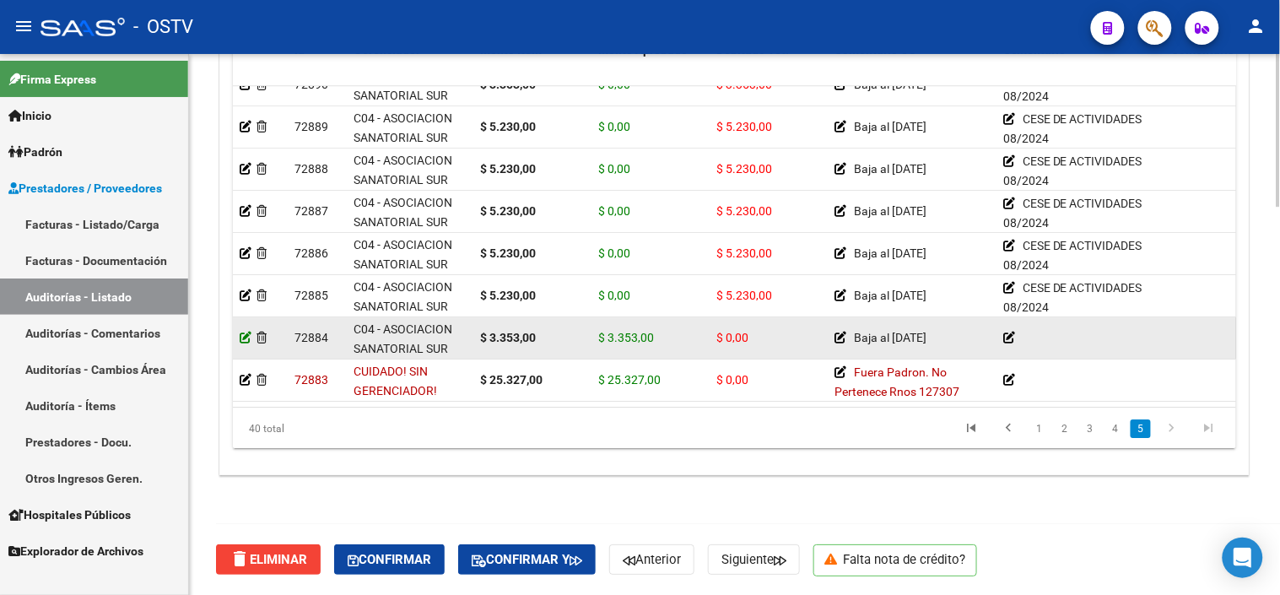
click at [243, 332] on icon at bounding box center [246, 338] width 12 height 12
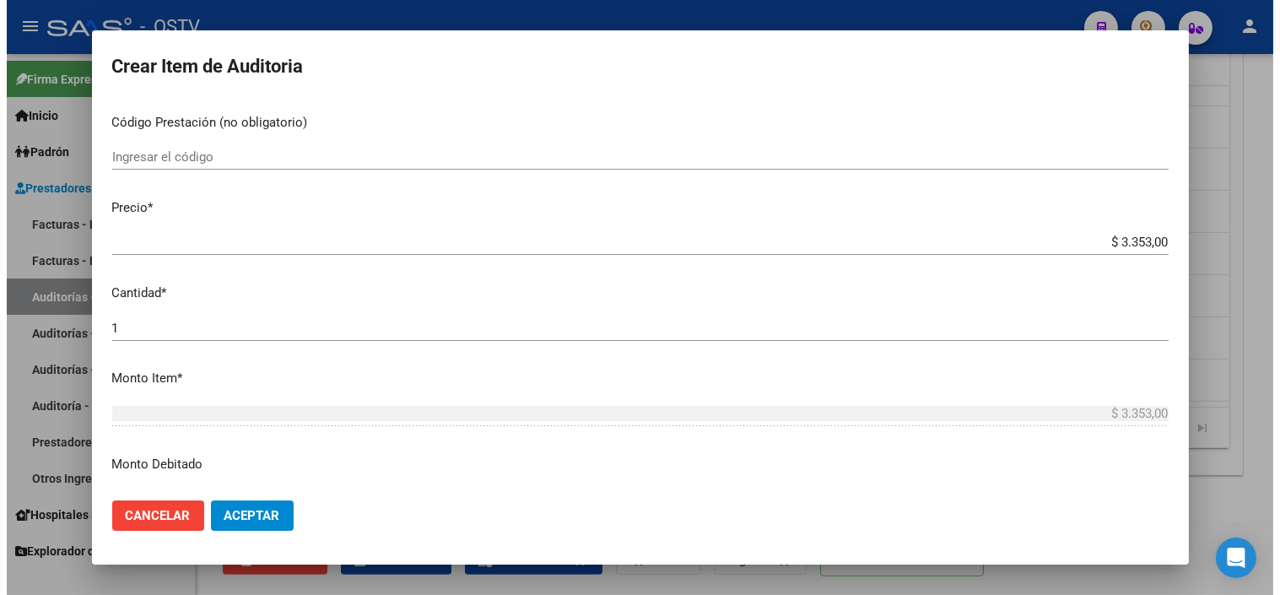
scroll to position [562, 0]
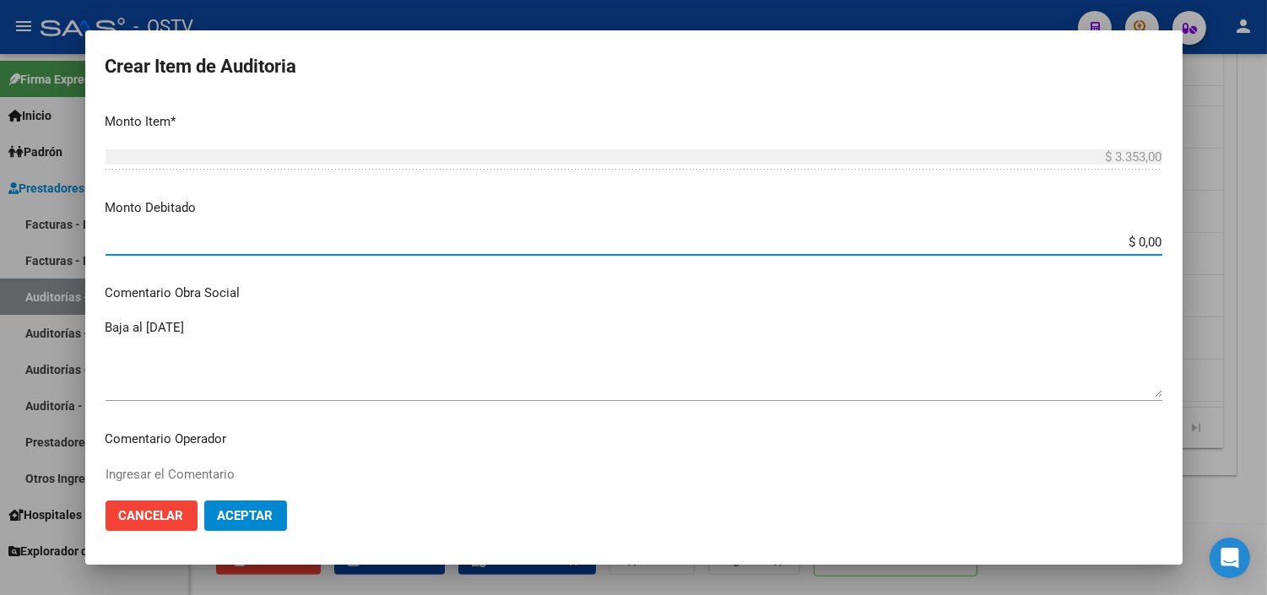
click at [1134, 240] on input "$ 0,00" at bounding box center [633, 242] width 1056 height 15
type input "$ 3.353,00"
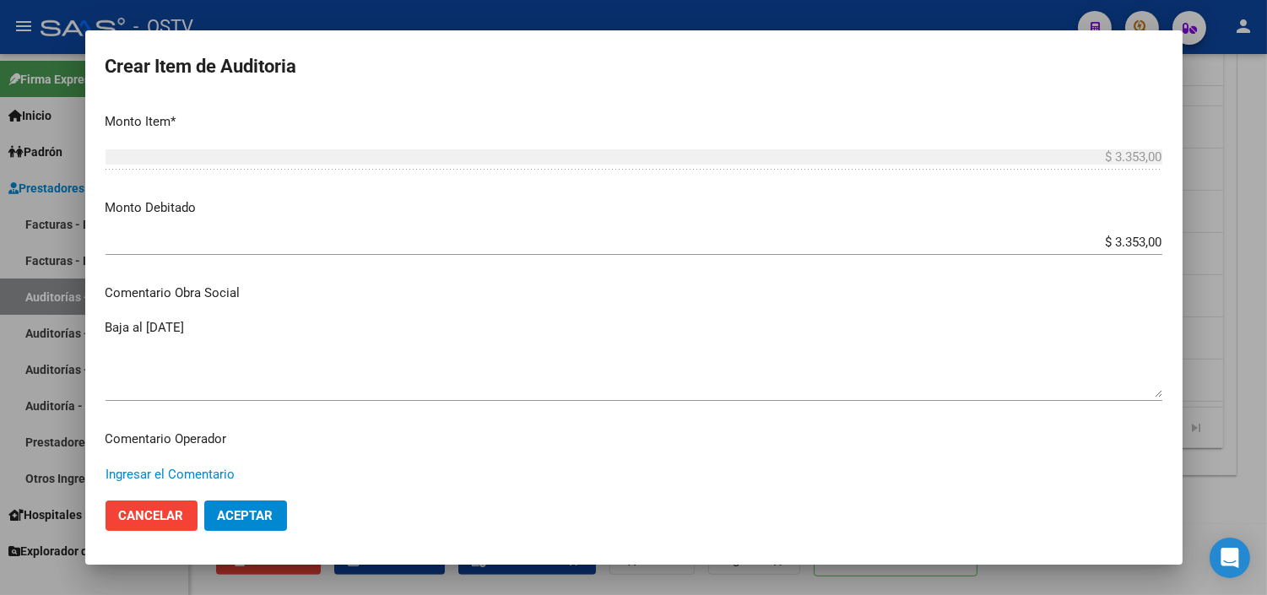
paste textarea "CESE DE ACTIVIDADES 08/2024"
type textarea "CESE DE ACTIVIDADES 08/2024"
click at [248, 508] on span "Aceptar" at bounding box center [246, 515] width 56 height 15
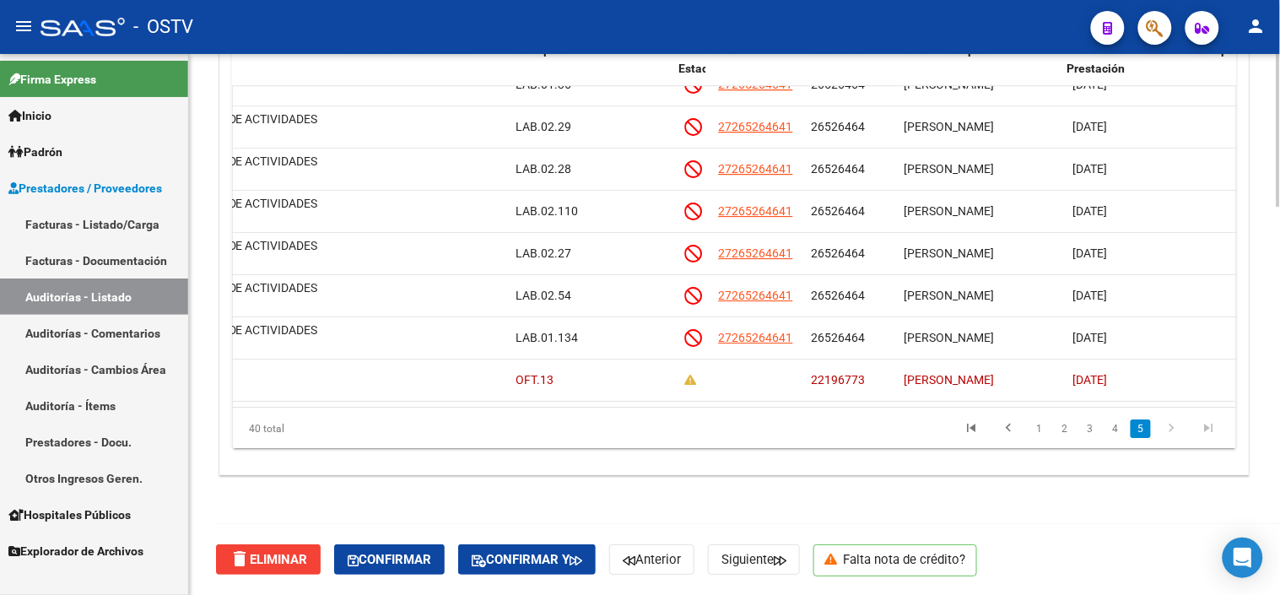
scroll to position [1386, 832]
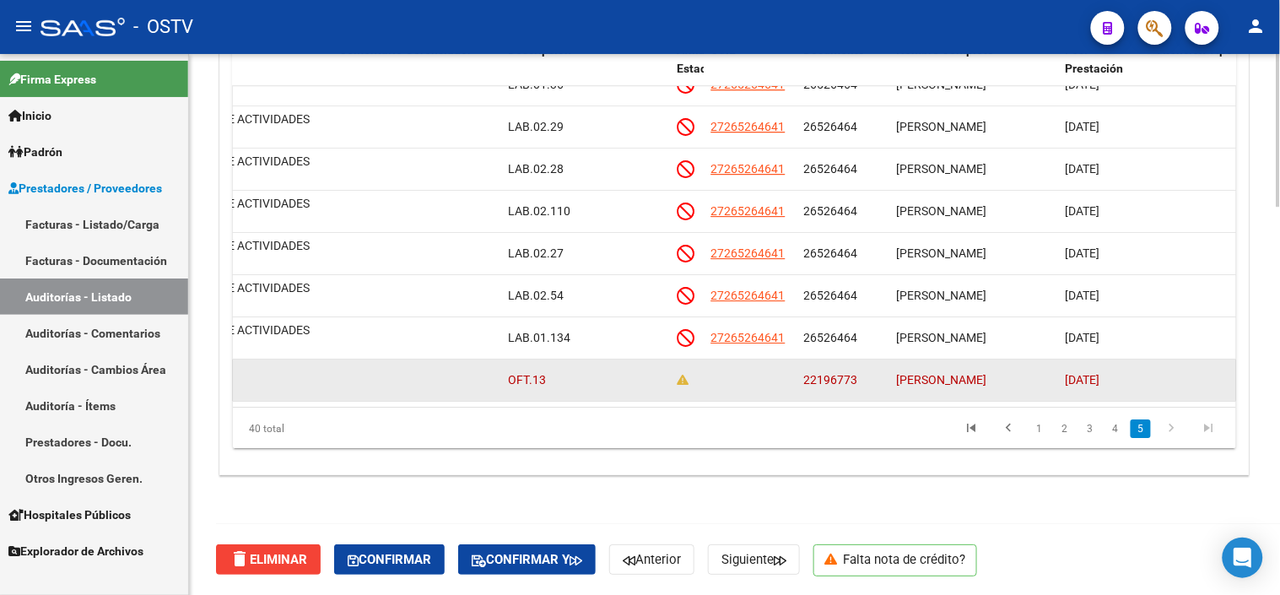
click at [845, 373] on span "22196773" at bounding box center [831, 380] width 54 height 14
click at [836, 373] on span "22196773" at bounding box center [831, 380] width 54 height 14
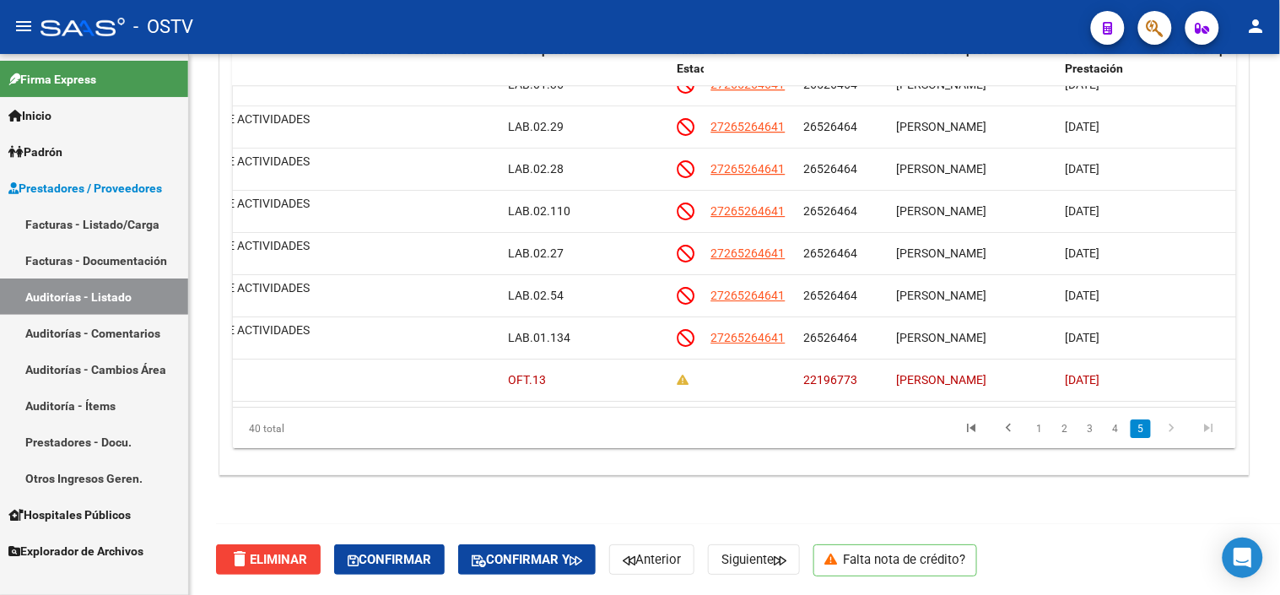
copy span "22196773"
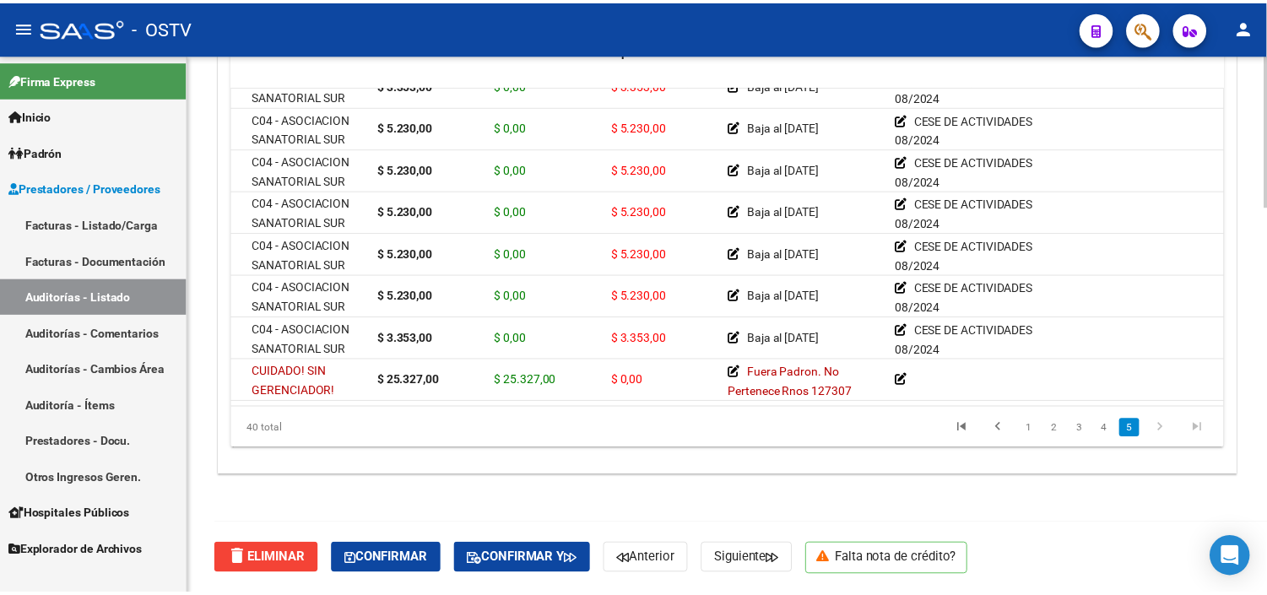
scroll to position [1386, 0]
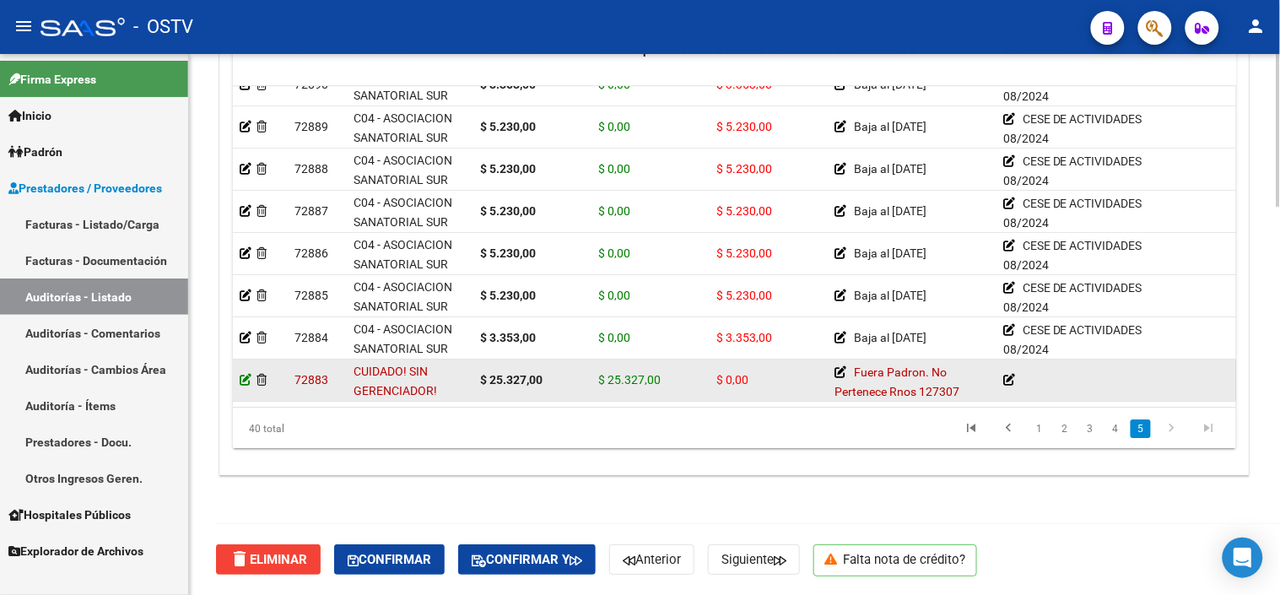
click at [246, 374] on icon at bounding box center [246, 380] width 12 height 12
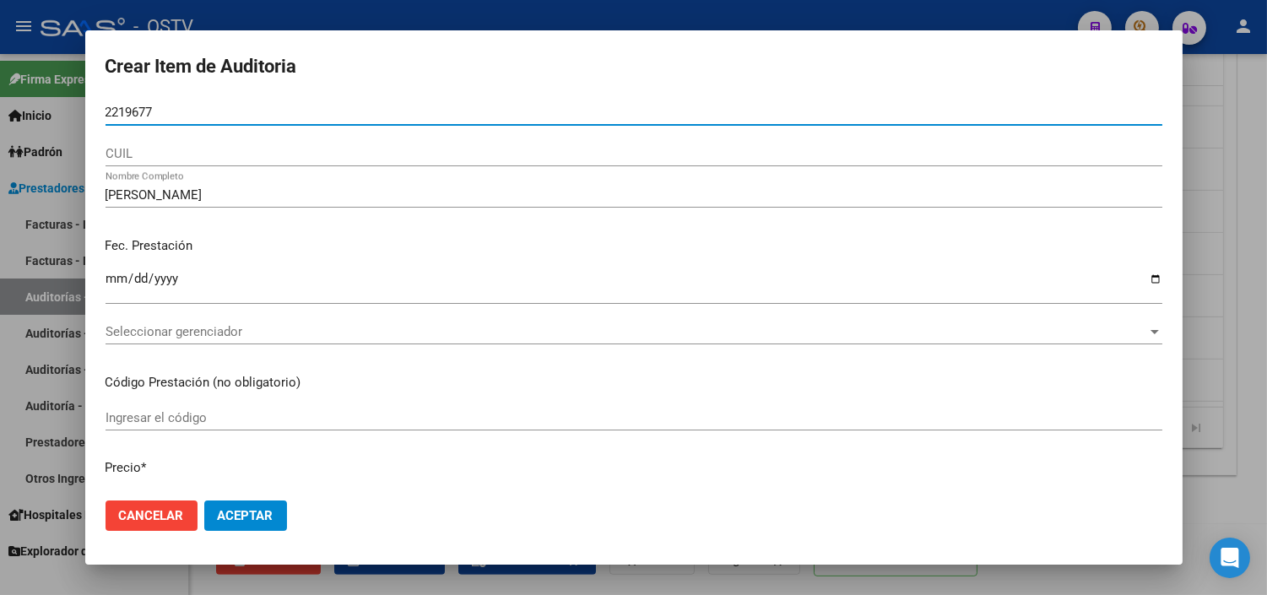
type input "22196773"
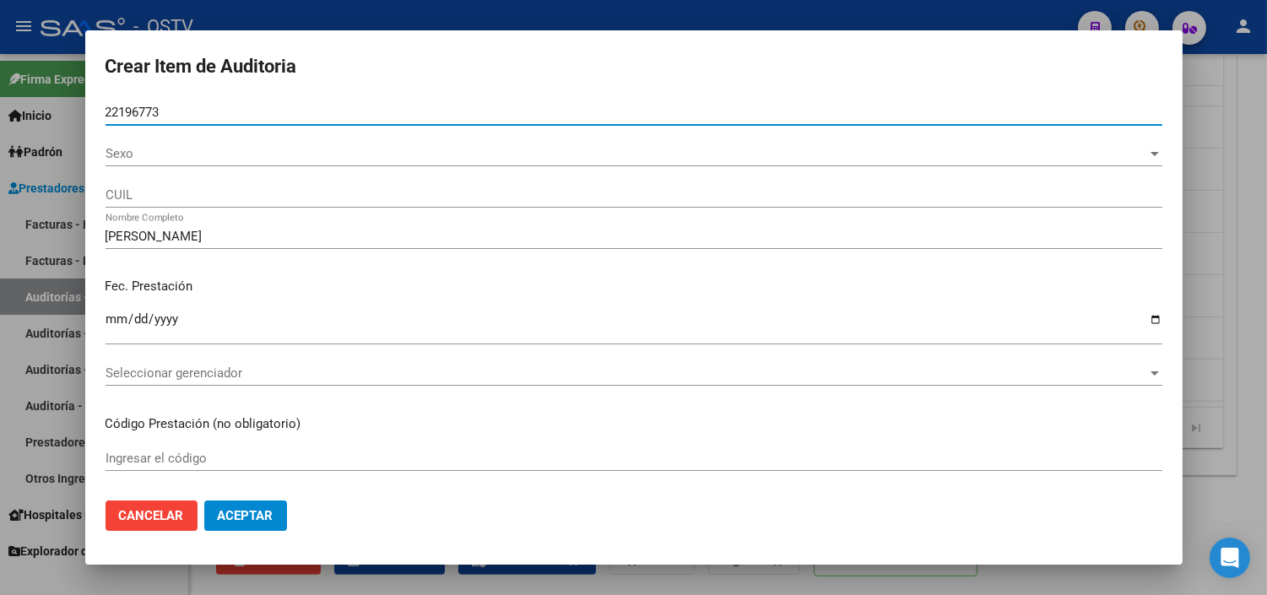
click at [161, 149] on span "Sexo" at bounding box center [625, 153] width 1041 height 15
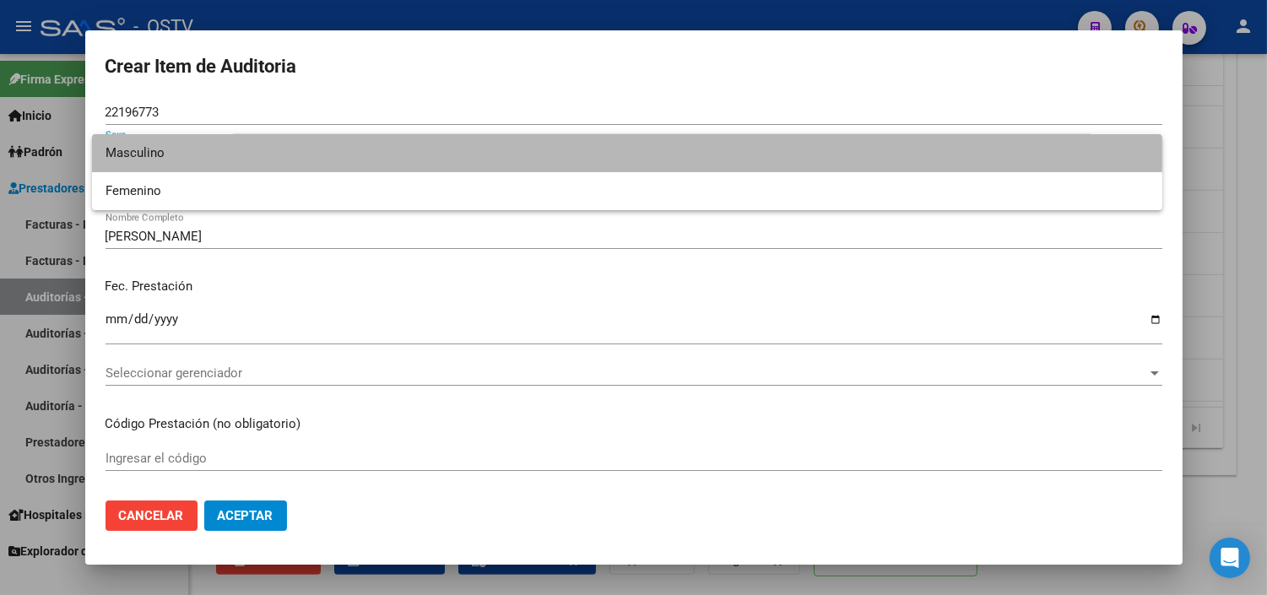
click at [161, 149] on span "Masculino" at bounding box center [626, 153] width 1043 height 38
type input "23221967739"
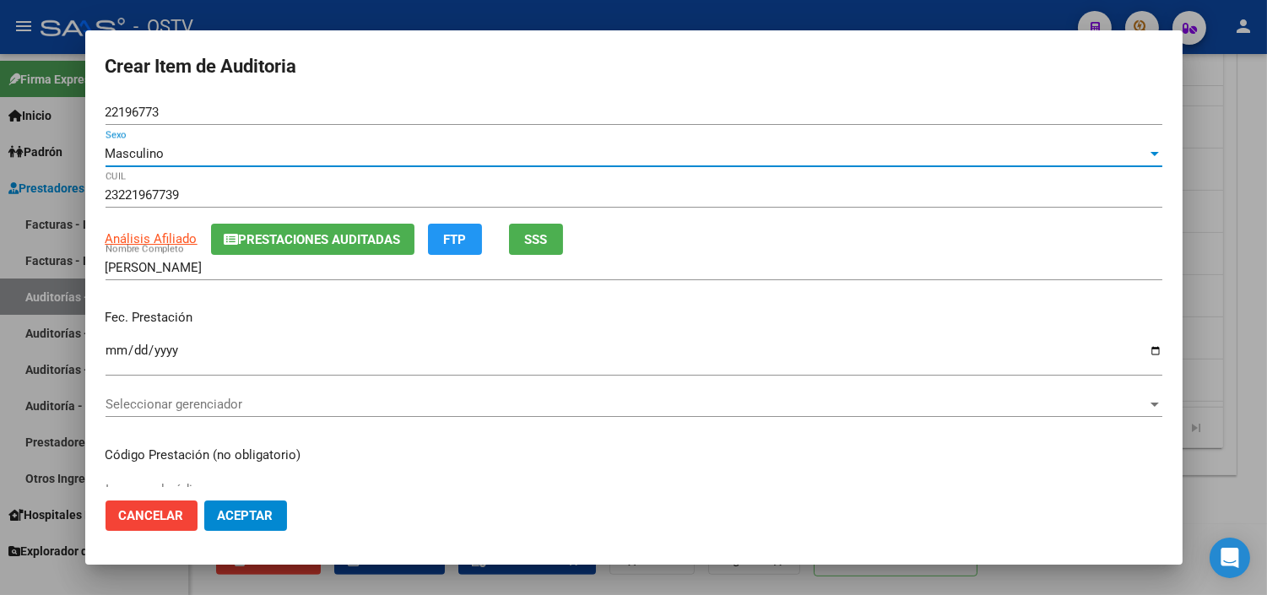
click at [456, 240] on span "FTP" at bounding box center [454, 239] width 23 height 15
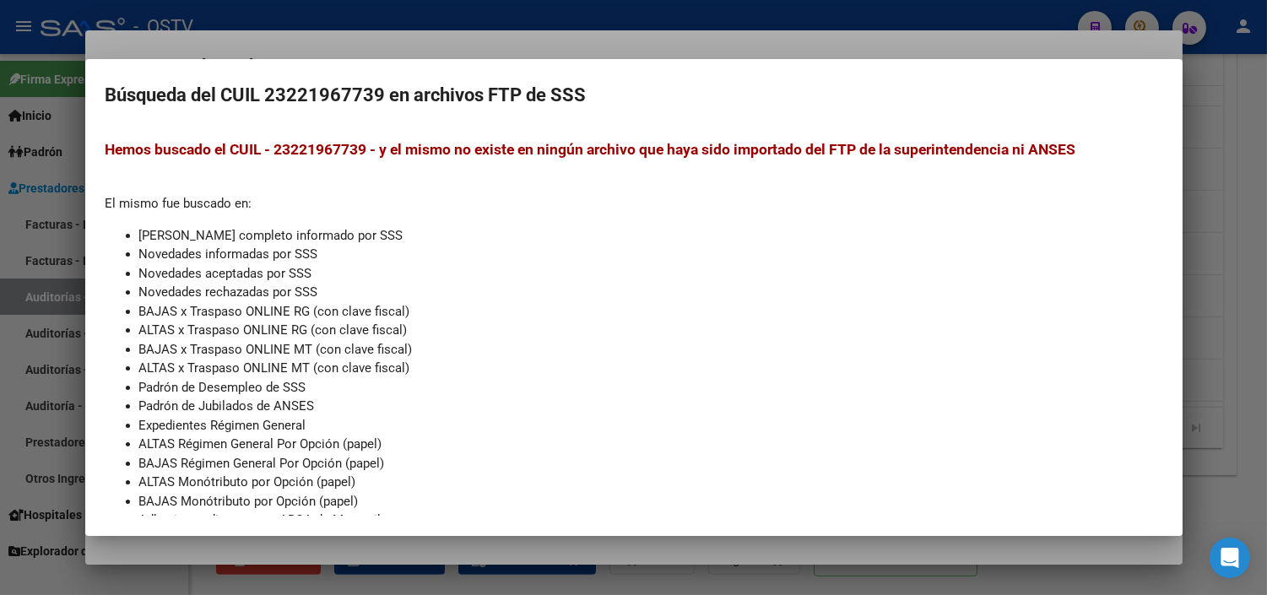
scroll to position [0, 0]
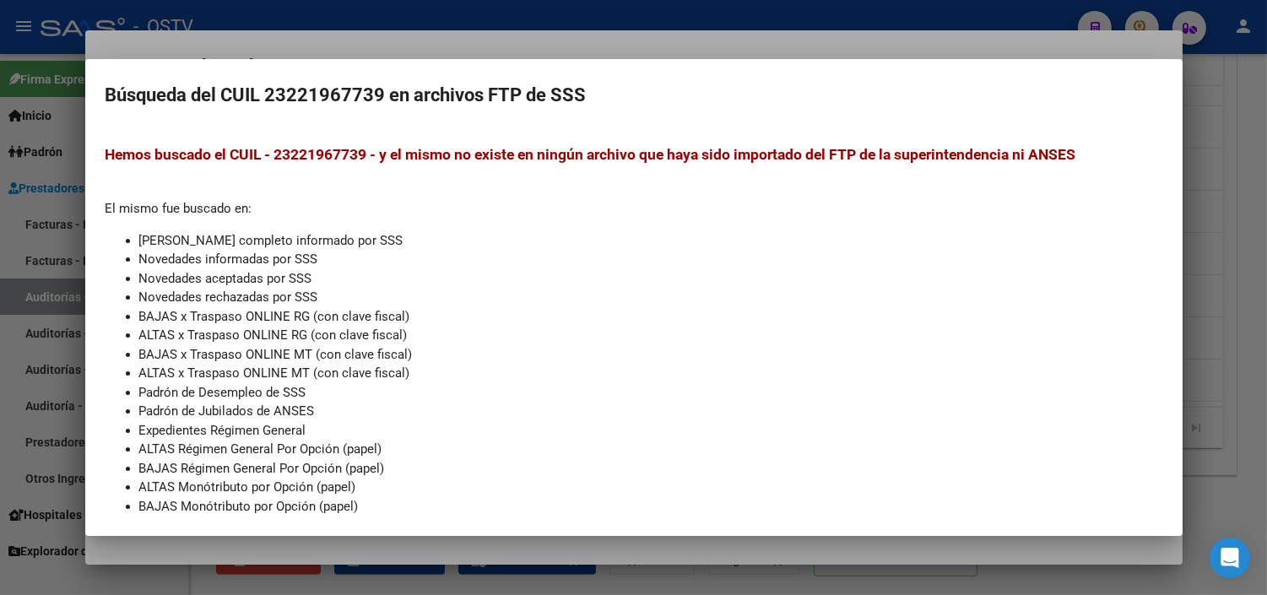
click at [418, 554] on div at bounding box center [633, 297] width 1267 height 595
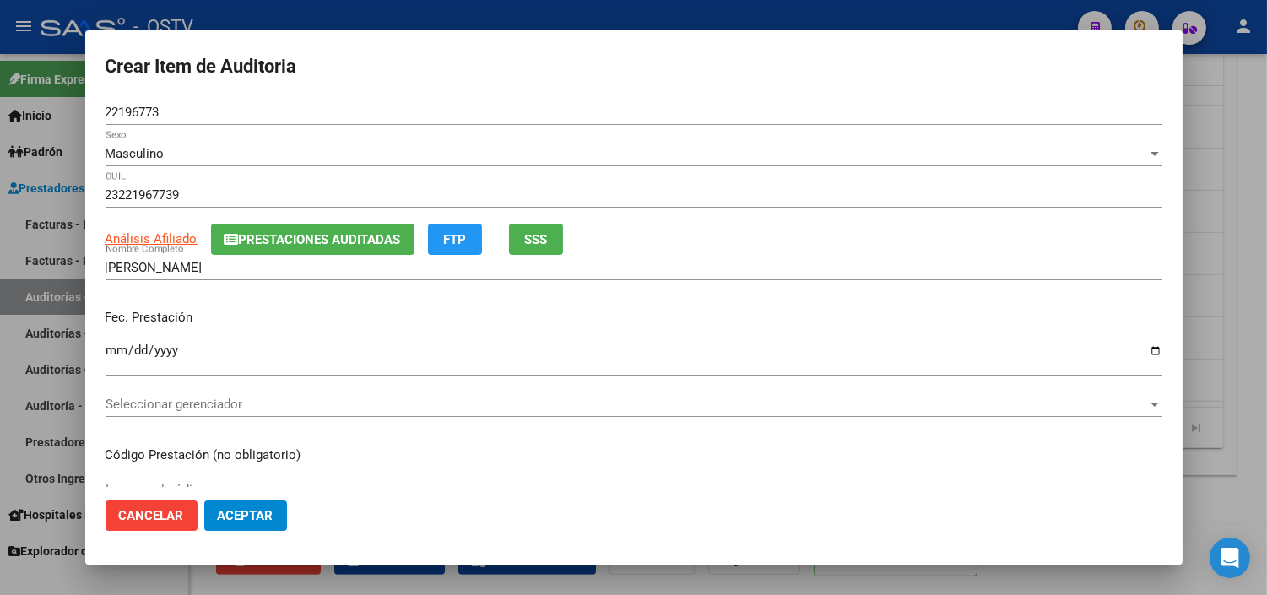
click at [272, 235] on span "Prestaciones Auditadas" at bounding box center [320, 239] width 162 height 15
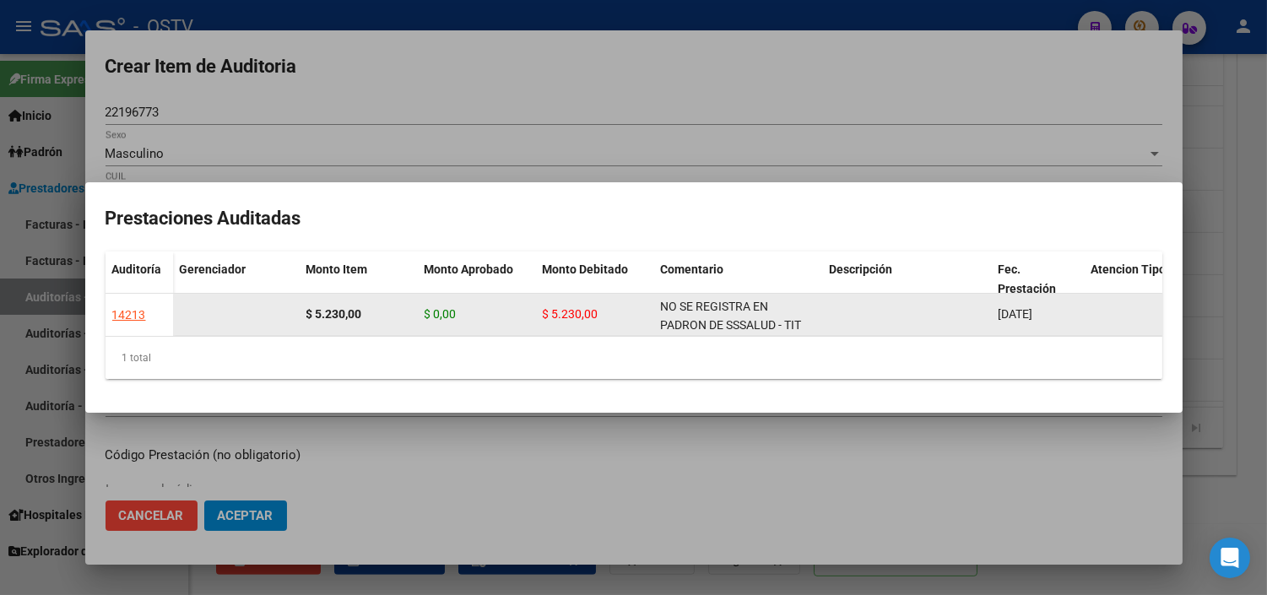
drag, startPoint x: 768, startPoint y: 316, endPoint x: 656, endPoint y: 294, distance: 114.5
click at [656, 294] on datatable-body-cell "NO SE REGISTRA EN PADRON DE SSSALUD - TIT MONOTRIBUTO SIN DATOS DE GRUPO FAMILI…" at bounding box center [738, 314] width 169 height 41
copy span "NO SE REGISTRA EN PADRON DE SSSALUD - TIT MONOTRIBUTO SIN DATOS DE GRUPO FAMILI…"
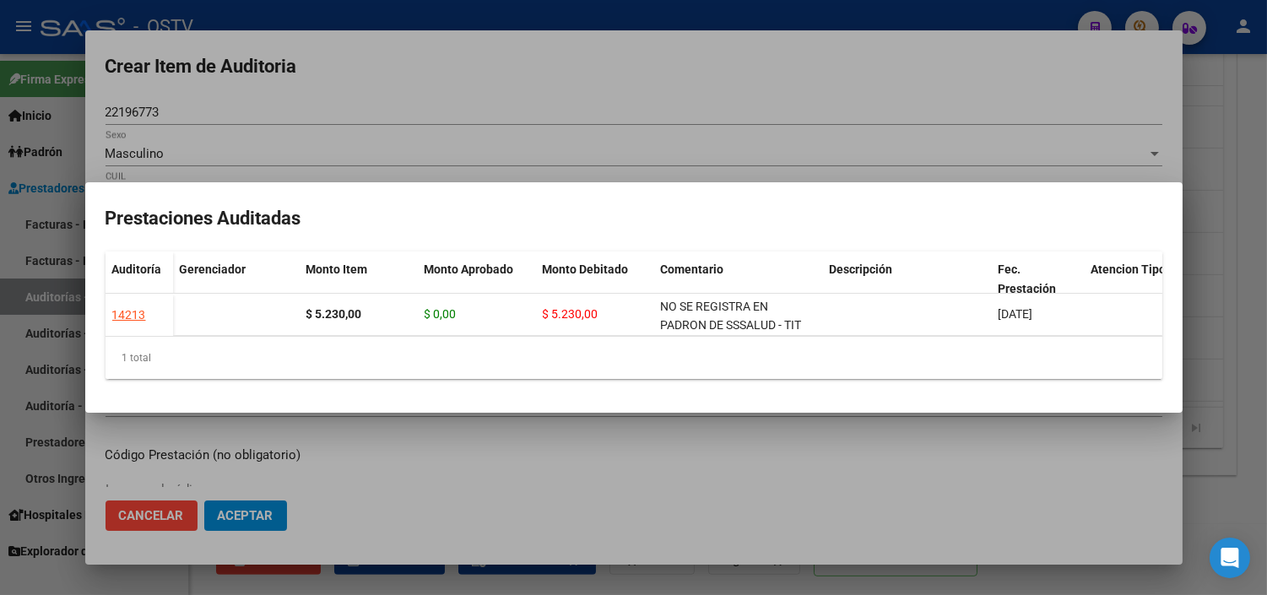
click at [687, 439] on div at bounding box center [633, 297] width 1267 height 595
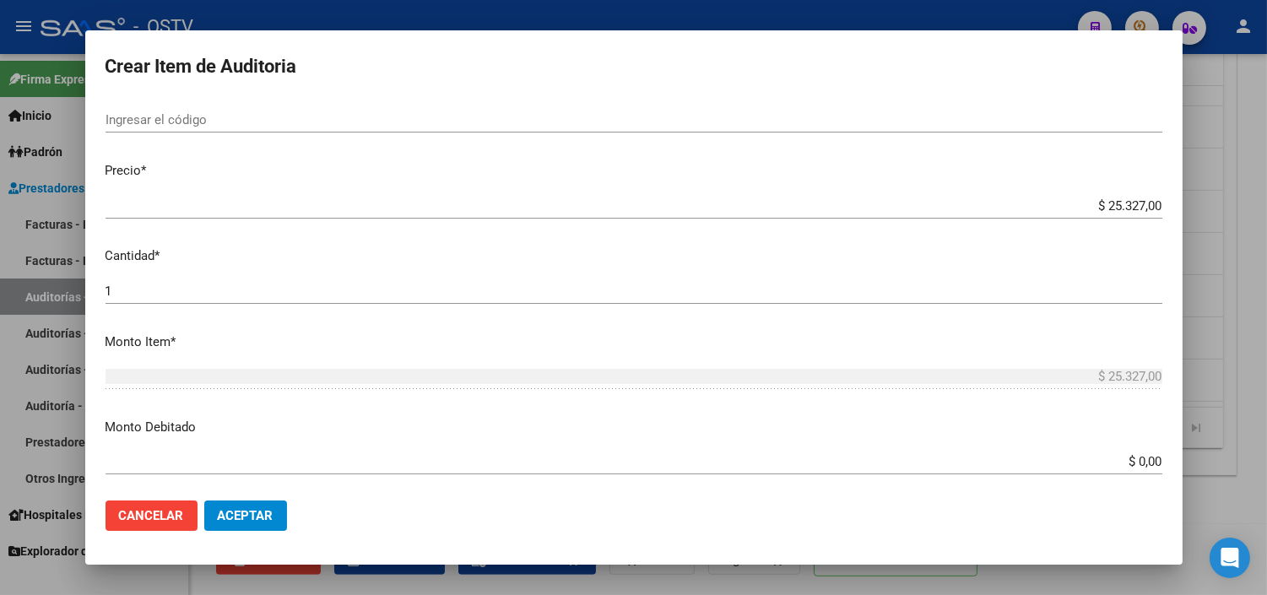
scroll to position [468, 0]
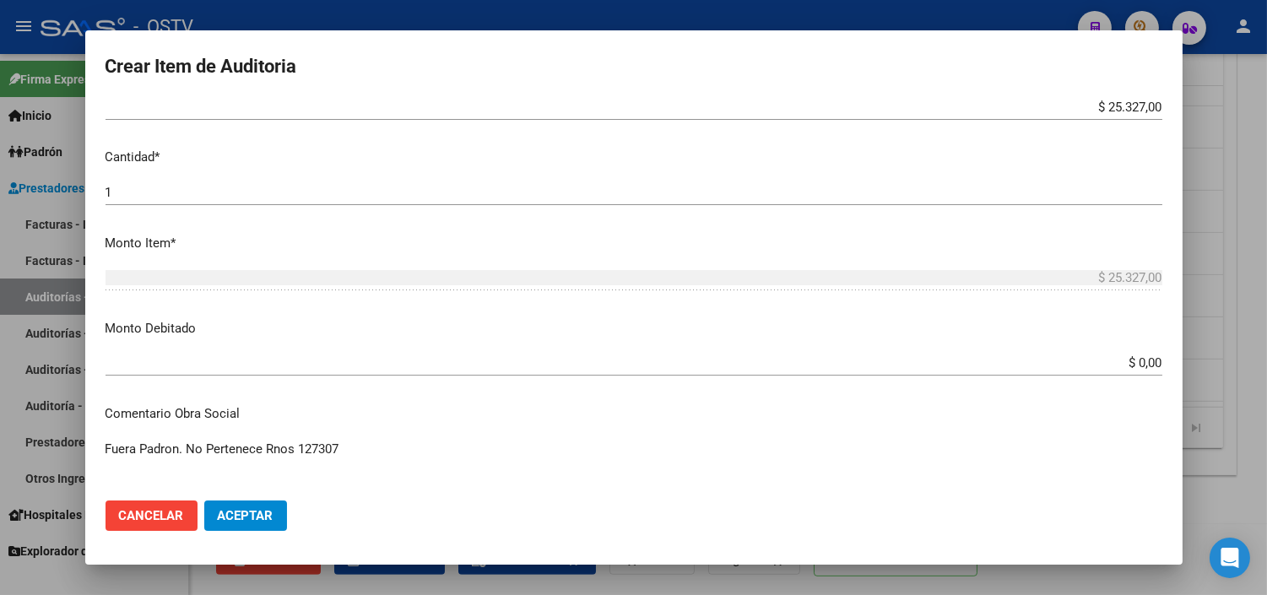
click at [1127, 359] on input "$ 0,00" at bounding box center [633, 362] width 1056 height 15
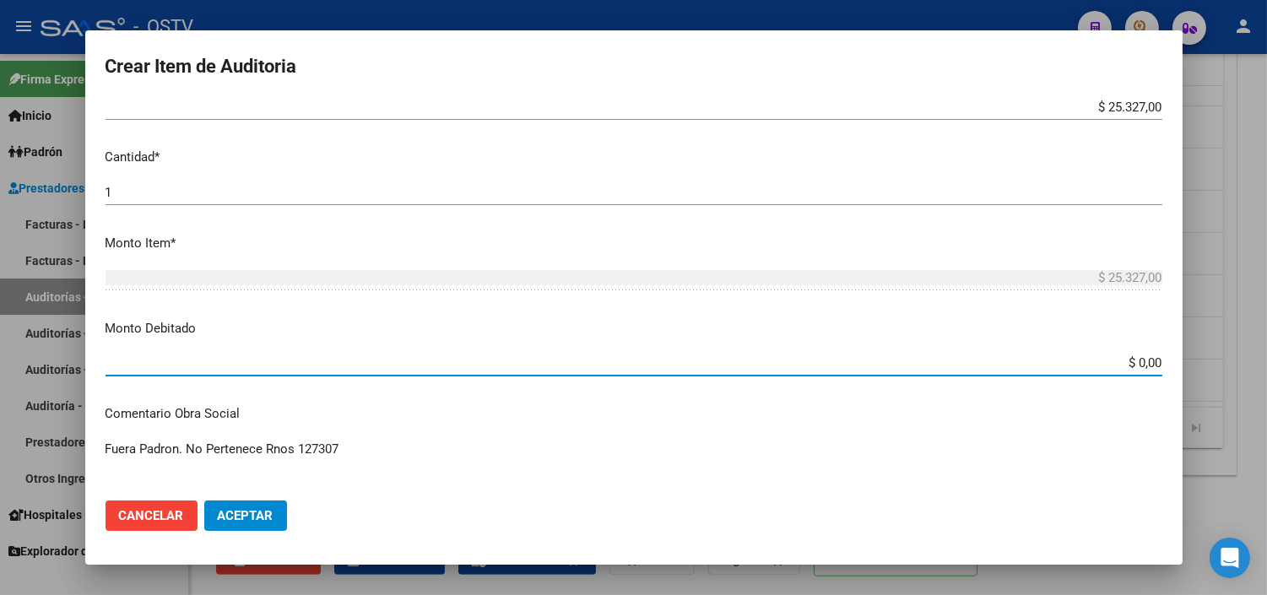
click at [1127, 359] on input "$ 0,00" at bounding box center [633, 362] width 1056 height 15
type input "$ 25.327,00"
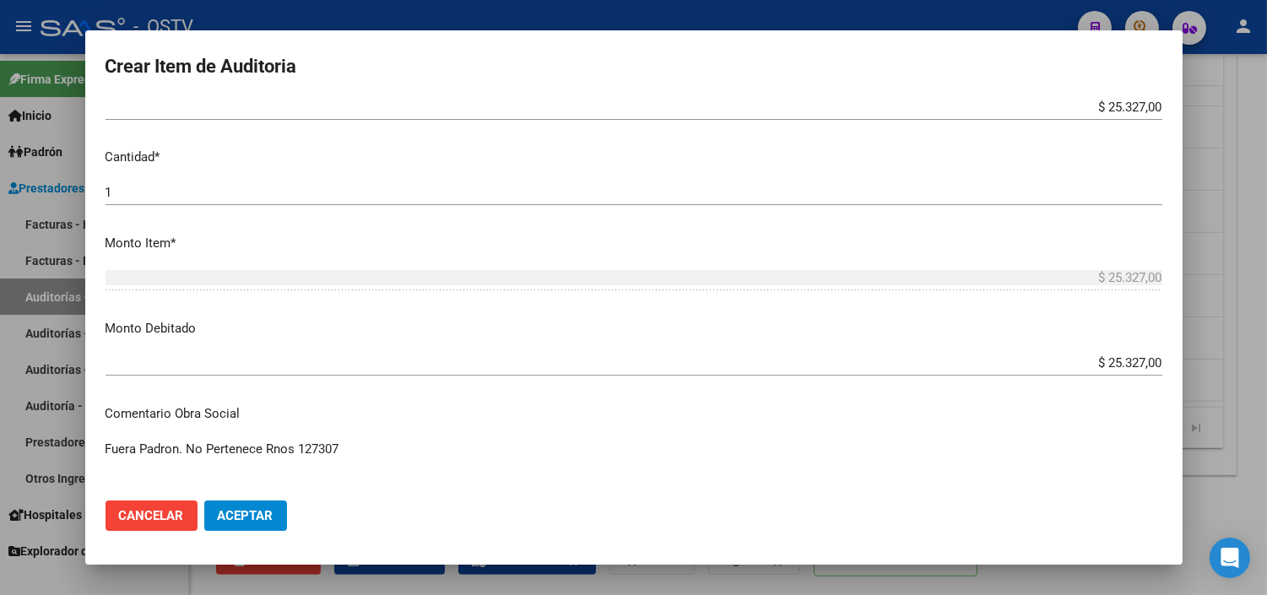
scroll to position [769, 0]
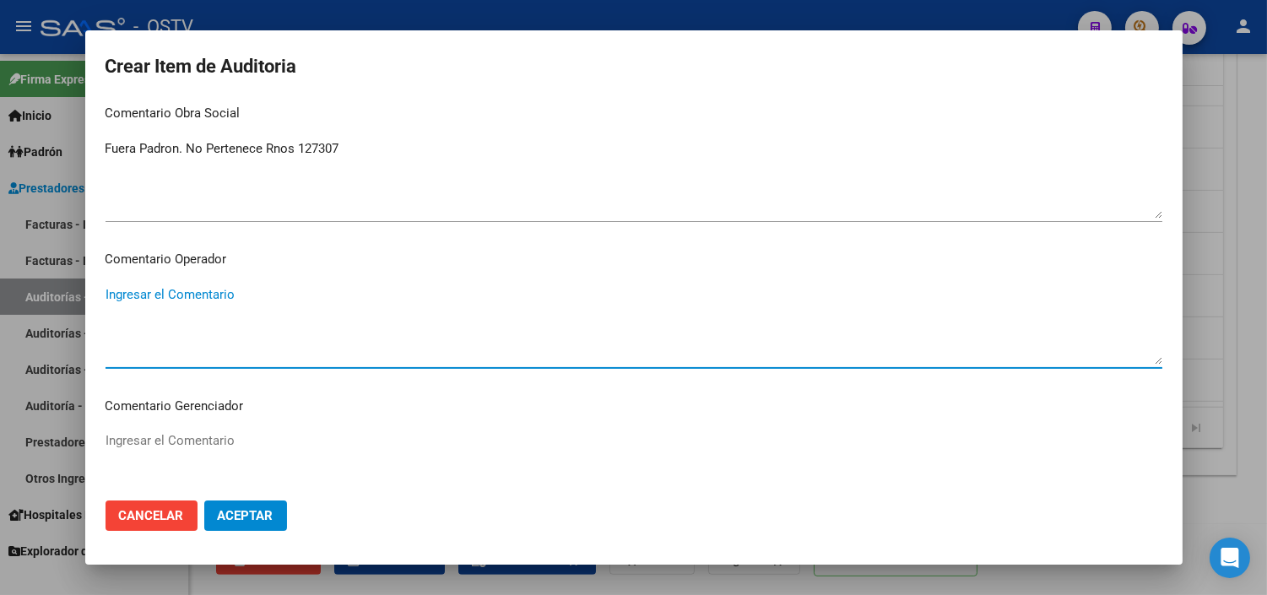
paste textarea "NO SE REGISTRA EN PADRON DE SSSALUD - TIT MONOTRIBUTO SIN DATOS DE GRUPO FAMILI…"
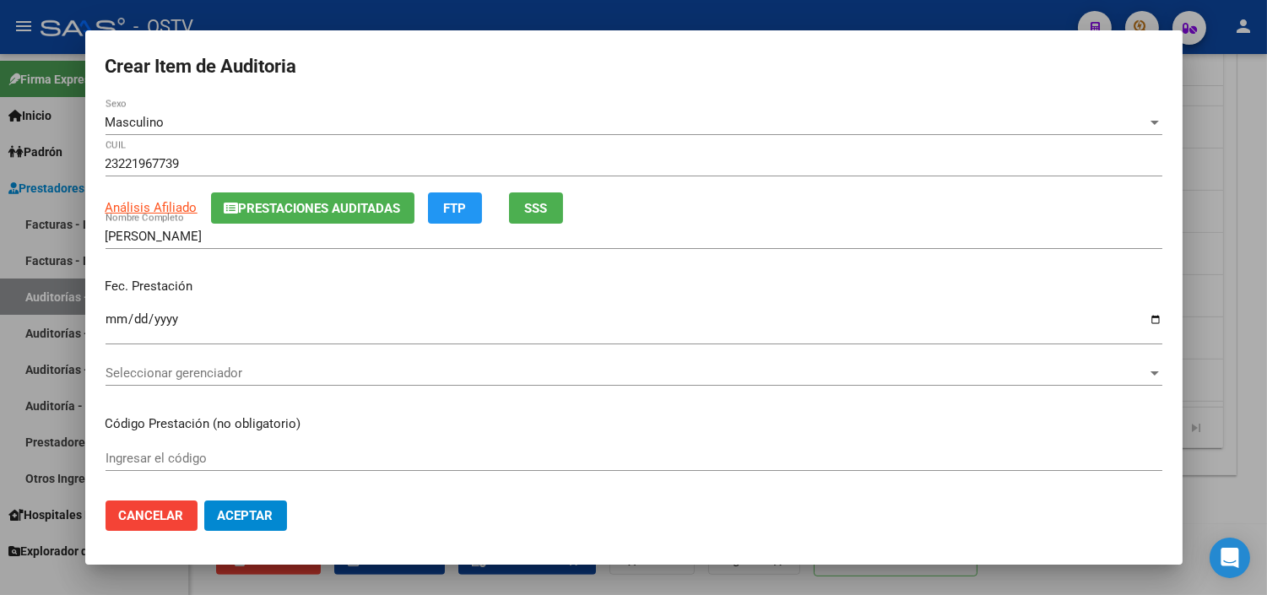
scroll to position [0, 0]
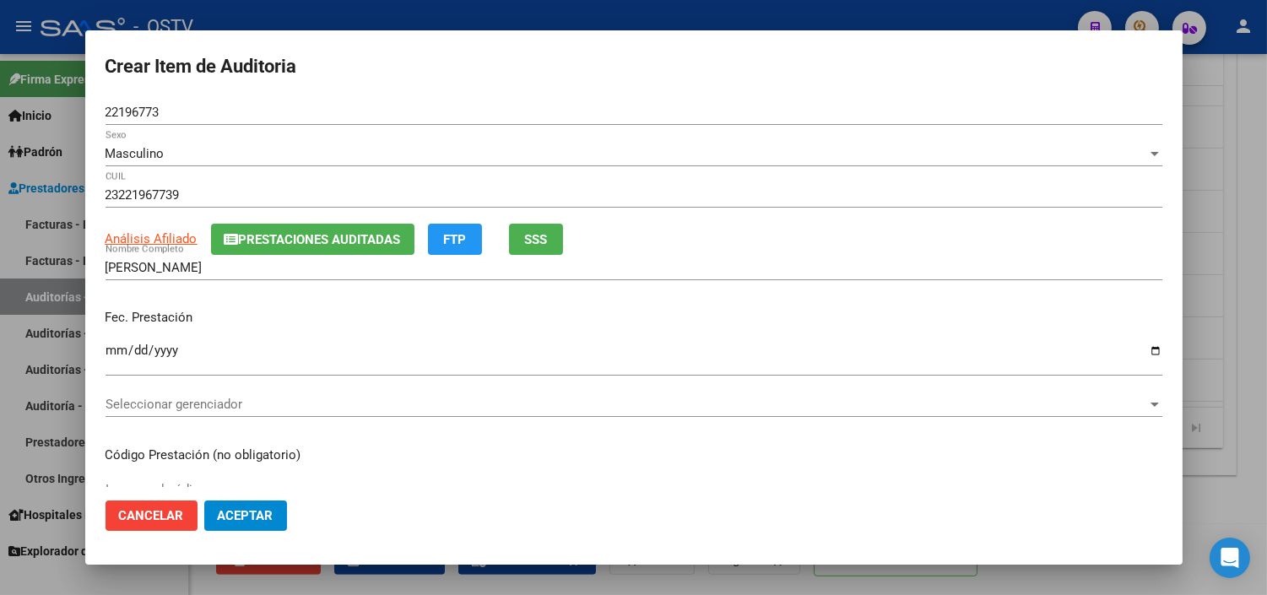
type textarea "NO SE REGISTRA EN PADRON DE SSSALUD - TIT MONOTRIBUTO SIN DATOS DE GRUPO FAMILI…"
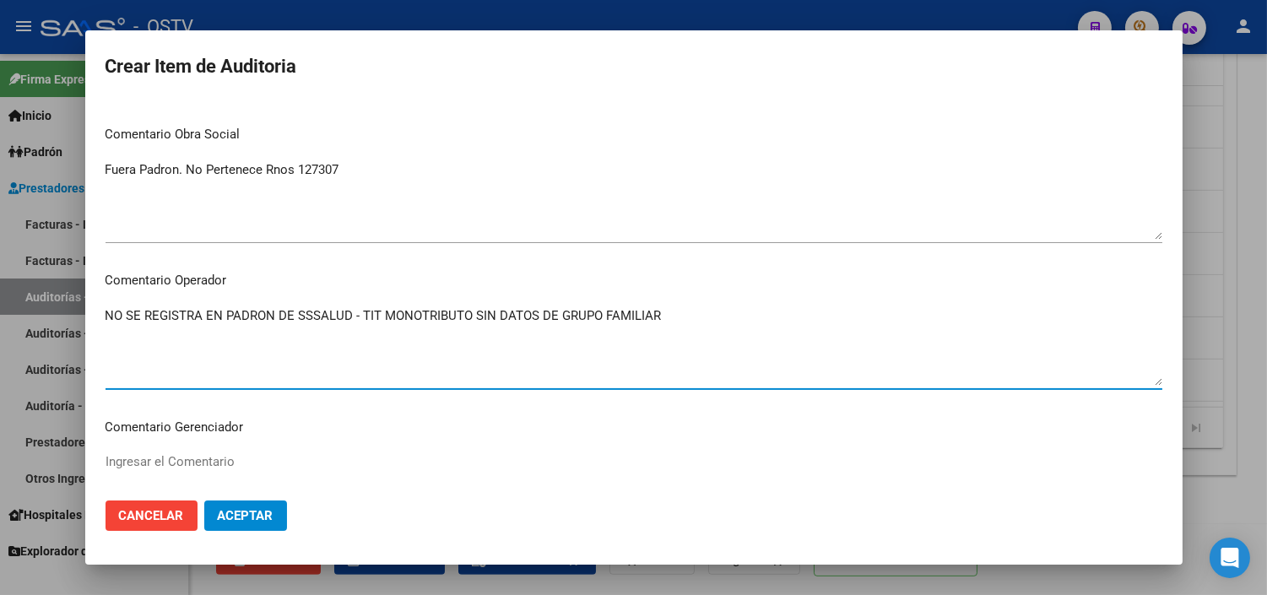
scroll to position [749, 0]
click at [248, 518] on span "Aceptar" at bounding box center [246, 515] width 56 height 15
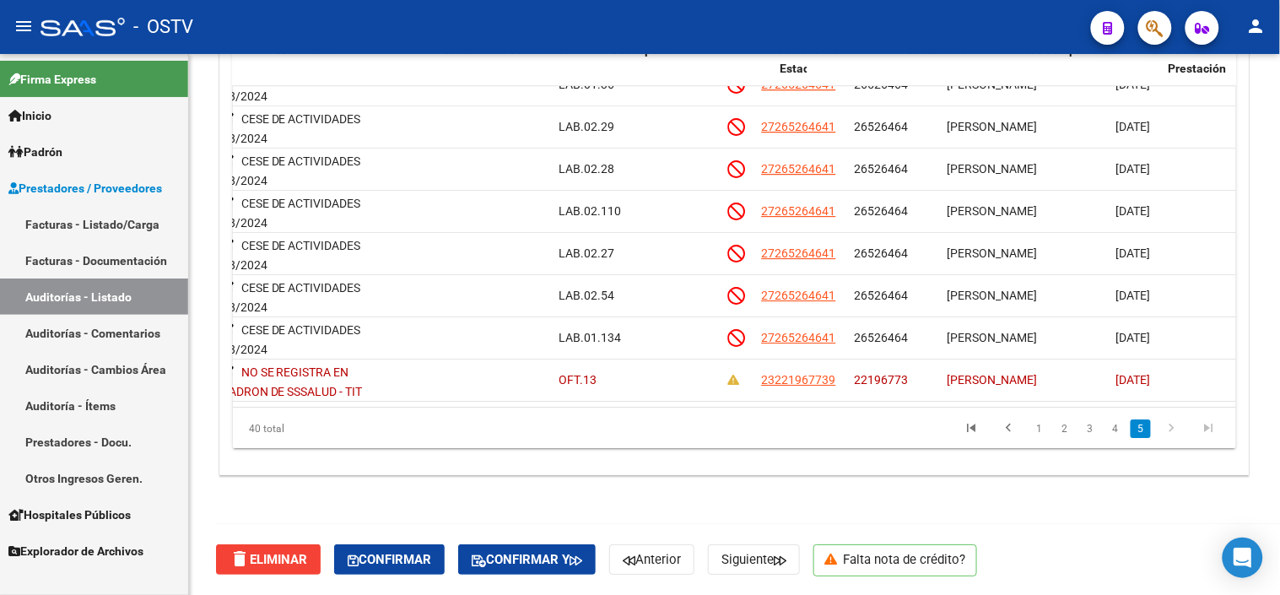
scroll to position [1386, 630]
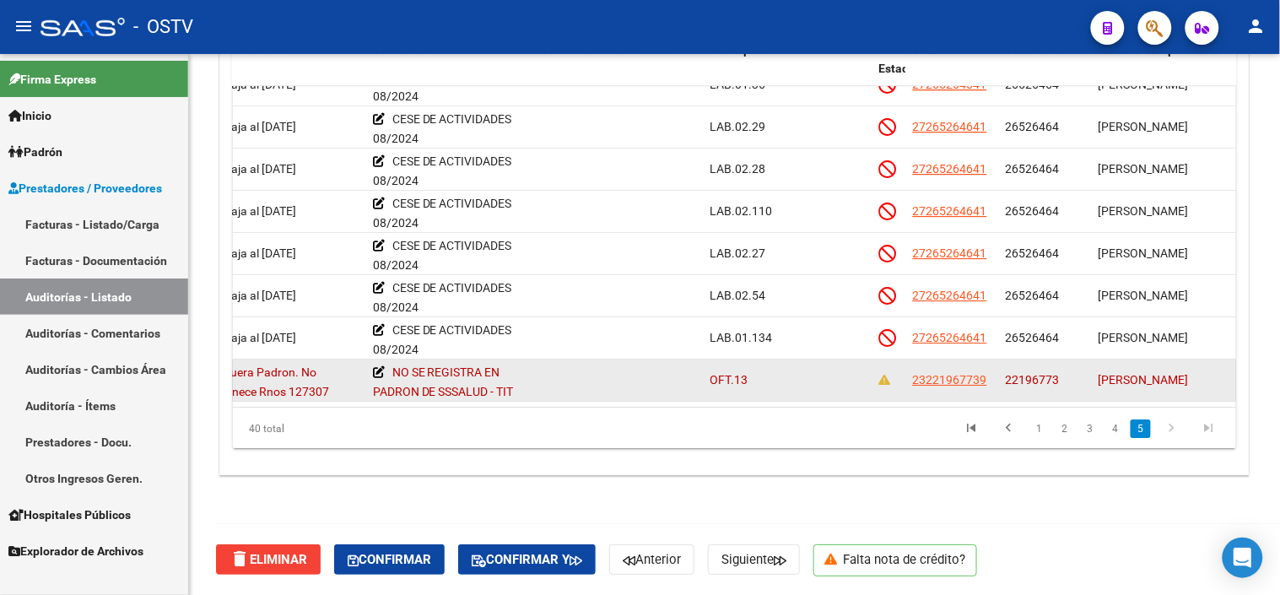
click at [1035, 373] on span "22196773" at bounding box center [1033, 380] width 54 height 14
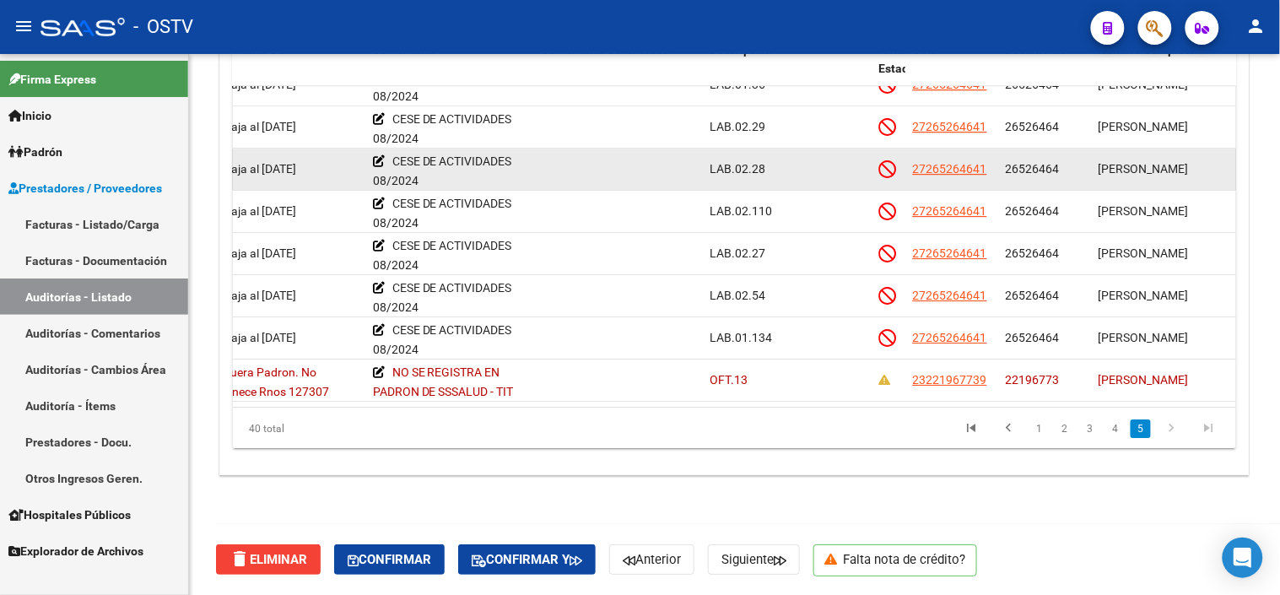
copy span "22196773"
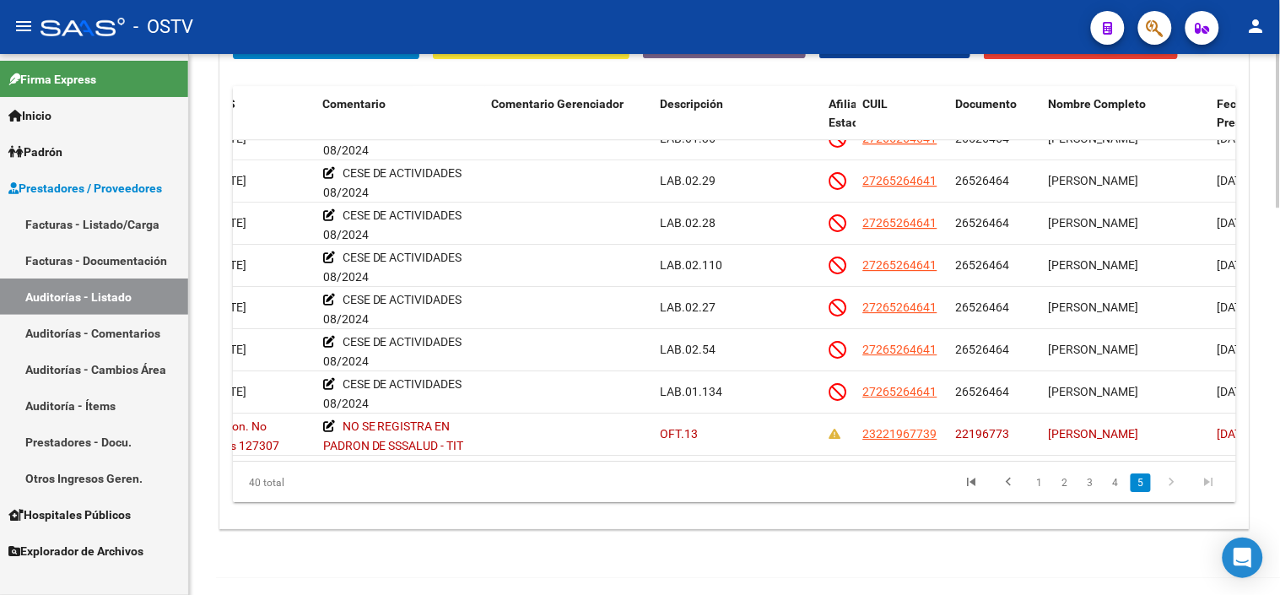
scroll to position [1291, 0]
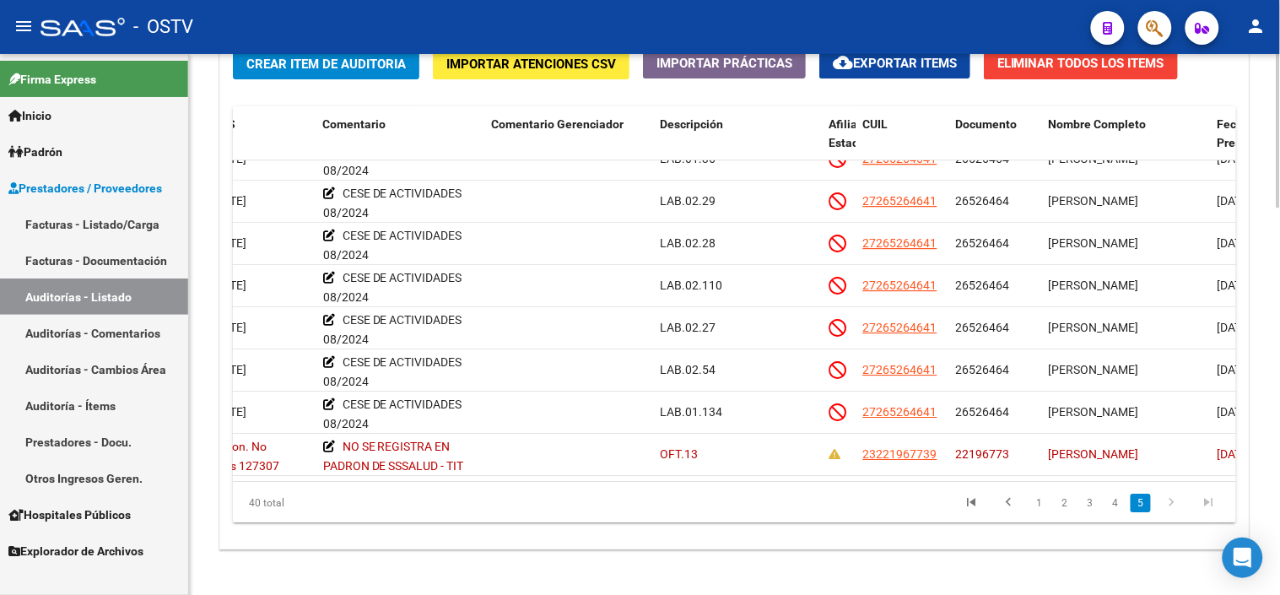
click at [1266, 478] on div at bounding box center [1279, 498] width 4 height 154
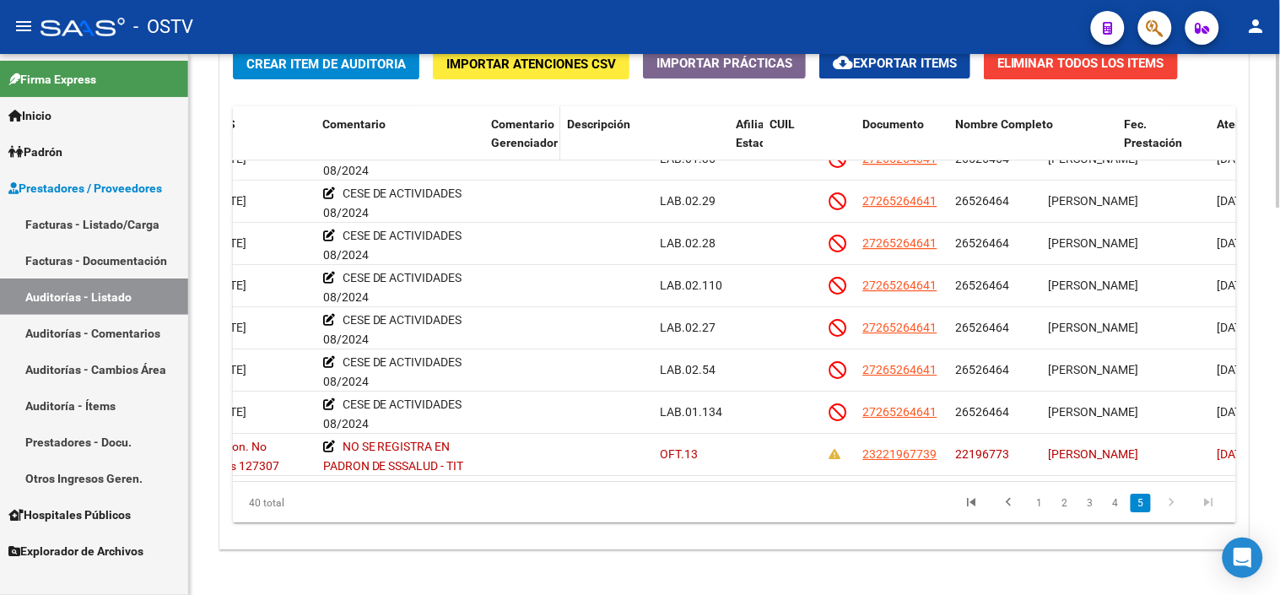
drag, startPoint x: 651, startPoint y: 131, endPoint x: 547, endPoint y: 147, distance: 105.0
click at [547, 147] on datatable-header-cell "Comentario Gerenciador" at bounding box center [522, 143] width 76 height 74
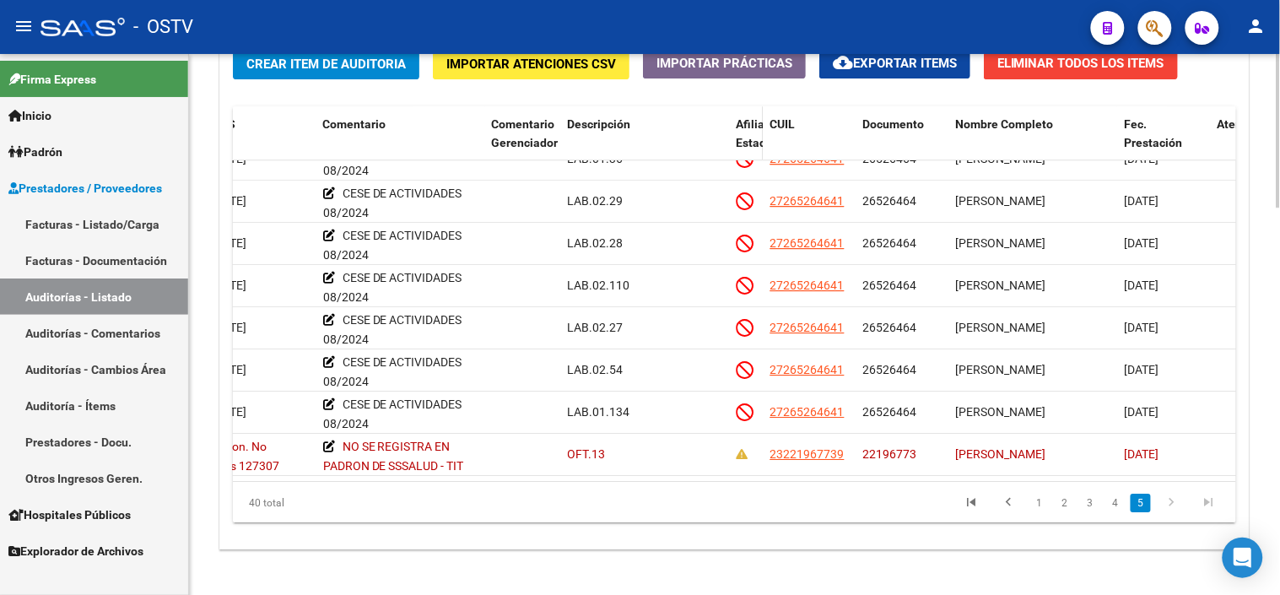
drag, startPoint x: 547, startPoint y: 147, endPoint x: 729, endPoint y: 148, distance: 182.3
click at [729, 148] on datatable-header-cell "Afiliado Estado" at bounding box center [746, 143] width 34 height 74
click at [701, 138] on datatable-header-cell "Descripción" at bounding box center [644, 143] width 169 height 74
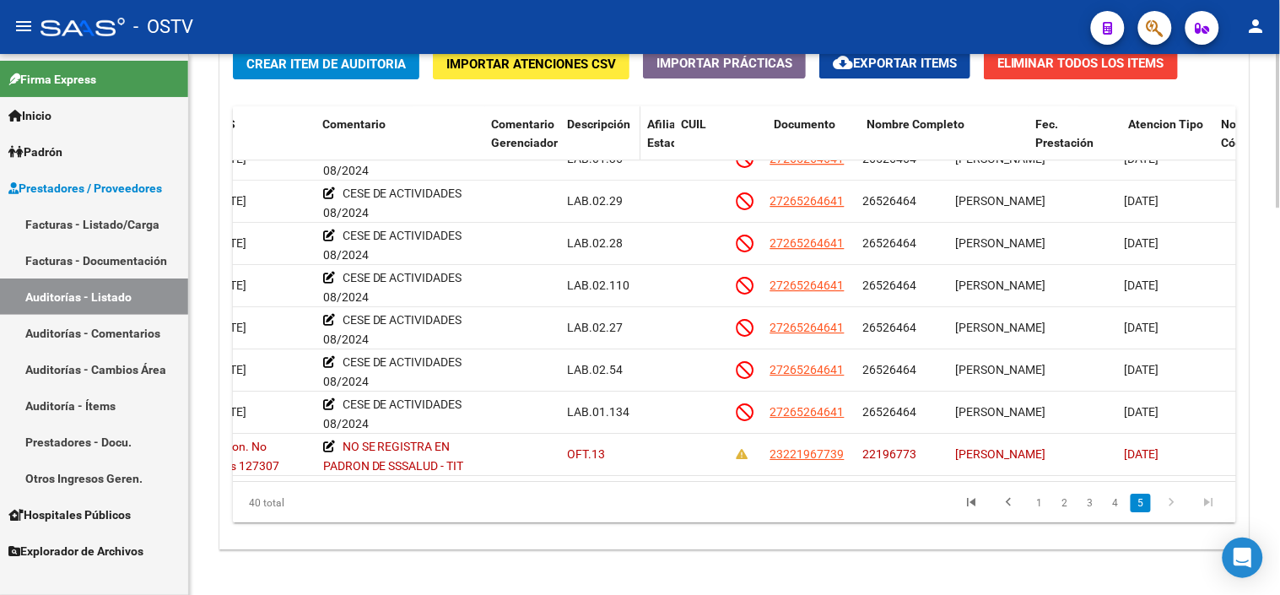
drag, startPoint x: 727, startPoint y: 141, endPoint x: 628, endPoint y: 136, distance: 98.9
click at [628, 136] on datatable-header-cell "Descripción" at bounding box center [600, 143] width 80 height 74
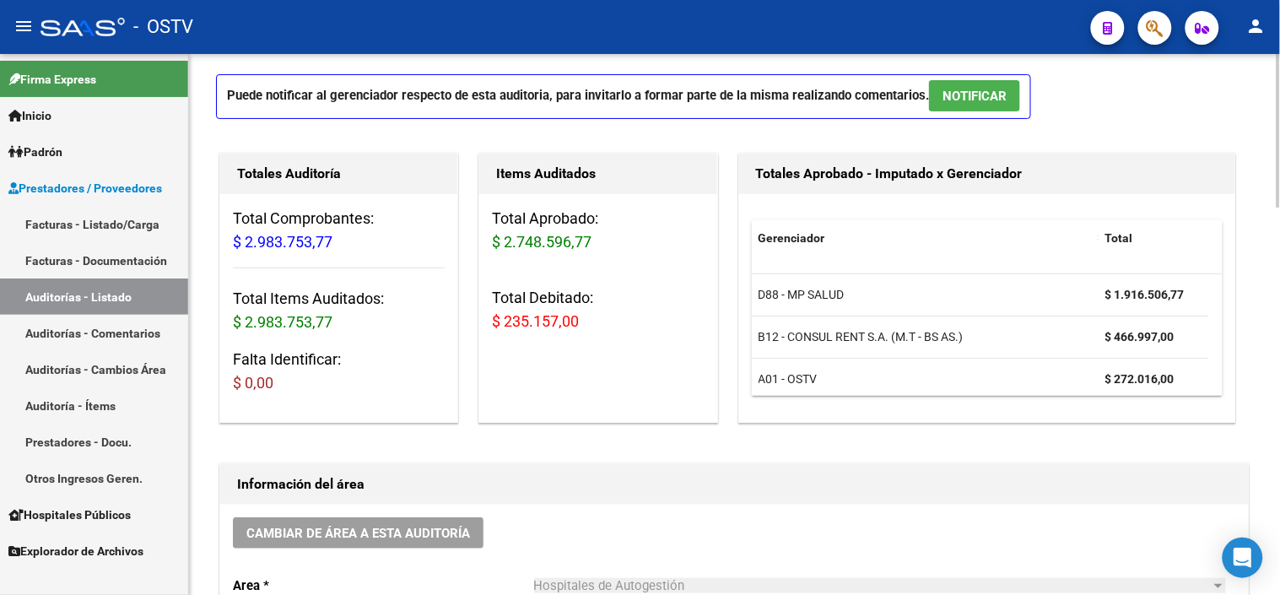
scroll to position [0, 0]
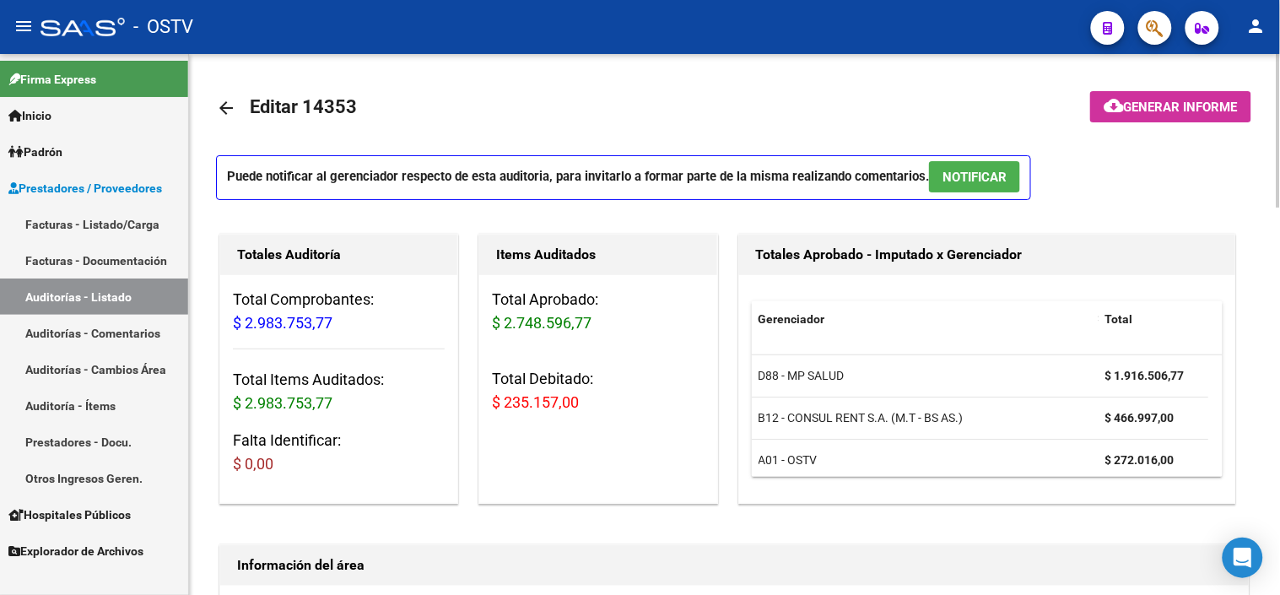
click at [342, 105] on span "Editar 14353" at bounding box center [303, 106] width 107 height 21
copy h1 "14353"
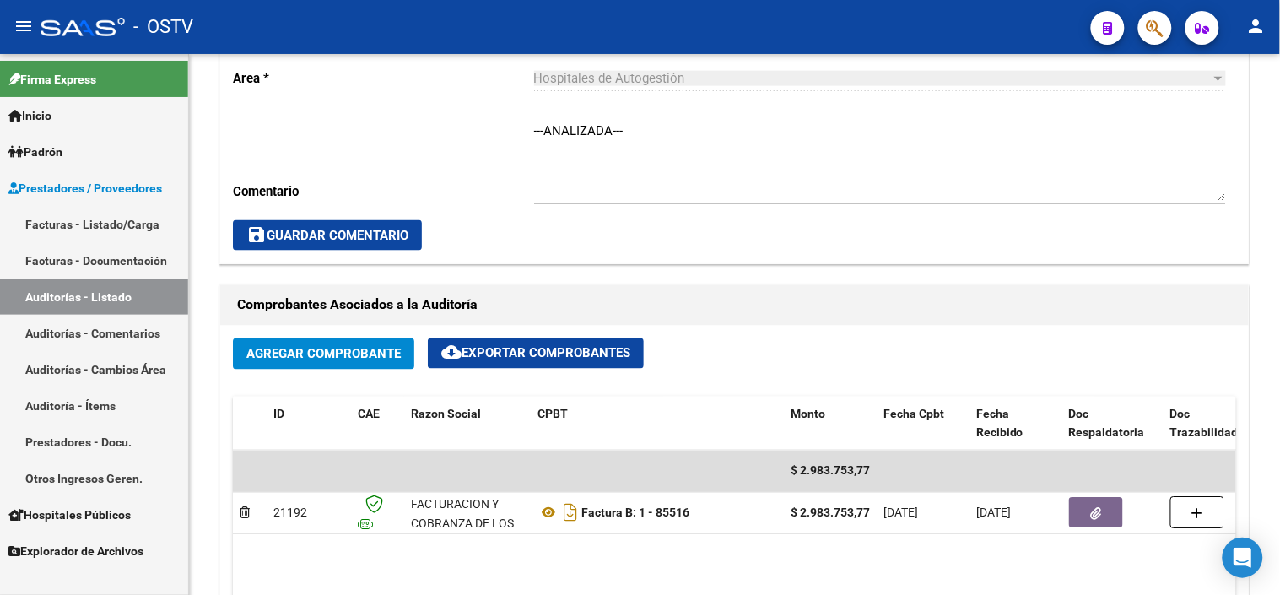
scroll to position [656, 0]
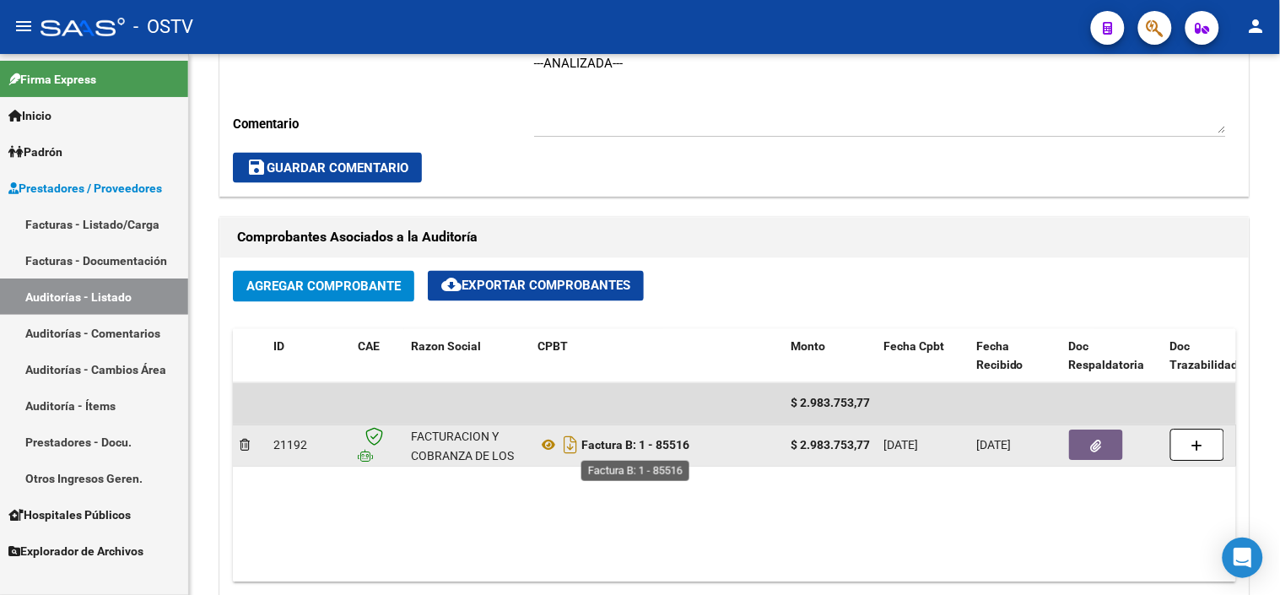
click at [663, 443] on strong "Factura B: 1 - 85516" at bounding box center [635, 446] width 108 height 14
copy strong "85516"
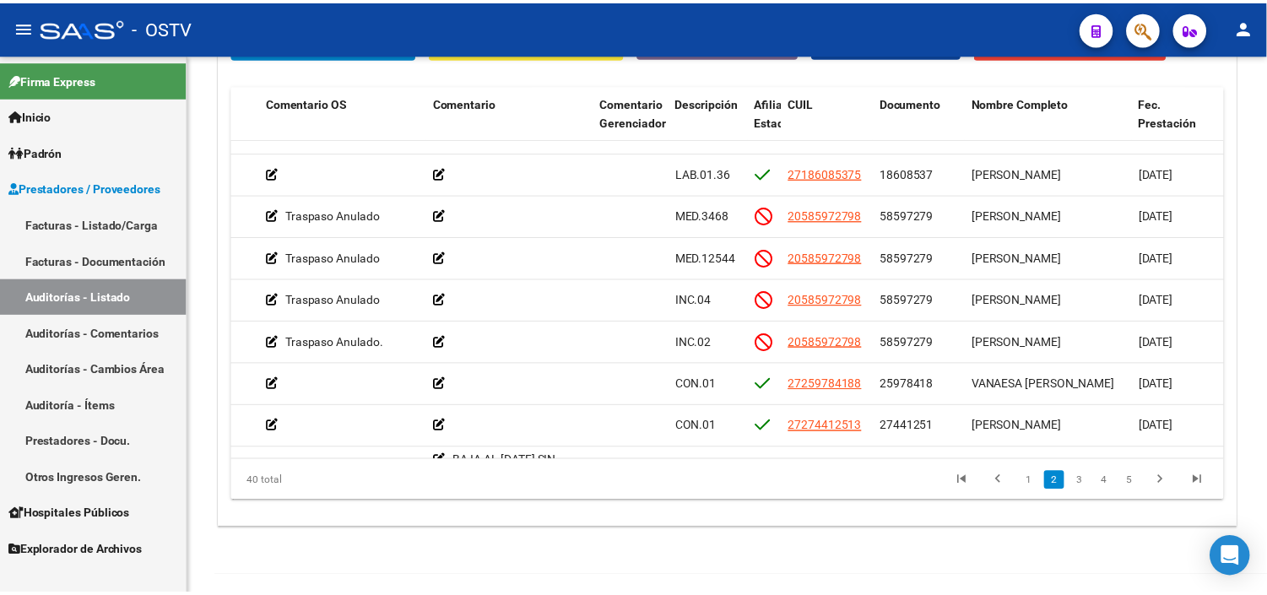
scroll to position [1368, 0]
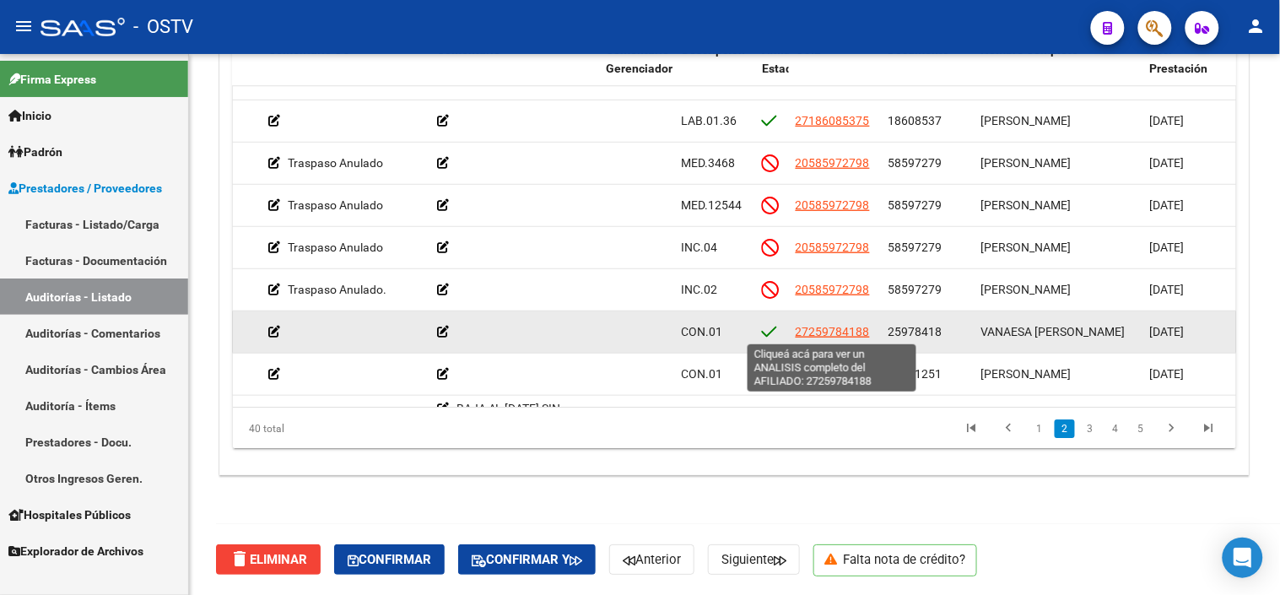
click at [856, 330] on span "27259784188" at bounding box center [833, 332] width 74 height 14
type textarea "27259784188"
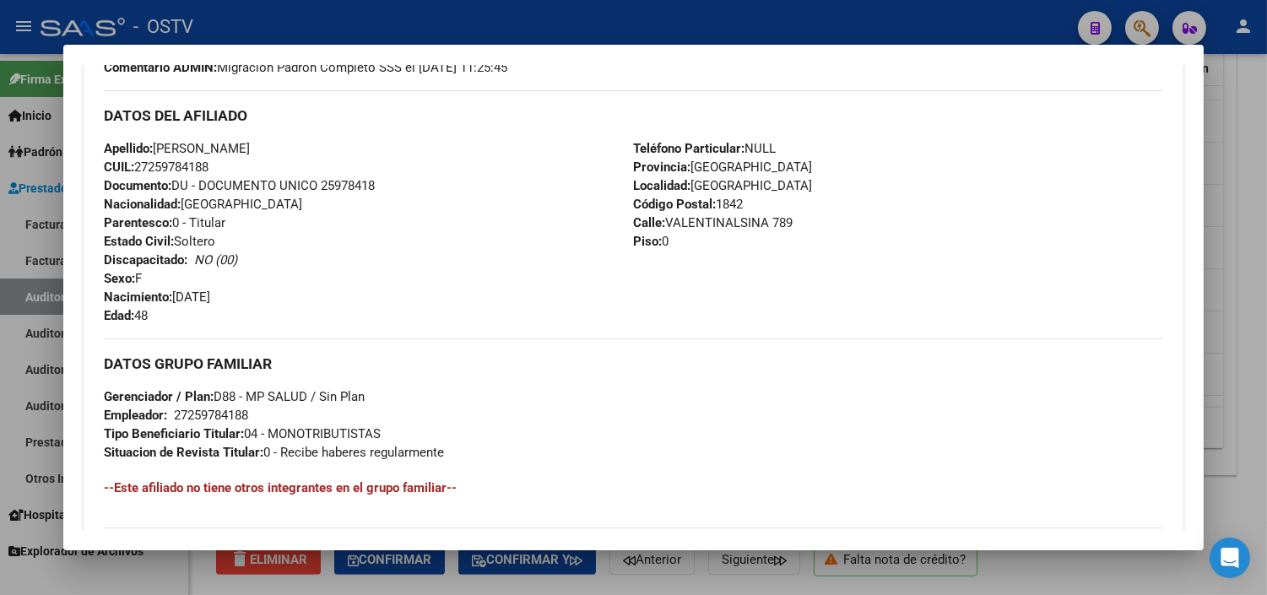
scroll to position [781, 0]
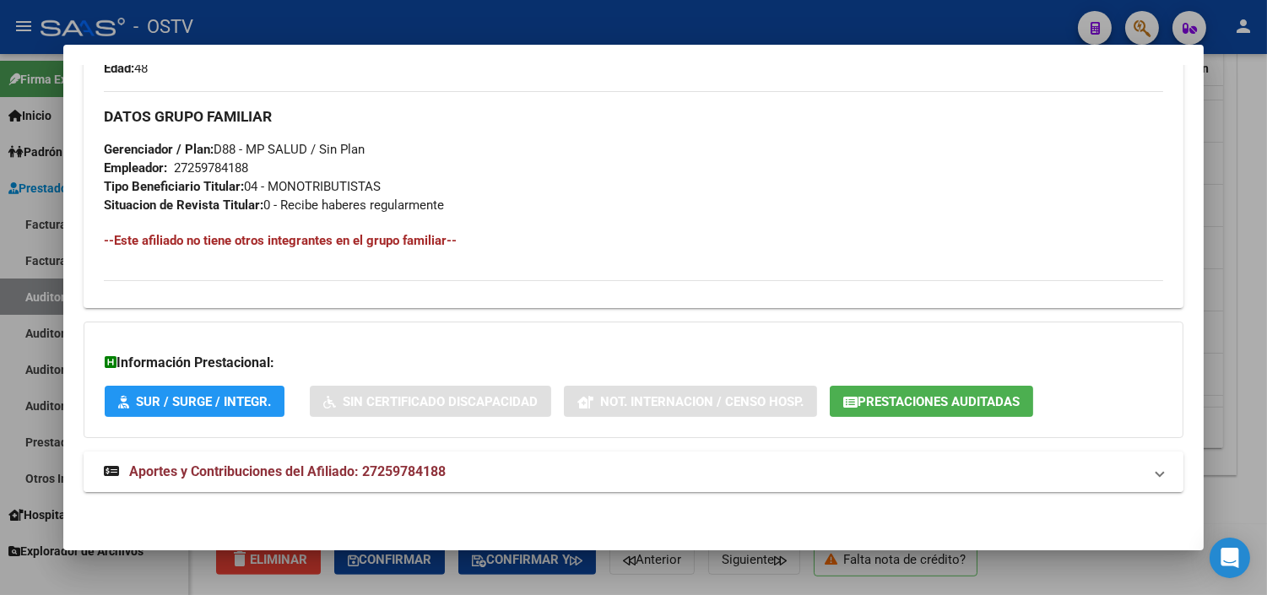
click at [392, 469] on span "Aportes y Contribuciones del Afiliado: 27259784188" at bounding box center [287, 471] width 316 height 16
click at [910, 400] on span "Prestaciones Auditadas" at bounding box center [938, 401] width 162 height 15
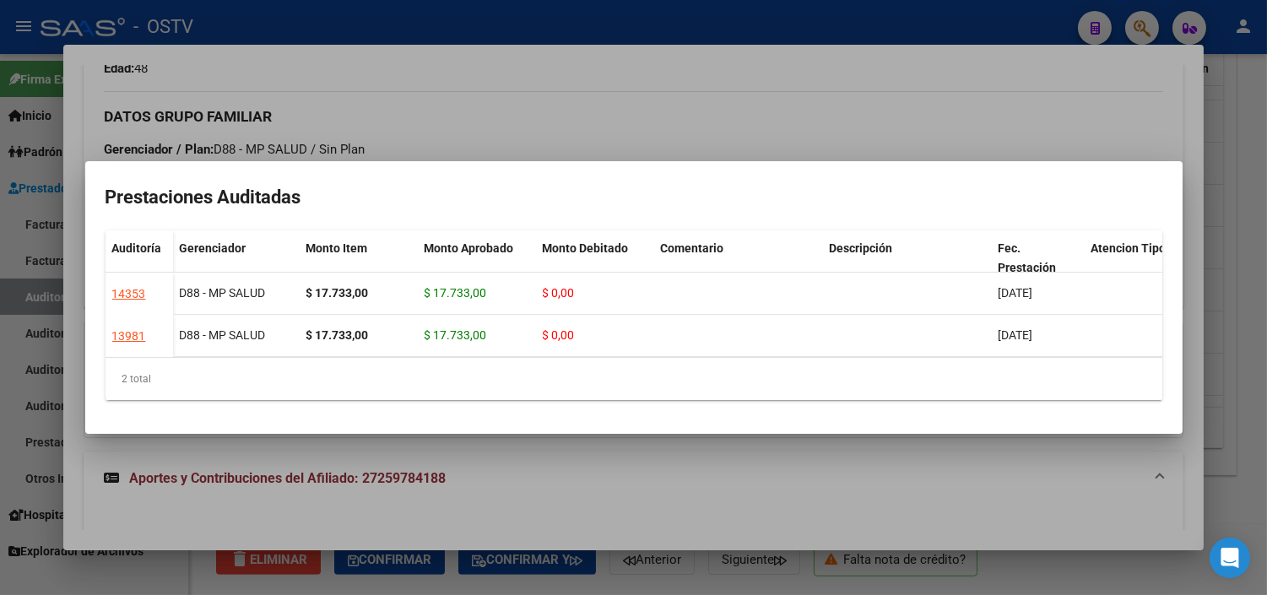
click at [602, 459] on div at bounding box center [633, 297] width 1267 height 595
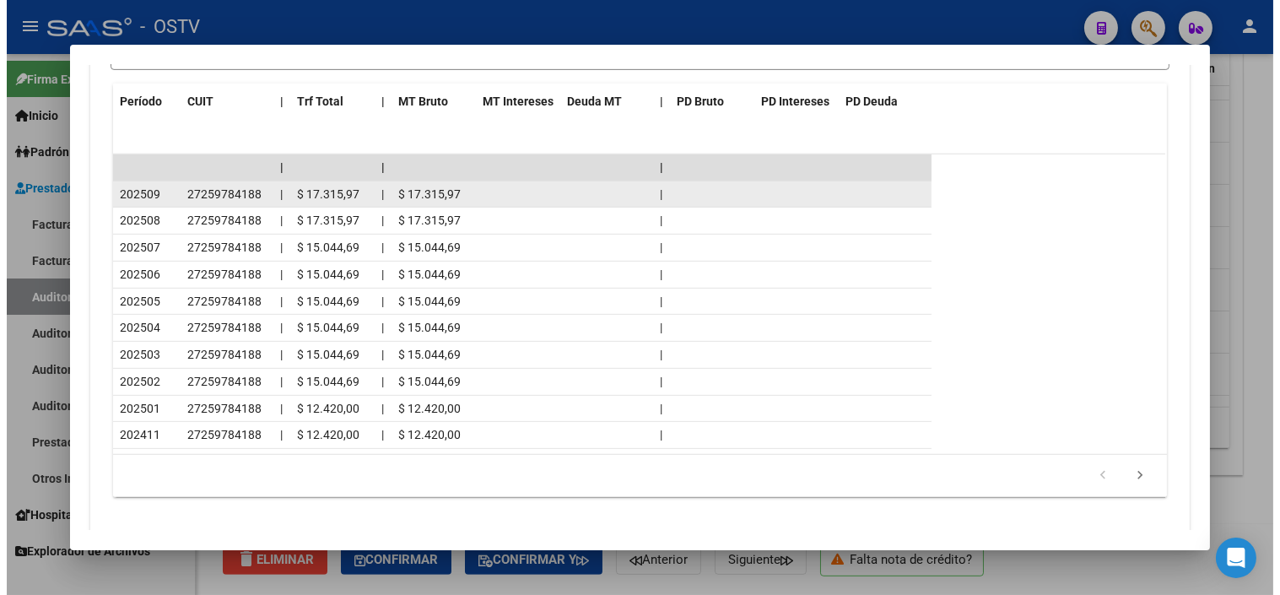
scroll to position [1531, 0]
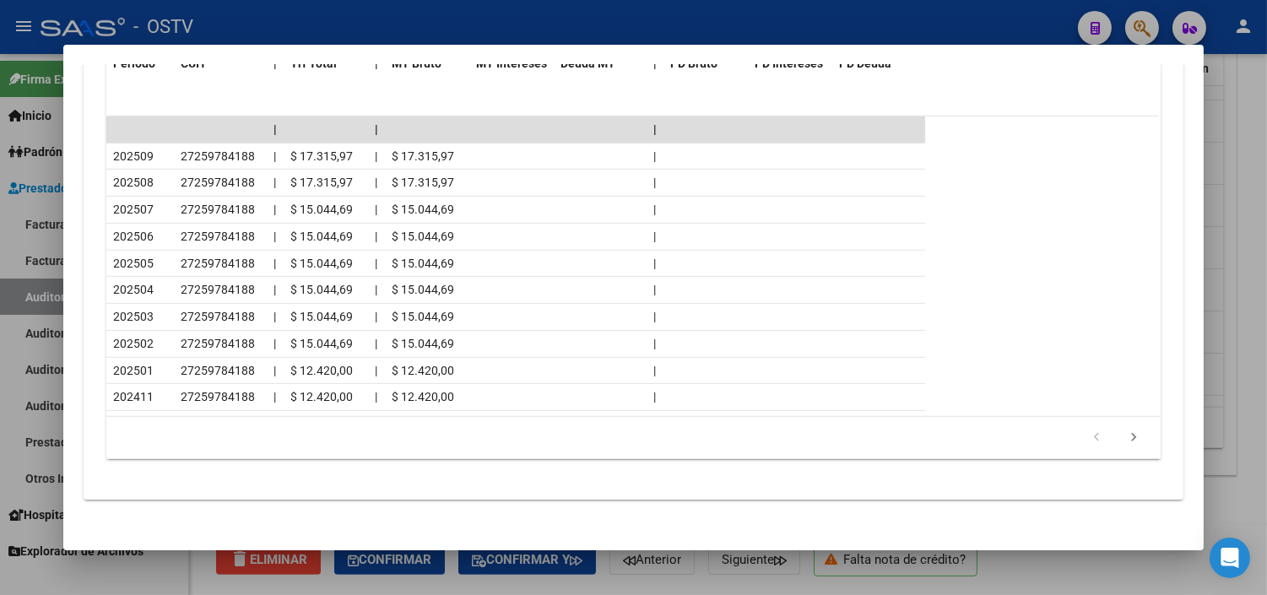
click at [702, 585] on div at bounding box center [633, 297] width 1267 height 595
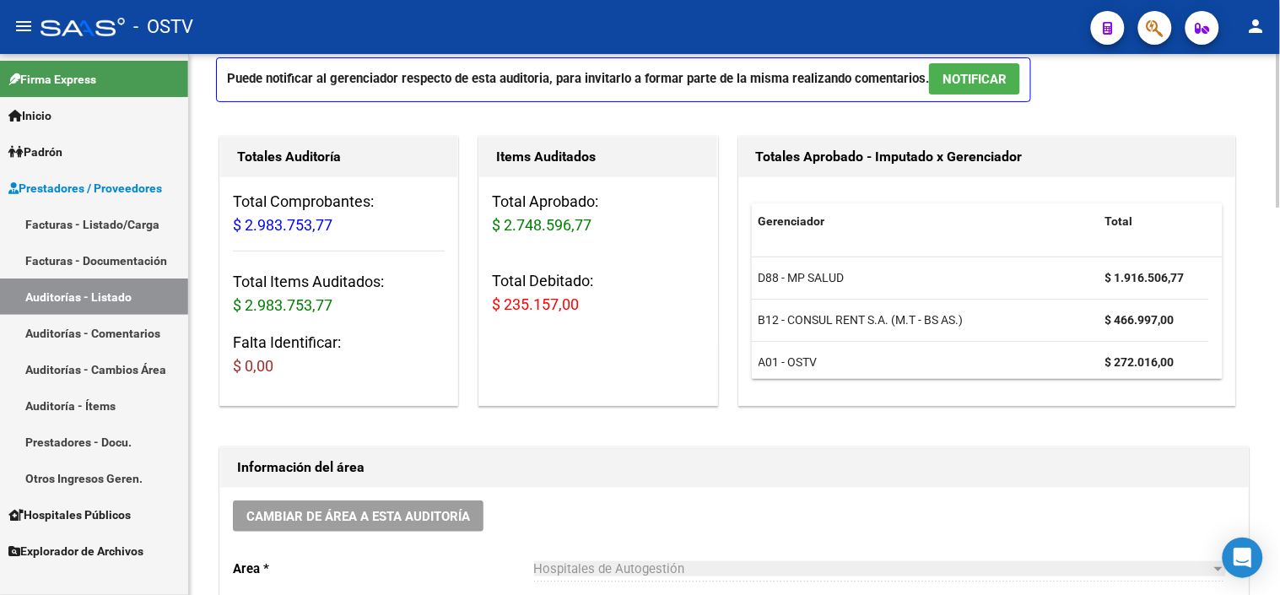
scroll to position [0, 0]
